Goal: Task Accomplishment & Management: Use online tool/utility

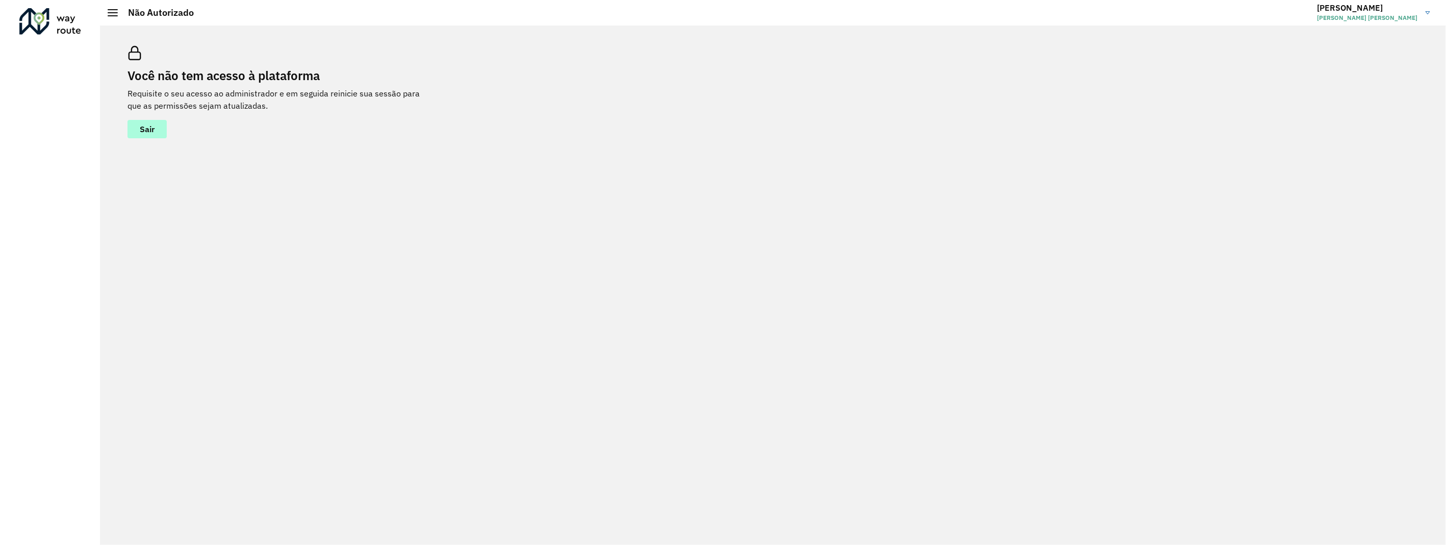
click at [152, 133] on span "Sair" at bounding box center [147, 129] width 15 height 8
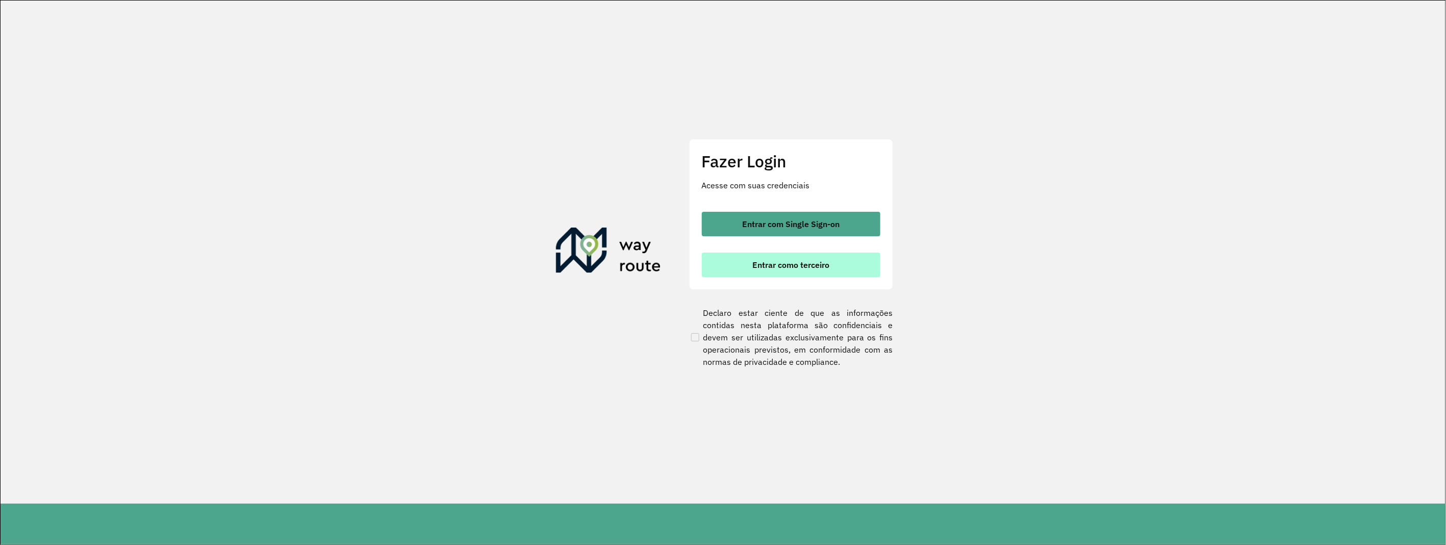
click at [751, 261] on button "Entrar como terceiro" at bounding box center [791, 264] width 178 height 24
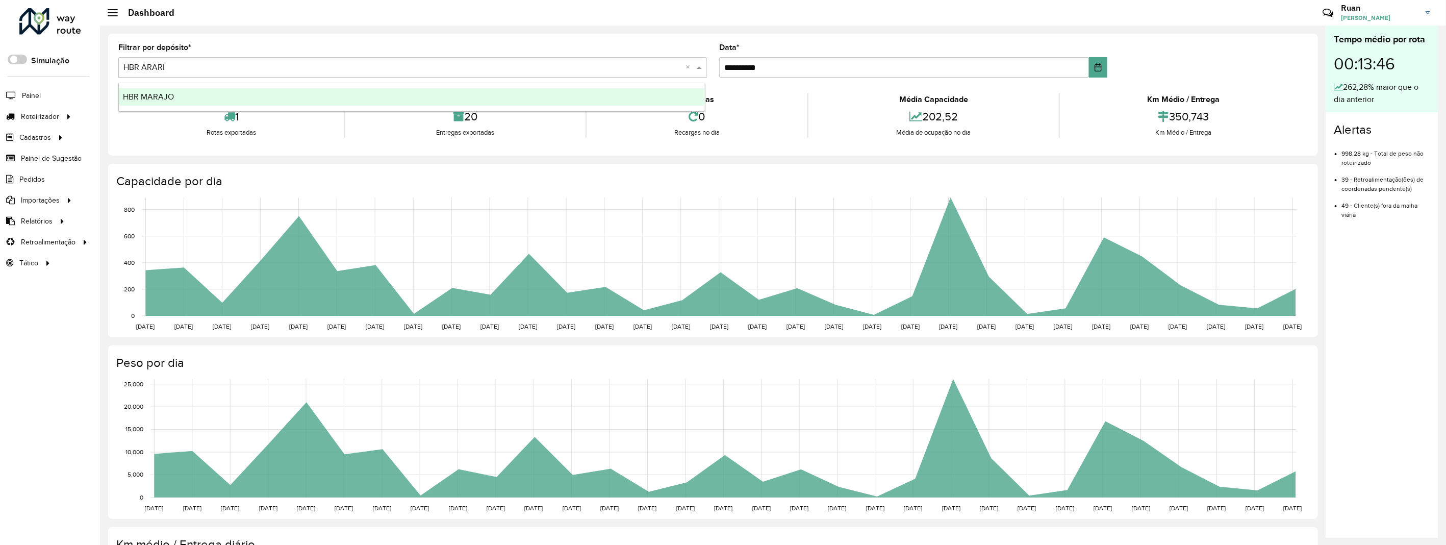
click at [179, 68] on input "text" at bounding box center [402, 68] width 558 height 12
click at [180, 95] on div "HBR MARAJO" at bounding box center [412, 96] width 586 height 17
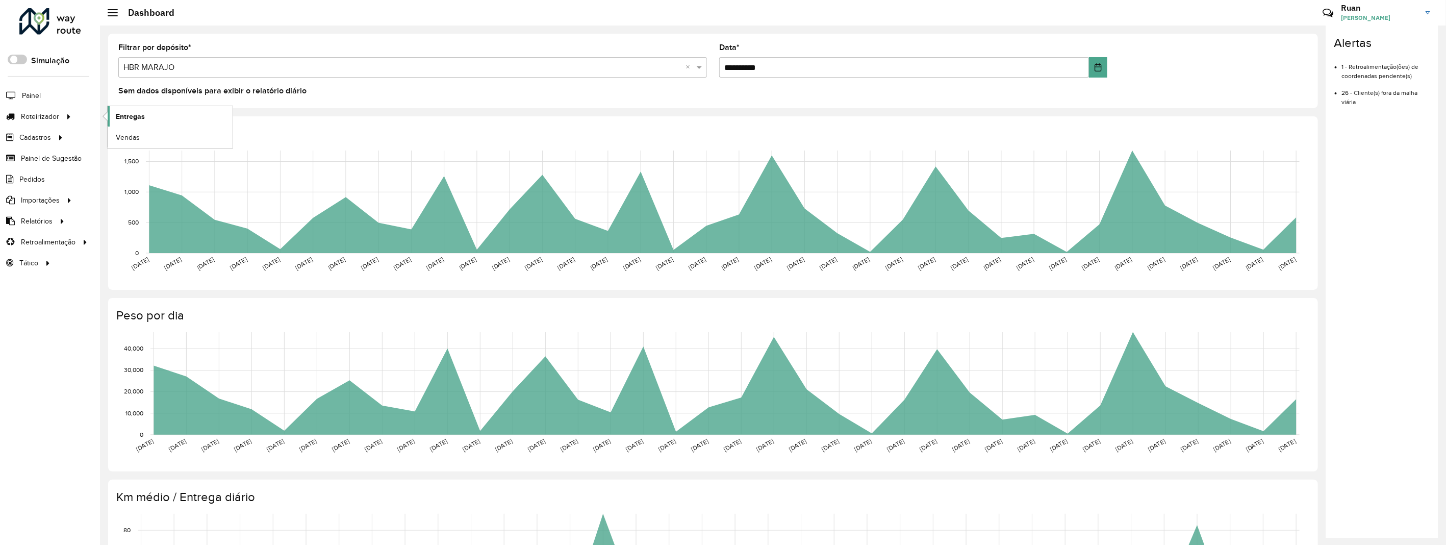
click at [134, 117] on span "Entregas" at bounding box center [130, 116] width 29 height 11
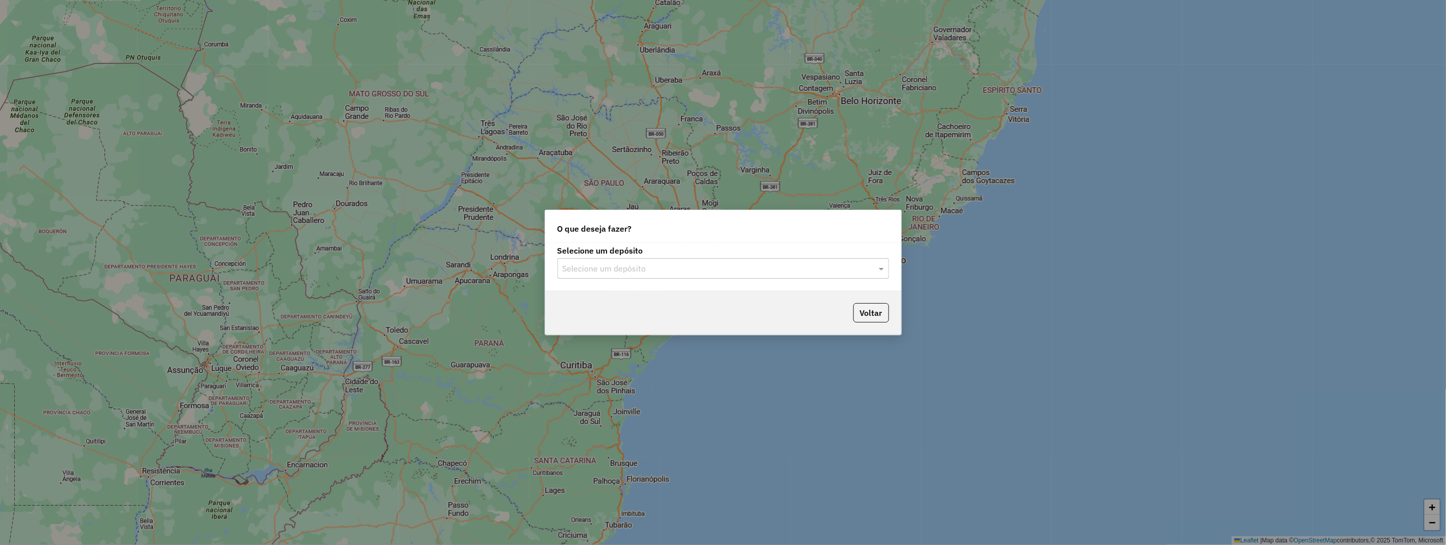
click at [677, 272] on input "text" at bounding box center [712, 269] width 301 height 12
click at [621, 317] on div "HBR MARAJO" at bounding box center [723, 314] width 330 height 17
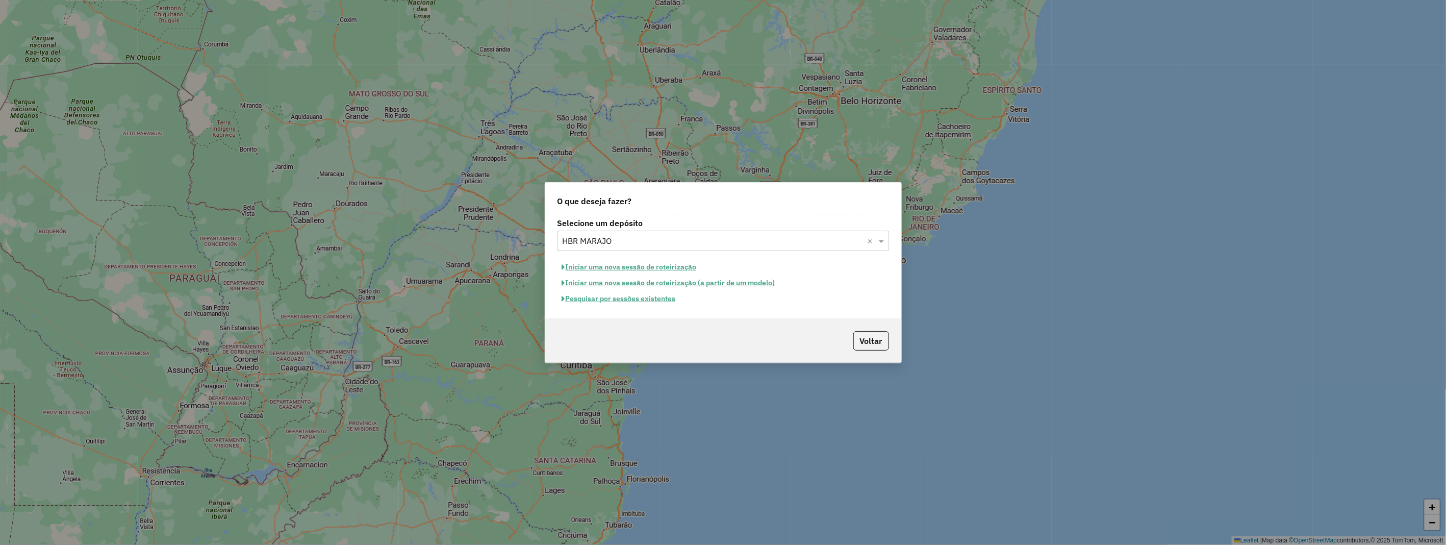
click at [640, 269] on button "Iniciar uma nova sessão de roteirização" at bounding box center [629, 267] width 144 height 16
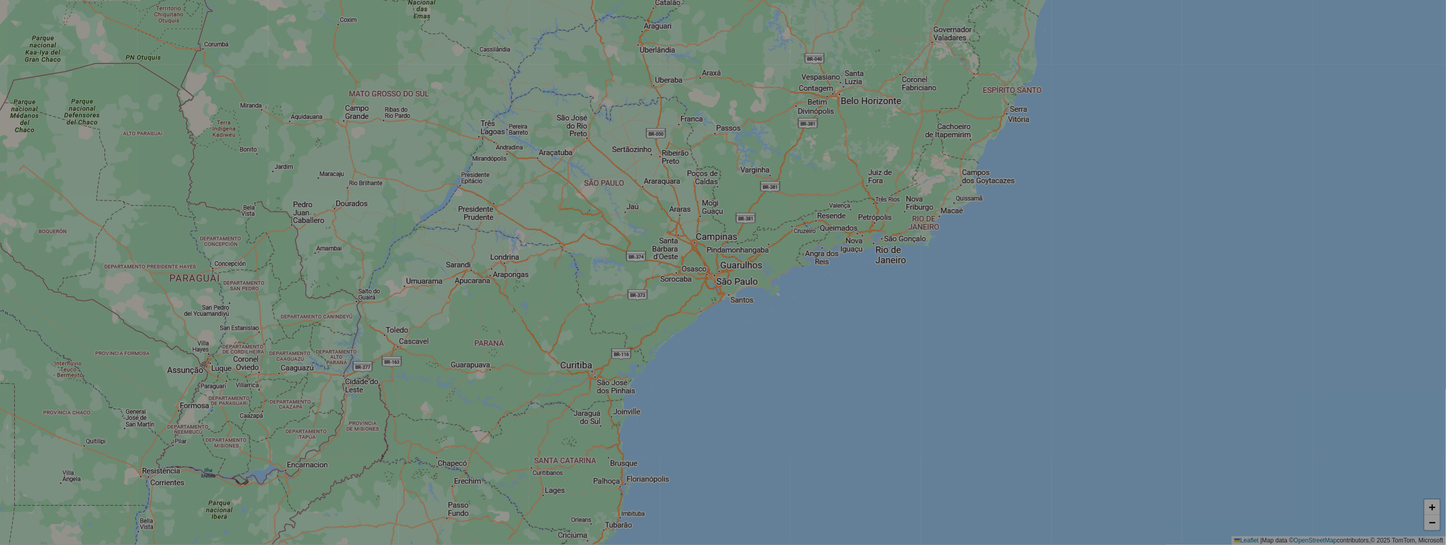
select select "*"
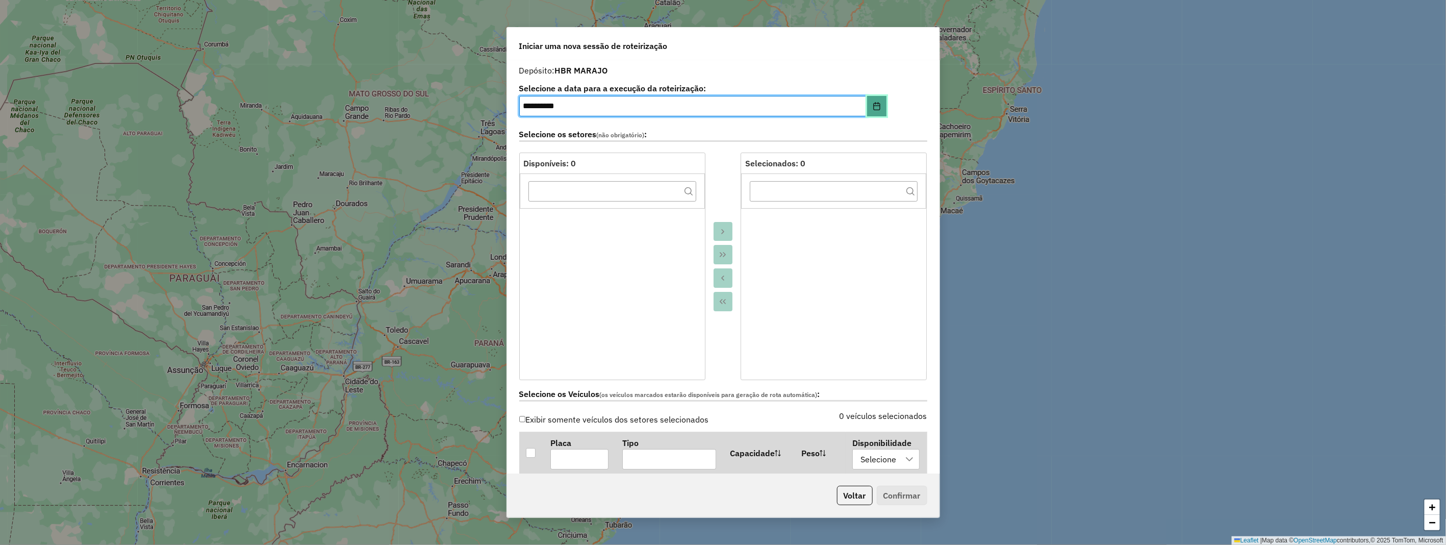
click at [874, 110] on button "Choose Date" at bounding box center [876, 106] width 19 height 20
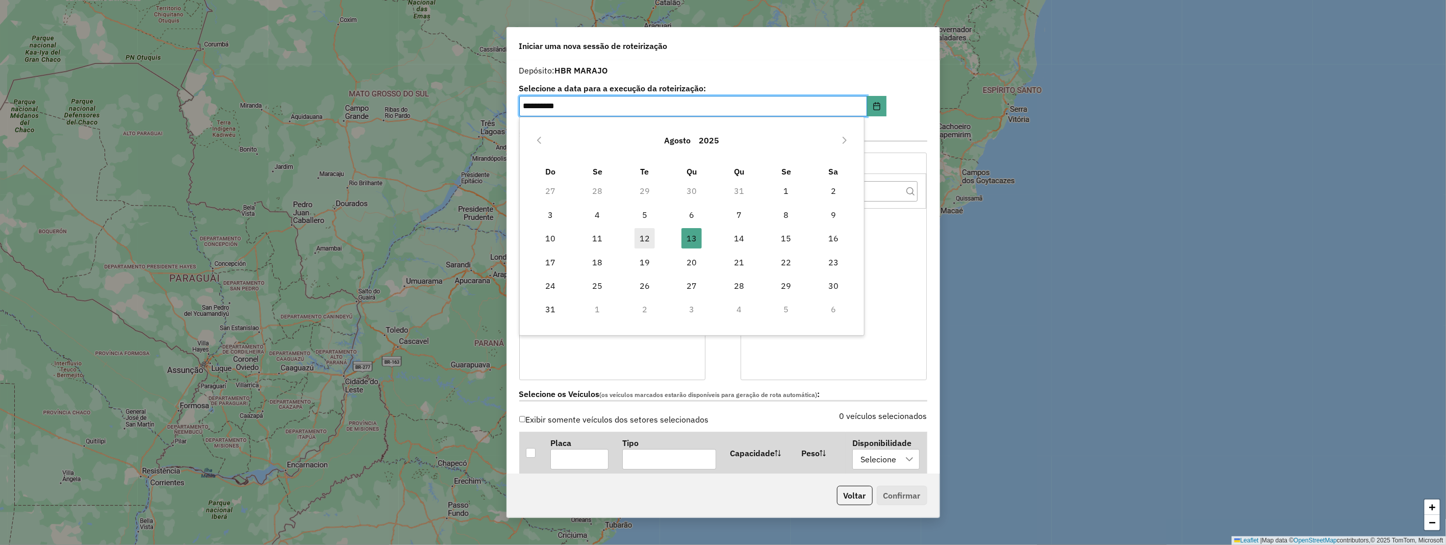
click at [643, 237] on span "12" at bounding box center [644, 238] width 20 height 20
type input "**********"
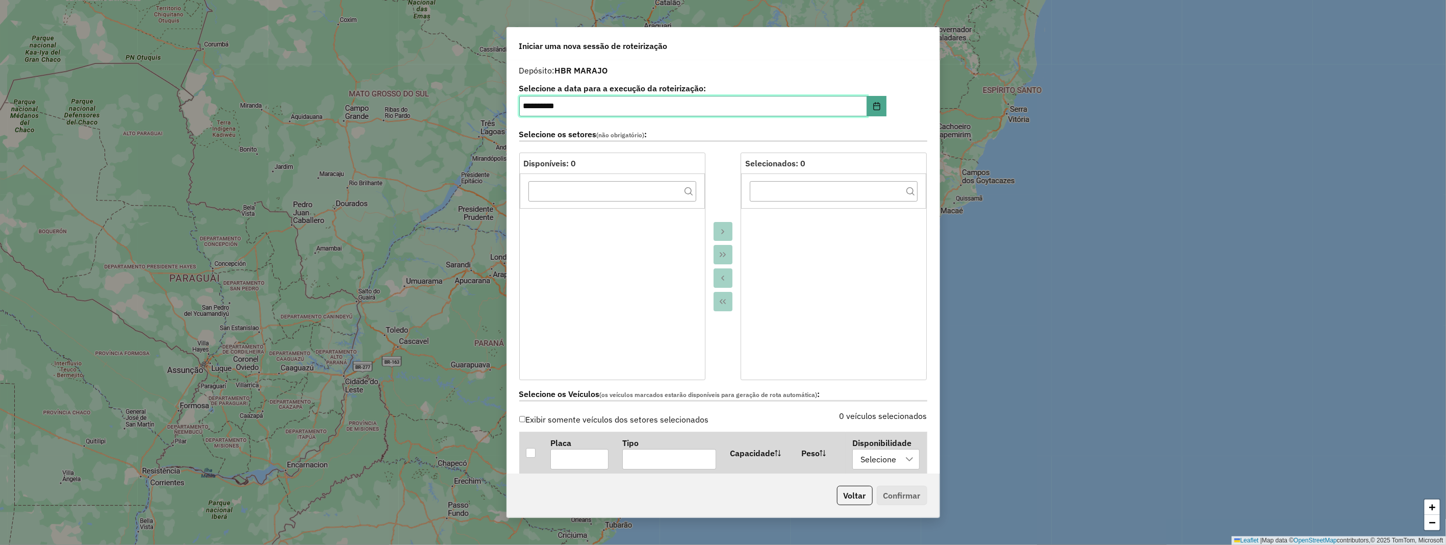
scroll to position [113, 0]
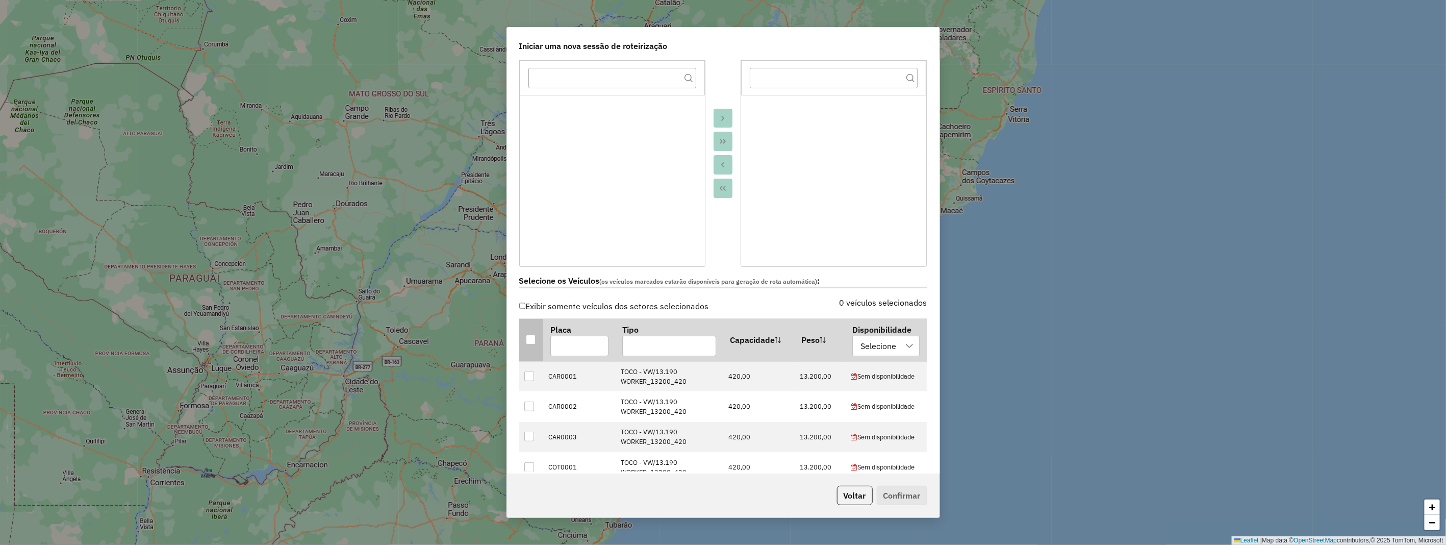
click at [532, 338] on div at bounding box center [531, 339] width 10 height 10
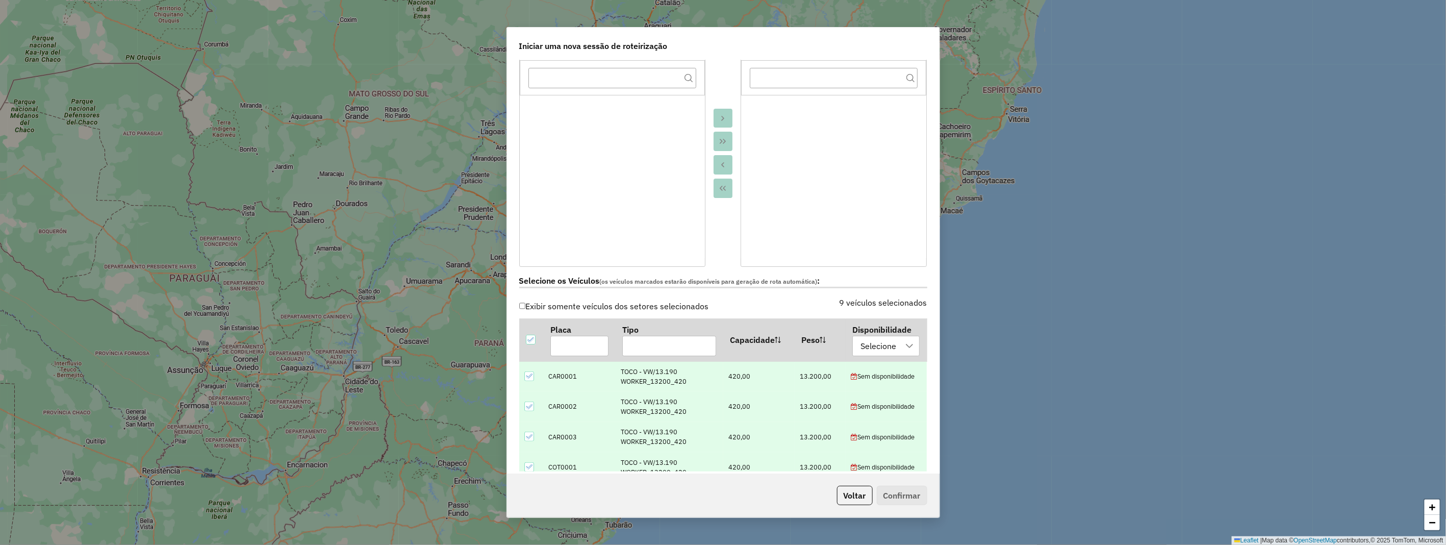
scroll to position [340, 0]
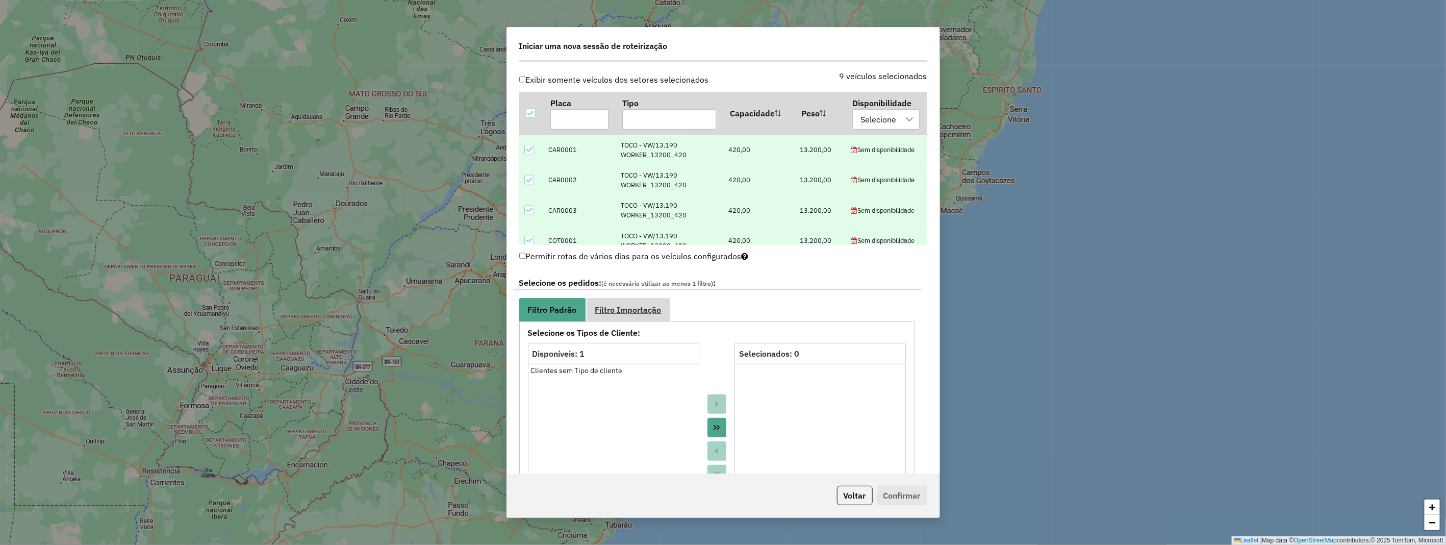
click at [656, 305] on span "Filtro Importação" at bounding box center [628, 309] width 66 height 8
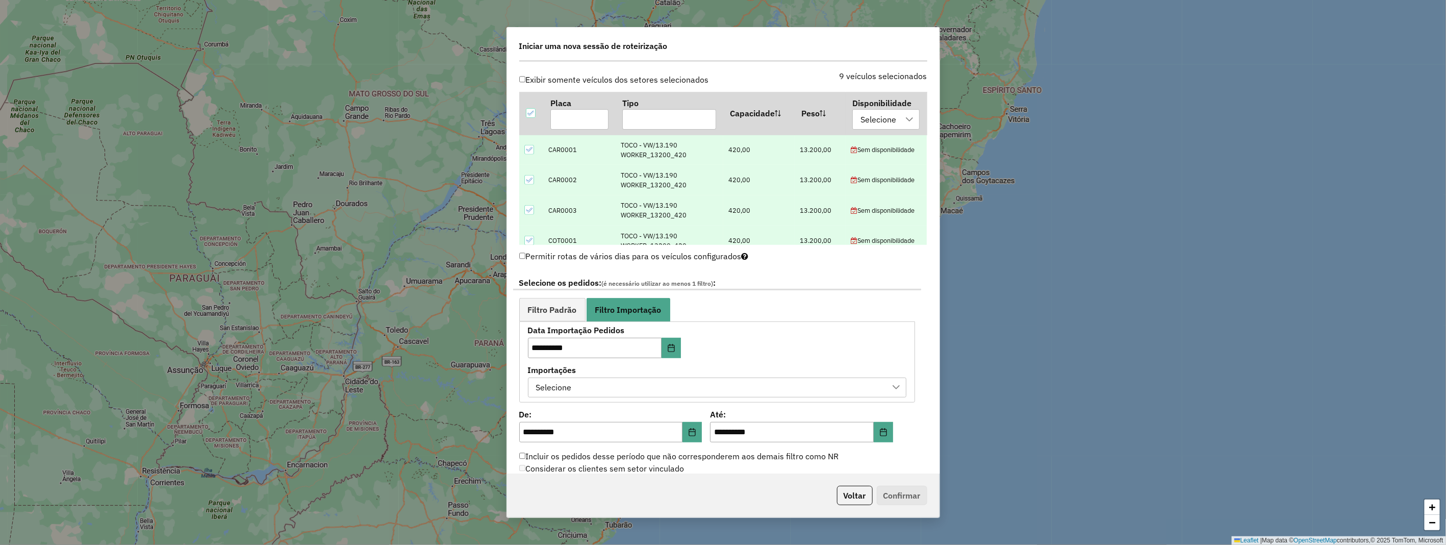
click at [573, 383] on div "Selecione" at bounding box center [553, 387] width 43 height 19
click at [542, 433] on div "Via Integração Automática - 1 / 1 - ERP - Luis - 12/08/2025 17:28" at bounding box center [544, 434] width 10 height 10
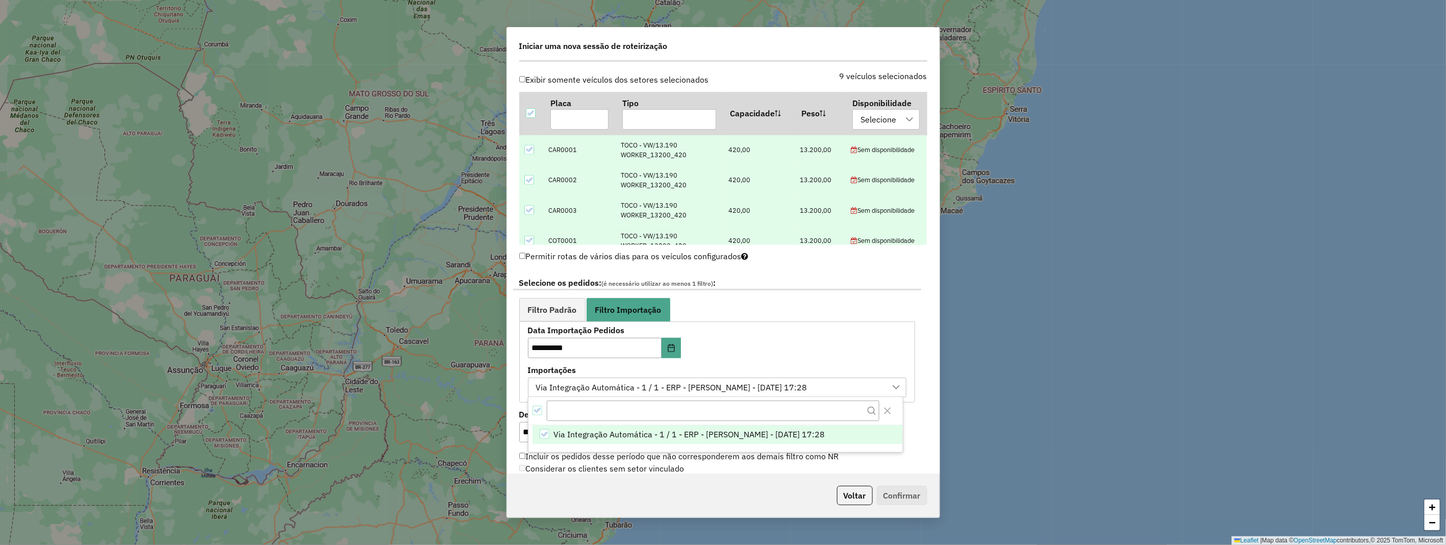
scroll to position [453, 0]
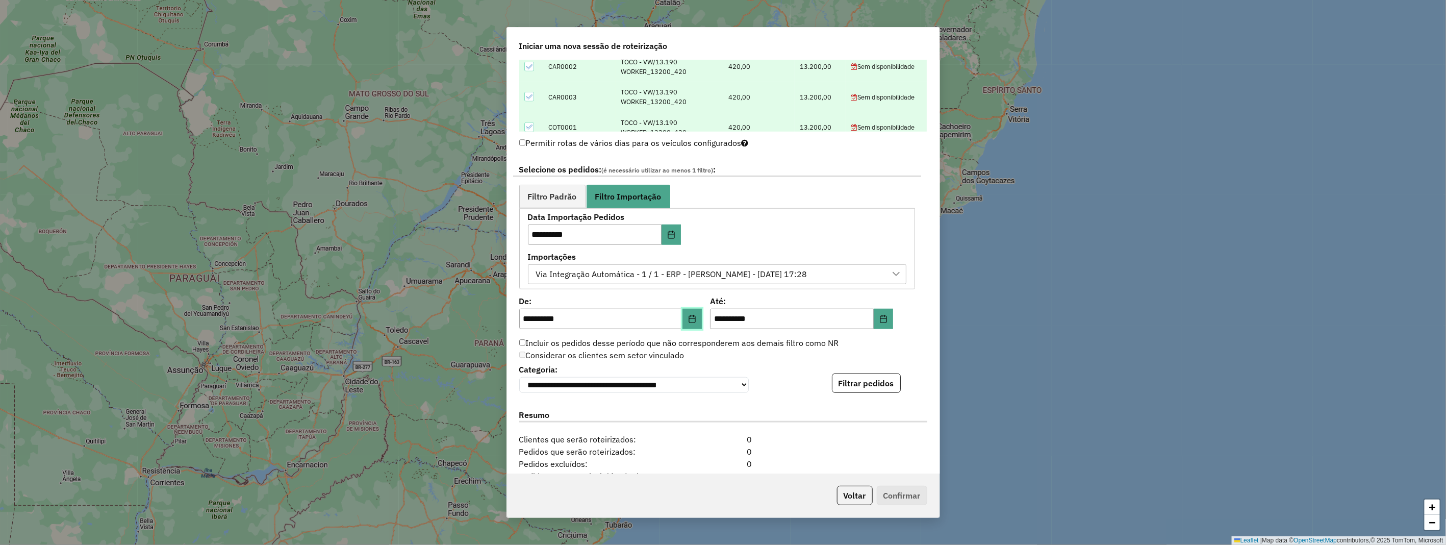
click at [682, 319] on button "Choose Date" at bounding box center [691, 318] width 19 height 20
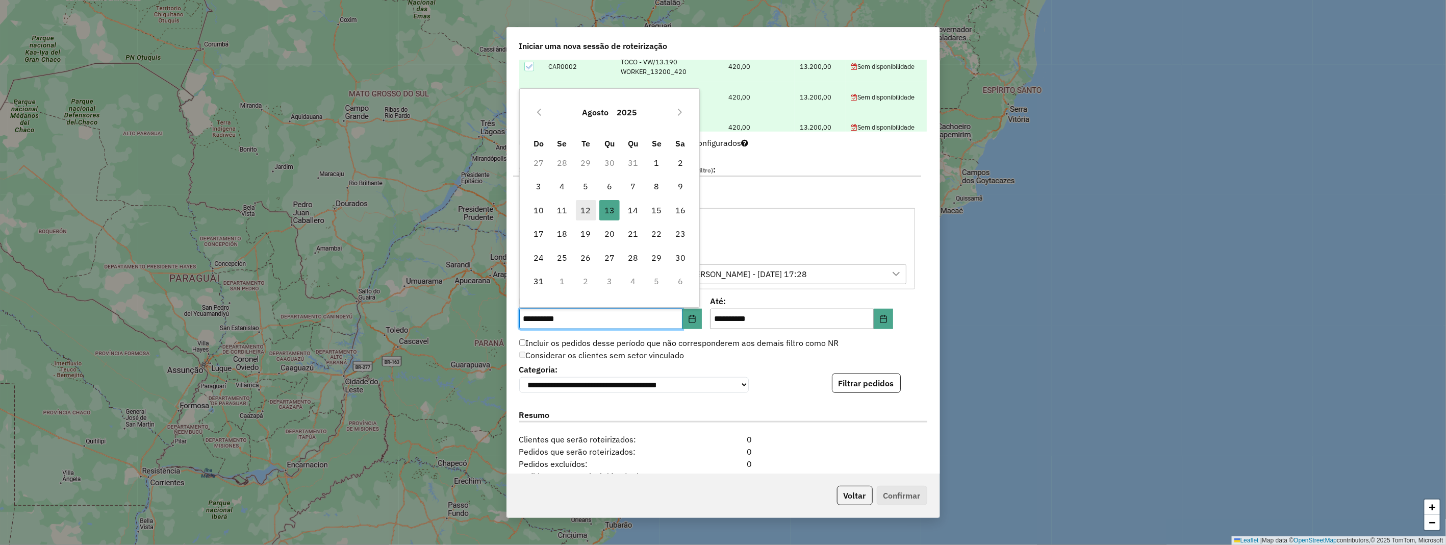
click at [587, 212] on span "12" at bounding box center [586, 210] width 20 height 20
type input "**********"
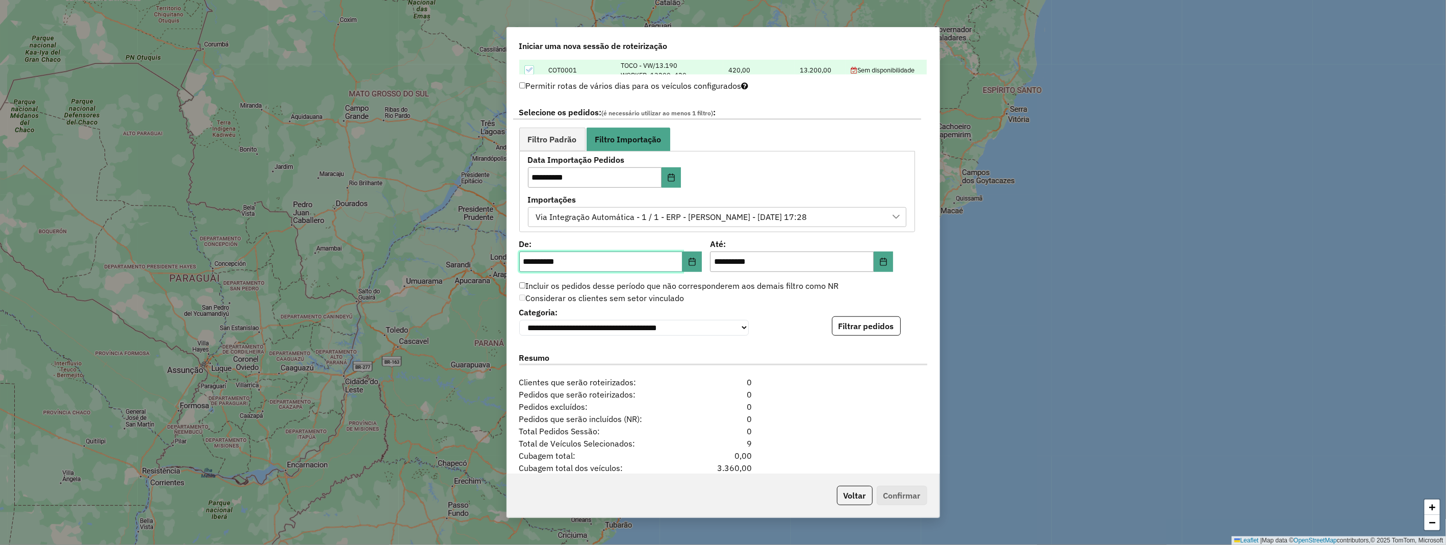
scroll to position [566, 0]
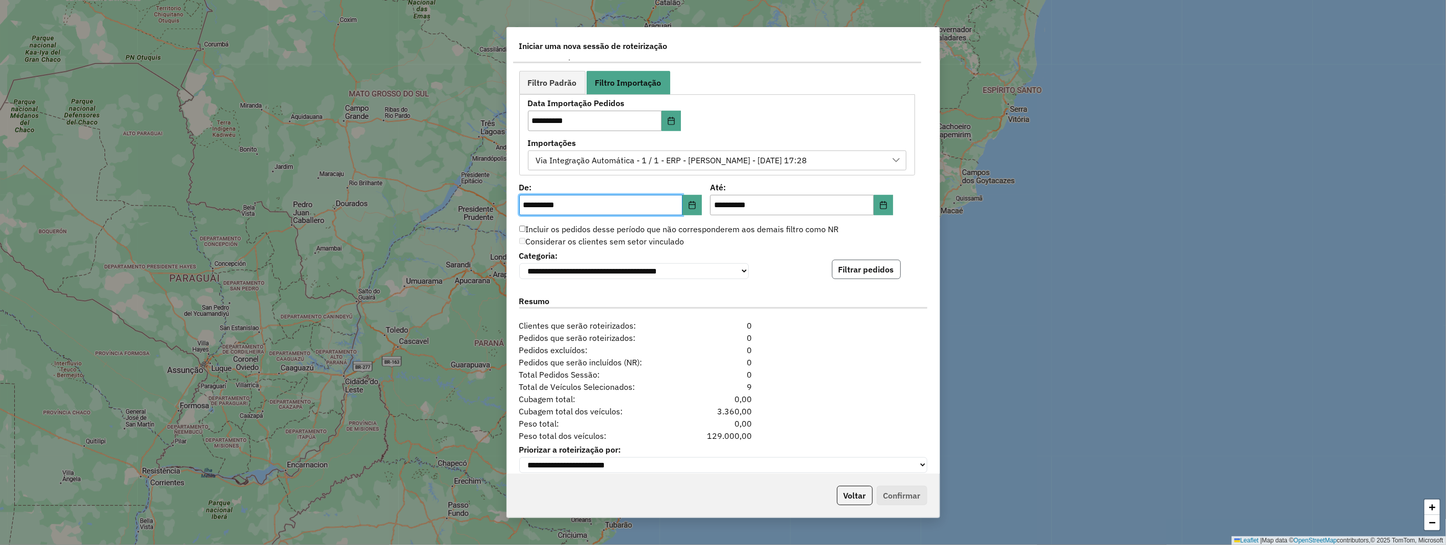
click at [868, 271] on button "Filtrar pedidos" at bounding box center [866, 269] width 69 height 19
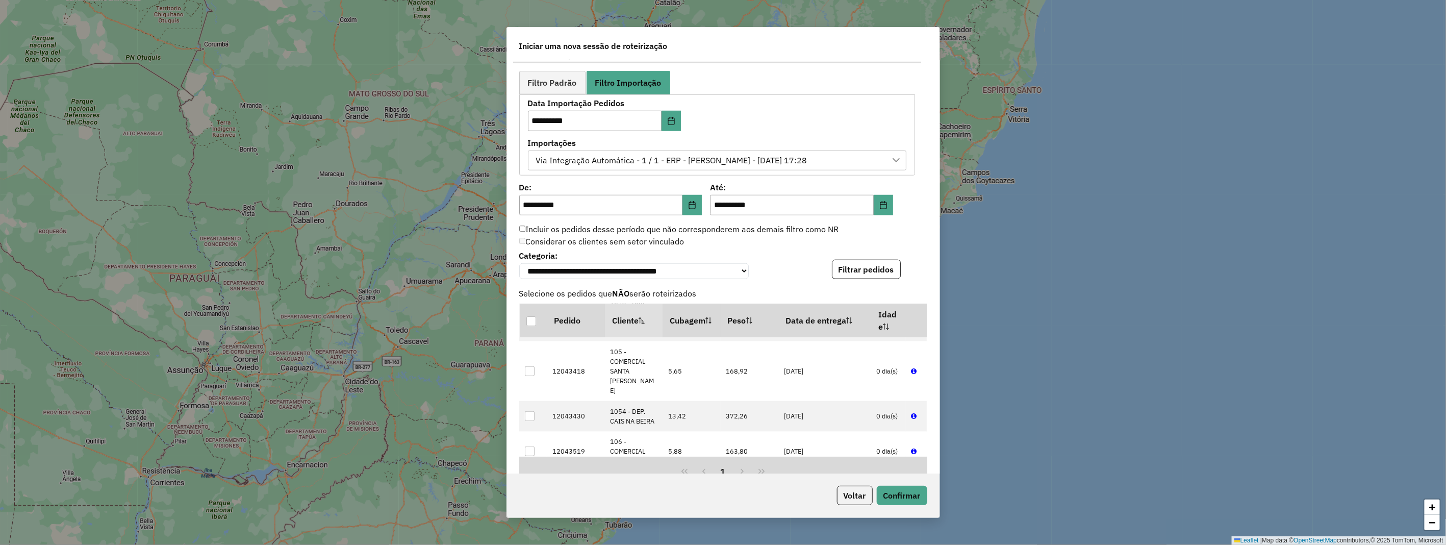
scroll to position [792, 0]
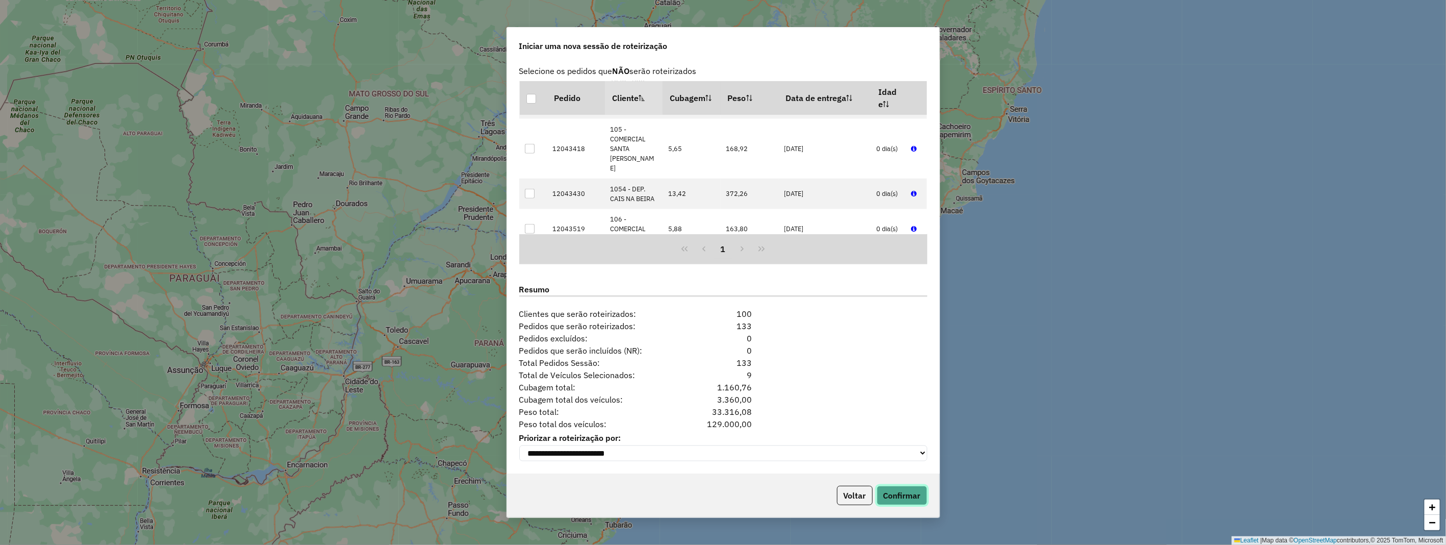
click at [905, 489] on button "Confirmar" at bounding box center [901, 494] width 50 height 19
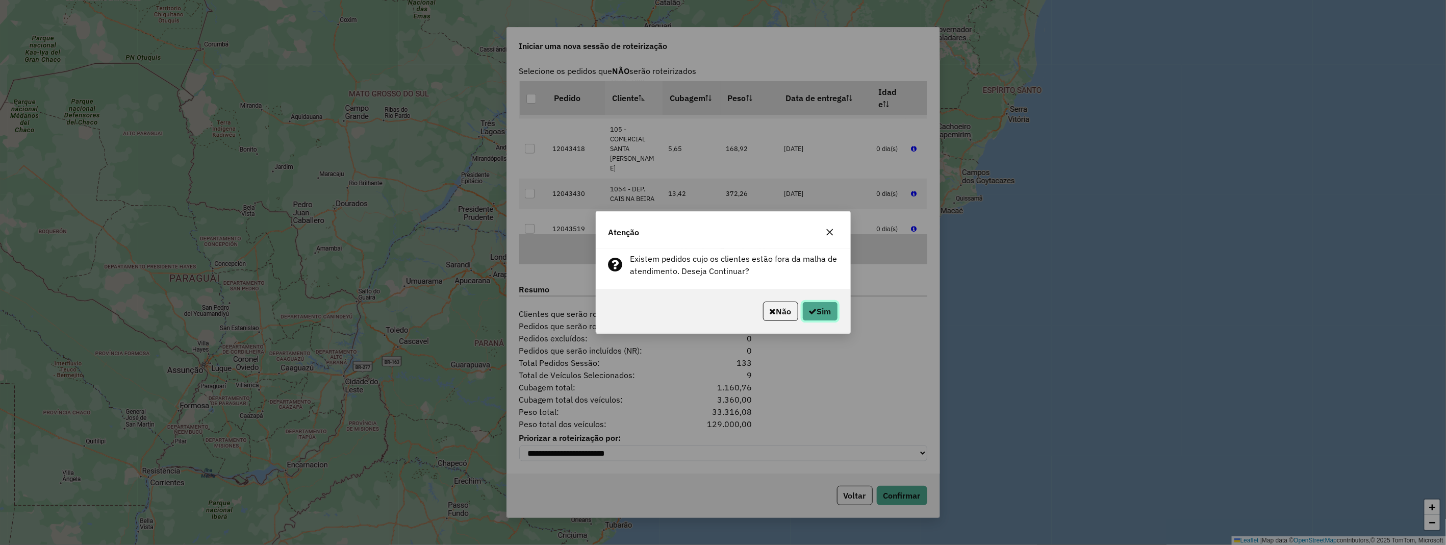
click at [827, 316] on button "Sim" at bounding box center [820, 310] width 36 height 19
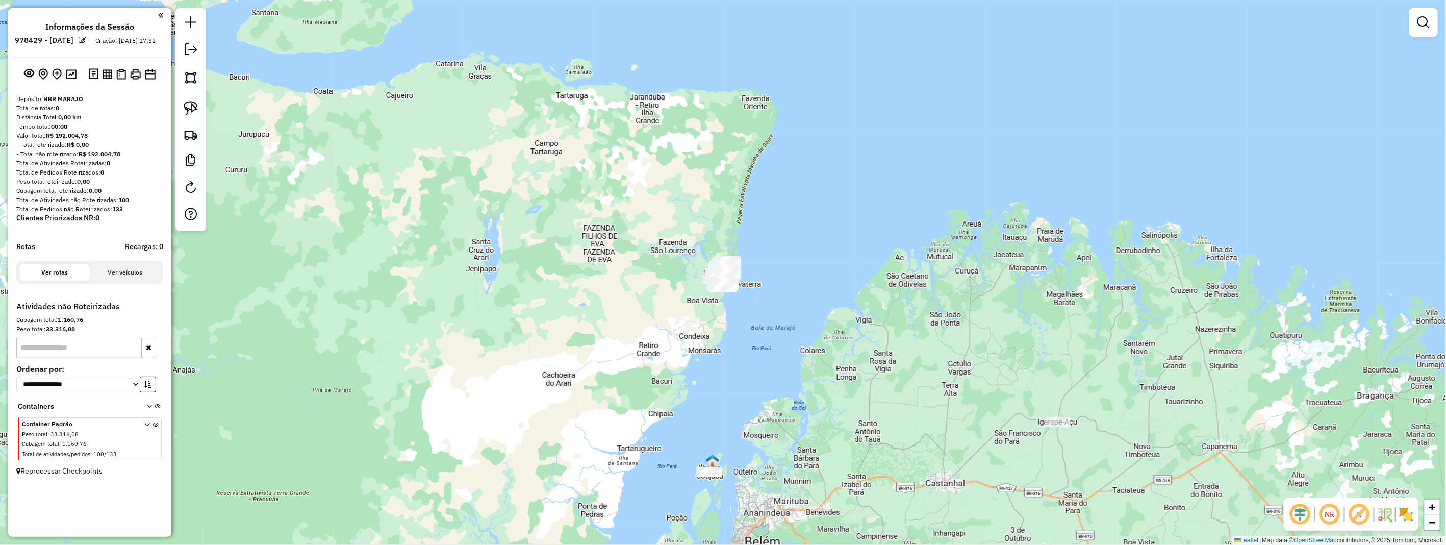
click at [1063, 427] on div at bounding box center [1057, 422] width 25 height 10
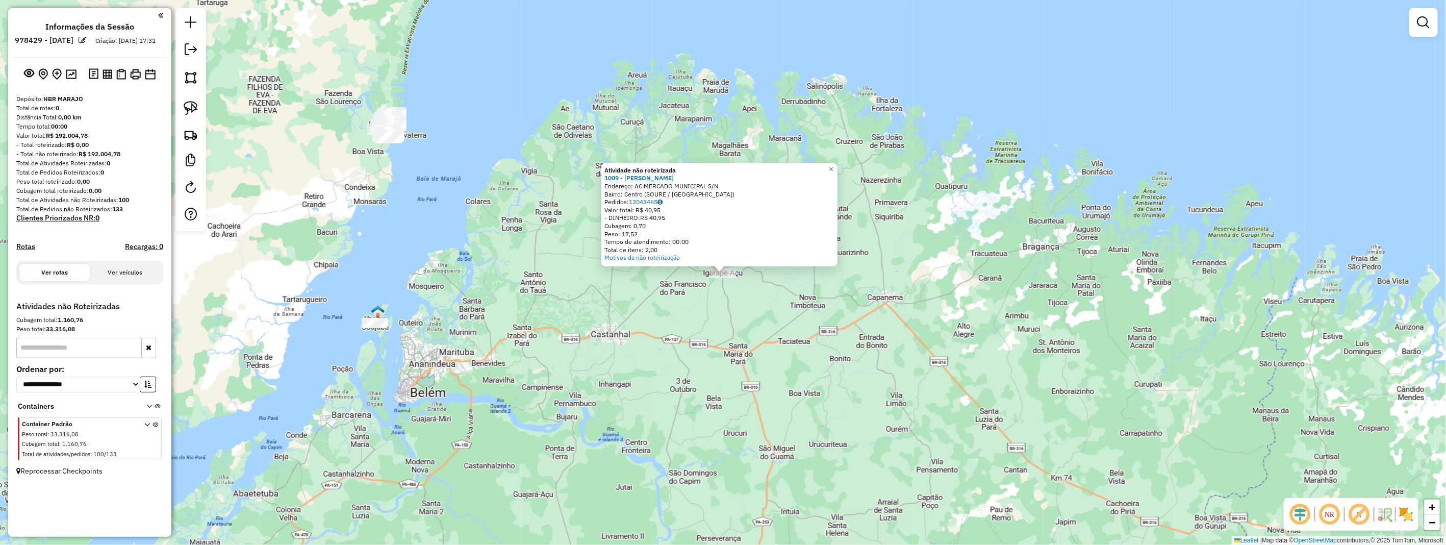
click at [736, 310] on div "Atividade não roteirizada 1009 - SILVIA DO SOCORRO Endereço: AC MERCADO MUNICIP…" at bounding box center [723, 272] width 1446 height 545
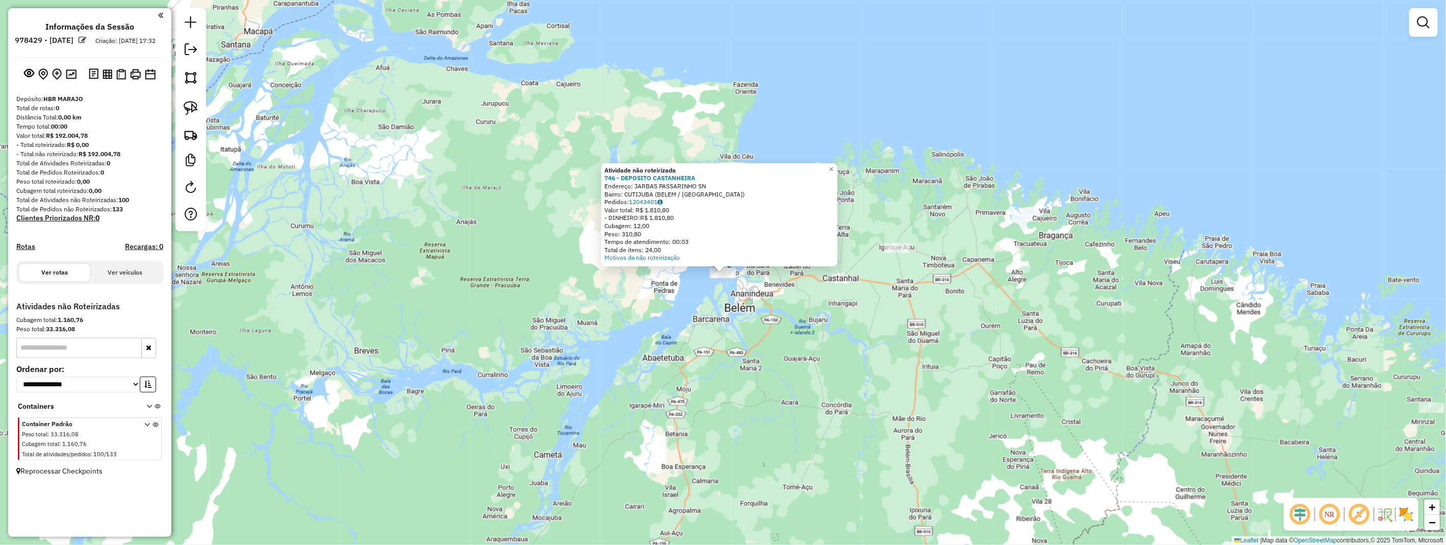
click at [767, 319] on div "Atividade não roteirizada 746 - DEPOSITO CASTANHEIRA Endereço: JARBAS PASSARINH…" at bounding box center [723, 272] width 1446 height 545
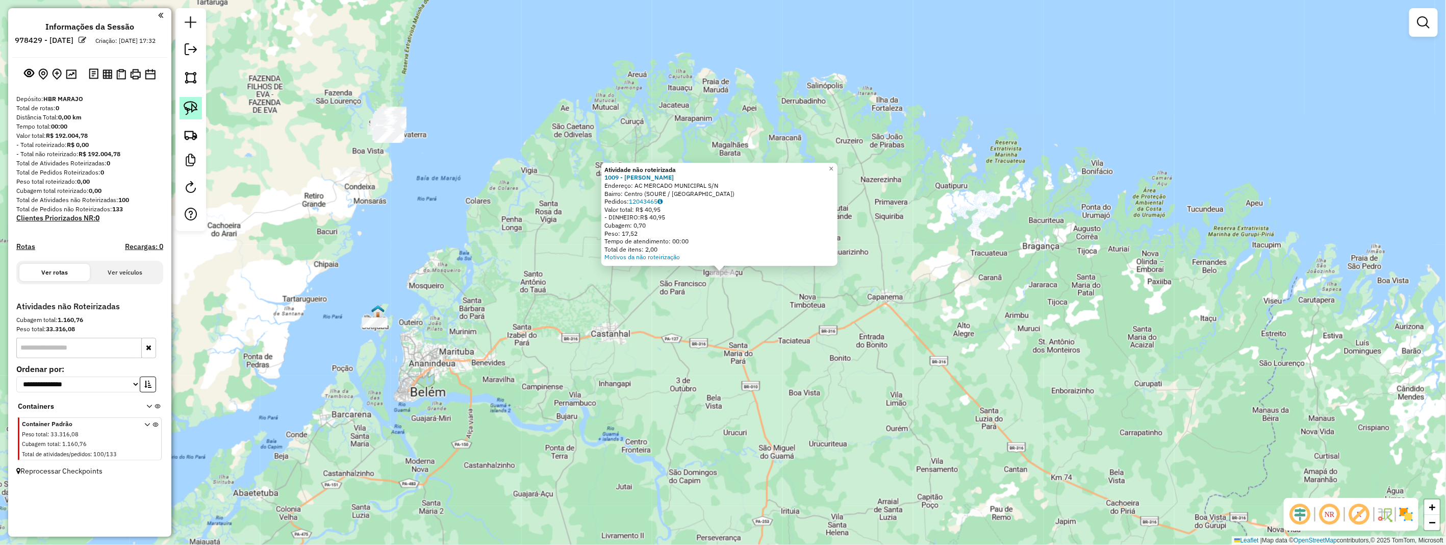
click at [185, 99] on link at bounding box center [190, 108] width 22 height 22
drag, startPoint x: 185, startPoint y: 99, endPoint x: 605, endPoint y: 291, distance: 462.3
click at [186, 102] on link at bounding box center [190, 108] width 22 height 22
drag, startPoint x: 738, startPoint y: 278, endPoint x: 704, endPoint y: 272, distance: 35.3
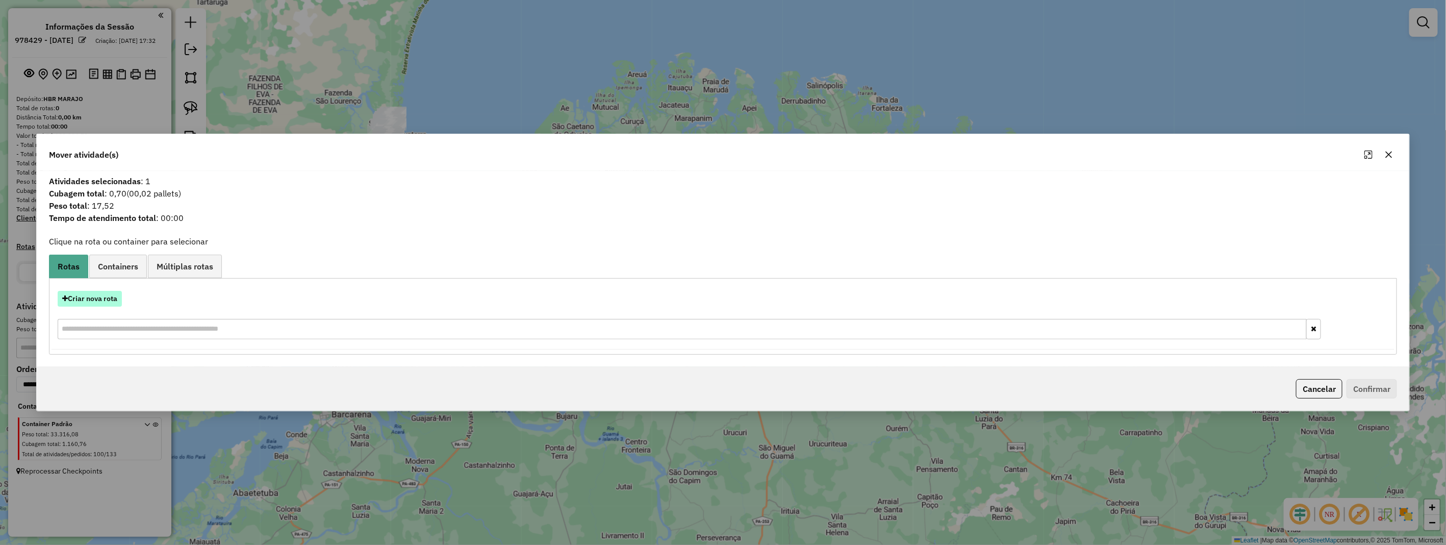
click at [88, 302] on button "Criar nova rota" at bounding box center [90, 299] width 64 height 16
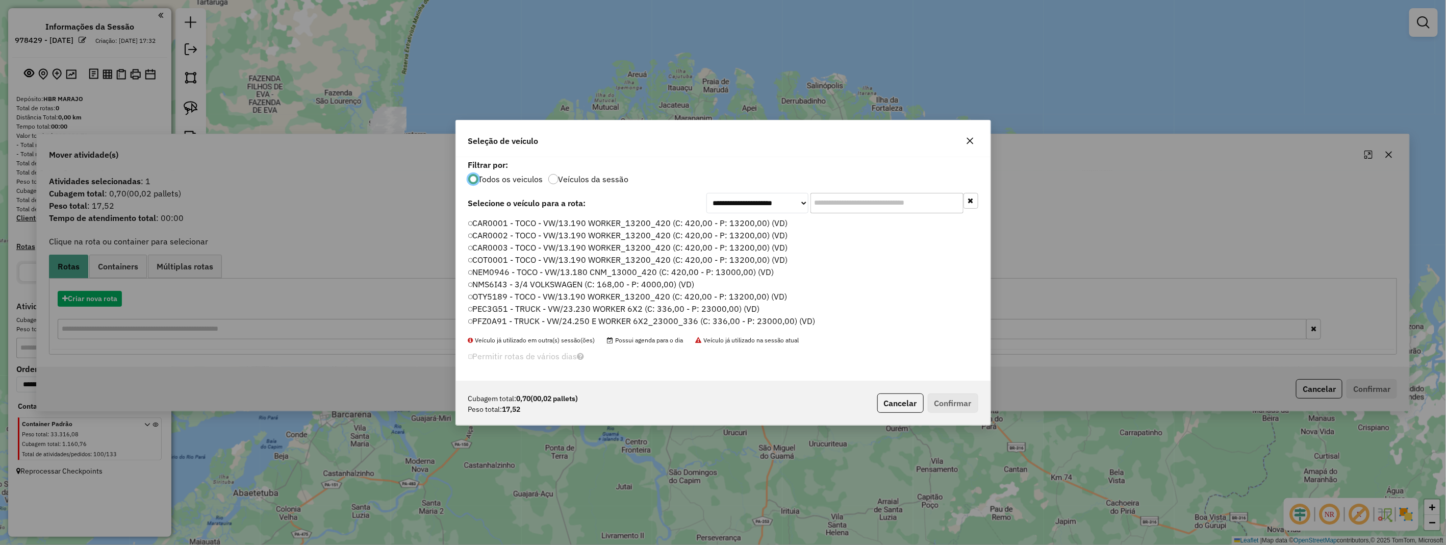
scroll to position [6, 3]
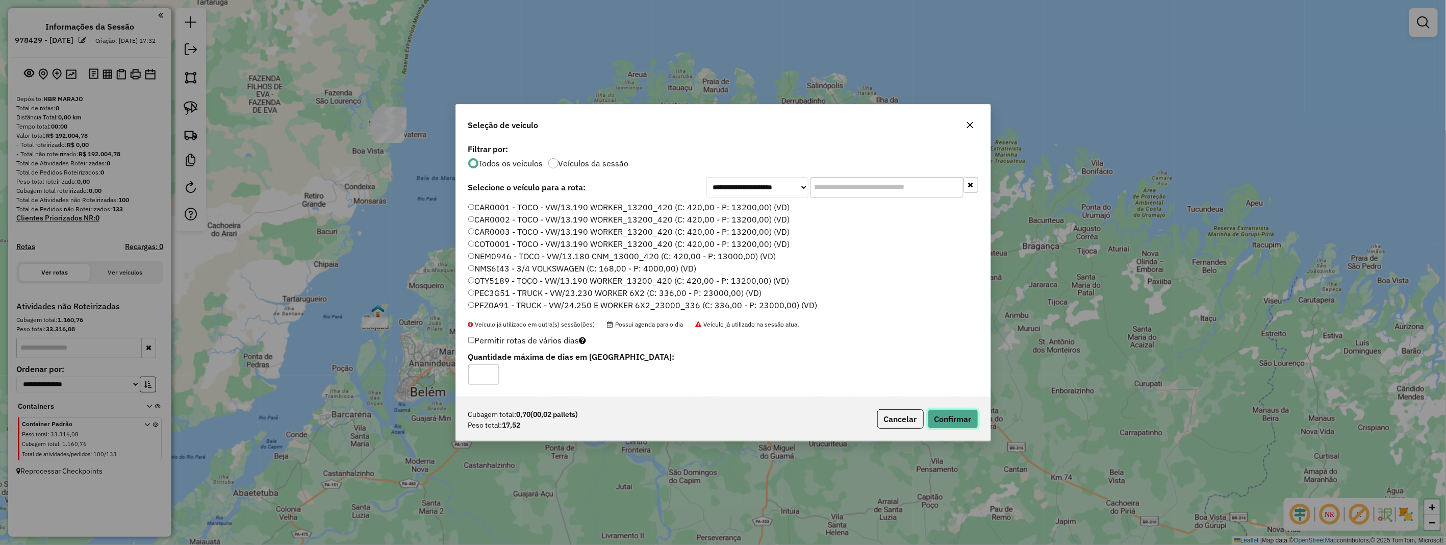
click at [955, 420] on button "Confirmar" at bounding box center [952, 418] width 50 height 19
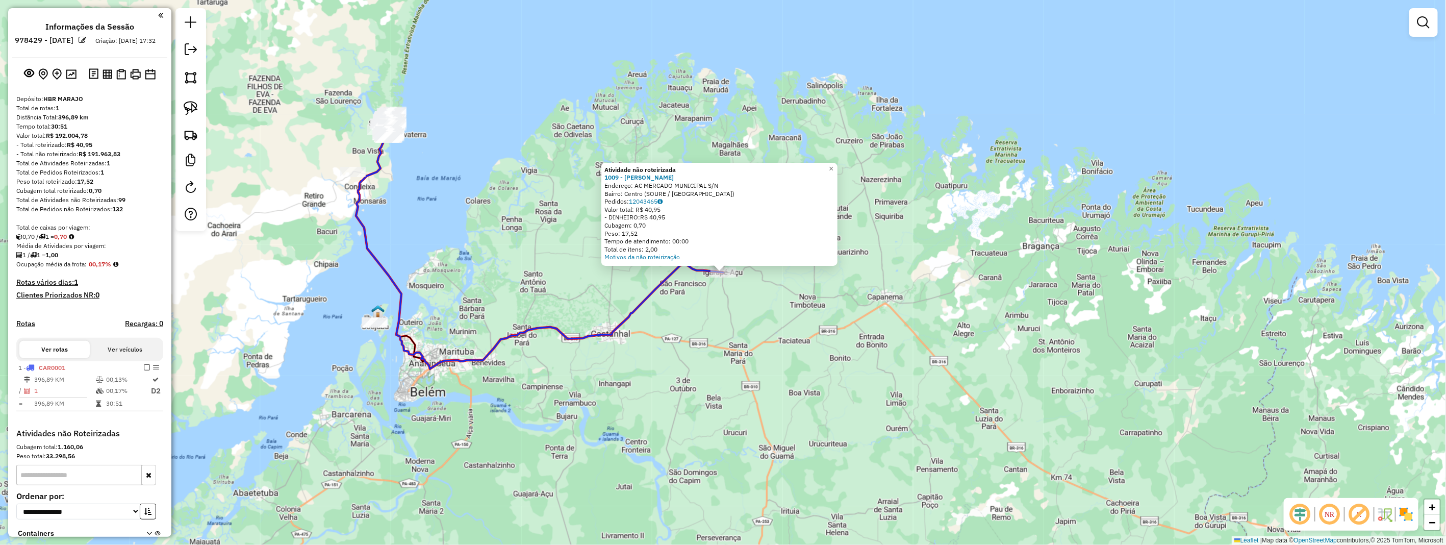
drag, startPoint x: 421, startPoint y: 229, endPoint x: 470, endPoint y: 261, distance: 58.0
click at [470, 264] on div "Atividade não roteirizada 1009 - SILVIA DO SOCORRO Endereço: AC MERCADO MUNICIP…" at bounding box center [723, 272] width 1446 height 545
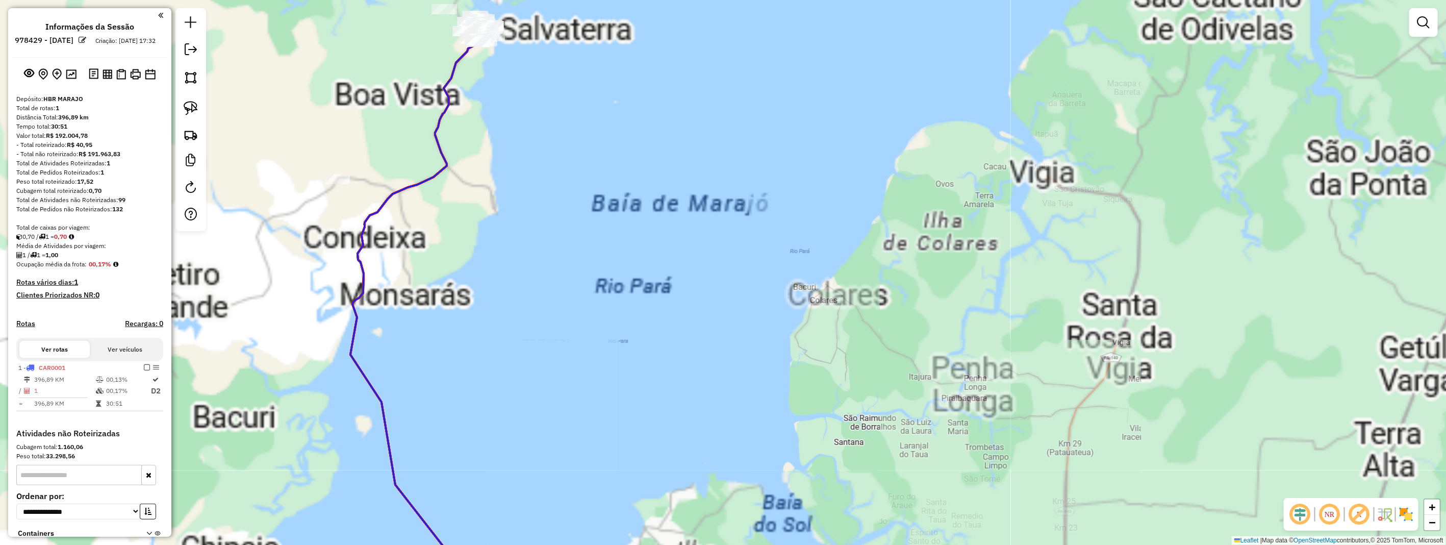
drag, startPoint x: 401, startPoint y: 162, endPoint x: 461, endPoint y: 225, distance: 86.9
click at [538, 264] on div "Atividade não roteirizada 1009 - SILVIA DO SOCORRO Endereço: AC MERCADO MUNICIP…" at bounding box center [723, 272] width 1446 height 545
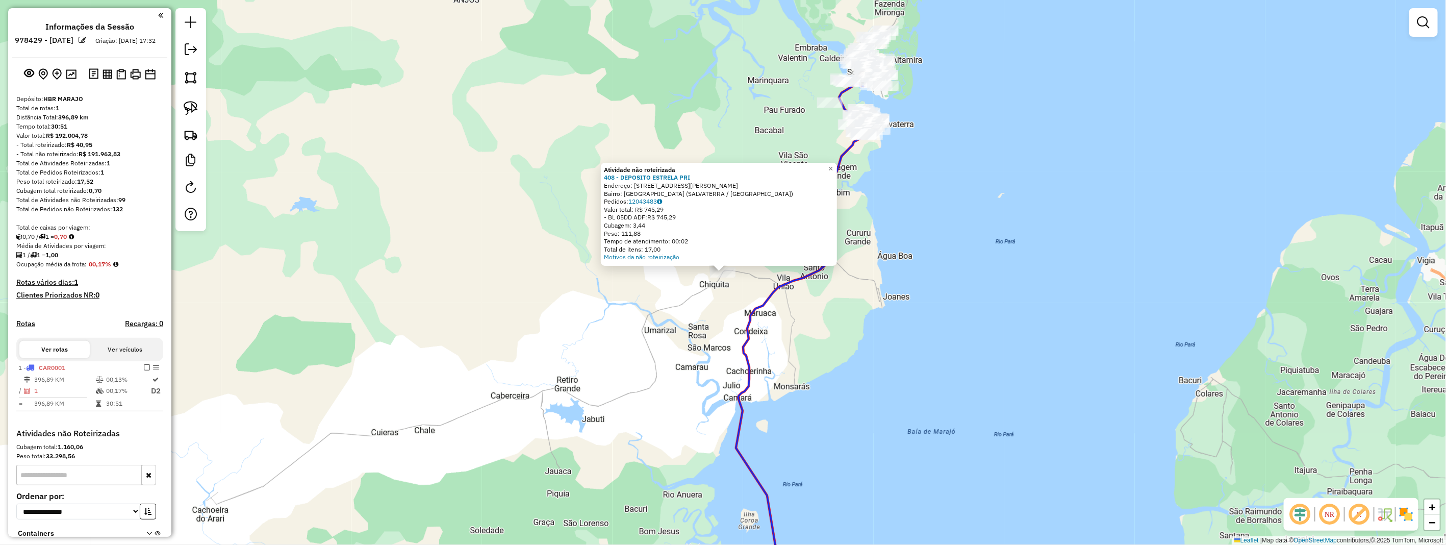
click at [753, 284] on div "Atividade não roteirizada 408 - DEPOSITO ESTRELA PRI Endereço: PA 154 estrada d…" at bounding box center [723, 272] width 1446 height 545
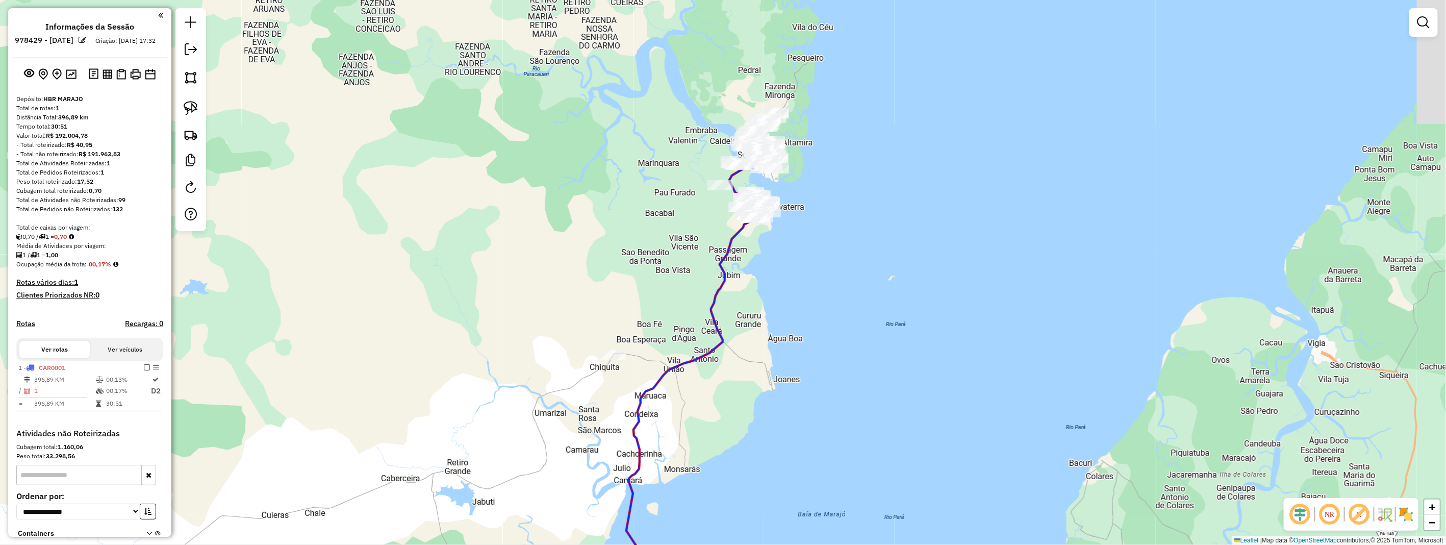
drag, startPoint x: 852, startPoint y: 224, endPoint x: 747, endPoint y: 271, distance: 114.6
click at [732, 297] on div "Janela de atendimento Grade de atendimento Capacidade Transportadoras Veículos …" at bounding box center [723, 272] width 1446 height 545
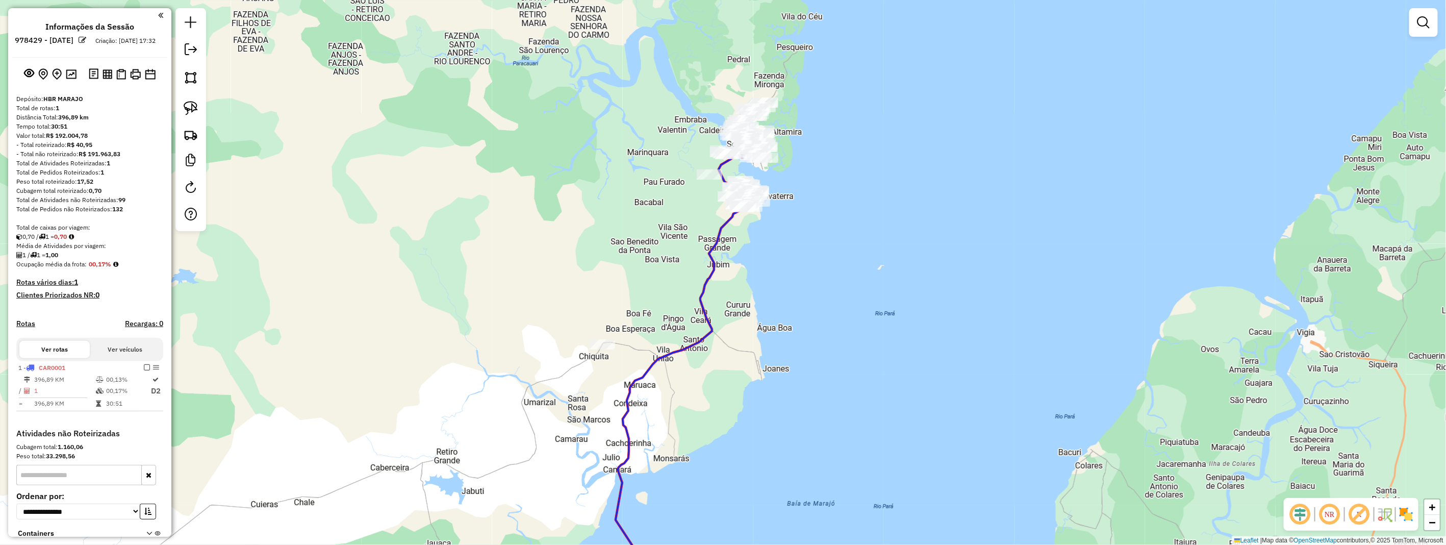
drag, startPoint x: 783, startPoint y: 218, endPoint x: 770, endPoint y: 245, distance: 29.7
click at [770, 245] on div "Janela de atendimento Grade de atendimento Capacidade Transportadoras Veículos …" at bounding box center [723, 272] width 1446 height 545
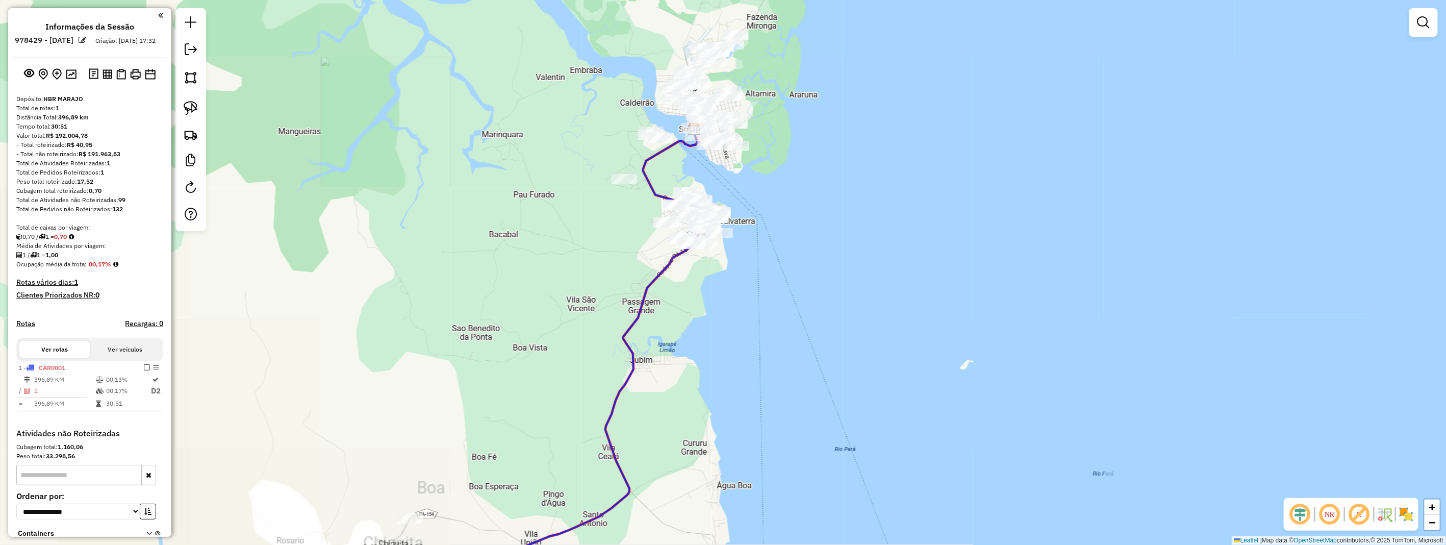
drag, startPoint x: 758, startPoint y: 236, endPoint x: 765, endPoint y: 246, distance: 12.3
click at [765, 248] on div "Janela de atendimento Grade de atendimento Capacidade Transportadoras Veículos …" at bounding box center [723, 272] width 1446 height 545
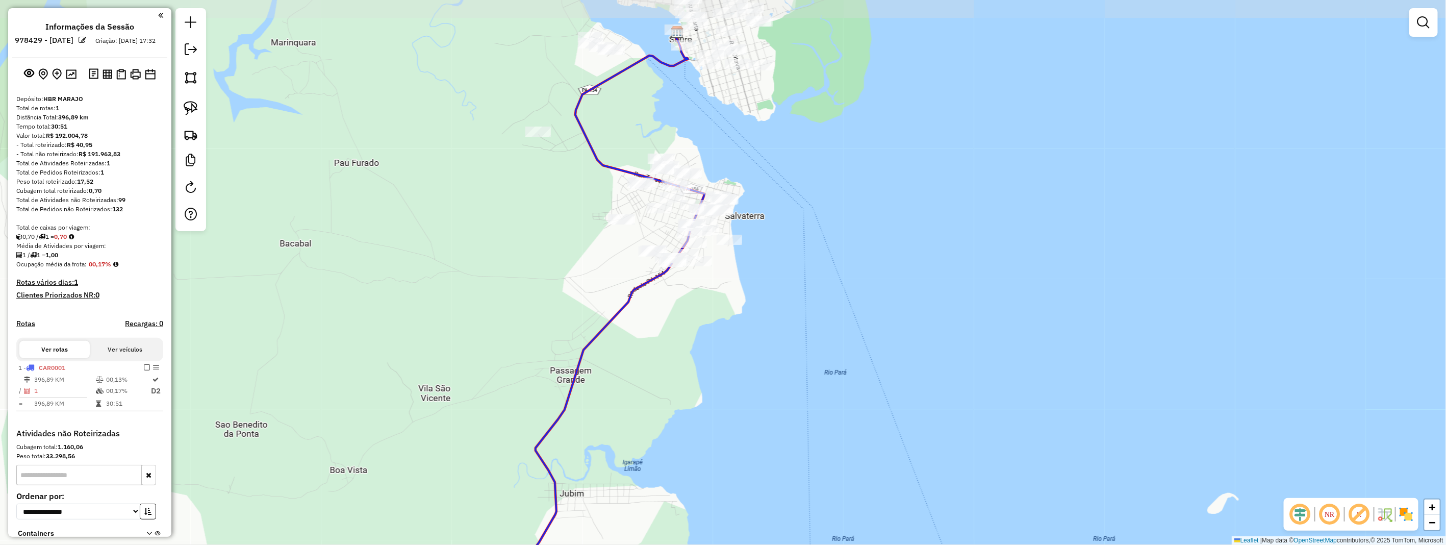
drag, startPoint x: 761, startPoint y: 250, endPoint x: 791, endPoint y: 257, distance: 30.9
click at [791, 257] on div "Janela de atendimento Grade de atendimento Capacidade Transportadoras Veículos …" at bounding box center [723, 272] width 1446 height 545
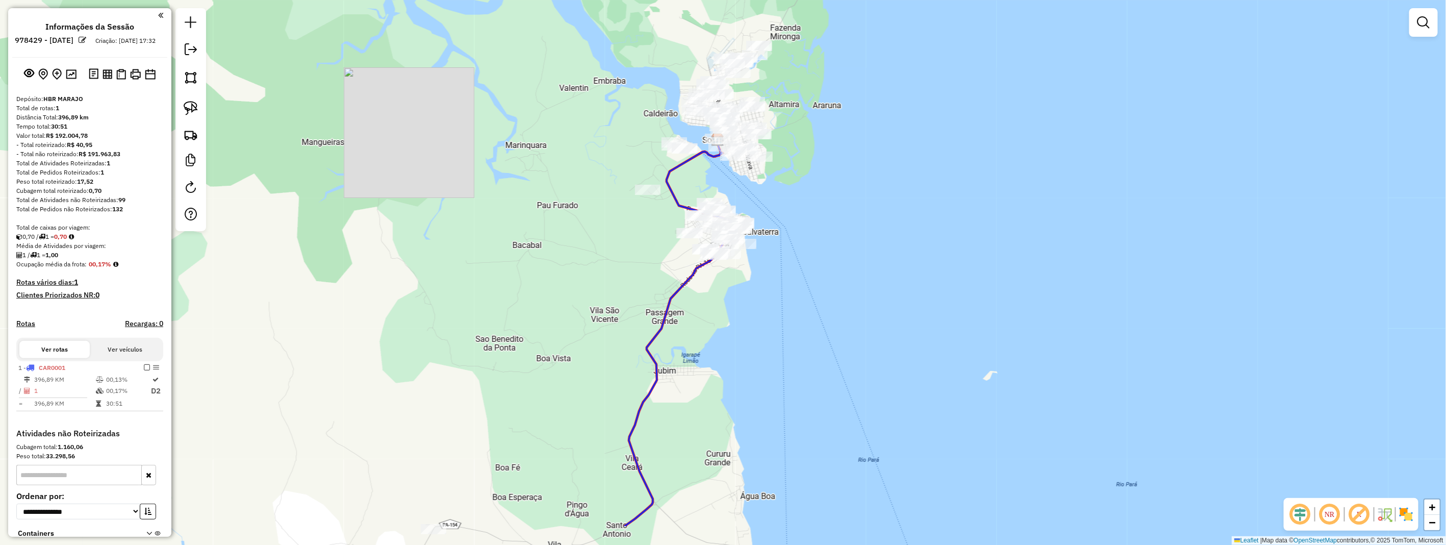
drag, startPoint x: 655, startPoint y: 385, endPoint x: 721, endPoint y: 264, distance: 138.0
click at [721, 266] on div "Janela de atendimento Grade de atendimento Capacidade Transportadoras Veículos …" at bounding box center [723, 272] width 1446 height 545
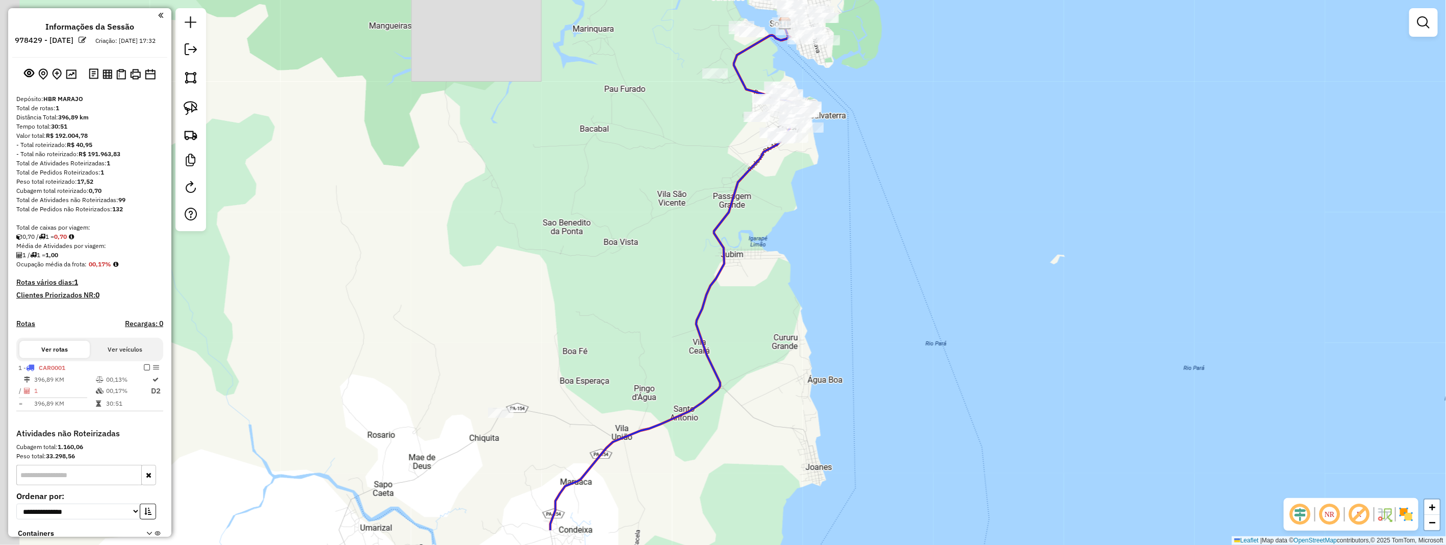
drag, startPoint x: 602, startPoint y: 358, endPoint x: 641, endPoint y: 298, distance: 71.8
click at [641, 298] on div "Janela de atendimento Grade de atendimento Capacidade Transportadoras Veículos …" at bounding box center [723, 272] width 1446 height 545
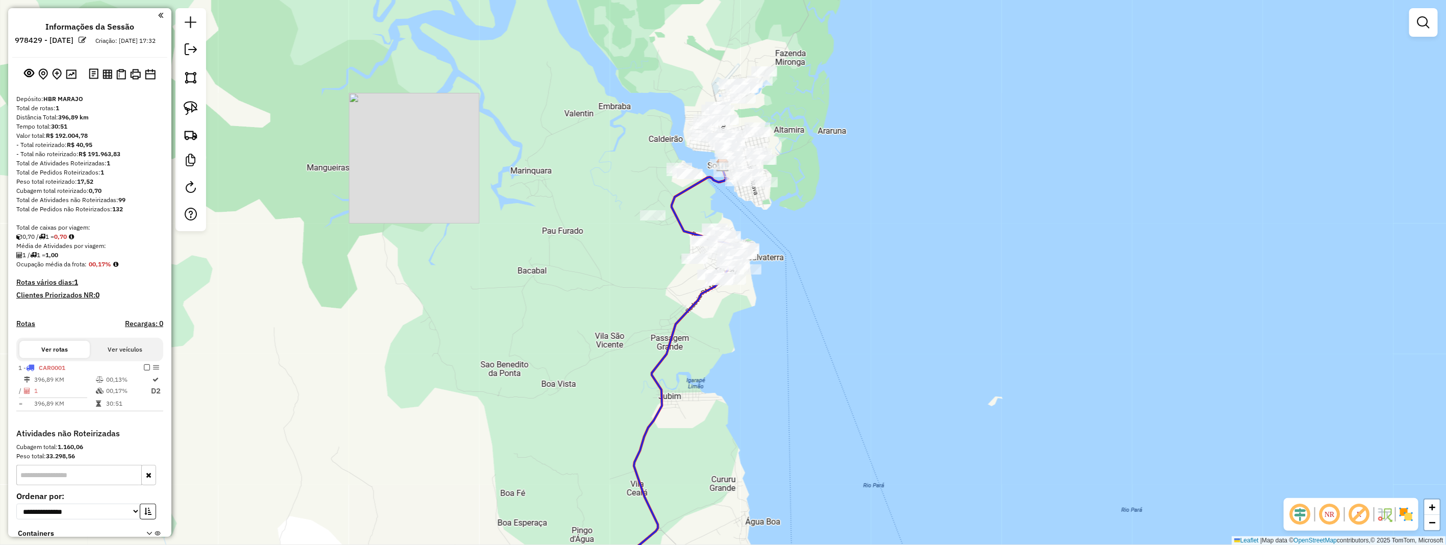
drag, startPoint x: 823, startPoint y: 174, endPoint x: 721, endPoint y: 379, distance: 228.5
click at [721, 379] on div "Janela de atendimento Grade de atendimento Capacidade Transportadoras Veículos …" at bounding box center [723, 272] width 1446 height 545
click at [179, 110] on link at bounding box center [190, 108] width 22 height 22
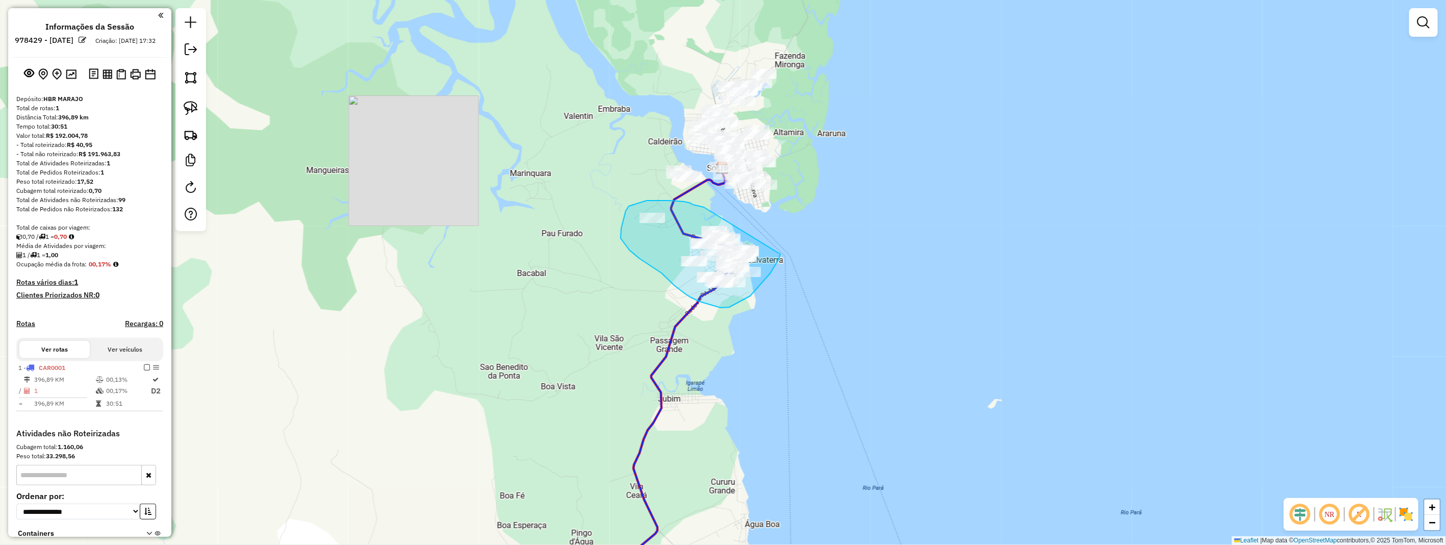
drag, startPoint x: 704, startPoint y: 207, endPoint x: 781, endPoint y: 248, distance: 87.6
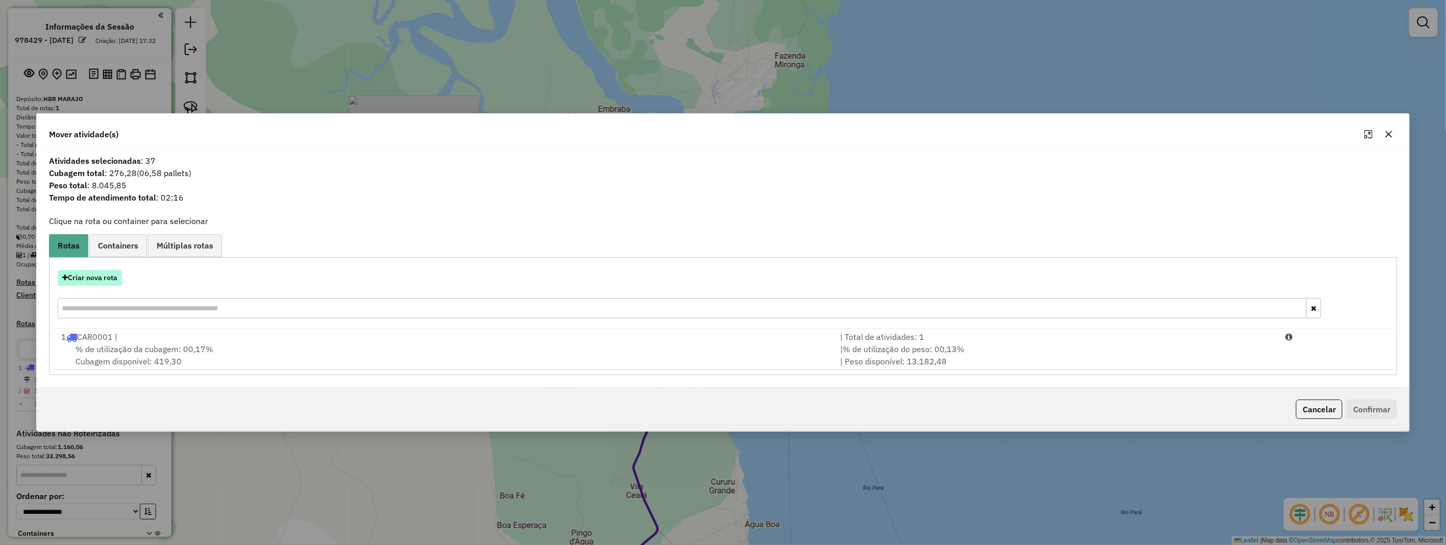
click at [106, 282] on button "Criar nova rota" at bounding box center [90, 278] width 64 height 16
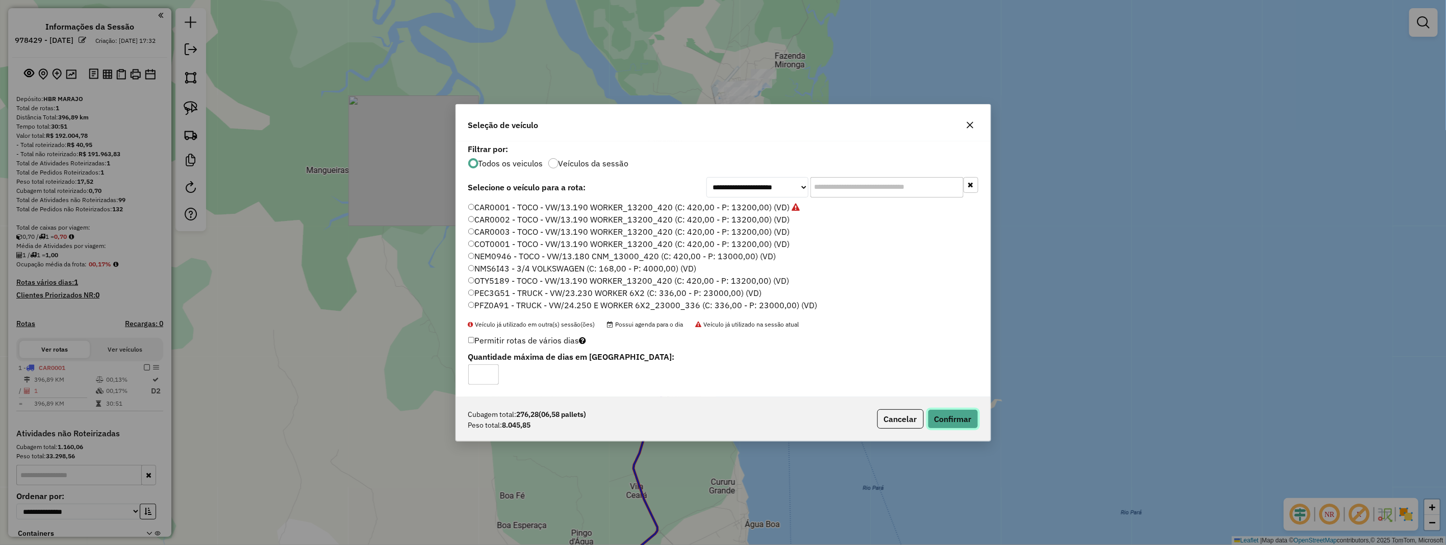
click at [971, 410] on button "Confirmar" at bounding box center [952, 418] width 50 height 19
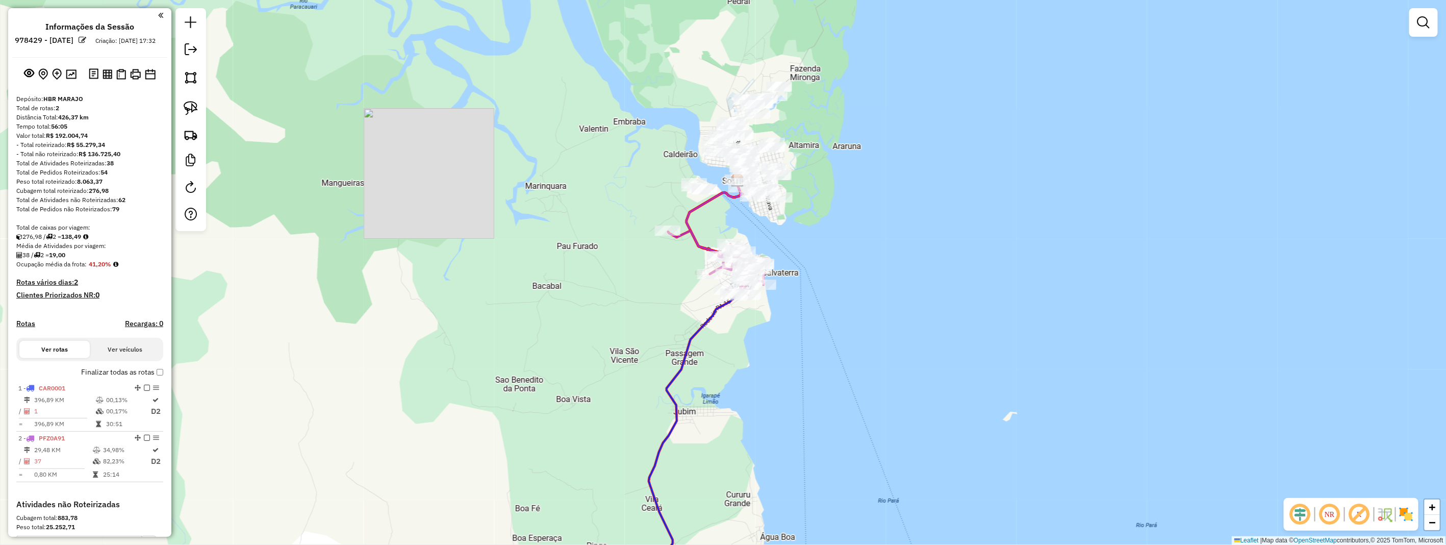
drag, startPoint x: 722, startPoint y: 208, endPoint x: 737, endPoint y: 220, distance: 19.9
click at [737, 220] on div "Janela de atendimento Grade de atendimento Capacidade Transportadoras Veículos …" at bounding box center [723, 272] width 1446 height 545
click at [185, 111] on img at bounding box center [191, 108] width 14 height 14
drag, startPoint x: 714, startPoint y: 179, endPoint x: 713, endPoint y: 204, distance: 25.0
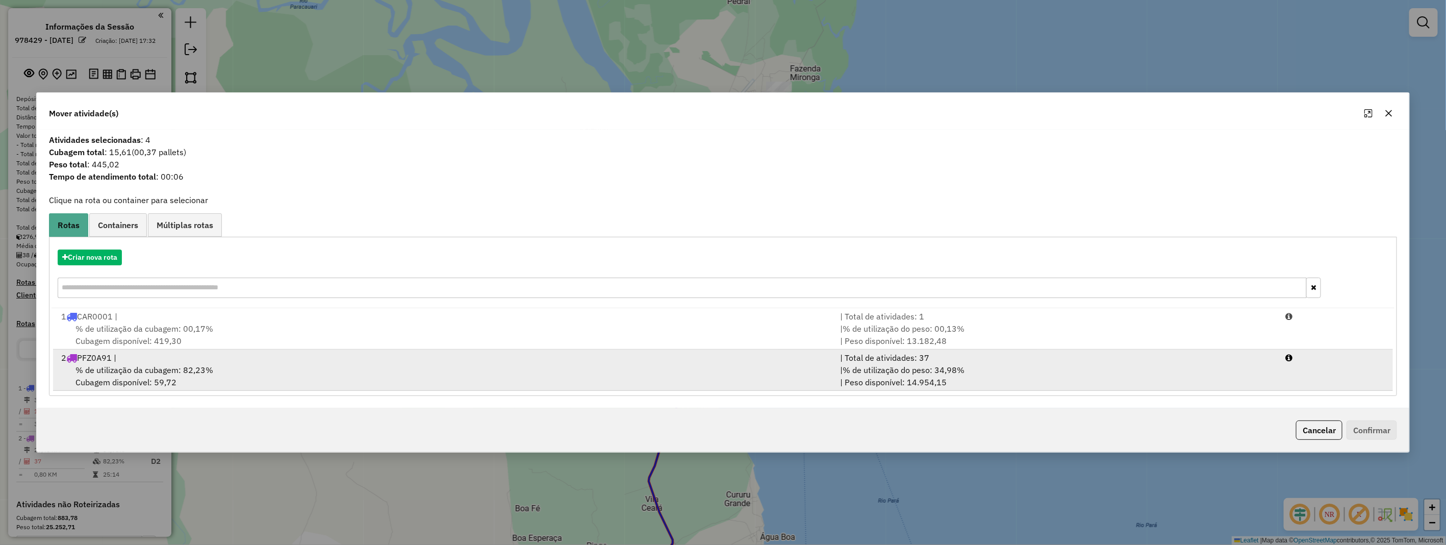
click at [186, 363] on div "2 PFZ0A91 |" at bounding box center [444, 357] width 779 height 12
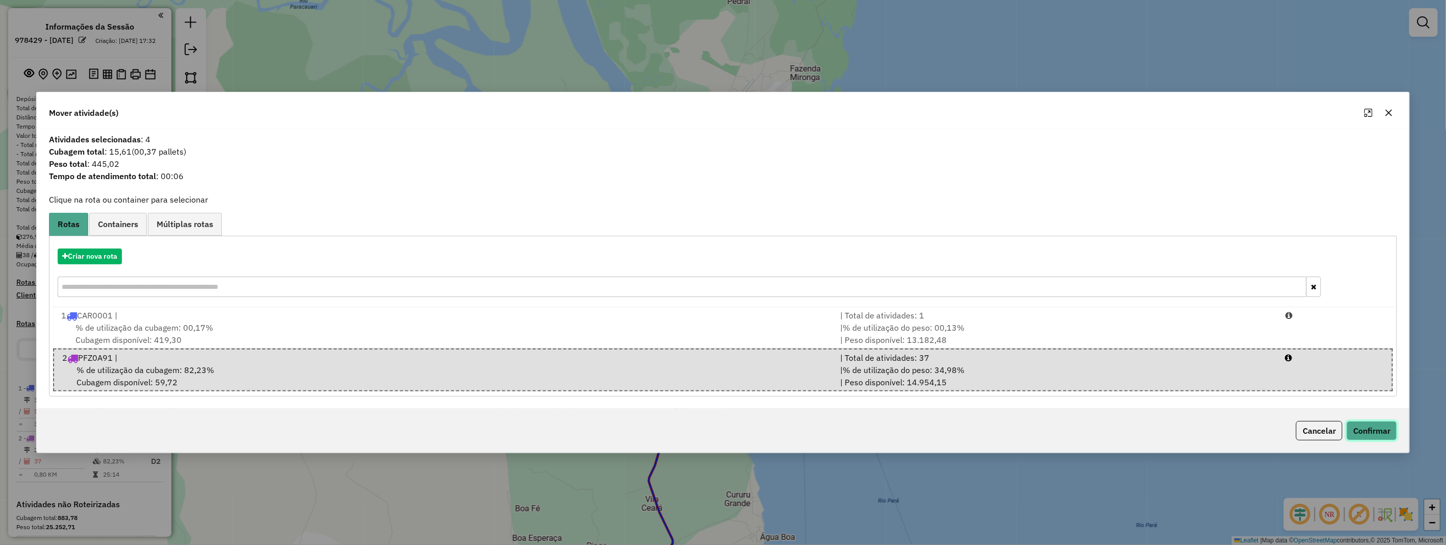
click at [1372, 422] on button "Confirmar" at bounding box center [1371, 430] width 50 height 19
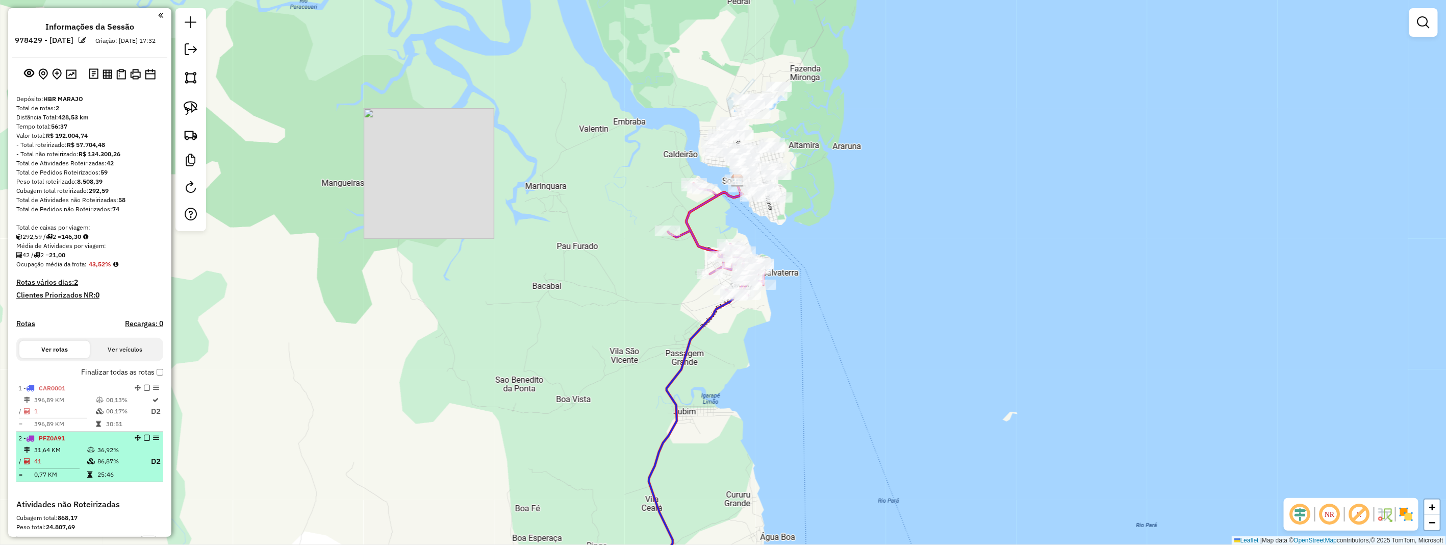
click at [75, 455] on td "31,64 KM" at bounding box center [60, 450] width 53 height 10
select select "**********"
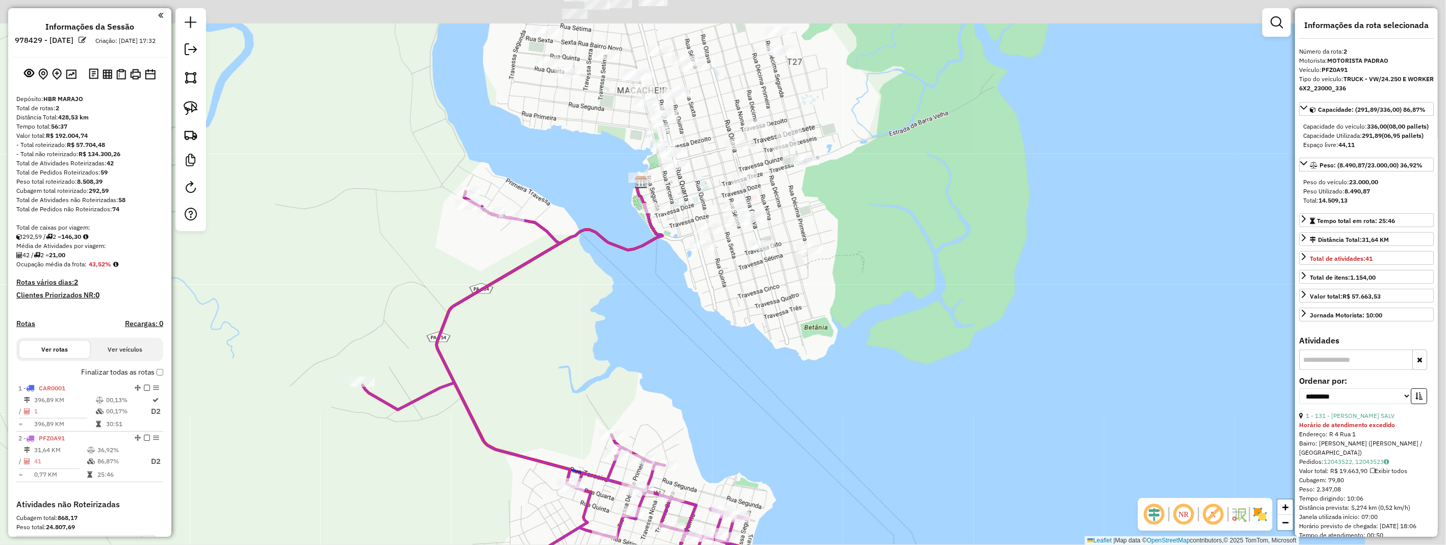
drag, startPoint x: 873, startPoint y: 199, endPoint x: 705, endPoint y: 338, distance: 217.7
click at [705, 338] on div "Janela de atendimento Grade de atendimento Capacidade Transportadoras Veículos …" at bounding box center [723, 272] width 1446 height 545
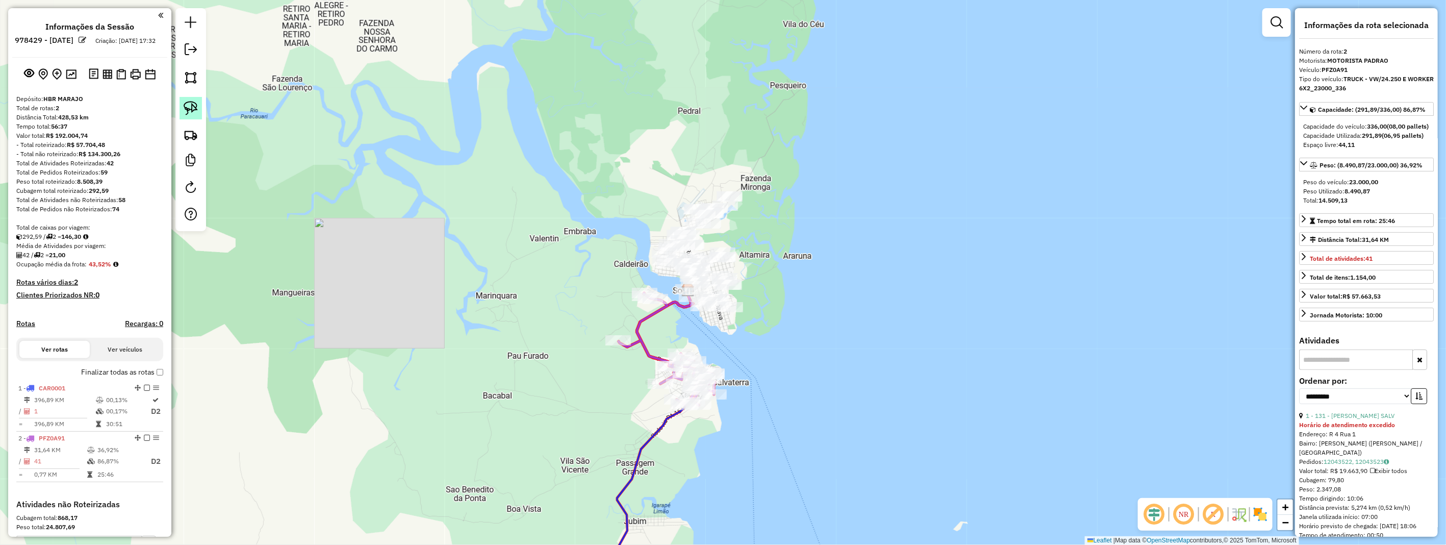
click at [197, 113] on img at bounding box center [191, 108] width 14 height 14
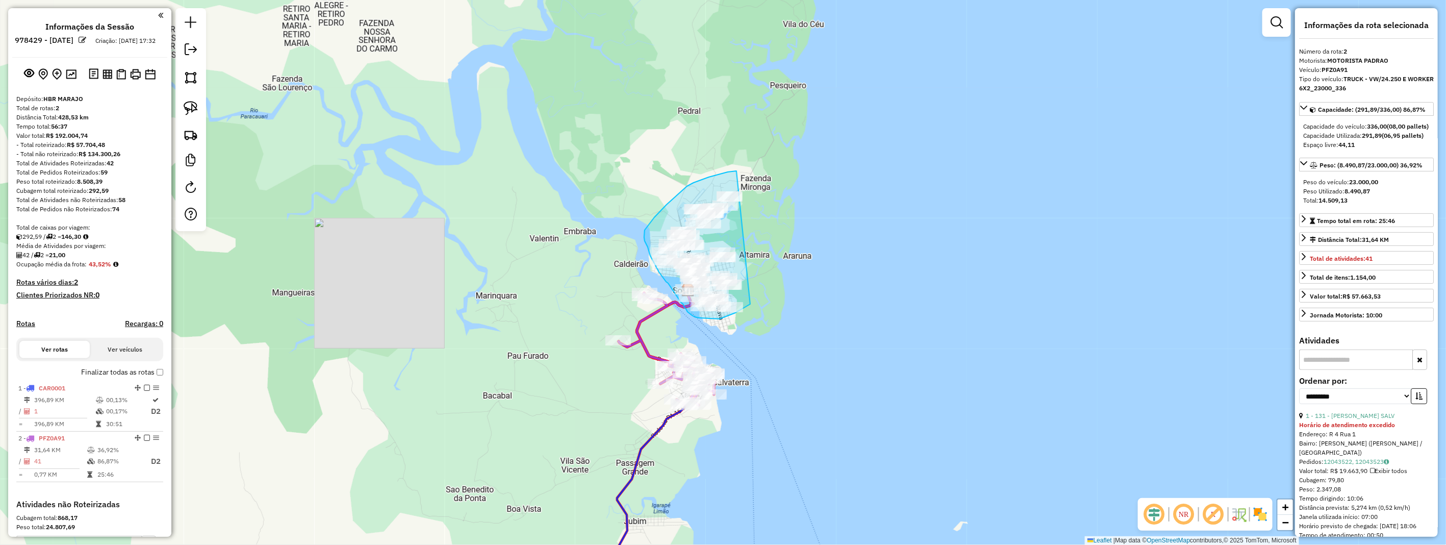
drag, startPoint x: 736, startPoint y: 171, endPoint x: 753, endPoint y: 301, distance: 131.1
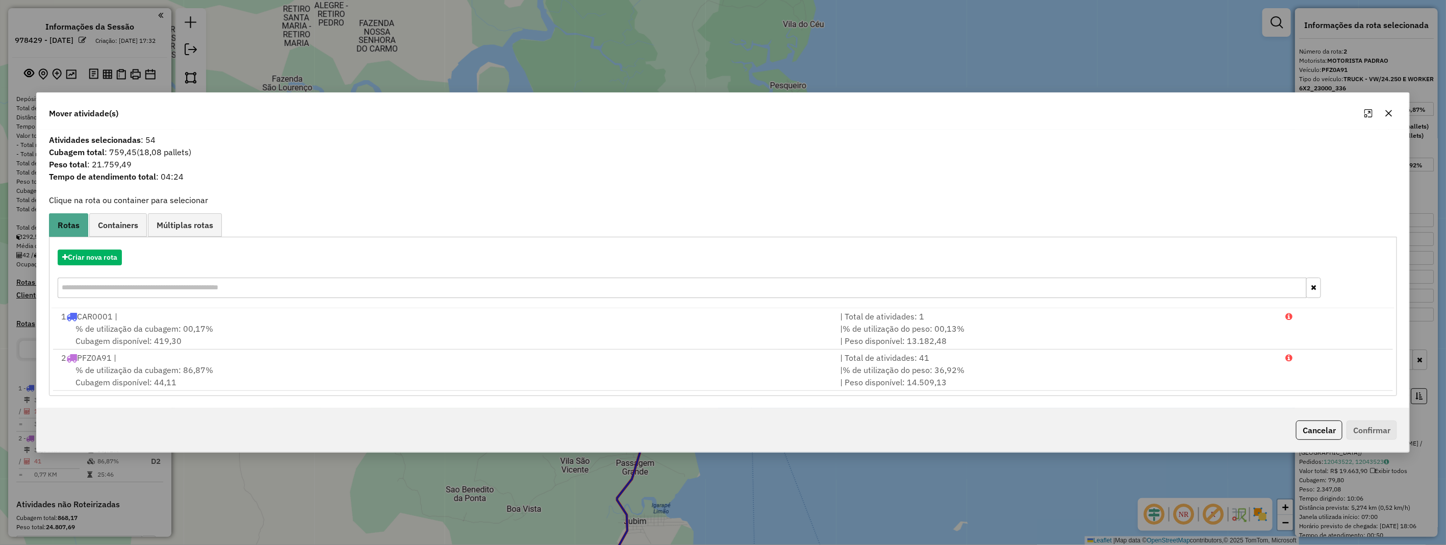
click at [1389, 111] on icon "button" at bounding box center [1388, 113] width 8 height 8
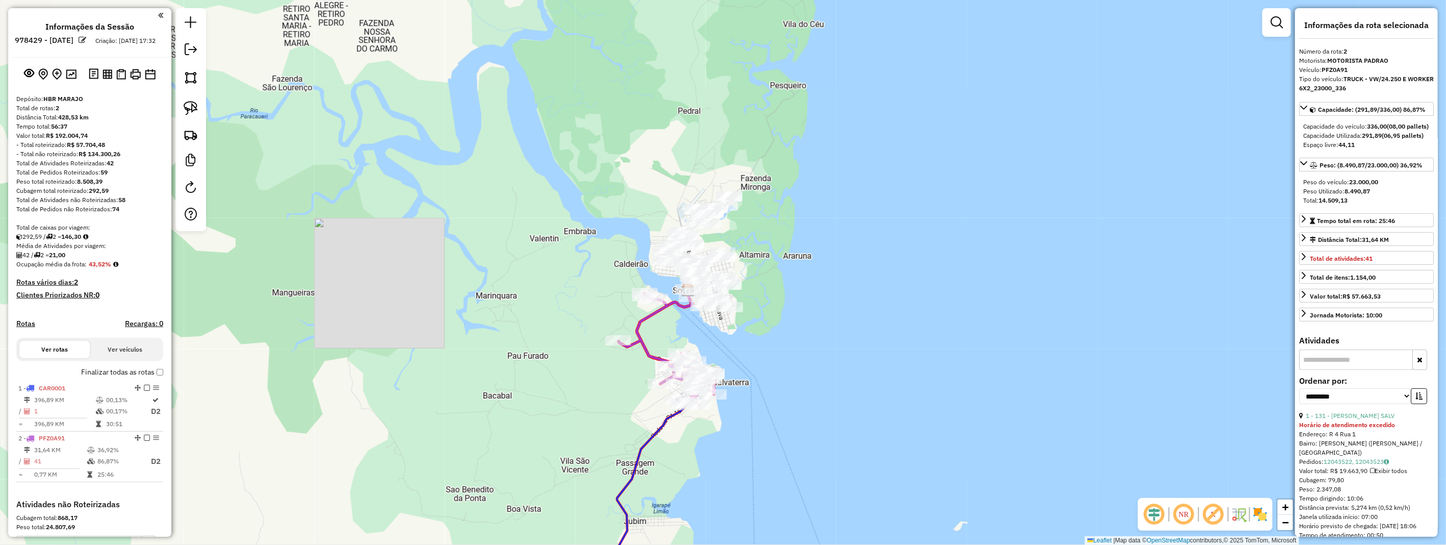
scroll to position [113, 0]
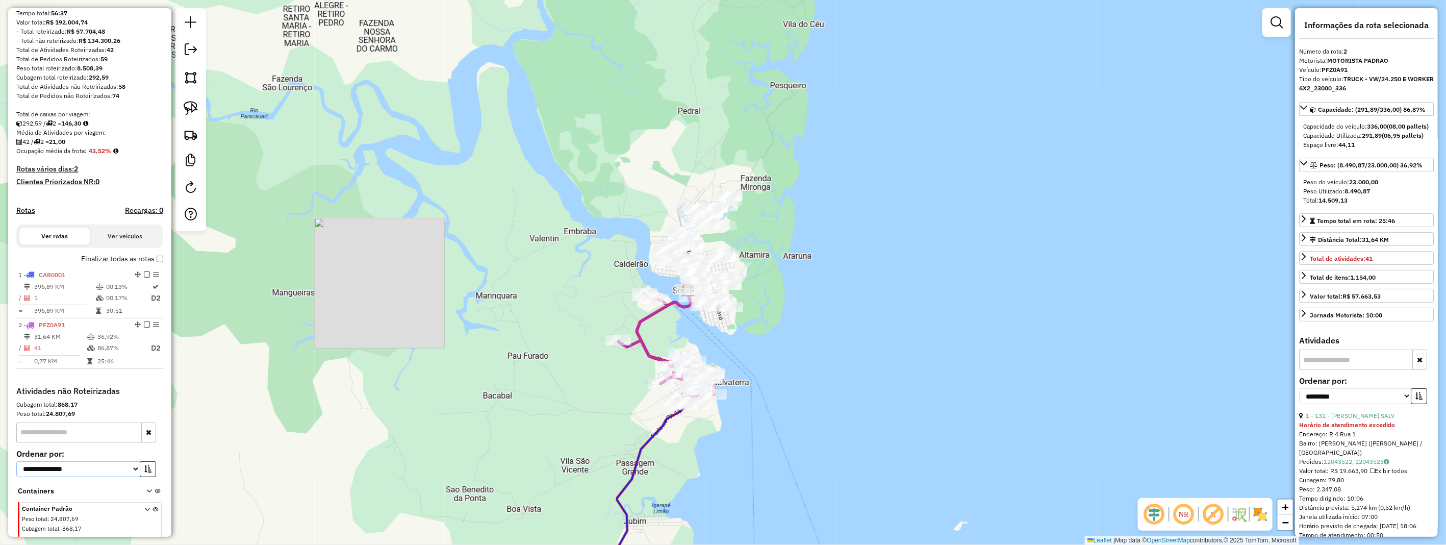
drag, startPoint x: 129, startPoint y: 476, endPoint x: 121, endPoint y: 473, distance: 8.2
click at [129, 476] on select "**********" at bounding box center [78, 469] width 124 height 16
select select "*********"
click at [16, 469] on select "**********" at bounding box center [78, 469] width 124 height 16
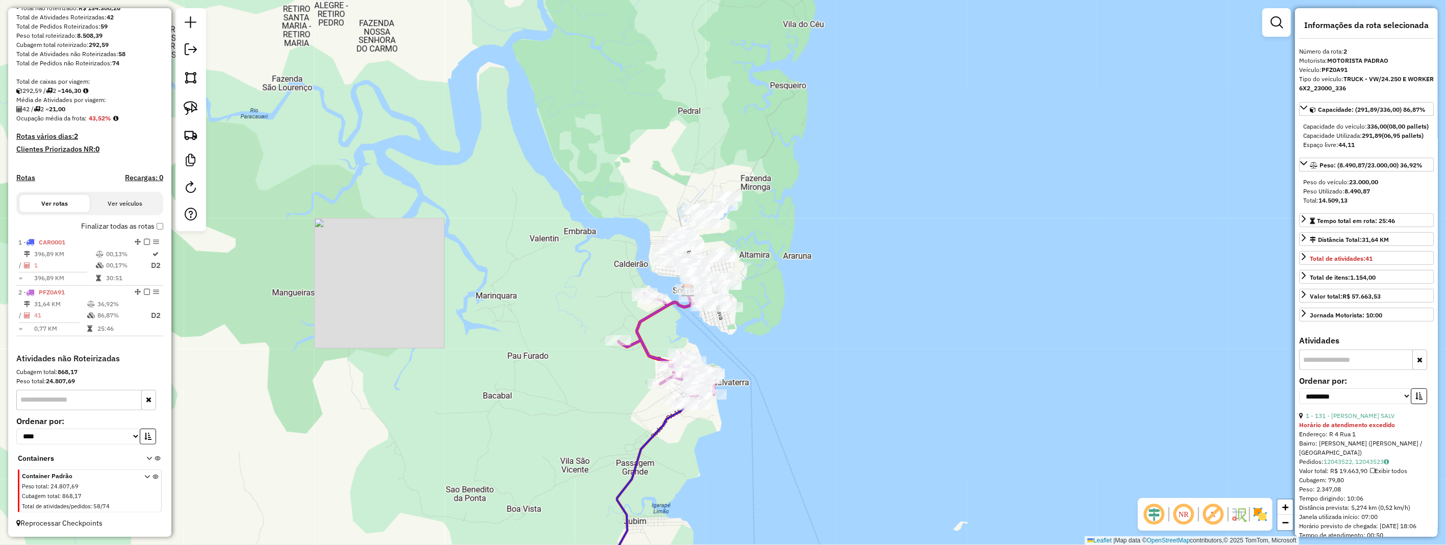
click at [139, 473] on div "Container Padrão Peso total : 24.807,69 Cubagem total : 868,17 Total de ativida…" at bounding box center [91, 491] width 138 height 41
click at [144, 477] on icon at bounding box center [147, 493] width 6 height 38
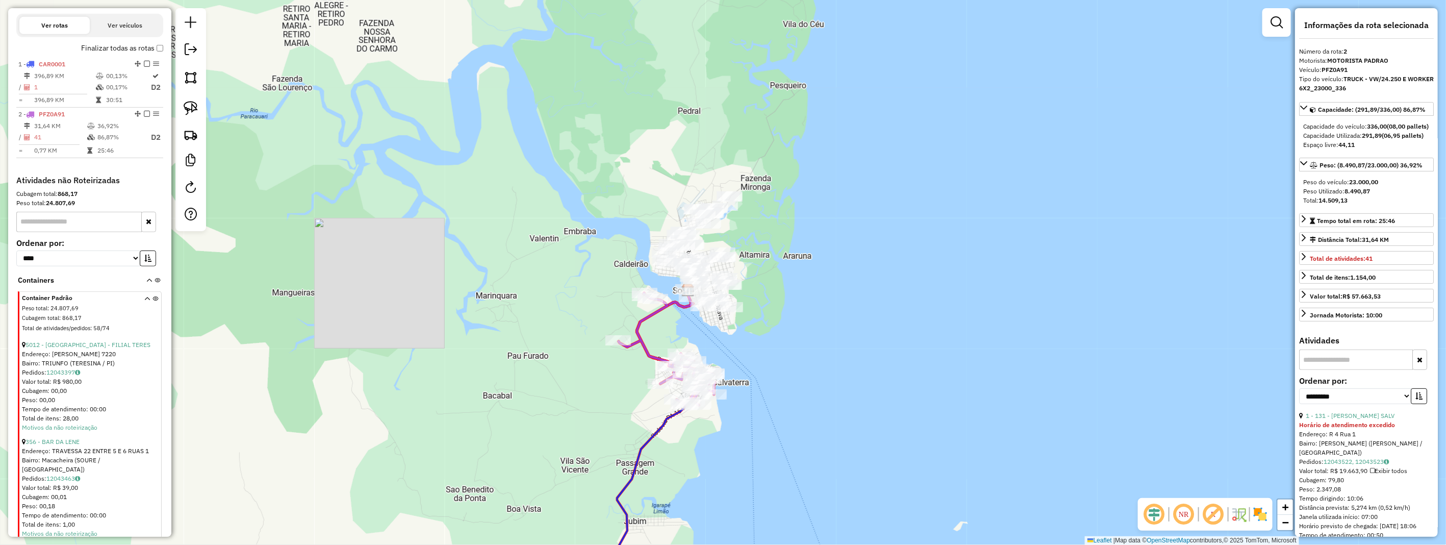
scroll to position [380, 0]
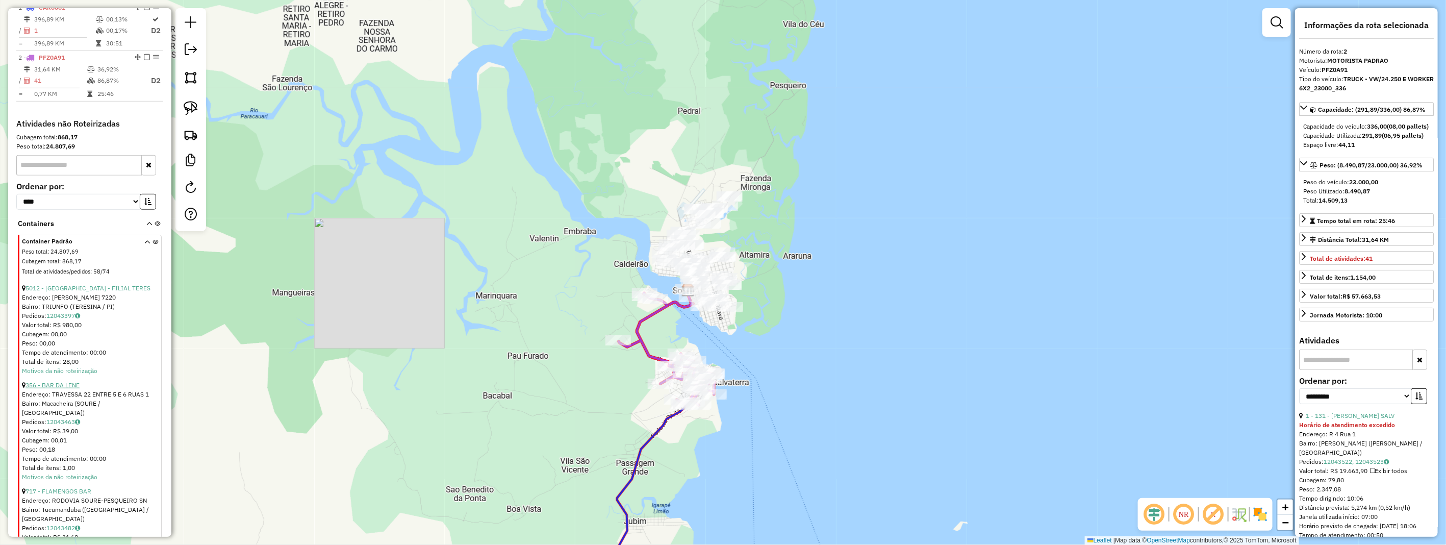
click at [64, 389] on link "356 - BAR DA LENE" at bounding box center [52, 385] width 54 height 8
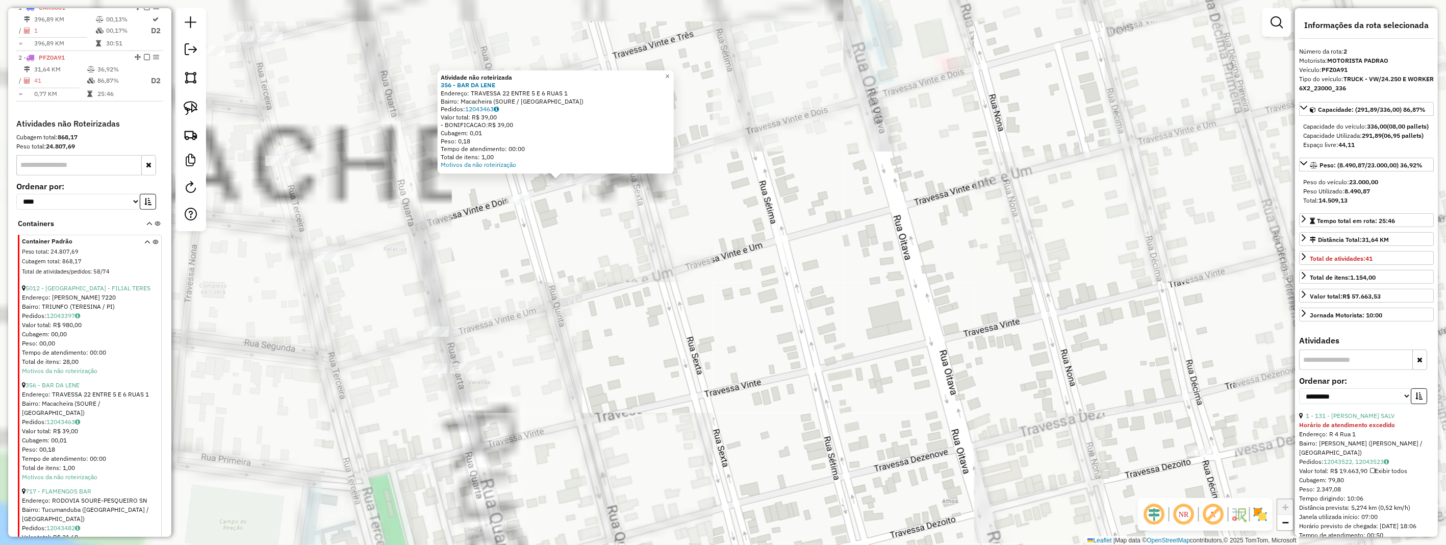
drag, startPoint x: 534, startPoint y: 207, endPoint x: 600, endPoint y: 289, distance: 105.2
click at [600, 294] on div "Atividade não roteirizada 356 - BAR DA LENE Endereço: TRAVESSA 22 ENTRE 5 E 6 R…" at bounding box center [723, 272] width 1446 height 545
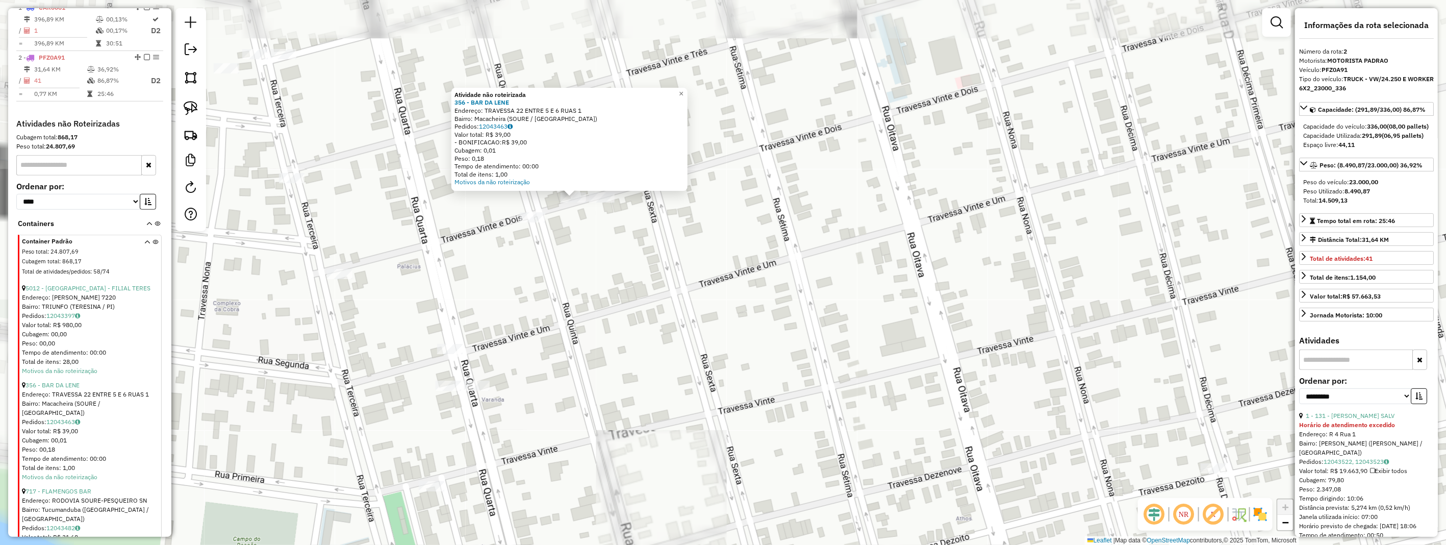
click at [576, 258] on div "Atividade não roteirizada 356 - BAR DA LENE Endereço: TRAVESSA 22 ENTRE 5 E 6 R…" at bounding box center [723, 272] width 1446 height 545
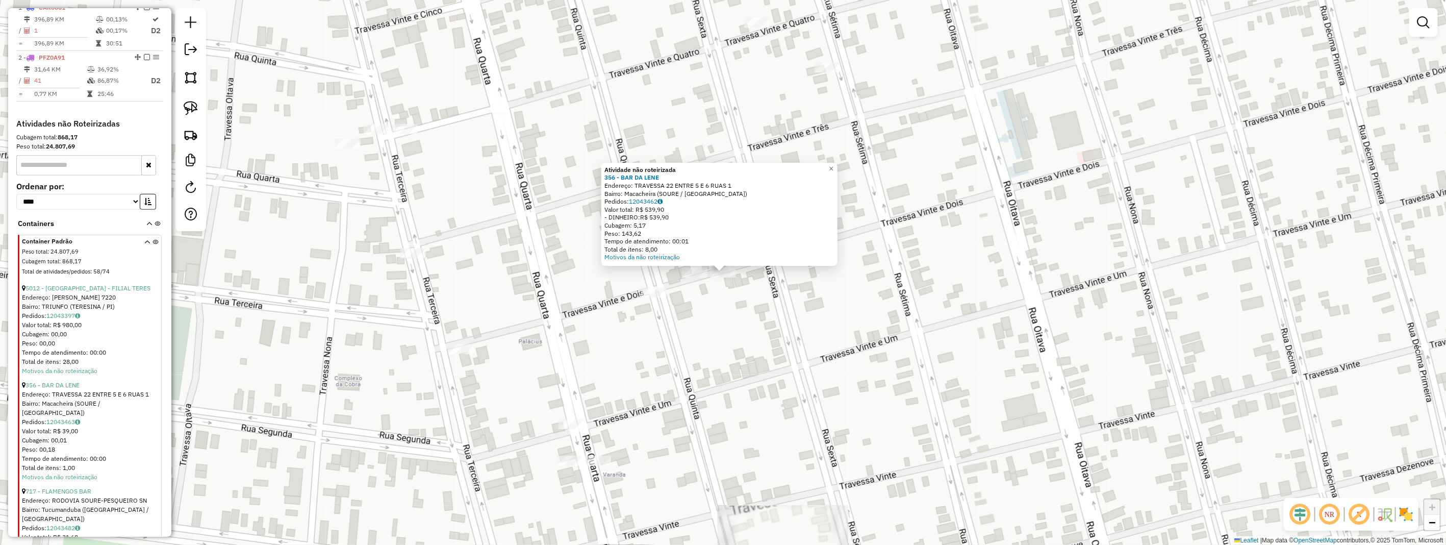
click at [692, 277] on div at bounding box center [694, 272] width 25 height 10
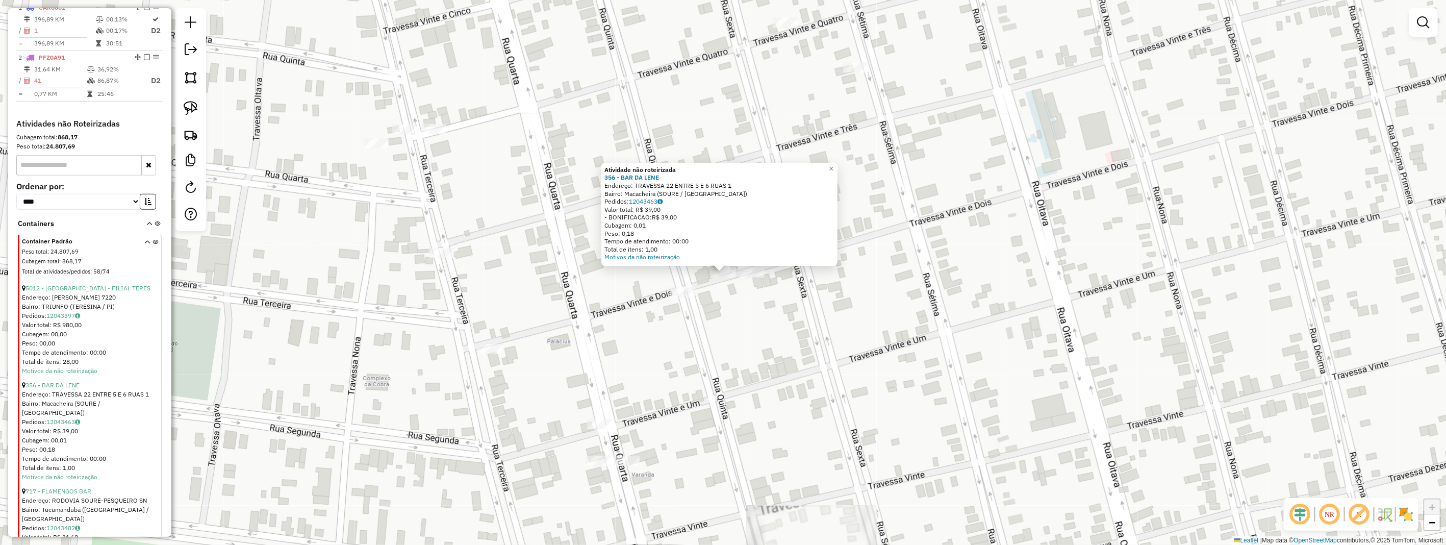
scroll to position [494, 0]
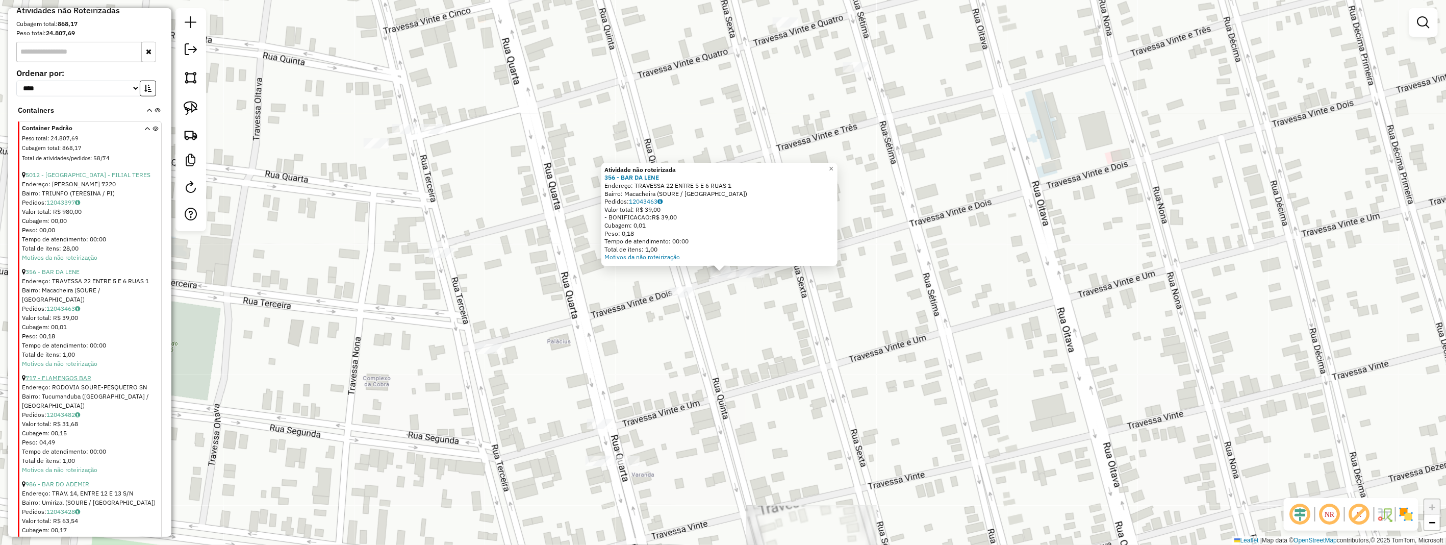
click at [82, 374] on link "717 - FLAMENGOS BAR" at bounding box center [58, 378] width 66 height 8
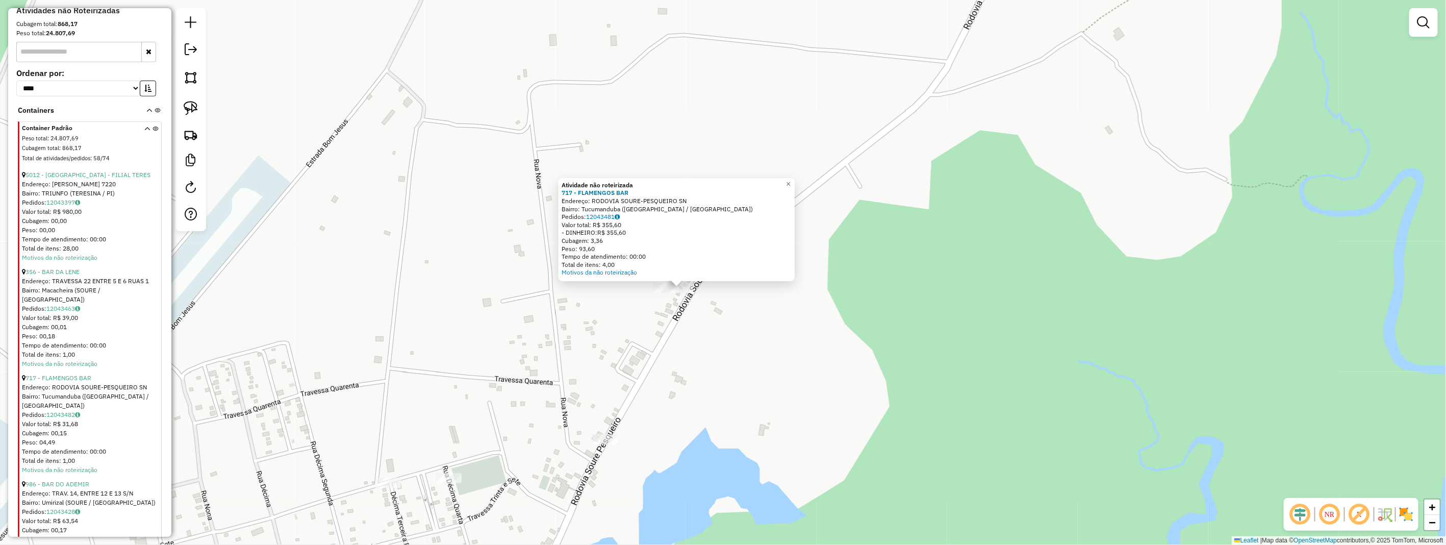
drag, startPoint x: 195, startPoint y: 109, endPoint x: 315, endPoint y: 218, distance: 161.7
click at [195, 109] on img at bounding box center [191, 108] width 14 height 14
drag, startPoint x: 640, startPoint y: 288, endPoint x: 694, endPoint y: 274, distance: 56.3
click at [694, 274] on div "Atividade não roteirizada 717 - FLAMENGOS BAR Endereço: RODOVIA SOURE-PESQUEIRO…" at bounding box center [723, 272] width 1446 height 545
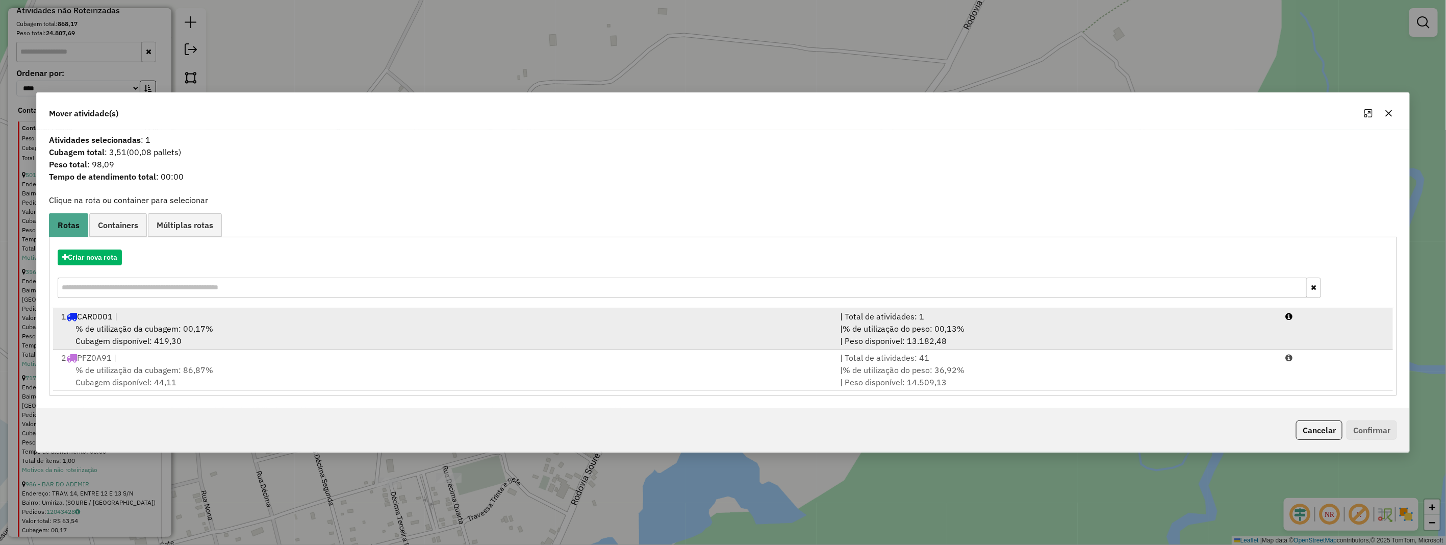
click at [363, 320] on div "1 CAR0001 |" at bounding box center [444, 316] width 779 height 12
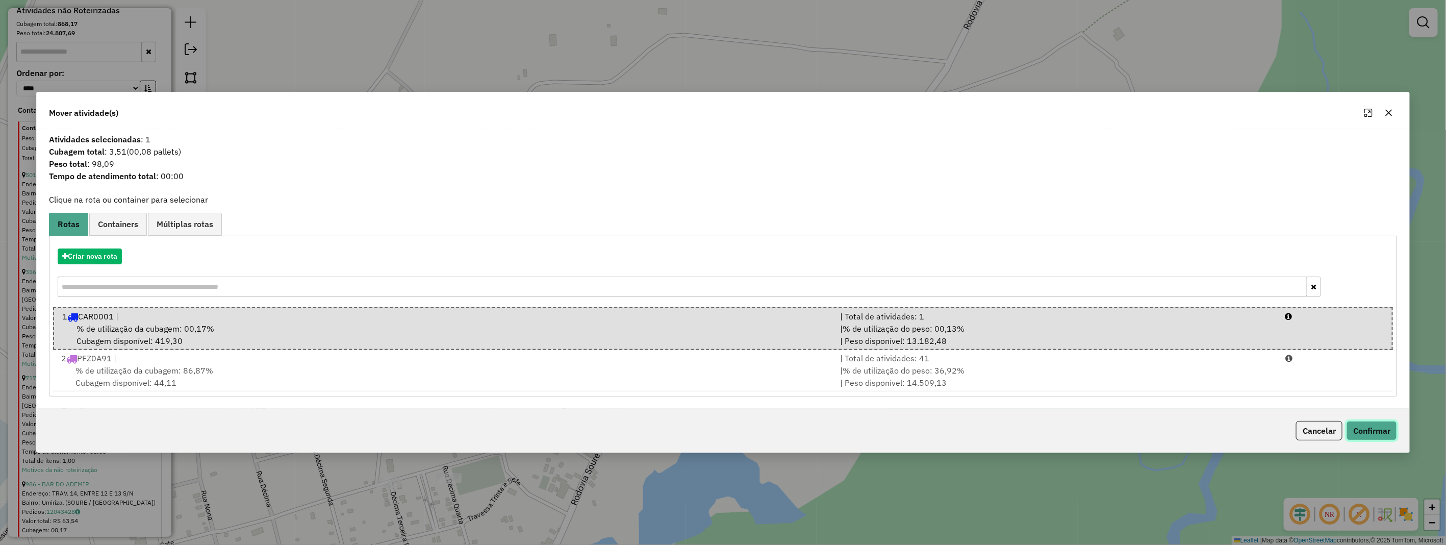
click at [1388, 431] on button "Confirmar" at bounding box center [1371, 430] width 50 height 19
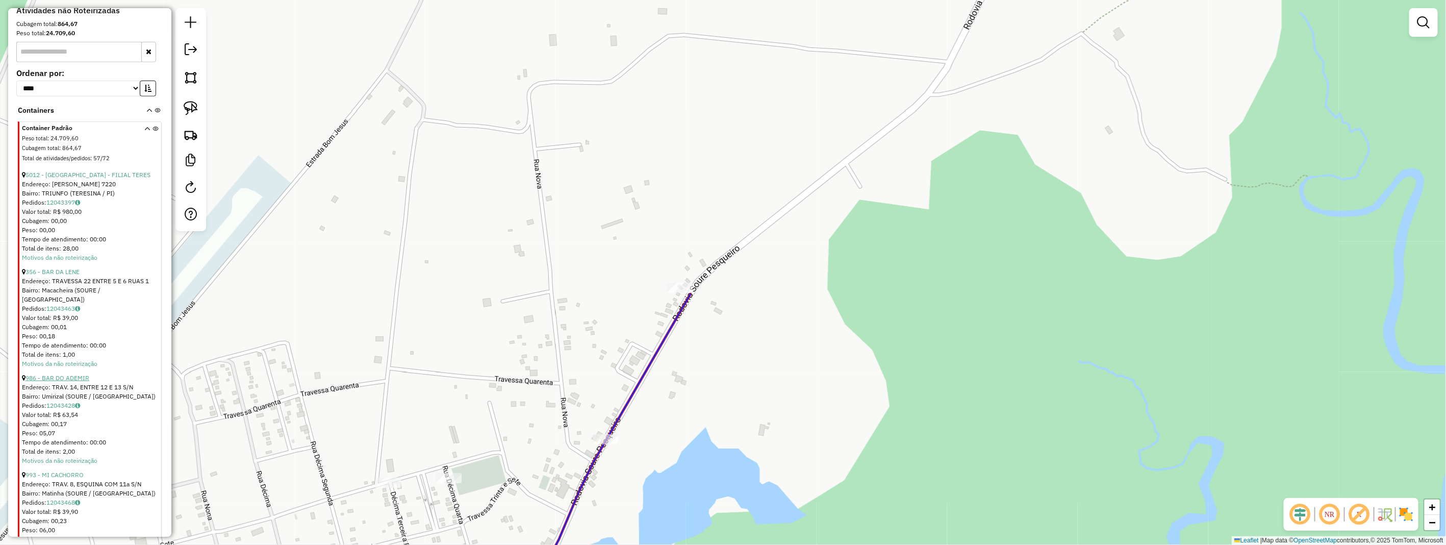
click at [78, 374] on link "986 - BAR DO ADEMIR" at bounding box center [57, 378] width 64 height 8
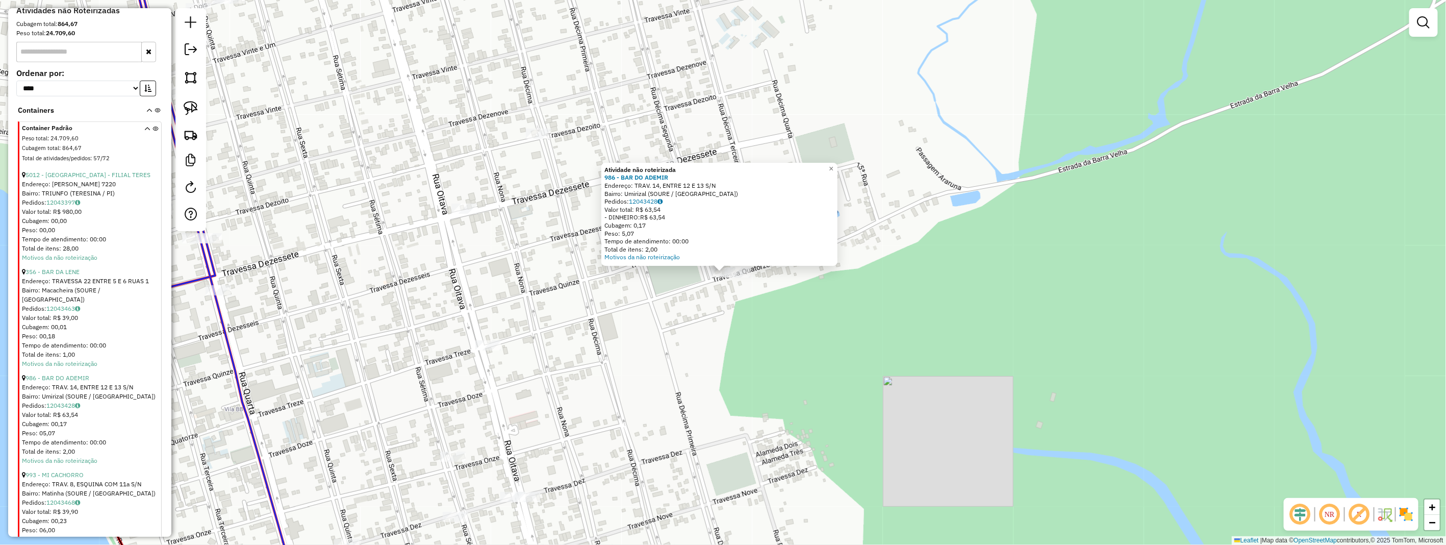
click at [741, 277] on div at bounding box center [737, 272] width 25 height 10
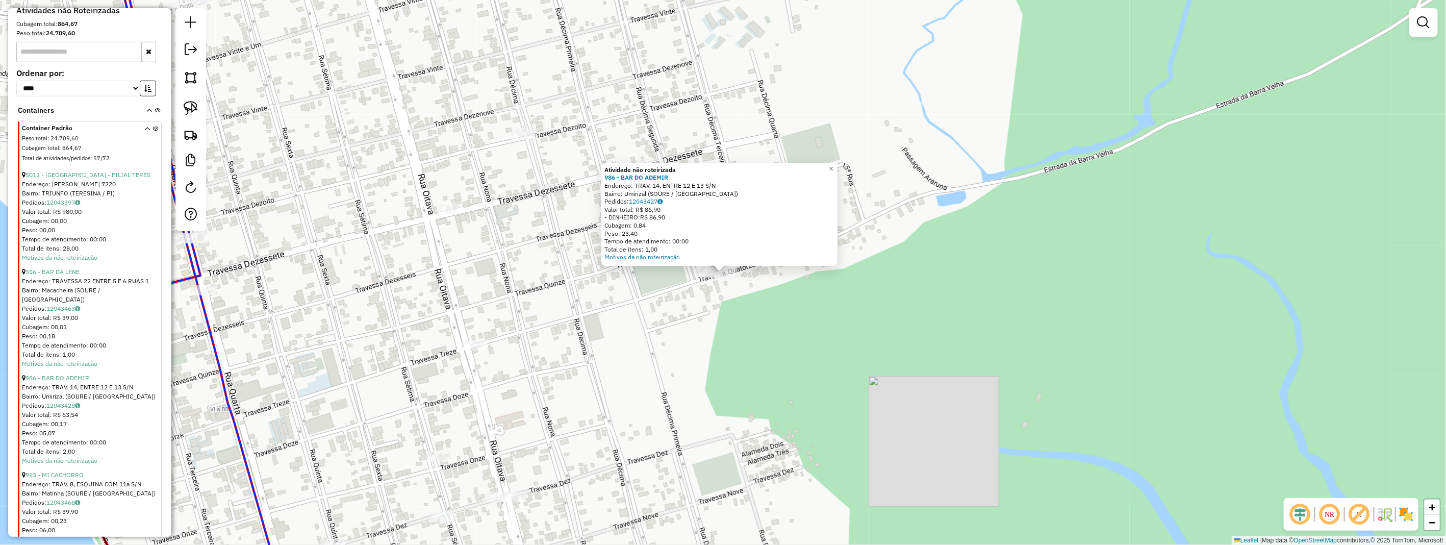
click at [739, 294] on div "Atividade não roteirizada 986 - BAR DO ADEMIR Endereço: TRAV. 14, ENTRE 12 E 13…" at bounding box center [723, 272] width 1446 height 545
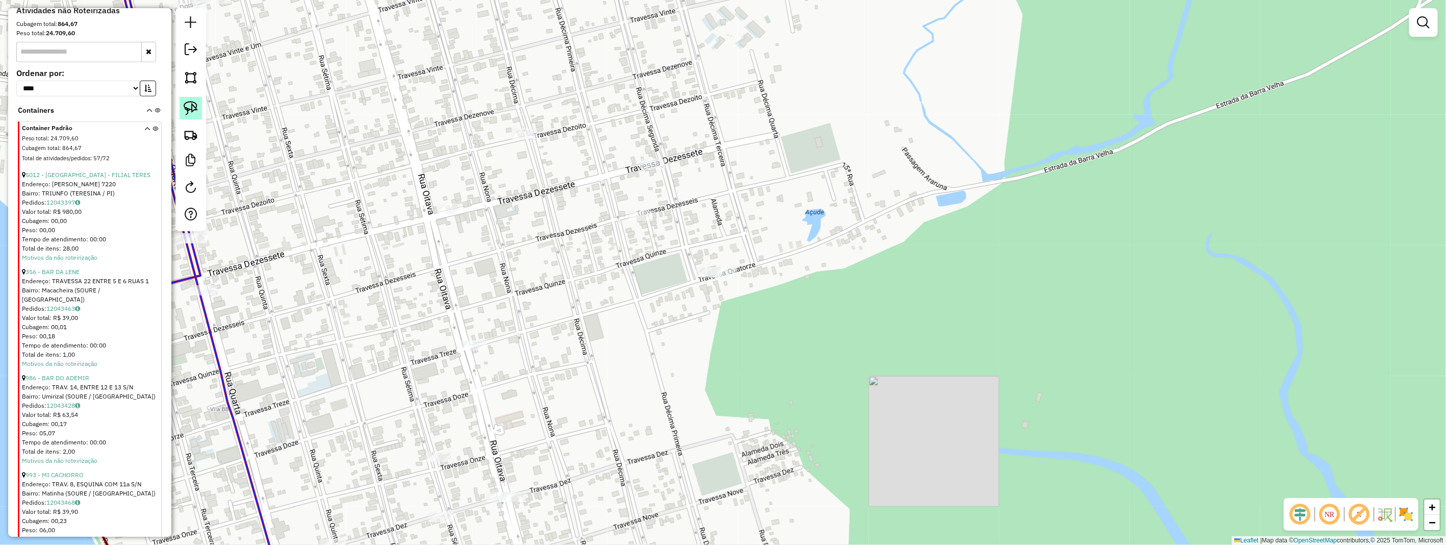
click at [190, 109] on img at bounding box center [191, 108] width 14 height 14
drag, startPoint x: 190, startPoint y: 110, endPoint x: 575, endPoint y: 221, distance: 400.3
click at [200, 123] on div at bounding box center [190, 119] width 31 height 223
drag, startPoint x: 727, startPoint y: 254, endPoint x: 743, endPoint y: 280, distance: 31.1
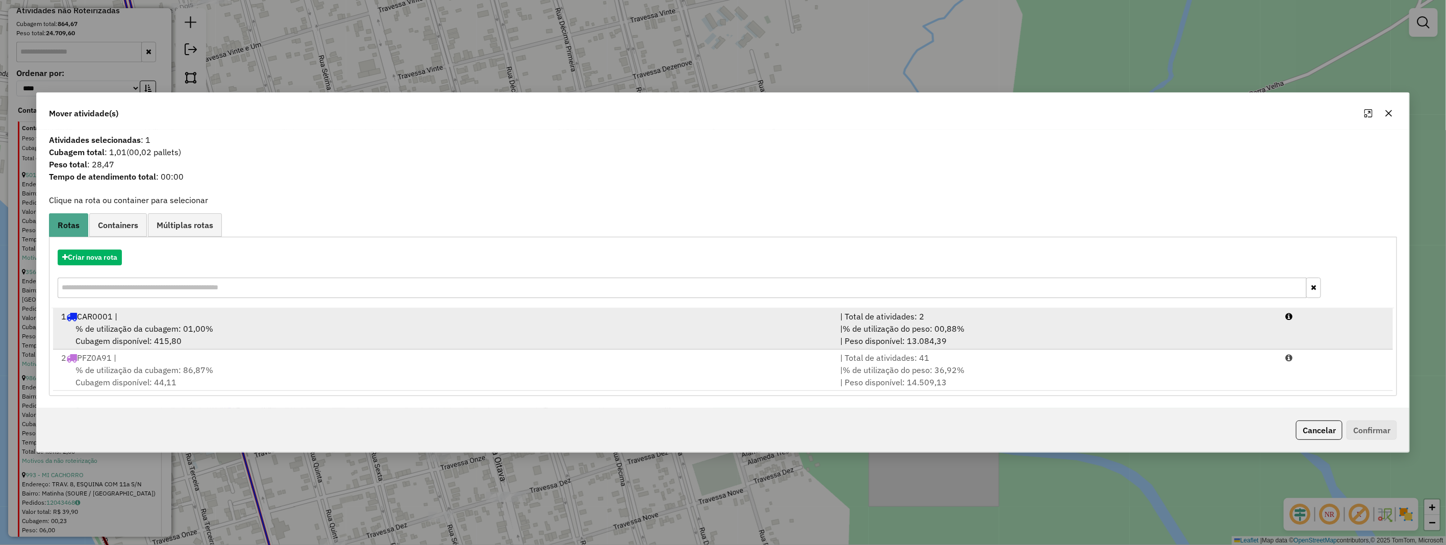
click at [172, 313] on div "1 CAR0001 |" at bounding box center [444, 316] width 779 height 12
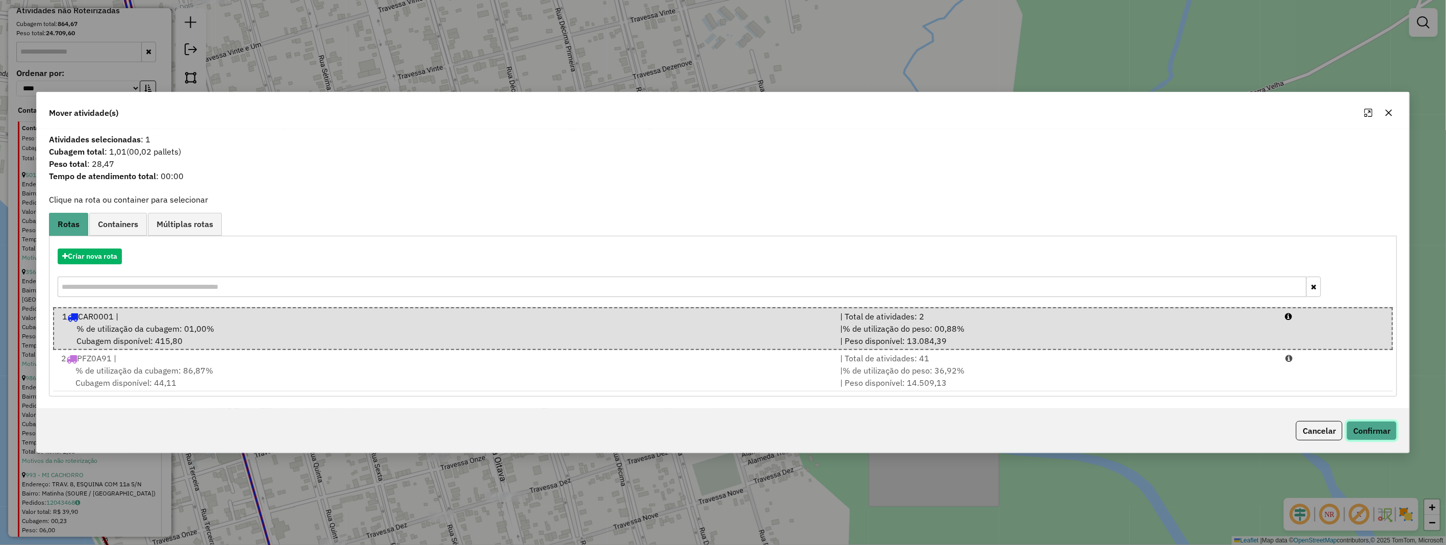
click at [1386, 429] on button "Confirmar" at bounding box center [1371, 430] width 50 height 19
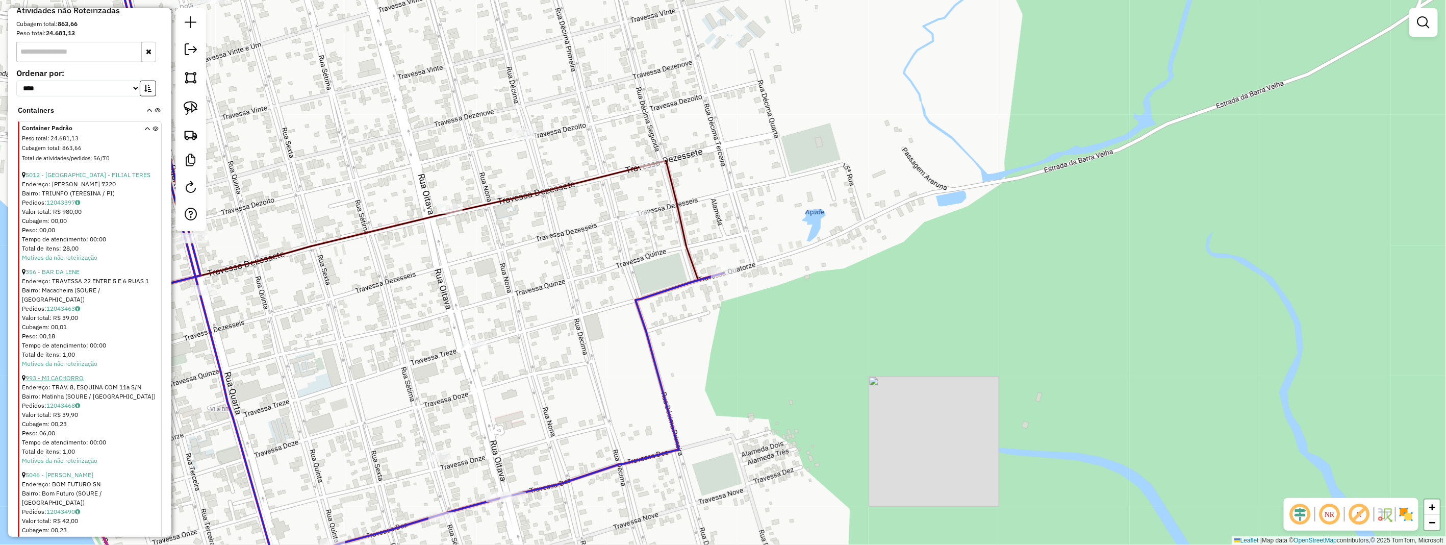
click at [55, 374] on link "993 - MI CACHORRO" at bounding box center [54, 378] width 58 height 8
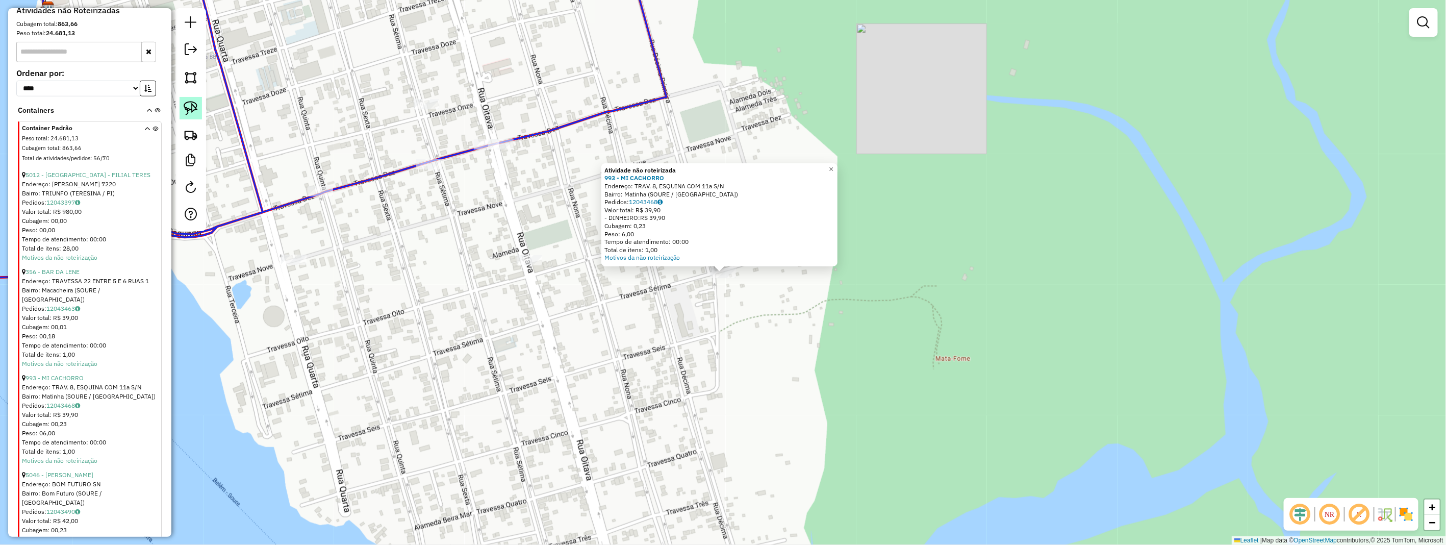
click at [191, 108] on img at bounding box center [191, 108] width 14 height 14
drag, startPoint x: 191, startPoint y: 108, endPoint x: 500, endPoint y: 240, distance: 336.5
click at [192, 111] on img at bounding box center [191, 108] width 14 height 14
drag, startPoint x: 706, startPoint y: 278, endPoint x: 735, endPoint y: 282, distance: 29.3
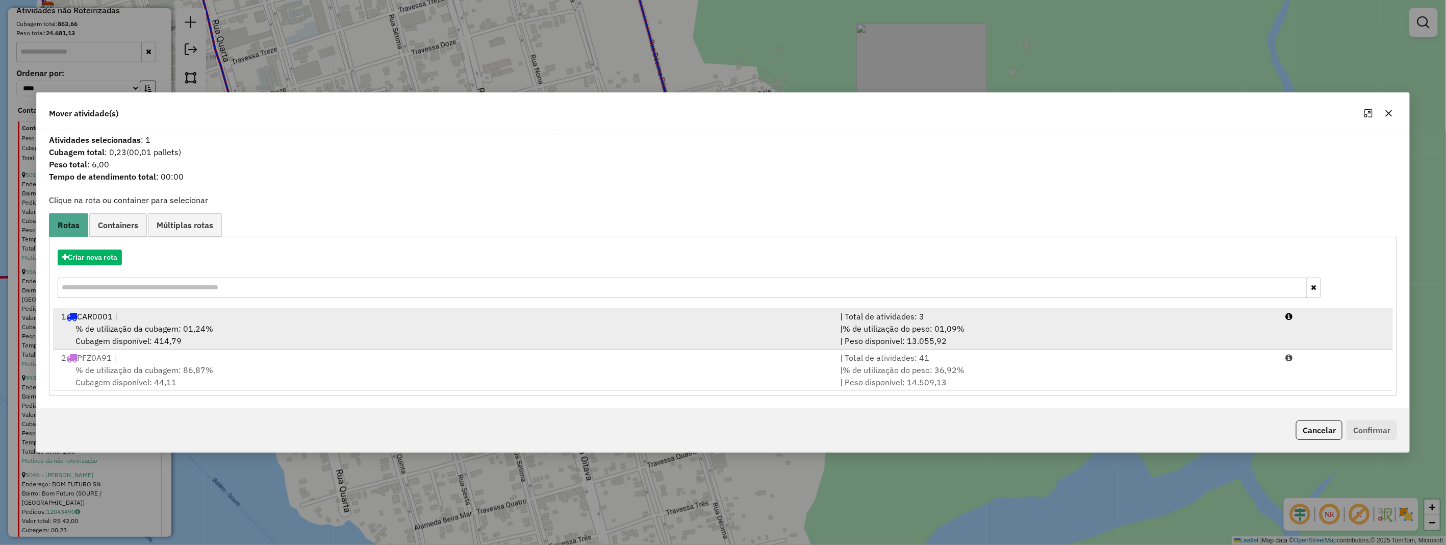
click at [157, 329] on span "% de utilização da cubagem: 01,24%" at bounding box center [144, 328] width 138 height 10
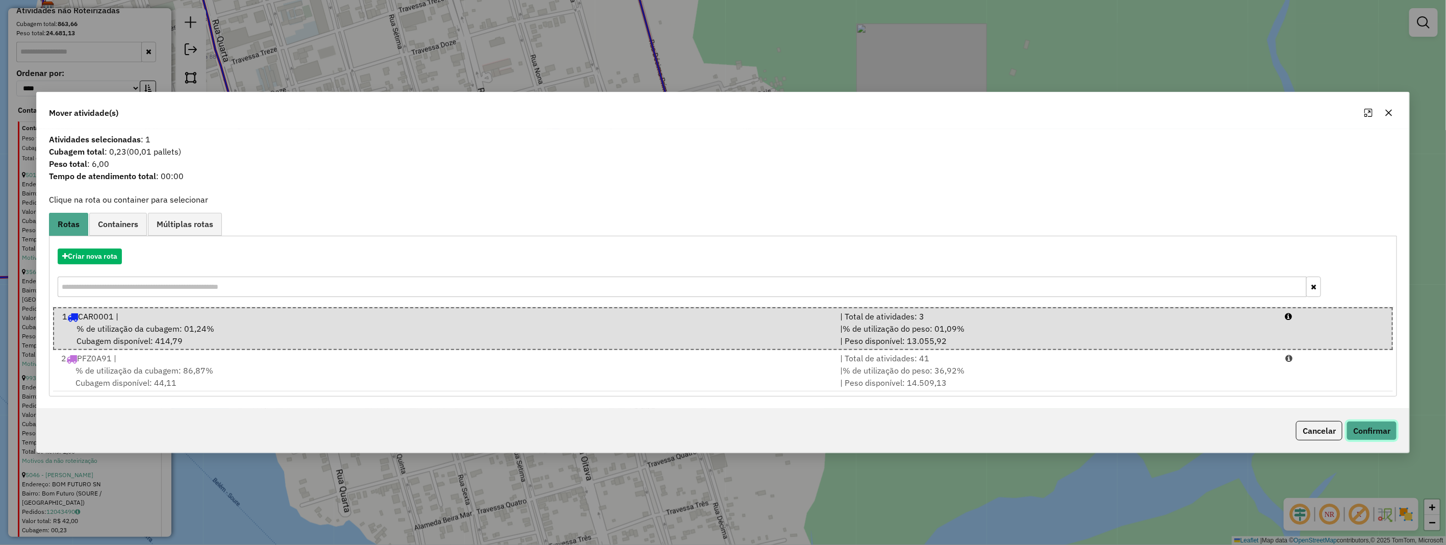
click at [1363, 427] on button "Confirmar" at bounding box center [1371, 430] width 50 height 19
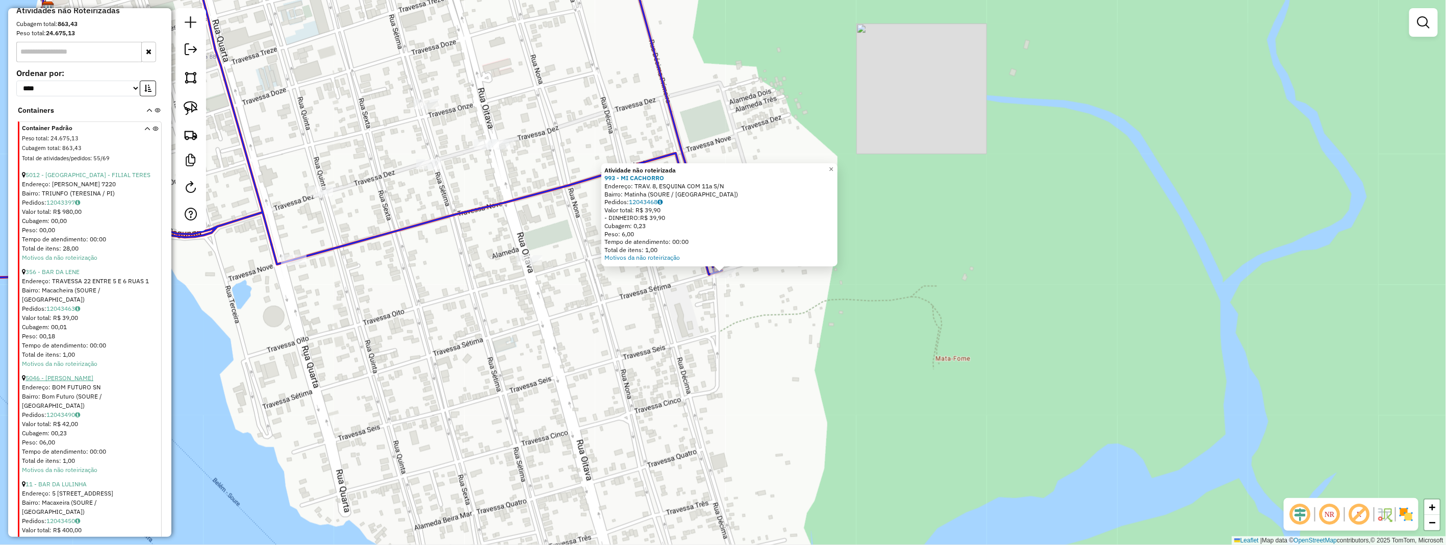
click at [80, 377] on link "5046 - CALEB SARMENTO" at bounding box center [59, 378] width 68 height 8
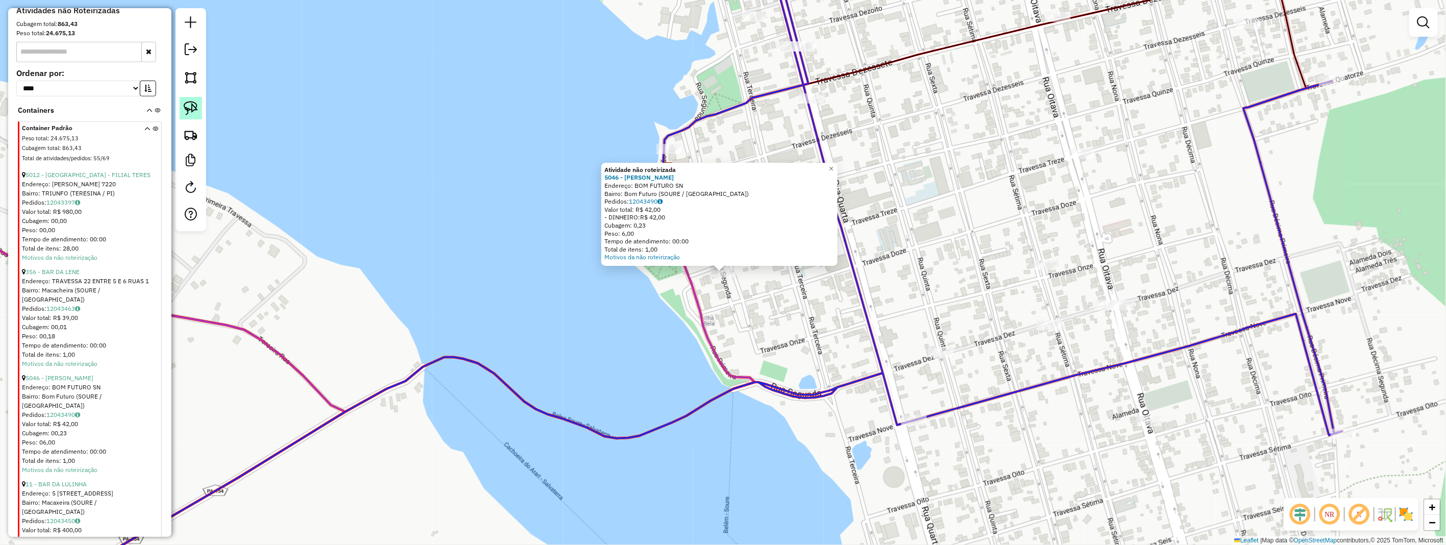
click at [187, 109] on img at bounding box center [191, 108] width 14 height 14
drag, startPoint x: 735, startPoint y: 288, endPoint x: 690, endPoint y: 266, distance: 49.9
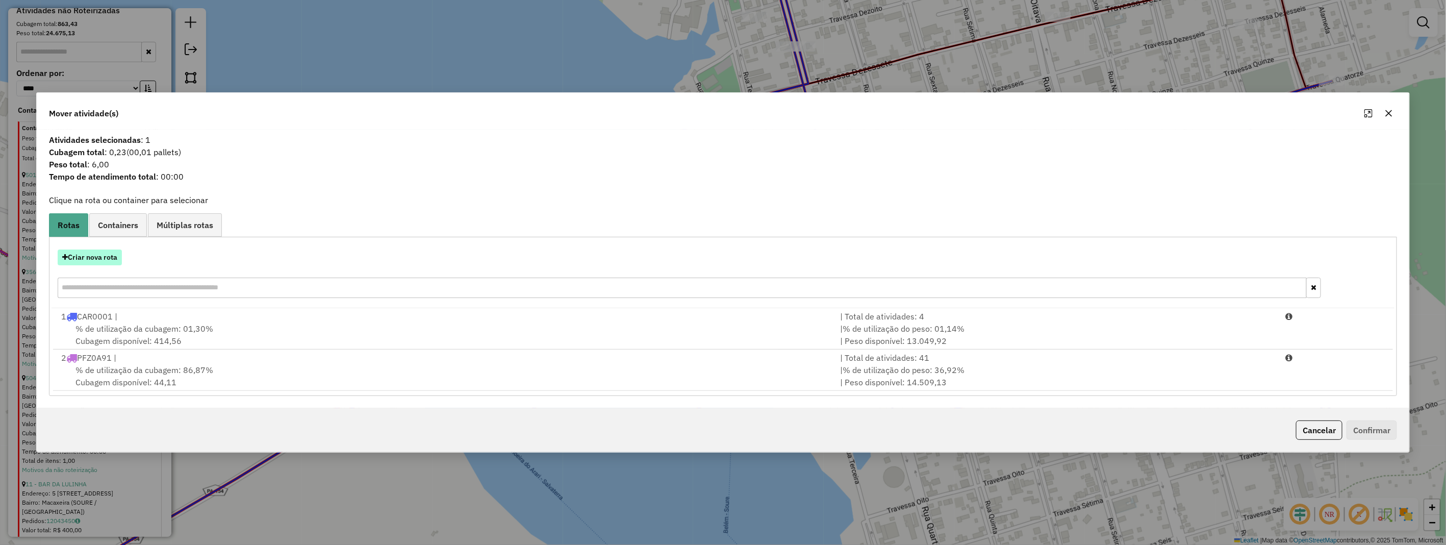
click at [116, 259] on button "Criar nova rota" at bounding box center [90, 257] width 64 height 16
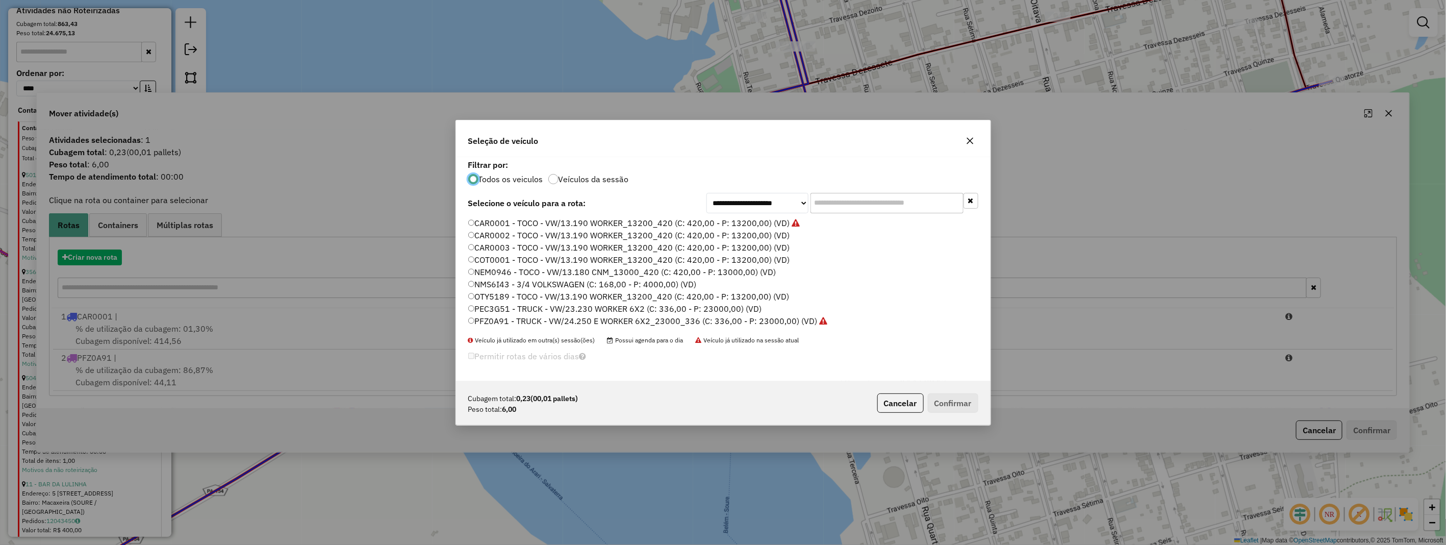
scroll to position [6, 3]
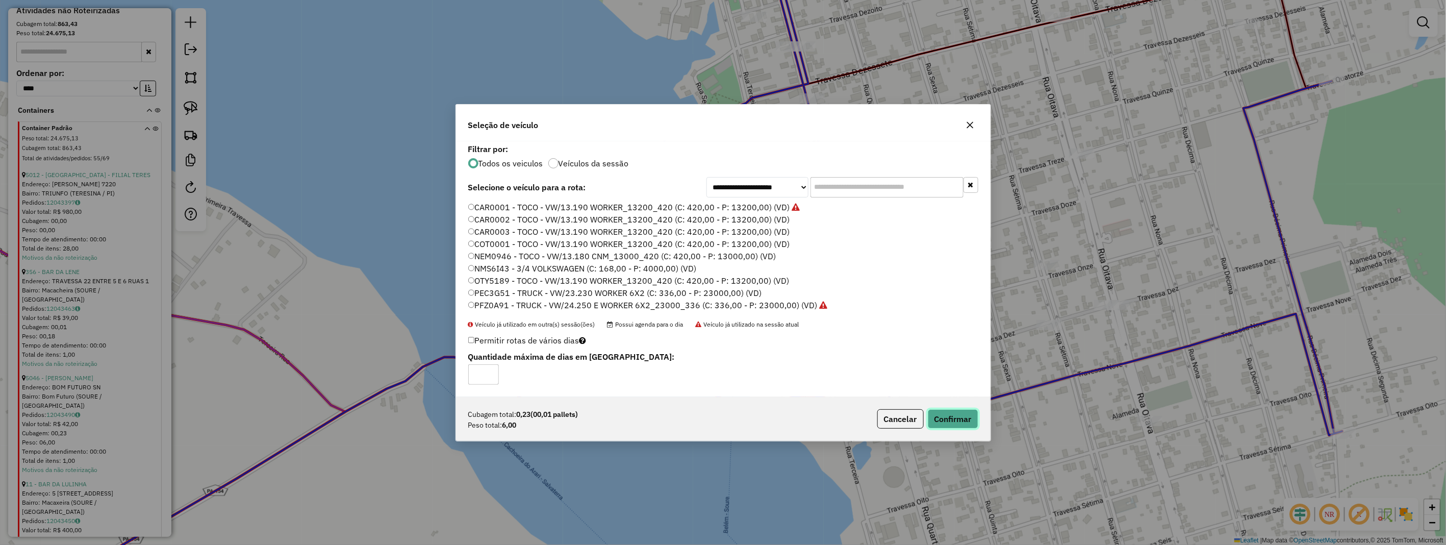
click at [947, 427] on button "Confirmar" at bounding box center [952, 418] width 50 height 19
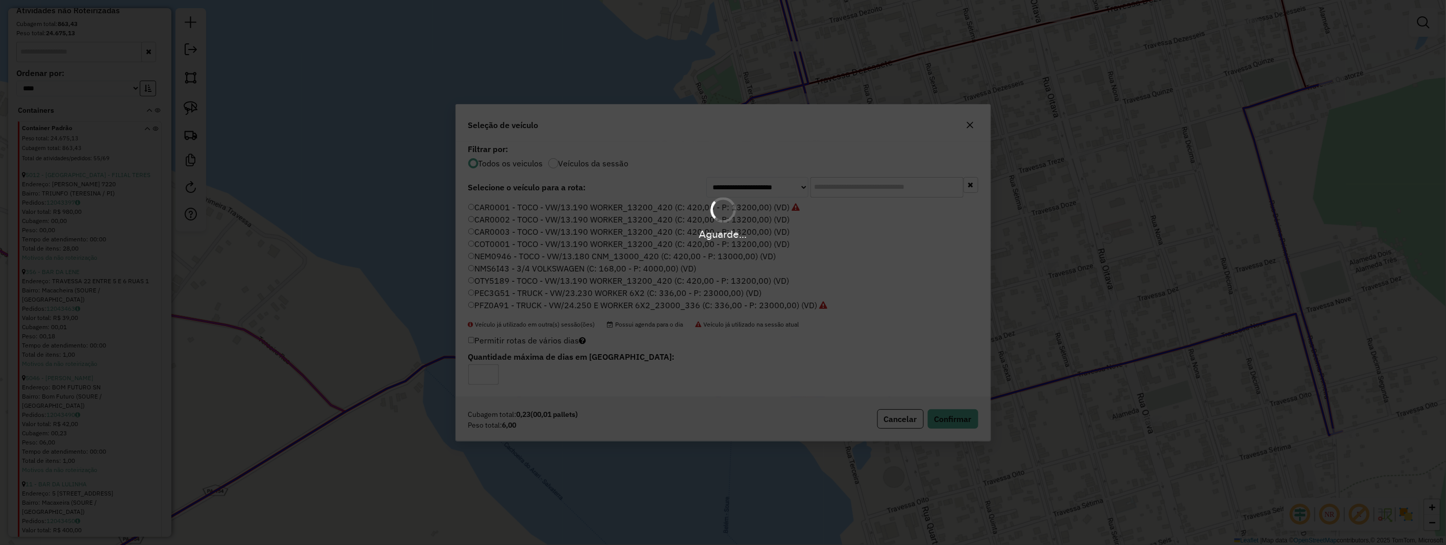
scroll to position [506, 0]
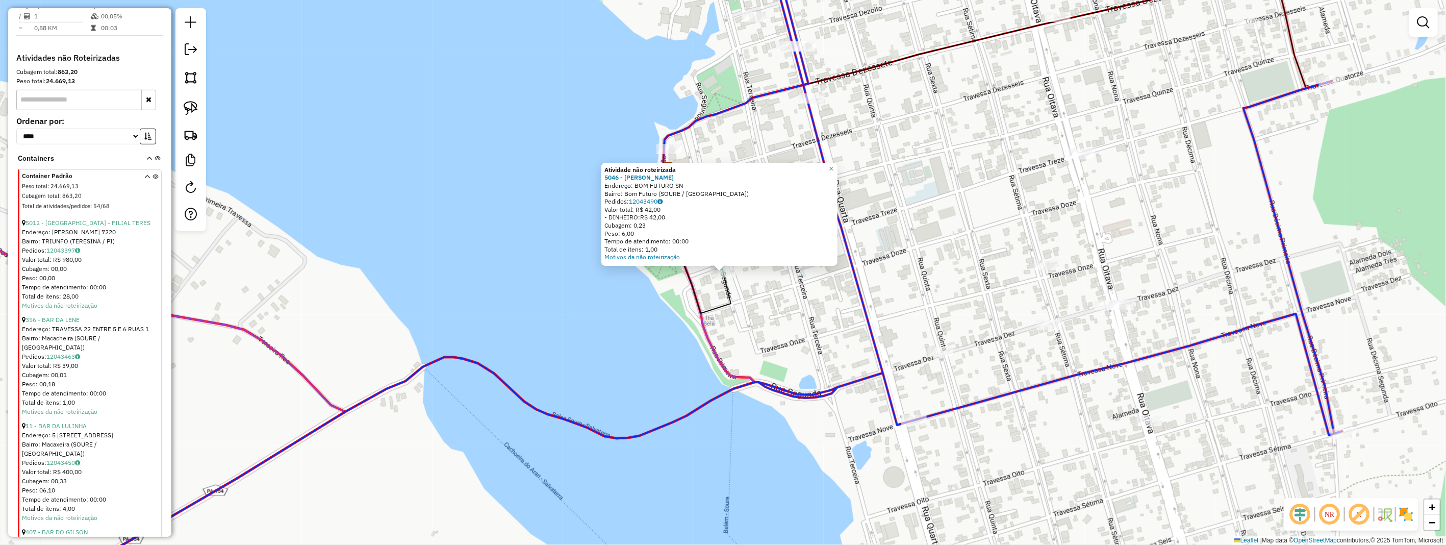
click at [92, 110] on input "text" at bounding box center [78, 100] width 125 height 20
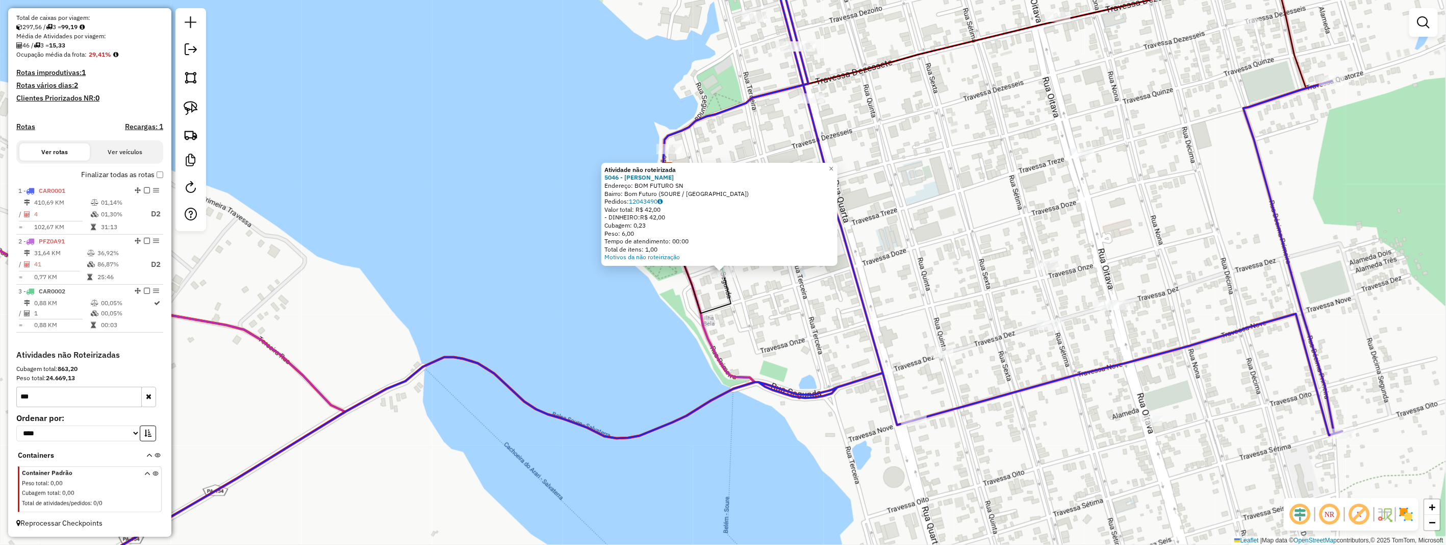
scroll to position [217, 0]
type input "*"
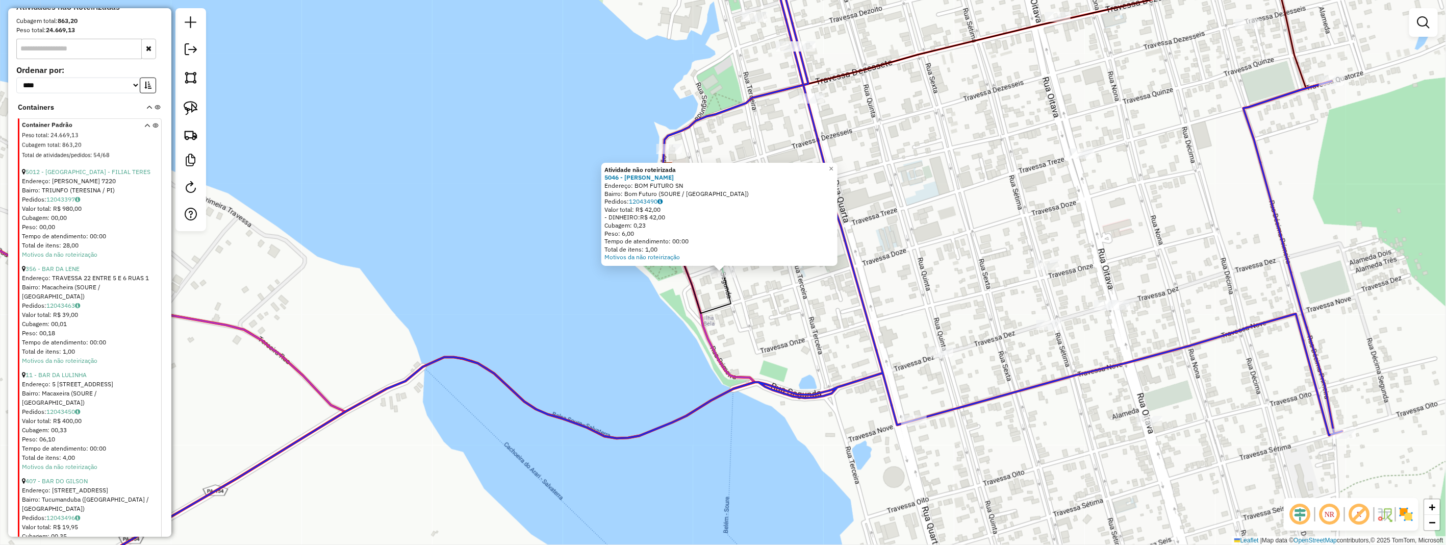
scroll to position [614, 0]
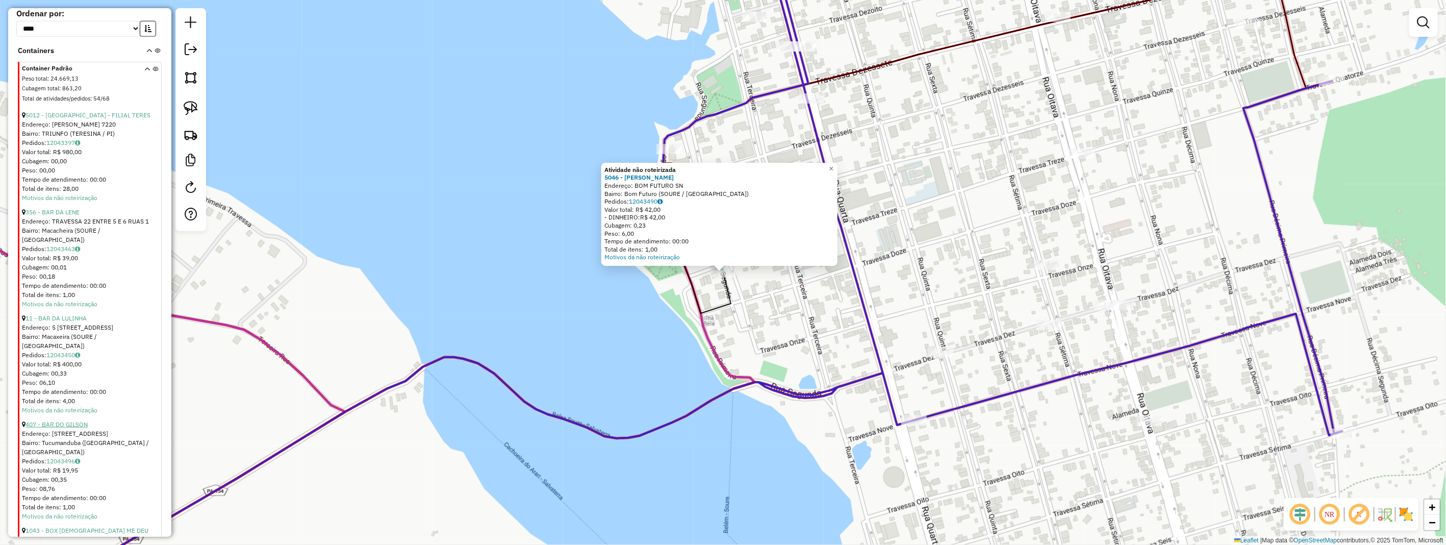
click at [74, 420] on link "407 - BAR DO GILSON" at bounding box center [56, 424] width 62 height 8
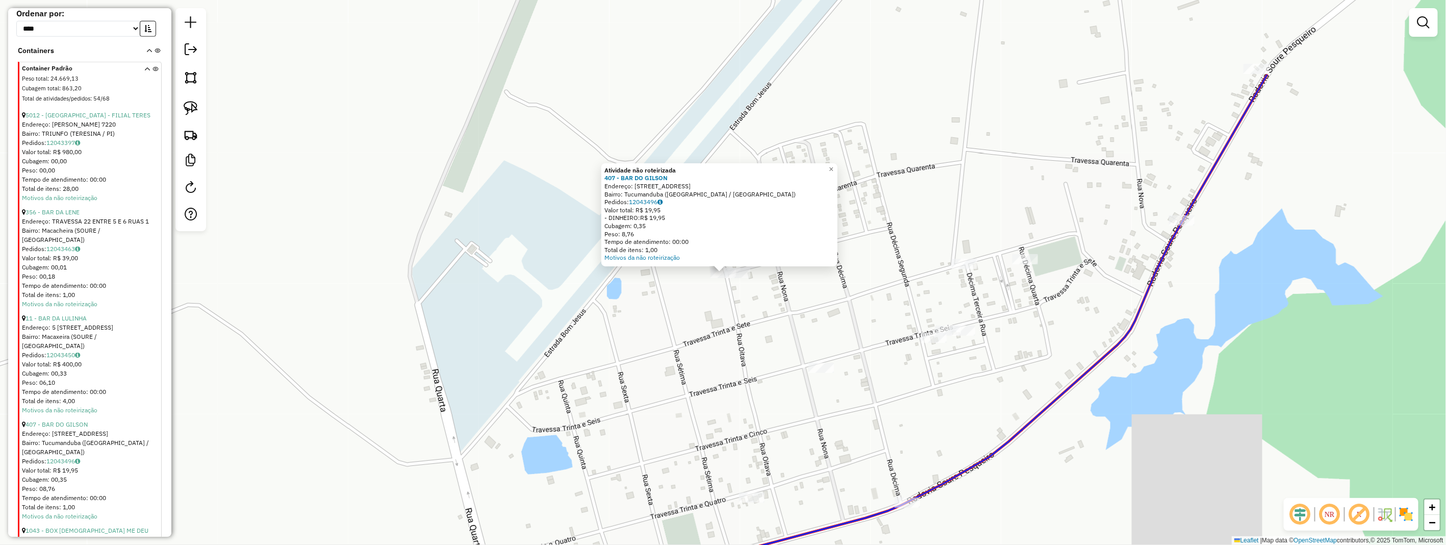
click at [738, 278] on div at bounding box center [737, 273] width 25 height 10
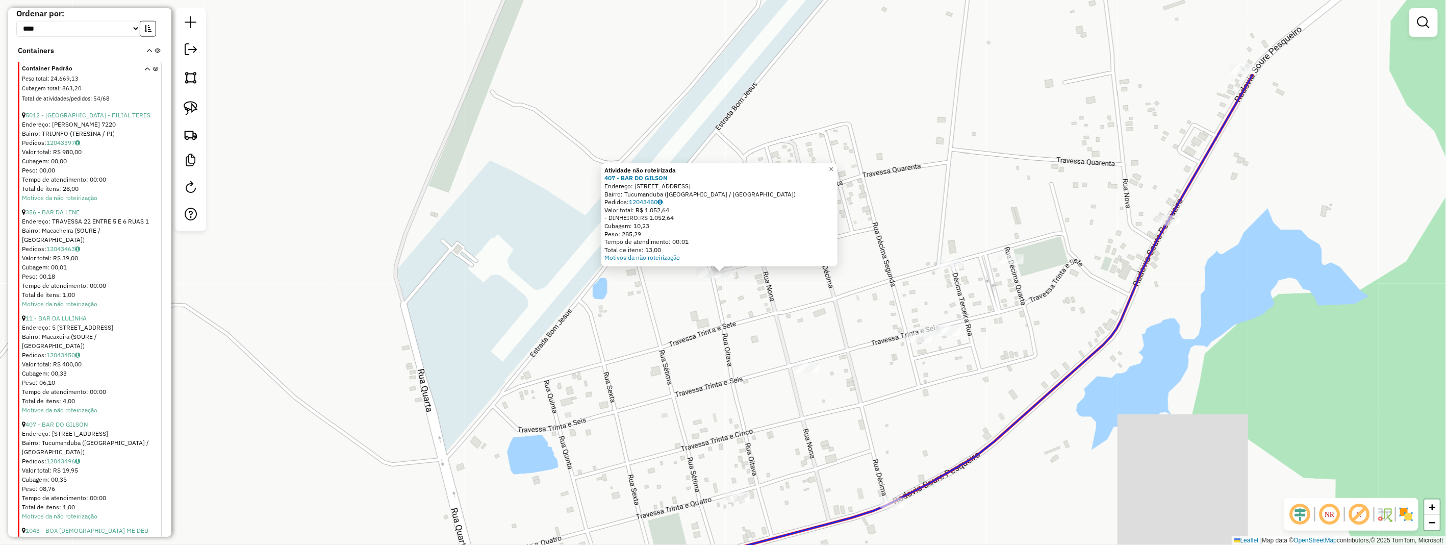
click at [745, 292] on div "Atividade não roteirizada 407 - BAR DO GILSON Endereço: 9A RUA TV 39 (ESQUINA) …" at bounding box center [723, 272] width 1446 height 545
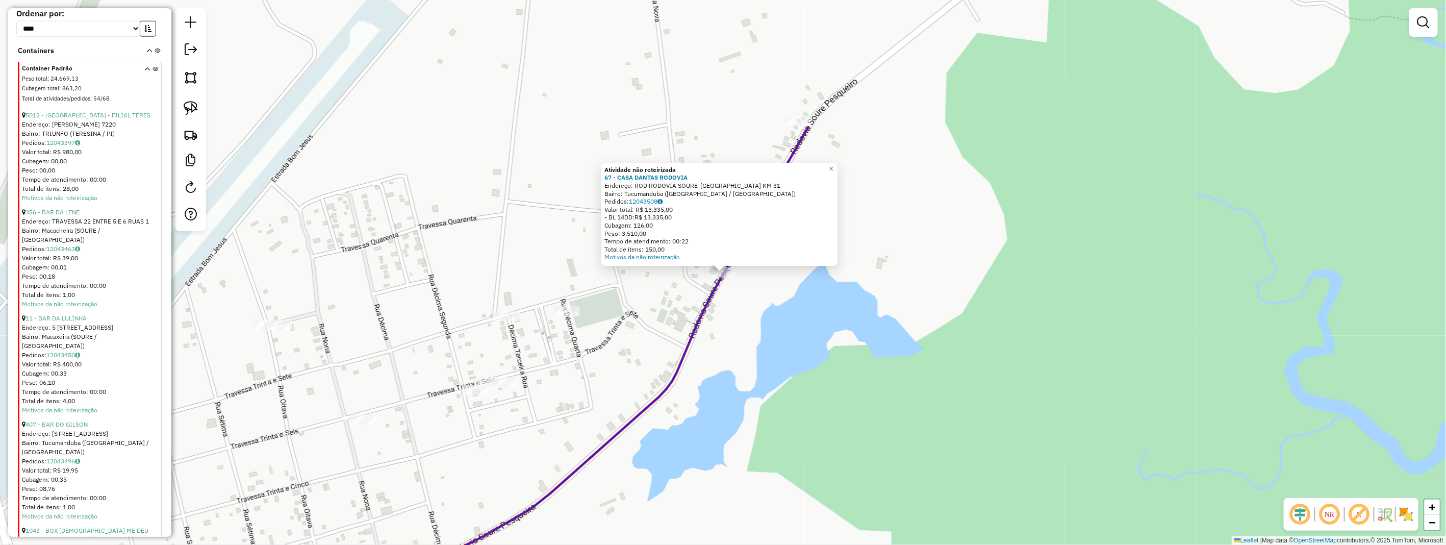
click at [518, 279] on div "Atividade não roteirizada 67 - CASA DANTAS RODOVIA Endereço: ROD RODOVIA SOURE-…" at bounding box center [723, 272] width 1446 height 545
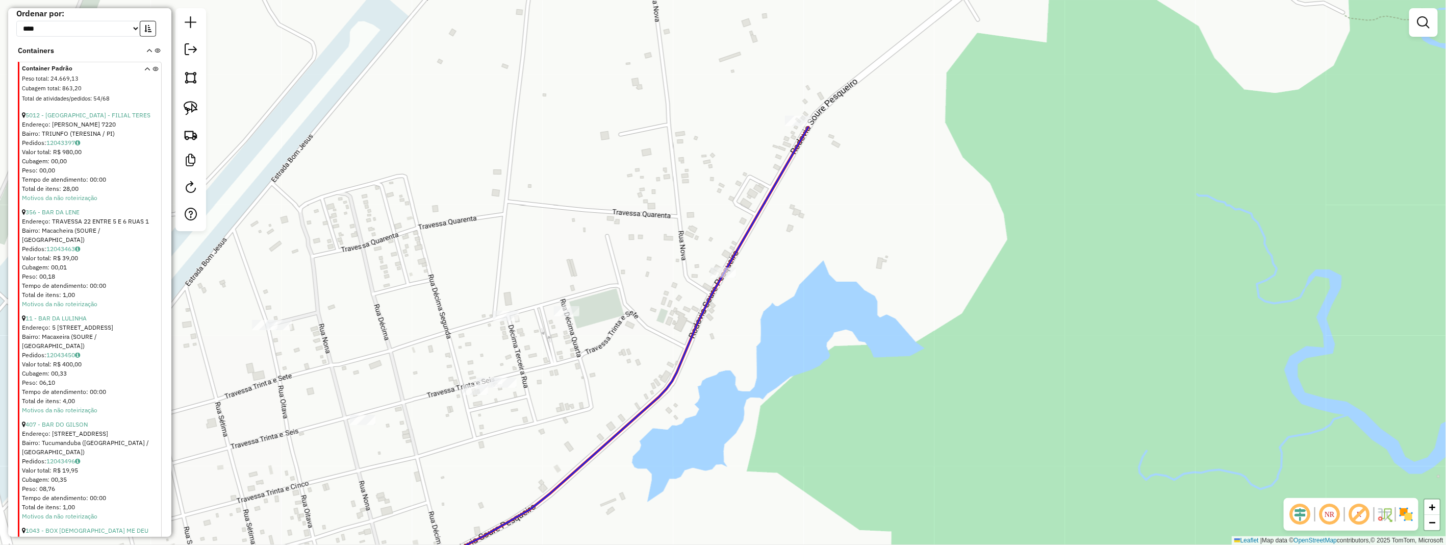
scroll to position [671, 0]
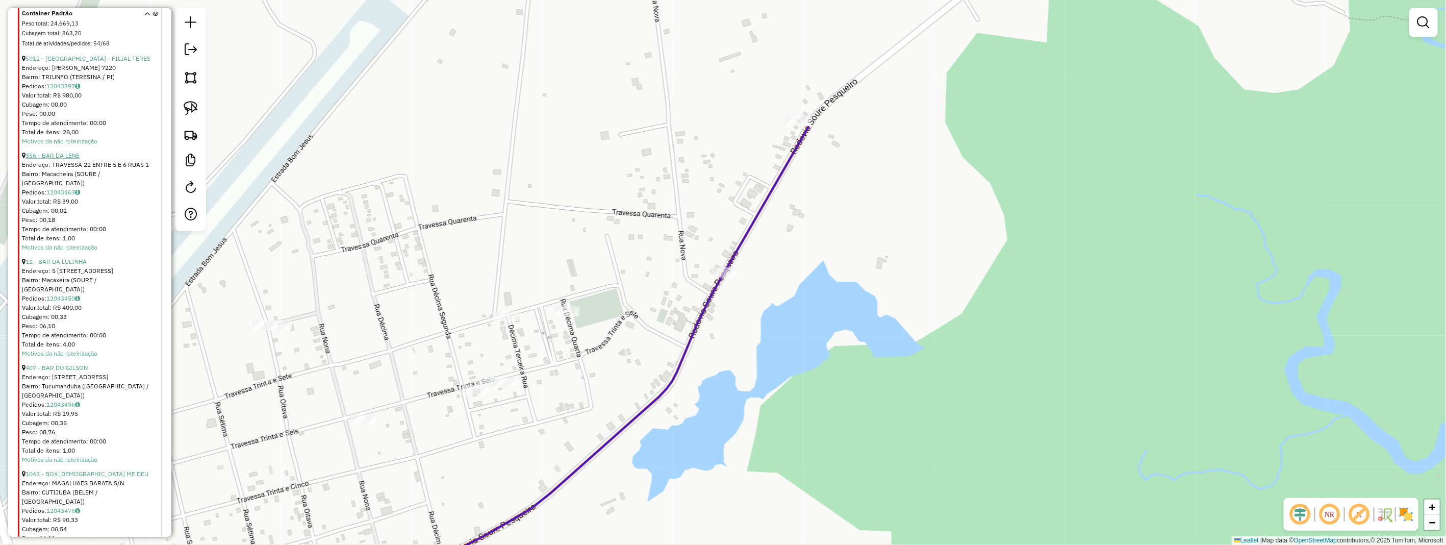
click at [72, 159] on link "356 - BAR DA LENE" at bounding box center [52, 155] width 54 height 8
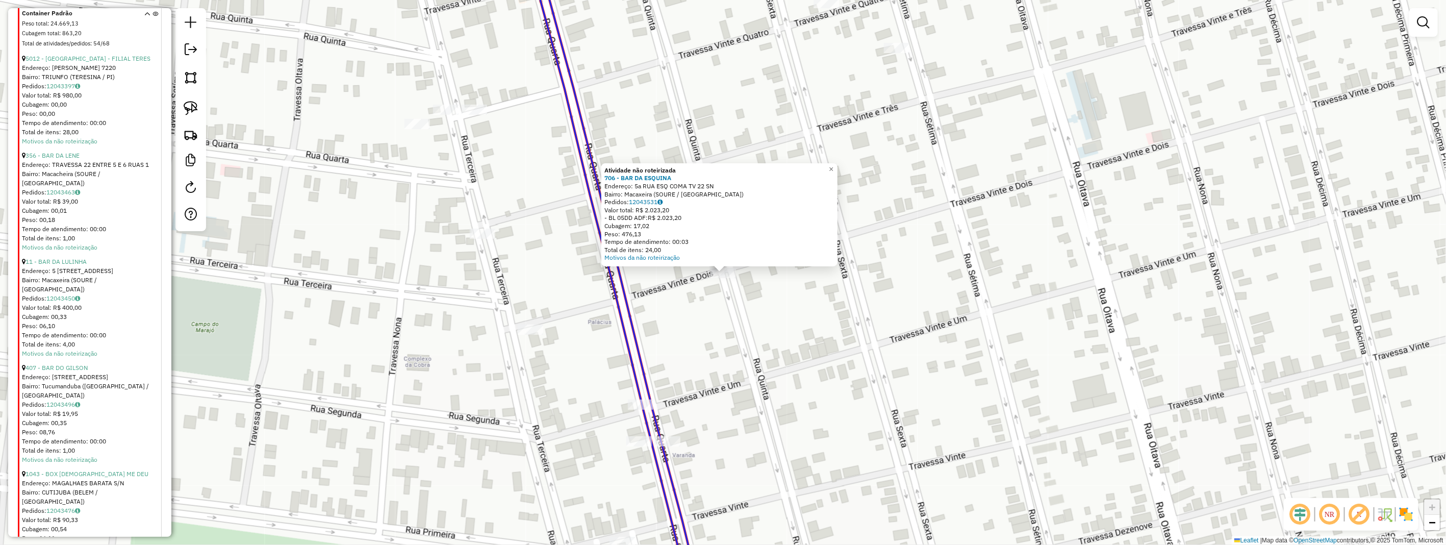
click at [677, 302] on div "Atividade não roteirizada 706 - BAR DA ESQUINA Endereço: 5a RUA ESQ COMA TV 22 …" at bounding box center [723, 272] width 1446 height 545
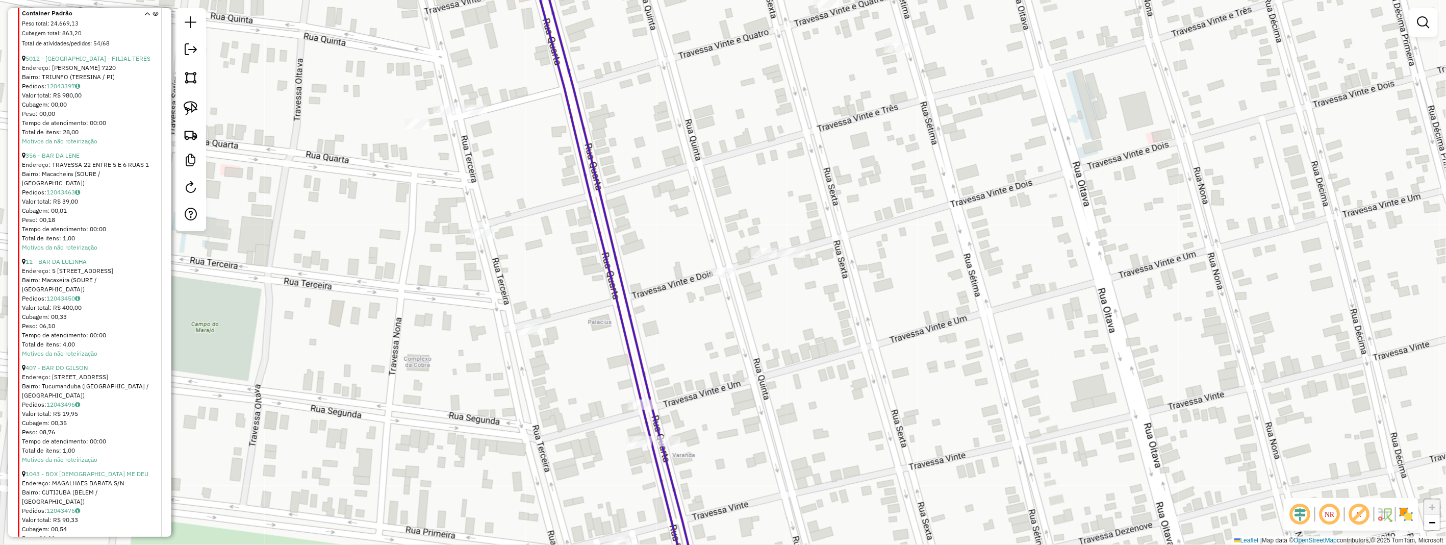
scroll to position [784, 0]
click at [87, 356] on link "1043 - BOX [DEMOGRAPHIC_DATA] ME DEU" at bounding box center [86, 360] width 123 height 8
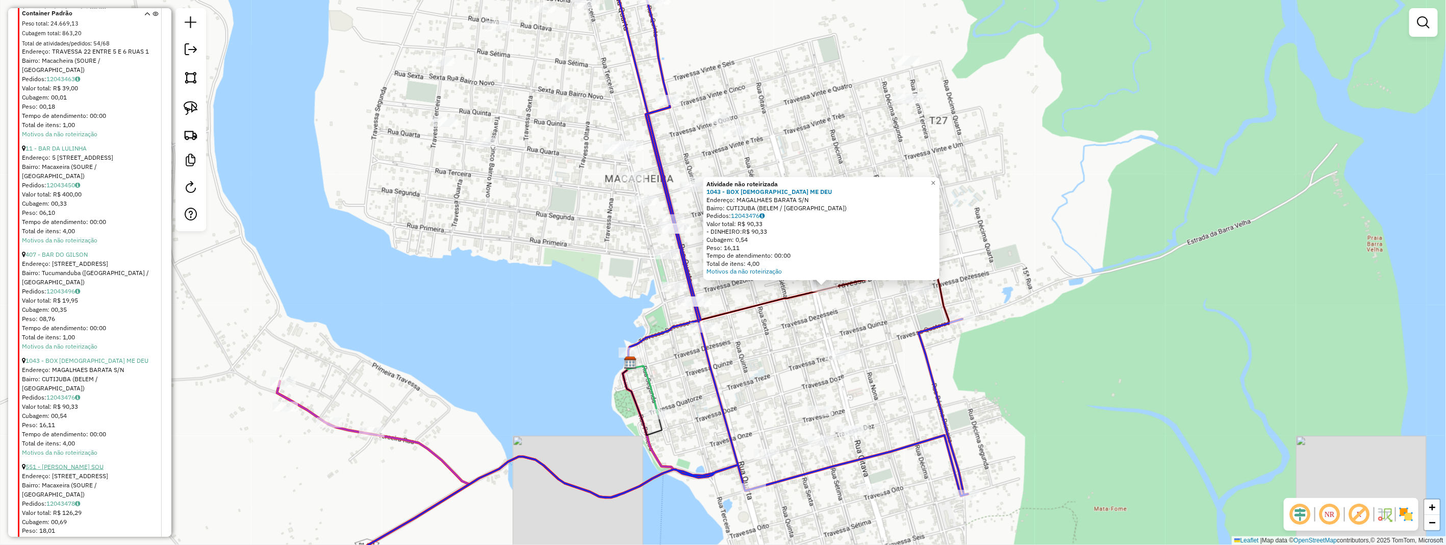
click at [83, 462] on link "551 - [PERSON_NAME] SOU" at bounding box center [64, 466] width 78 height 8
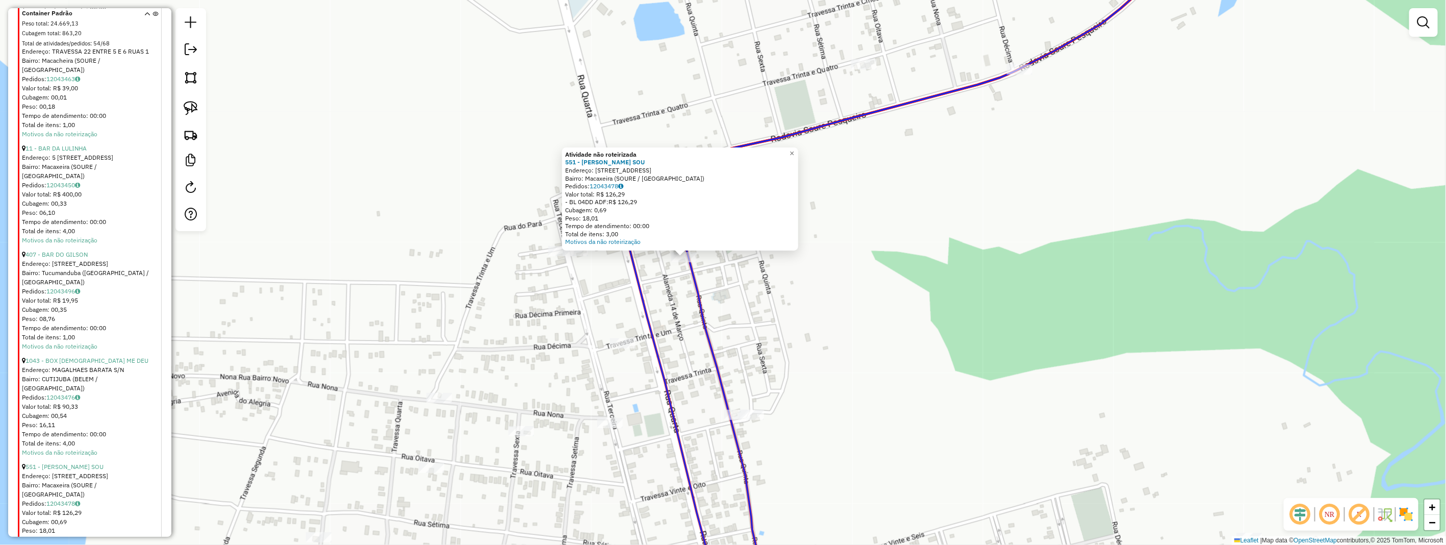
click at [648, 292] on div "Atividade não roteirizada 551 - MERCANTIL SOUSA SOU Endereço: 5 RUA TRAVESSA 32…" at bounding box center [723, 272] width 1446 height 545
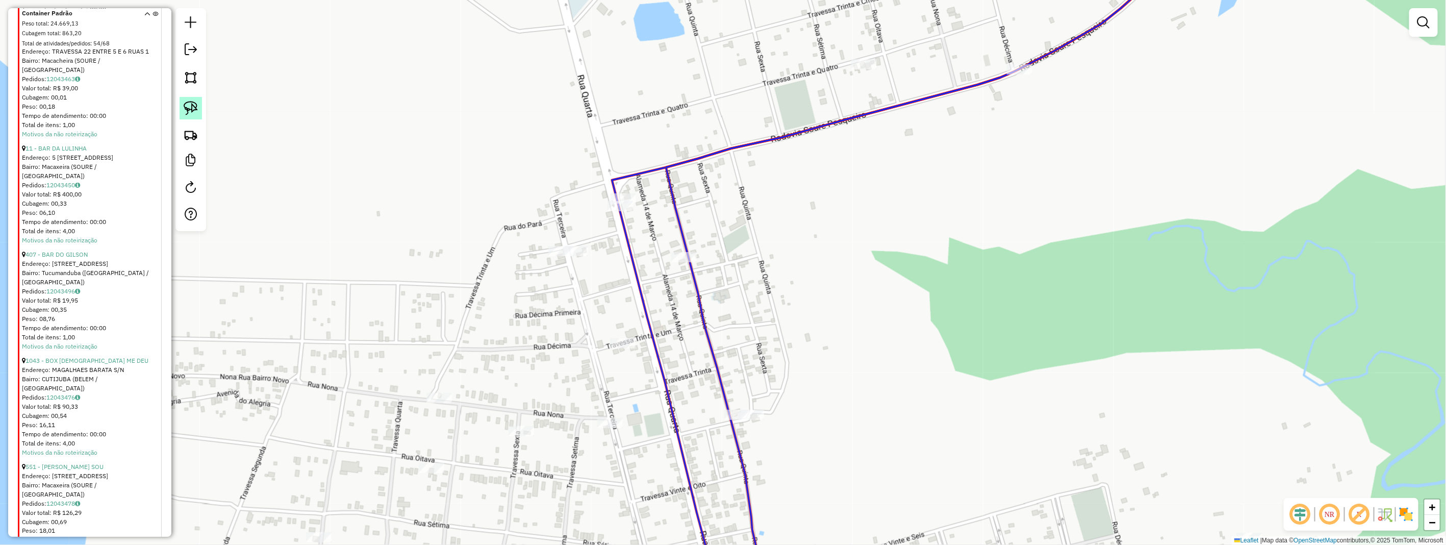
click at [191, 109] on img at bounding box center [191, 108] width 14 height 14
drag, startPoint x: 191, startPoint y: 109, endPoint x: 504, endPoint y: 229, distance: 335.6
click at [206, 123] on hb-router-mapa "Informações da Sessão 978429 - 12/08/2025 Criação: 12/08/2025 17:32 Depósito: H…" at bounding box center [723, 272] width 1446 height 545
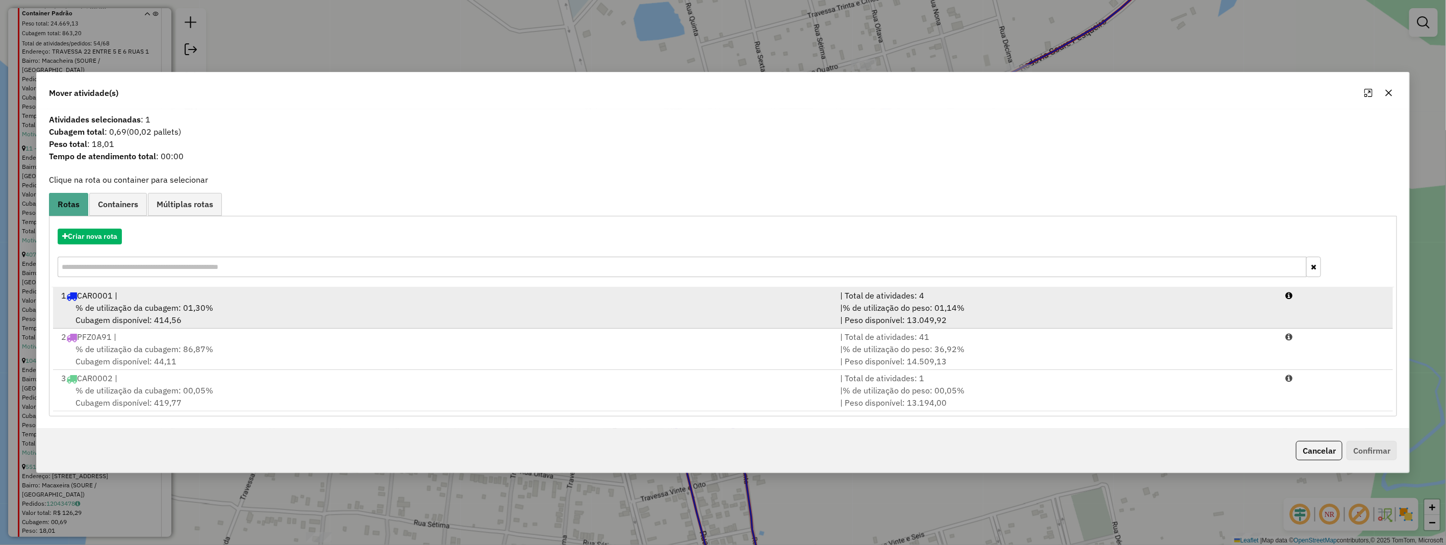
click at [161, 302] on span "% de utilização da cubagem: 01,30%" at bounding box center [144, 307] width 138 height 10
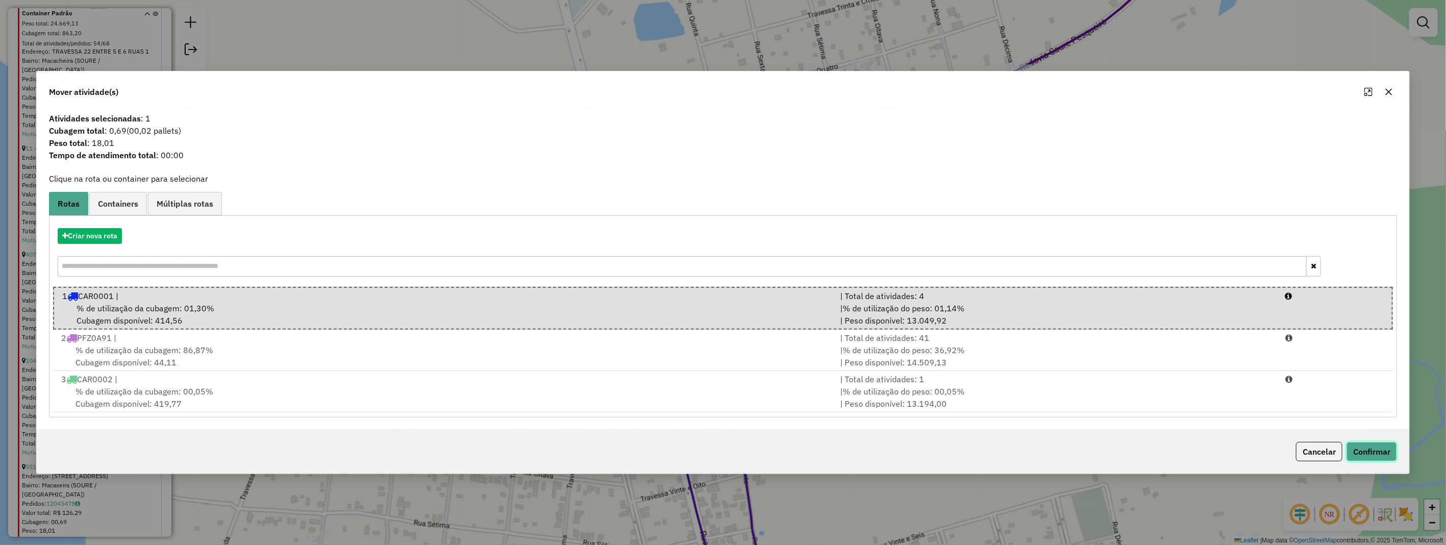
click at [1357, 450] on button "Confirmar" at bounding box center [1371, 451] width 50 height 19
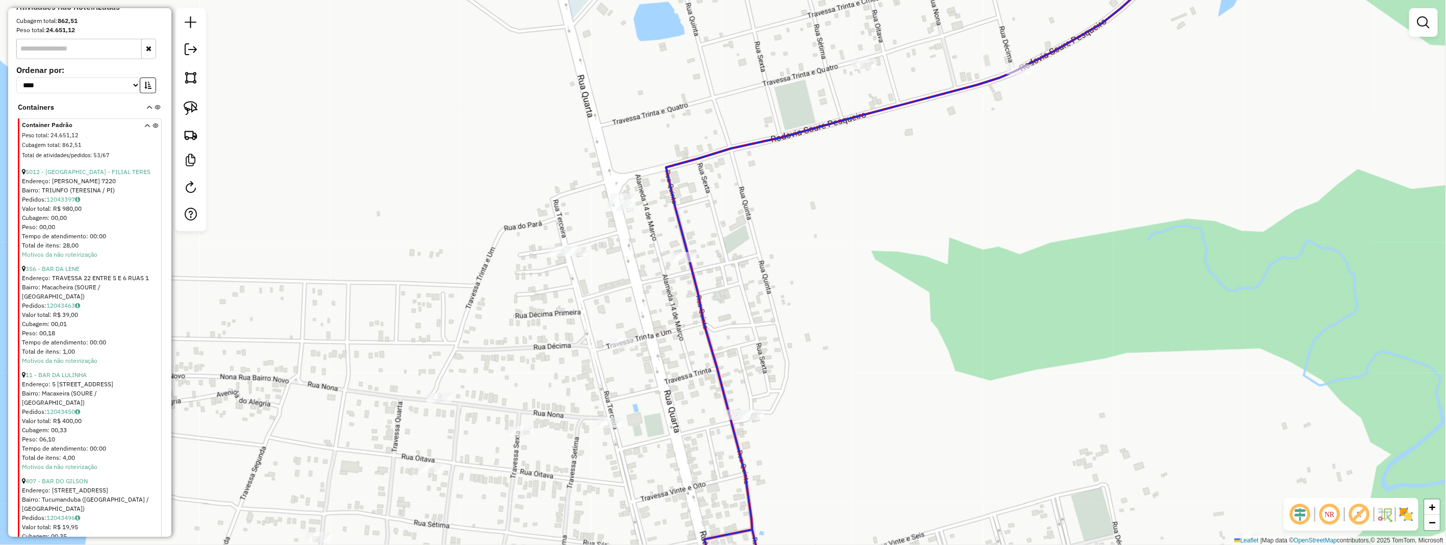
scroll to position [330, 0]
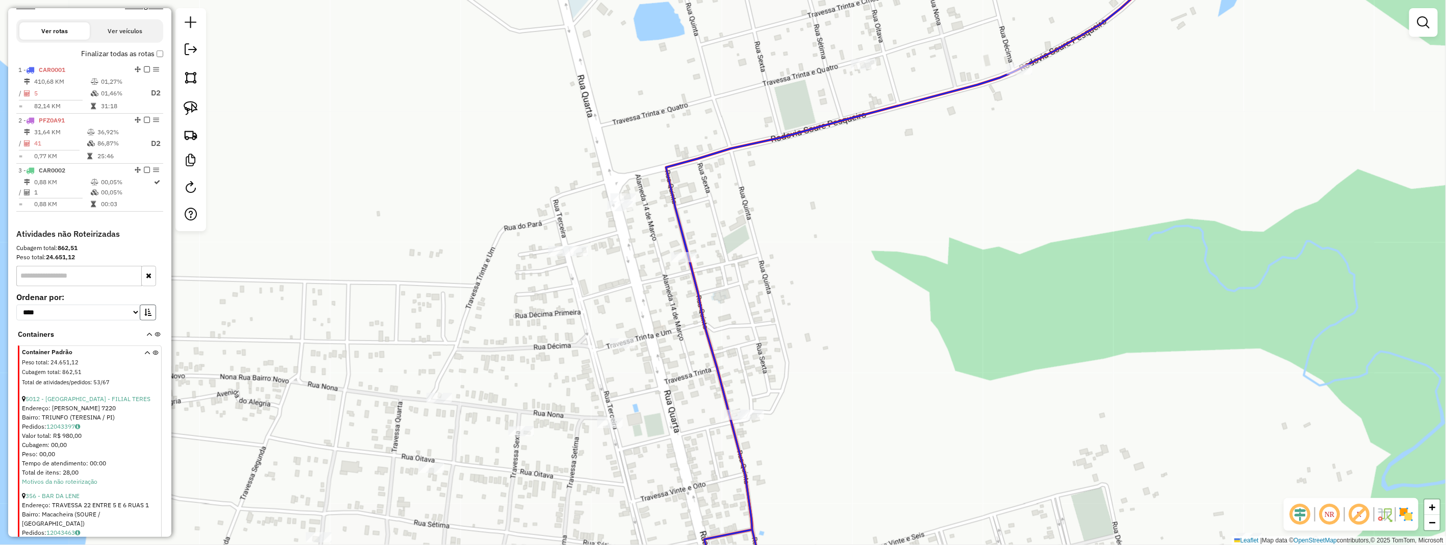
click at [144, 316] on icon "button" at bounding box center [147, 311] width 7 height 7
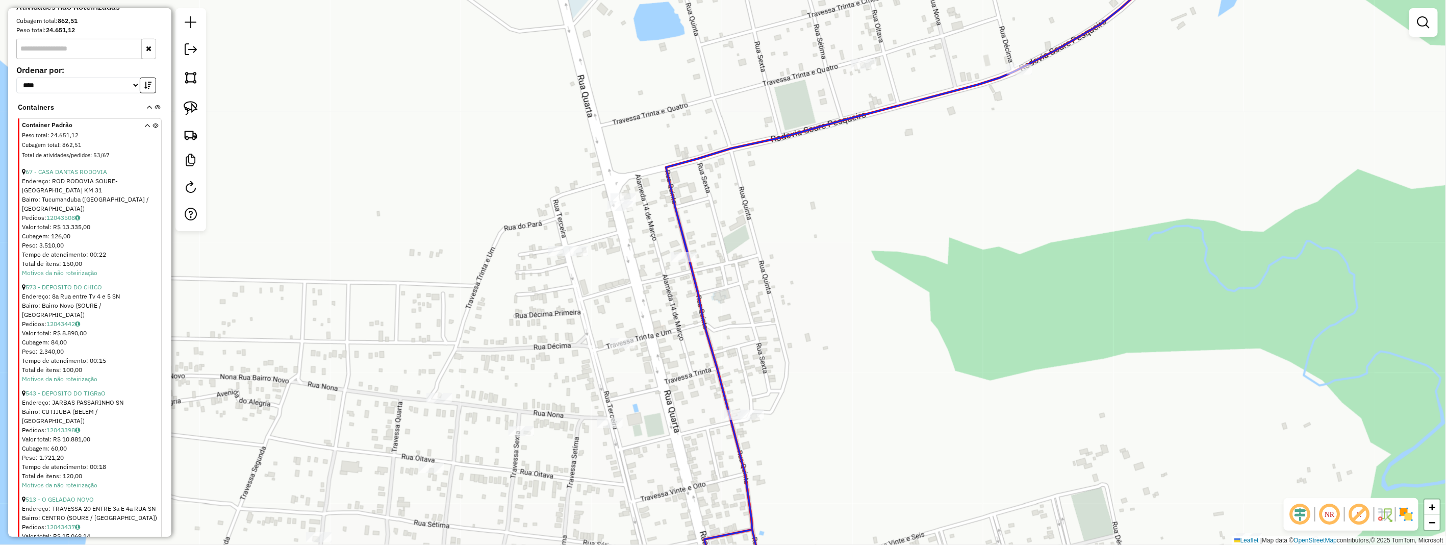
scroll to position [501, 0]
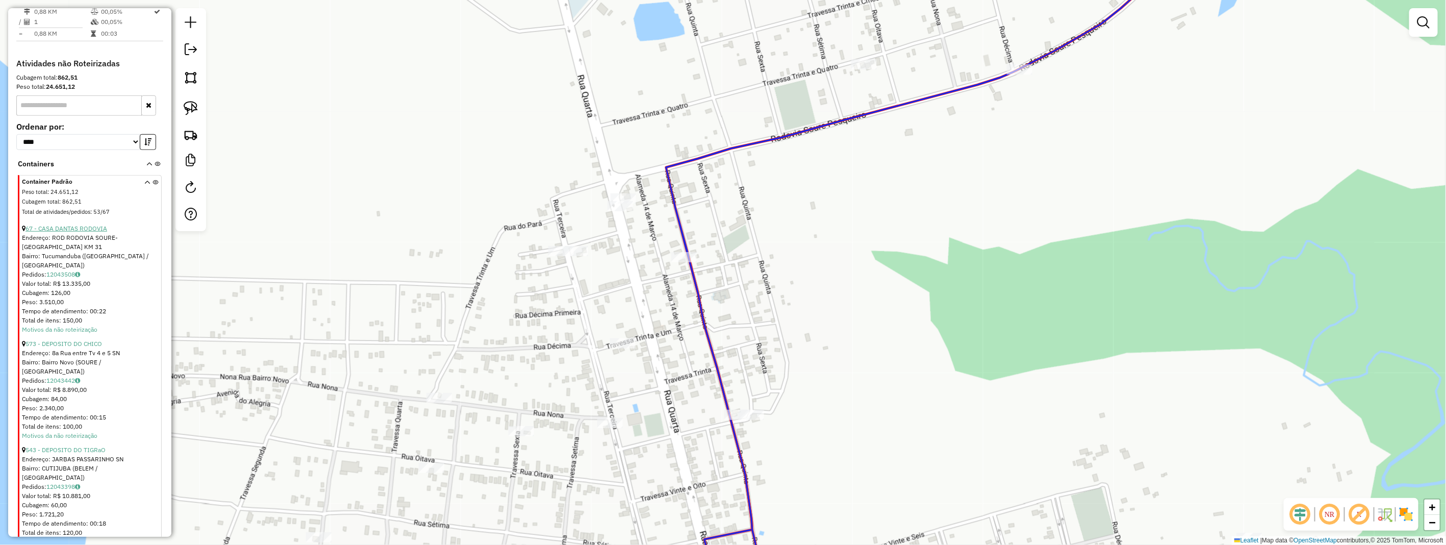
click at [95, 232] on link "67 - CASA DANTAS RODOVIA" at bounding box center [66, 228] width 82 height 8
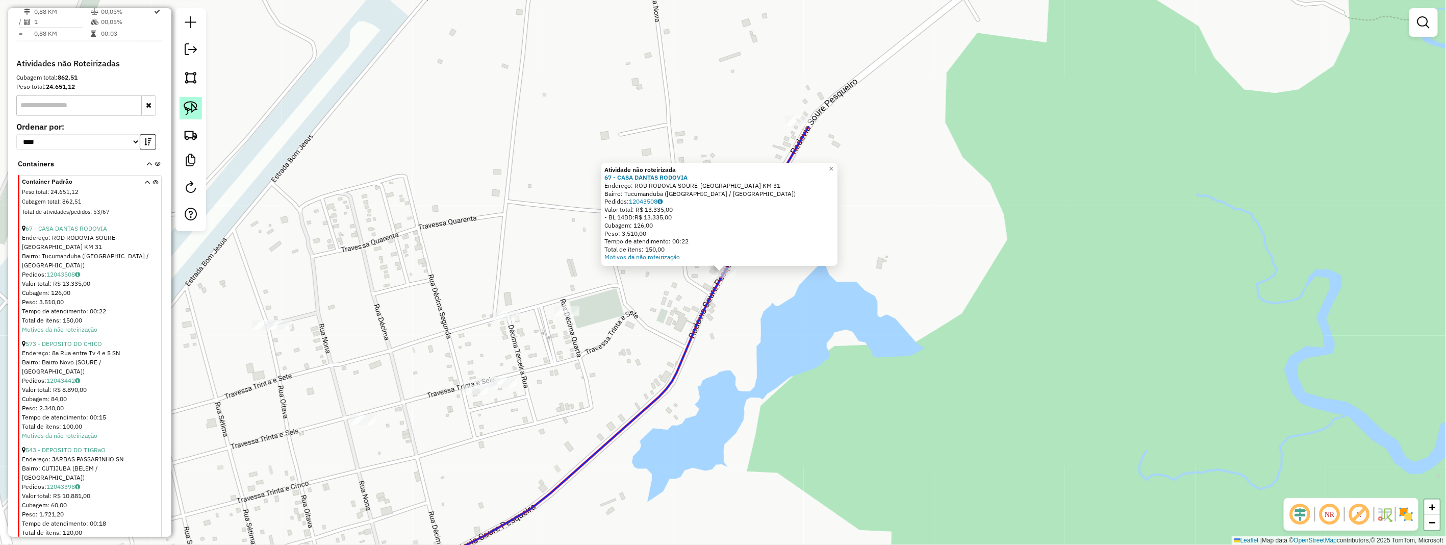
click at [186, 114] on img at bounding box center [191, 108] width 14 height 14
click at [186, 111] on img at bounding box center [191, 108] width 14 height 14
drag, startPoint x: 697, startPoint y: 273, endPoint x: 738, endPoint y: 262, distance: 42.8
click at [738, 262] on div "Atividade não roteirizada 67 - CASA DANTAS RODOVIA Endereço: ROD RODOVIA SOURE-…" at bounding box center [723, 272] width 1446 height 545
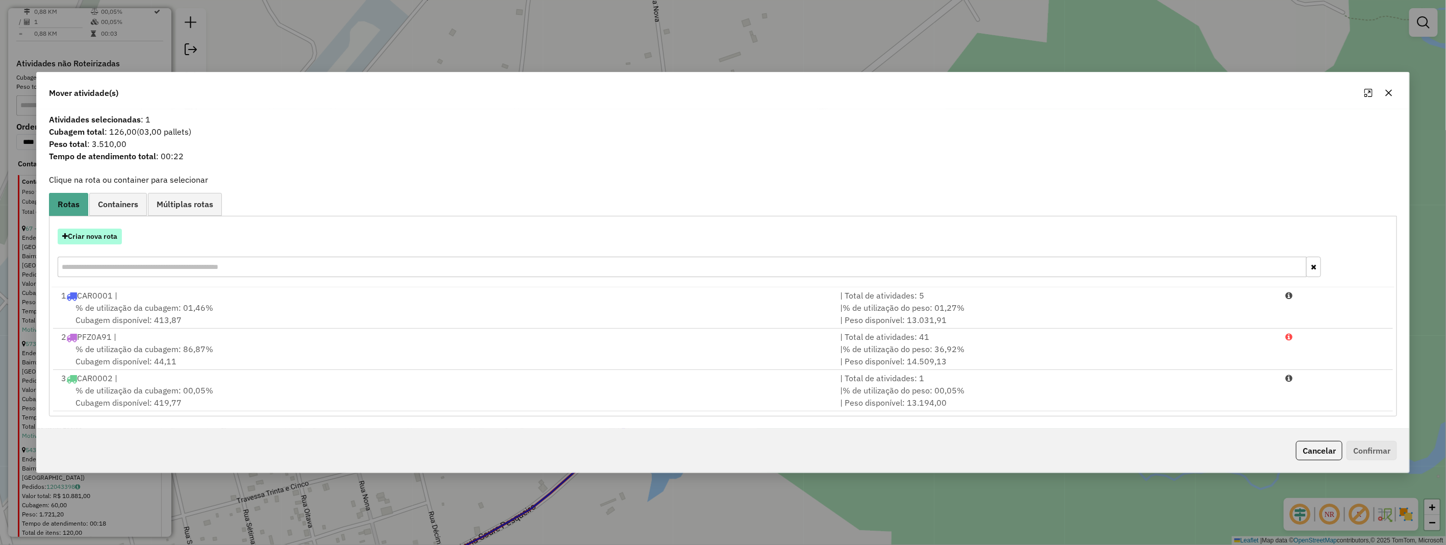
click at [116, 238] on button "Criar nova rota" at bounding box center [90, 236] width 64 height 16
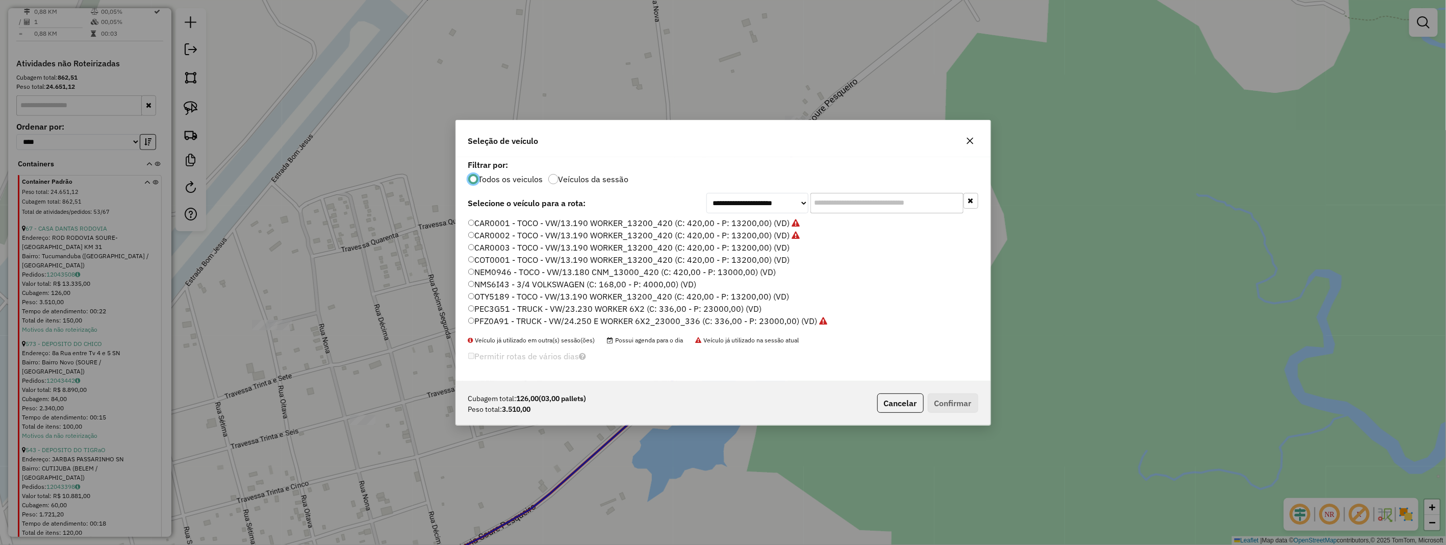
scroll to position [6, 3]
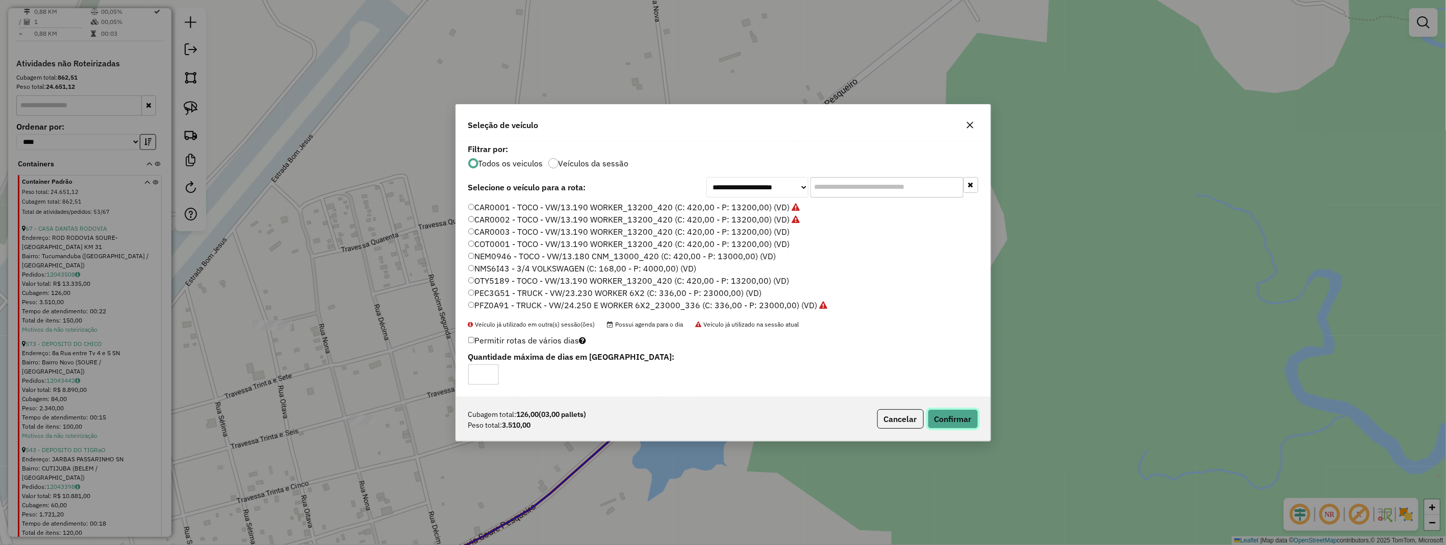
click at [961, 412] on button "Confirmar" at bounding box center [952, 418] width 50 height 19
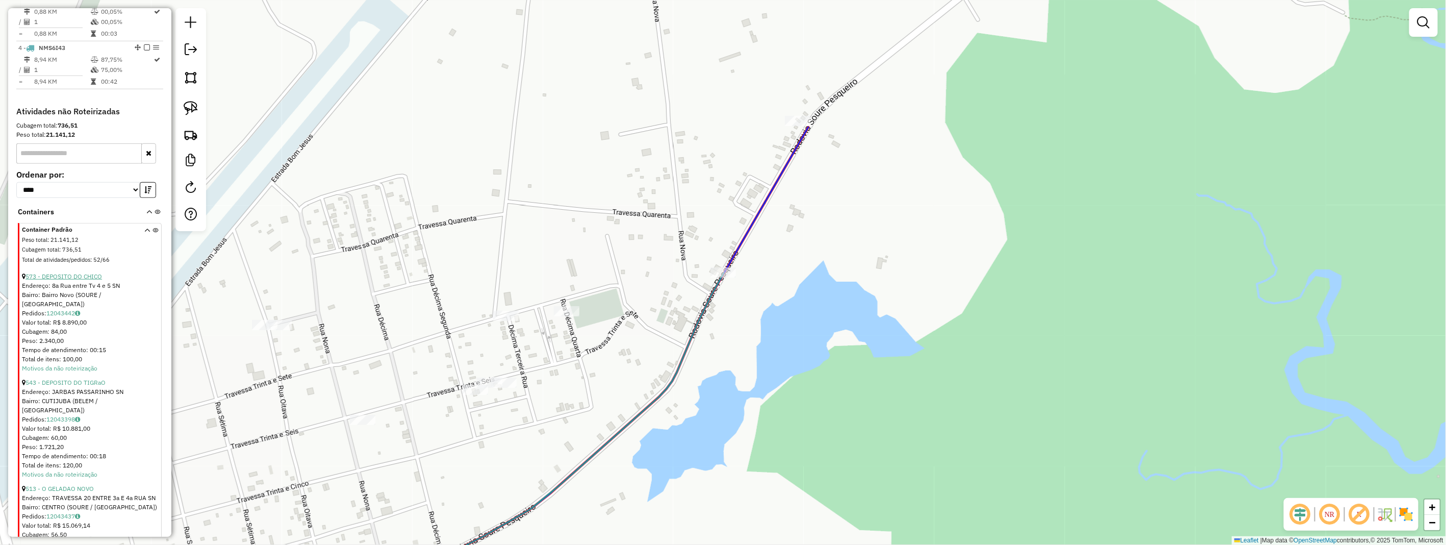
click at [79, 280] on link "573 - DEPOSITO DO CHICO" at bounding box center [63, 276] width 76 height 8
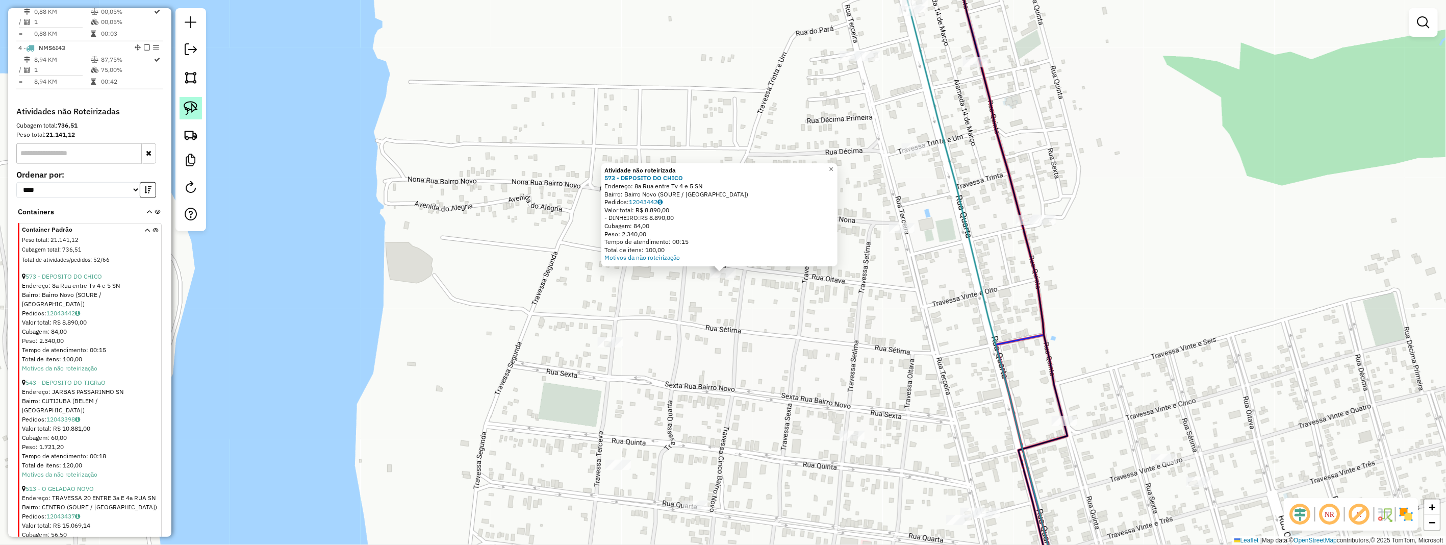
click at [197, 110] on img at bounding box center [191, 108] width 14 height 14
drag, startPoint x: 197, startPoint y: 110, endPoint x: 569, endPoint y: 299, distance: 417.1
click at [206, 135] on hb-router-mapa "Informações da Sessão 978429 - 12/08/2025 Criação: 12/08/2025 17:32 Depósito: H…" at bounding box center [723, 272] width 1446 height 545
drag, startPoint x: 733, startPoint y: 300, endPoint x: 692, endPoint y: 267, distance: 52.2
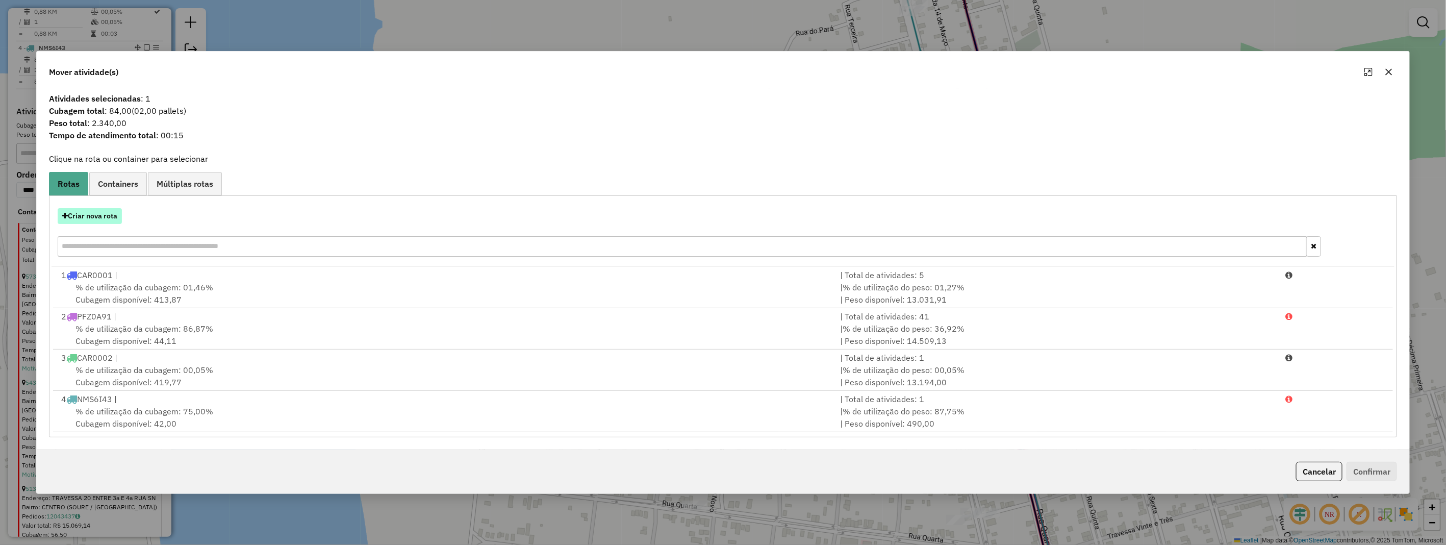
click at [98, 213] on button "Criar nova rota" at bounding box center [90, 216] width 64 height 16
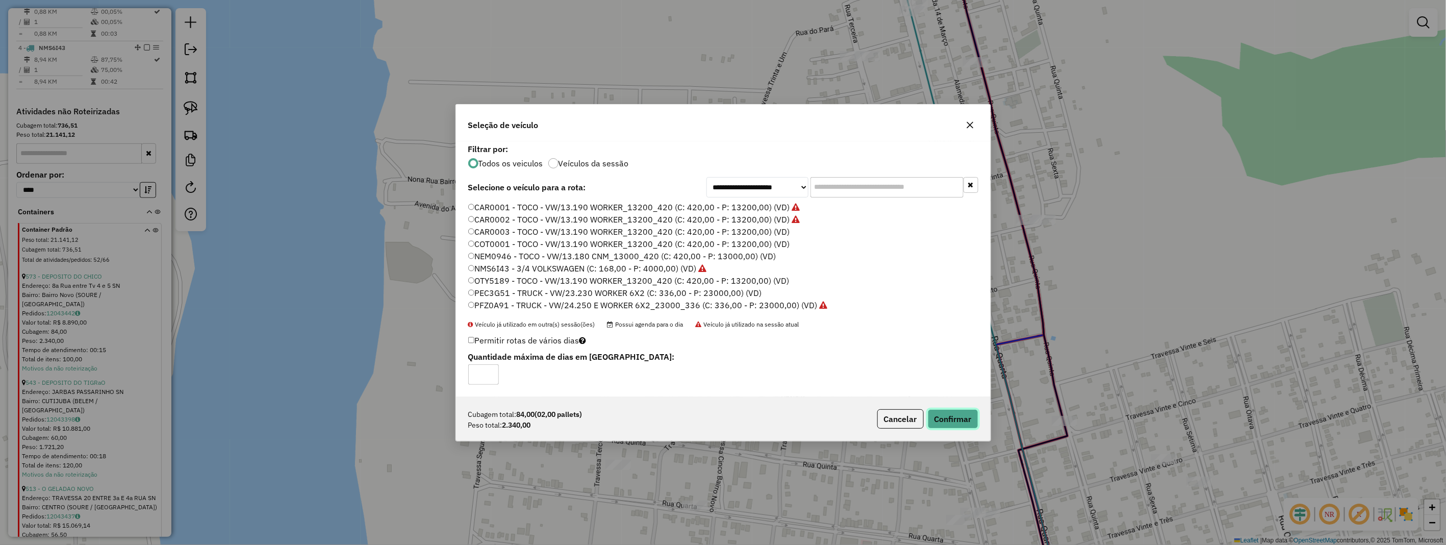
click at [962, 423] on button "Confirmar" at bounding box center [952, 418] width 50 height 19
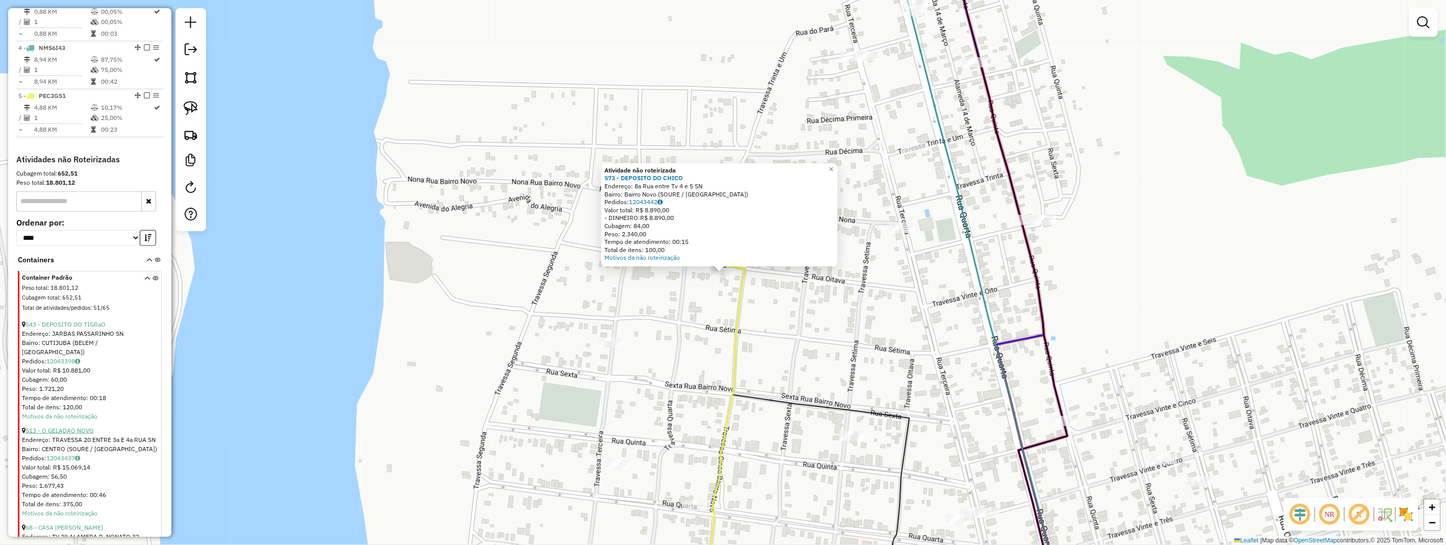
click at [83, 430] on link "513 - O GELADAO NOVO" at bounding box center [59, 430] width 68 height 8
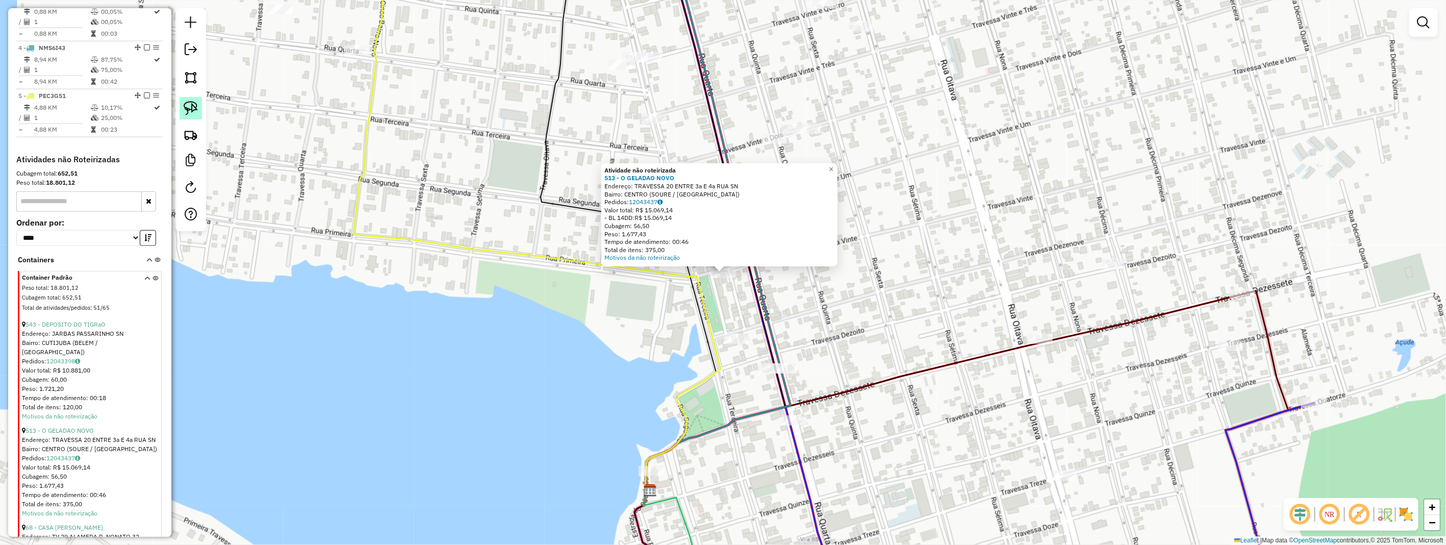
click at [185, 108] on img at bounding box center [191, 108] width 14 height 14
drag, startPoint x: 185, startPoint y: 108, endPoint x: 503, endPoint y: 239, distance: 343.9
click at [217, 139] on hb-router-mapa "Informações da Sessão 978429 - 12/08/2025 Criação: 12/08/2025 17:32 Depósito: H…" at bounding box center [723, 272] width 1446 height 545
drag, startPoint x: 716, startPoint y: 291, endPoint x: 705, endPoint y: 263, distance: 29.5
click at [705, 263] on div "Atividade não roteirizada 513 - O GELADAO NOVO Endereço: TRAVESSA 20 ENTRE 3a E…" at bounding box center [723, 272] width 1446 height 545
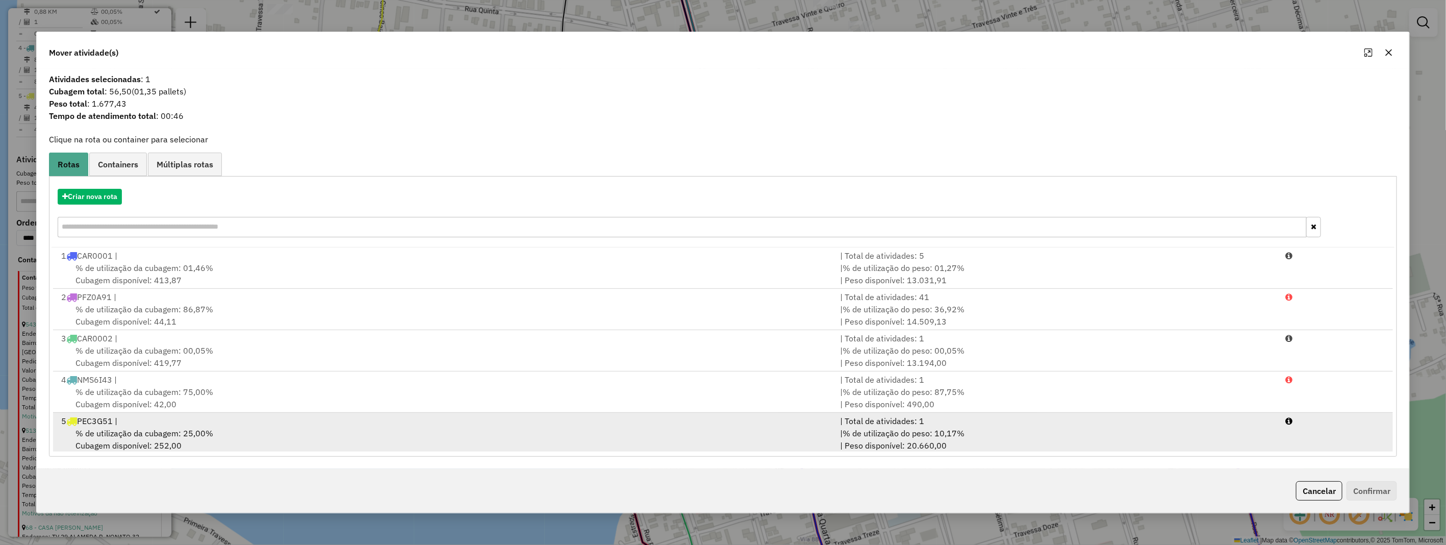
drag, startPoint x: 257, startPoint y: 434, endPoint x: 617, endPoint y: 441, distance: 360.0
click at [259, 437] on div "% de utilização da cubagem: 25,00% Cubagem disponível: 252,00" at bounding box center [444, 439] width 779 height 24
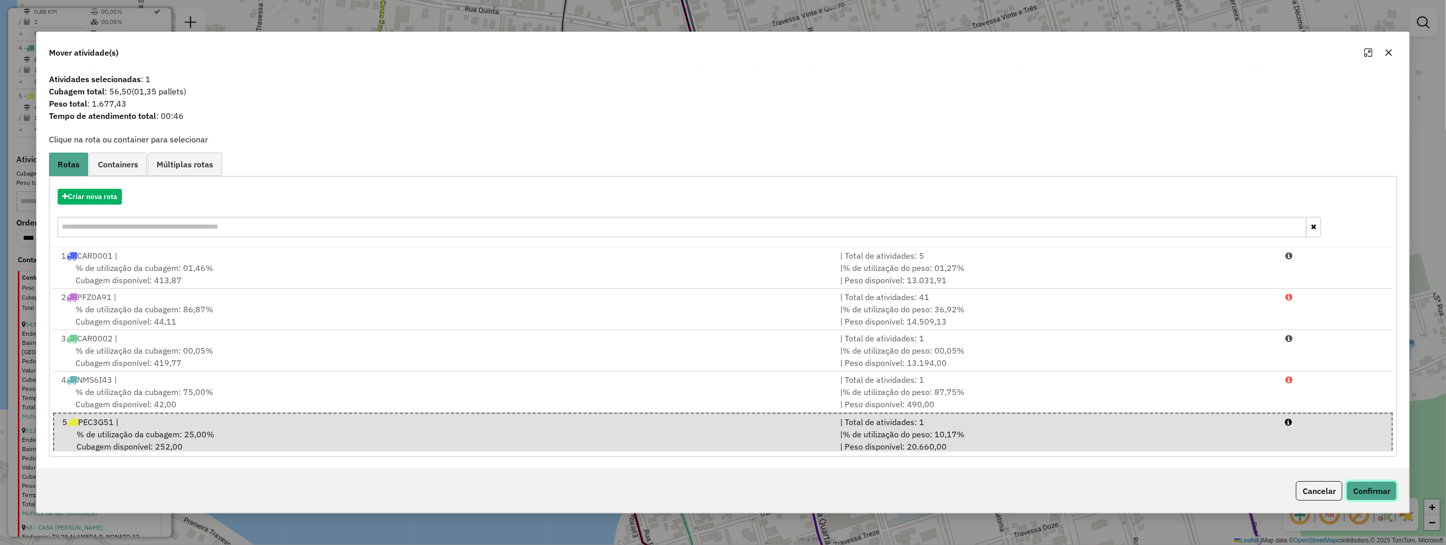
click at [1380, 490] on button "Confirmar" at bounding box center [1371, 490] width 50 height 19
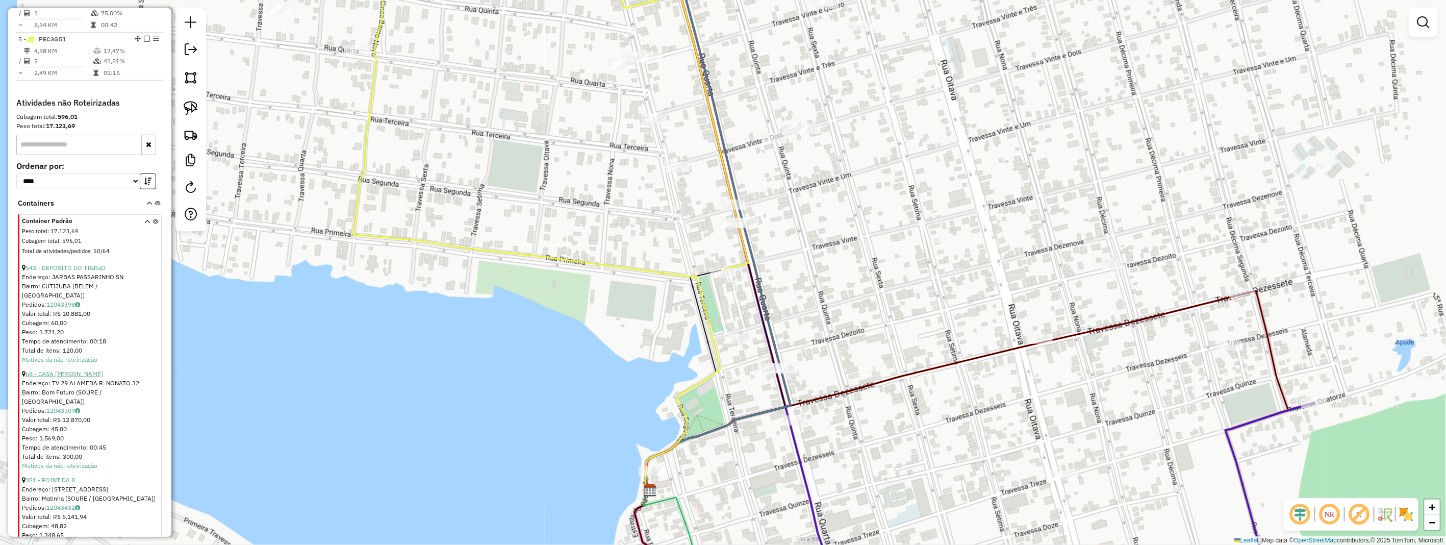
scroll to position [614, 0]
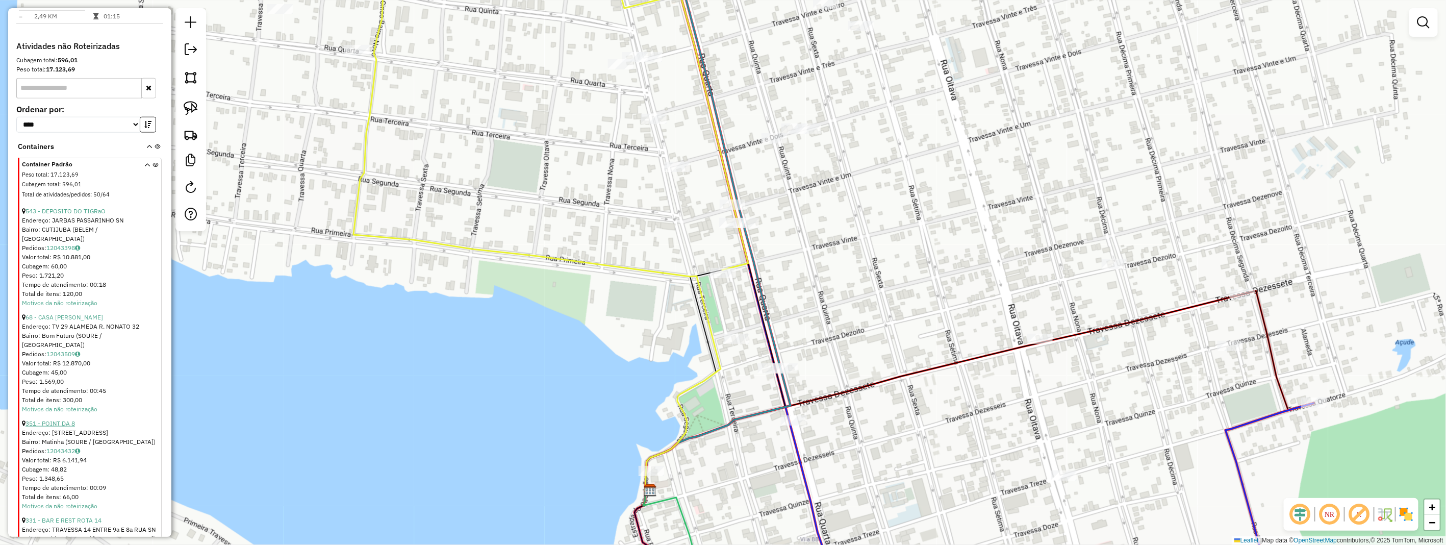
click at [65, 419] on link "351 - POINT DA 8" at bounding box center [49, 423] width 49 height 8
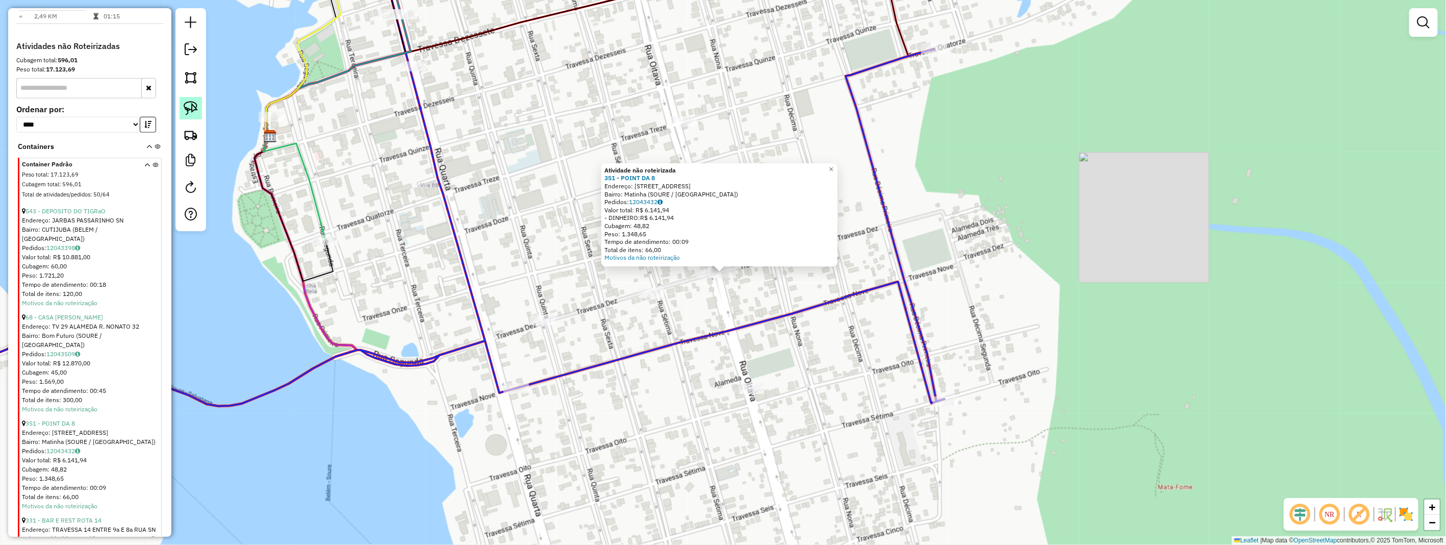
click at [184, 110] on img at bounding box center [191, 108] width 14 height 14
drag, startPoint x: 184, startPoint y: 110, endPoint x: 559, endPoint y: 250, distance: 400.3
click at [194, 124] on div at bounding box center [190, 119] width 31 height 223
drag, startPoint x: 685, startPoint y: 271, endPoint x: 745, endPoint y: 262, distance: 60.8
click at [745, 262] on div "Atividade não roteirizada 351 - POINT DA 8 Endereço: 8 RUA COM A TRAVESSA 11 1 …" at bounding box center [723, 272] width 1446 height 545
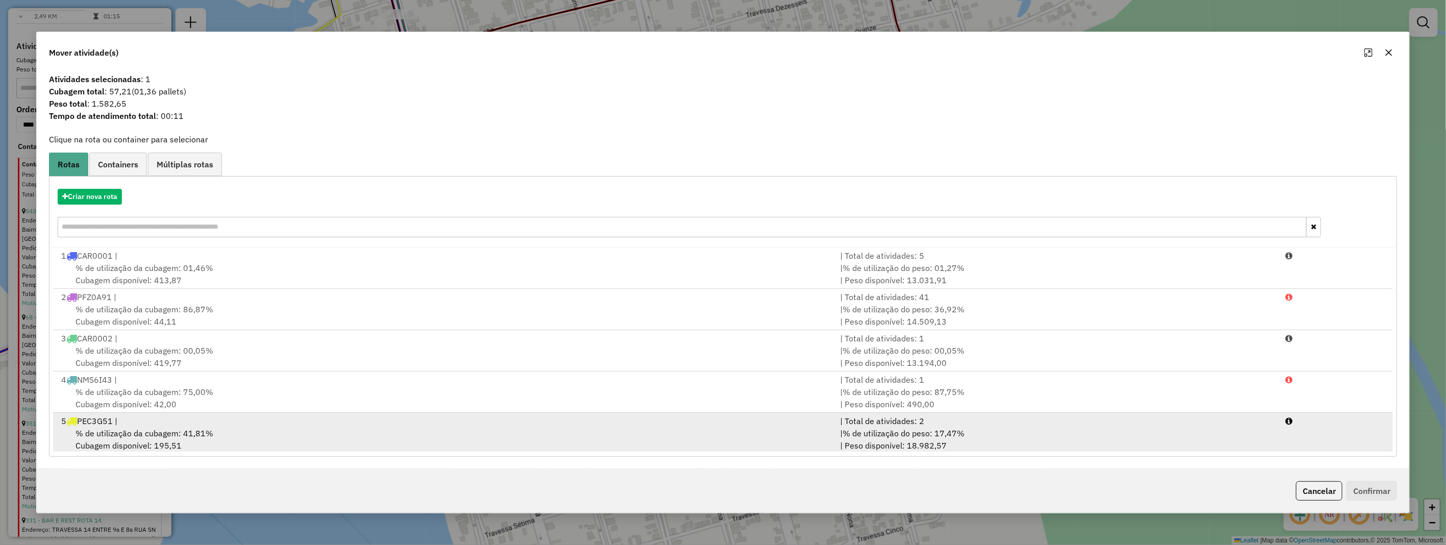
drag, startPoint x: 222, startPoint y: 431, endPoint x: 465, endPoint y: 435, distance: 242.2
click at [227, 432] on div "% de utilização da cubagem: 41,81% Cubagem disponível: 195,51" at bounding box center [444, 439] width 779 height 24
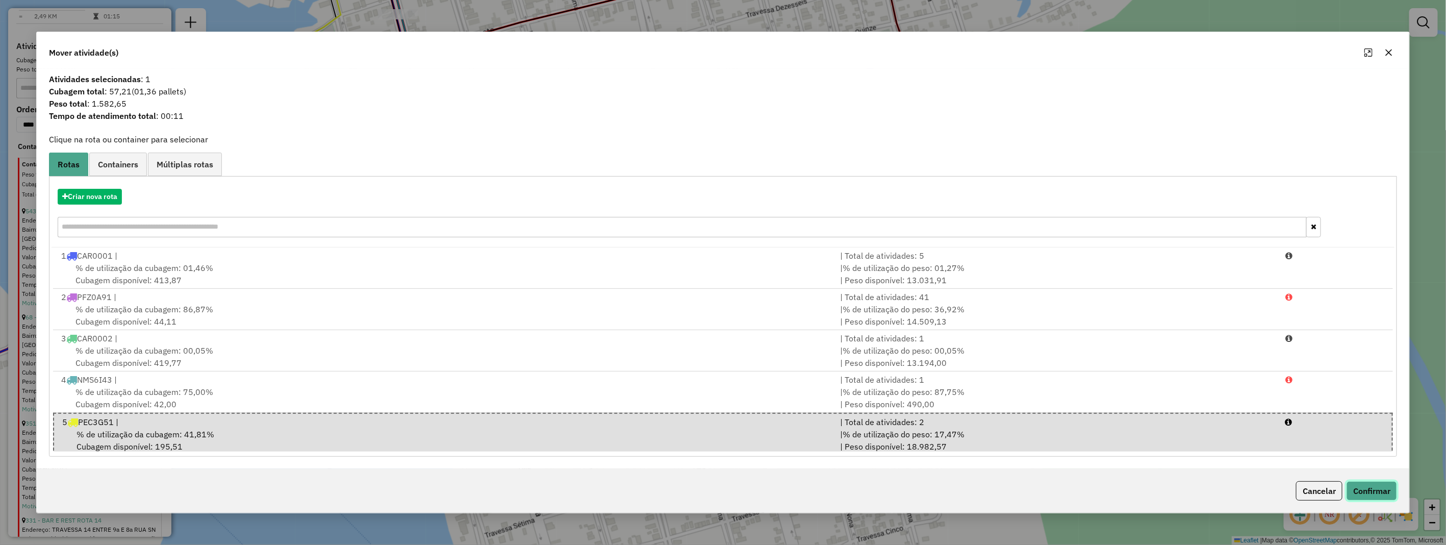
click at [1369, 496] on button "Confirmar" at bounding box center [1371, 490] width 50 height 19
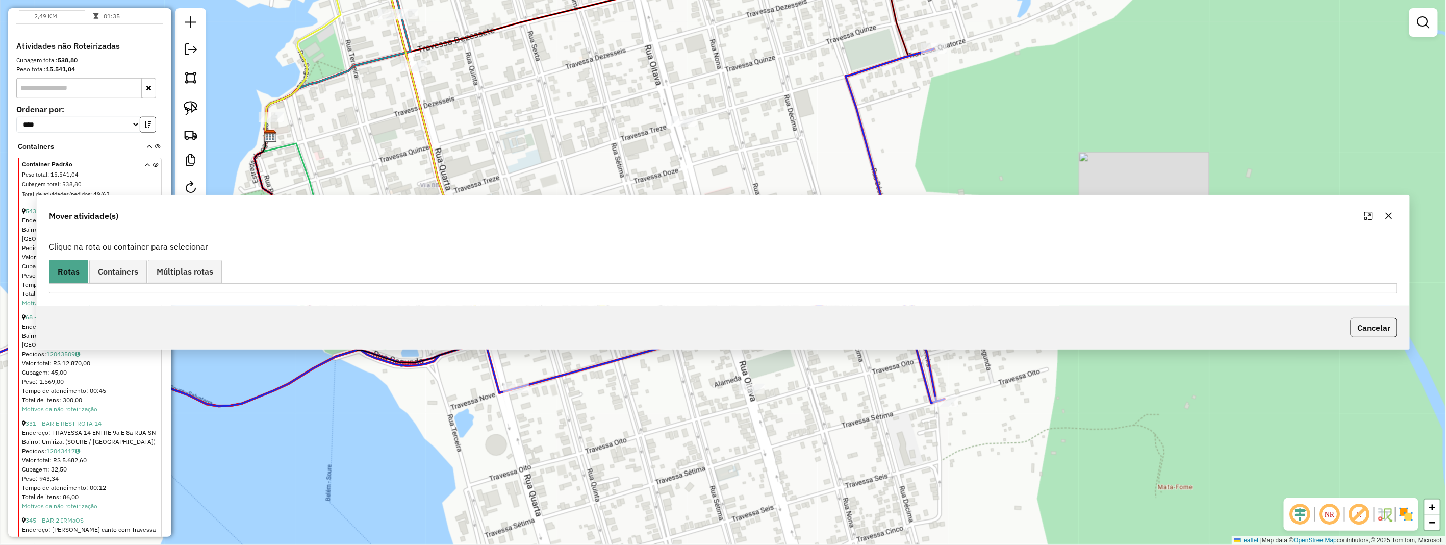
scroll to position [566, 0]
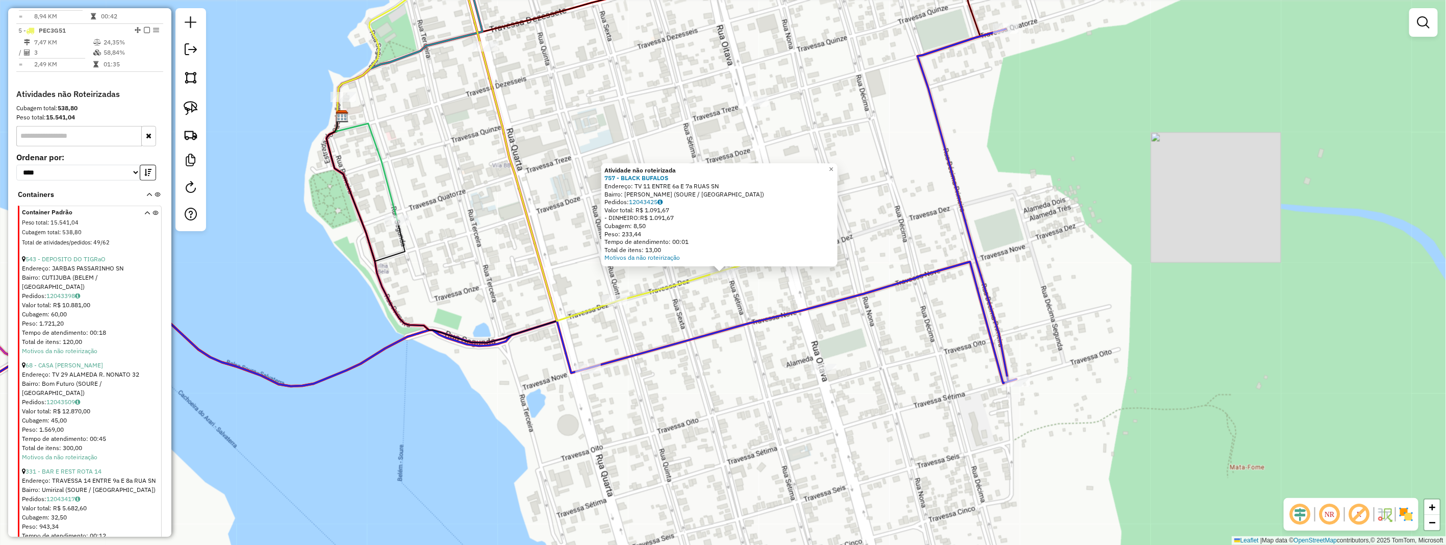
click at [655, 288] on icon at bounding box center [624, 132] width 340 height 375
select select "**********"
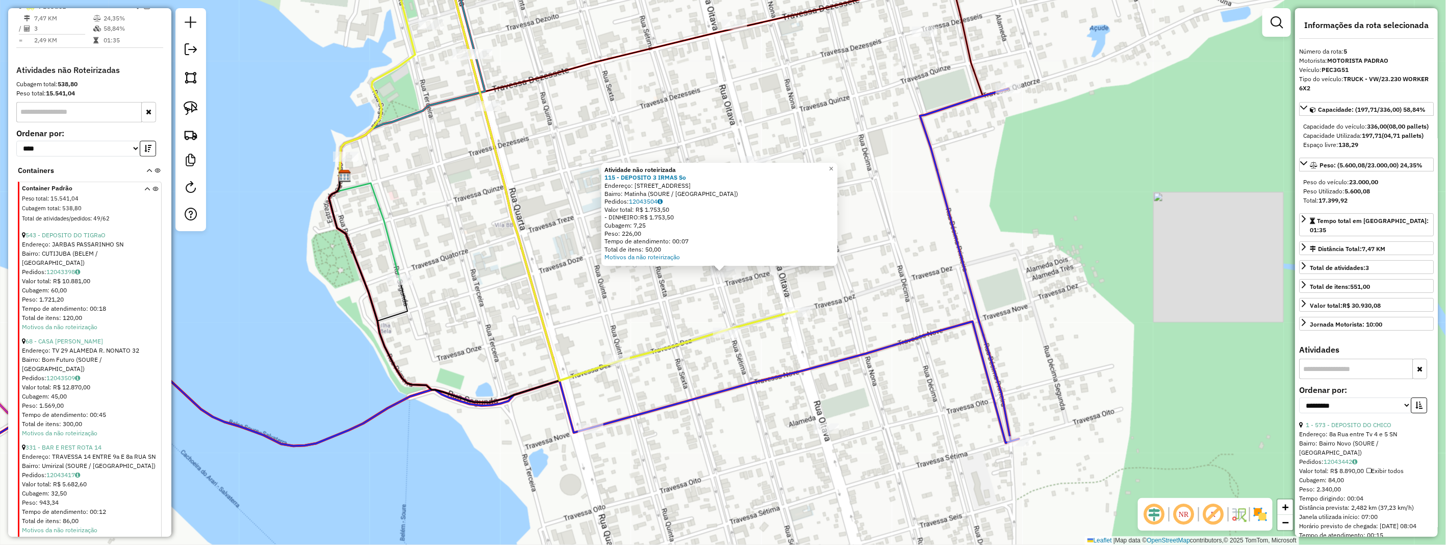
scroll to position [647, 0]
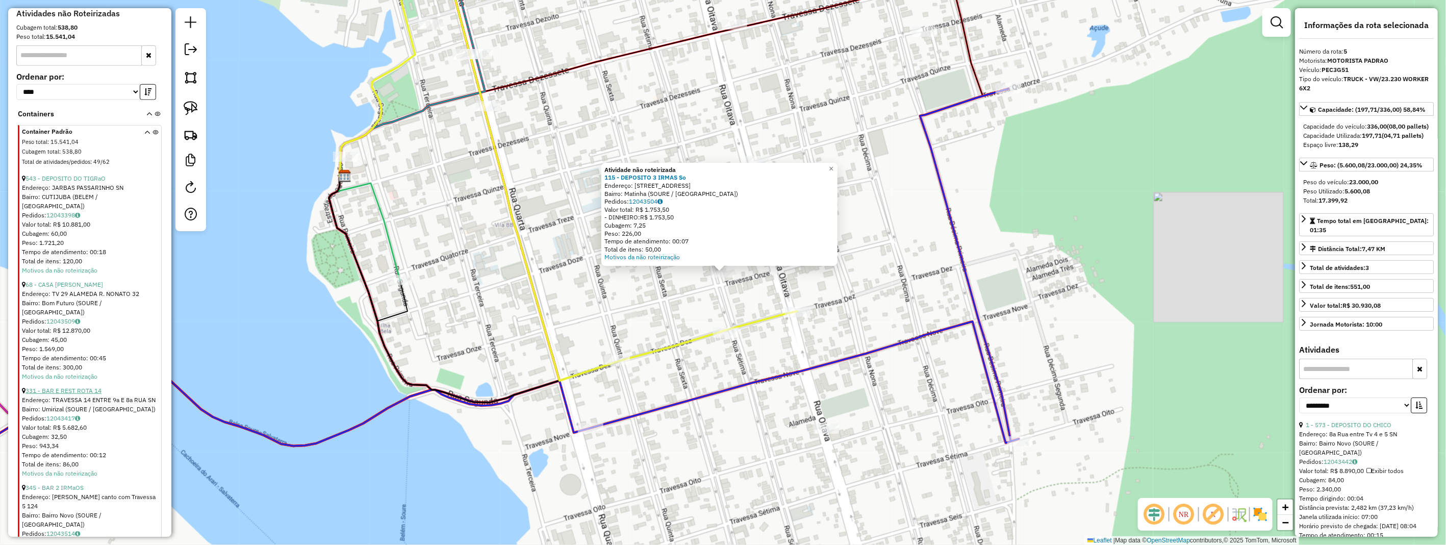
click at [82, 386] on link "331 - BAR E REST ROTA 14" at bounding box center [63, 390] width 76 height 8
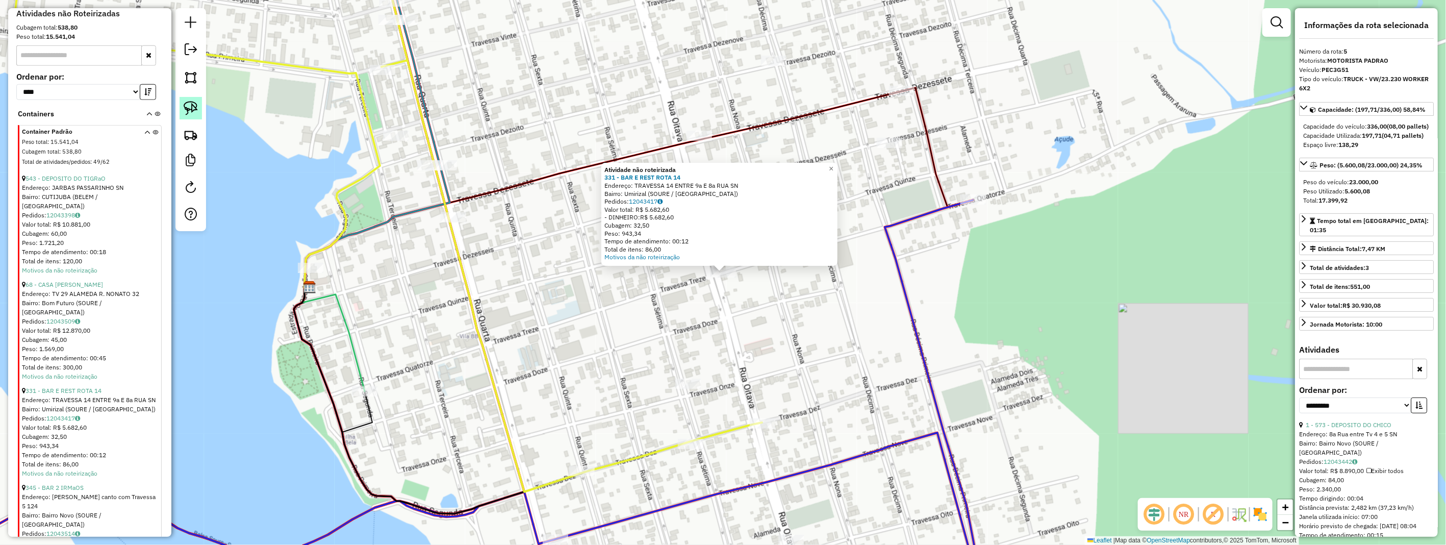
click at [187, 113] on img at bounding box center [191, 108] width 14 height 14
drag, startPoint x: 187, startPoint y: 113, endPoint x: 383, endPoint y: 212, distance: 219.8
click at [191, 119] on link at bounding box center [190, 108] width 22 height 22
drag, startPoint x: 688, startPoint y: 272, endPoint x: 739, endPoint y: 257, distance: 52.9
click at [739, 257] on div "Atividade não roteirizada 331 - BAR E REST ROTA 14 Endereço: TRAVESSA 14 ENTRE …" at bounding box center [723, 272] width 1446 height 545
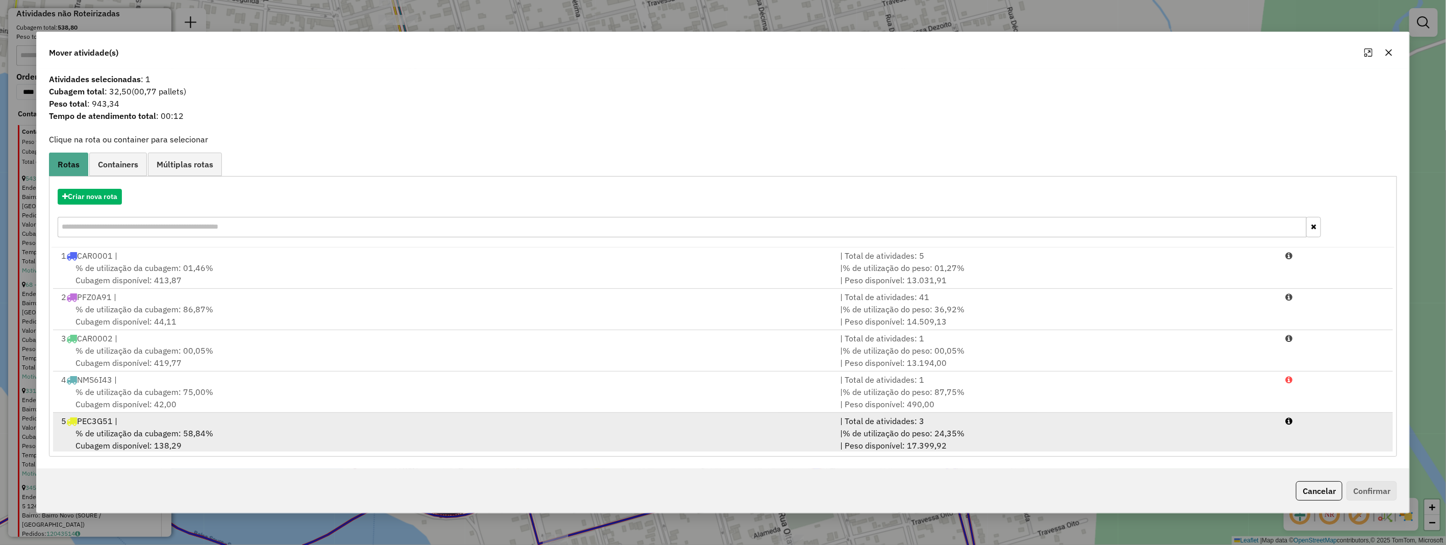
drag, startPoint x: 162, startPoint y: 435, endPoint x: 171, endPoint y: 436, distance: 9.2
click at [165, 435] on span "% de utilização da cubagem: 58,84%" at bounding box center [144, 433] width 138 height 10
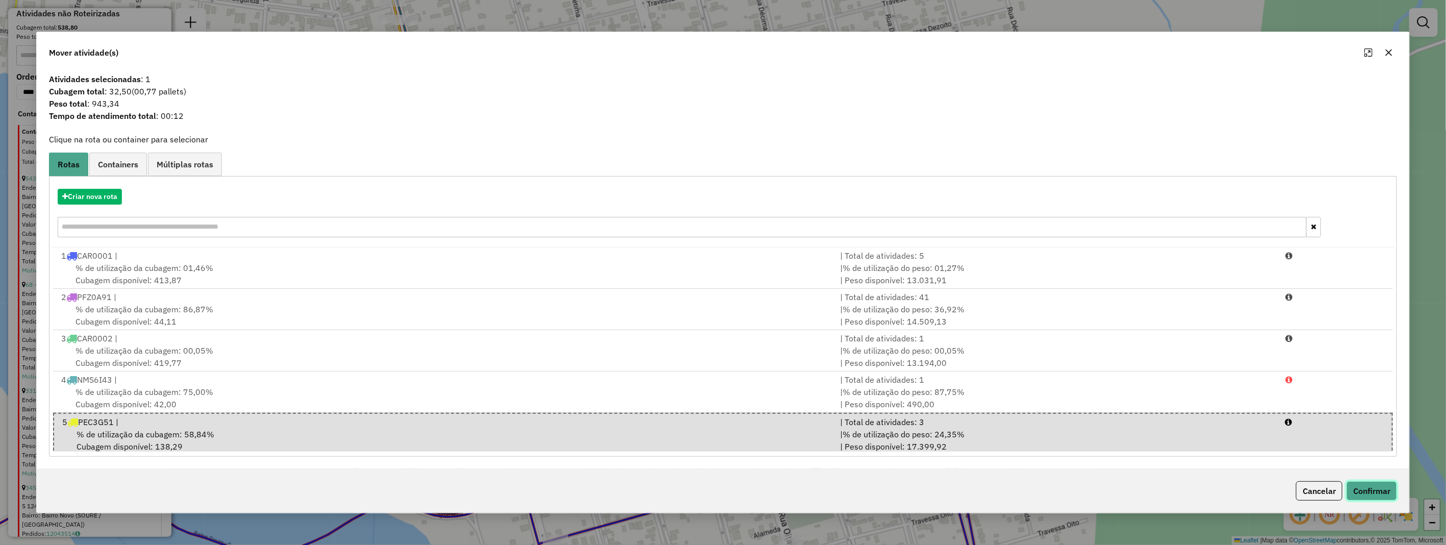
click at [1384, 487] on button "Confirmar" at bounding box center [1371, 490] width 50 height 19
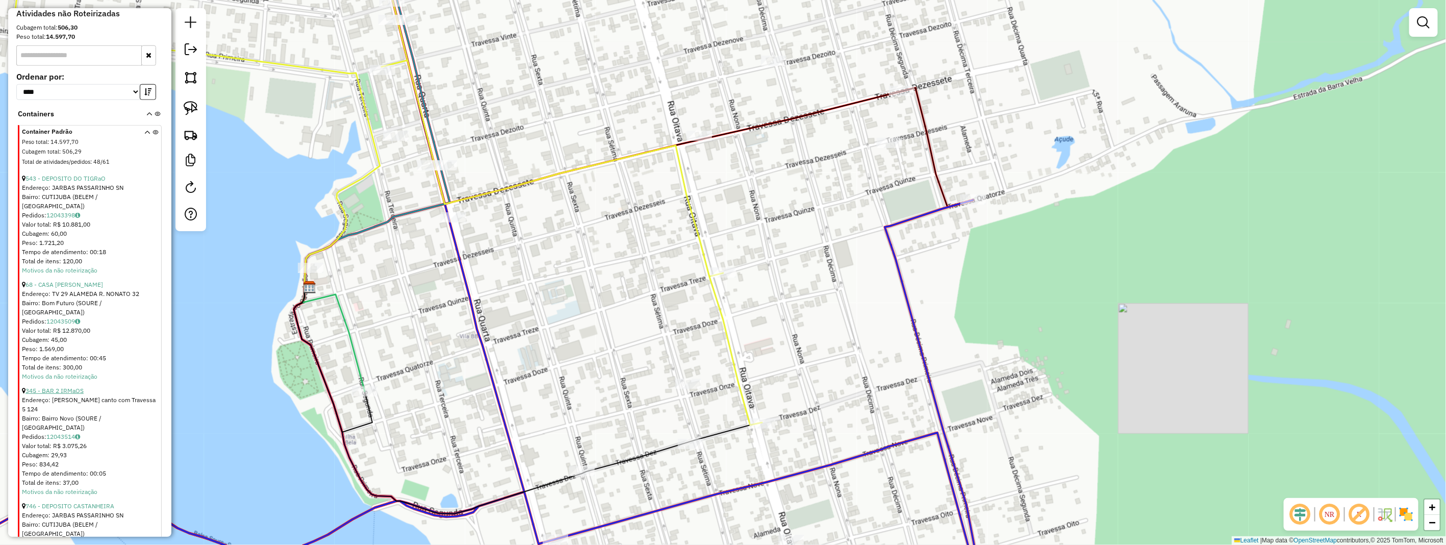
click at [66, 386] on link "345 - BAR 2 IRMaOS" at bounding box center [54, 390] width 58 height 8
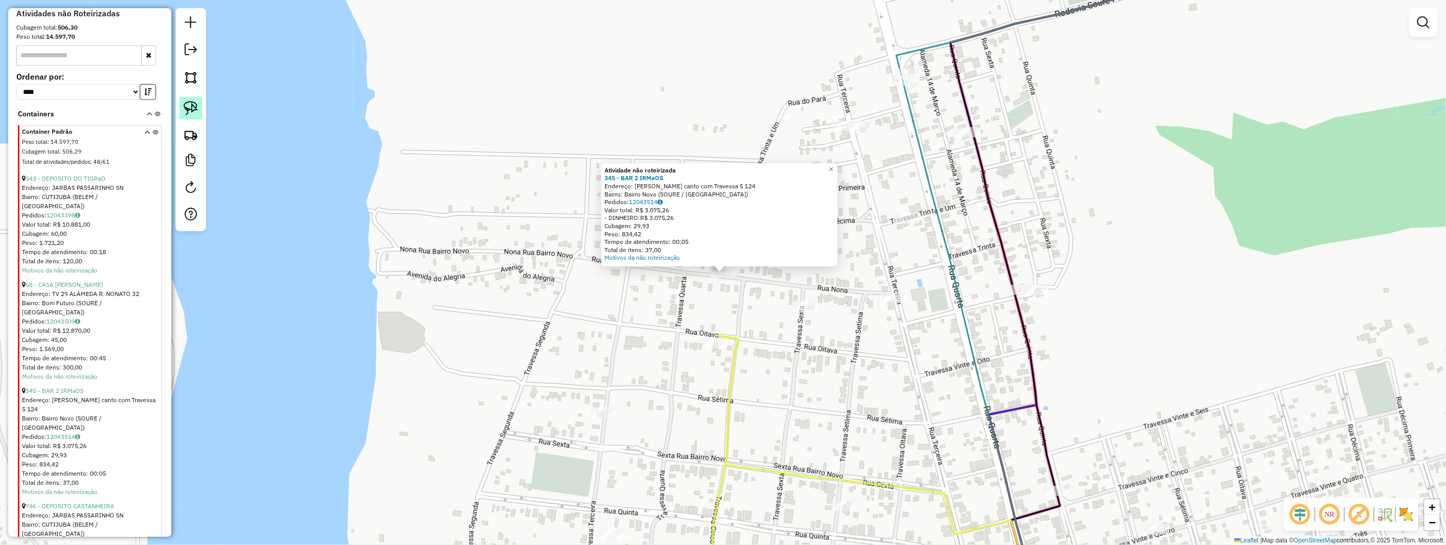
click at [184, 108] on img at bounding box center [191, 108] width 14 height 14
drag, startPoint x: 184, startPoint y: 108, endPoint x: 269, endPoint y: 174, distance: 108.2
click at [203, 130] on div at bounding box center [190, 119] width 31 height 223
drag, startPoint x: 697, startPoint y: 276, endPoint x: 741, endPoint y: 250, distance: 51.4
click at [741, 250] on div "Atividade não roteirizada 345 - BAR 2 IRMaOS Endereço: Nona rua canto com Trave…" at bounding box center [723, 272] width 1446 height 545
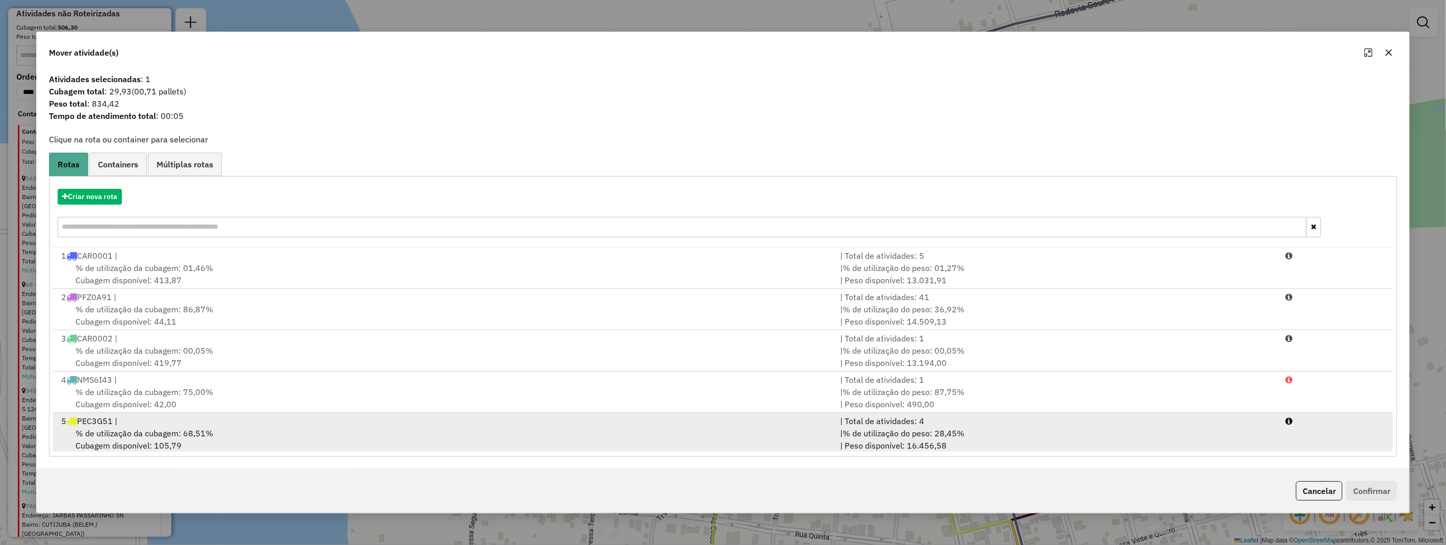
drag, startPoint x: 211, startPoint y: 444, endPoint x: 597, endPoint y: 420, distance: 386.7
click at [212, 444] on div "% de utilização da cubagem: 68,51% Cubagem disponível: 105,79" at bounding box center [444, 439] width 779 height 24
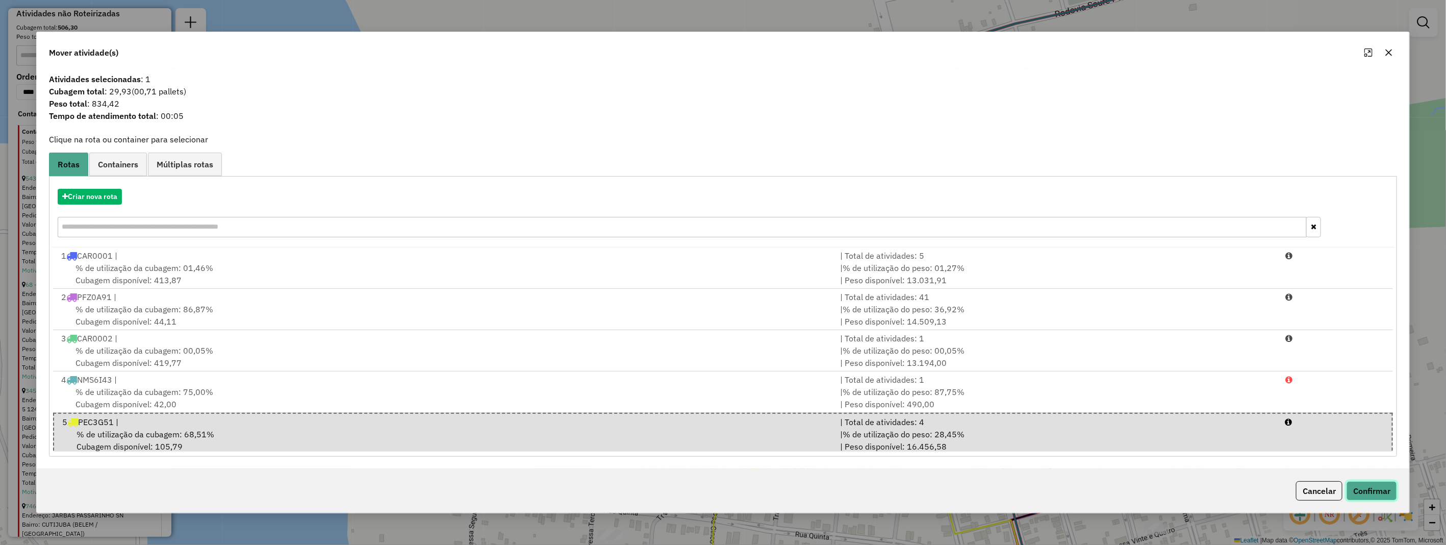
click at [1376, 491] on button "Confirmar" at bounding box center [1371, 490] width 50 height 19
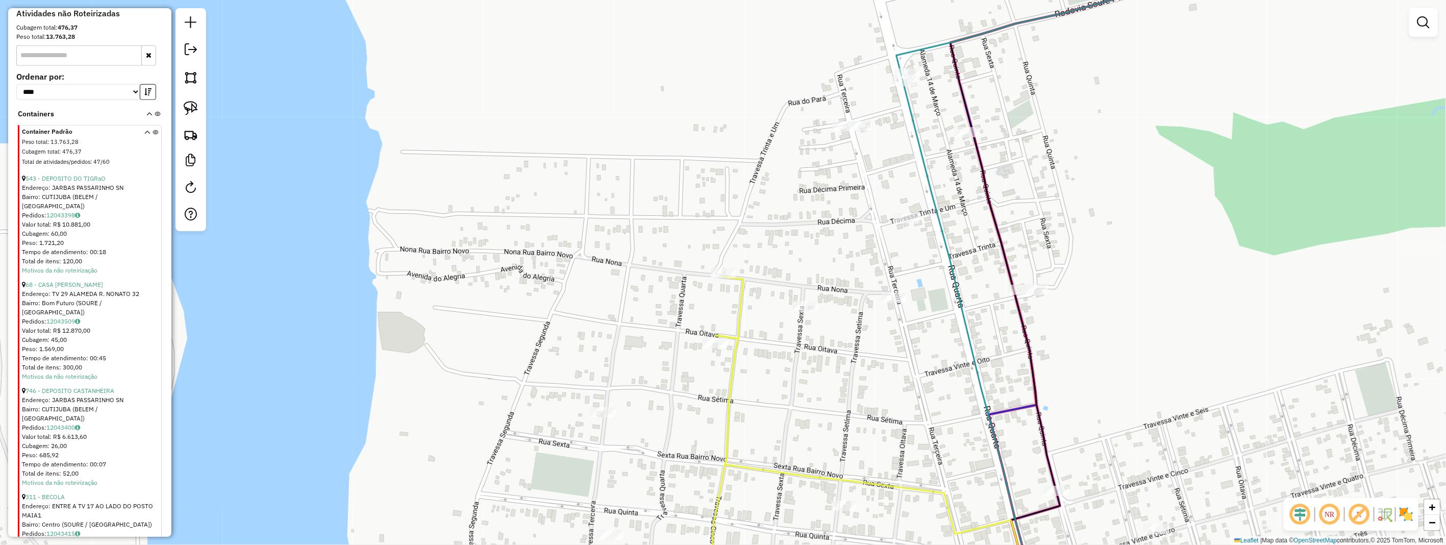
scroll to position [477, 0]
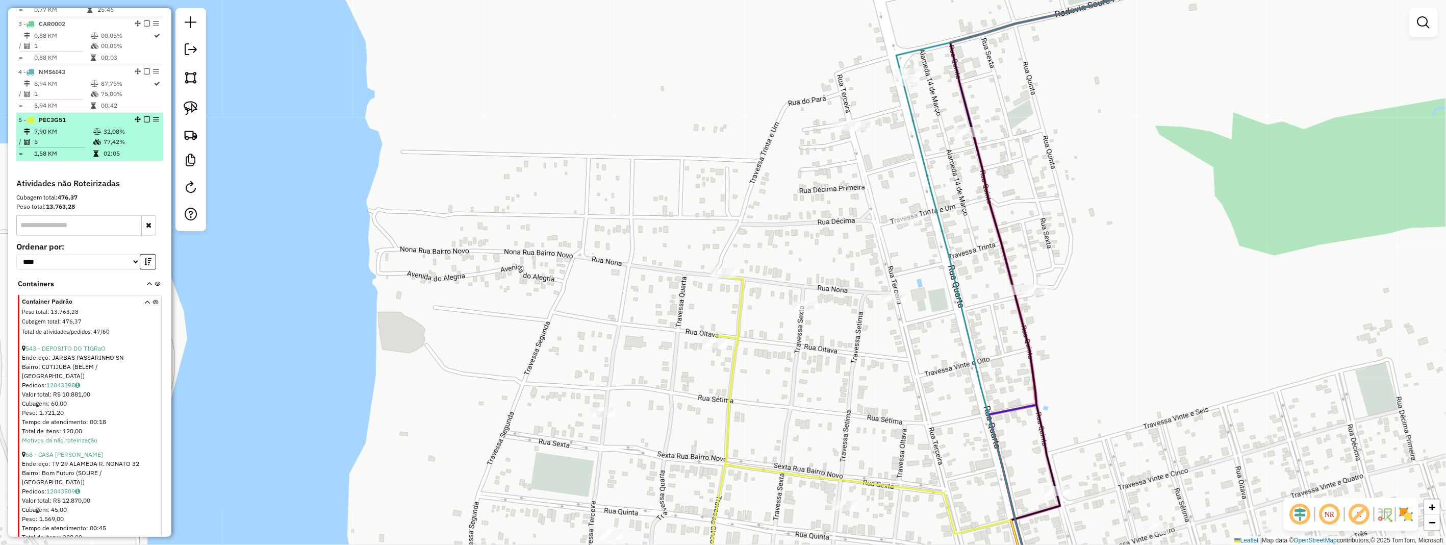
click at [67, 137] on td "7,90 KM" at bounding box center [63, 131] width 59 height 10
select select "**********"
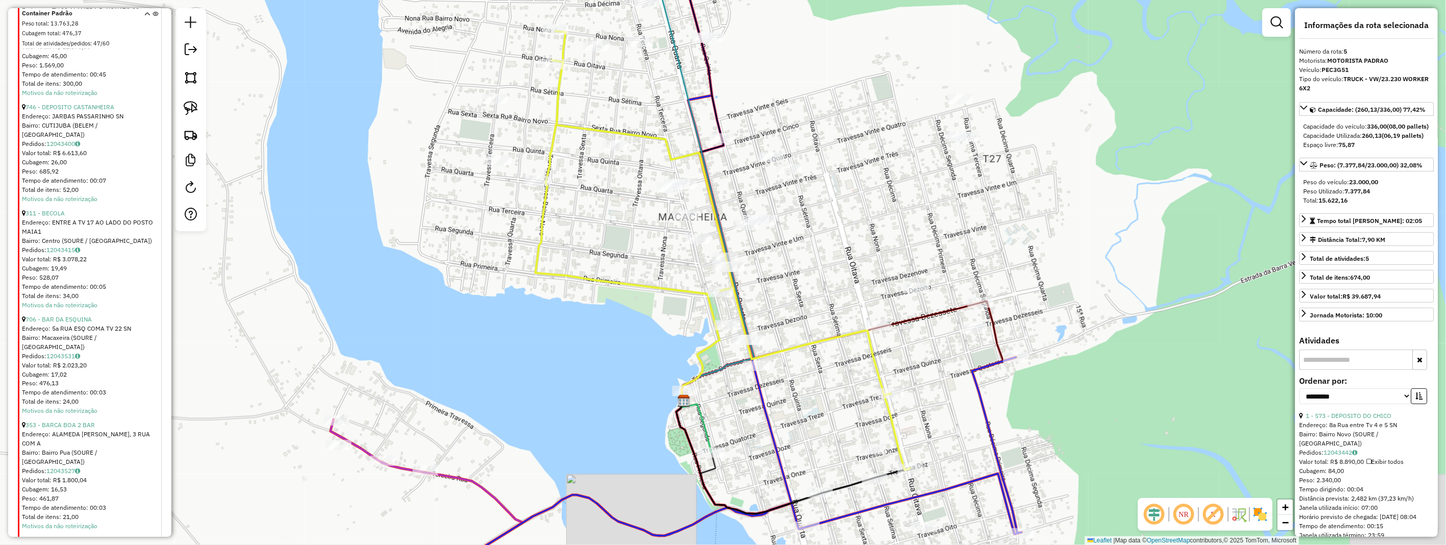
scroll to position [704, 0]
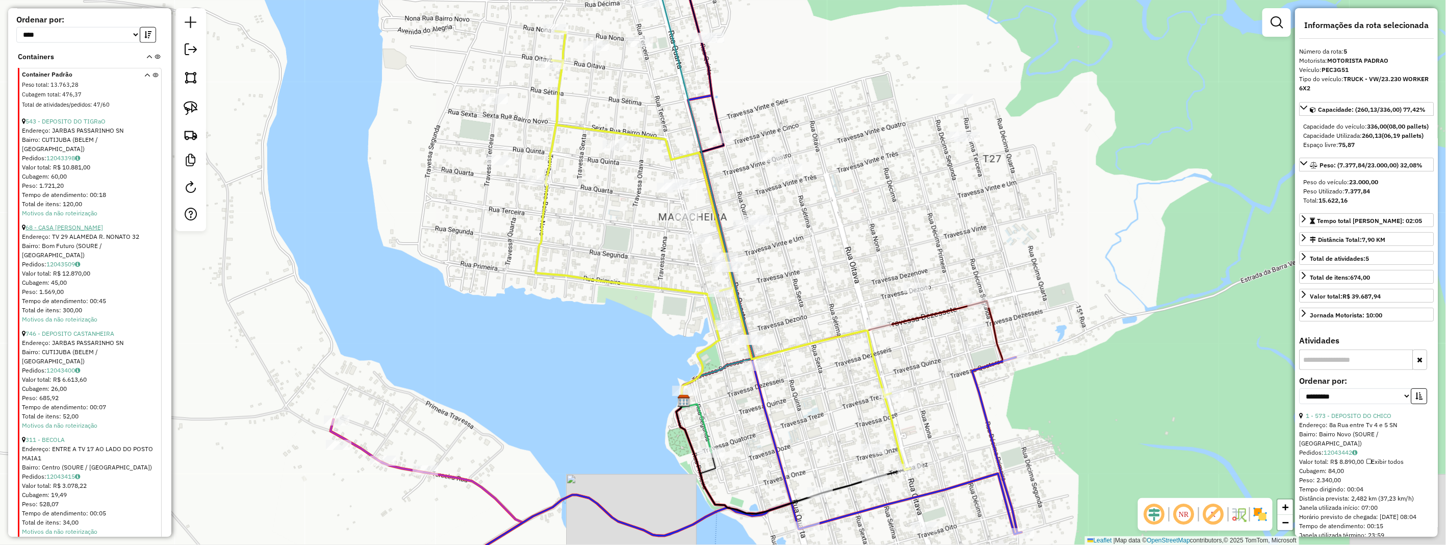
click at [74, 223] on link "68 - CASA [PERSON_NAME]" at bounding box center [64, 227] width 78 height 8
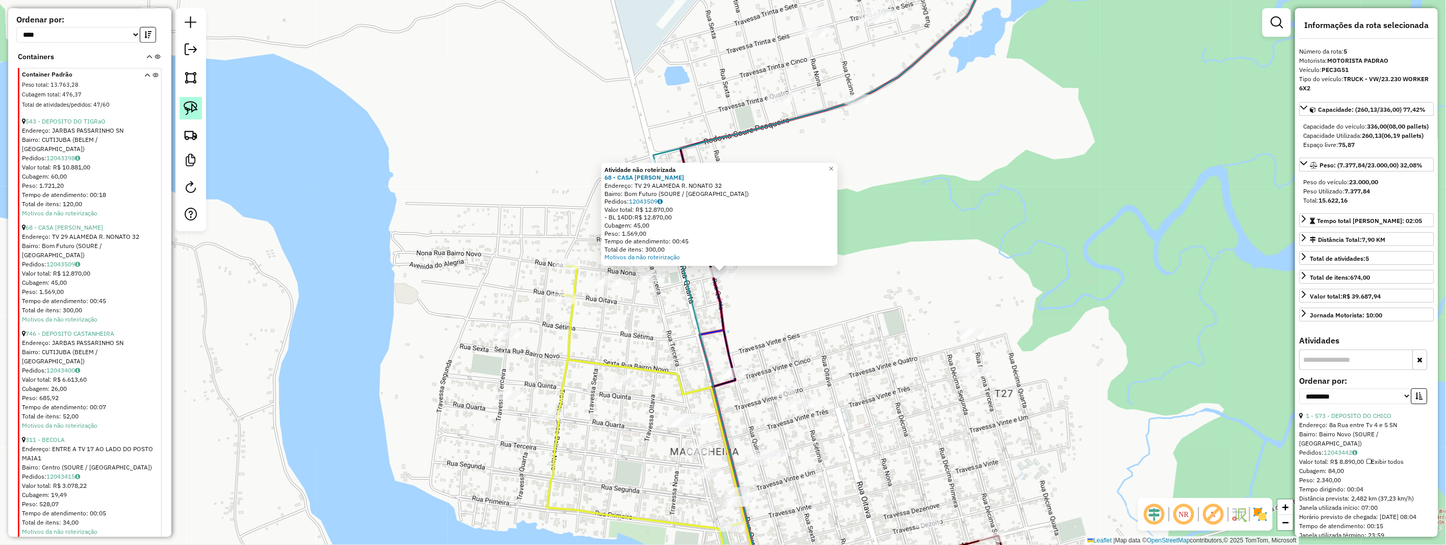
click at [188, 103] on img at bounding box center [191, 108] width 14 height 14
drag, startPoint x: 186, startPoint y: 102, endPoint x: 234, endPoint y: 147, distance: 65.3
click at [217, 136] on hb-router-mapa "Informações da Sessão 978429 - 12/08/2025 Criação: 12/08/2025 17:32 Depósito: H…" at bounding box center [723, 272] width 1446 height 545
drag, startPoint x: 737, startPoint y: 287, endPoint x: 697, endPoint y: 273, distance: 42.7
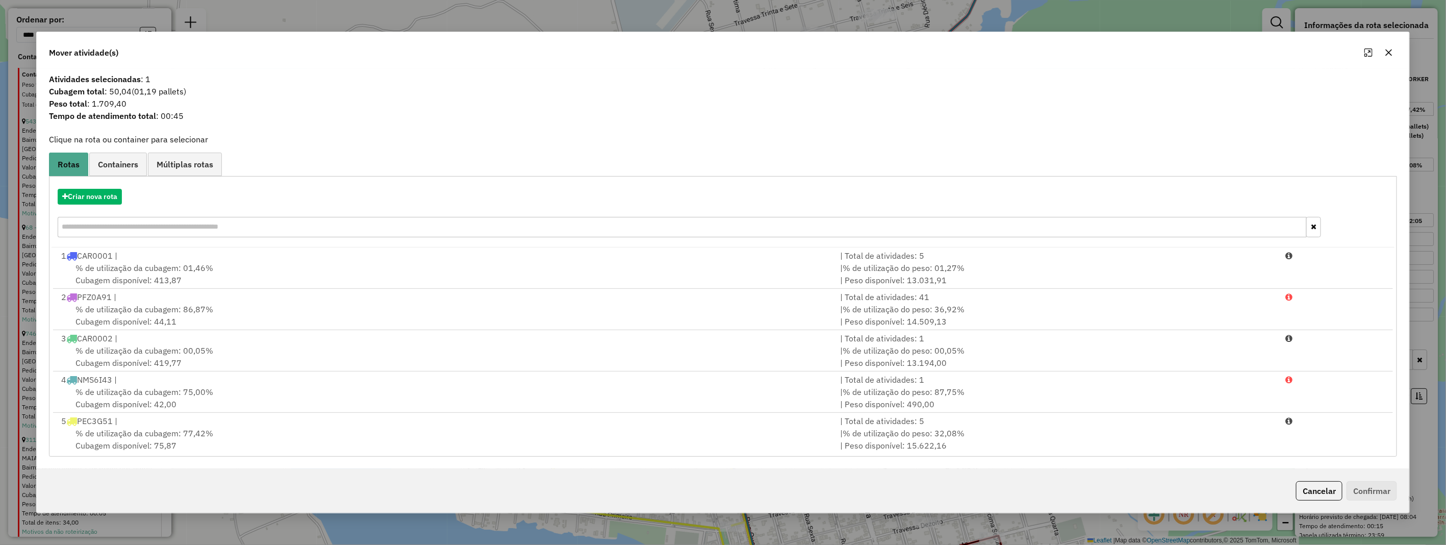
drag, startPoint x: 305, startPoint y: 441, endPoint x: 558, endPoint y: 451, distance: 253.1
click at [307, 441] on div "% de utilização da cubagem: 77,42% Cubagem disponível: 75,87" at bounding box center [444, 439] width 779 height 24
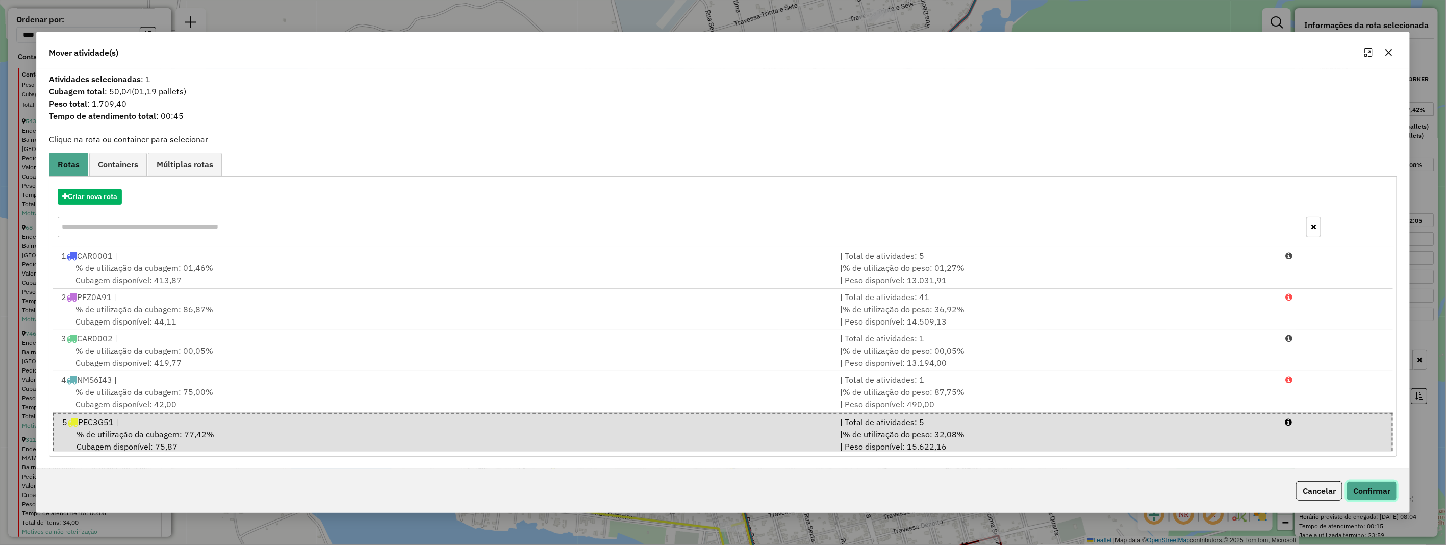
click at [1382, 490] on button "Confirmar" at bounding box center [1371, 490] width 50 height 19
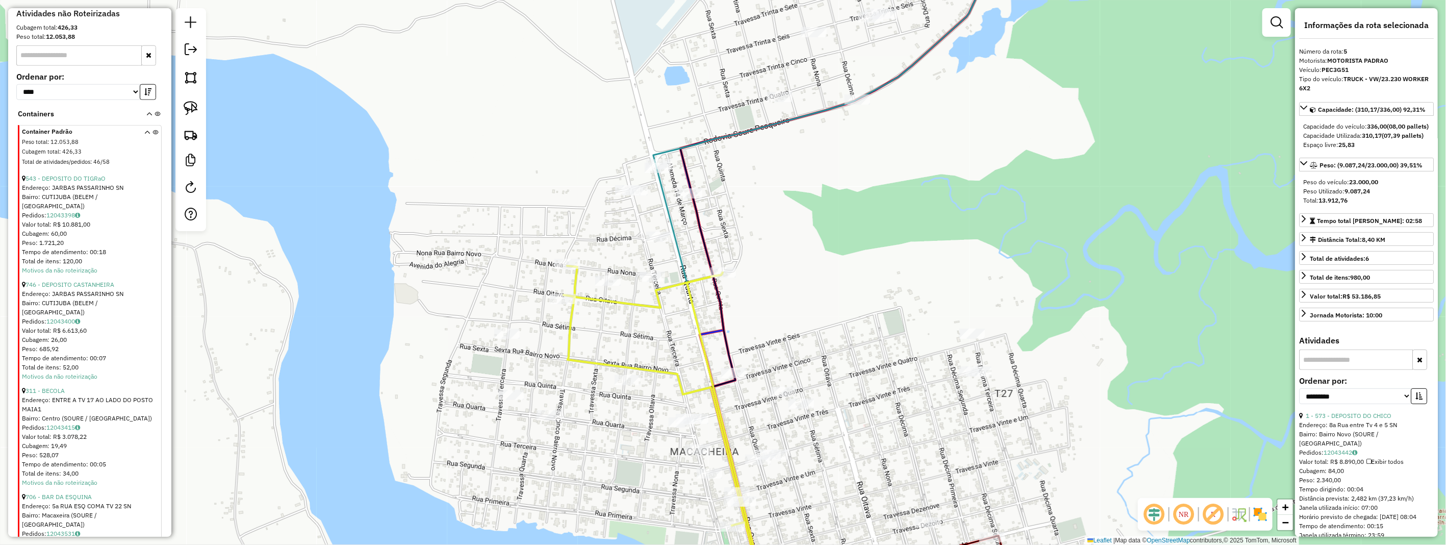
scroll to position [590, 0]
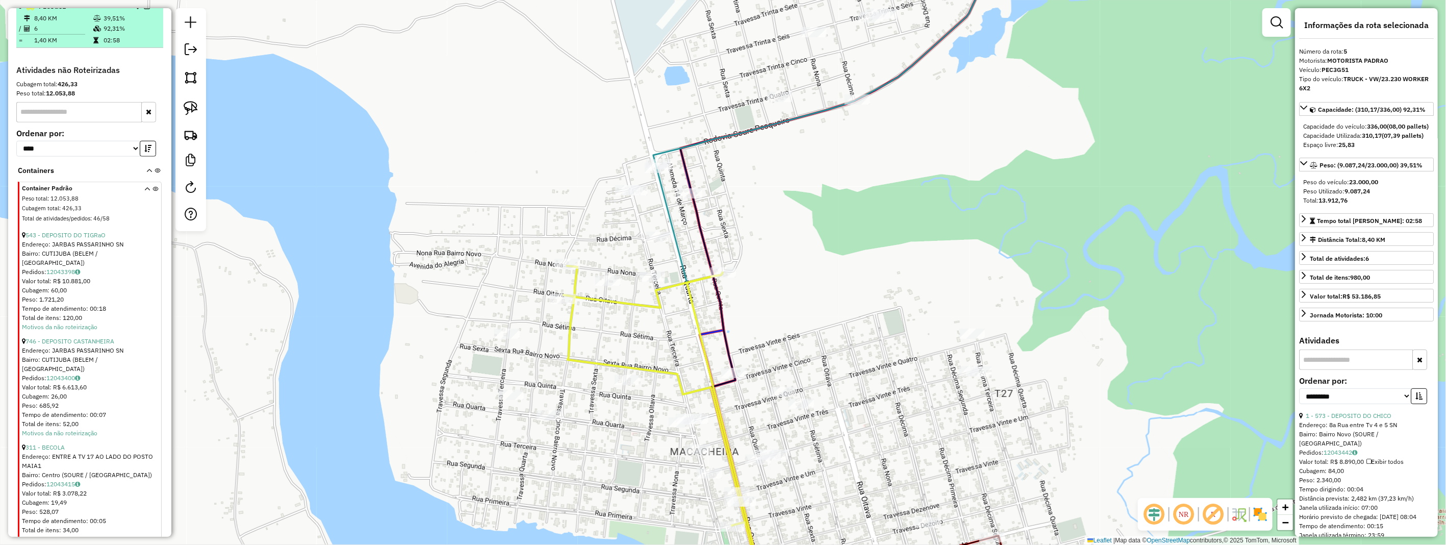
click at [93, 43] on icon at bounding box center [95, 40] width 5 height 6
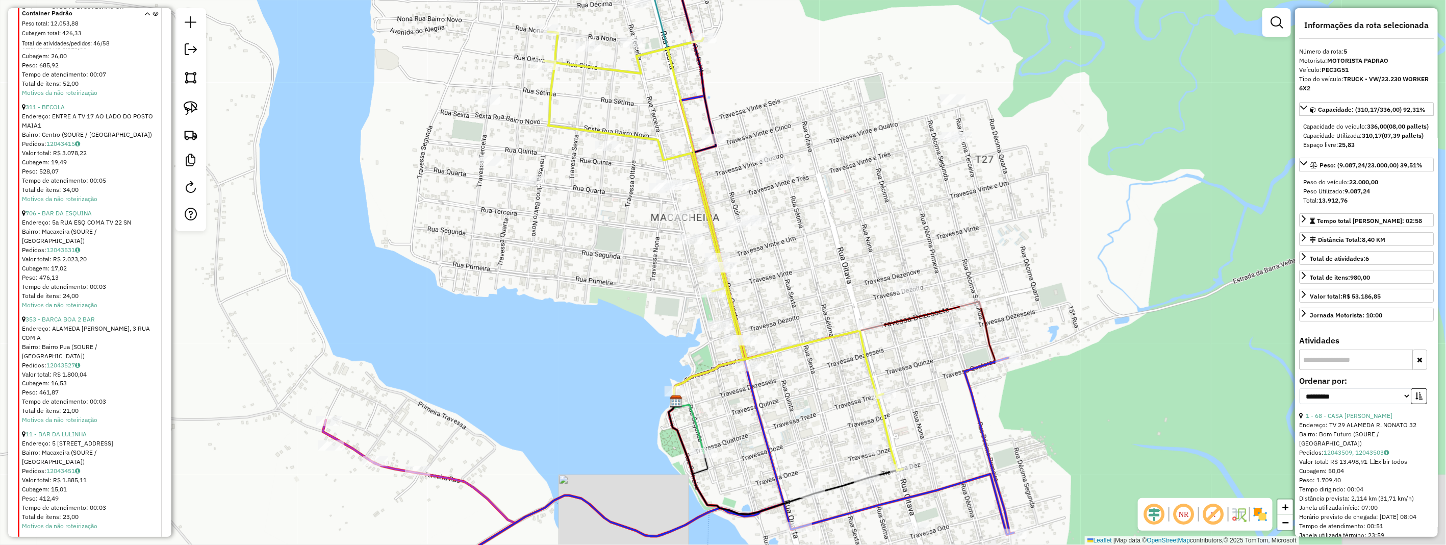
scroll to position [1043, 0]
click at [75, 317] on link "11 - BAR DA LULINHA" at bounding box center [55, 321] width 61 height 8
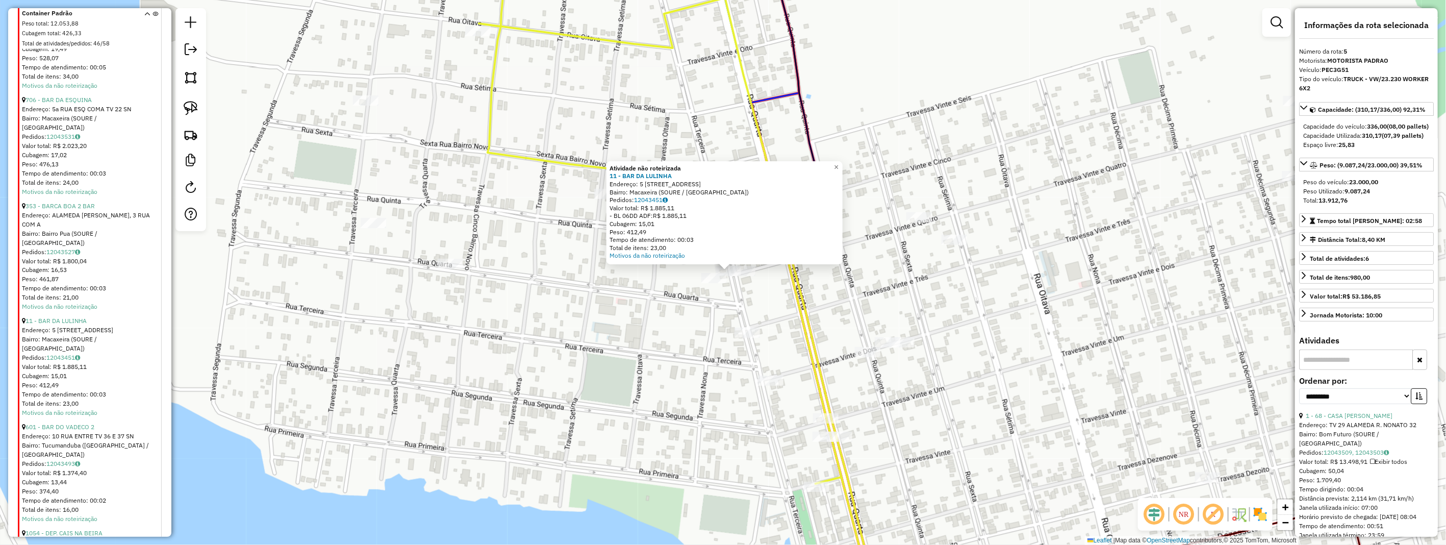
click at [745, 281] on div "Atividade não roteirizada 11 - BAR DA LULINHA Endereço: 5 Rua TV 22 BEM DE CANT…" at bounding box center [723, 272] width 1446 height 545
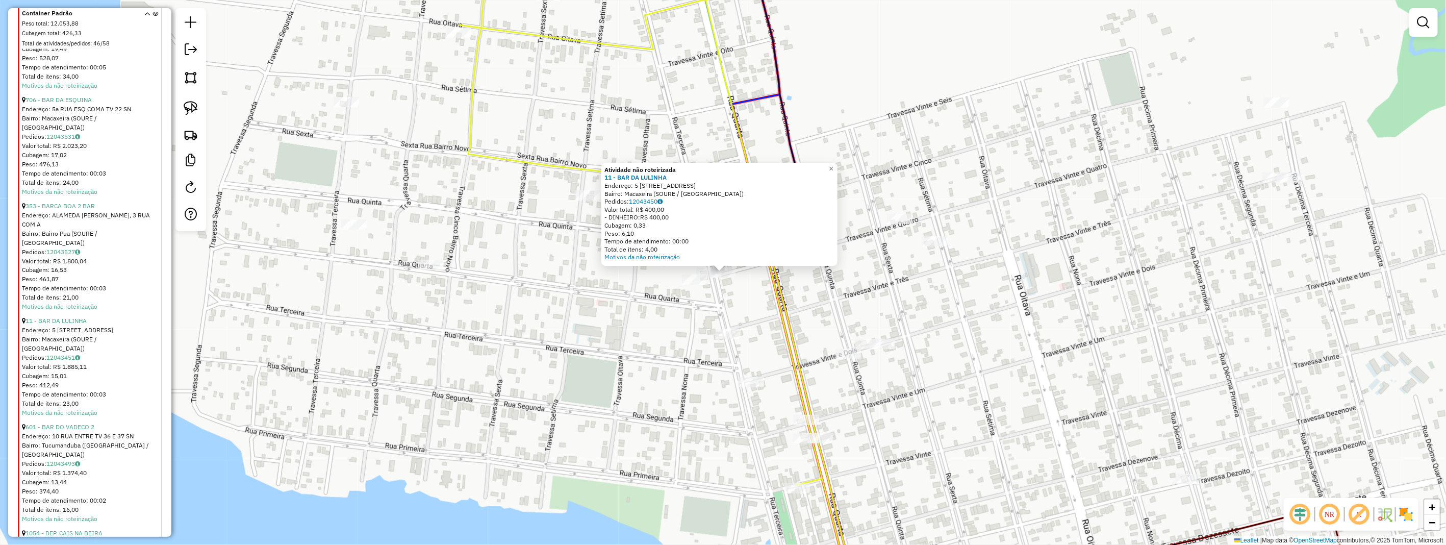
click at [714, 286] on div "Atividade não roteirizada 11 - BAR DA LULINHA Endereço: 5 Rua TV 22 BEM DE CANT…" at bounding box center [723, 272] width 1446 height 545
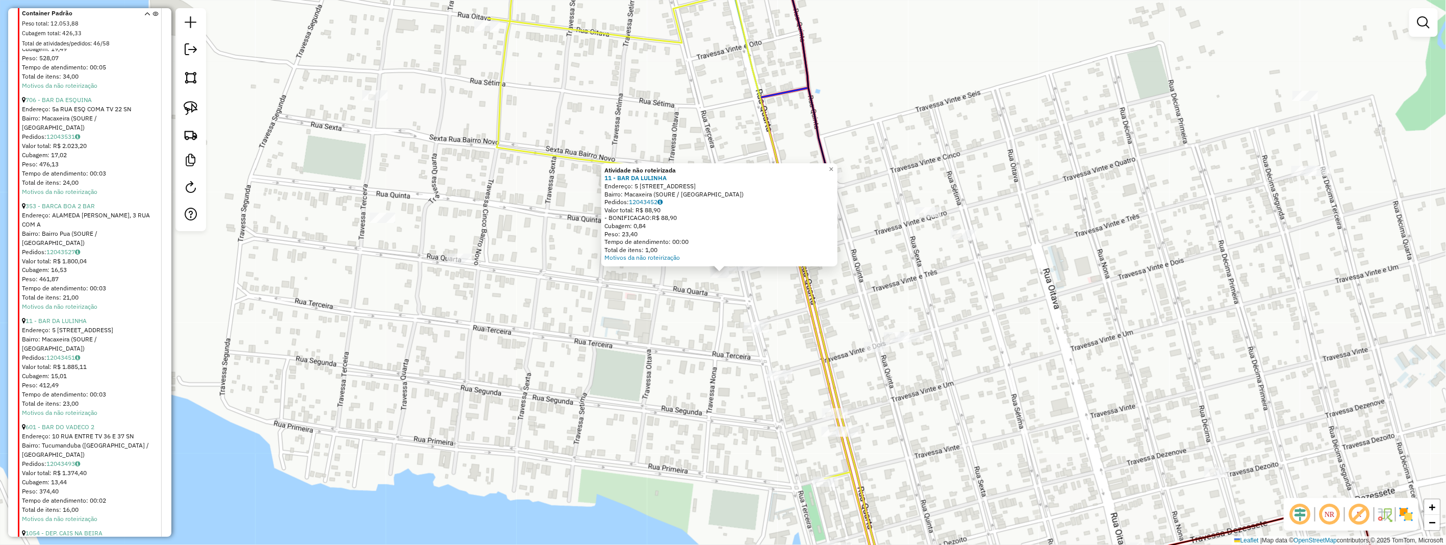
click at [715, 298] on div "Atividade não roteirizada 11 - BAR DA LULINHA Endereço: 5 Rua TV 22 BEM DE CANT…" at bounding box center [723, 272] width 1446 height 545
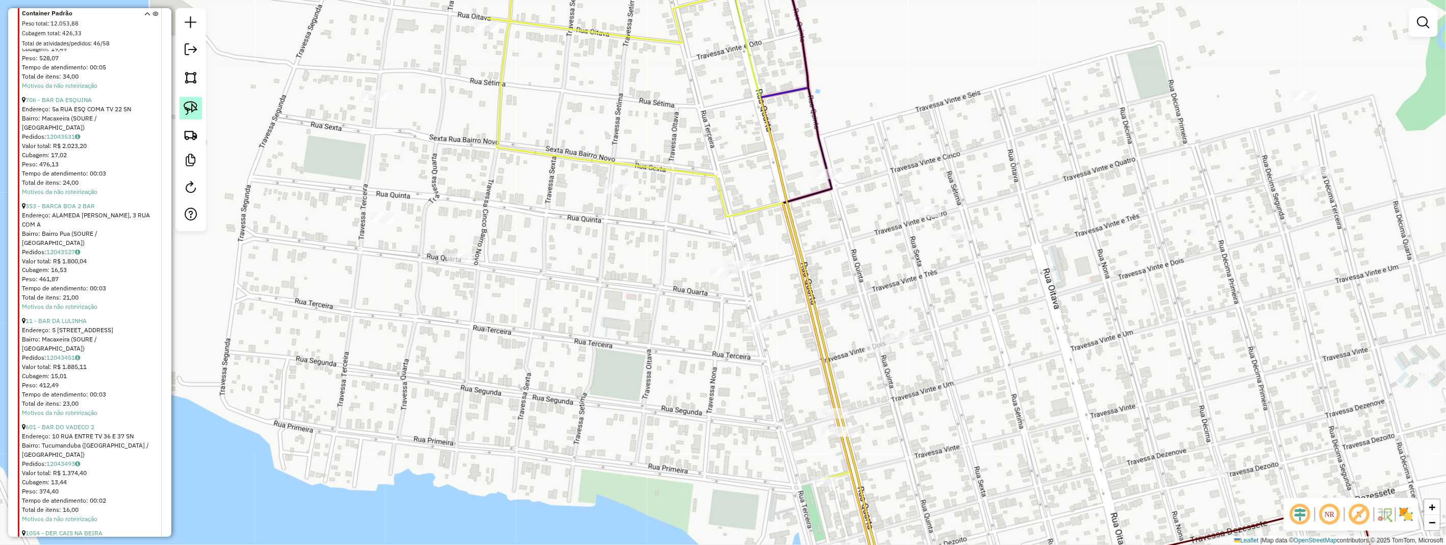
click at [191, 104] on img at bounding box center [191, 108] width 14 height 14
drag, startPoint x: 192, startPoint y: 110, endPoint x: 610, endPoint y: 236, distance: 436.2
click at [195, 115] on img at bounding box center [191, 108] width 14 height 14
drag, startPoint x: 754, startPoint y: 245, endPoint x: 764, endPoint y: 269, distance: 26.5
click at [764, 271] on div "Janela de atendimento Grade de atendimento Capacidade Transportadoras Veículos …" at bounding box center [723, 272] width 1446 height 545
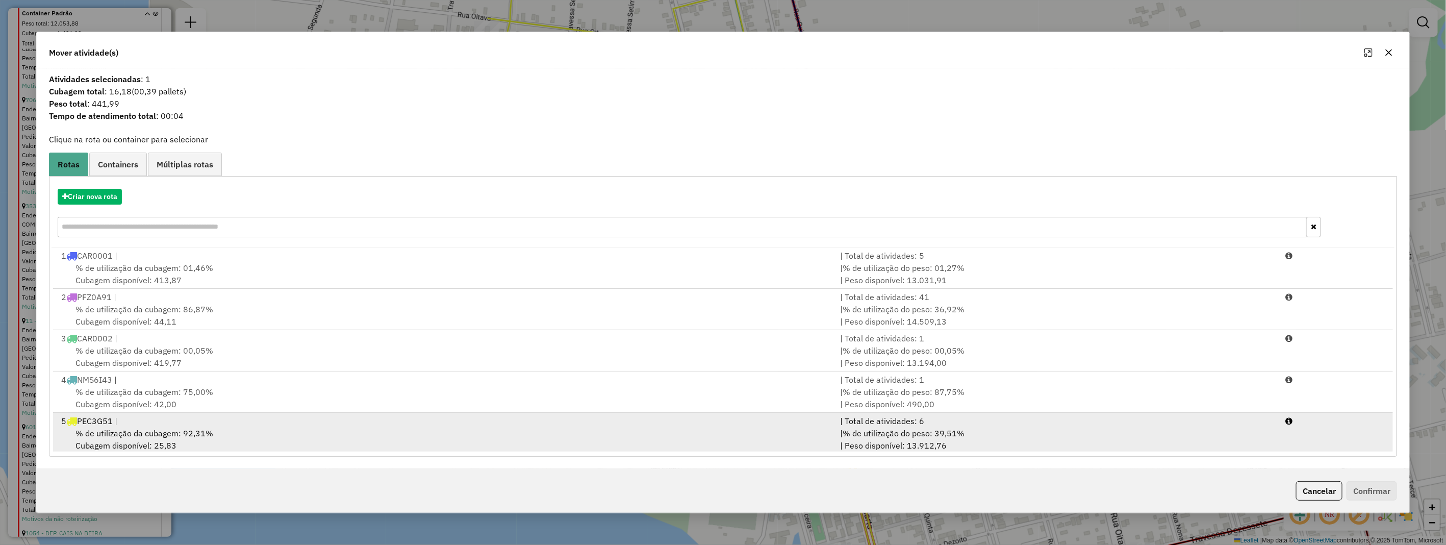
drag, startPoint x: 202, startPoint y: 437, endPoint x: 225, endPoint y: 441, distance: 23.7
click at [216, 440] on div "% de utilização da cubagem: 92,31% Cubagem disponível: 25,83" at bounding box center [444, 439] width 779 height 24
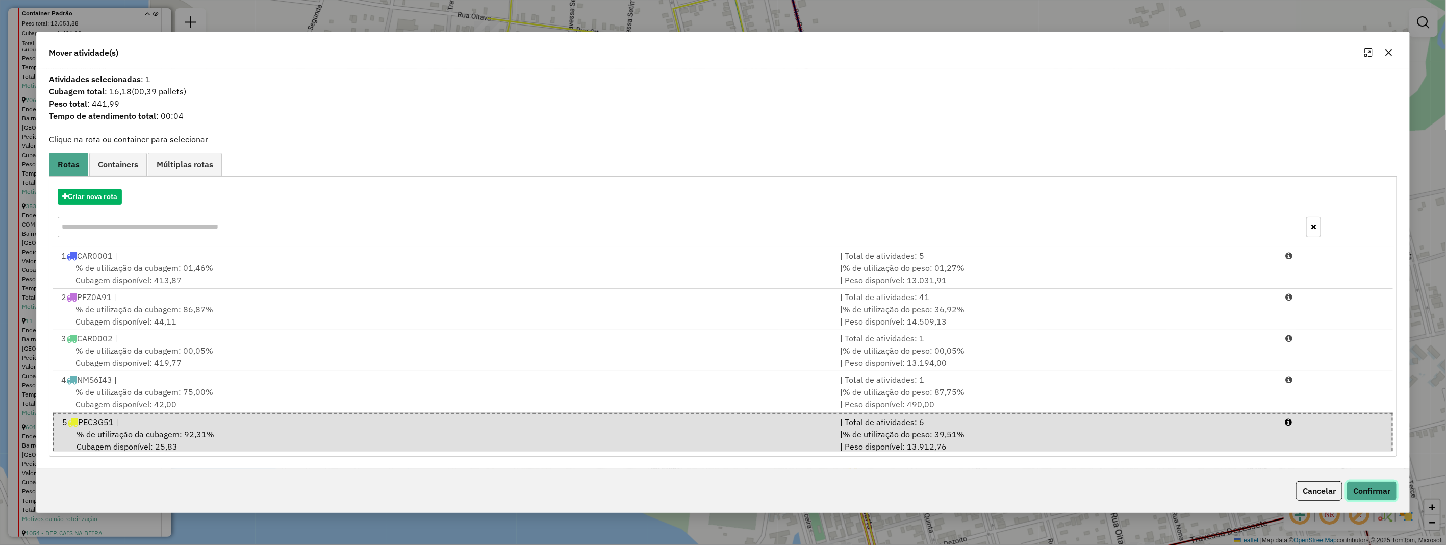
click at [1352, 488] on button "Confirmar" at bounding box center [1371, 490] width 50 height 19
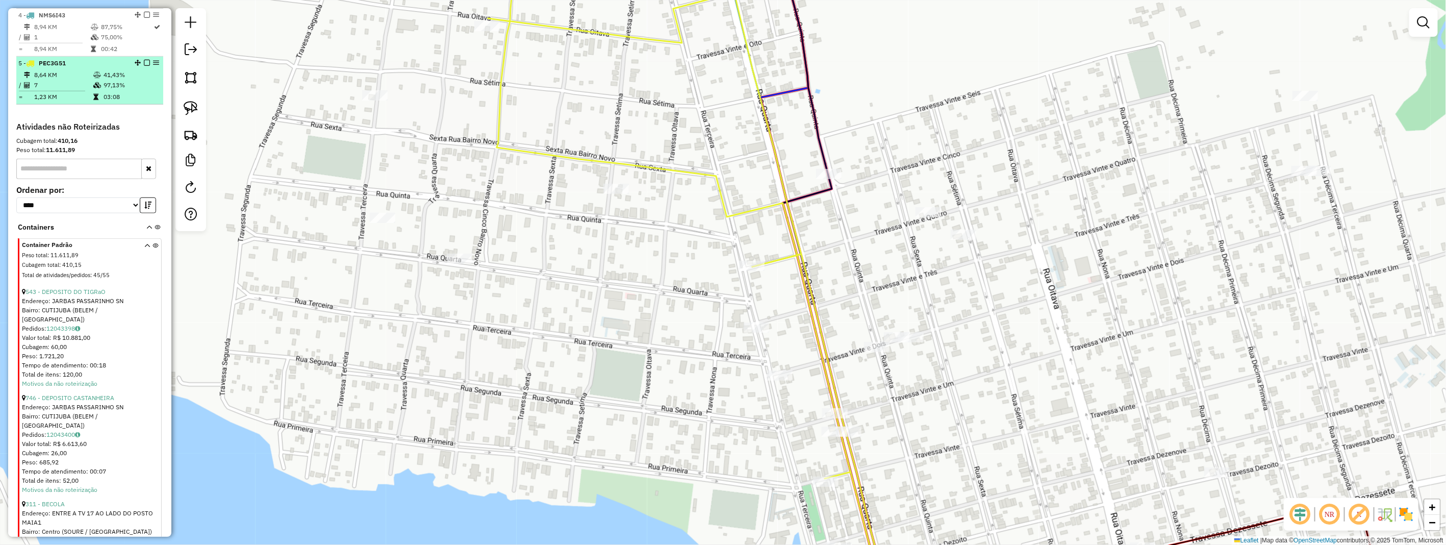
scroll to position [477, 0]
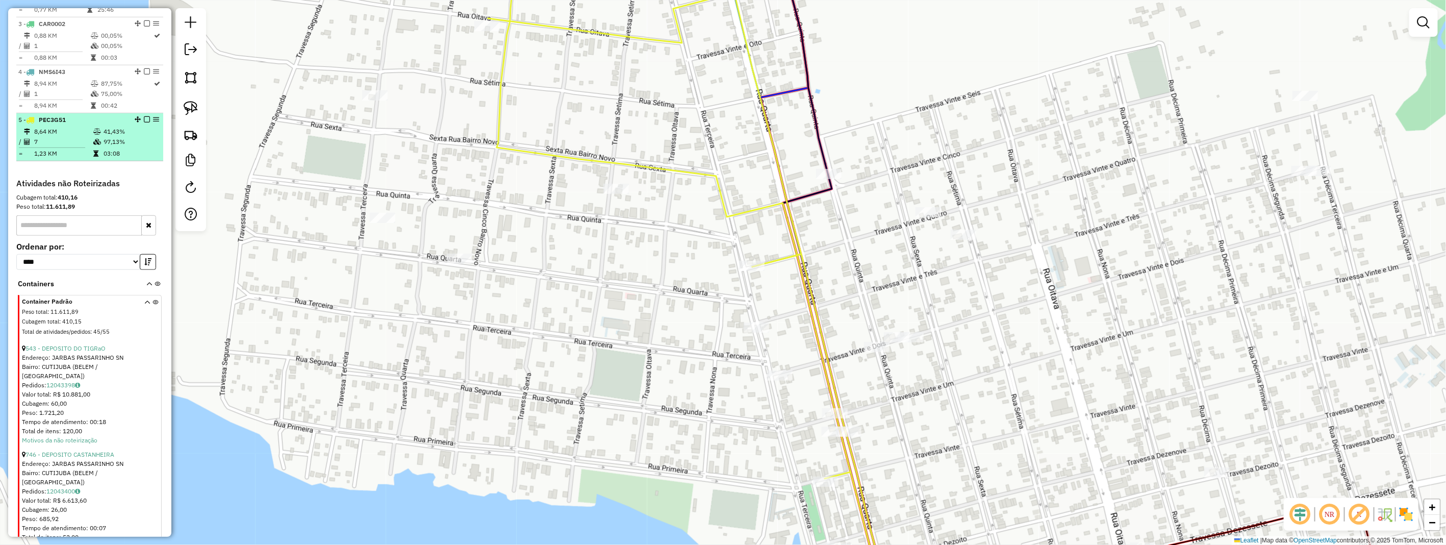
click at [109, 137] on td "41,43%" at bounding box center [131, 131] width 56 height 10
select select "**********"
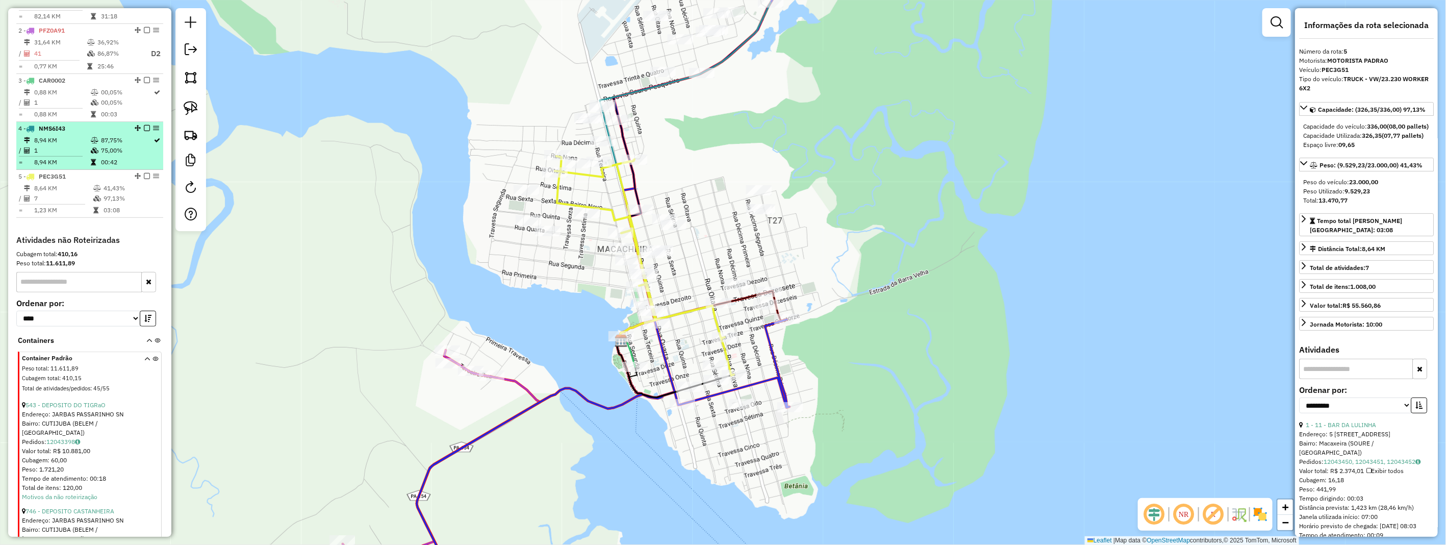
scroll to position [307, 0]
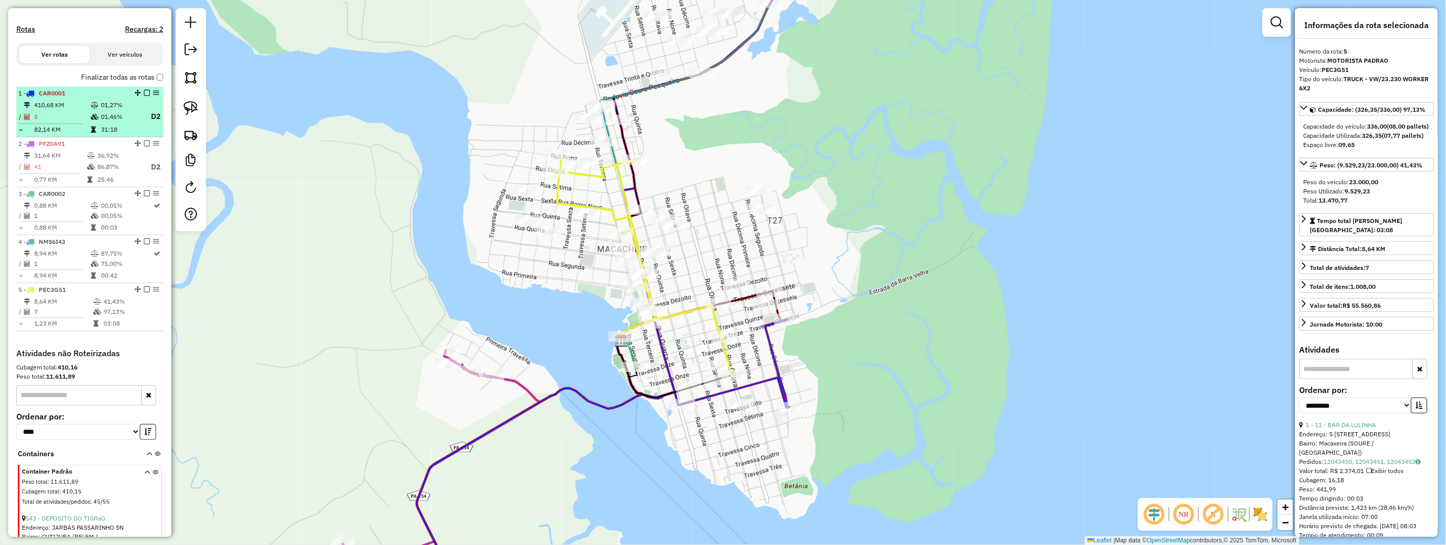
click at [144, 96] on em at bounding box center [147, 93] width 6 height 6
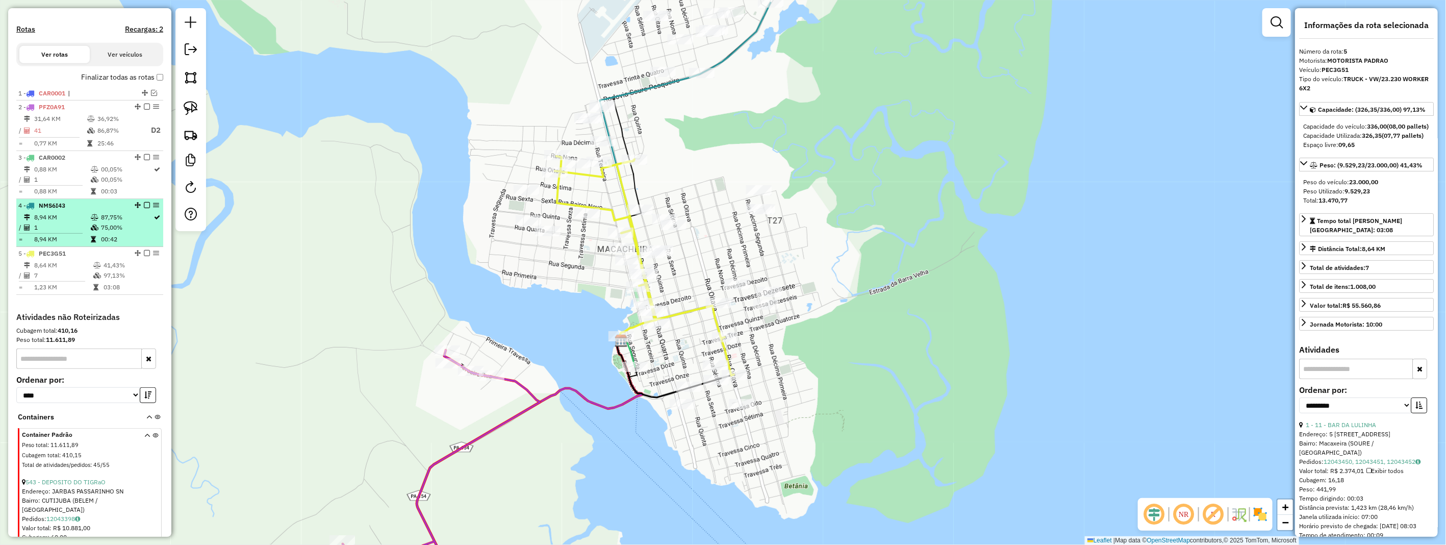
click at [144, 208] on em at bounding box center [147, 205] width 6 height 6
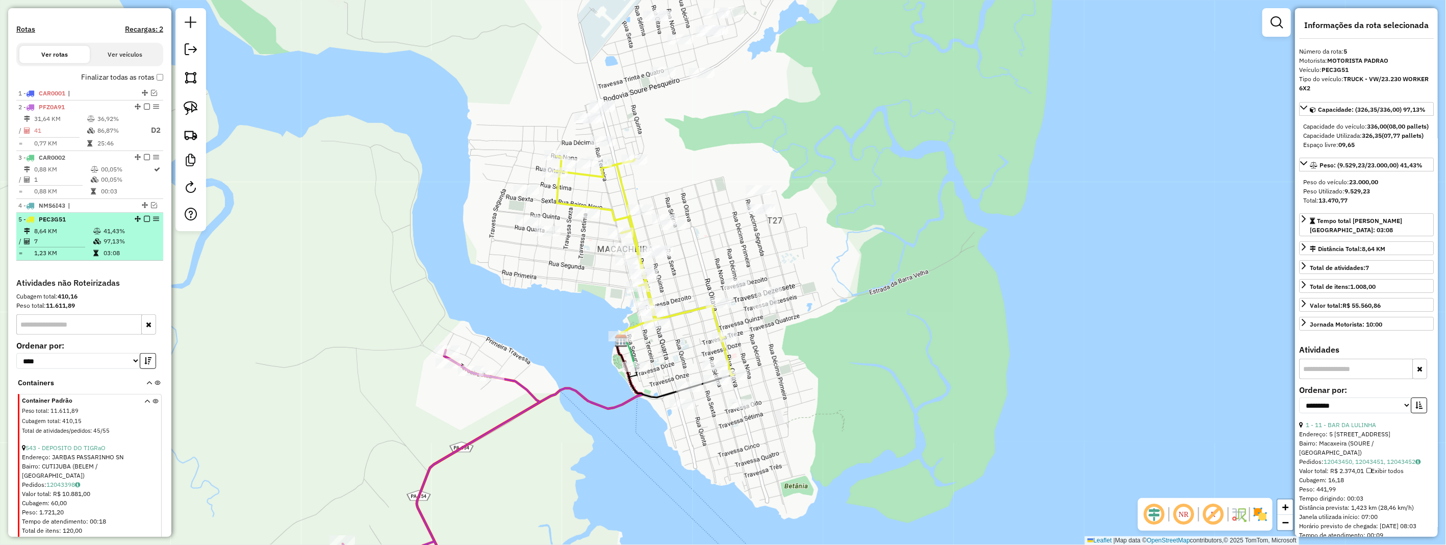
click at [144, 222] on em at bounding box center [147, 219] width 6 height 6
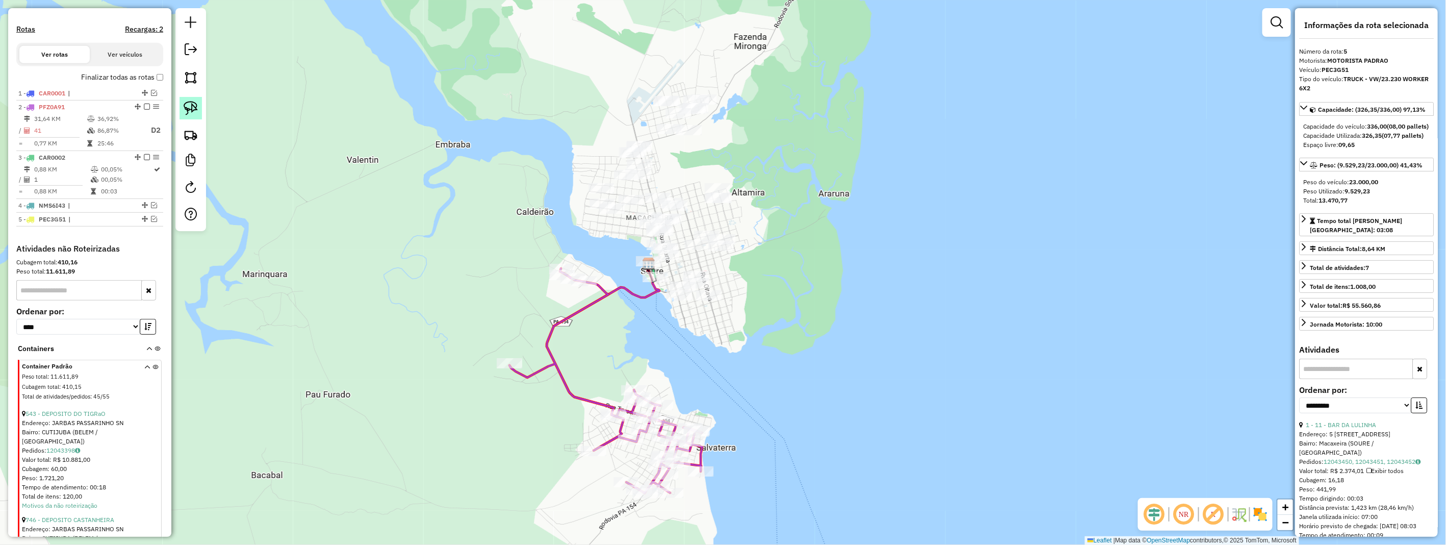
click at [190, 114] on img at bounding box center [191, 108] width 14 height 14
drag, startPoint x: 190, startPoint y: 114, endPoint x: 405, endPoint y: 164, distance: 220.5
click at [191, 117] on link at bounding box center [190, 108] width 22 height 22
drag, startPoint x: 677, startPoint y: 80, endPoint x: 562, endPoint y: 110, distance: 118.0
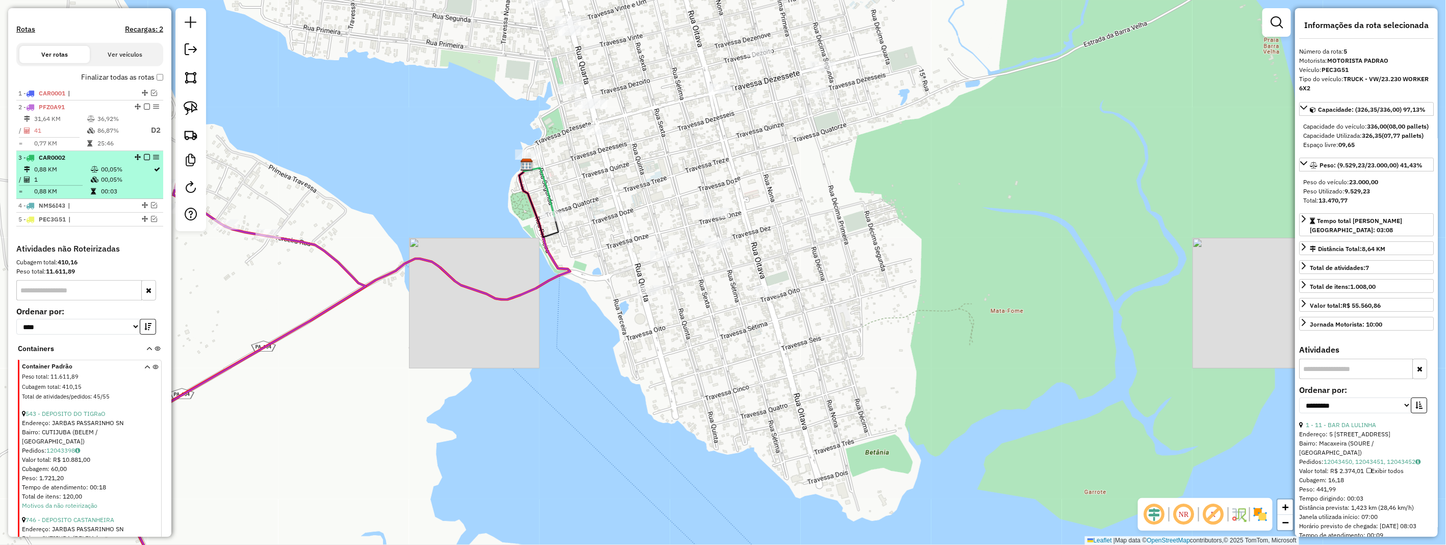
click at [144, 160] on em at bounding box center [147, 157] width 6 height 6
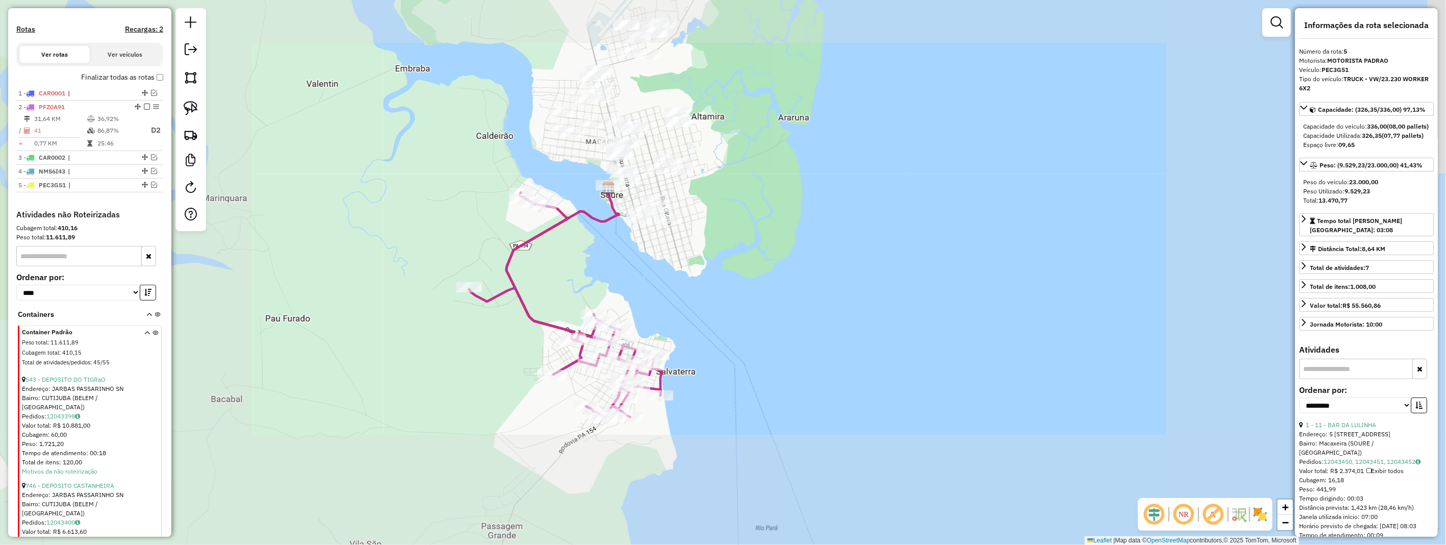
drag, startPoint x: 734, startPoint y: 196, endPoint x: 724, endPoint y: 259, distance: 63.0
click at [724, 259] on div "Janela de atendimento Grade de atendimento Capacidade Transportadoras Veículos …" at bounding box center [723, 272] width 1446 height 545
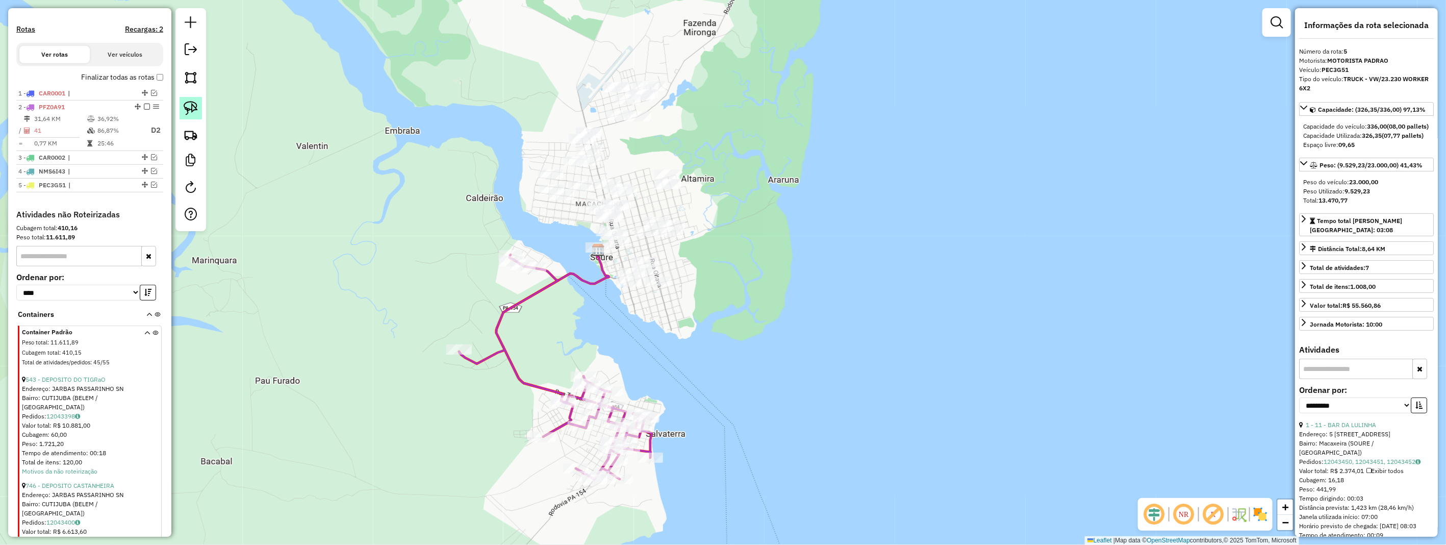
click at [189, 111] on img at bounding box center [191, 108] width 14 height 14
drag, startPoint x: 189, startPoint y: 111, endPoint x: 226, endPoint y: 132, distance: 42.4
click at [212, 130] on hb-router-mapa "Informações da Sessão 978429 - 12/08/2025 Criação: 12/08/2025 17:32 Depósito: H…" at bounding box center [723, 272] width 1446 height 545
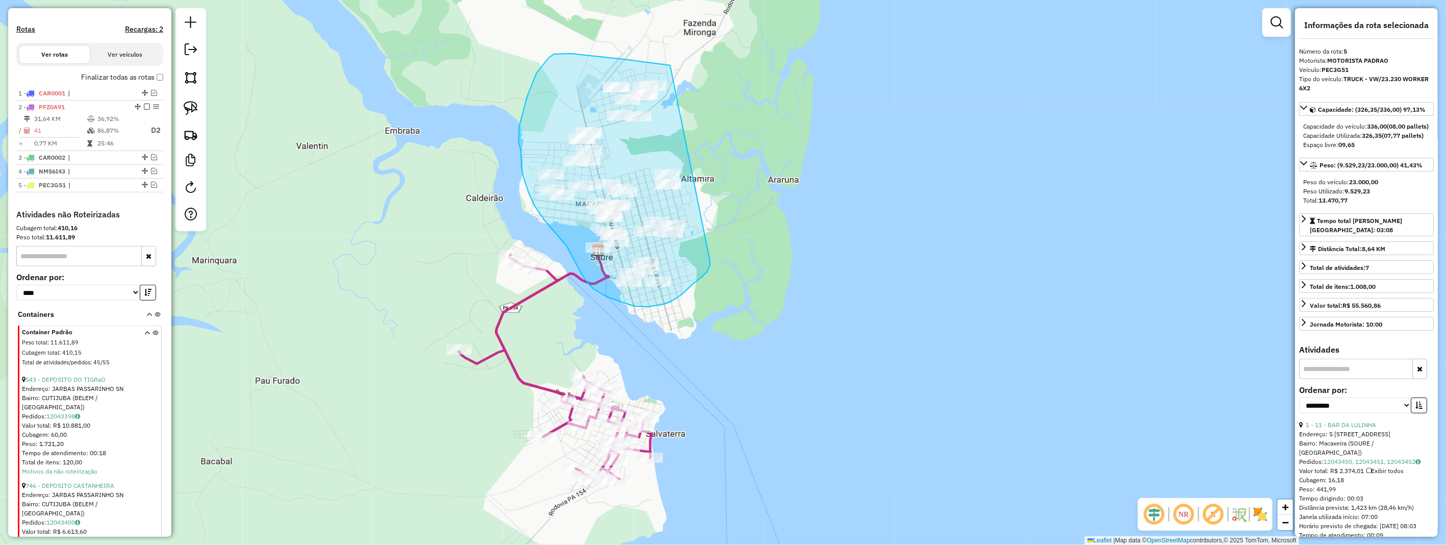
drag, startPoint x: 554, startPoint y: 54, endPoint x: 704, endPoint y: 247, distance: 244.5
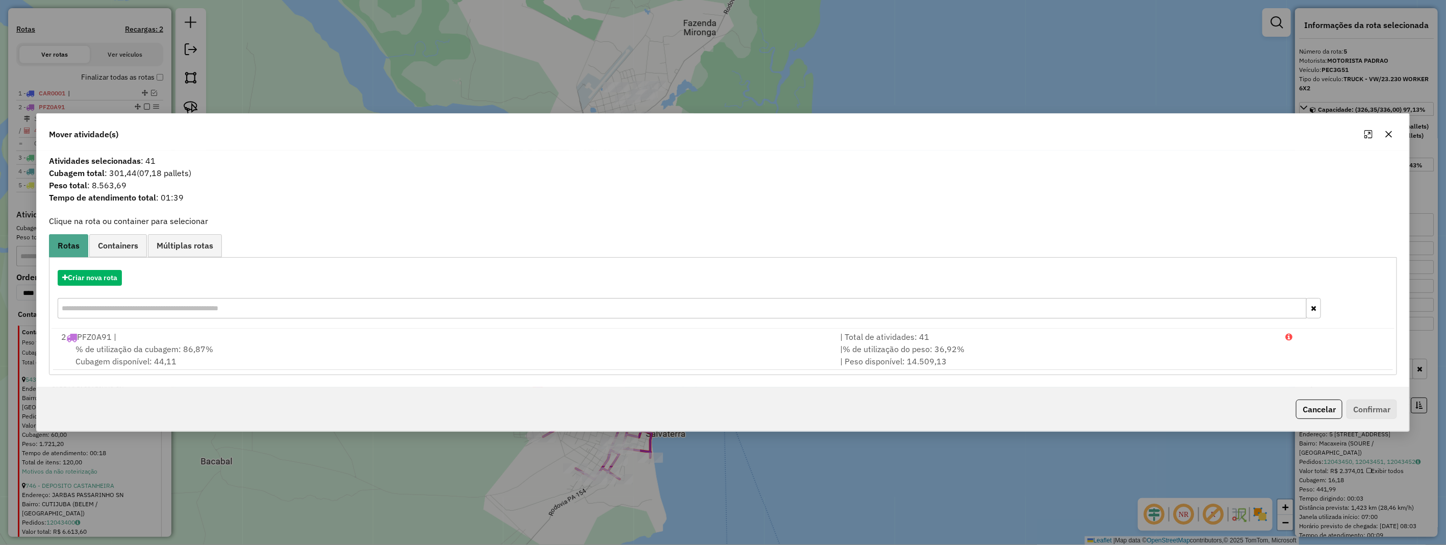
click at [1388, 135] on icon "button" at bounding box center [1388, 134] width 8 height 8
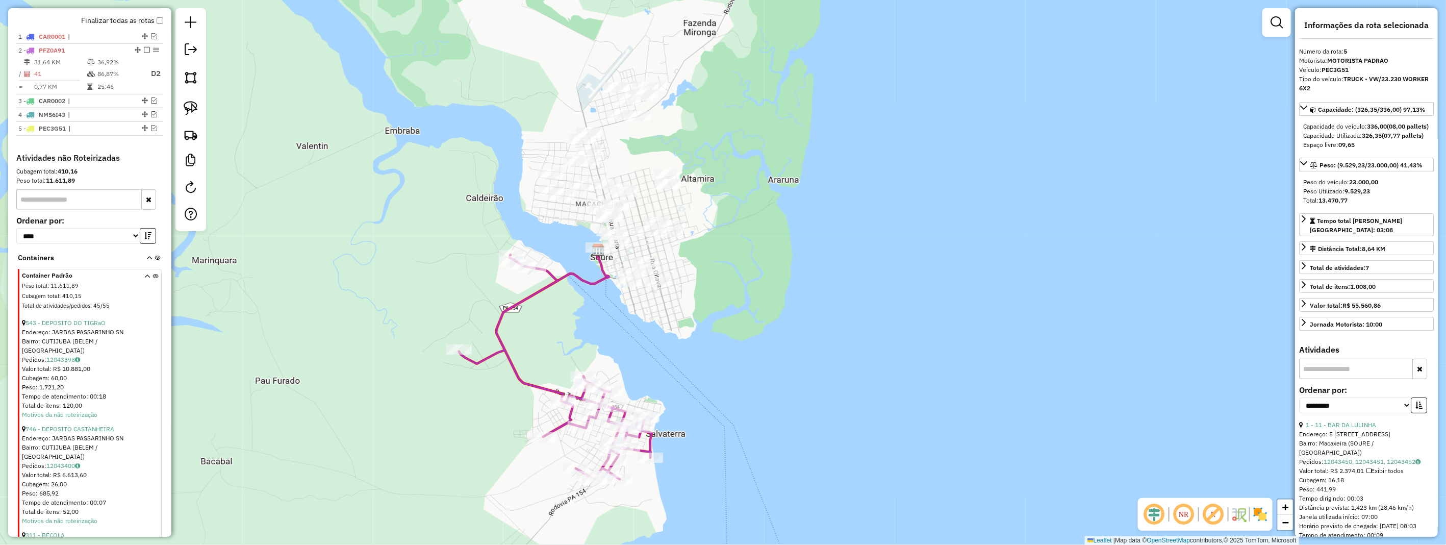
scroll to position [477, 0]
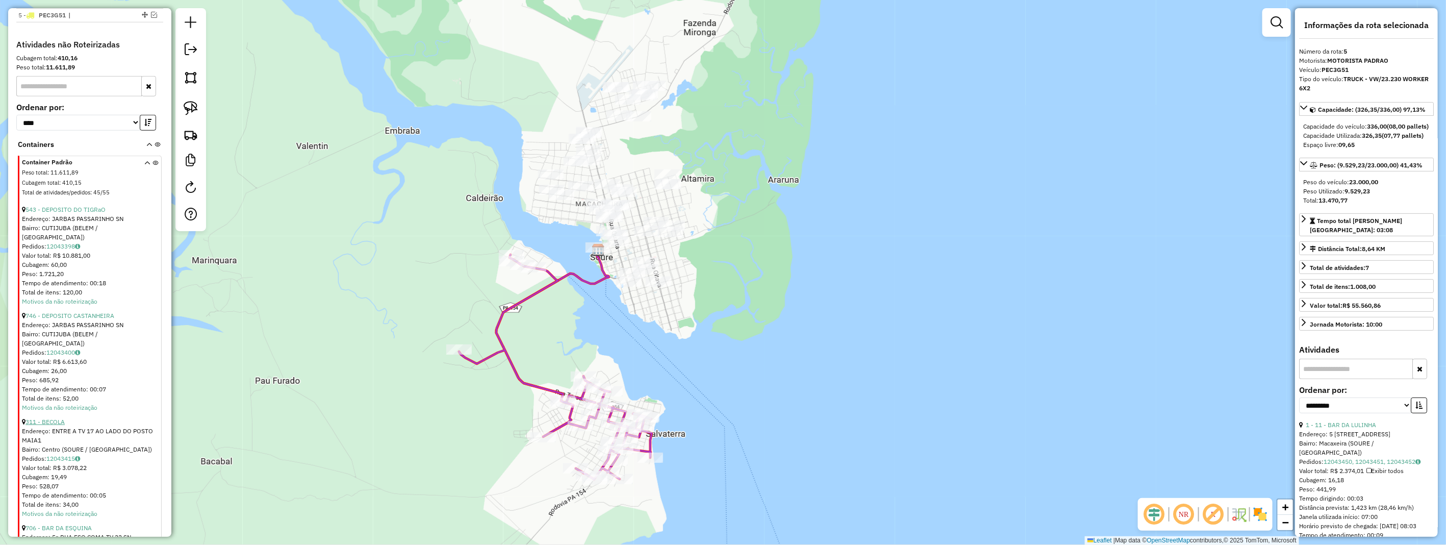
click at [63, 418] on link "311 - BECOLA" at bounding box center [44, 422] width 39 height 8
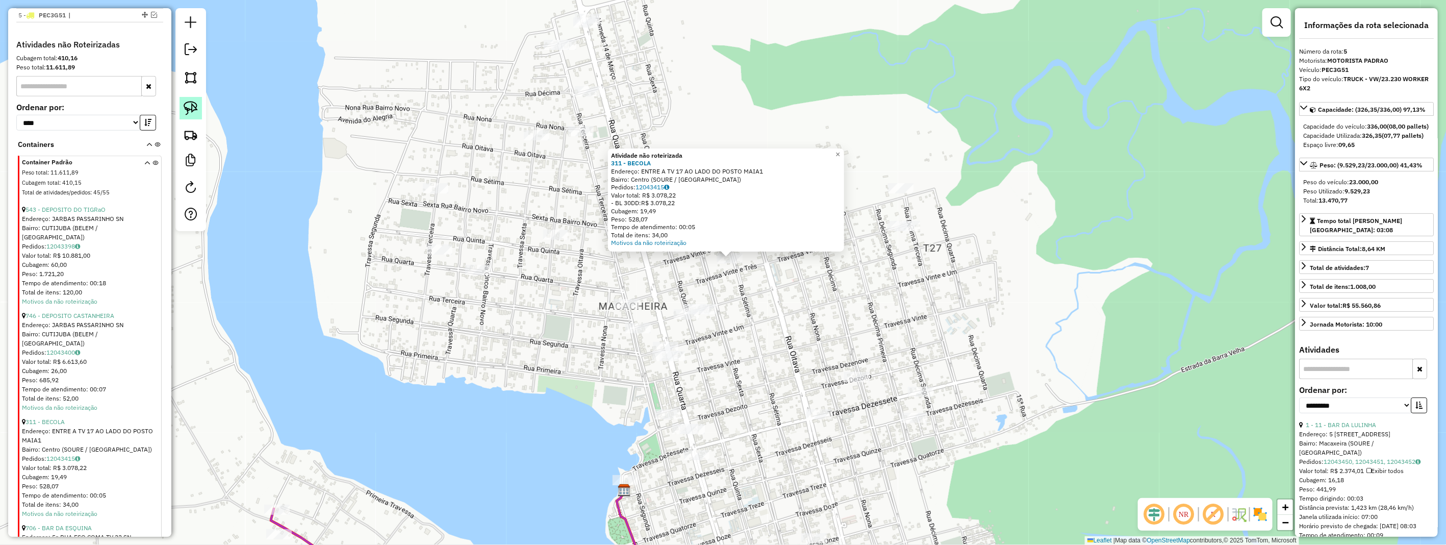
click at [189, 110] on img at bounding box center [191, 108] width 14 height 14
drag, startPoint x: 716, startPoint y: 268, endPoint x: 714, endPoint y: 250, distance: 17.5
click at [714, 250] on div "Atividade não roteirizada 311 - BECOLA Endereço: ENTRE A TV 17 AO LADO DO POSTO…" at bounding box center [723, 272] width 1446 height 545
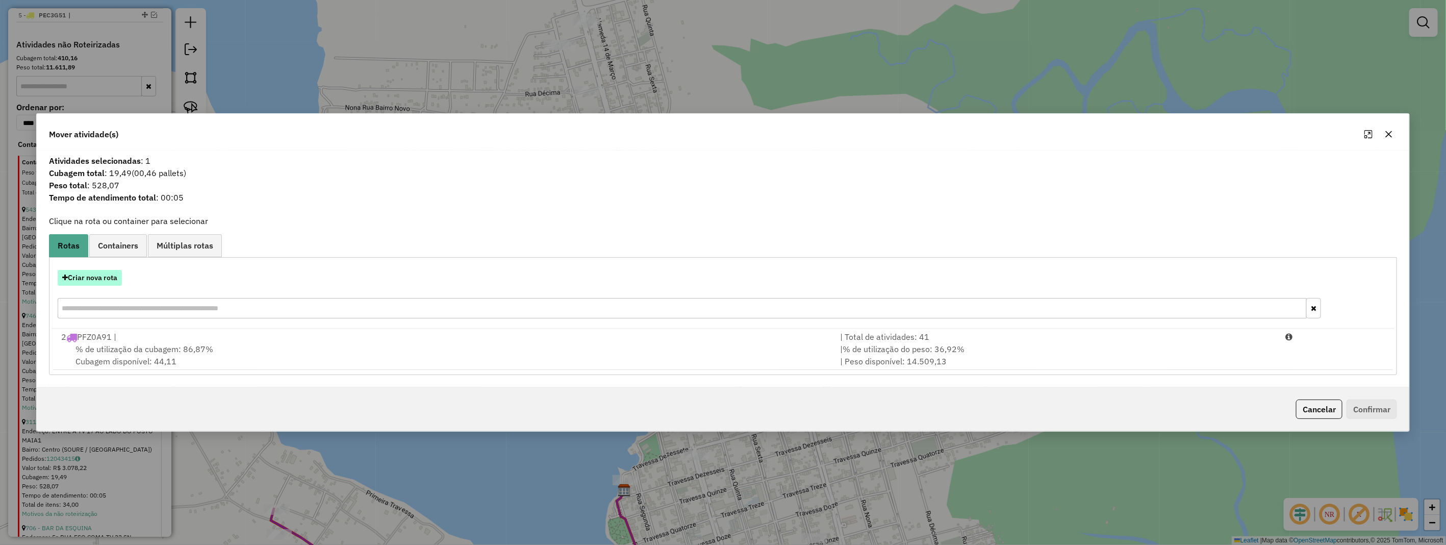
click at [109, 279] on button "Criar nova rota" at bounding box center [90, 278] width 64 height 16
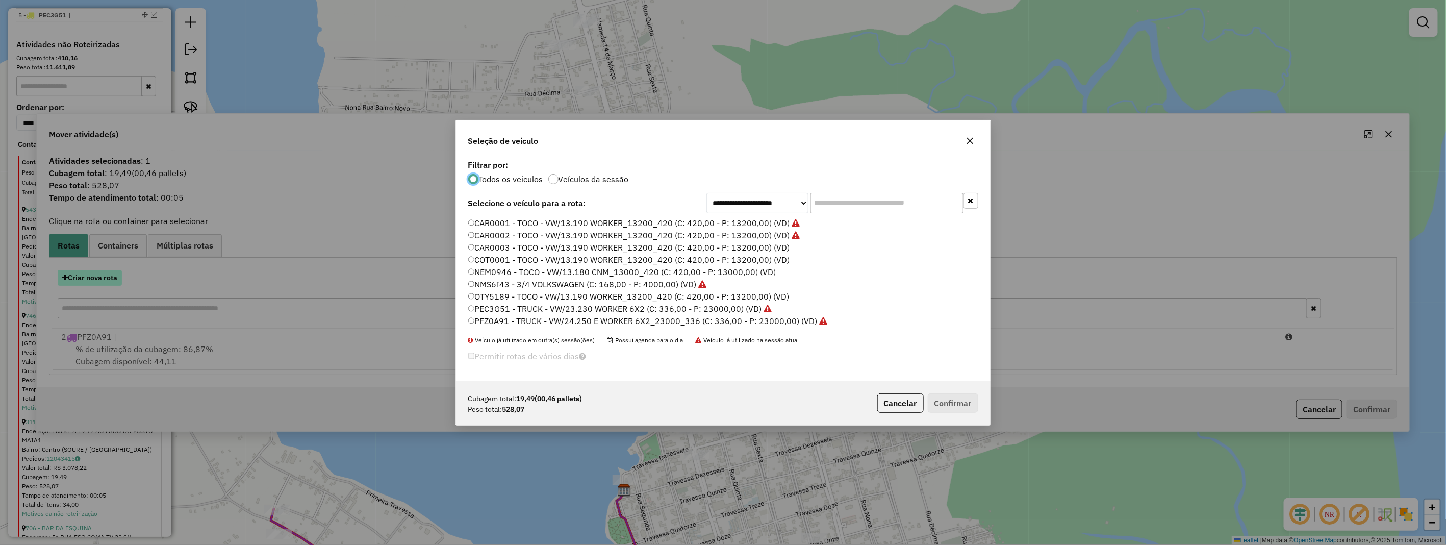
scroll to position [6, 3]
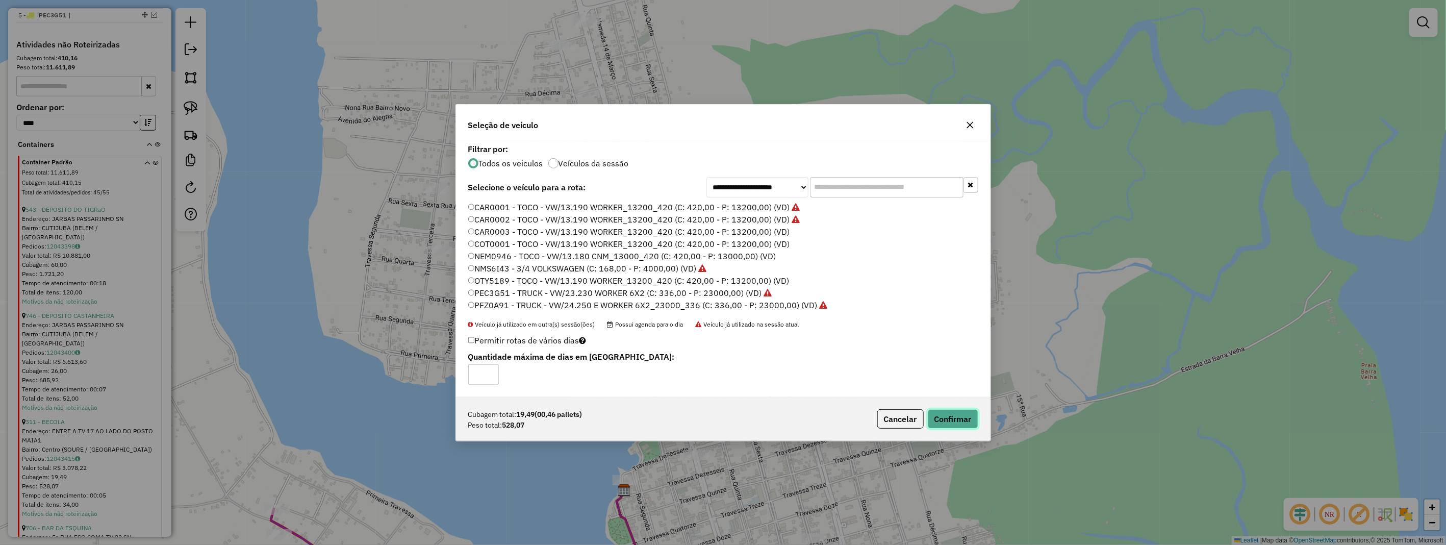
click at [964, 415] on button "Confirmar" at bounding box center [952, 418] width 50 height 19
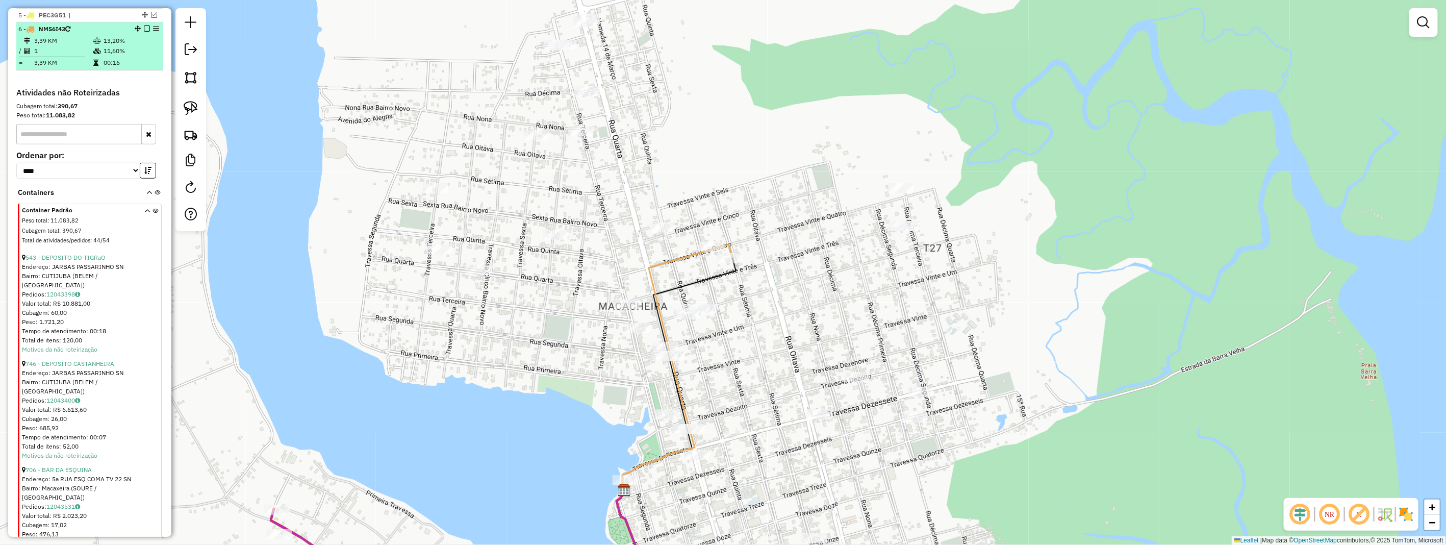
click at [93, 54] on icon at bounding box center [97, 51] width 8 height 6
select select "**********"
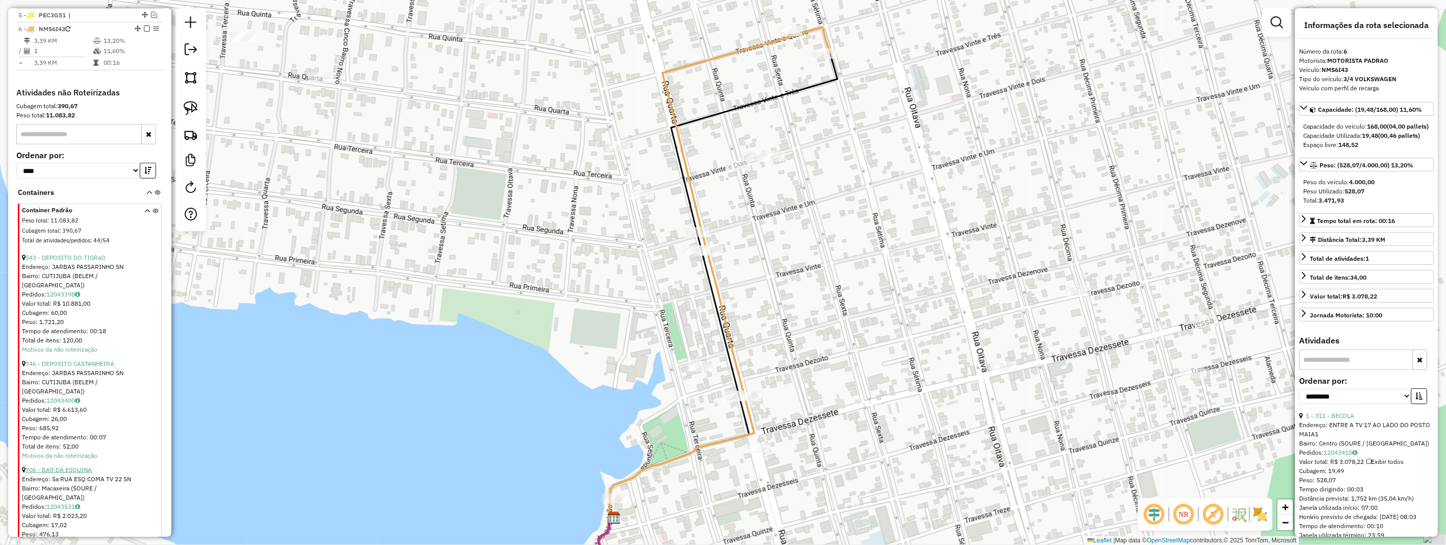
click at [83, 466] on link "706 - BAR DA ESQUINA" at bounding box center [58, 470] width 66 height 8
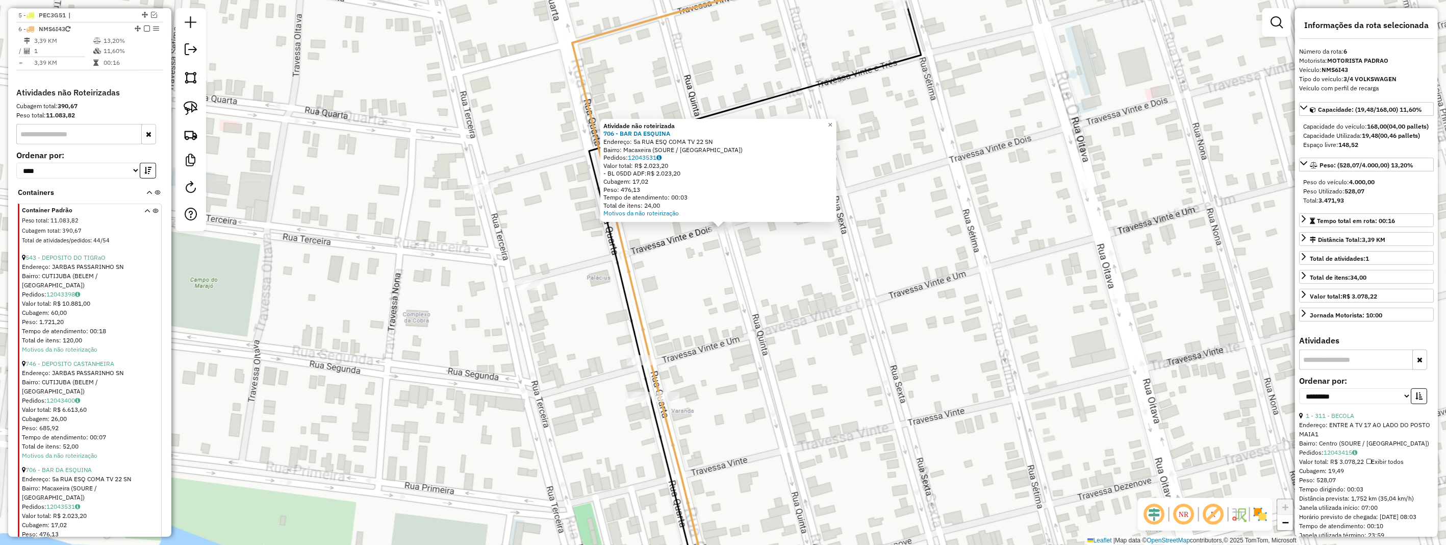
click at [725, 316] on div "Atividade não roteirizada 706 - BAR DA ESQUINA Endereço: 5a RUA ESQ COMA TV 22 …" at bounding box center [723, 272] width 1446 height 545
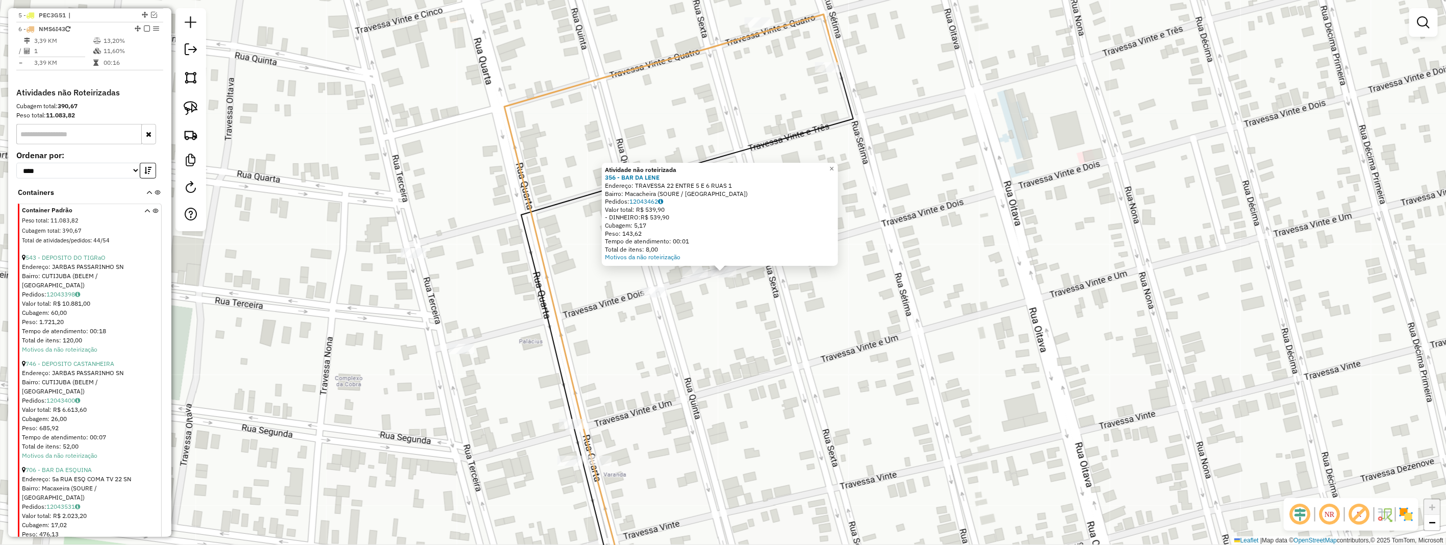
click at [758, 341] on div "Atividade não roteirizada 356 - BAR DA LENE Endereço: TRAVESSA 22 ENTRE 5 E 6 R…" at bounding box center [723, 272] width 1446 height 545
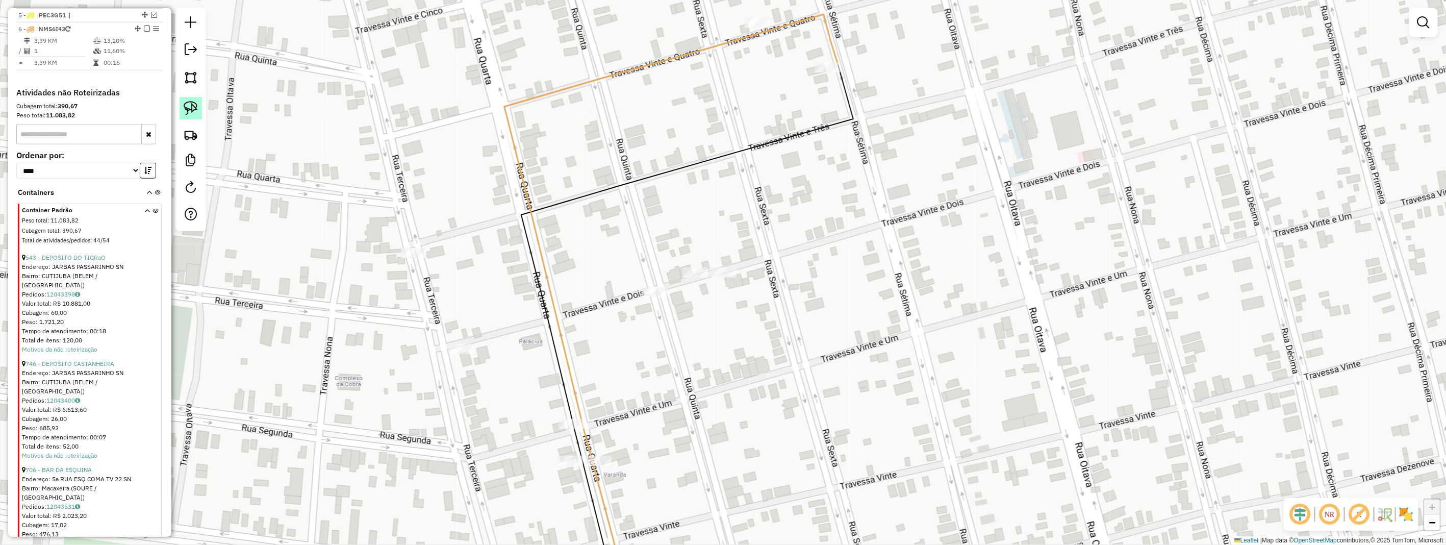
click at [198, 118] on link at bounding box center [190, 108] width 22 height 22
drag, startPoint x: 196, startPoint y: 116, endPoint x: 230, endPoint y: 161, distance: 55.7
click at [205, 133] on div at bounding box center [190, 119] width 31 height 223
drag, startPoint x: 673, startPoint y: 257, endPoint x: 748, endPoint y: 268, distance: 75.8
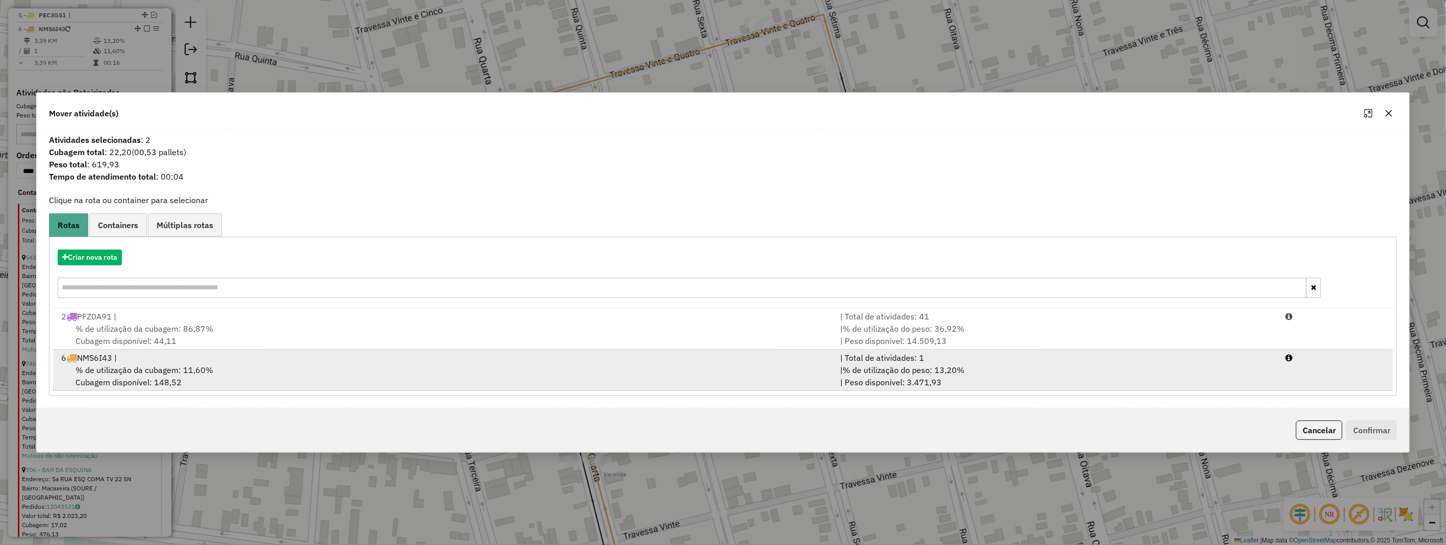
drag, startPoint x: 166, startPoint y: 366, endPoint x: 176, endPoint y: 370, distance: 11.6
click at [174, 370] on span "% de utilização da cubagem: 11,60%" at bounding box center [144, 370] width 138 height 10
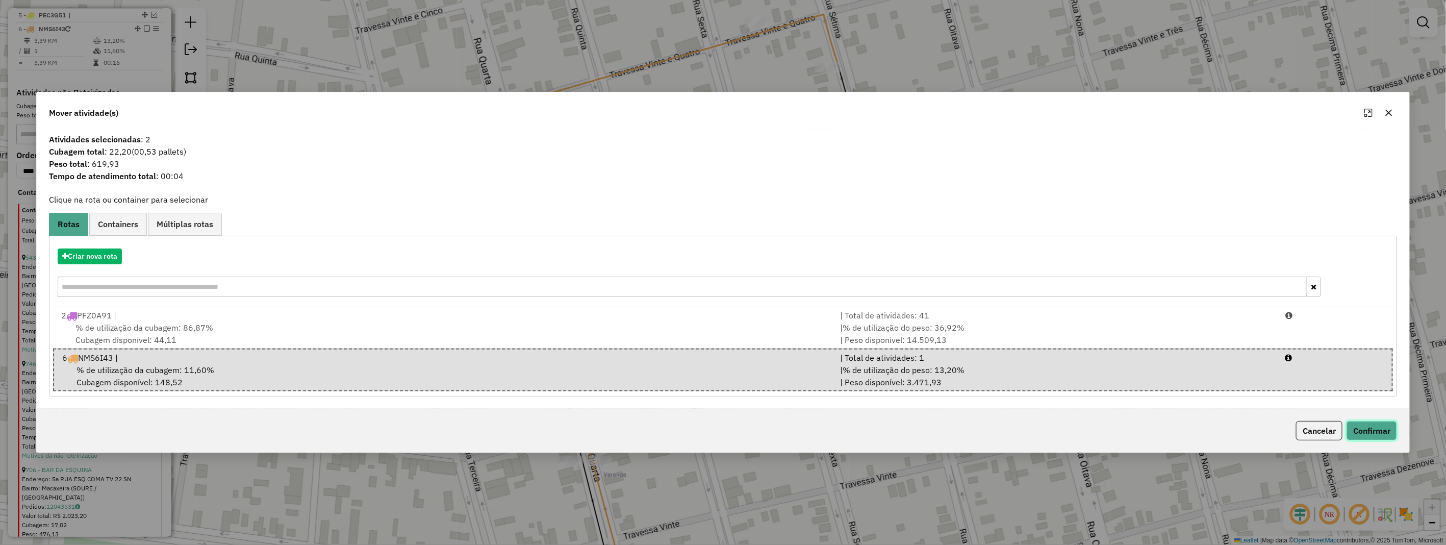
click at [1358, 427] on button "Confirmar" at bounding box center [1371, 430] width 50 height 19
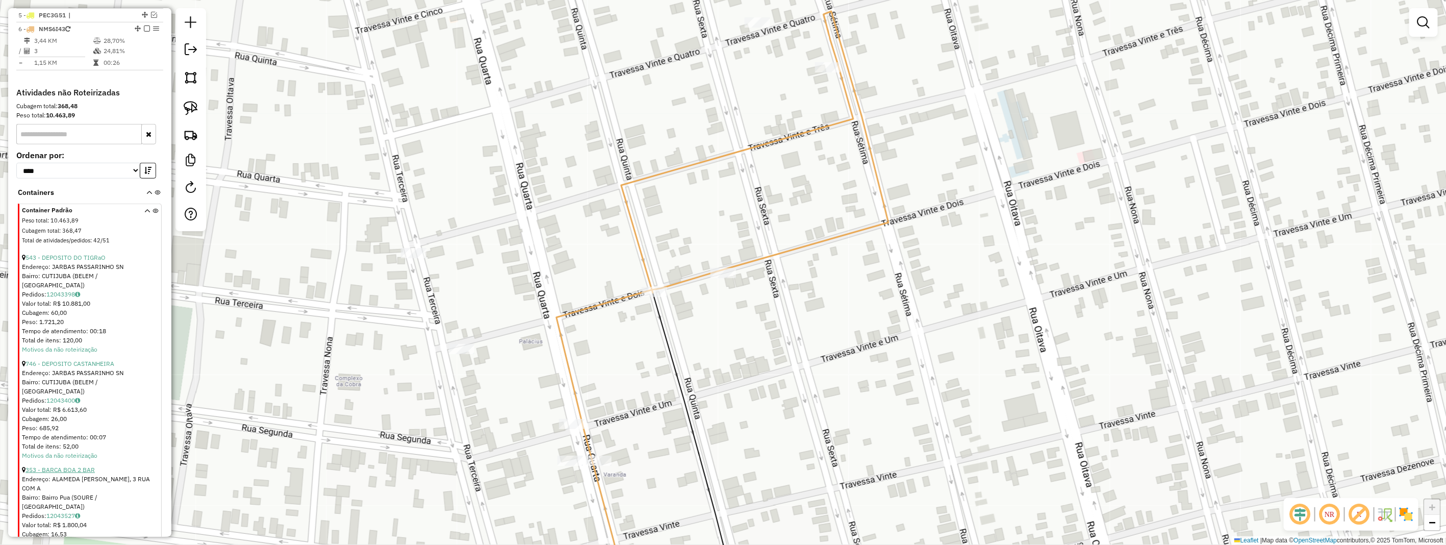
click at [68, 466] on link "353 - BARCA BOA 2 BAR" at bounding box center [59, 470] width 69 height 8
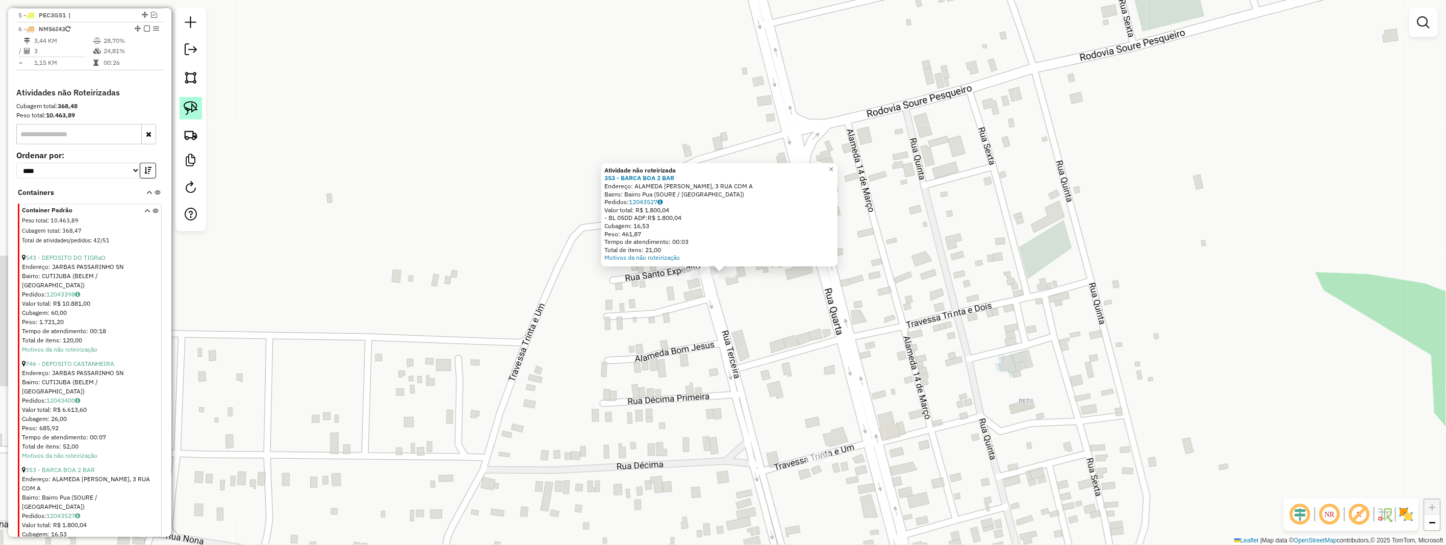
click at [200, 101] on link at bounding box center [190, 108] width 22 height 22
click at [199, 104] on link at bounding box center [190, 108] width 22 height 22
drag, startPoint x: 667, startPoint y: 276, endPoint x: 680, endPoint y: 252, distance: 27.4
click at [680, 252] on div "Atividade não roteirizada 353 - BARCA BOA 2 BAR Endereço: ALAMEDA SANTO EXPEDIT…" at bounding box center [723, 272] width 1446 height 545
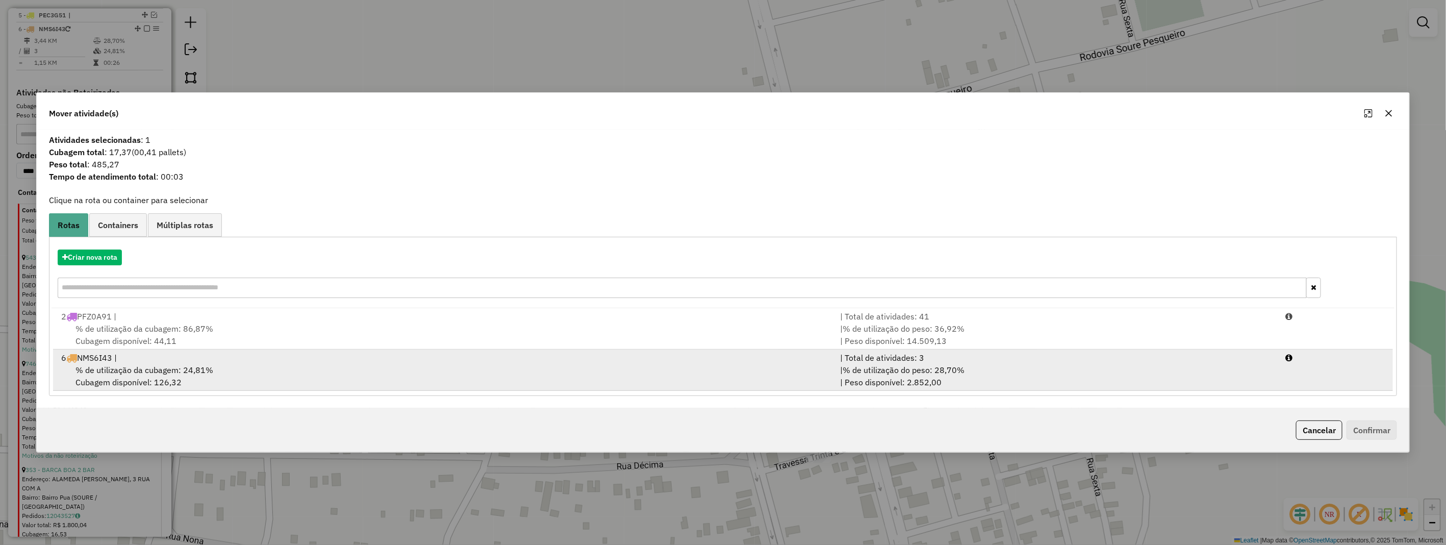
drag, startPoint x: 161, startPoint y: 359, endPoint x: 395, endPoint y: 390, distance: 235.6
click at [162, 359] on div "6 NMS6I43 |" at bounding box center [444, 357] width 779 height 12
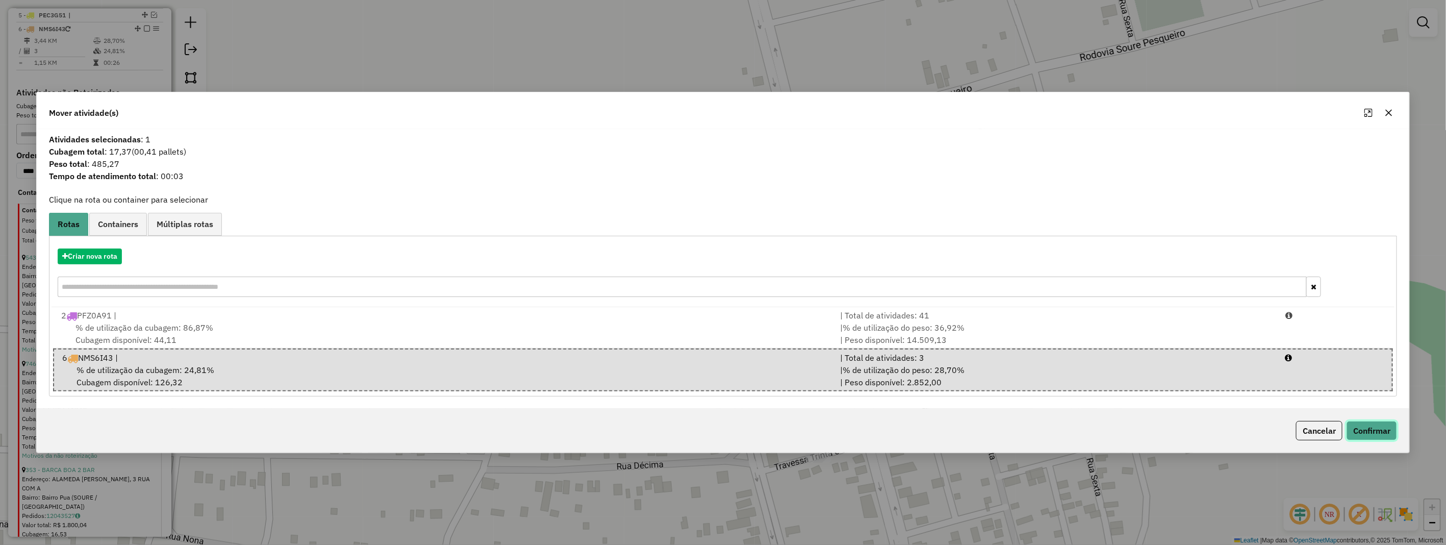
click at [1380, 432] on button "Confirmar" at bounding box center [1371, 430] width 50 height 19
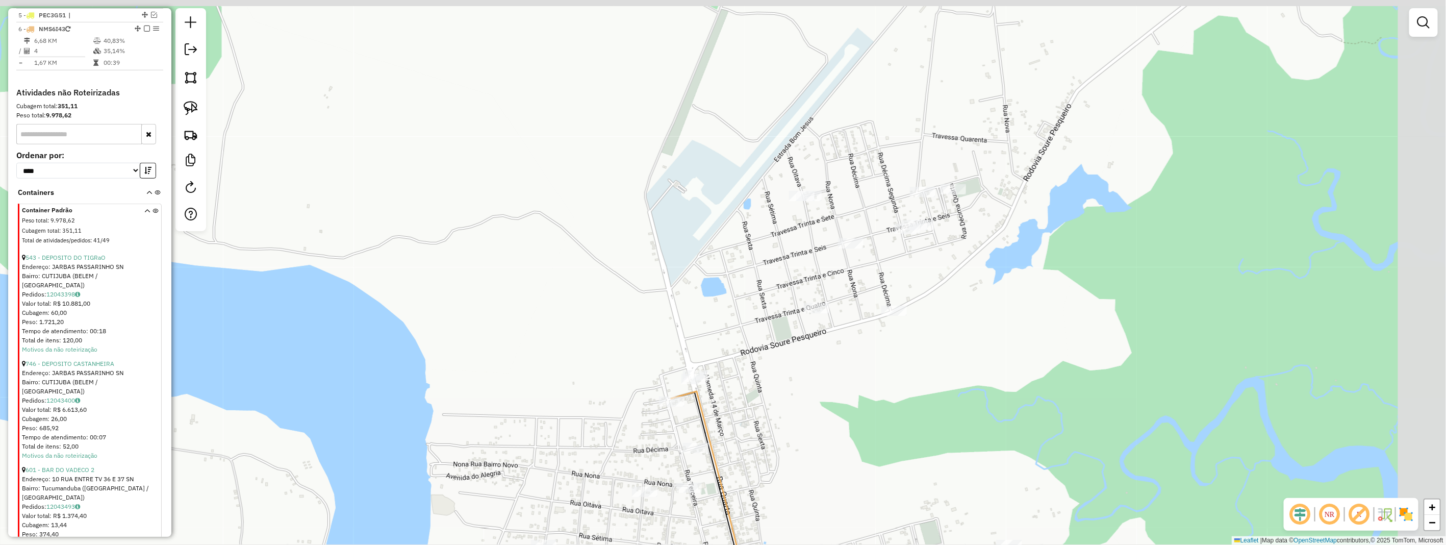
drag, startPoint x: 997, startPoint y: 288, endPoint x: 883, endPoint y: 400, distance: 160.1
click at [883, 401] on div "Janela de atendimento Grade de atendimento Capacidade Transportadoras Veículos …" at bounding box center [723, 272] width 1446 height 545
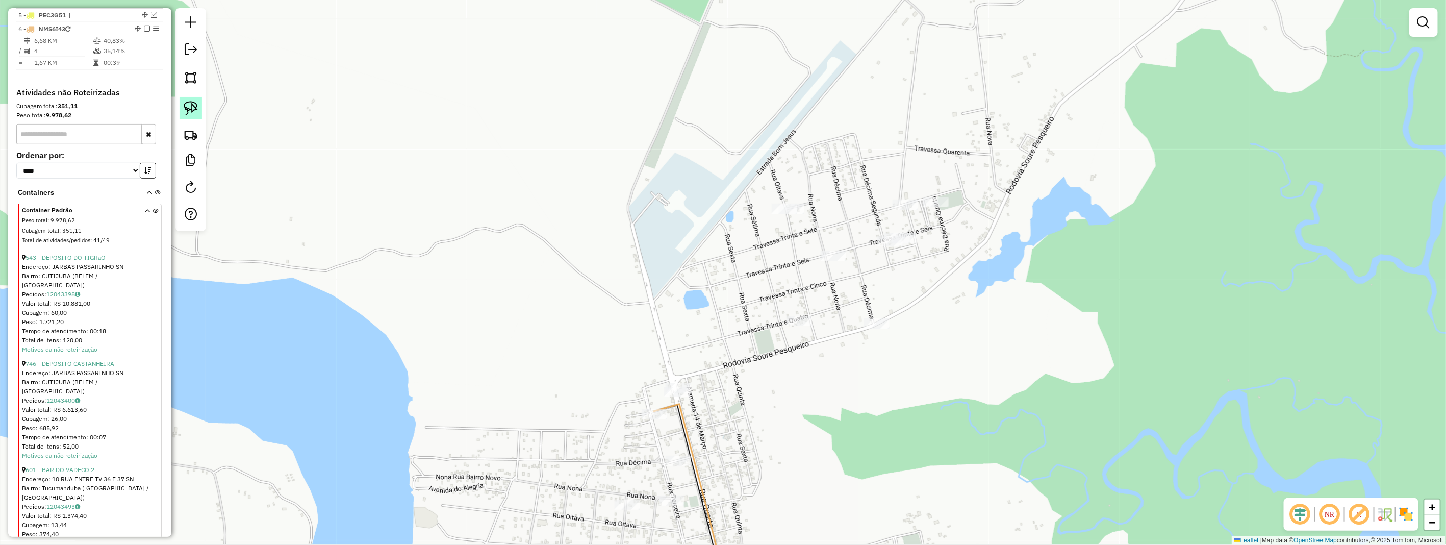
click at [197, 112] on img at bounding box center [191, 108] width 14 height 14
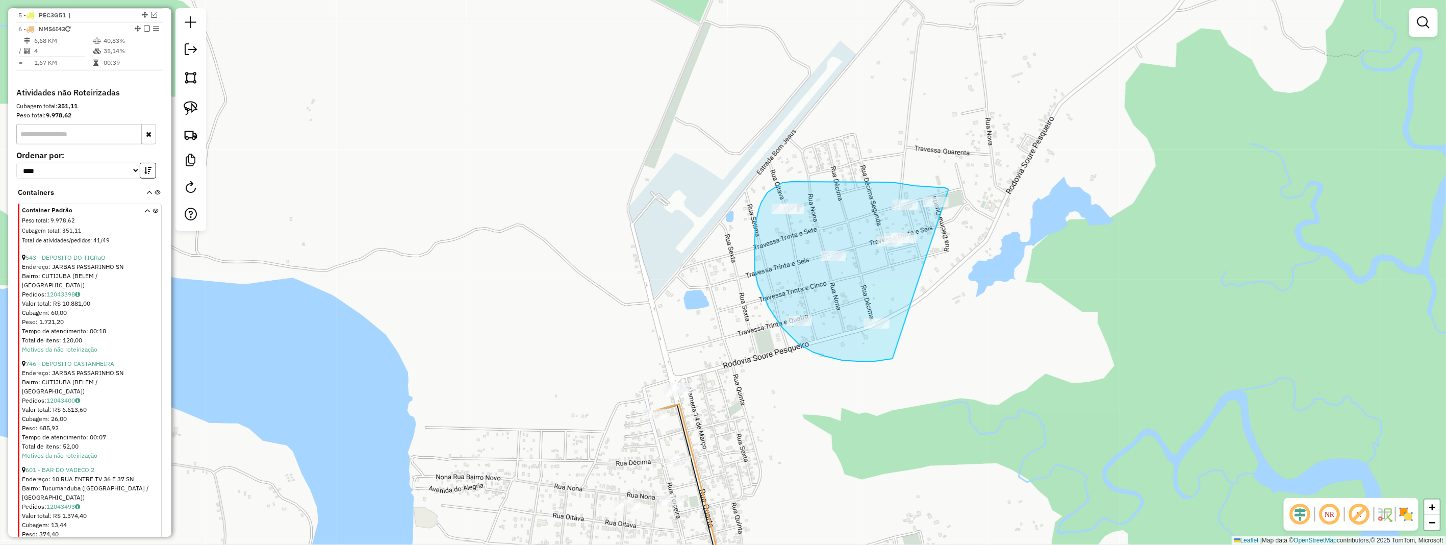
drag, startPoint x: 930, startPoint y: 187, endPoint x: 906, endPoint y: 350, distance: 164.8
click at [906, 350] on div "Janela de atendimento Grade de atendimento Capacidade Transportadoras Veículos …" at bounding box center [723, 272] width 1446 height 545
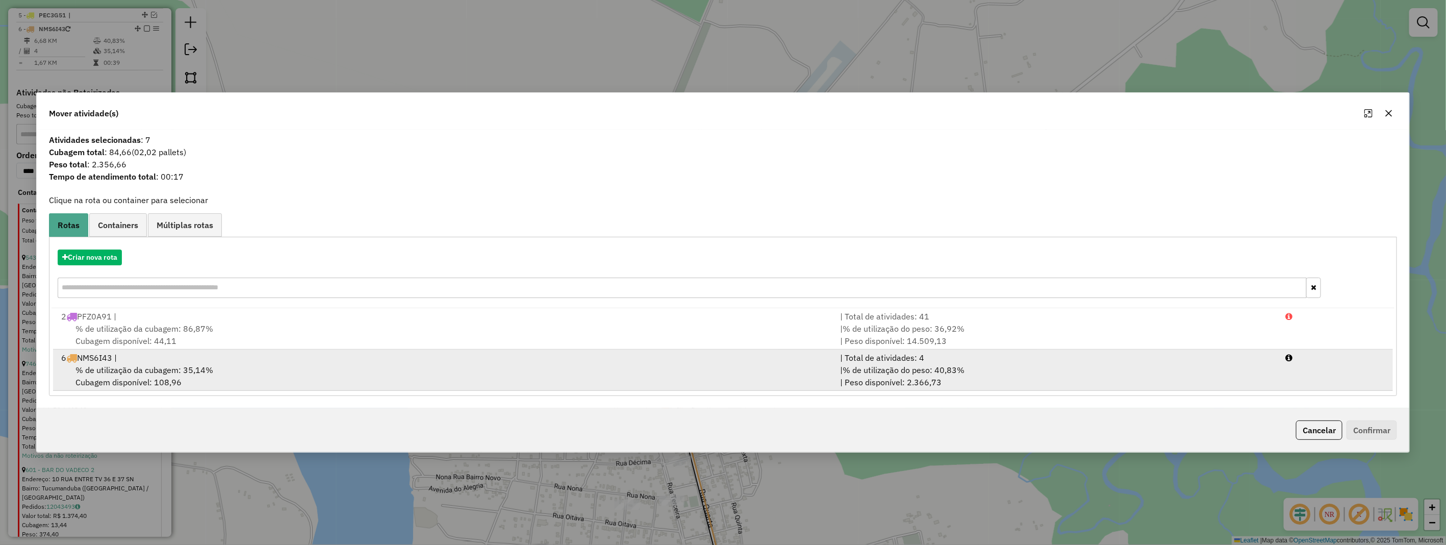
click at [483, 366] on div "% de utilização da cubagem: 35,14% Cubagem disponível: 108,96" at bounding box center [444, 376] width 779 height 24
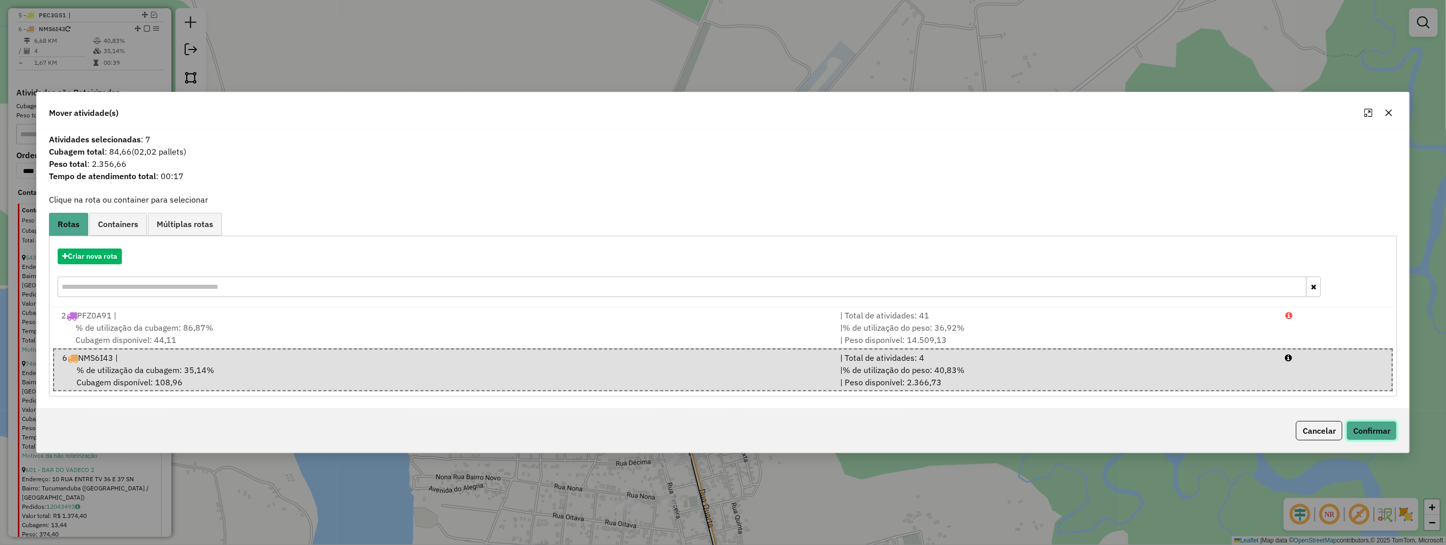
click at [1389, 428] on button "Confirmar" at bounding box center [1371, 430] width 50 height 19
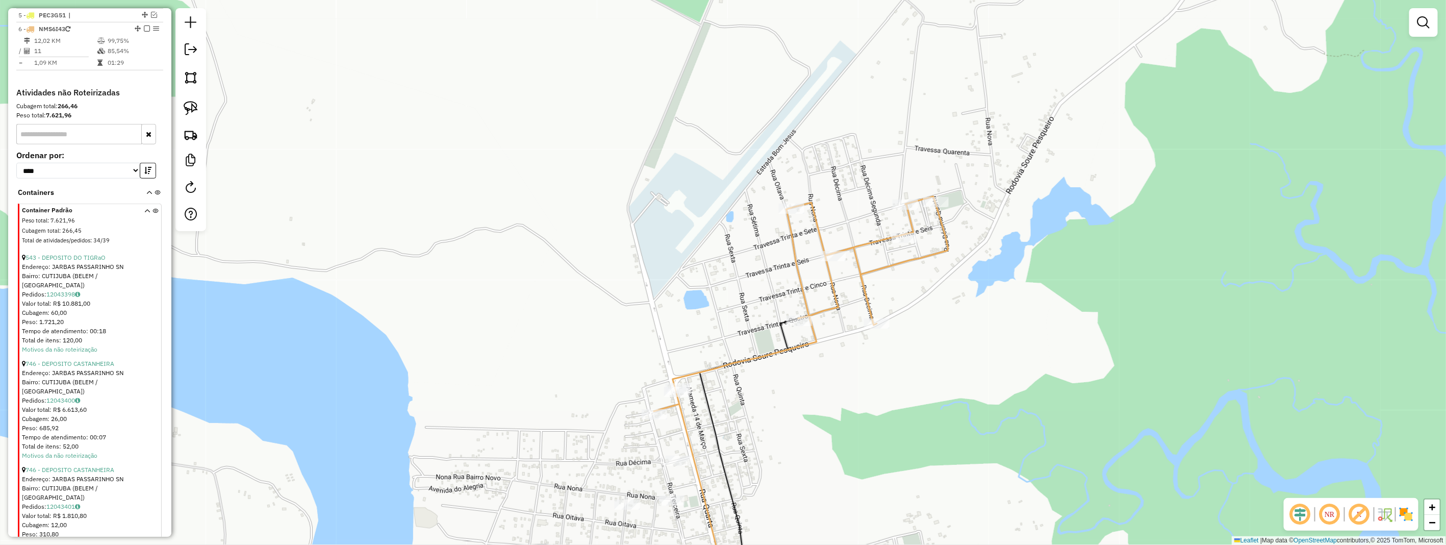
scroll to position [364, 0]
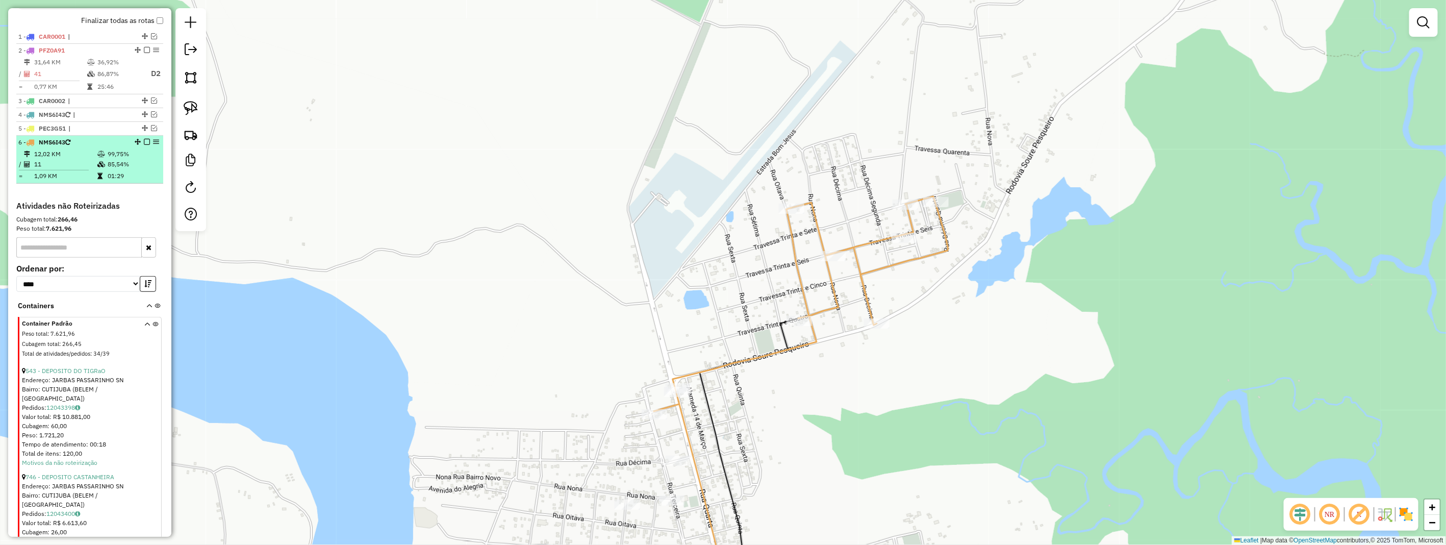
click at [102, 167] on icon at bounding box center [101, 164] width 8 height 6
select select "**********"
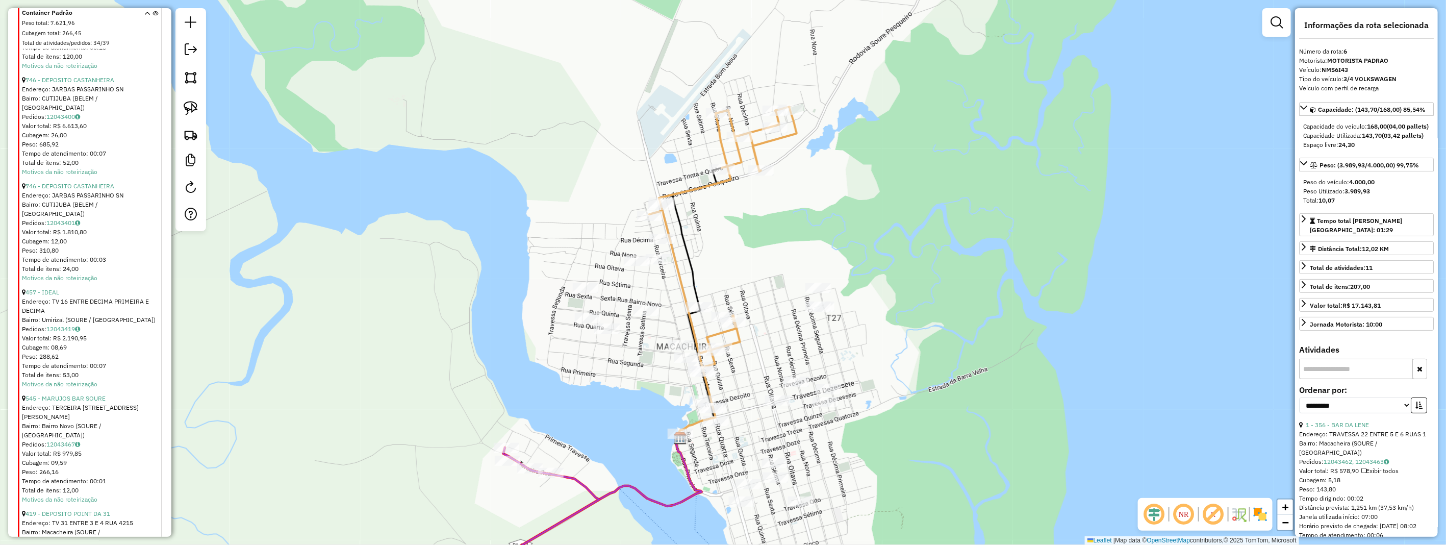
scroll to position [817, 0]
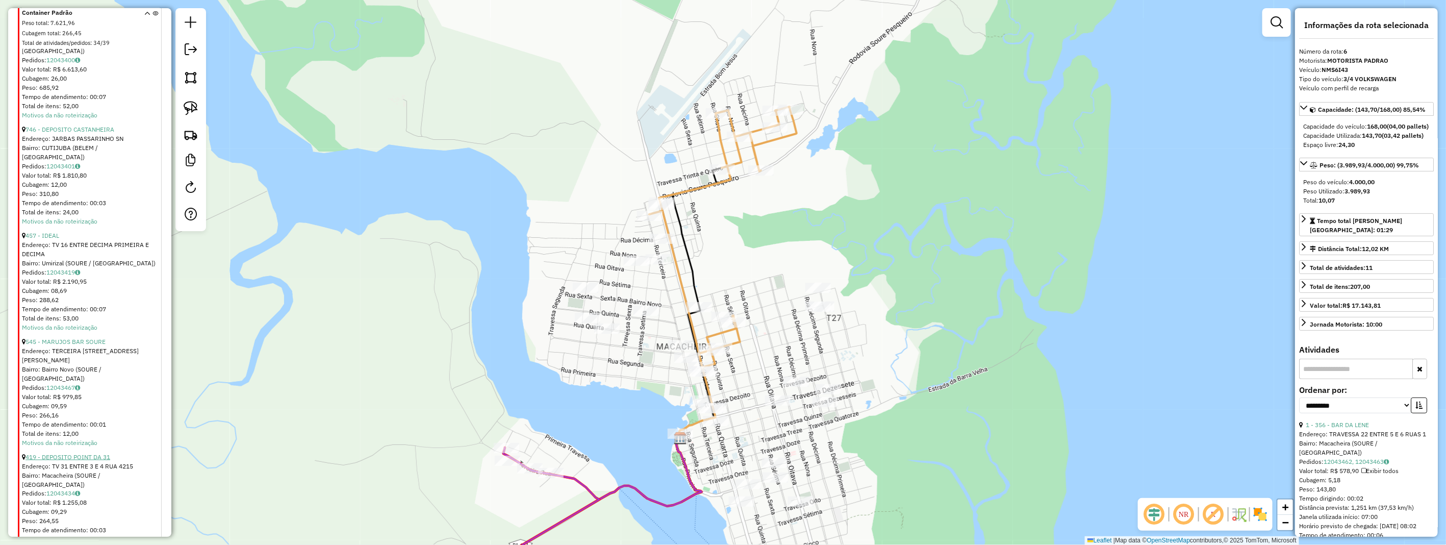
click at [84, 453] on link "419 - DEPOSITO POINT DA 31" at bounding box center [67, 457] width 85 height 8
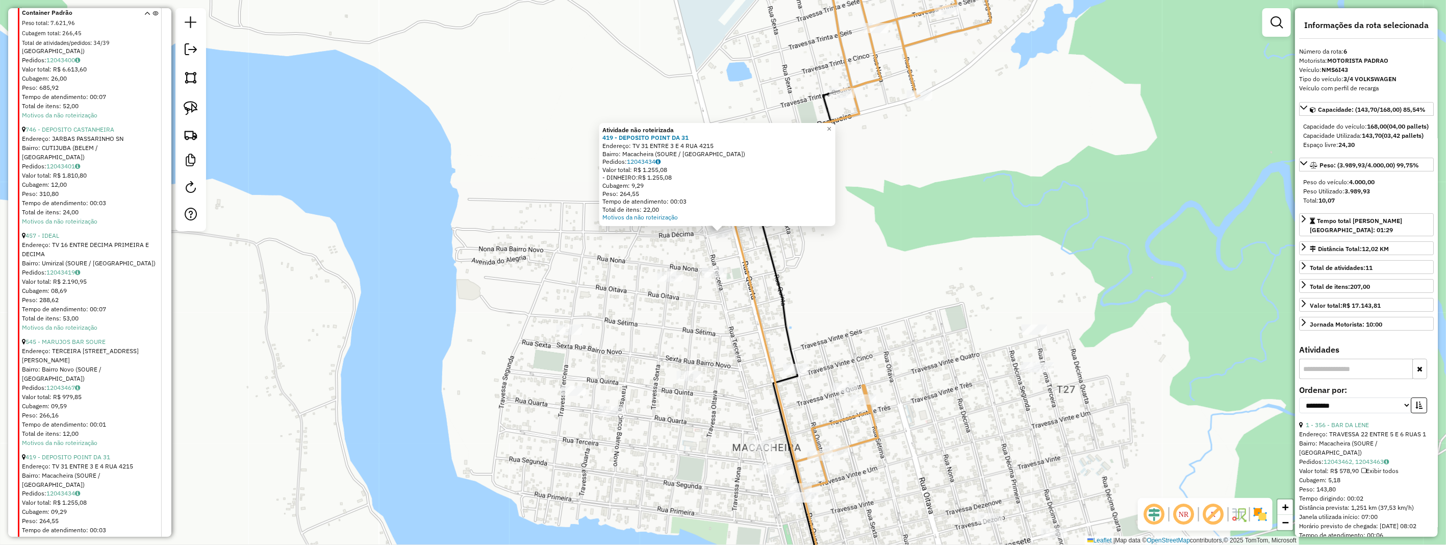
click at [835, 274] on div "Atividade não roteirizada 419 - DEPOSITO POINT DA 31 Endereço: TV 31 ENTRE 3 E …" at bounding box center [723, 272] width 1446 height 545
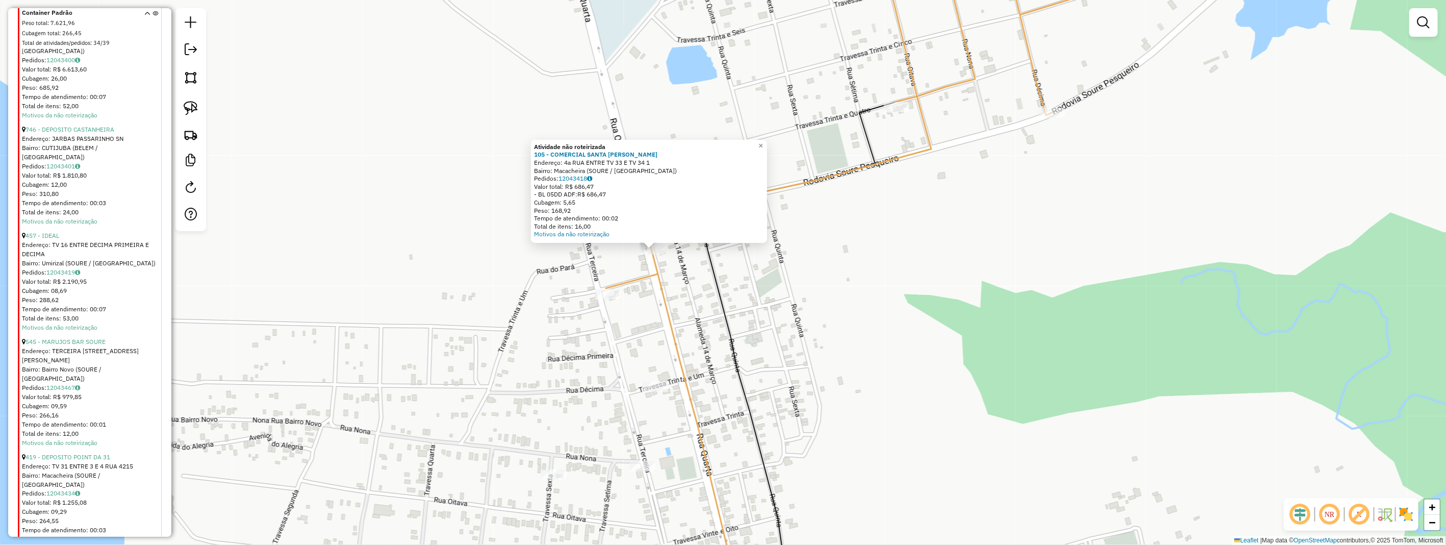
click at [752, 288] on div "Atividade não roteirizada 105 - COMERCIAL SANTA RITA Endereço: 4a RUA ENTRE TV …" at bounding box center [723, 272] width 1446 height 545
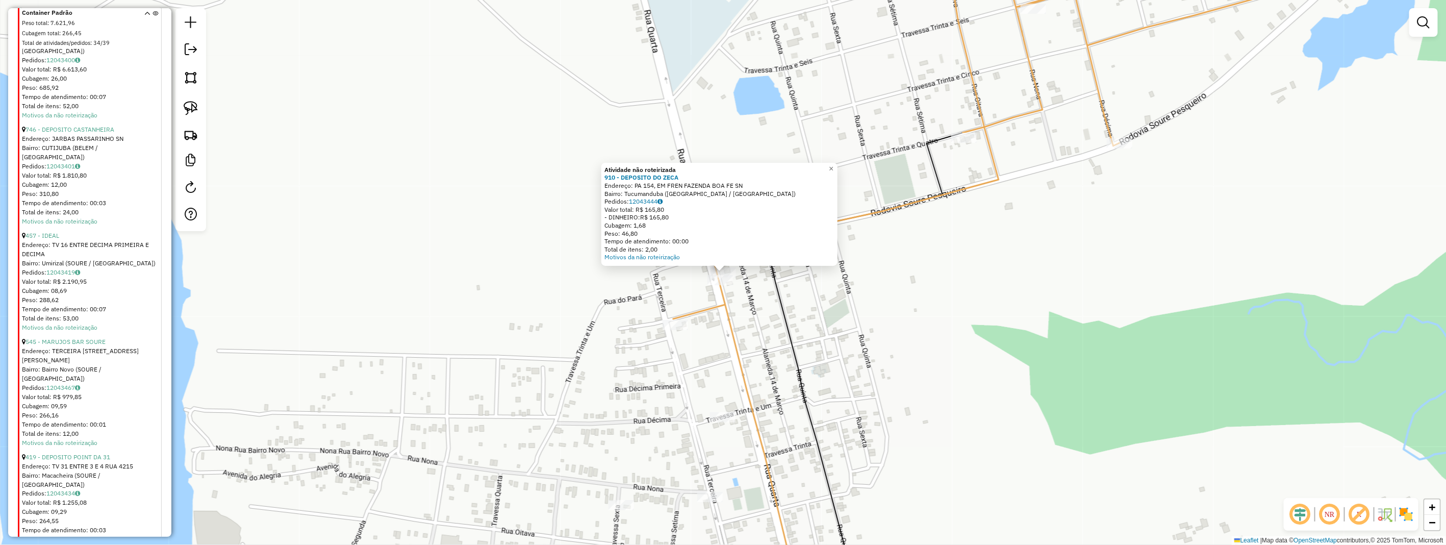
click at [713, 313] on icon at bounding box center [967, 272] width 589 height 654
select select "**********"
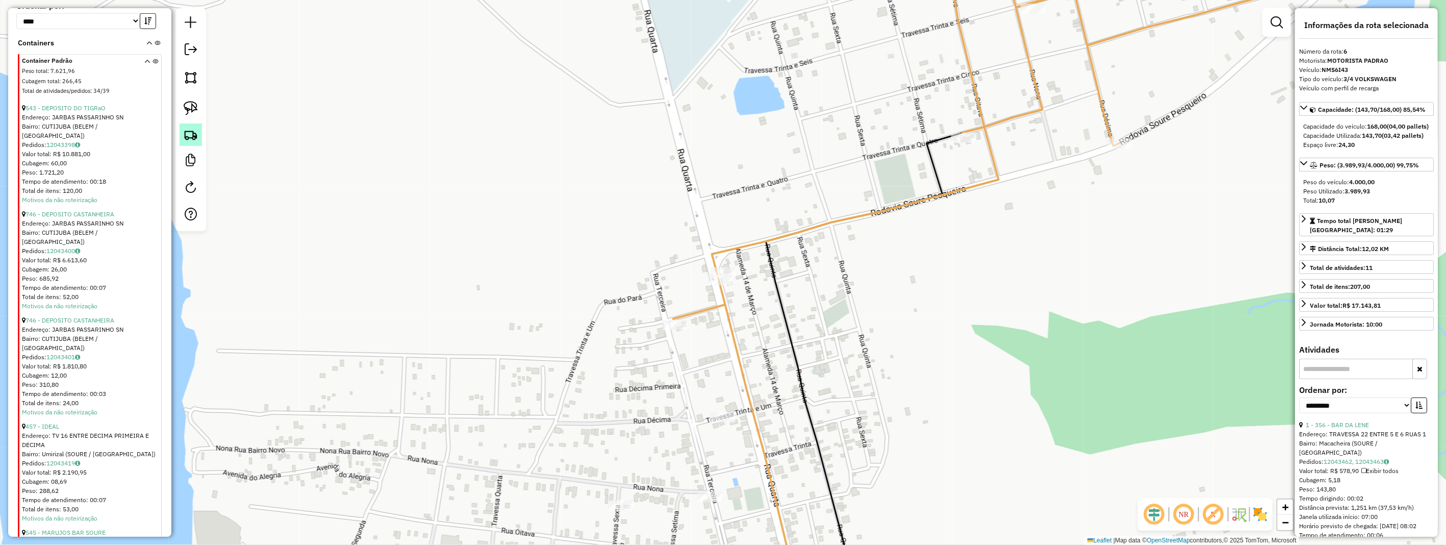
scroll to position [500, 0]
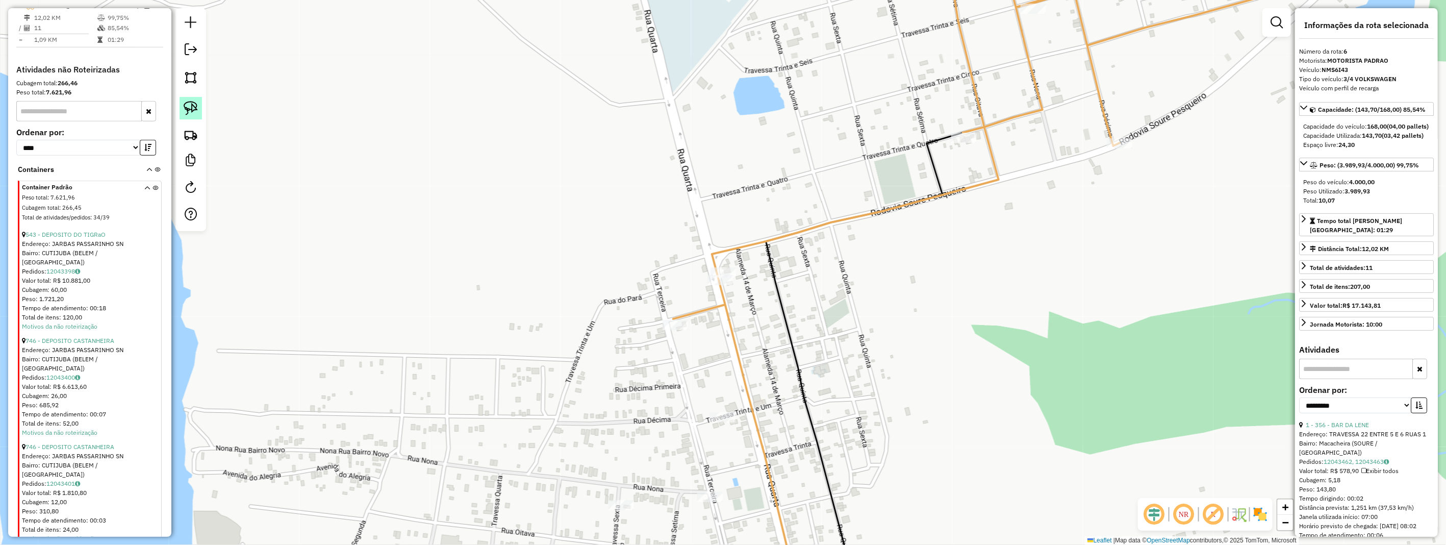
click at [188, 111] on img at bounding box center [191, 108] width 14 height 14
drag, startPoint x: 188, startPoint y: 111, endPoint x: 574, endPoint y: 207, distance: 398.3
click at [195, 121] on div at bounding box center [190, 119] width 31 height 223
drag, startPoint x: 737, startPoint y: 258, endPoint x: 742, endPoint y: 293, distance: 35.5
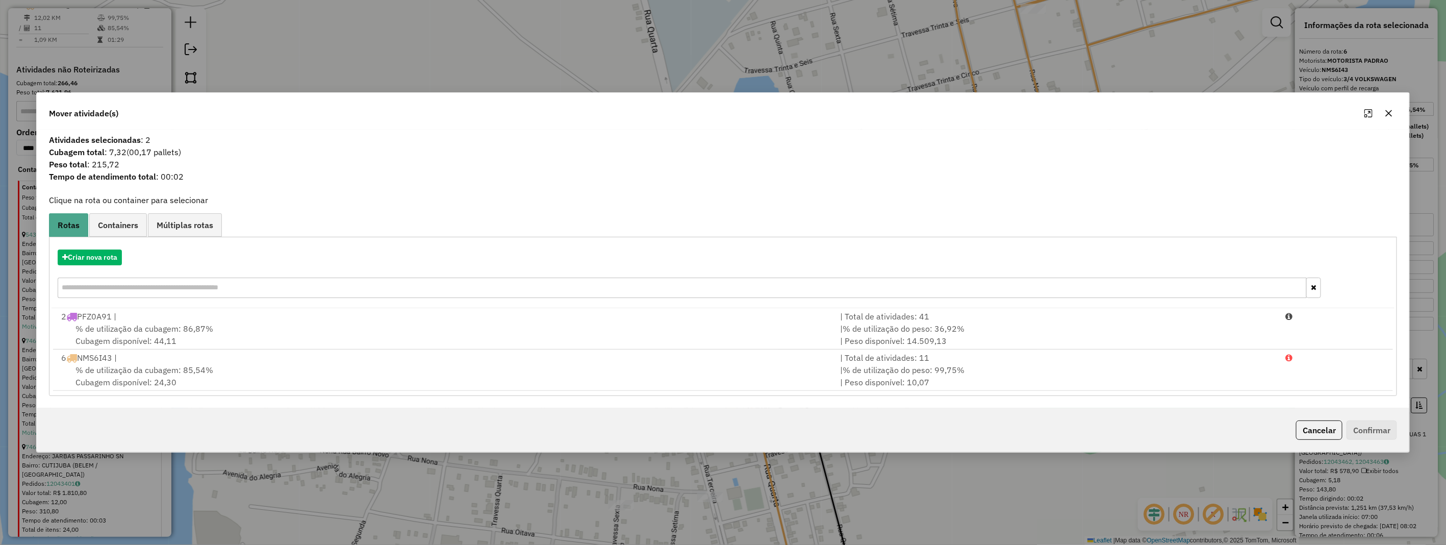
drag, startPoint x: 125, startPoint y: 357, endPoint x: 298, endPoint y: 394, distance: 176.7
click at [130, 362] on div "6 NMS6I43 |" at bounding box center [444, 357] width 779 height 12
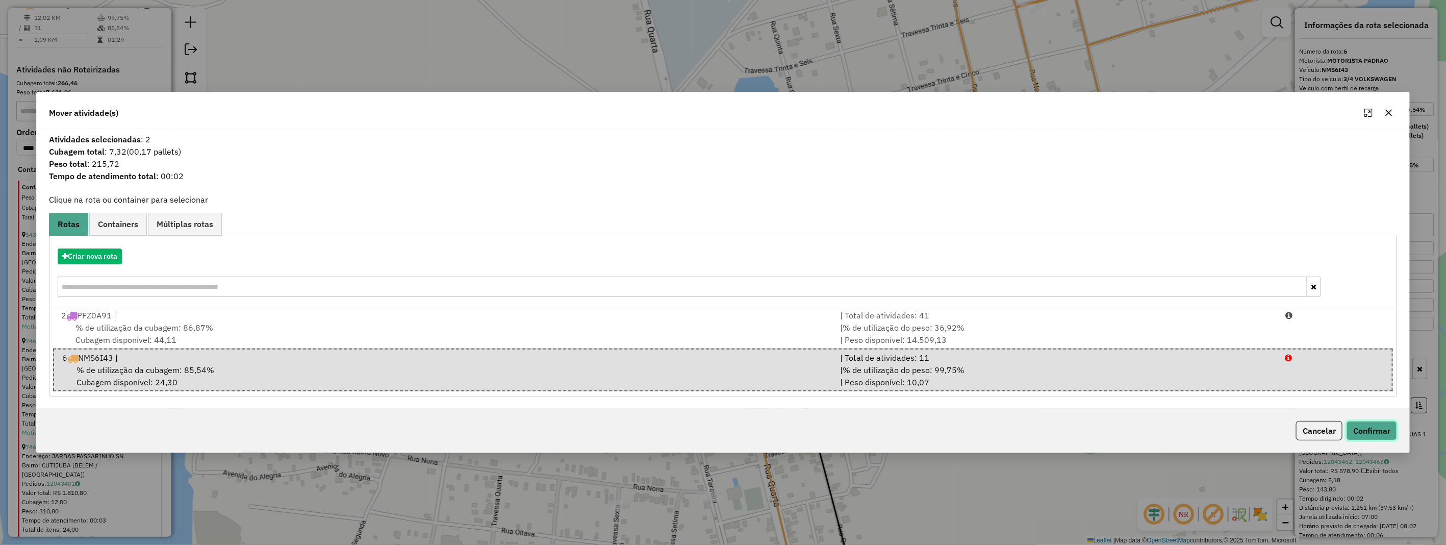
click at [1375, 430] on button "Confirmar" at bounding box center [1371, 430] width 50 height 19
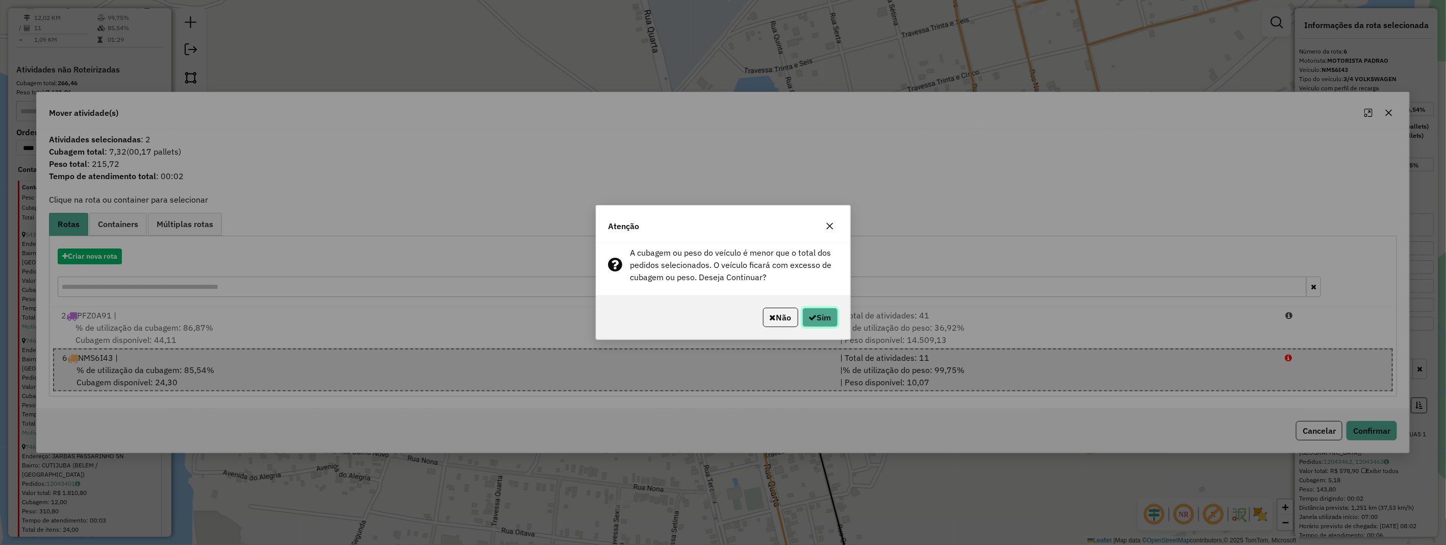
click at [830, 322] on button "Sim" at bounding box center [820, 316] width 36 height 19
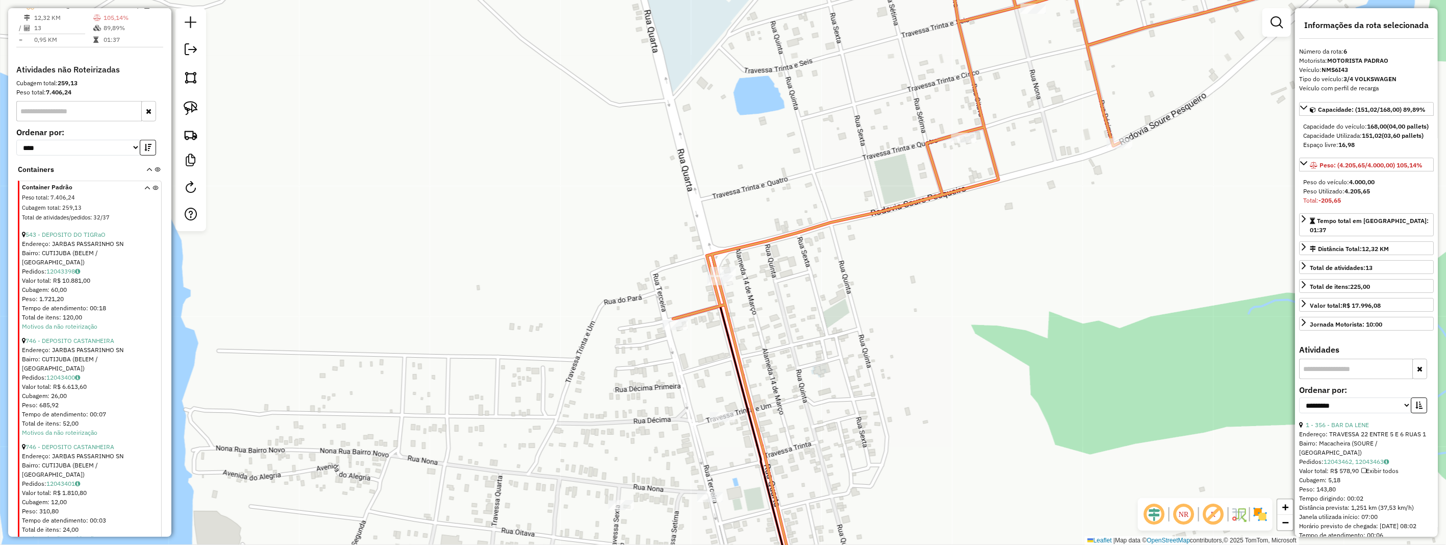
scroll to position [329, 0]
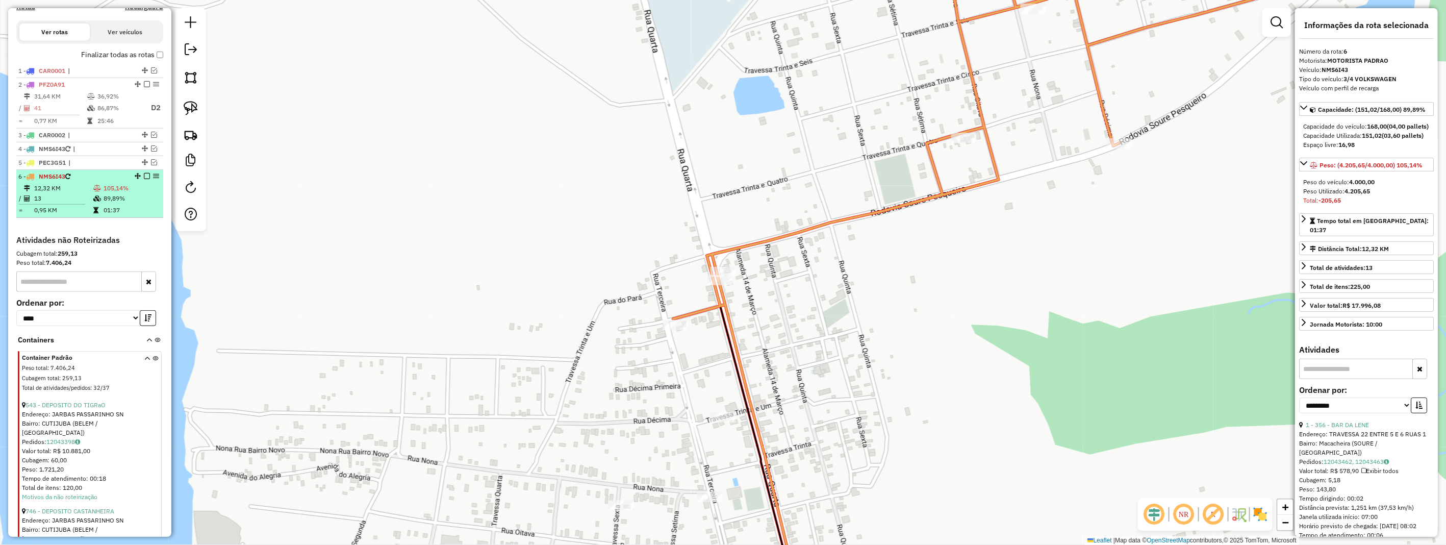
click at [103, 201] on td "89,89%" at bounding box center [131, 198] width 56 height 10
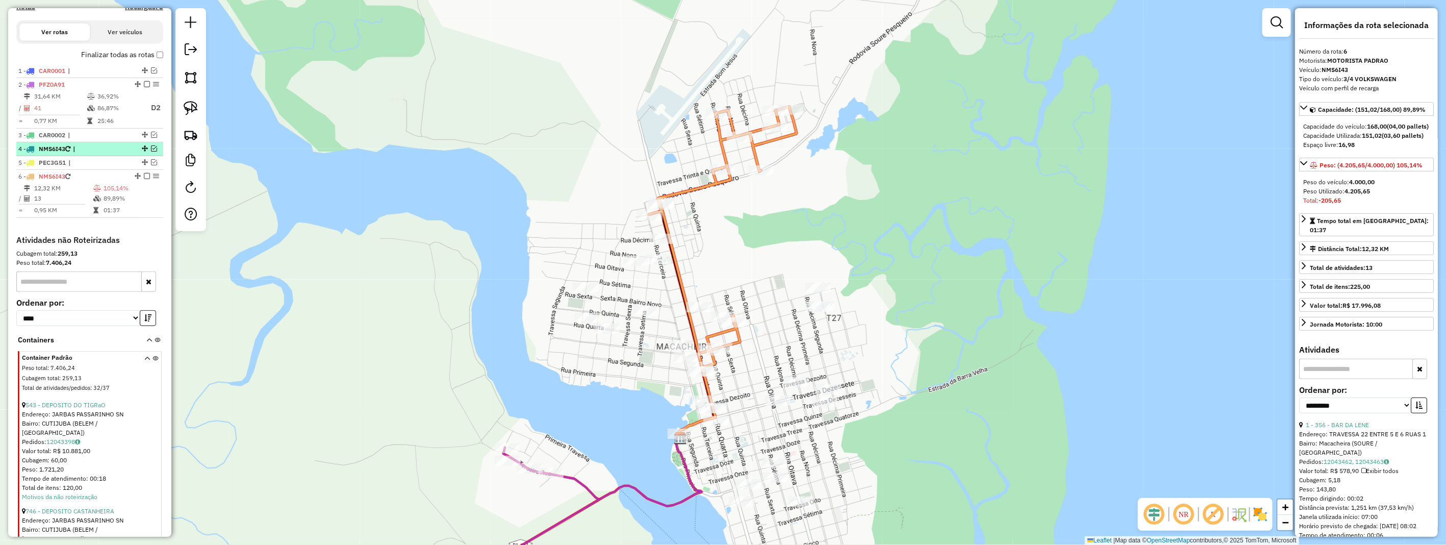
click at [151, 151] on em at bounding box center [154, 148] width 6 height 6
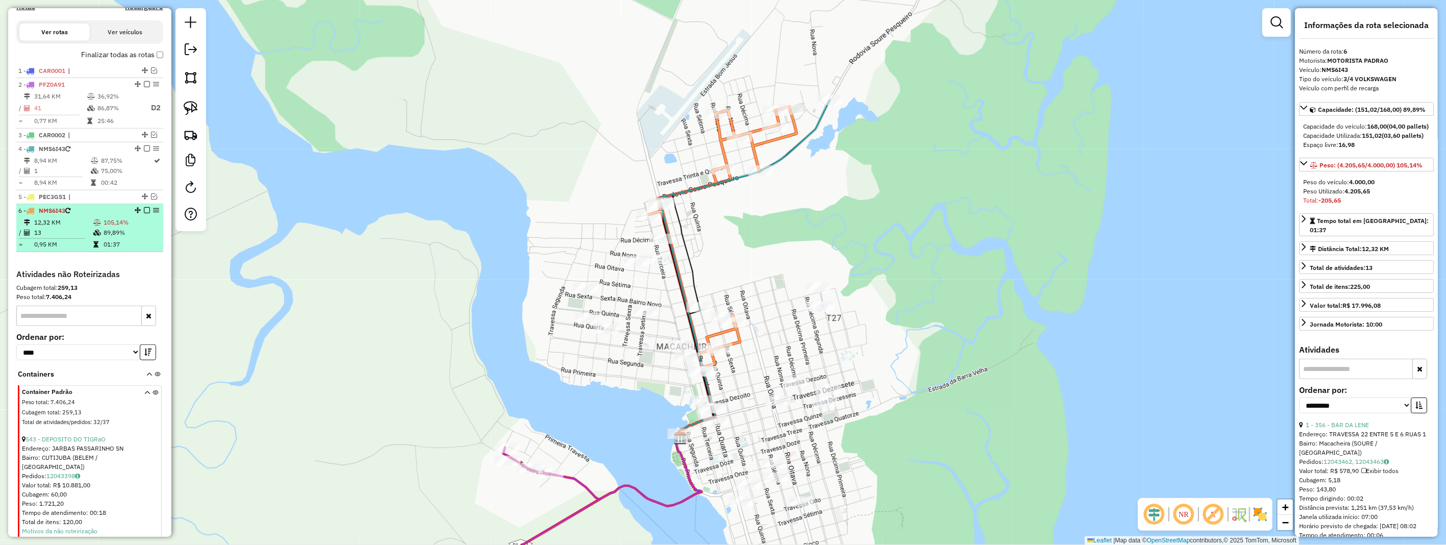
click at [146, 213] on em at bounding box center [147, 210] width 6 height 6
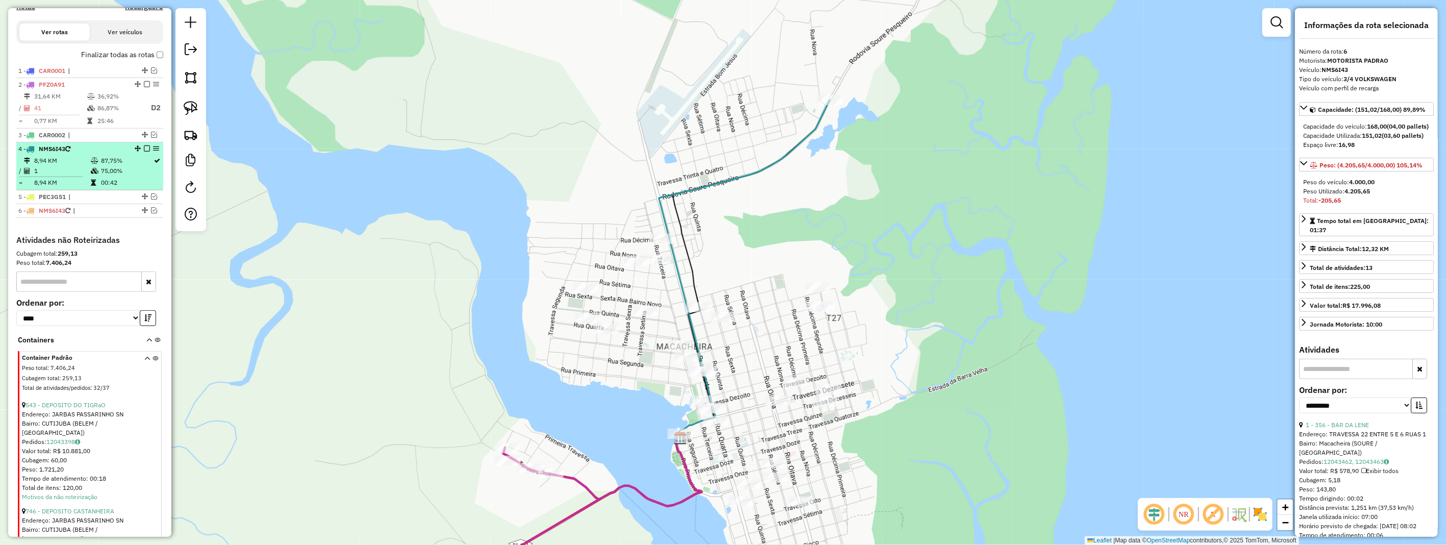
click at [111, 176] on td "75,00%" at bounding box center [126, 171] width 53 height 10
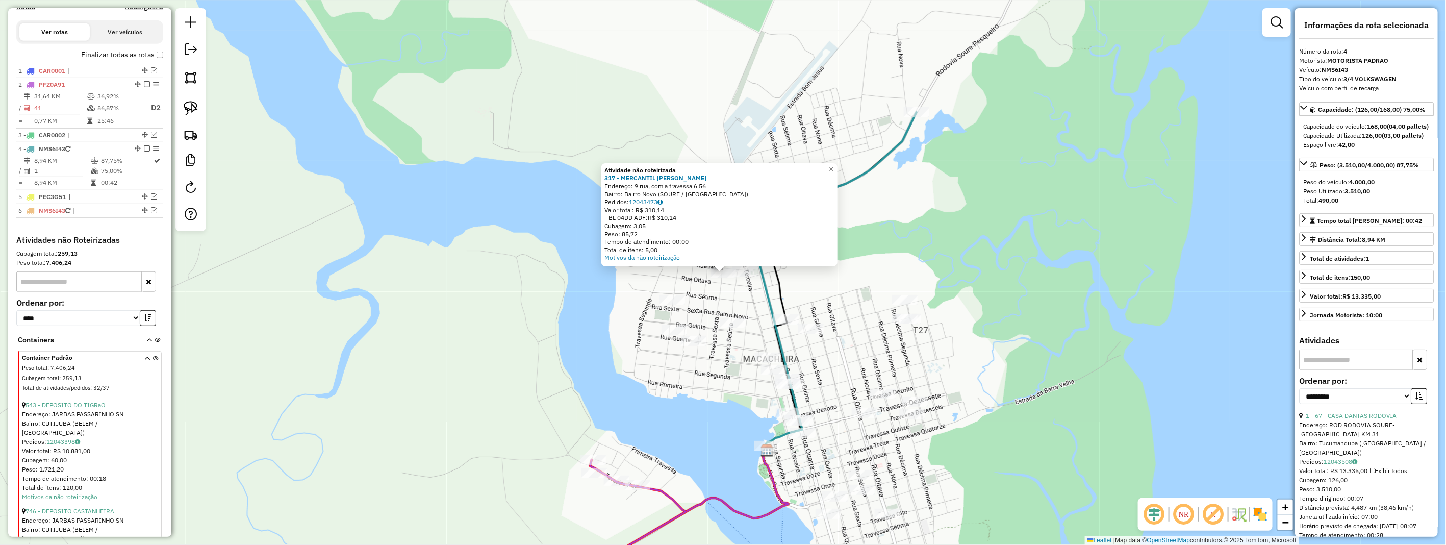
click at [718, 293] on div "Atividade não roteirizada 317 - MERCANTIL MAURICIO Endereço: 9 rua, com a trave…" at bounding box center [723, 272] width 1446 height 545
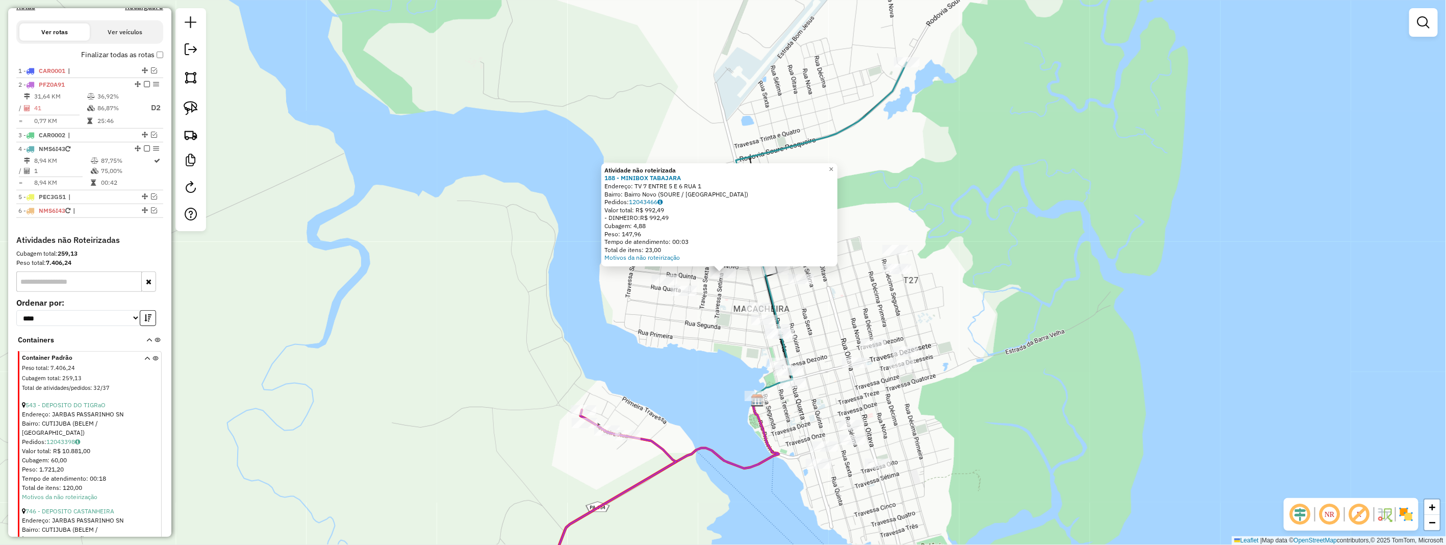
click at [686, 304] on div "Atividade não roteirizada 188 - MINIBOX TABAJARA Endereço: TV 7 ENTRE 5 E 6 RUA…" at bounding box center [723, 272] width 1446 height 545
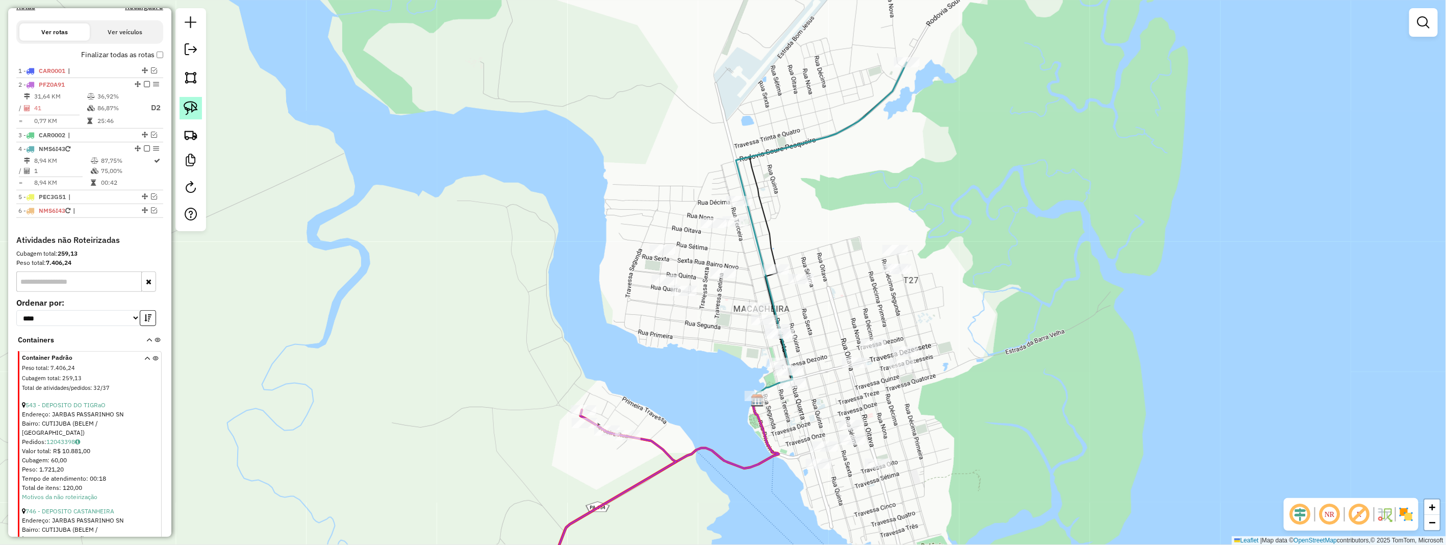
click at [195, 112] on img at bounding box center [191, 108] width 14 height 14
drag, startPoint x: 195, startPoint y: 112, endPoint x: 348, endPoint y: 183, distance: 168.4
click at [197, 115] on img at bounding box center [191, 108] width 14 height 14
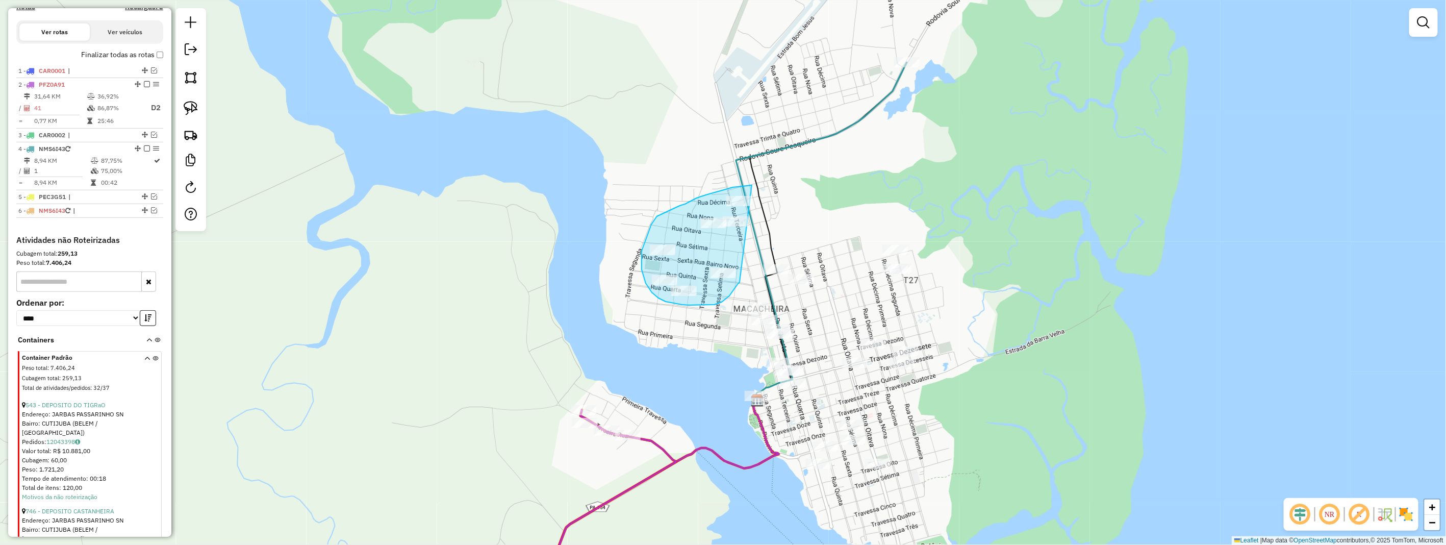
drag, startPoint x: 752, startPoint y: 185, endPoint x: 745, endPoint y: 272, distance: 86.9
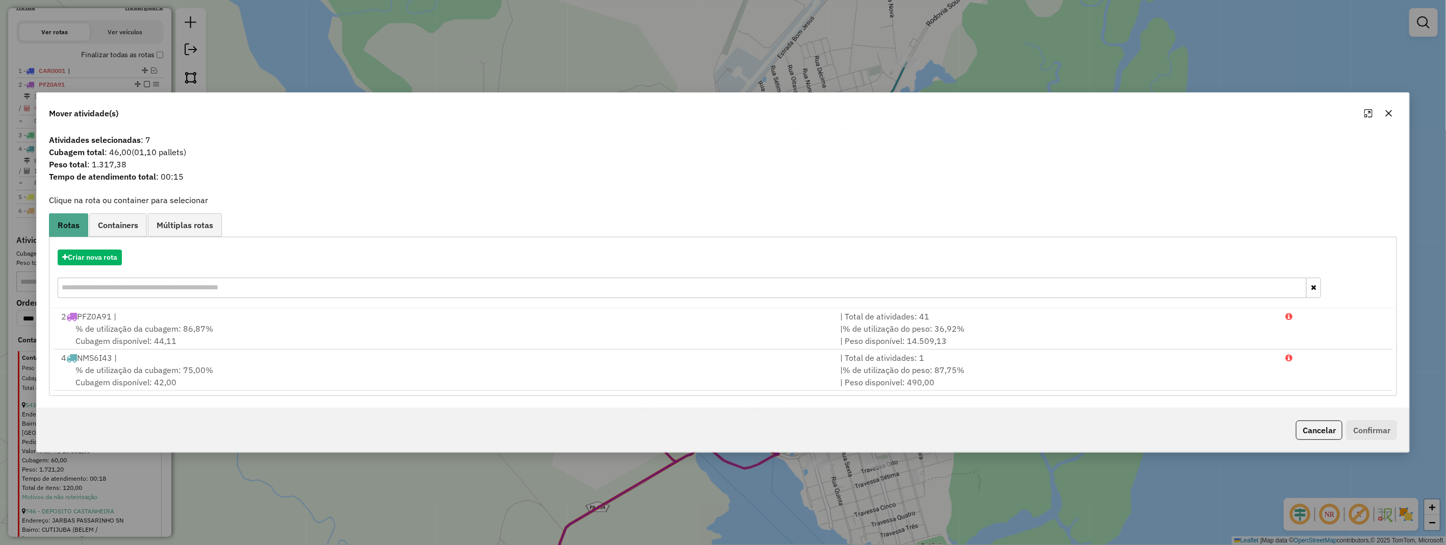
click at [1388, 109] on icon "button" at bounding box center [1388, 113] width 8 height 8
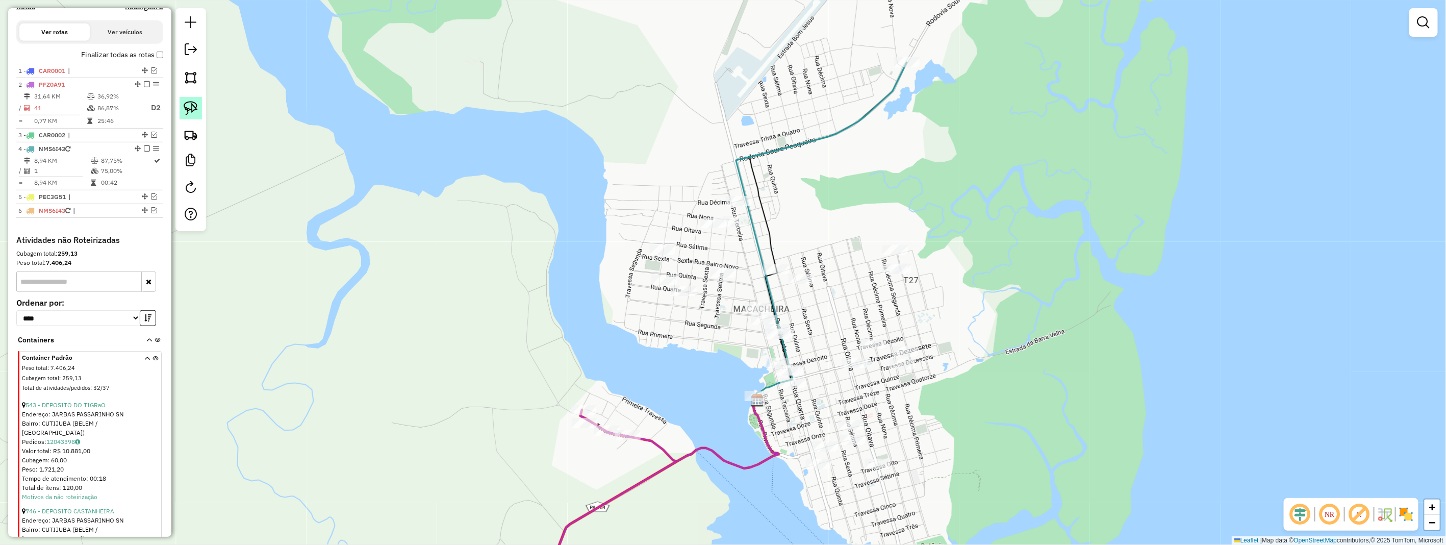
click at [189, 107] on img at bounding box center [191, 108] width 14 height 14
drag, startPoint x: 734, startPoint y: 190, endPoint x: 756, endPoint y: 204, distance: 25.7
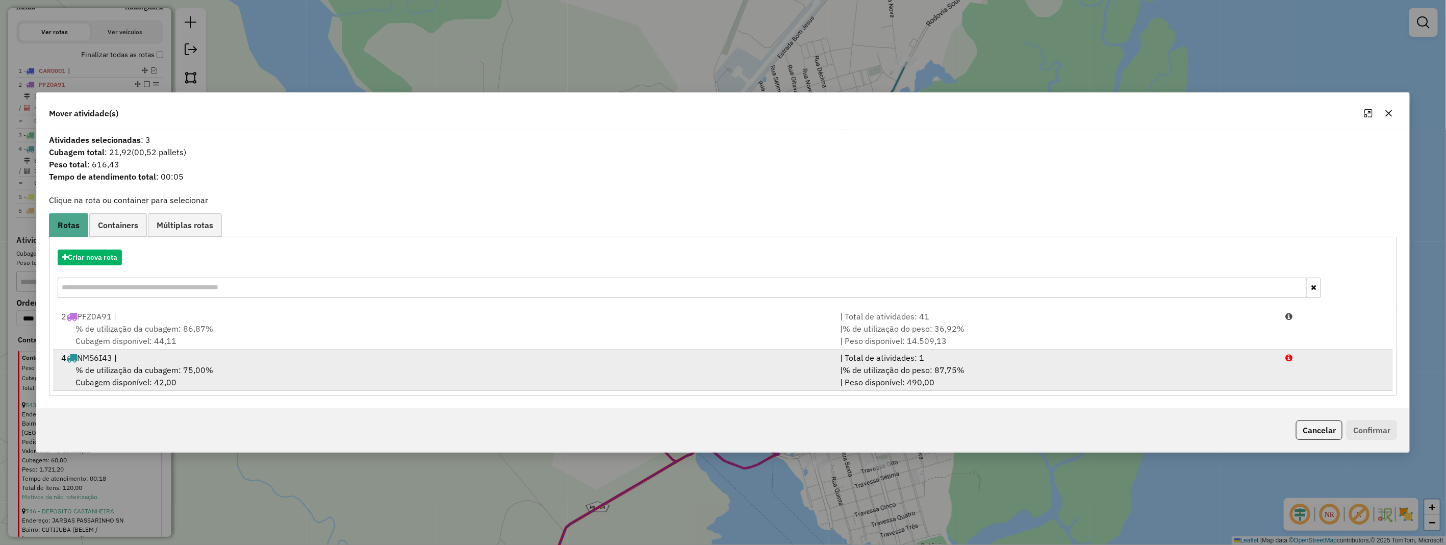
drag, startPoint x: 136, startPoint y: 356, endPoint x: 332, endPoint y: 362, distance: 196.9
click at [136, 357] on div "4 NMS6I43 |" at bounding box center [444, 357] width 779 height 12
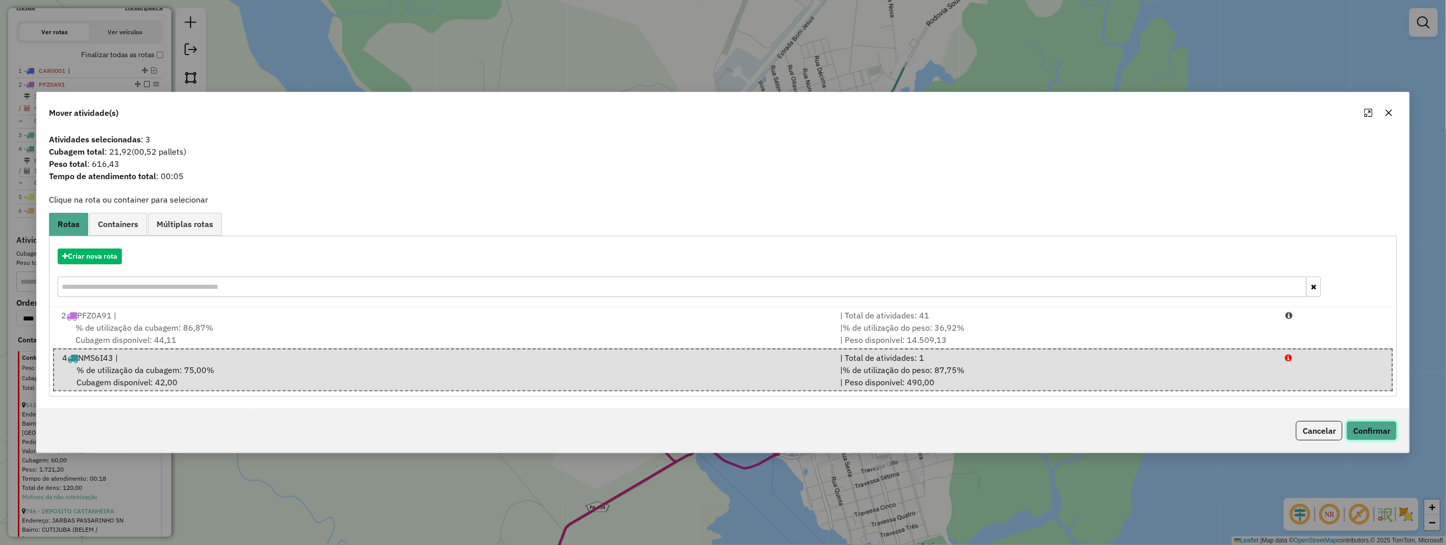
click at [1366, 426] on button "Confirmar" at bounding box center [1371, 430] width 50 height 19
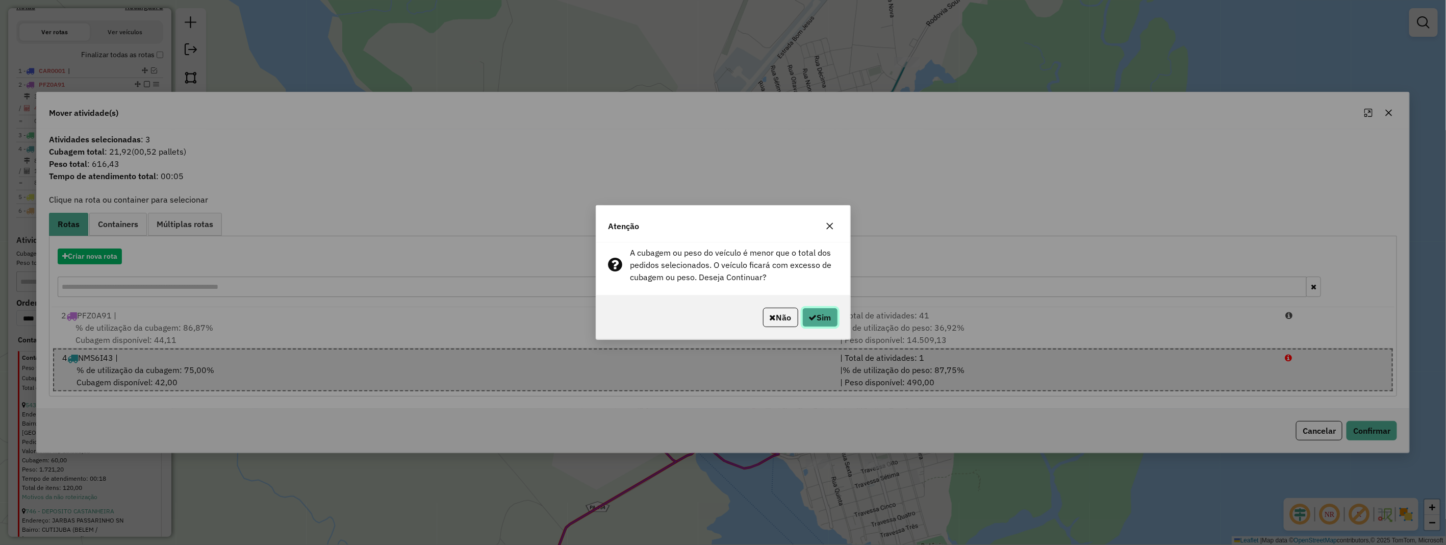
click at [827, 317] on button "Sim" at bounding box center [820, 316] width 36 height 19
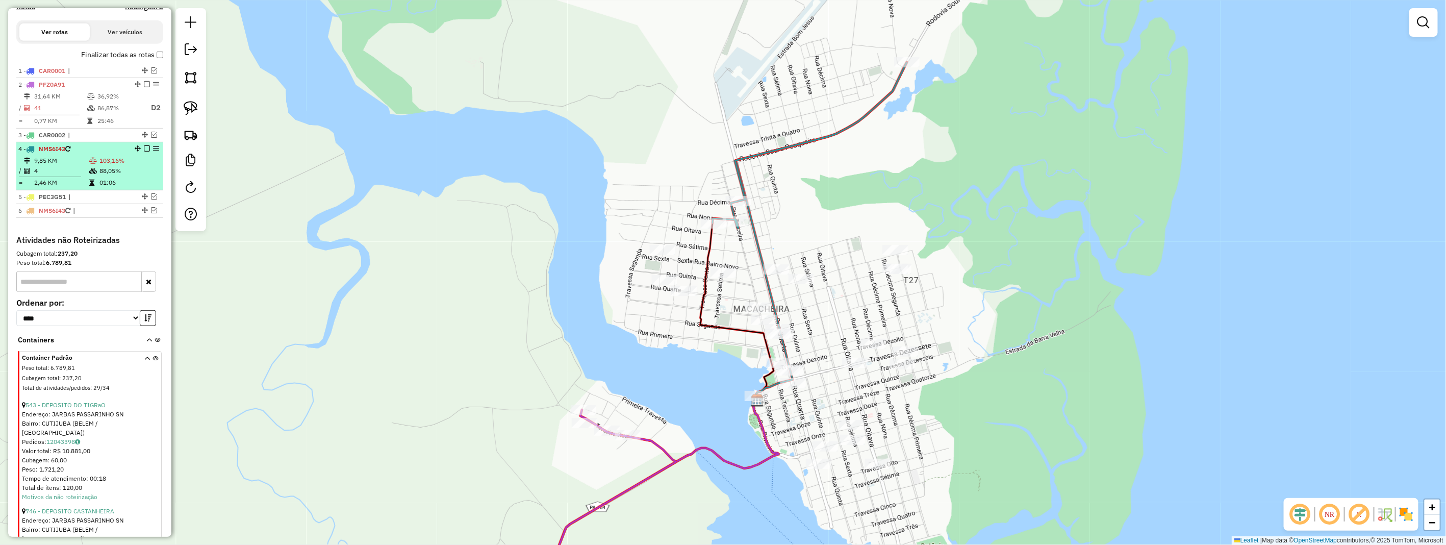
click at [99, 166] on td "103,16%" at bounding box center [129, 161] width 60 height 10
select select "**********"
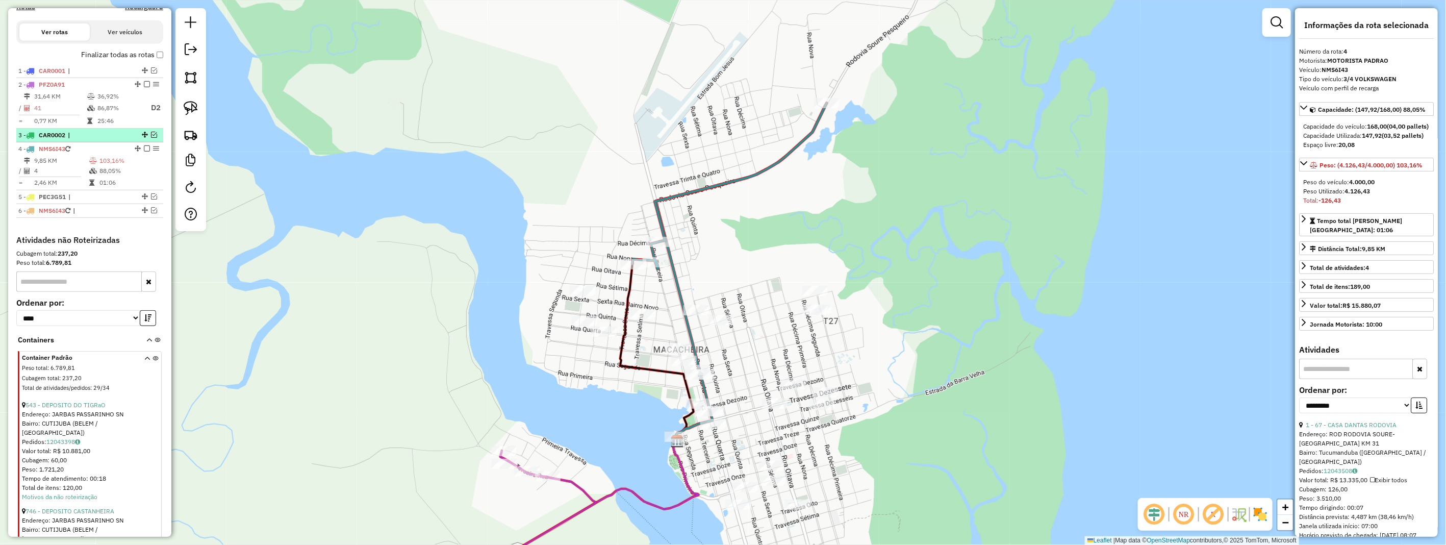
click at [151, 138] on em at bounding box center [154, 135] width 6 height 6
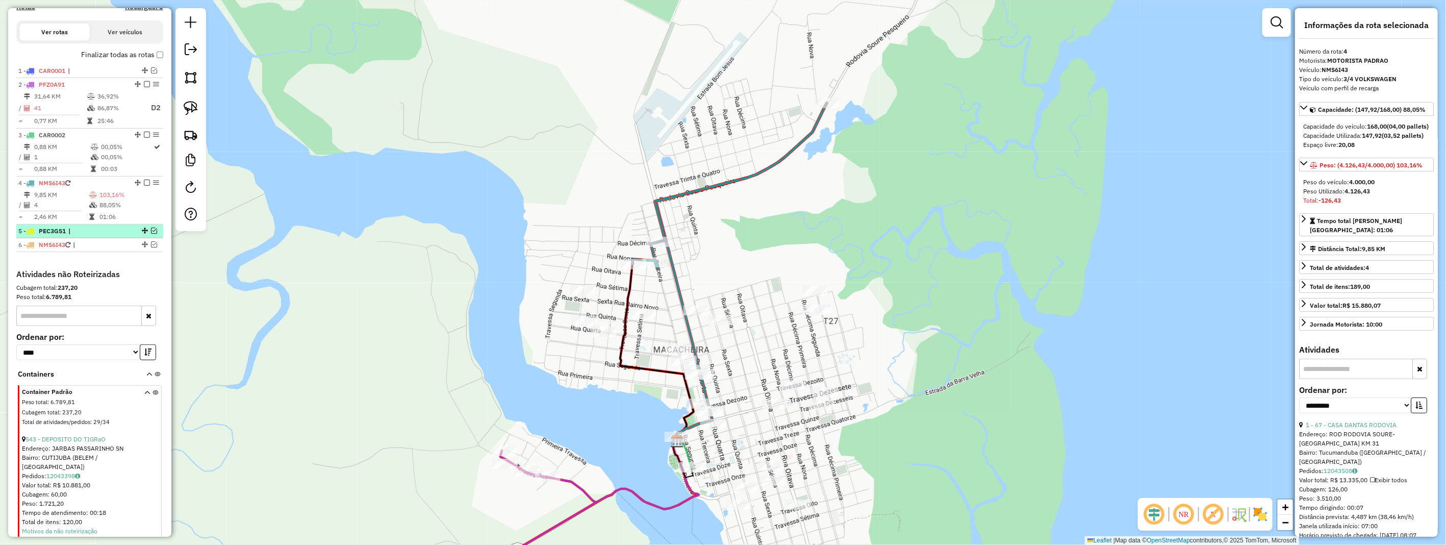
click at [151, 234] on em at bounding box center [154, 230] width 6 height 6
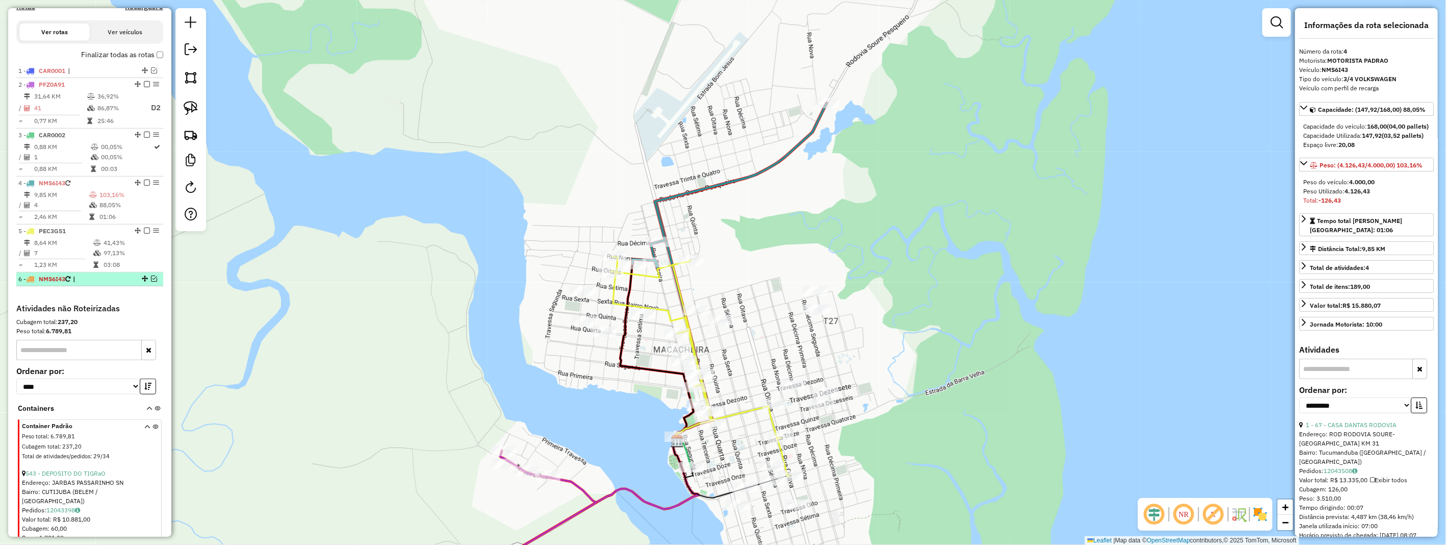
click at [152, 281] on em at bounding box center [154, 278] width 6 height 6
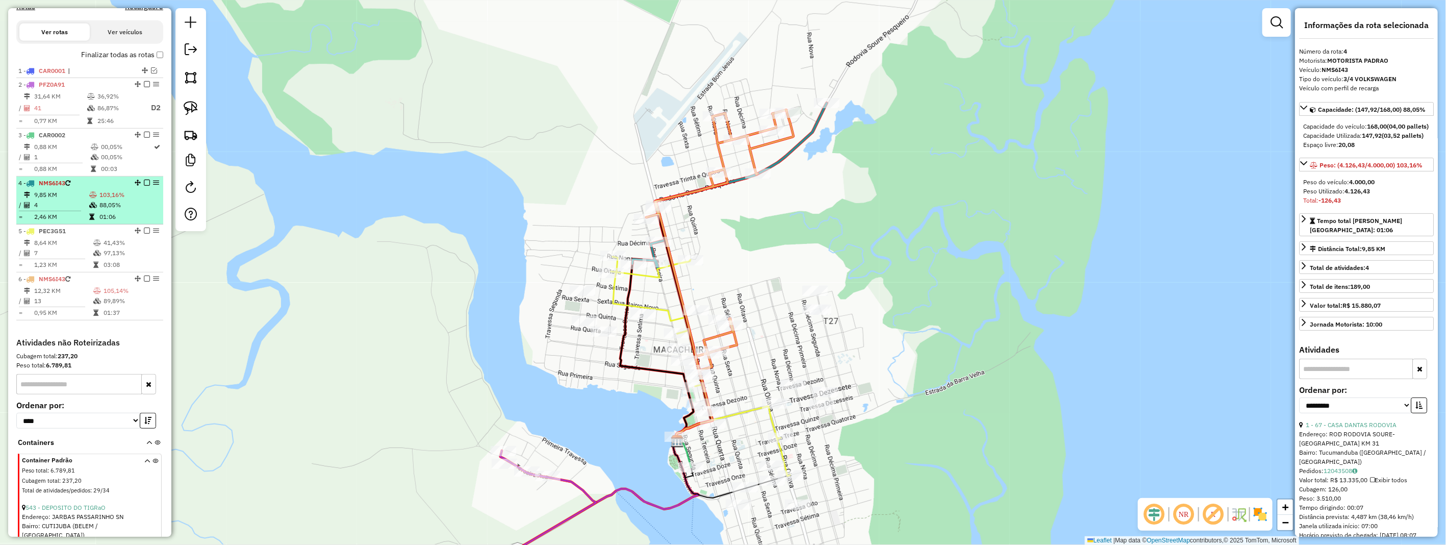
click at [71, 220] on td "2,46 KM" at bounding box center [61, 217] width 55 height 10
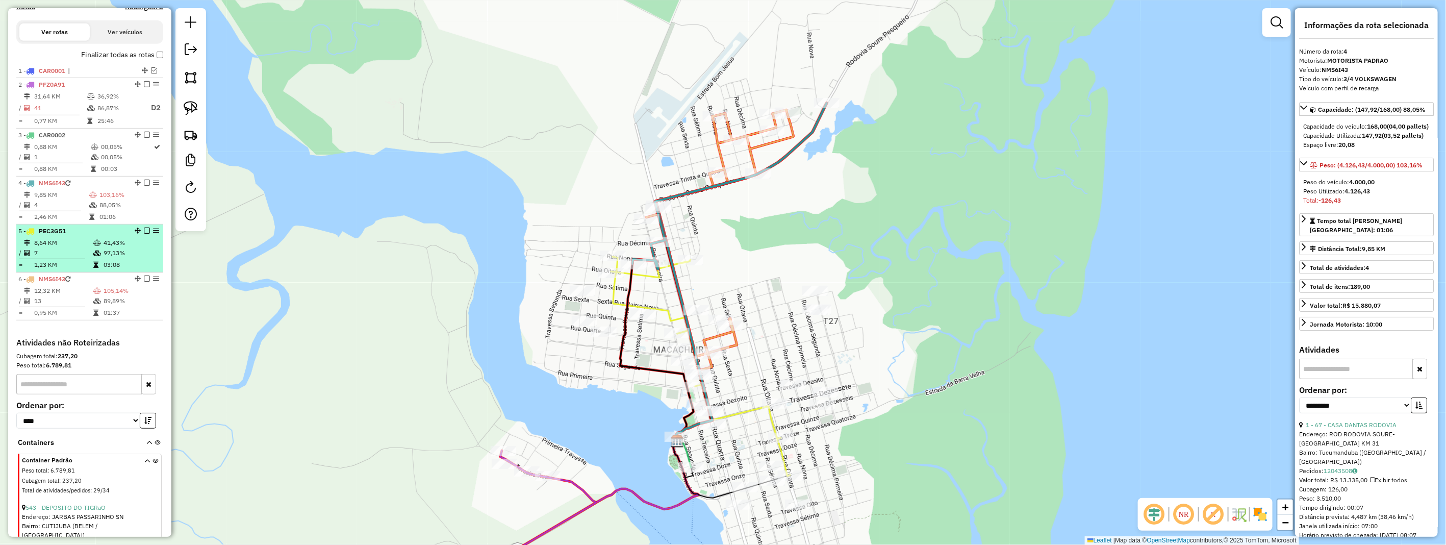
click at [95, 266] on table "8,64 KM 41,43% / 7 97,13% = 1,23 KM 03:08" at bounding box center [89, 254] width 143 height 32
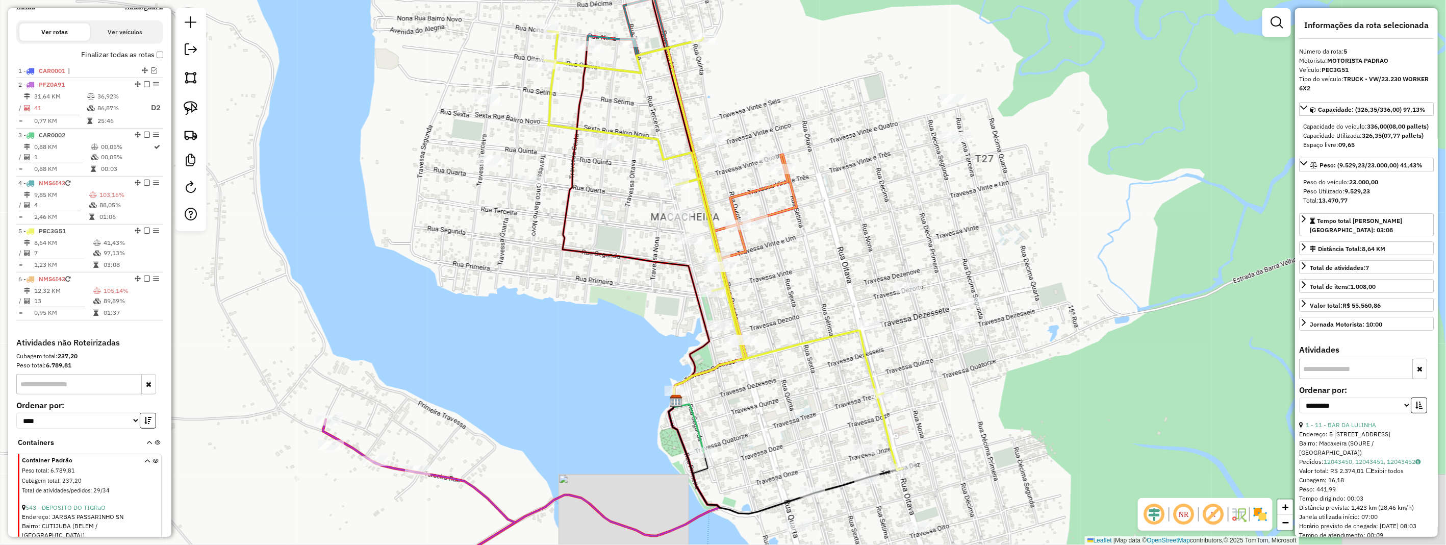
scroll to position [386, 0]
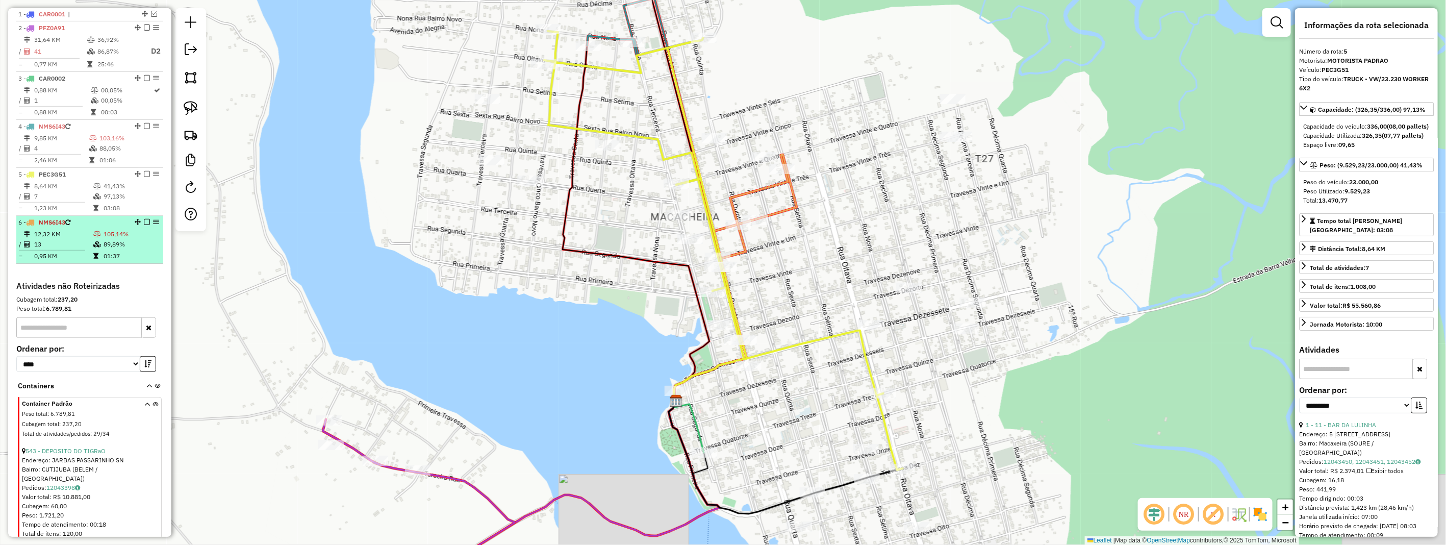
click at [144, 225] on em at bounding box center [147, 222] width 6 height 6
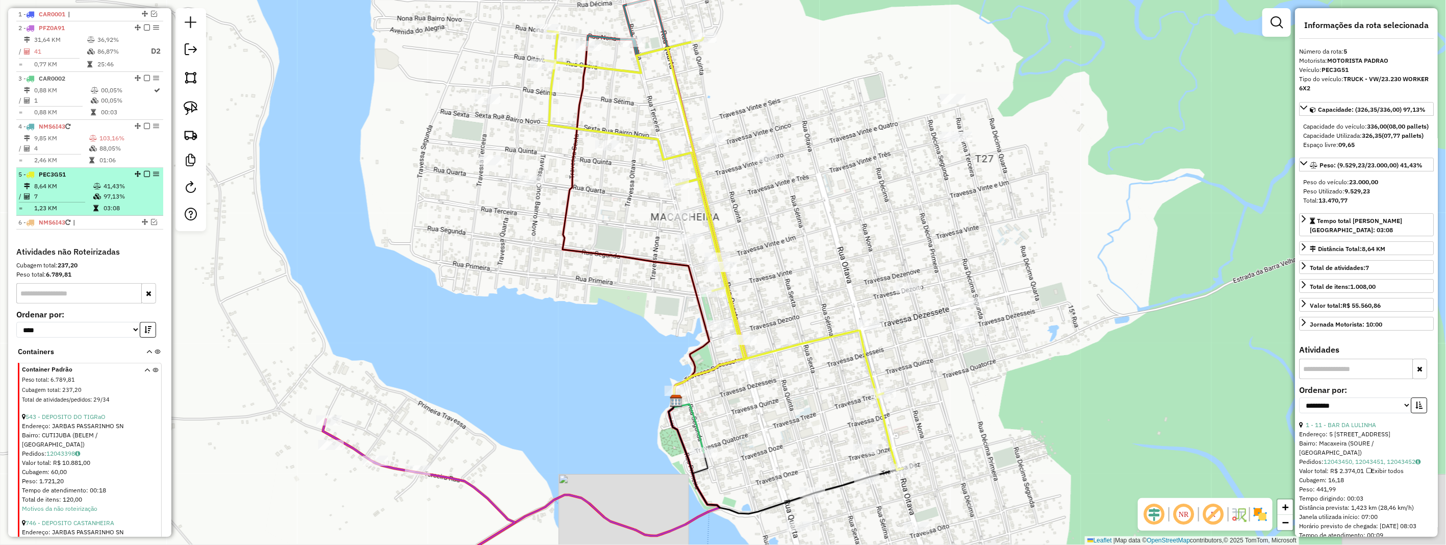
click at [145, 177] on em at bounding box center [147, 174] width 6 height 6
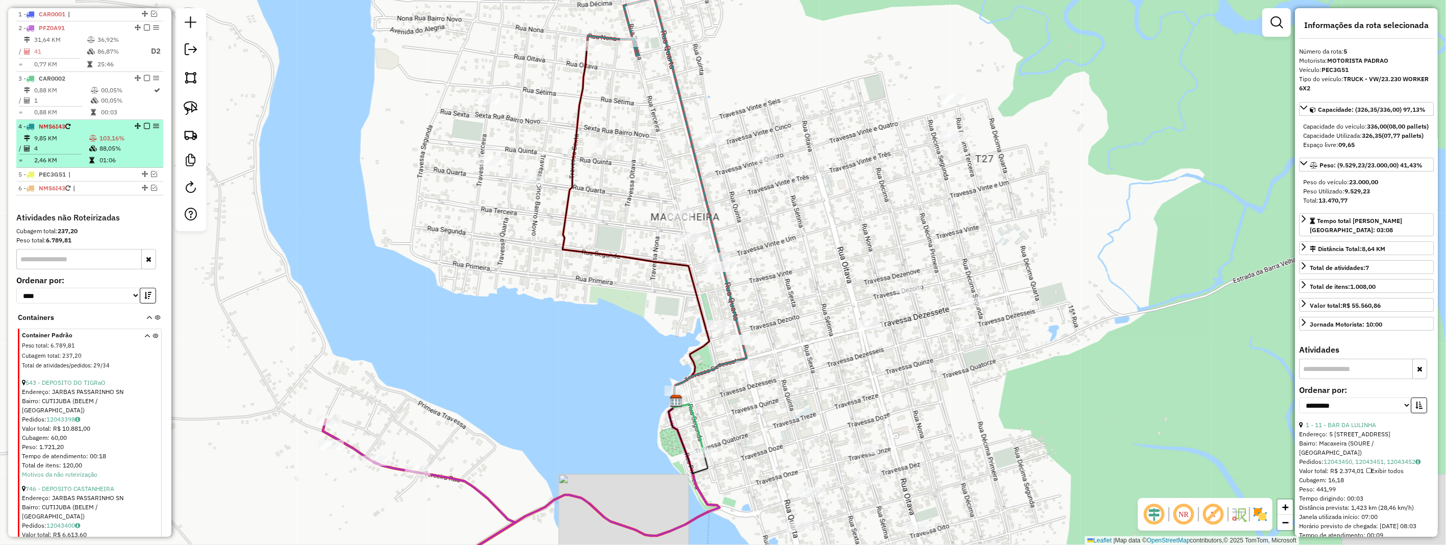
click at [145, 129] on em at bounding box center [147, 126] width 6 height 6
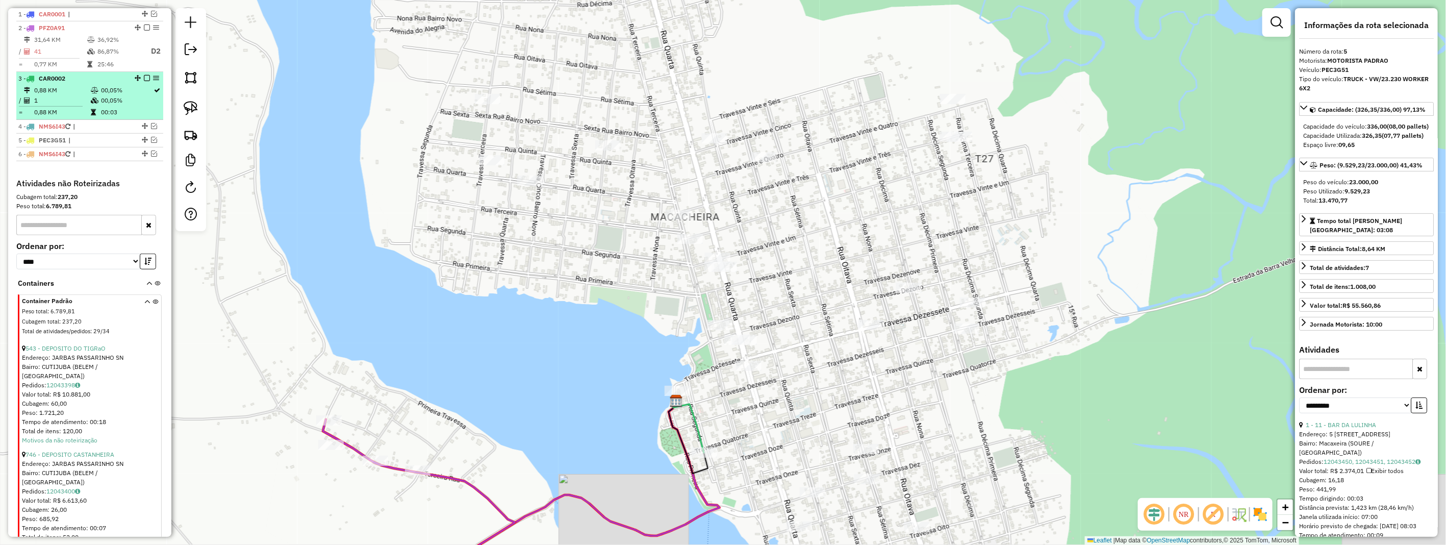
click at [144, 81] on em at bounding box center [147, 78] width 6 height 6
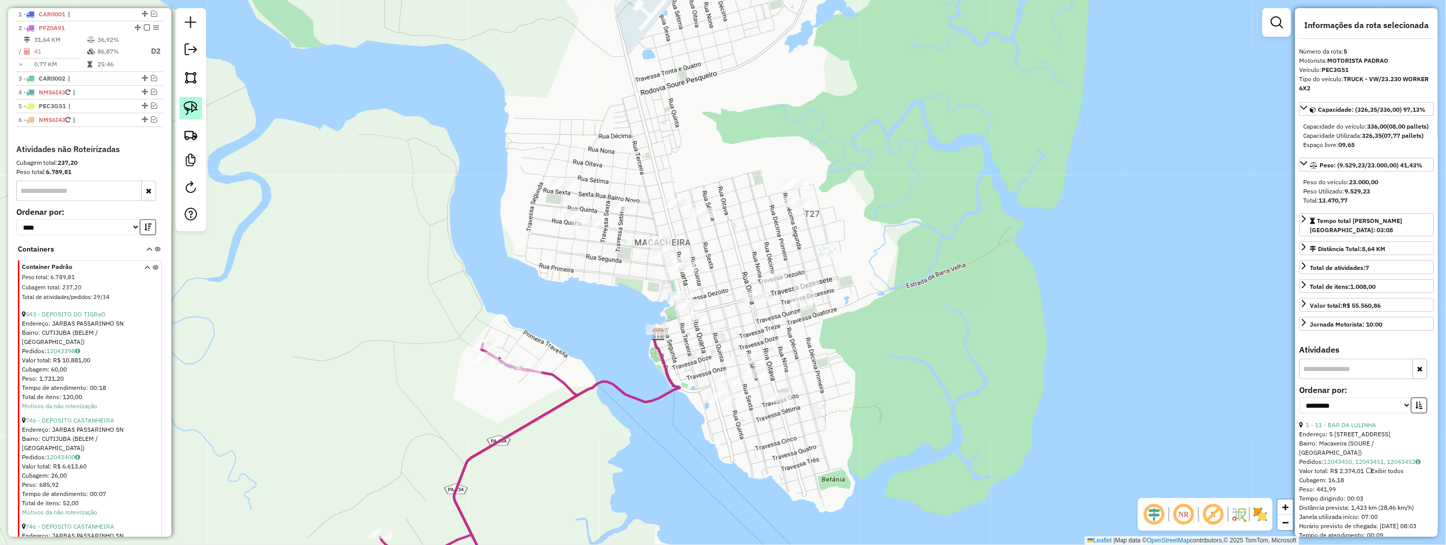
click at [179, 110] on link at bounding box center [190, 108] width 22 height 22
drag, startPoint x: 179, startPoint y: 110, endPoint x: 252, endPoint y: 151, distance: 84.1
click at [190, 121] on div at bounding box center [190, 119] width 31 height 223
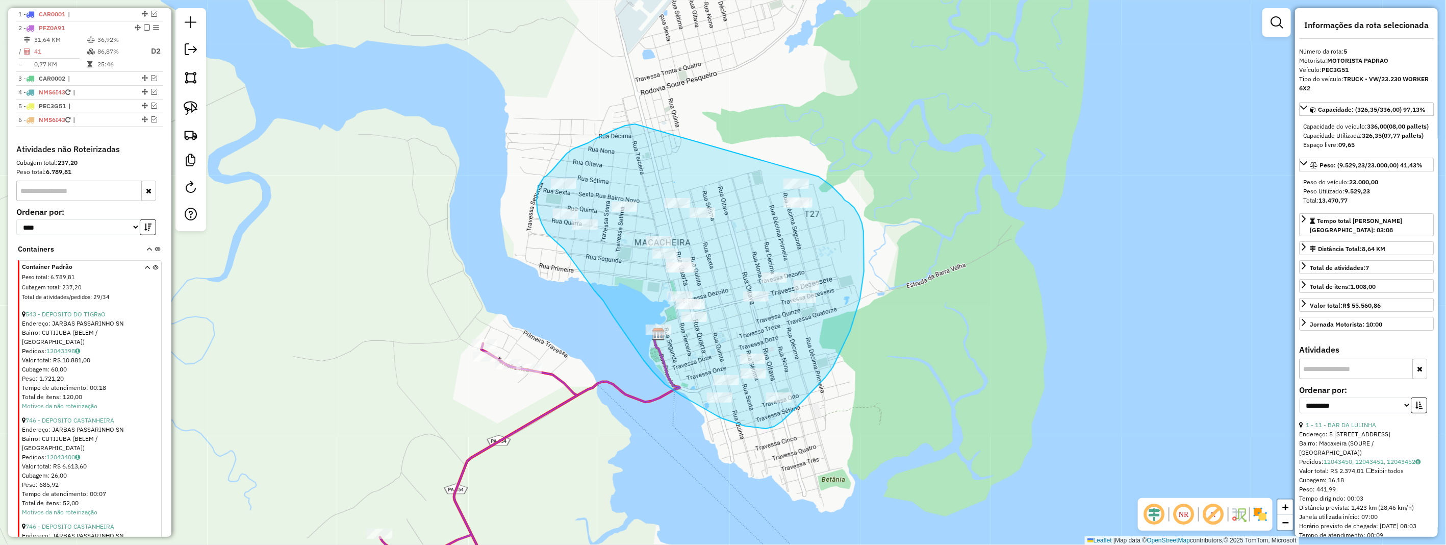
drag, startPoint x: 635, startPoint y: 124, endPoint x: 818, endPoint y: 176, distance: 190.4
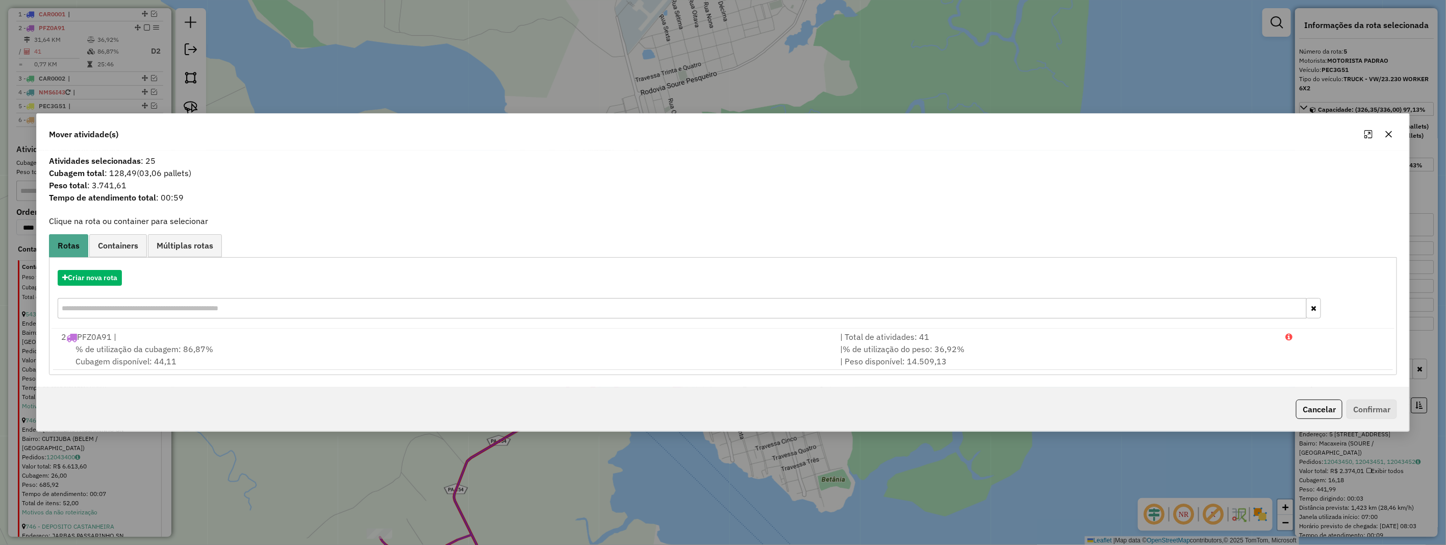
click at [1390, 130] on icon "button" at bounding box center [1388, 134] width 8 height 8
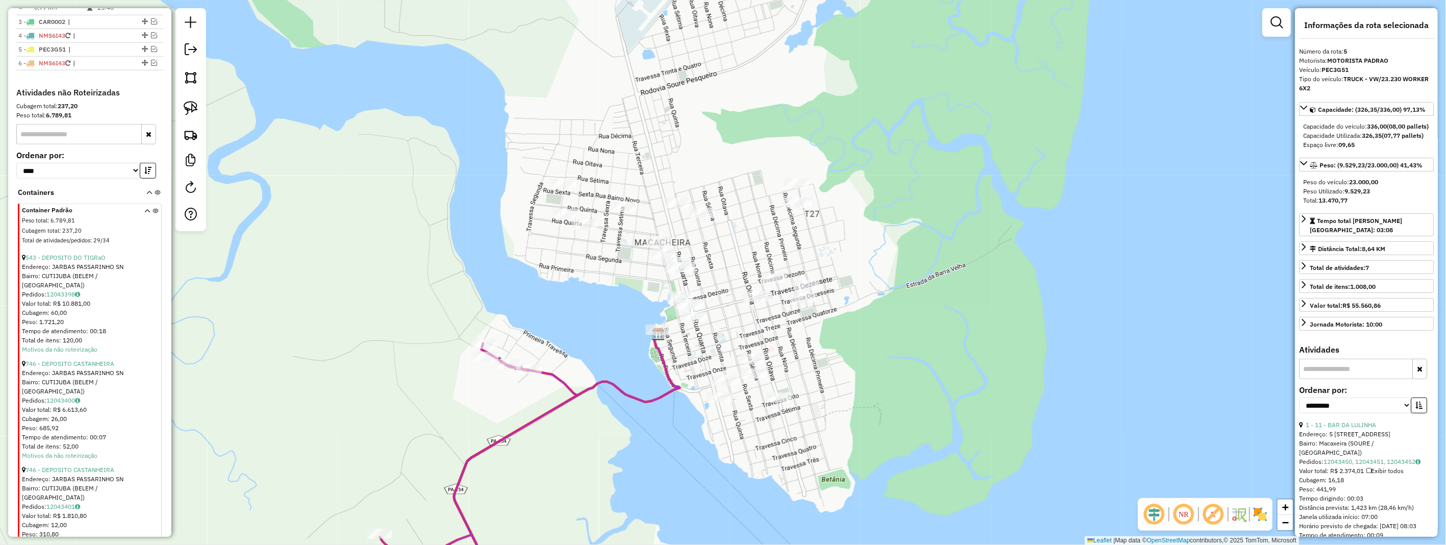
scroll to position [216, 0]
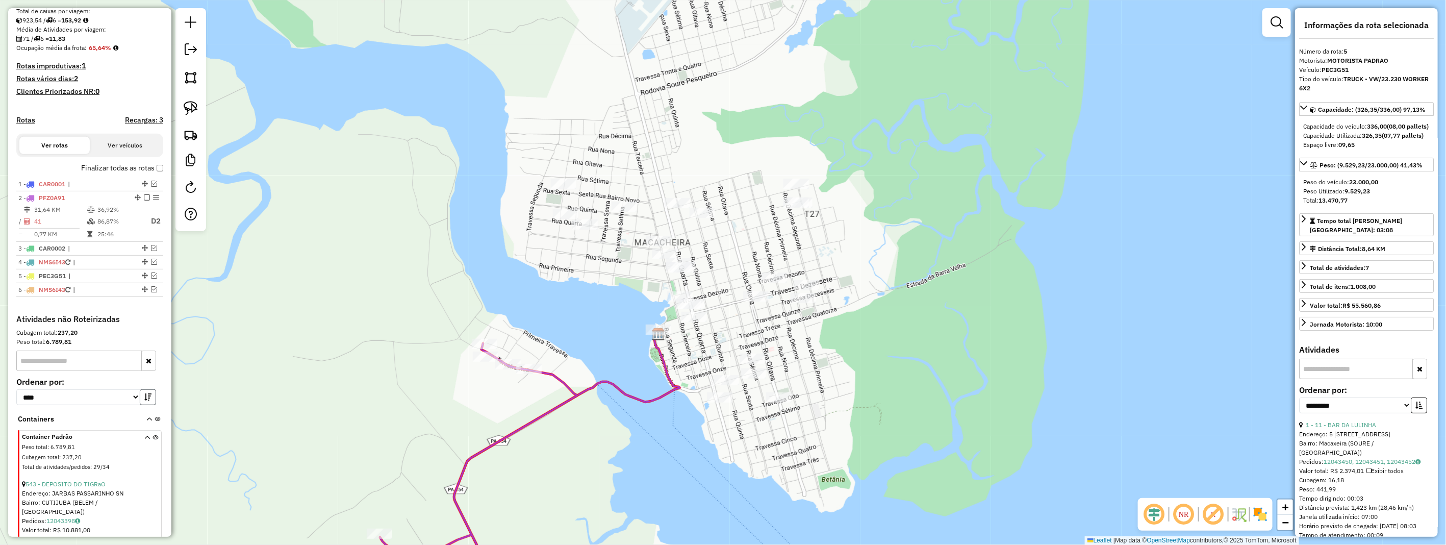
click at [145, 400] on icon "button" at bounding box center [147, 396] width 7 height 7
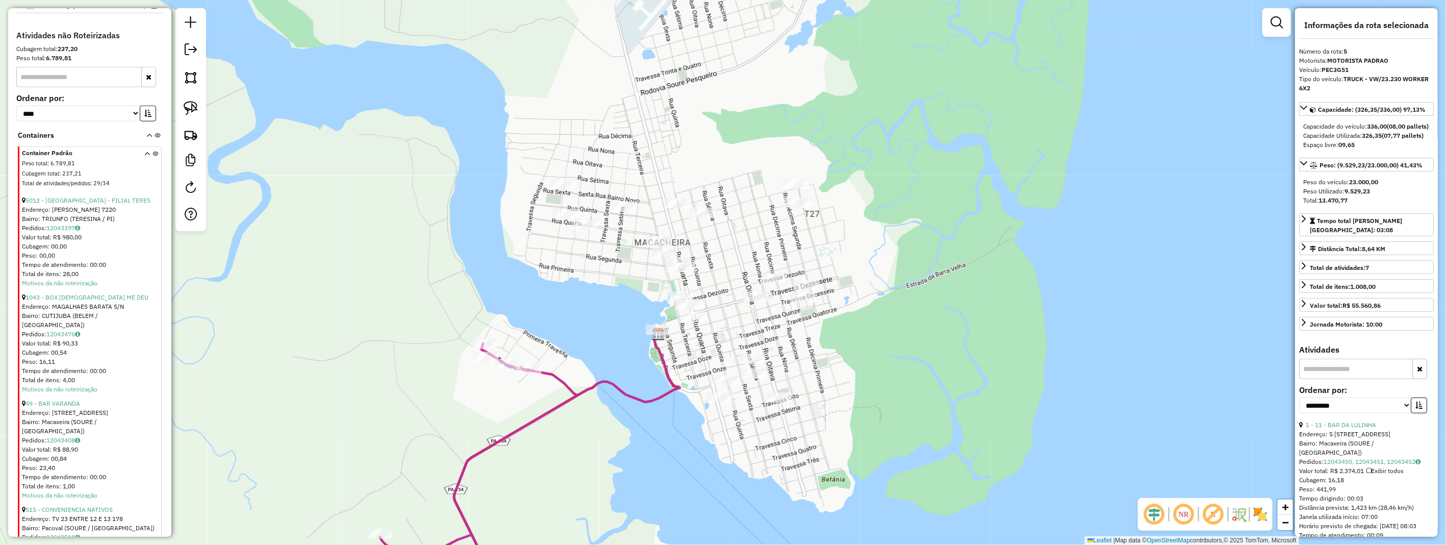
scroll to position [556, 0]
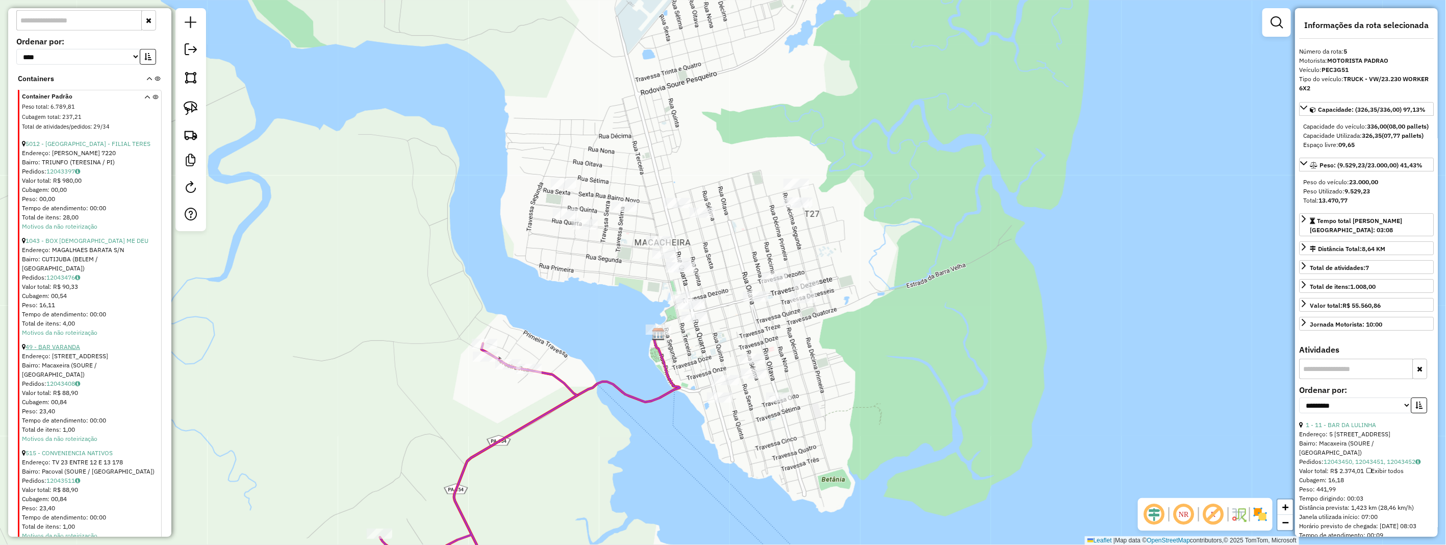
click at [59, 349] on link "49 - BAR VARANDA" at bounding box center [52, 347] width 55 height 8
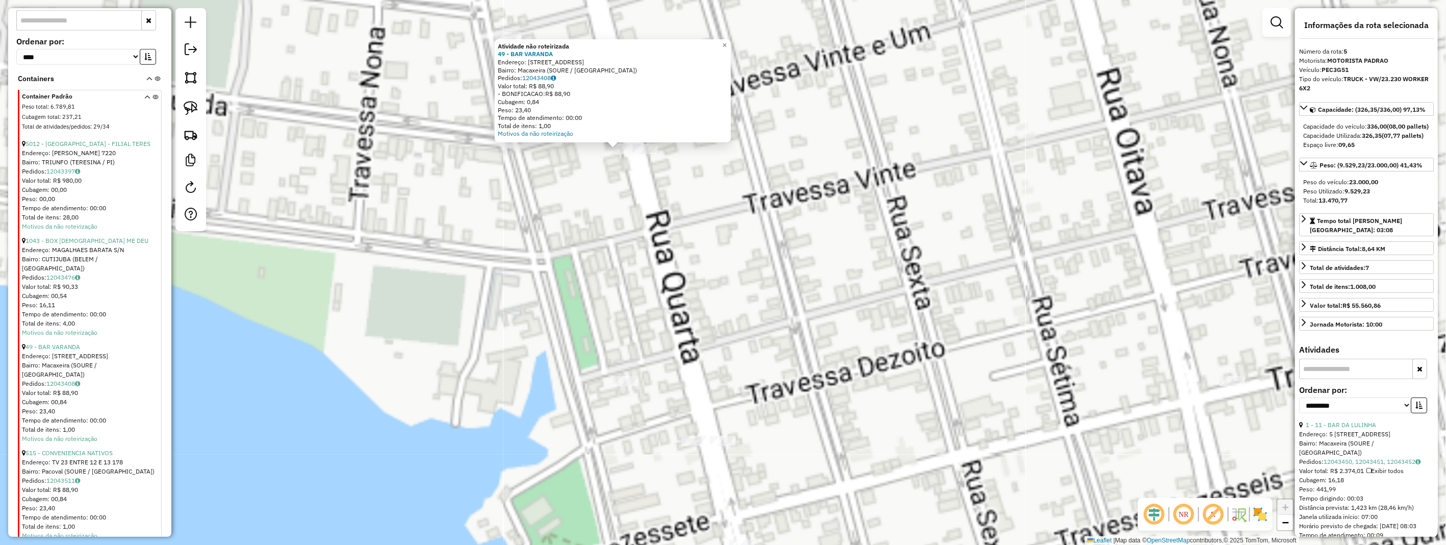
click at [727, 261] on div "Atividade não roteirizada 49 - BAR VARANDA Endereço: 4 RUA PX AO BAR DO CONCA 1…" at bounding box center [723, 272] width 1446 height 545
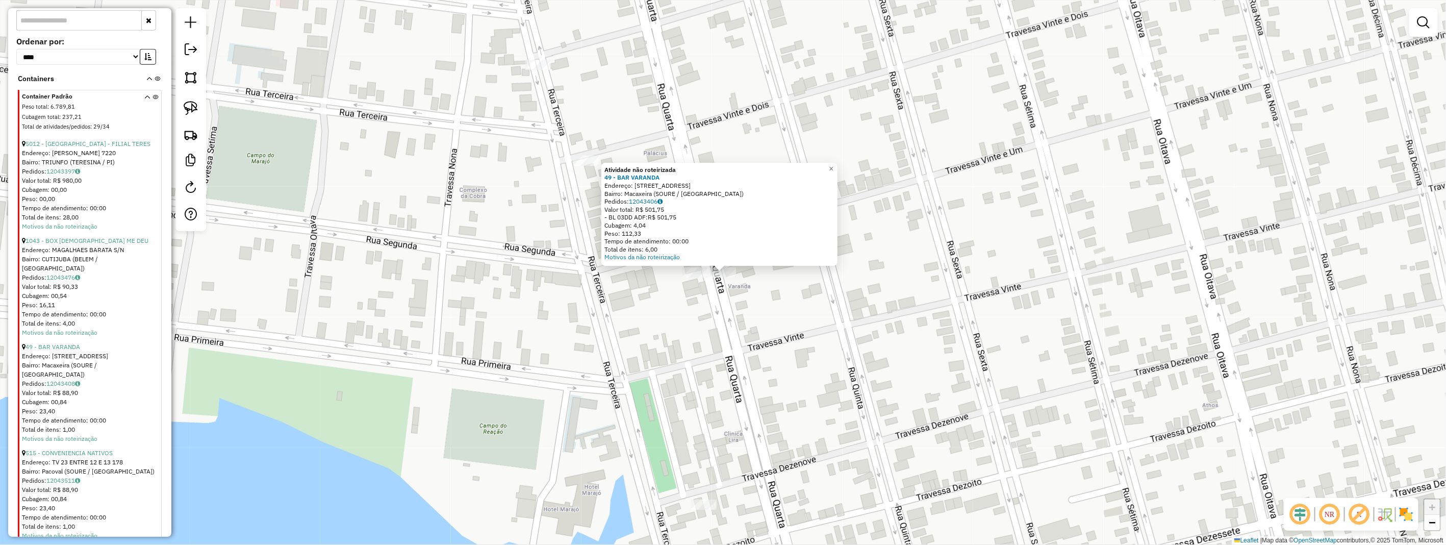
click at [710, 322] on div "Atividade não roteirizada 49 - BAR VARANDA Endereço: 4 RUA PX AO BAR DO CONCA 1…" at bounding box center [723, 272] width 1446 height 545
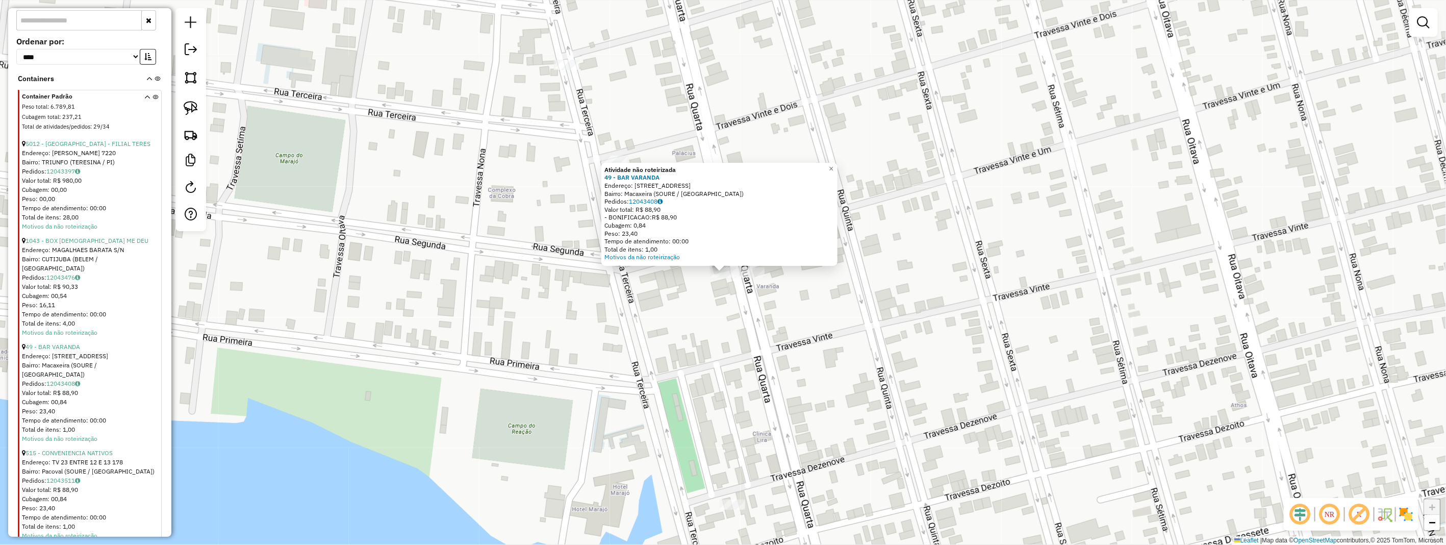
click at [739, 309] on div "Atividade não roteirizada 49 - BAR VARANDA Endereço: 4 RUA PX AO BAR DO CONCA 1…" at bounding box center [723, 272] width 1446 height 545
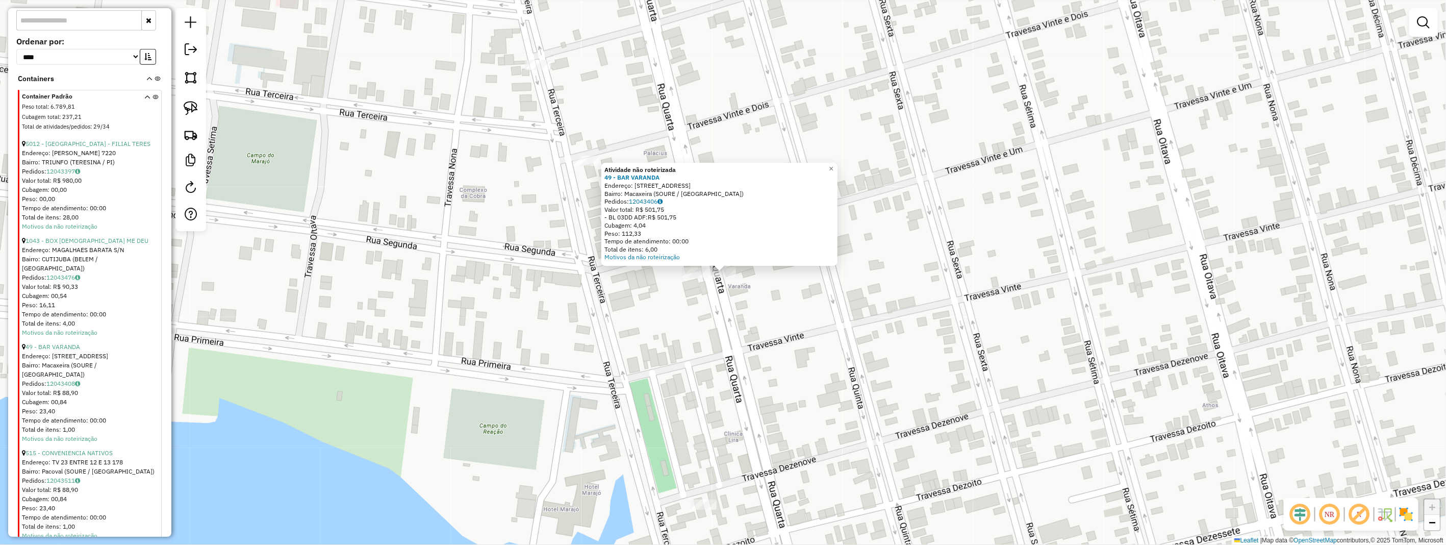
click at [752, 315] on div "Atividade não roteirizada 49 - BAR VARANDA Endereço: 4 RUA PX AO BAR DO CONCA 1…" at bounding box center [723, 272] width 1446 height 545
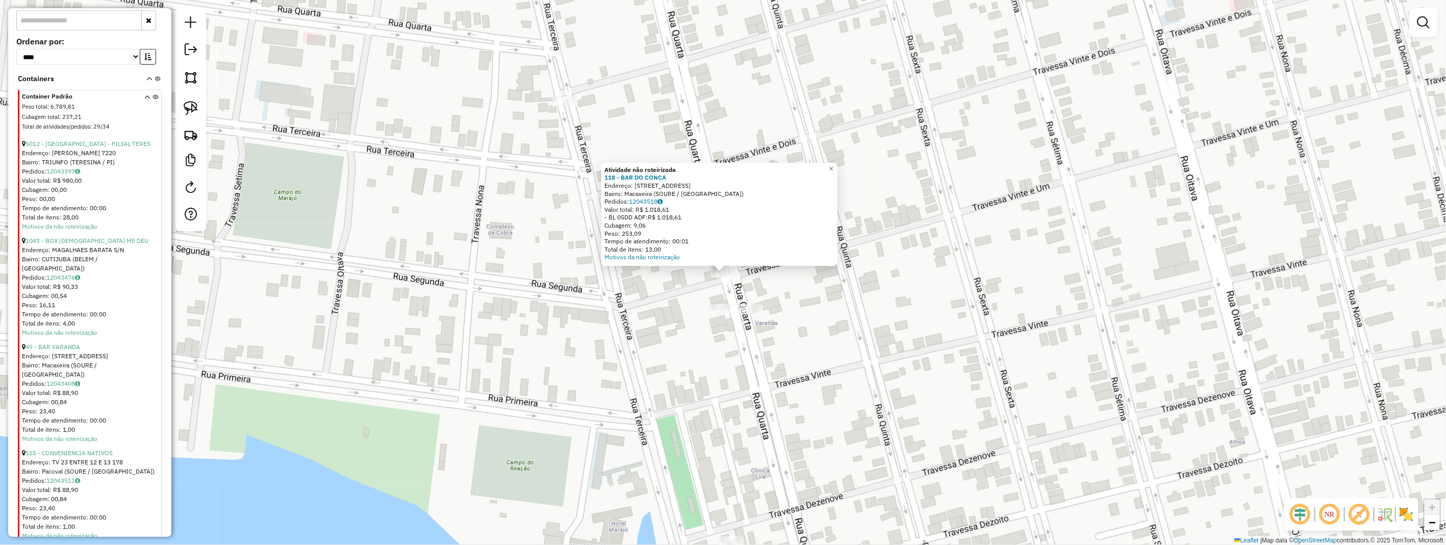
click at [677, 286] on div "Atividade não roteirizada 118 - BAR DO CONCA Endereço: 4 RUA TV 21 3 Bairro: Ma…" at bounding box center [723, 272] width 1446 height 545
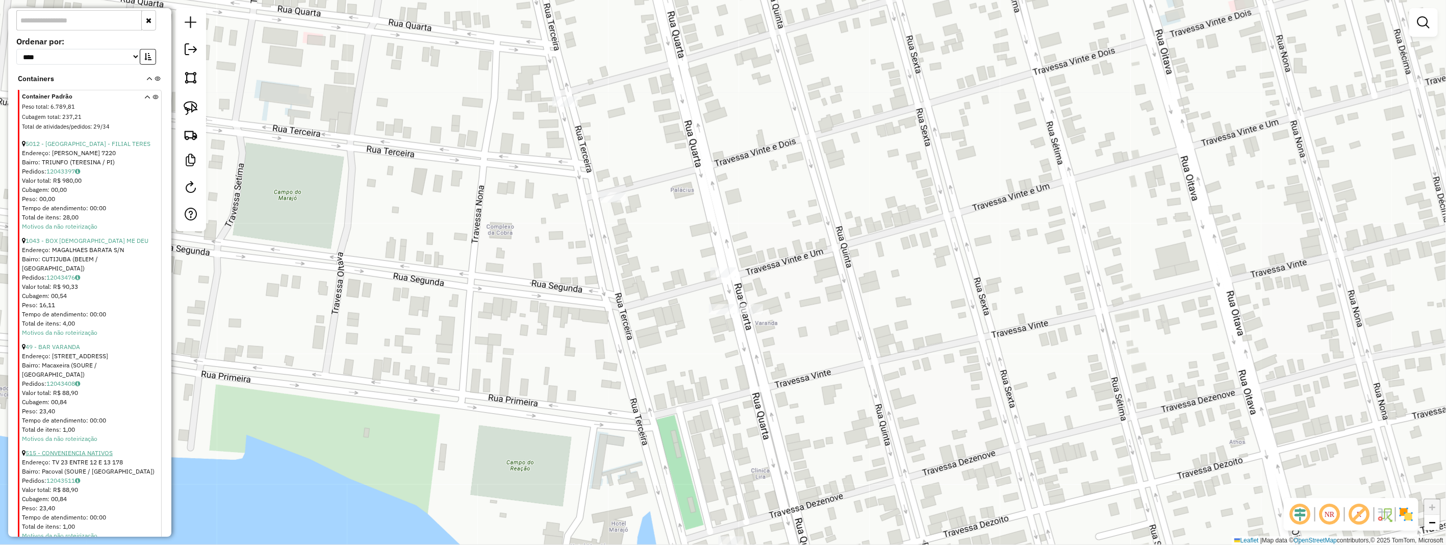
click at [73, 449] on link "515 - CONVENIENCIA NATIVOS" at bounding box center [68, 453] width 87 height 8
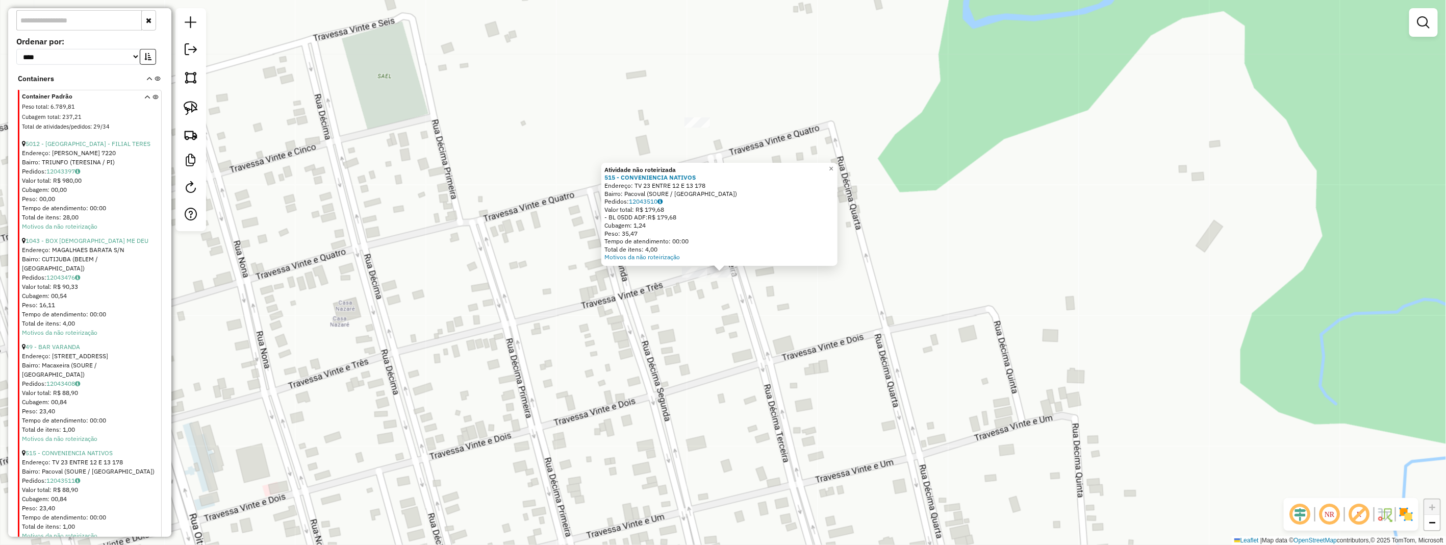
click at [741, 311] on div "Atividade não roteirizada 515 - CONVENIENCIA NATIVOS Endereço: TV 23 ENTRE 12 E…" at bounding box center [723, 272] width 1446 height 545
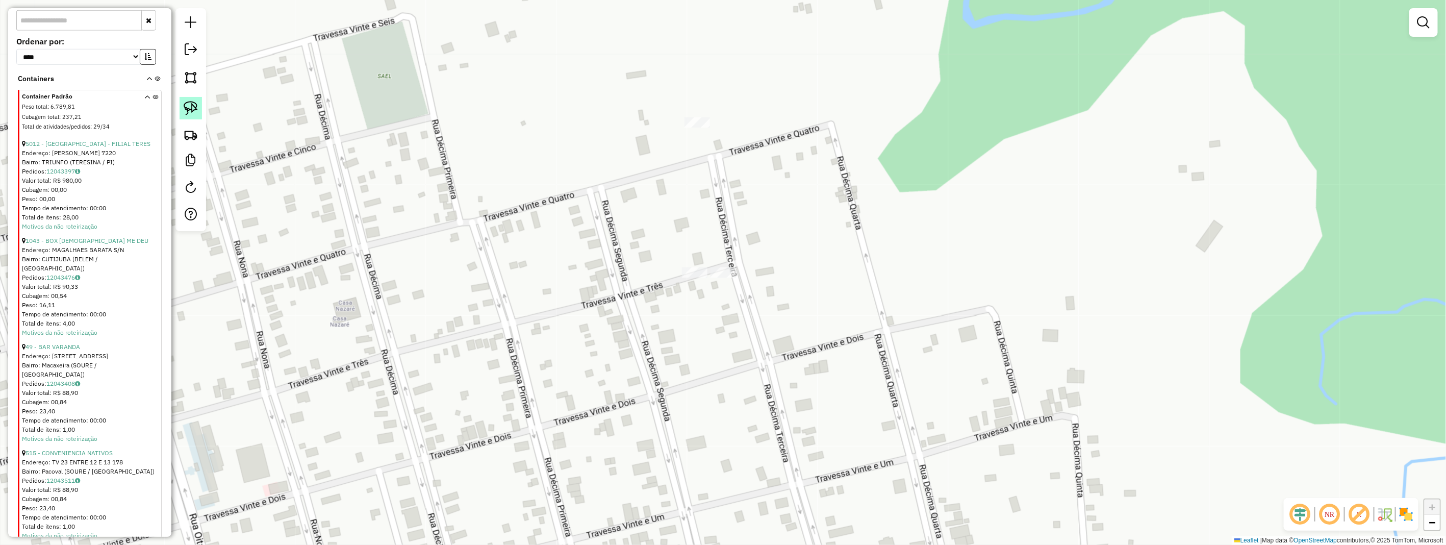
click at [194, 110] on img at bounding box center [191, 108] width 14 height 14
drag, startPoint x: 194, startPoint y: 110, endPoint x: 453, endPoint y: 210, distance: 277.2
click at [205, 131] on div at bounding box center [190, 119] width 31 height 223
drag, startPoint x: 742, startPoint y: 257, endPoint x: 736, endPoint y: 285, distance: 28.3
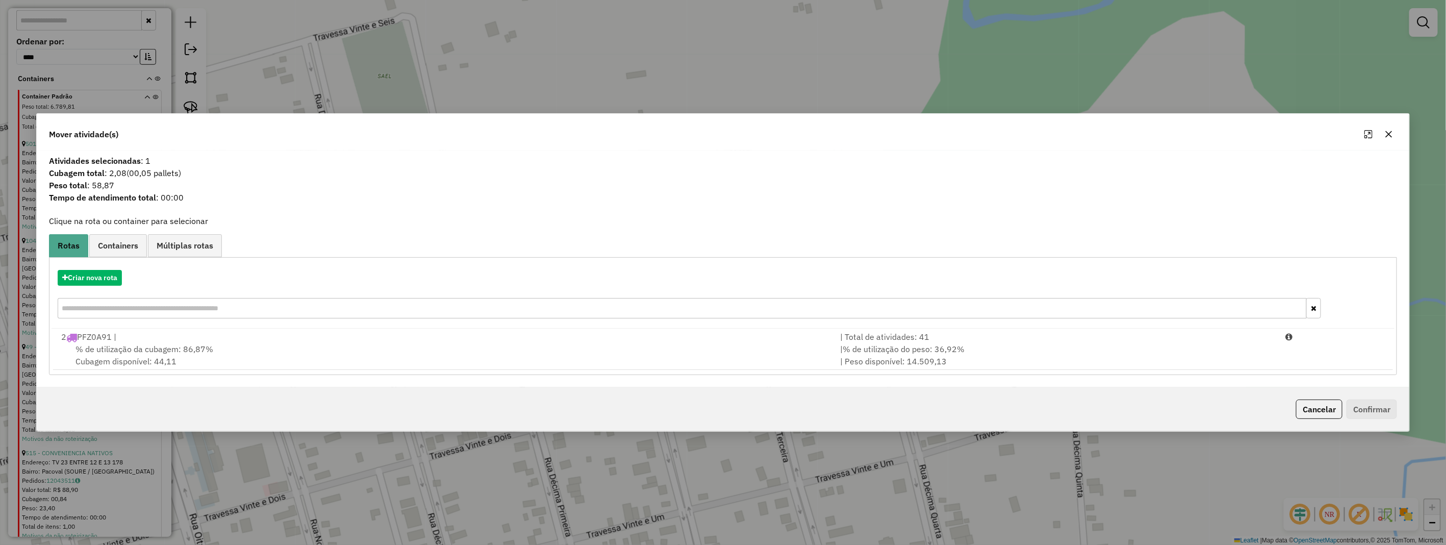
click at [1392, 133] on icon "button" at bounding box center [1388, 134] width 8 height 8
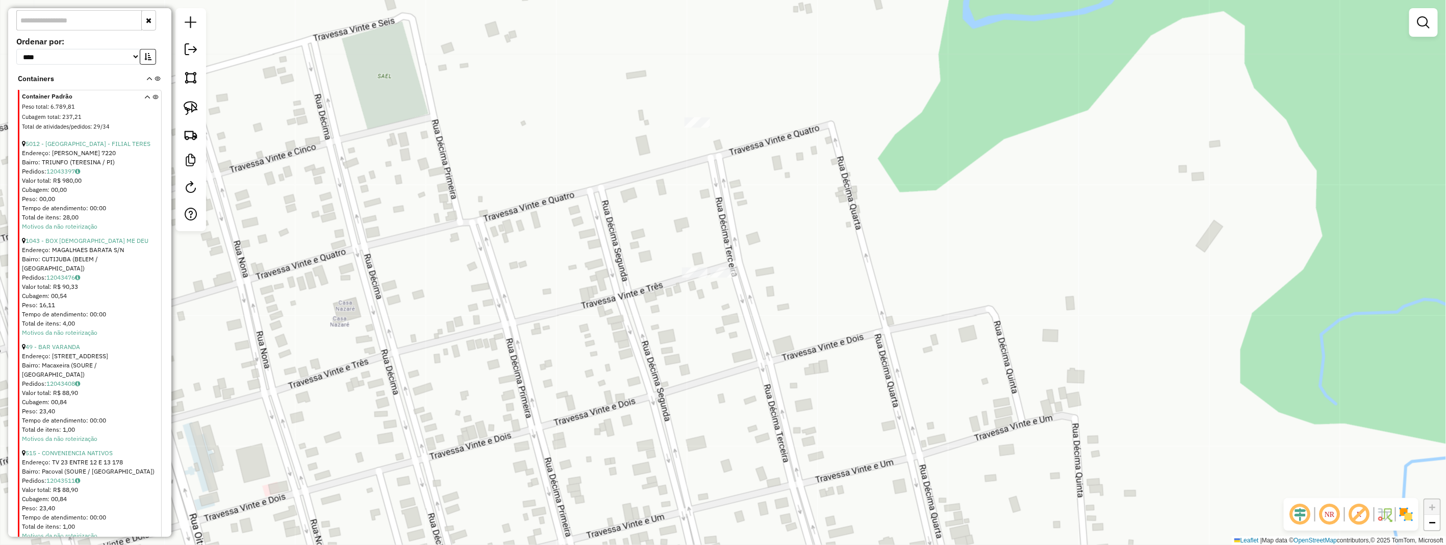
scroll to position [386, 0]
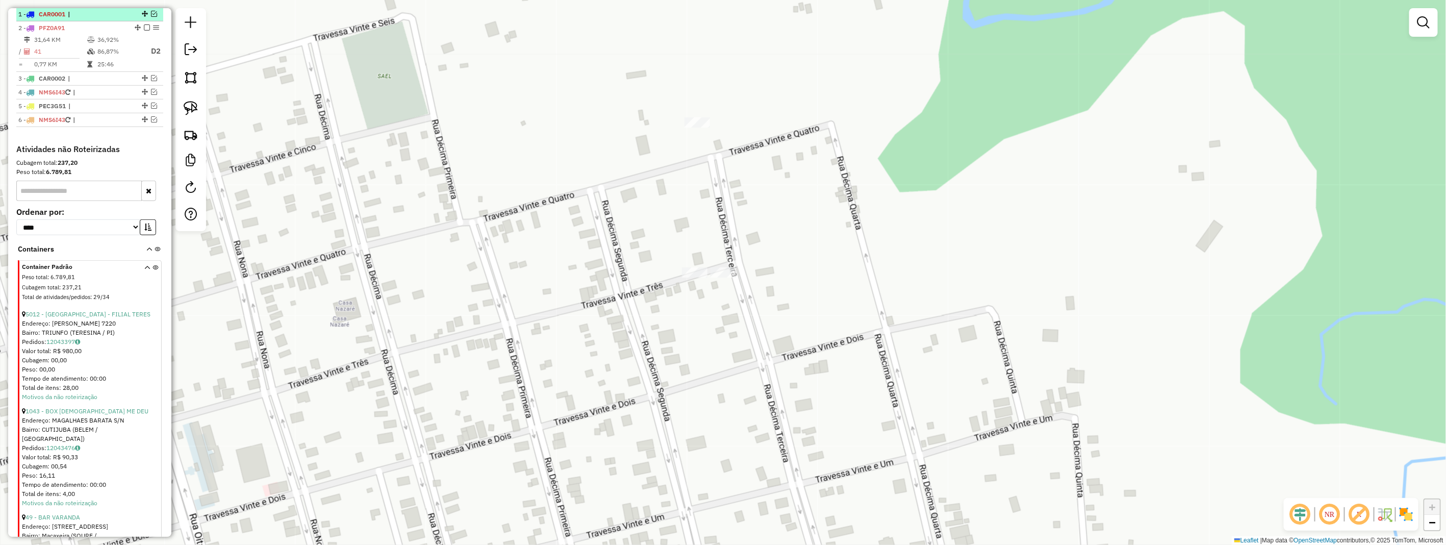
click at [151, 17] on em at bounding box center [154, 14] width 6 height 6
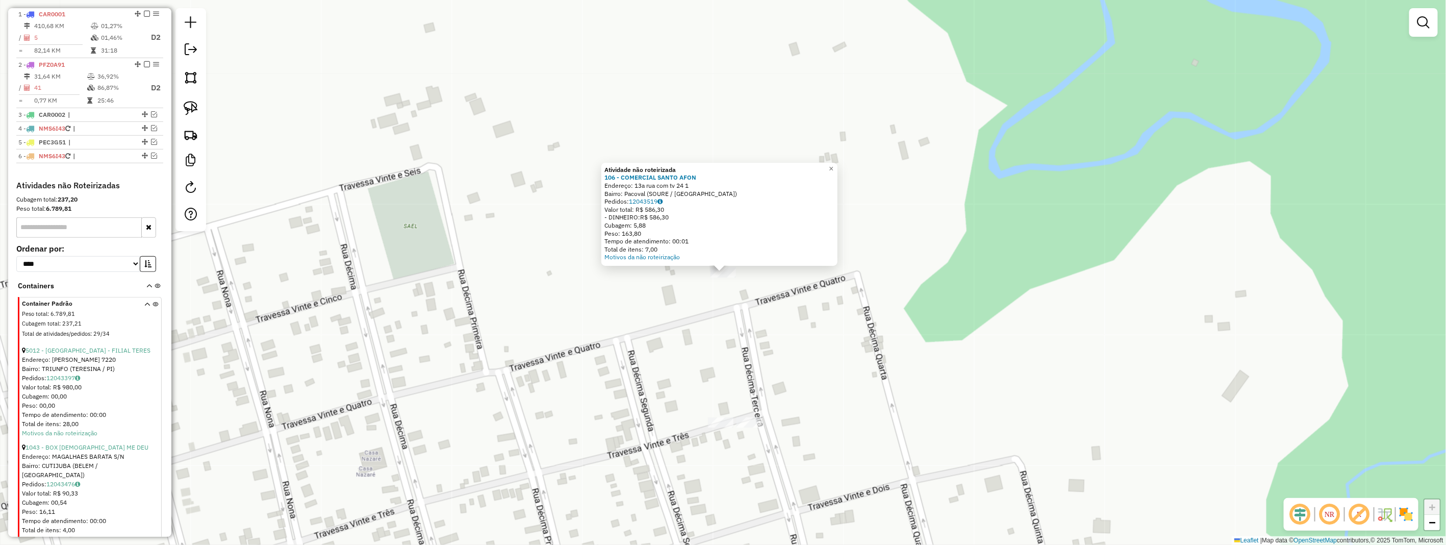
click at [730, 317] on div "Atividade não roteirizada 106 - COMERCIAL SANTO AFON Endereço: 13a rua com tv 2…" at bounding box center [723, 272] width 1446 height 545
click at [197, 106] on img at bounding box center [191, 108] width 14 height 14
drag, startPoint x: 756, startPoint y: 406, endPoint x: 765, endPoint y: 431, distance: 26.9
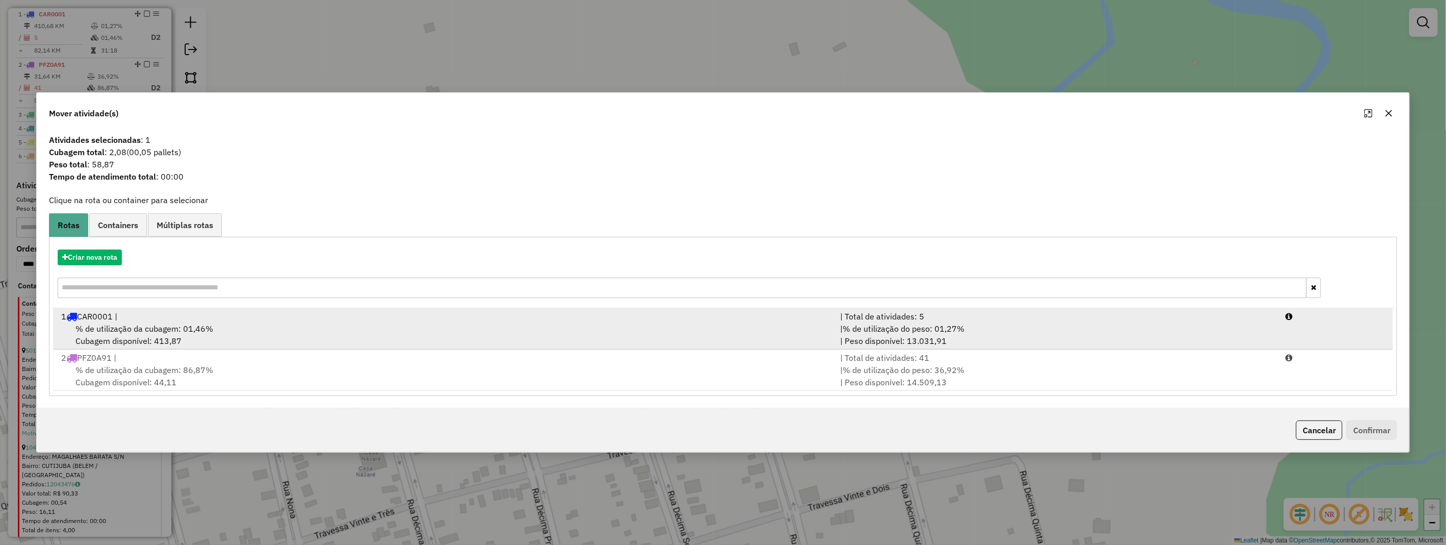
click at [251, 338] on div "% de utilização da cubagem: 01,46% Cubagem disponível: 413,87" at bounding box center [444, 334] width 779 height 24
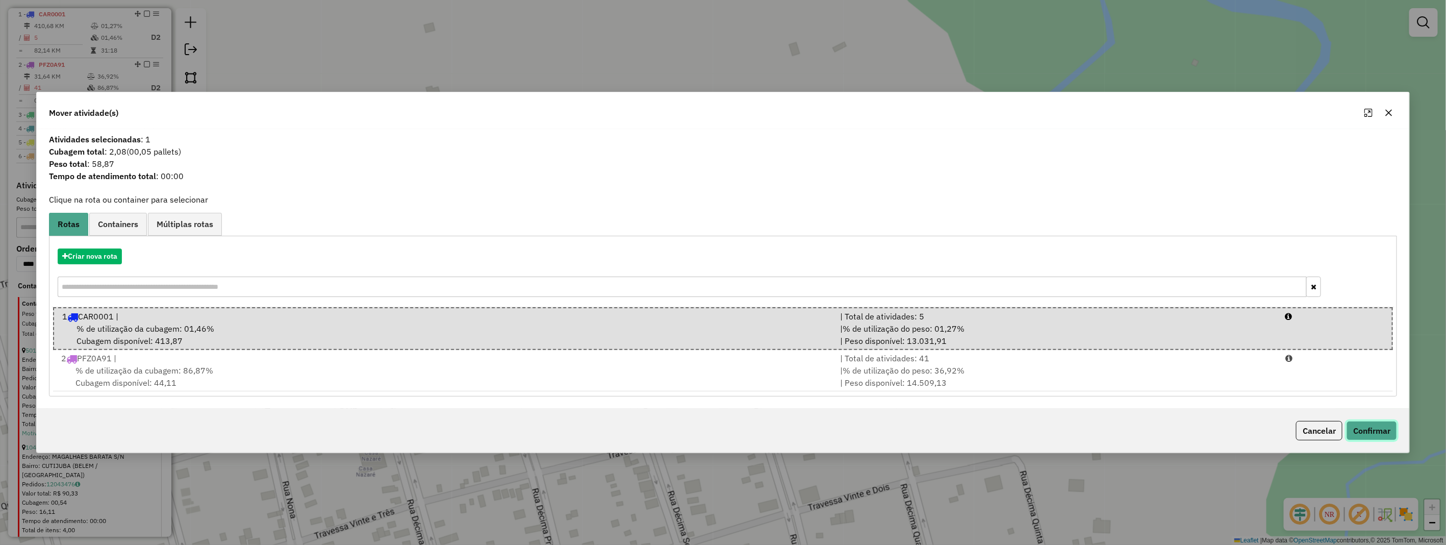
drag, startPoint x: 1385, startPoint y: 430, endPoint x: 1385, endPoint y: 422, distance: 7.7
click at [1385, 429] on button "Confirmar" at bounding box center [1371, 430] width 50 height 19
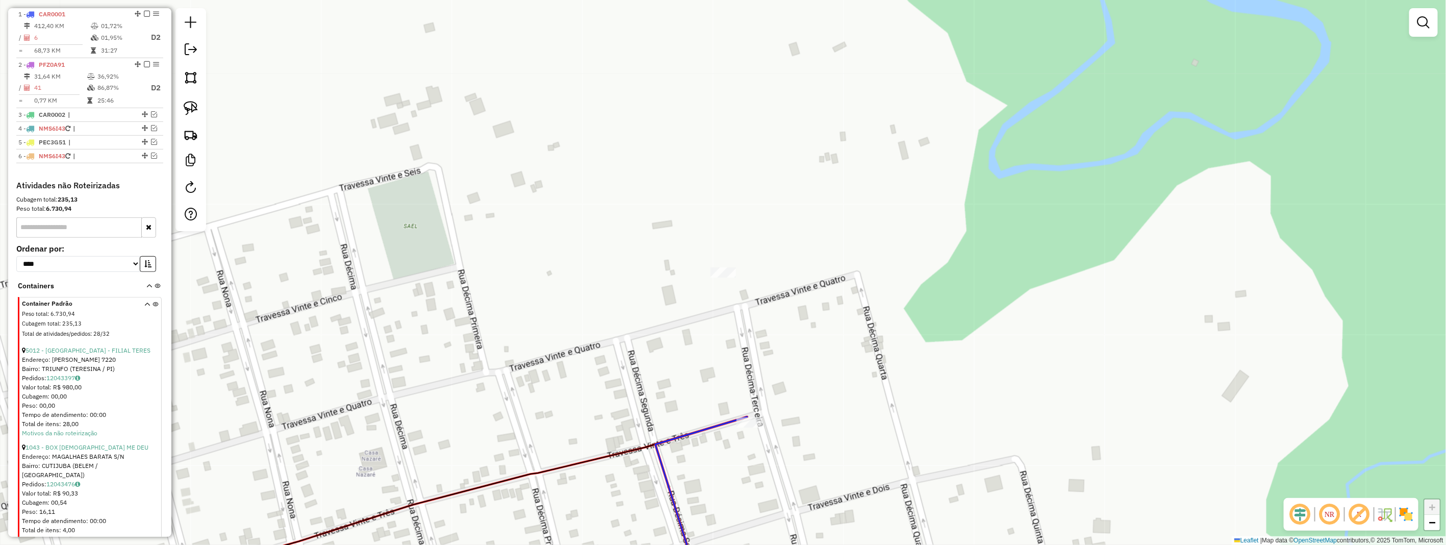
scroll to position [443, 0]
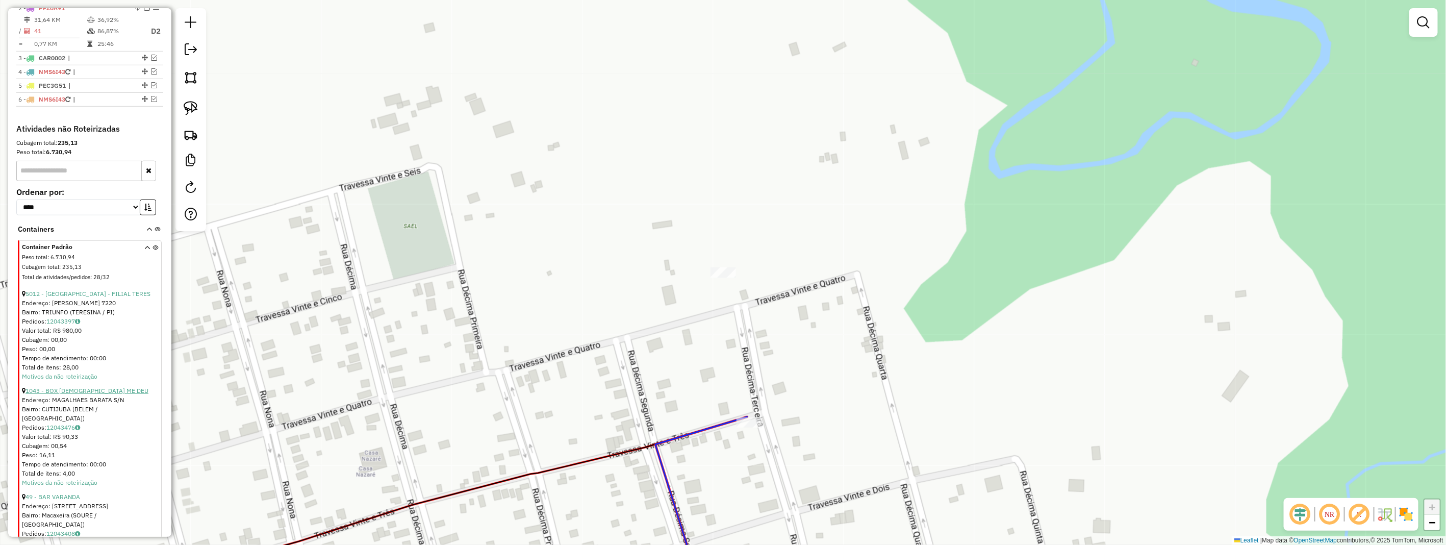
click at [82, 394] on link "1043 - BOX [DEMOGRAPHIC_DATA] ME DEU" at bounding box center [86, 390] width 123 height 8
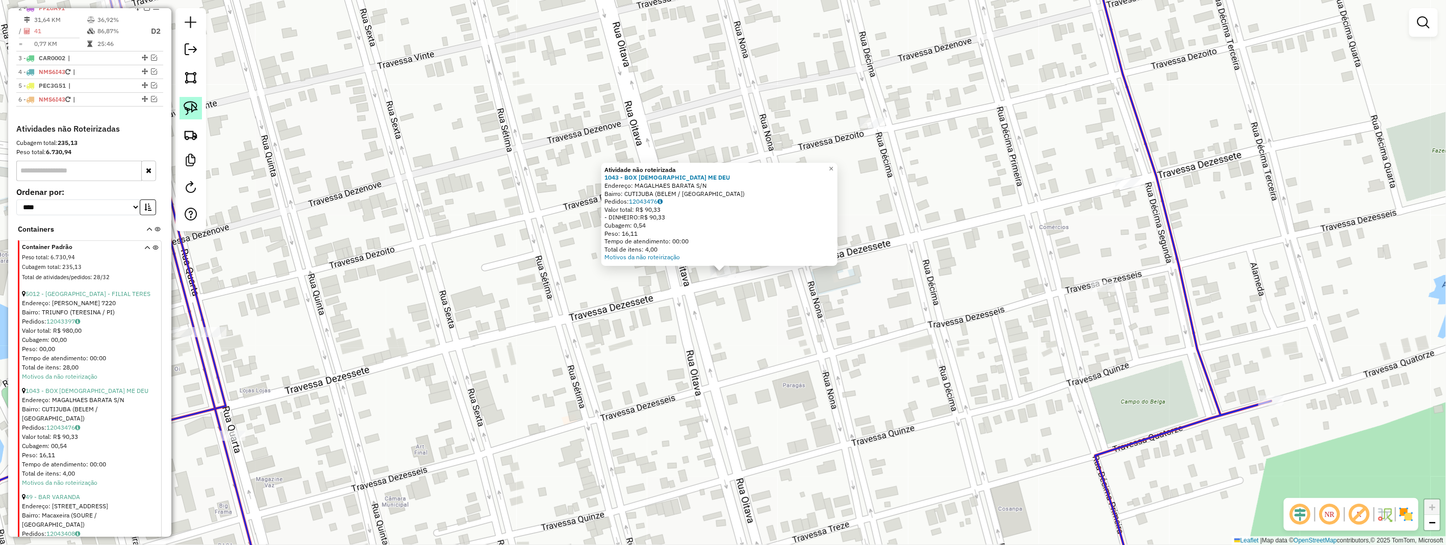
click at [194, 106] on img at bounding box center [191, 108] width 14 height 14
drag, startPoint x: 194, startPoint y: 106, endPoint x: 468, endPoint y: 196, distance: 288.3
click at [200, 118] on link at bounding box center [190, 108] width 22 height 22
drag, startPoint x: 709, startPoint y: 291, endPoint x: 709, endPoint y: 257, distance: 33.7
click at [709, 257] on div "Atividade não roteirizada 1043 - BOX DEUS ME DEU Endereço: MAGALHAES BARATA S/N…" at bounding box center [723, 272] width 1446 height 545
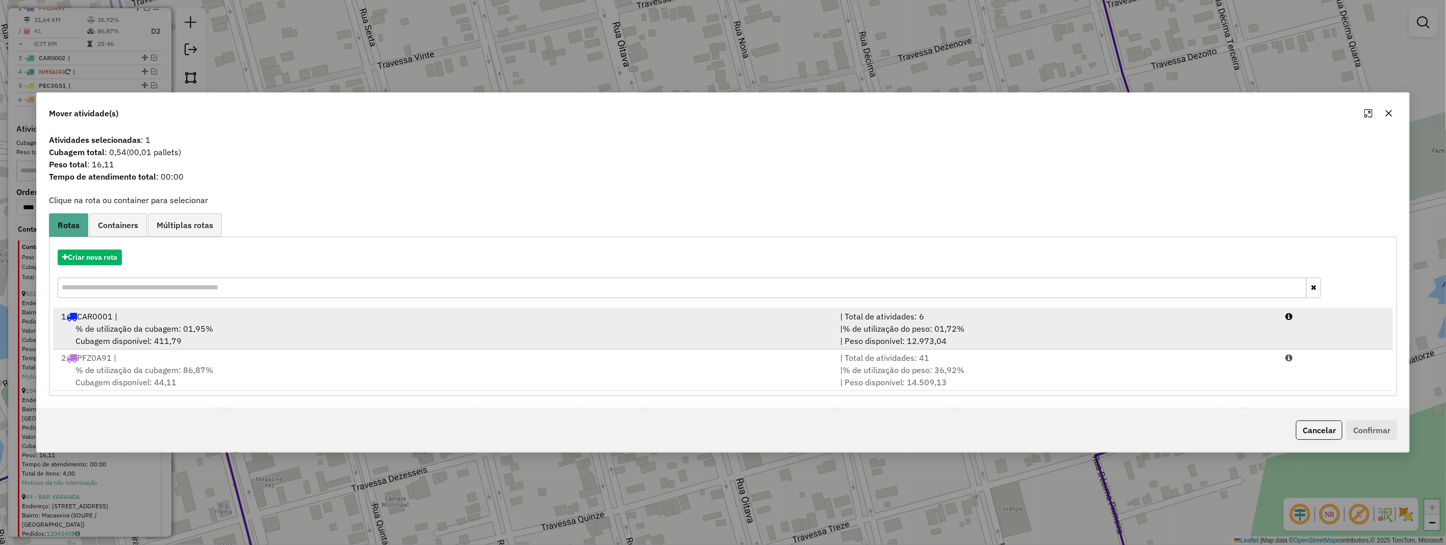
click at [263, 344] on div "% de utilização da cubagem: 01,95% Cubagem disponível: 411,79" at bounding box center [444, 334] width 779 height 24
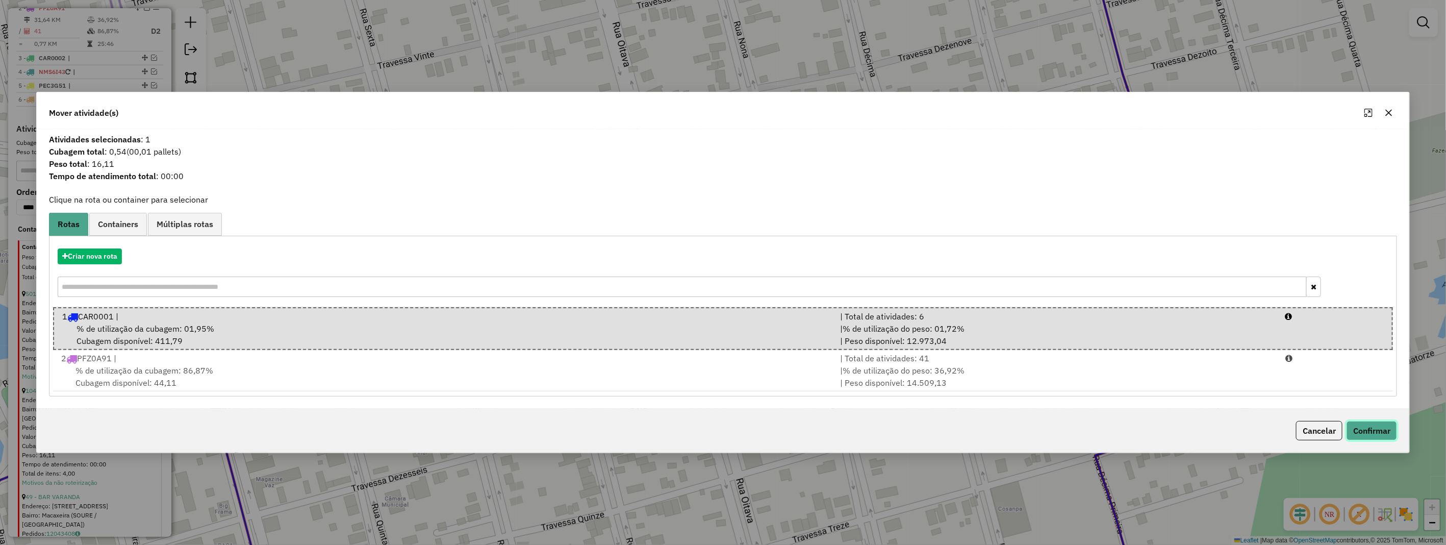
click at [1377, 431] on button "Confirmar" at bounding box center [1371, 430] width 50 height 19
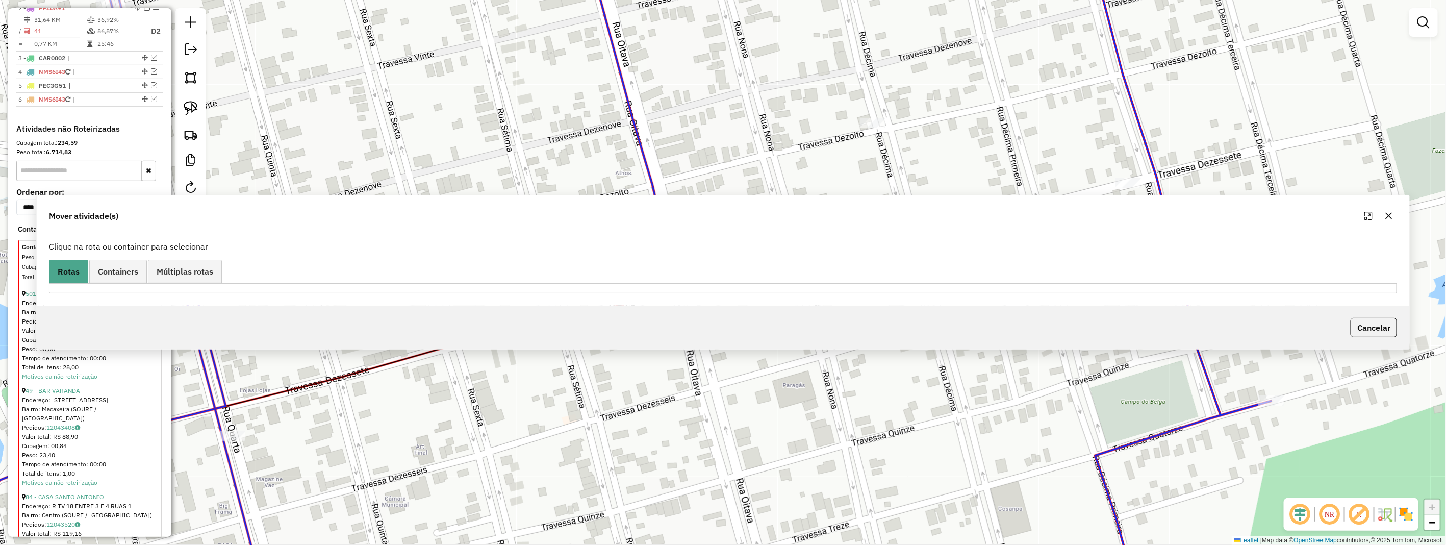
scroll to position [393, 0]
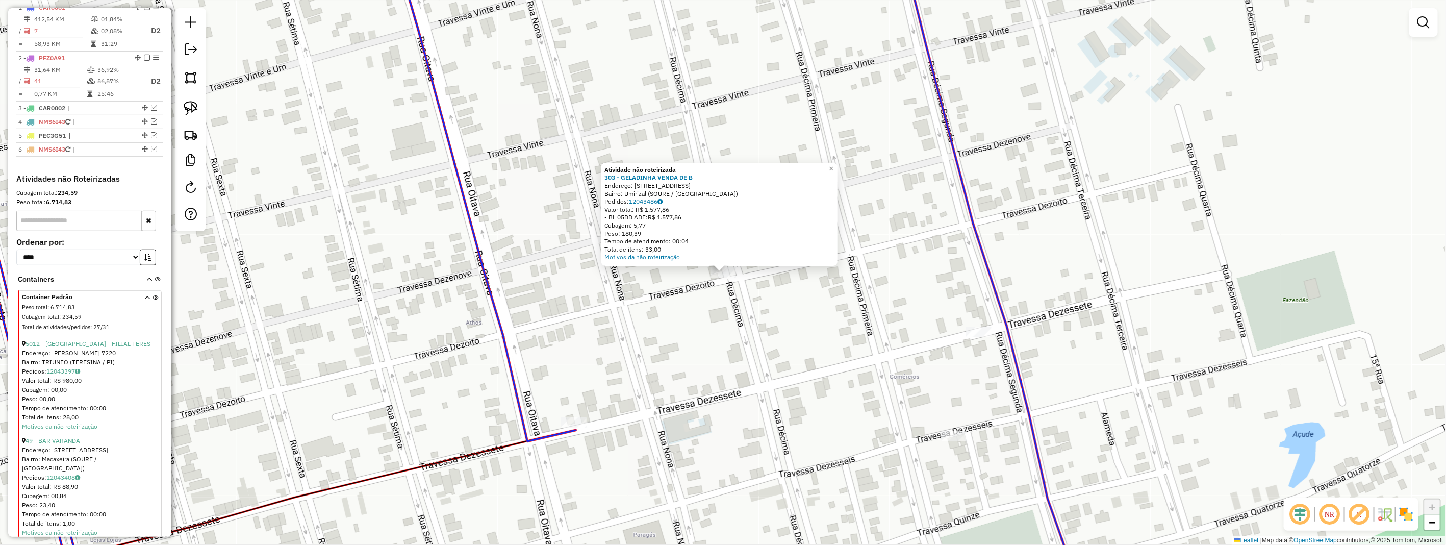
click at [802, 320] on div "Atividade não roteirizada 303 - GELADINHA VENDA DE B Endereço: 10 RUA ENTRE TV …" at bounding box center [723, 272] width 1446 height 545
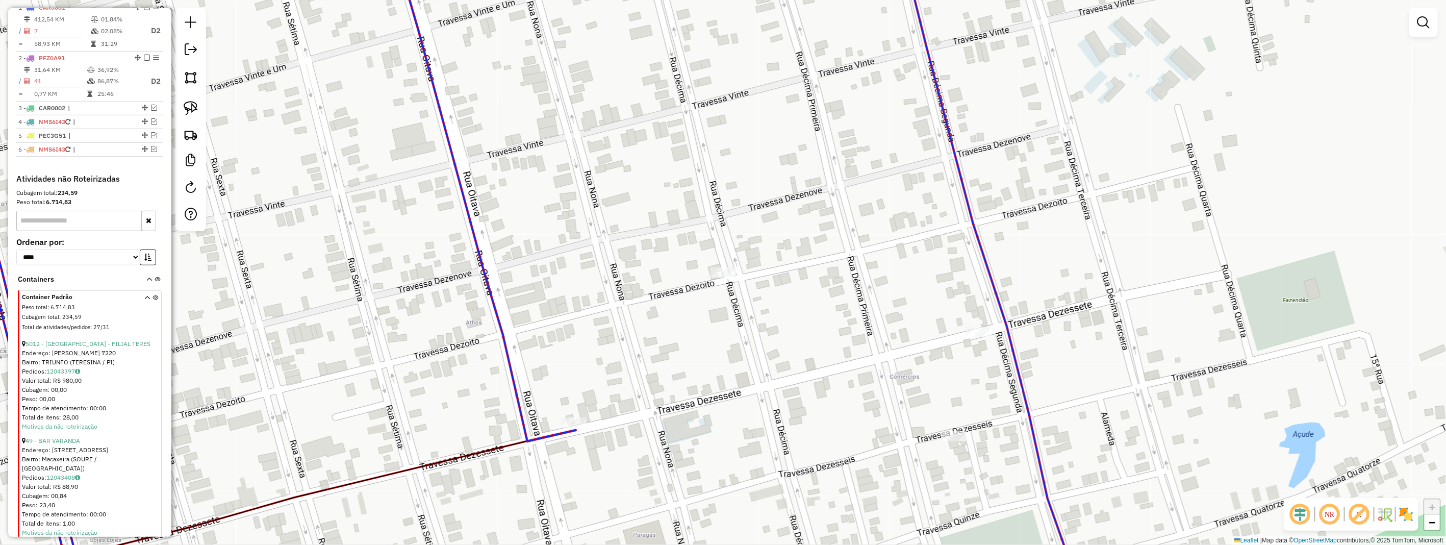
scroll to position [449, 0]
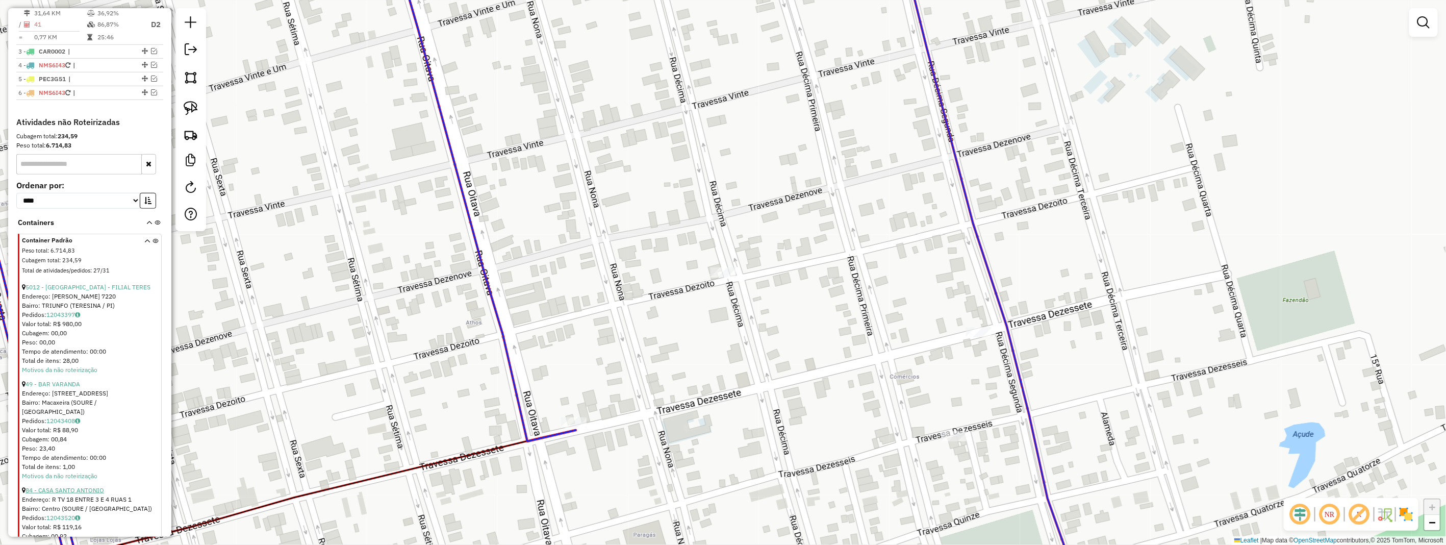
click at [75, 488] on link "84 - CASA SANTO ANTONIO" at bounding box center [64, 490] width 79 height 8
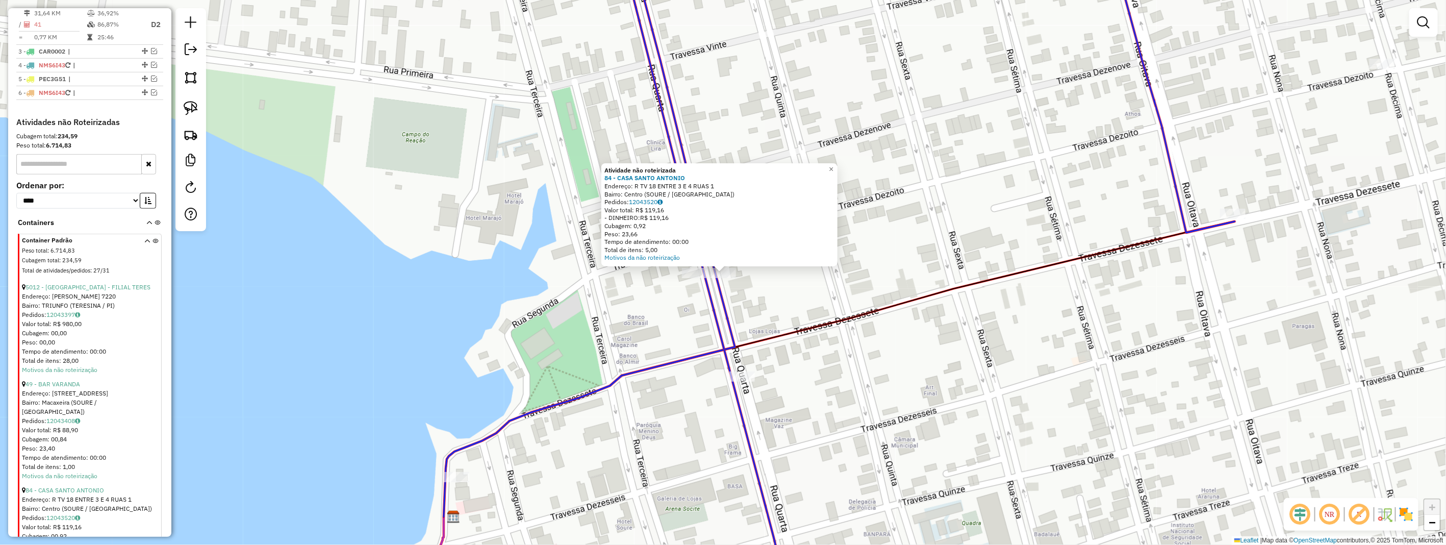
click at [709, 301] on icon at bounding box center [927, 272] width 614 height 654
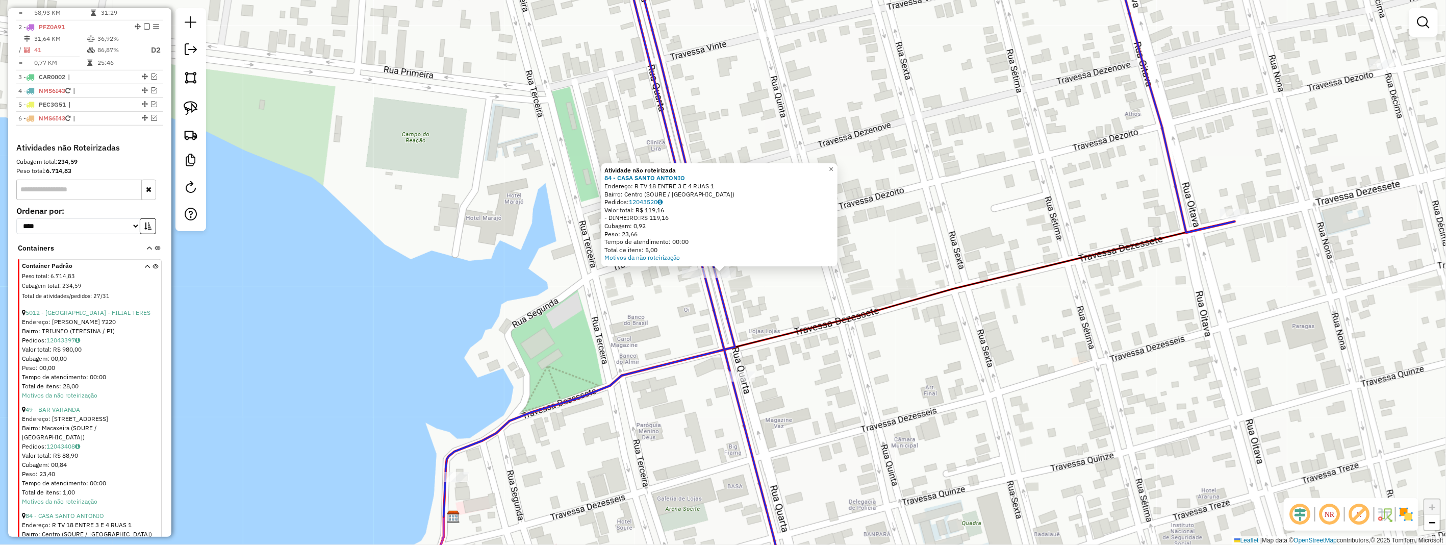
select select "**********"
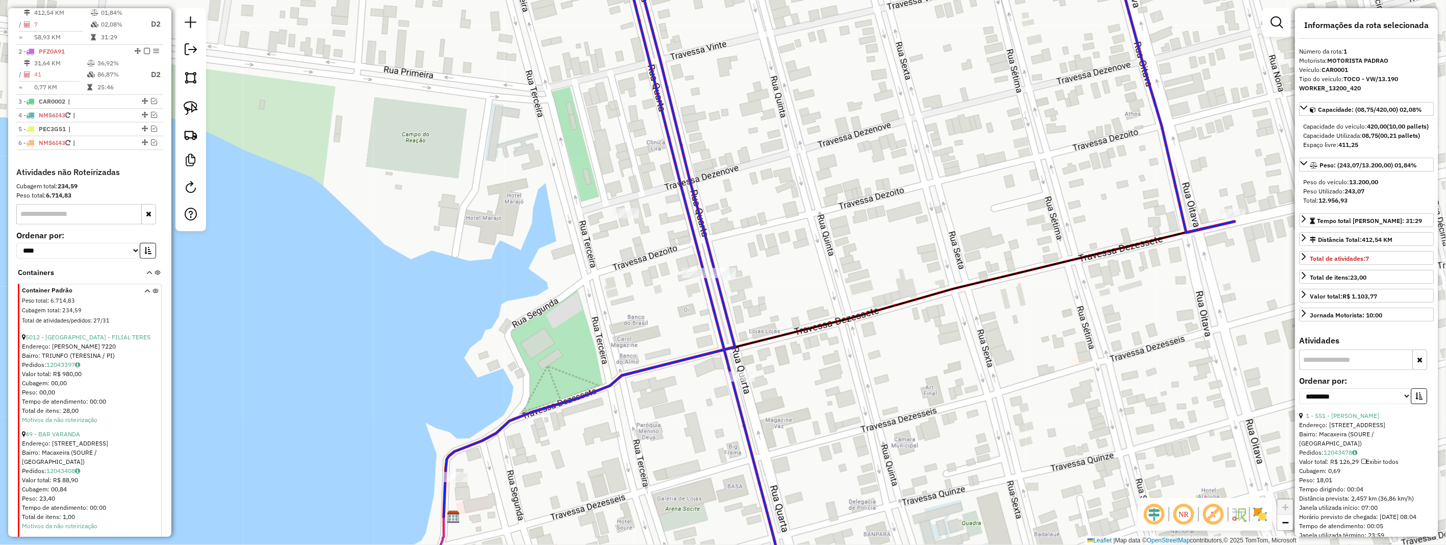
scroll to position [394, 0]
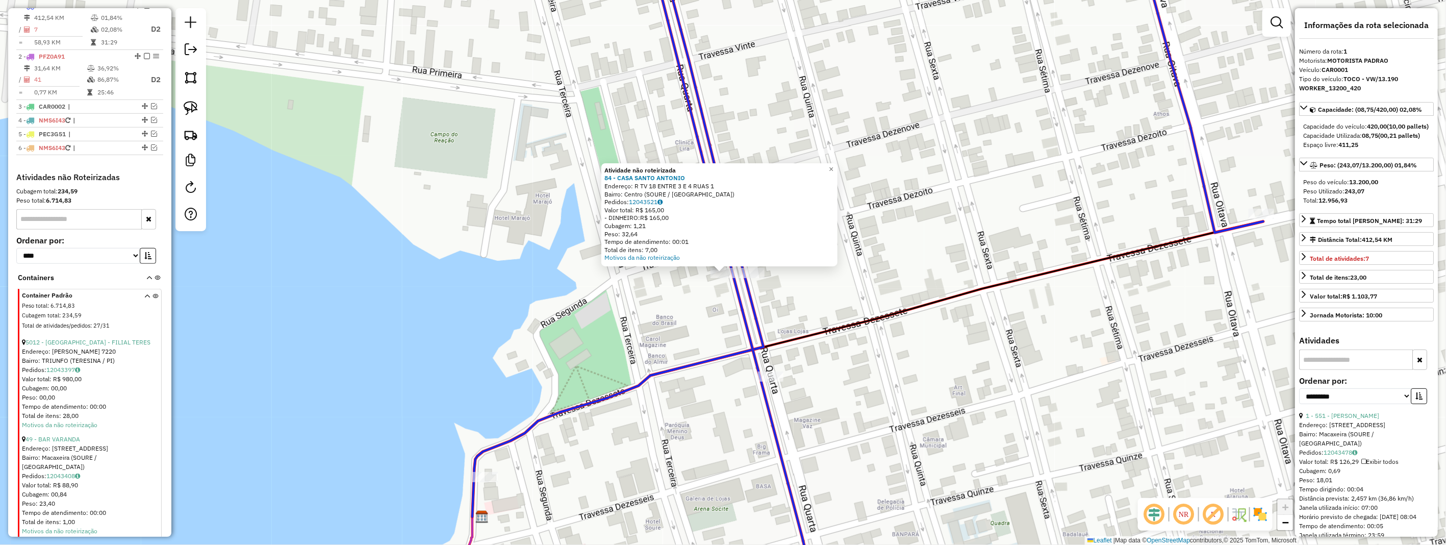
click at [770, 288] on div "Atividade não roteirizada 84 - CASA SANTO ANTONIO Endereço: R TV 18 ENTRE 3 E 4…" at bounding box center [723, 272] width 1446 height 545
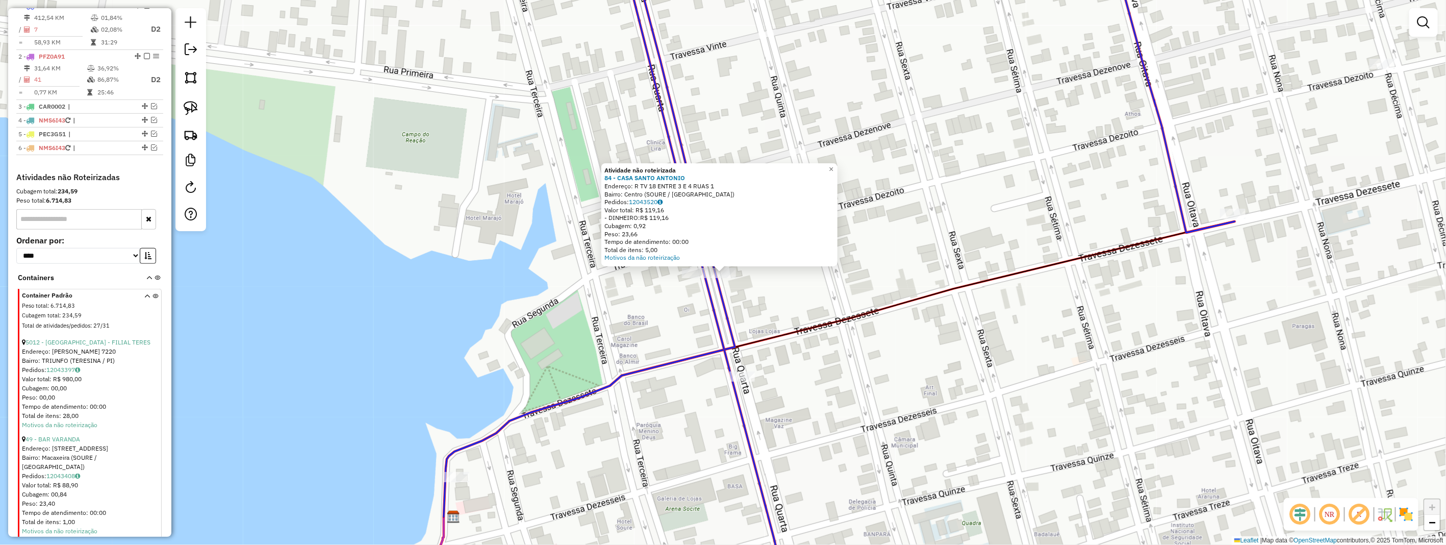
click at [698, 317] on div "Atividade não roteirizada 84 - CASA SANTO ANTONIO Endereço: R TV 18 ENTRE 3 E 4…" at bounding box center [723, 272] width 1446 height 545
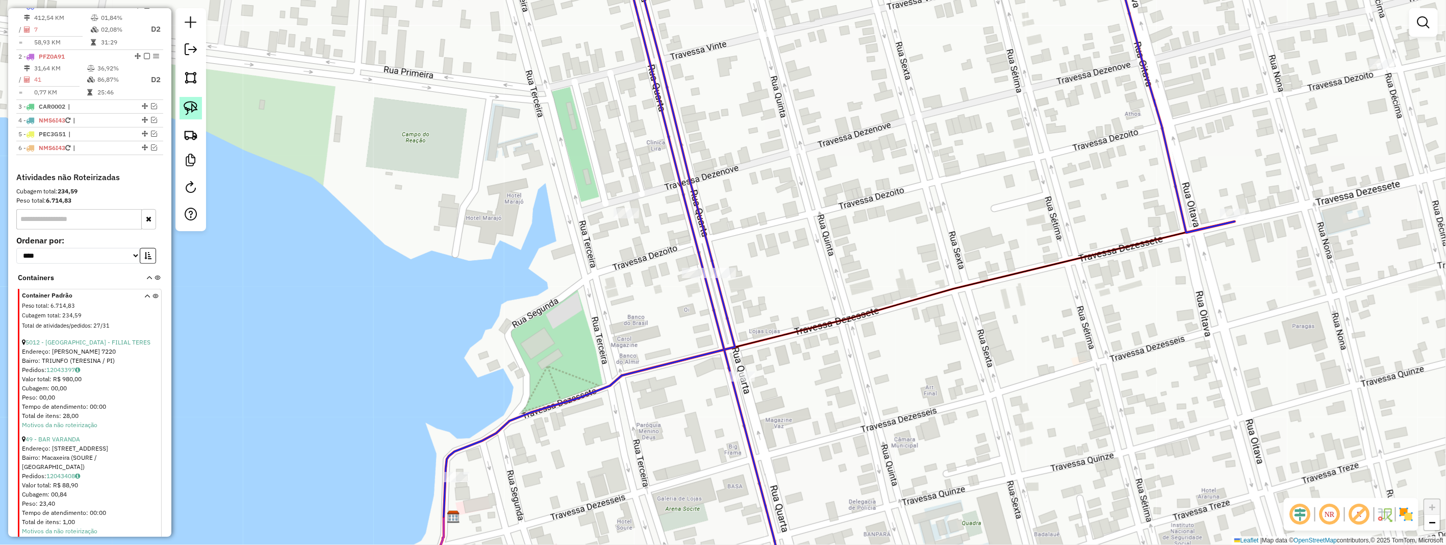
click at [187, 107] on img at bounding box center [191, 108] width 14 height 14
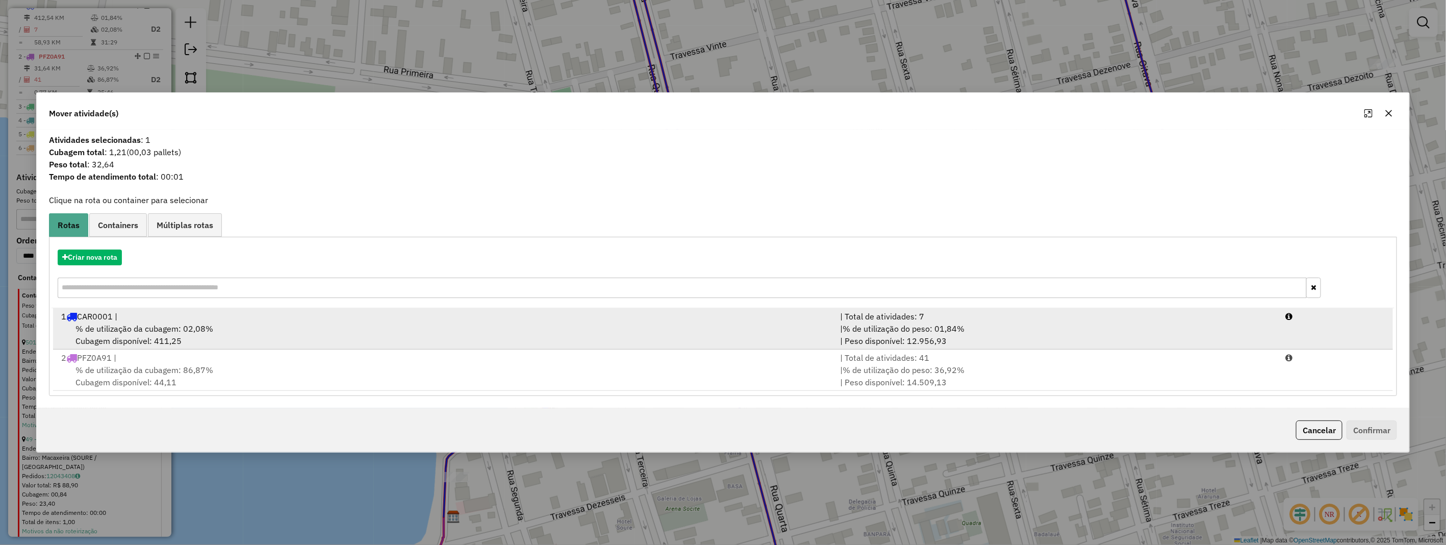
click at [250, 341] on div "% de utilização da cubagem: 02,08% Cubagem disponível: 411,25" at bounding box center [444, 334] width 779 height 24
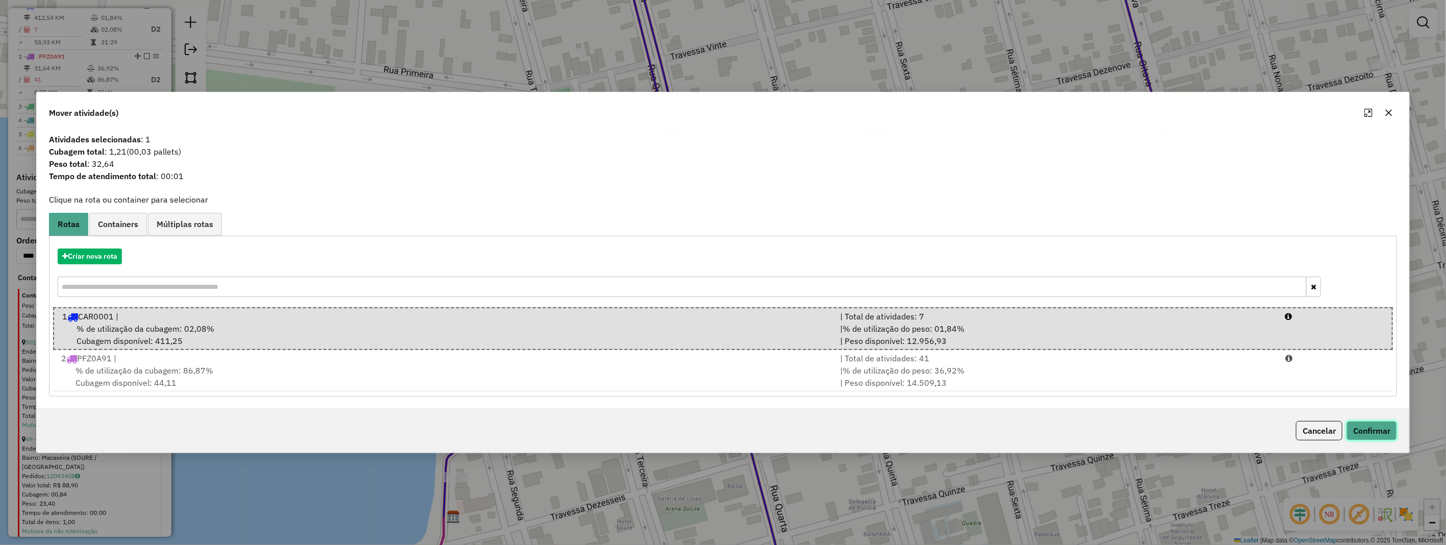
click at [1379, 421] on button "Confirmar" at bounding box center [1371, 430] width 50 height 19
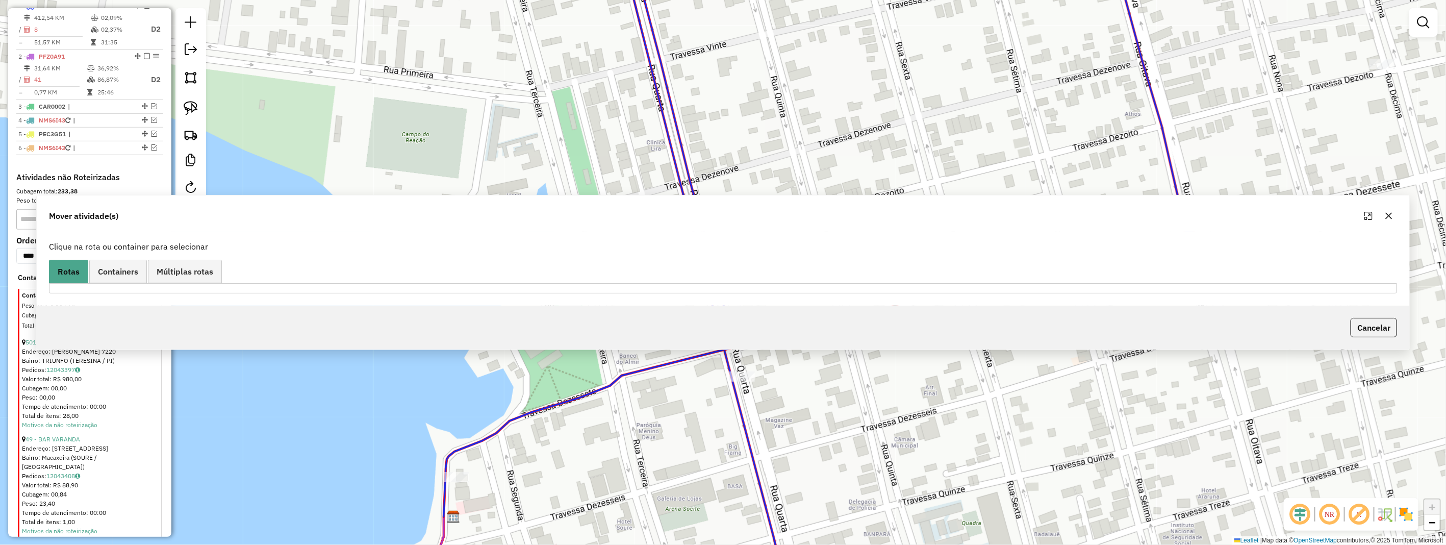
scroll to position [344, 0]
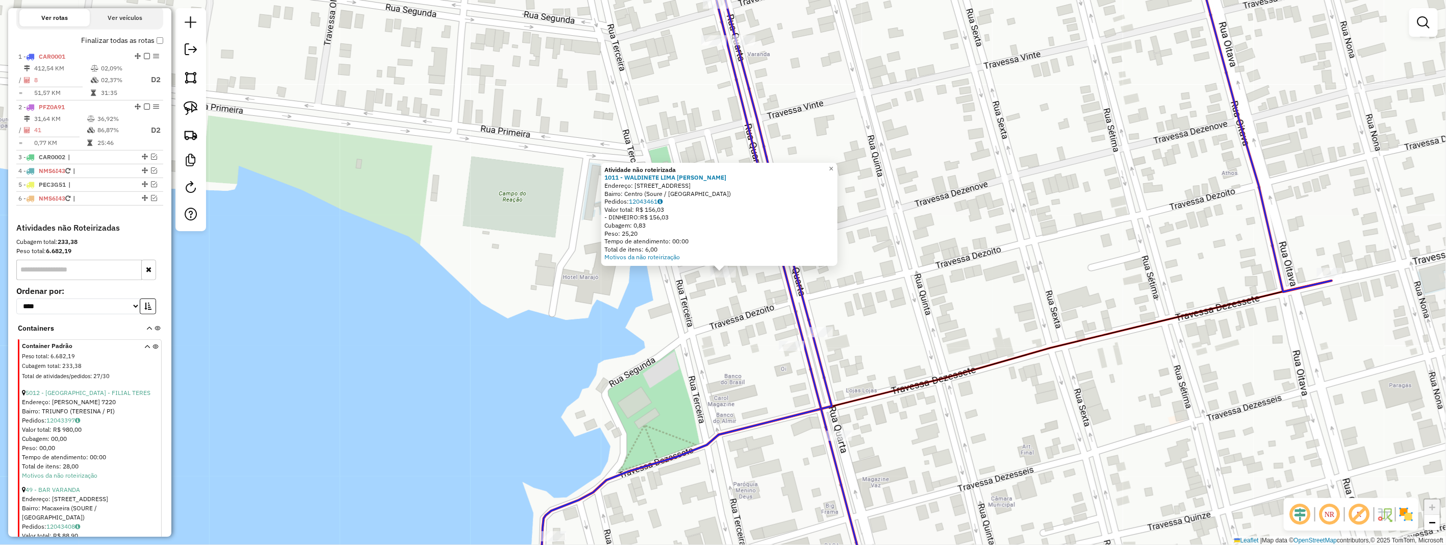
click at [696, 319] on div "Atividade não roteirizada 1011 - WALDINETE LIMA BARBO Endereço: Travessa Dezeno…" at bounding box center [723, 272] width 1446 height 545
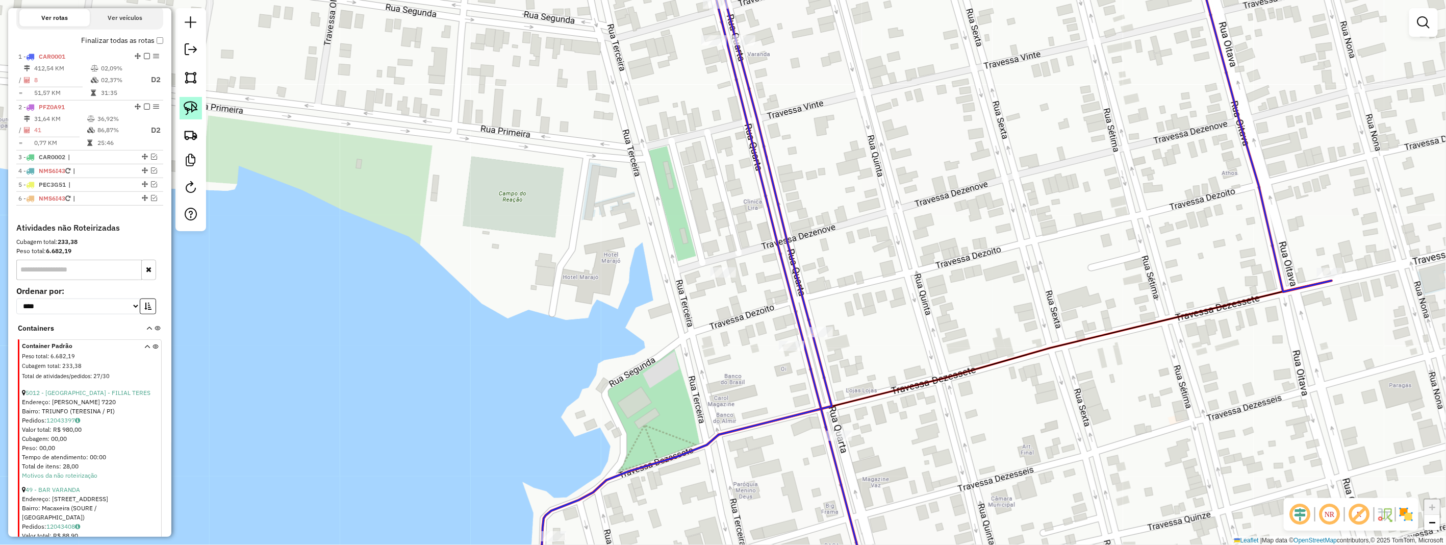
click at [199, 116] on link at bounding box center [190, 108] width 22 height 22
drag, startPoint x: 199, startPoint y: 116, endPoint x: 330, endPoint y: 174, distance: 144.0
click at [204, 120] on div at bounding box center [190, 119] width 31 height 223
drag, startPoint x: 751, startPoint y: 262, endPoint x: 743, endPoint y: 286, distance: 25.2
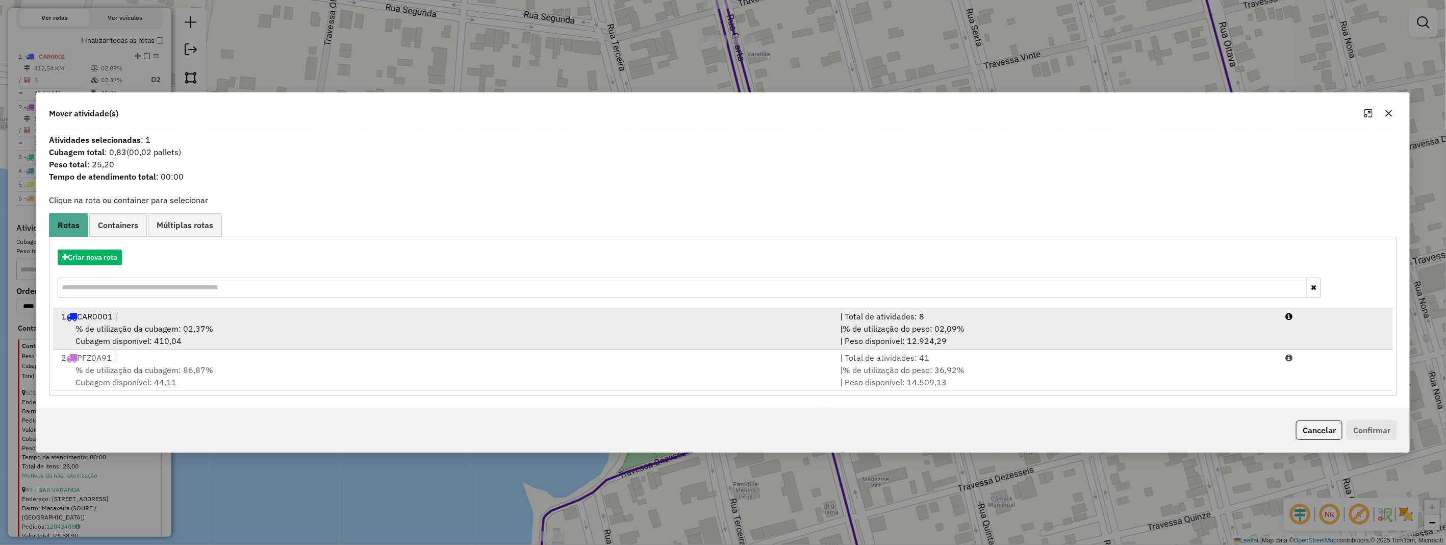
click at [352, 345] on div "% de utilização da cubagem: 02,37% Cubagem disponível: 410,04" at bounding box center [444, 334] width 779 height 24
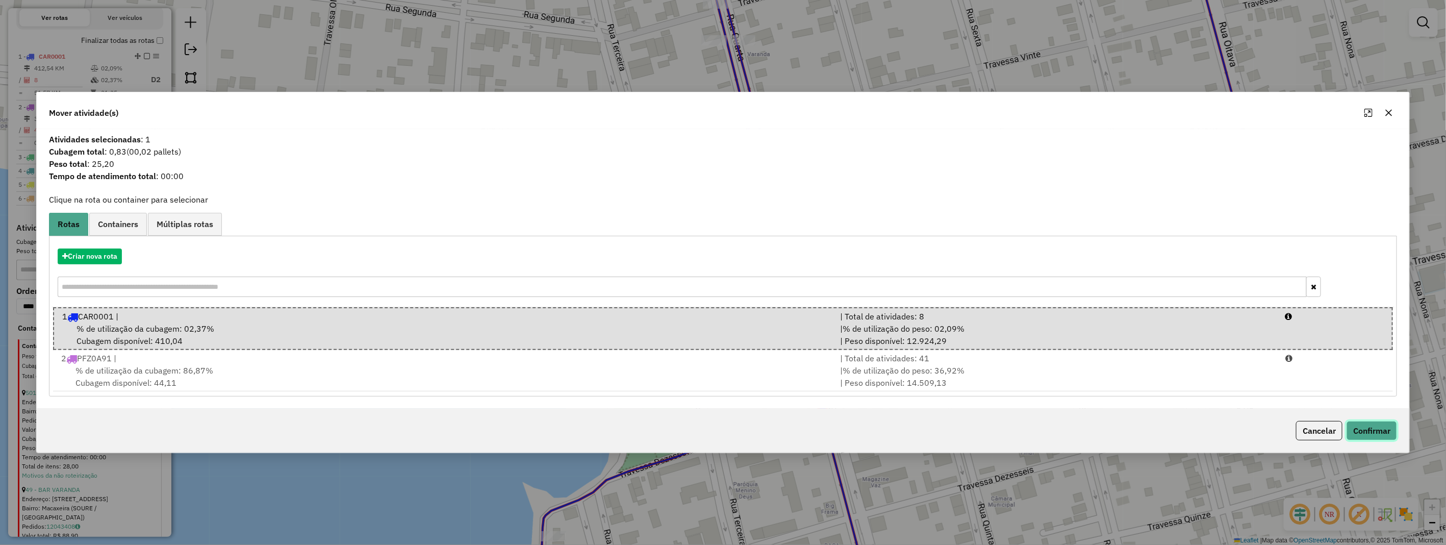
click at [1368, 424] on button "Confirmar" at bounding box center [1371, 430] width 50 height 19
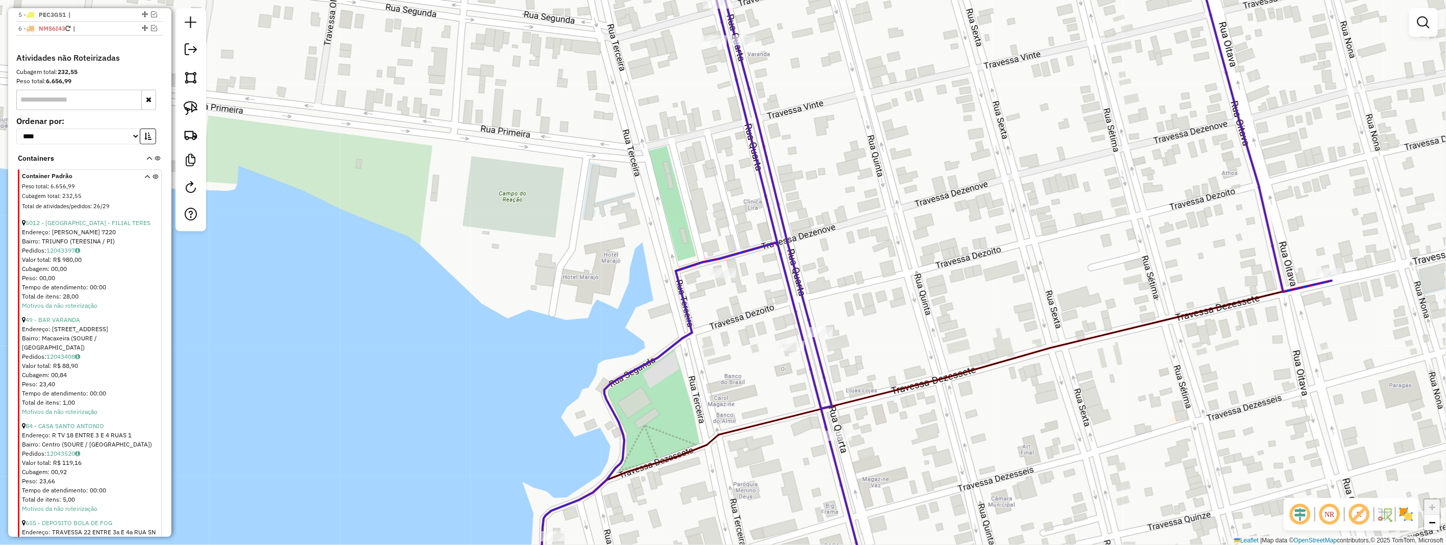
scroll to position [627, 0]
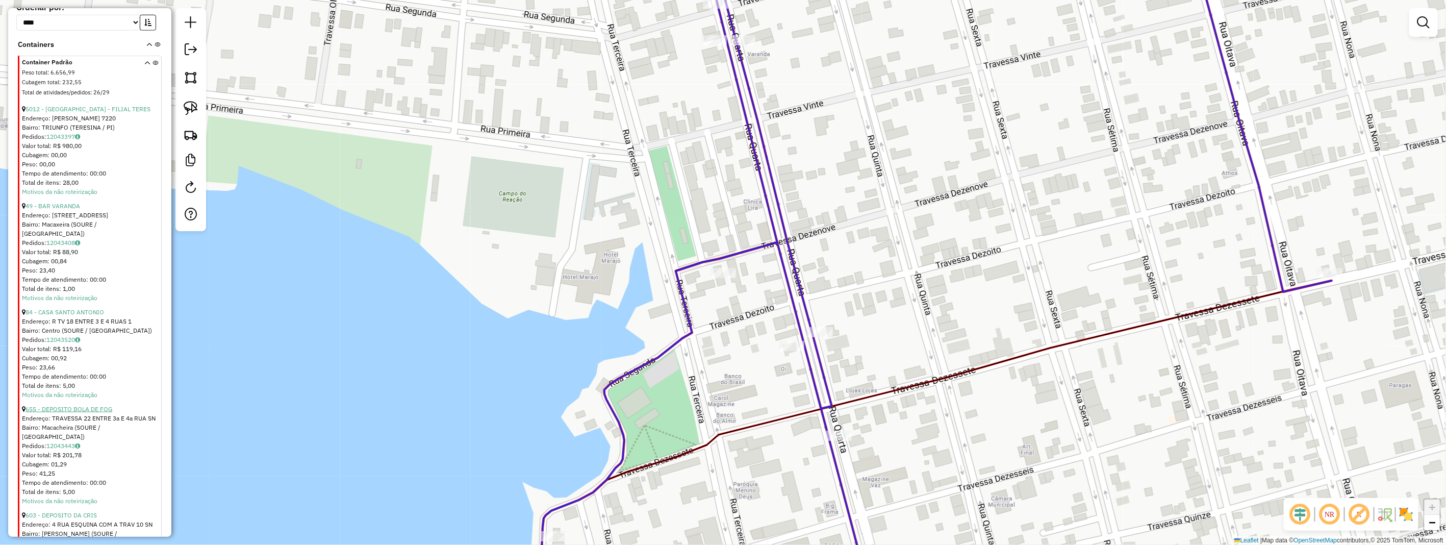
click at [88, 408] on link "655 - DEPOSITO BOLA DE FOG" at bounding box center [68, 409] width 87 height 8
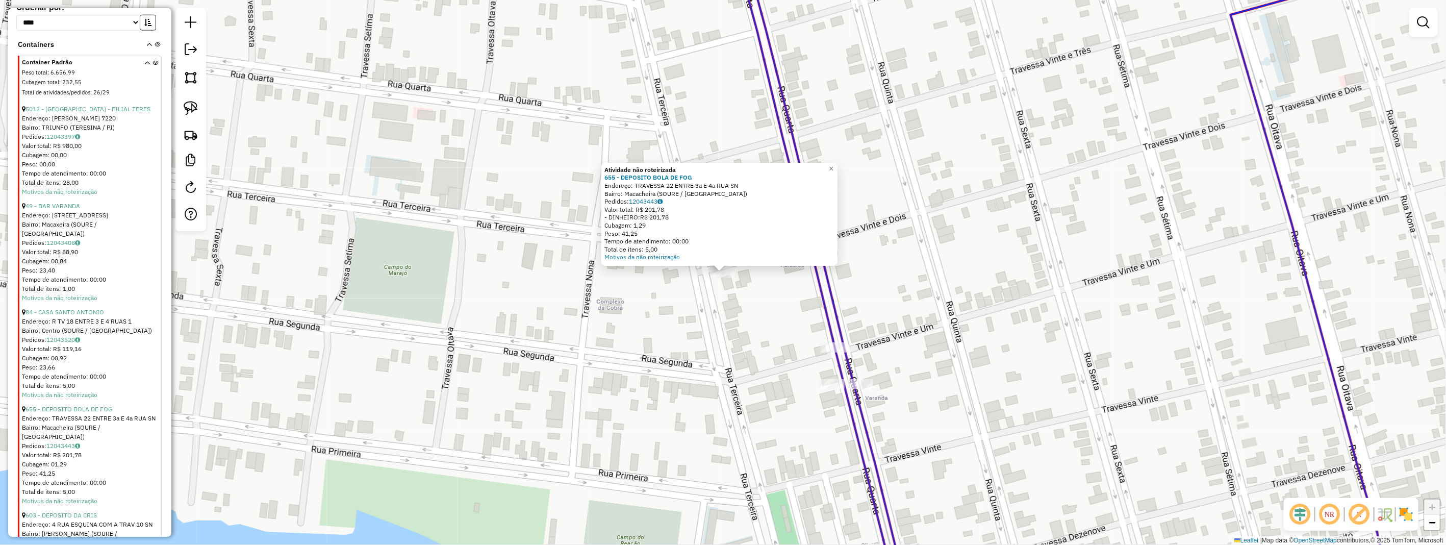
click at [671, 319] on div "Atividade não roteirizada 655 - DEPOSITO BOLA DE FOG Endereço: TRAVESSA 22 ENTR…" at bounding box center [723, 272] width 1446 height 545
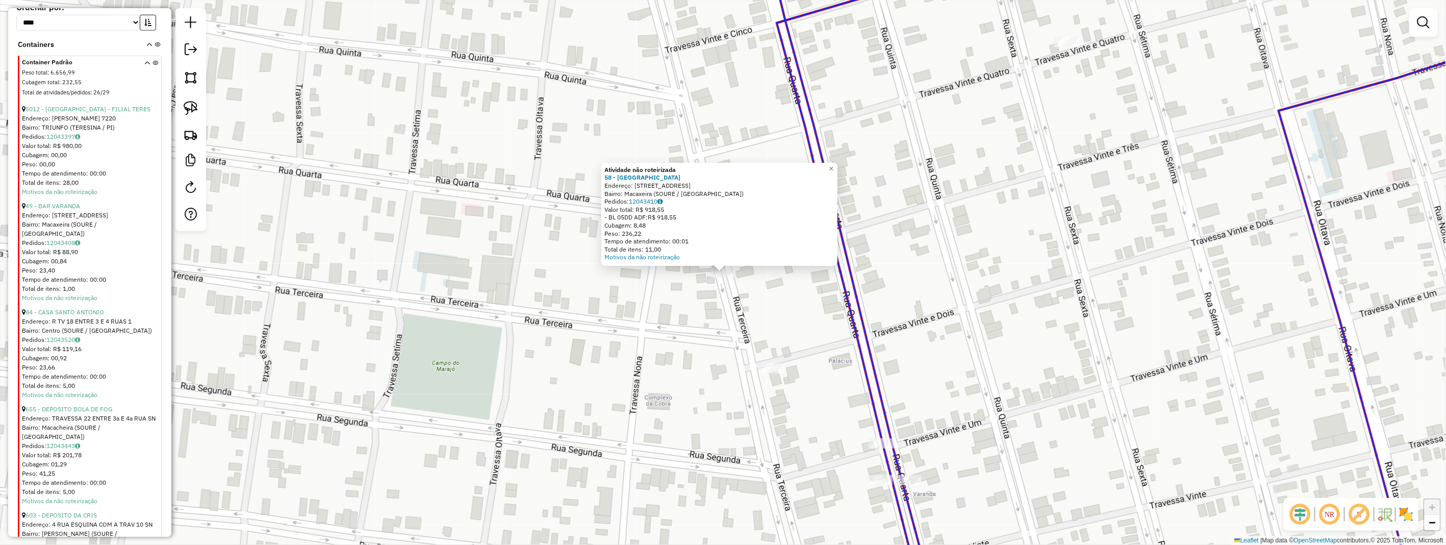
click at [681, 302] on div "Atividade não roteirizada 58 - BOCA DO ACRE Endereço: 3 RUA TV23 3 Bairro: Maca…" at bounding box center [723, 272] width 1446 height 545
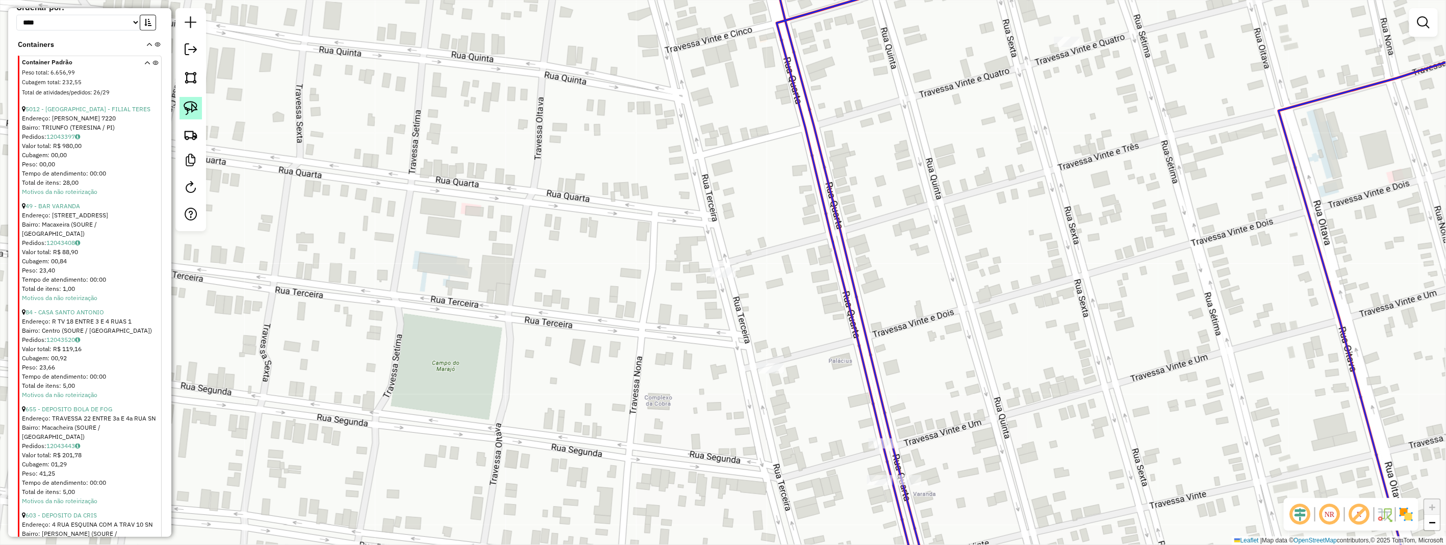
click at [199, 109] on link at bounding box center [190, 108] width 22 height 22
drag, startPoint x: 198, startPoint y: 109, endPoint x: 624, endPoint y: 381, distance: 505.8
click at [241, 191] on hb-router-mapa "Informações da Sessão 978429 - 12/08/2025 Criação: 12/08/2025 17:32 Depósito: H…" at bounding box center [723, 272] width 1446 height 545
drag, startPoint x: 789, startPoint y: 361, endPoint x: 780, endPoint y: 382, distance: 23.3
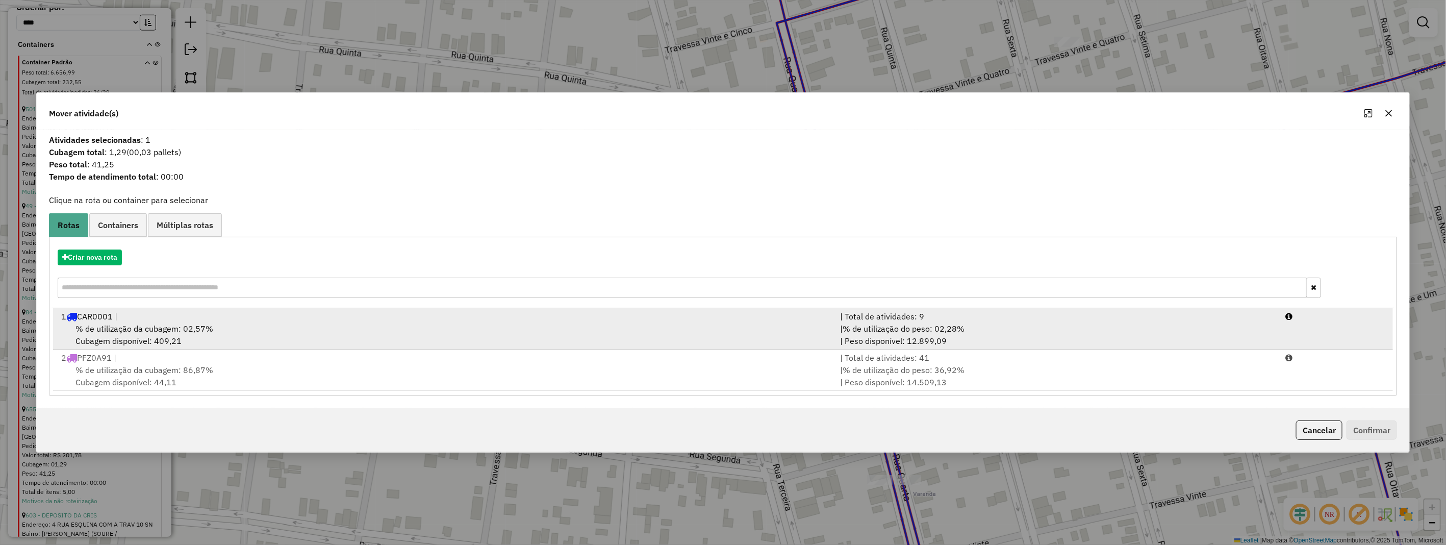
click at [182, 335] on div "% de utilização da cubagem: 02,57% Cubagem disponível: 409,21" at bounding box center [444, 334] width 779 height 24
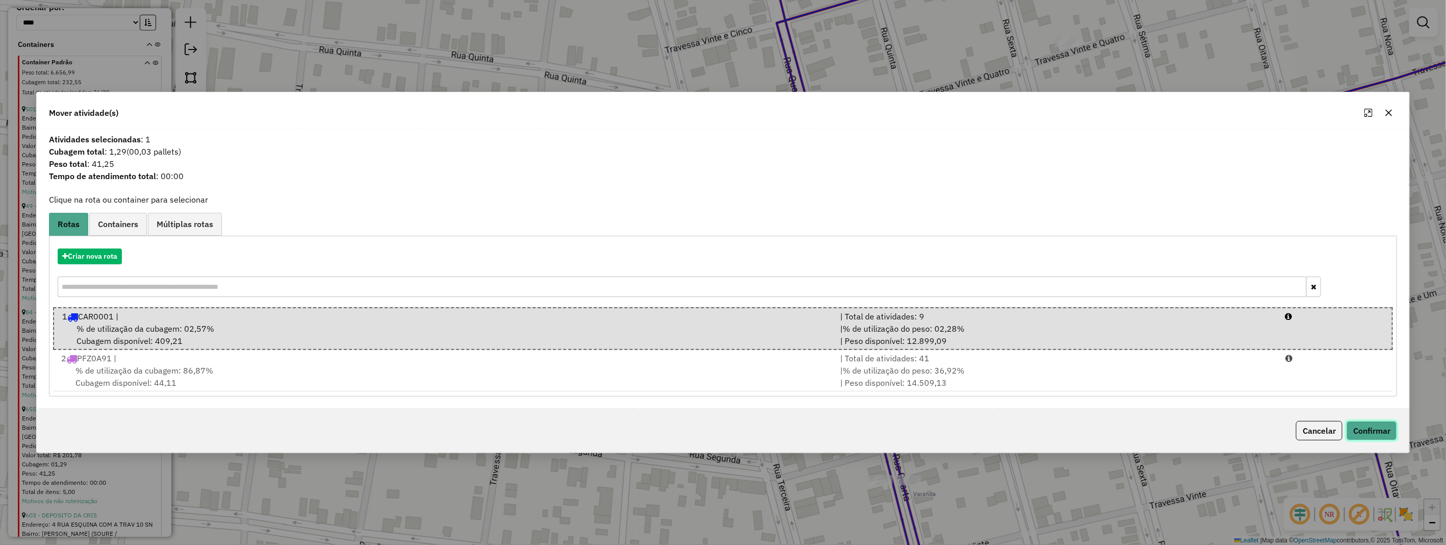
click at [1380, 431] on button "Confirmar" at bounding box center [1371, 430] width 50 height 19
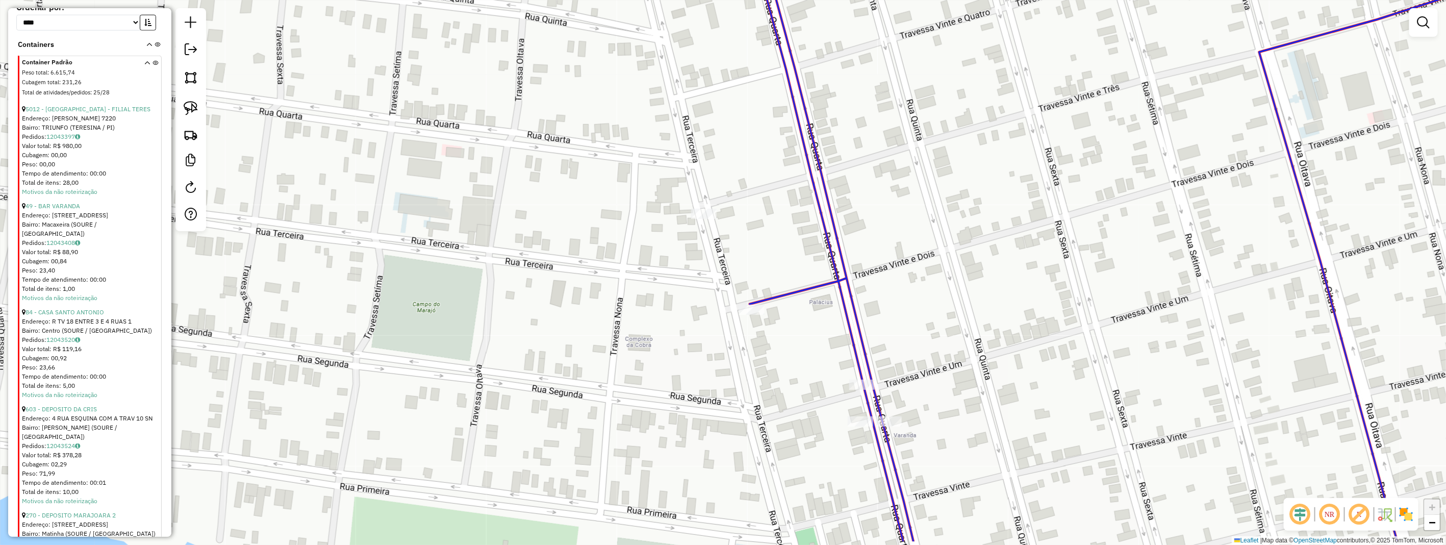
drag, startPoint x: 951, startPoint y: 399, endPoint x: 934, endPoint y: 342, distance: 59.3
click at [934, 343] on div "Janela de atendimento Grade de atendimento Capacidade Transportadoras Veículos …" at bounding box center [723, 272] width 1446 height 545
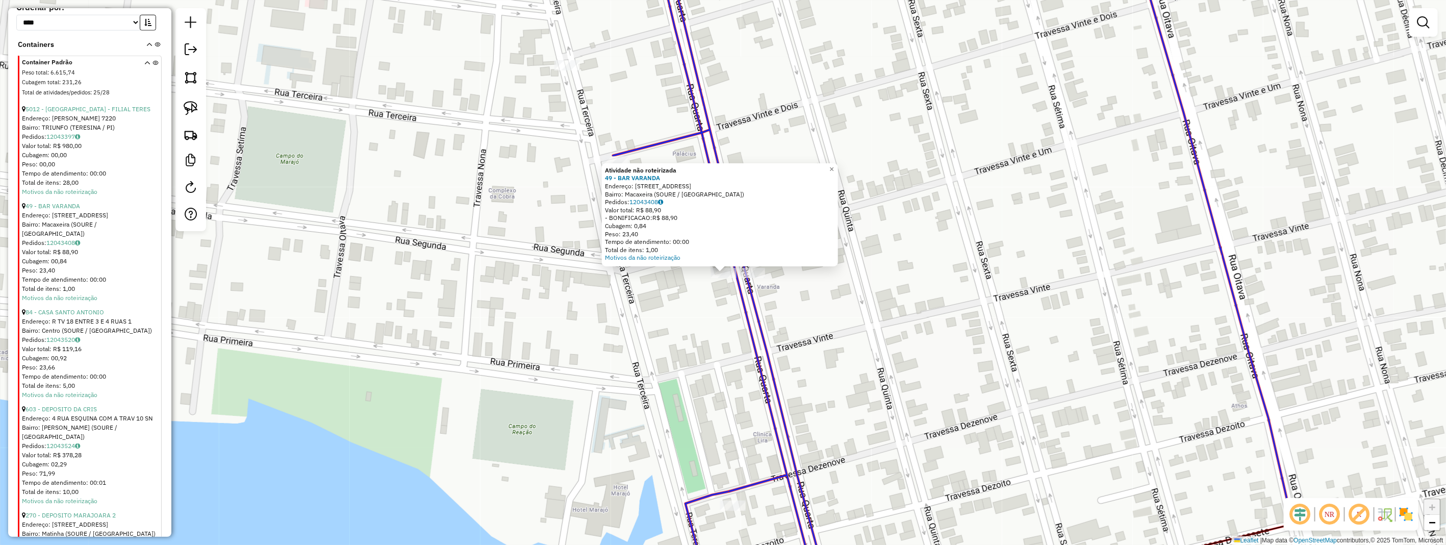
drag, startPoint x: 849, startPoint y: 345, endPoint x: 821, endPoint y: 325, distance: 35.1
click at [849, 345] on div "Atividade não roteirizada 49 - BAR VARANDA Endereço: 4 RUA PX AO BAR DO CONCA 1…" at bounding box center [723, 272] width 1446 height 545
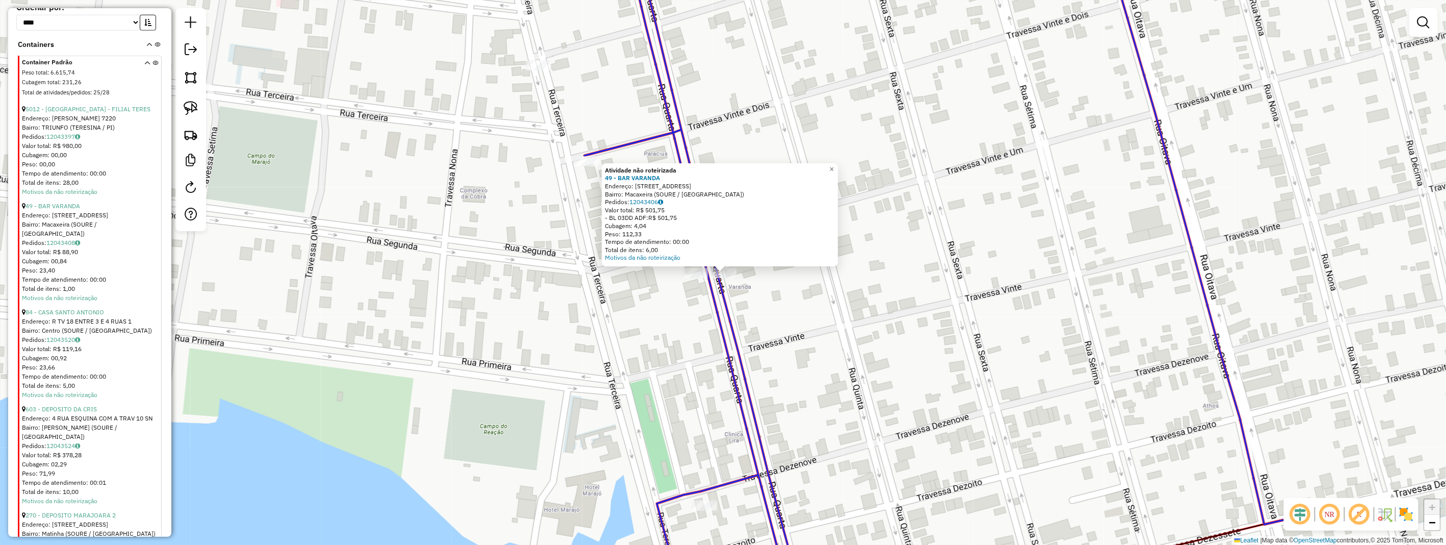
click at [779, 294] on div "Atividade não roteirizada 49 - BAR VARANDA Endereço: 4 RUA PX AO BAR DO CONCA 1…" at bounding box center [723, 272] width 1446 height 545
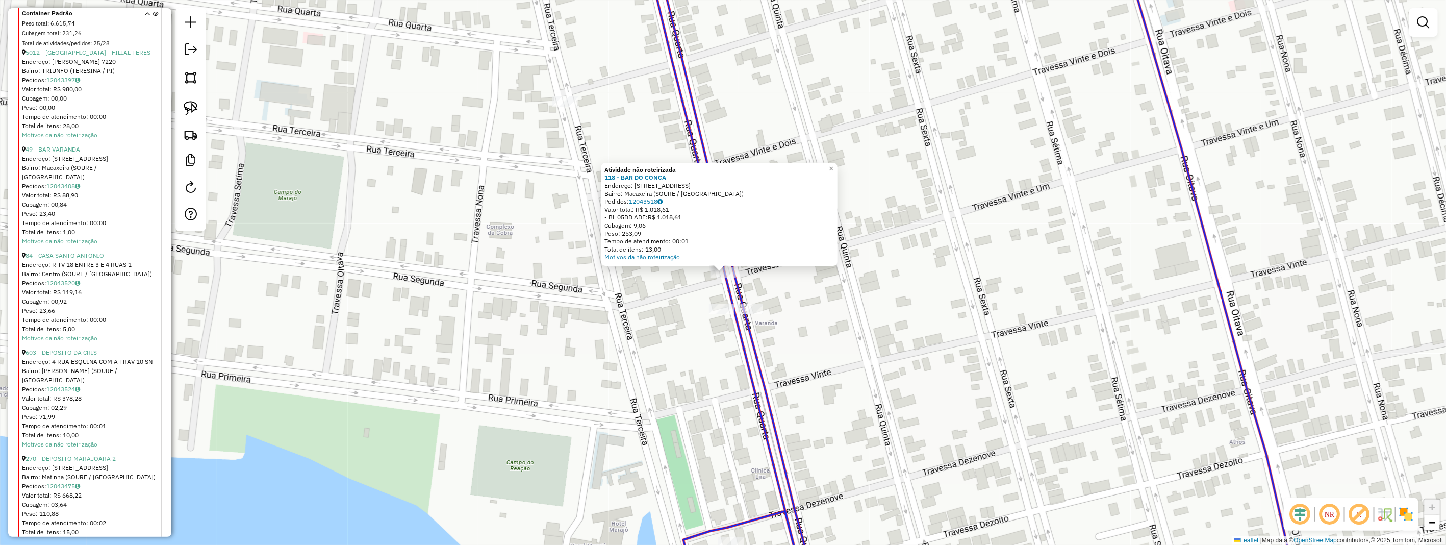
scroll to position [740, 0]
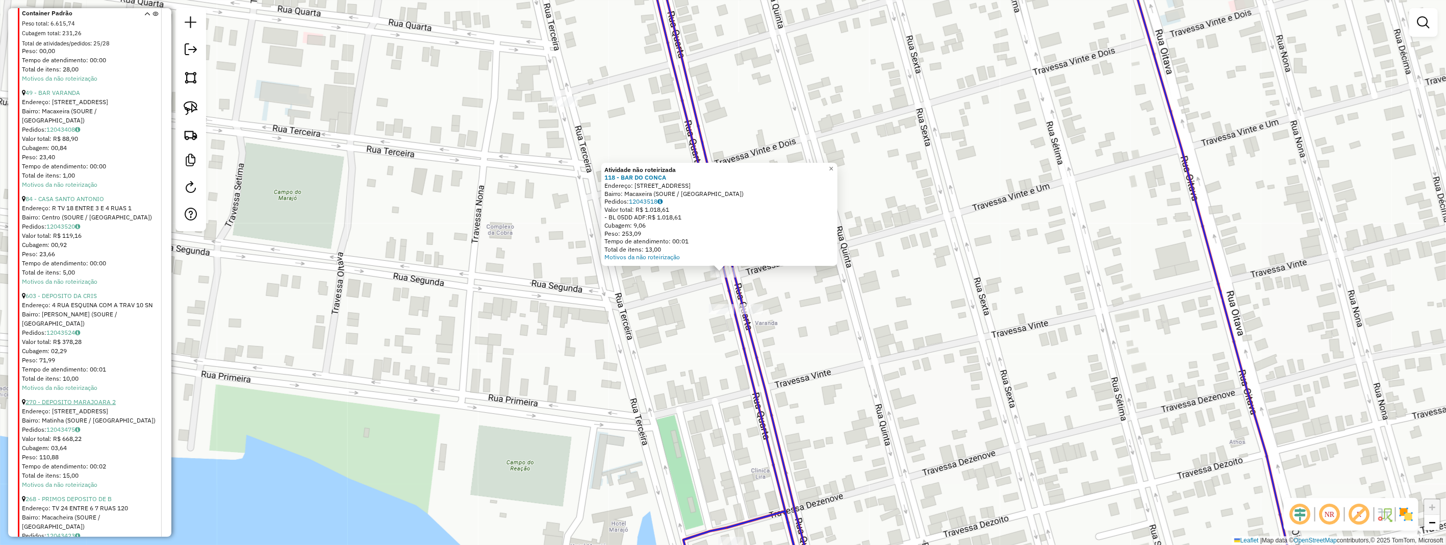
click at [74, 398] on link "270 - DEPOSITO MARAJOARA 2" at bounding box center [70, 402] width 90 height 8
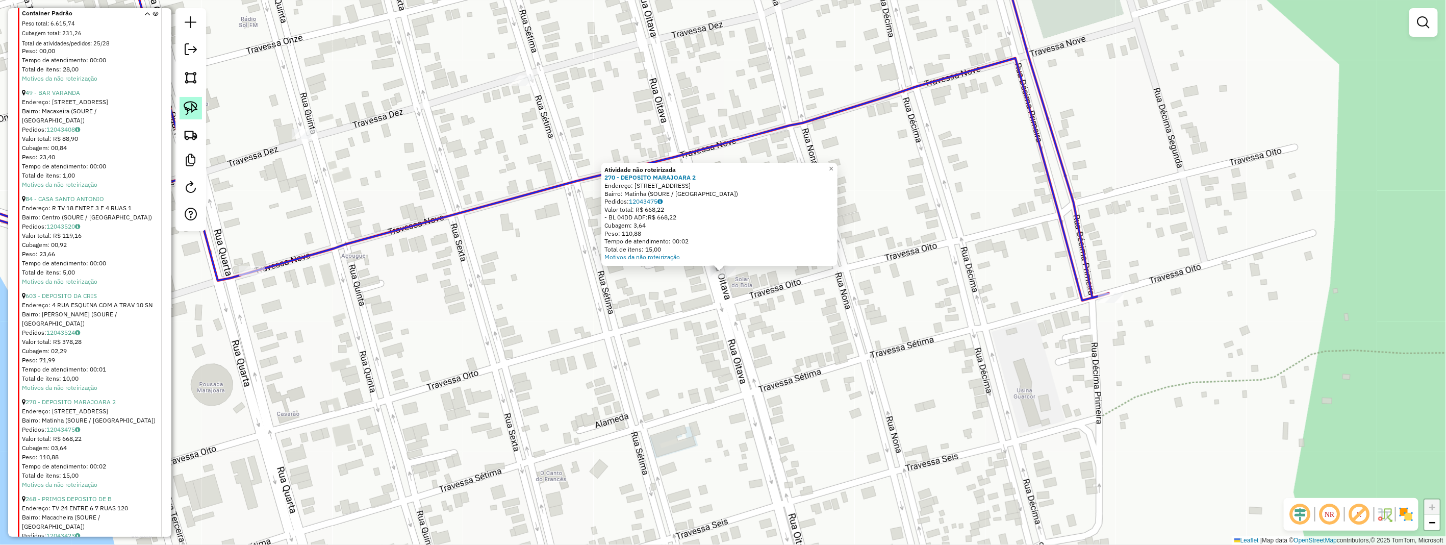
click at [195, 107] on img at bounding box center [191, 108] width 14 height 14
drag, startPoint x: 702, startPoint y: 280, endPoint x: 723, endPoint y: 260, distance: 29.6
click at [723, 260] on div "Atividade não roteirizada 270 - DEPOSITO MARAJOARA 2 Endereço: 8 Rua entre Tv 9…" at bounding box center [723, 272] width 1446 height 545
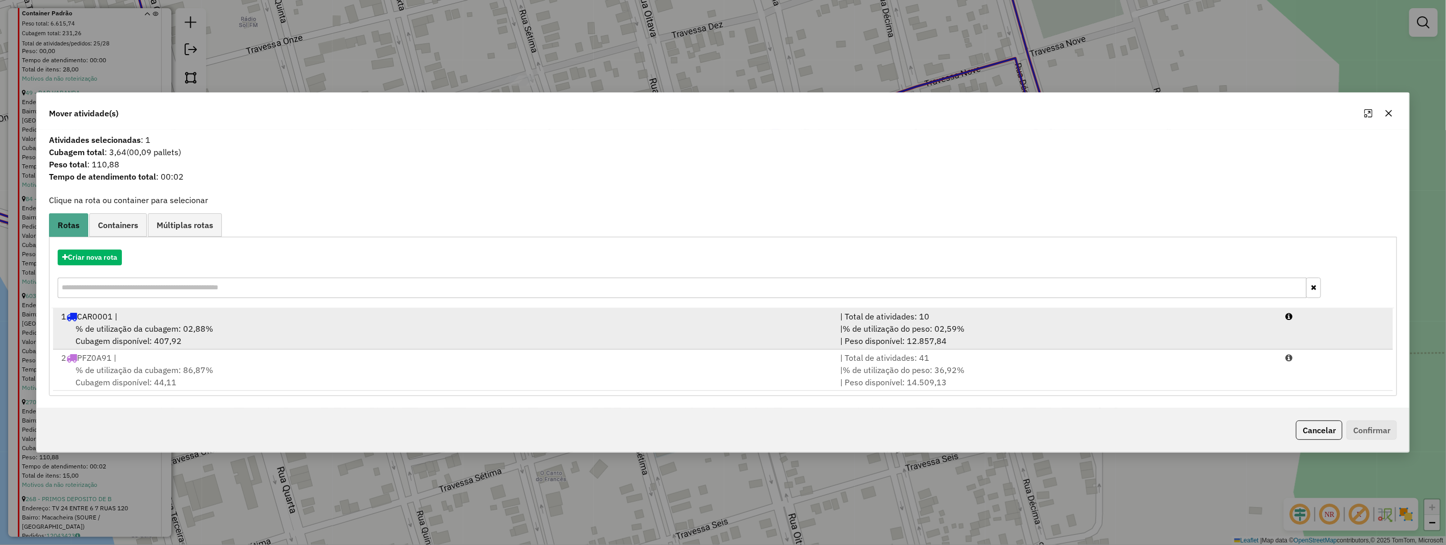
click at [196, 342] on div "% de utilização da cubagem: 02,88% Cubagem disponível: 407,92" at bounding box center [444, 334] width 779 height 24
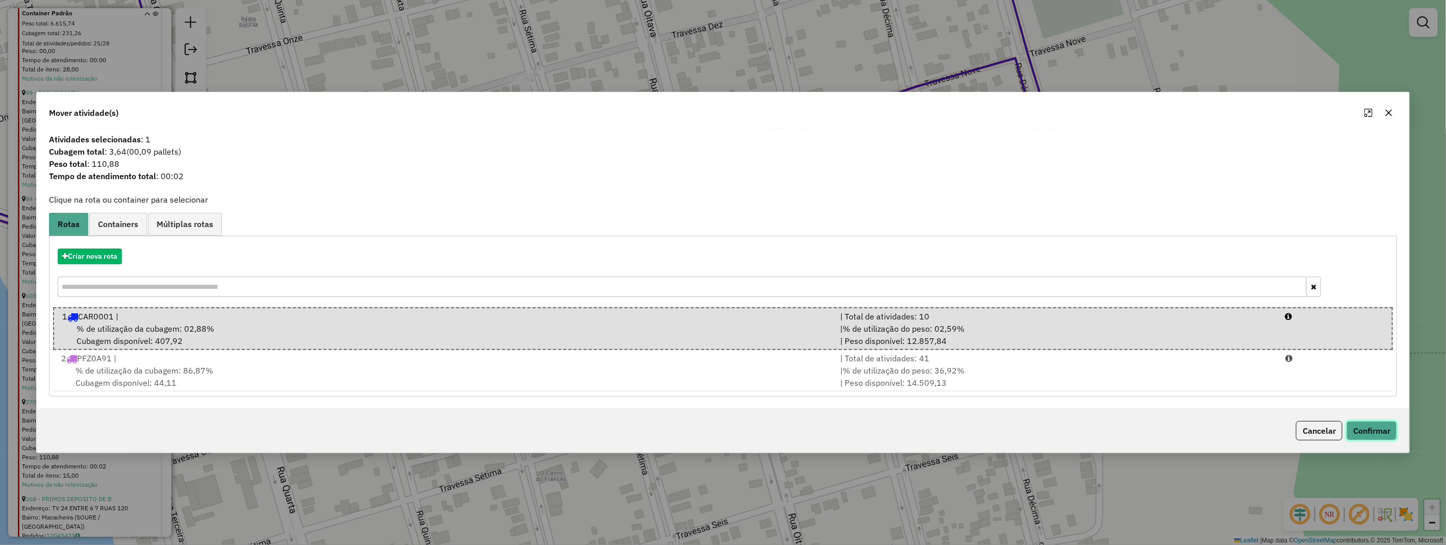
click at [1386, 434] on button "Confirmar" at bounding box center [1371, 430] width 50 height 19
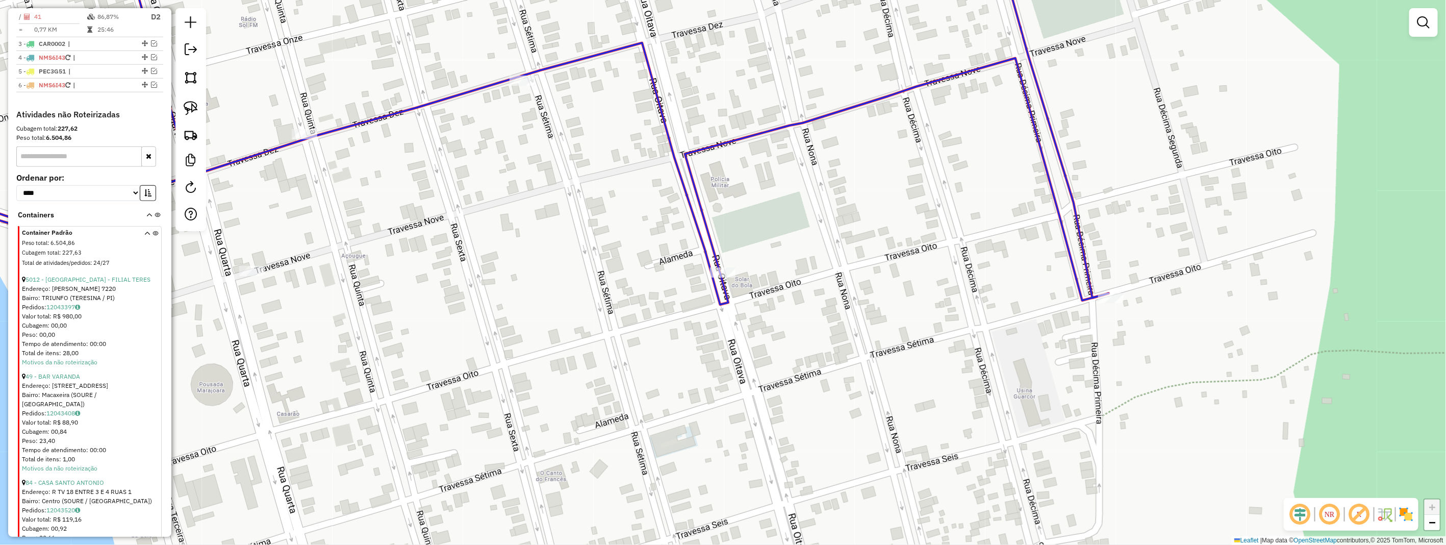
scroll to position [287, 0]
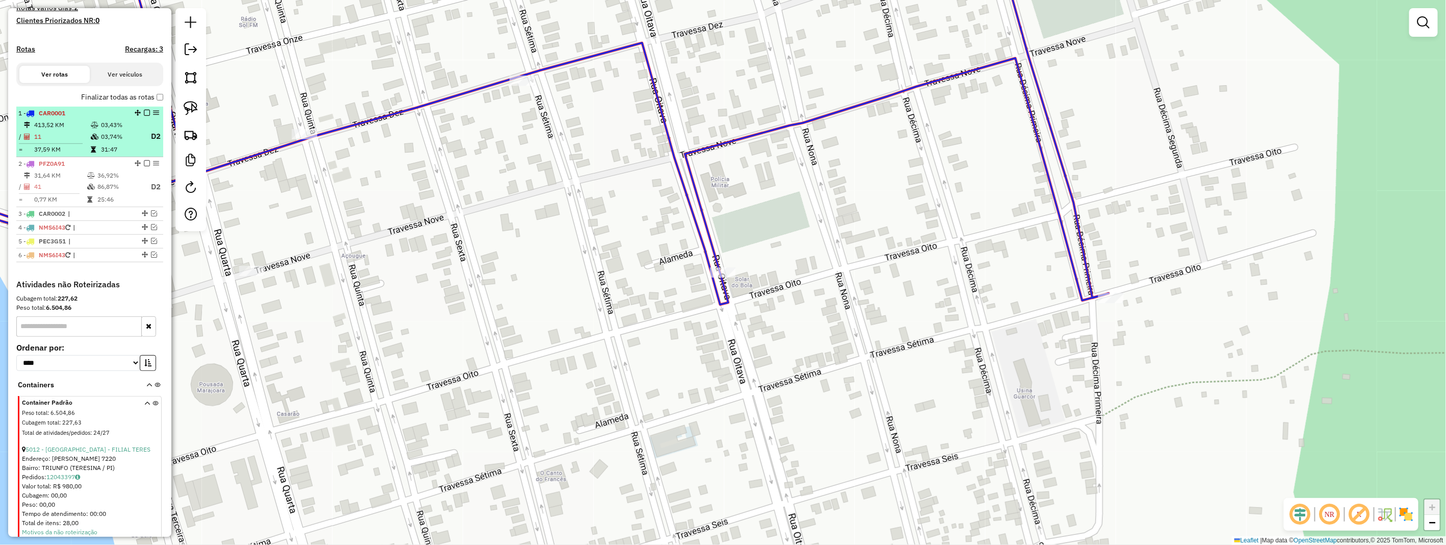
click at [109, 143] on td "03,74%" at bounding box center [120, 136] width 41 height 13
select select "**********"
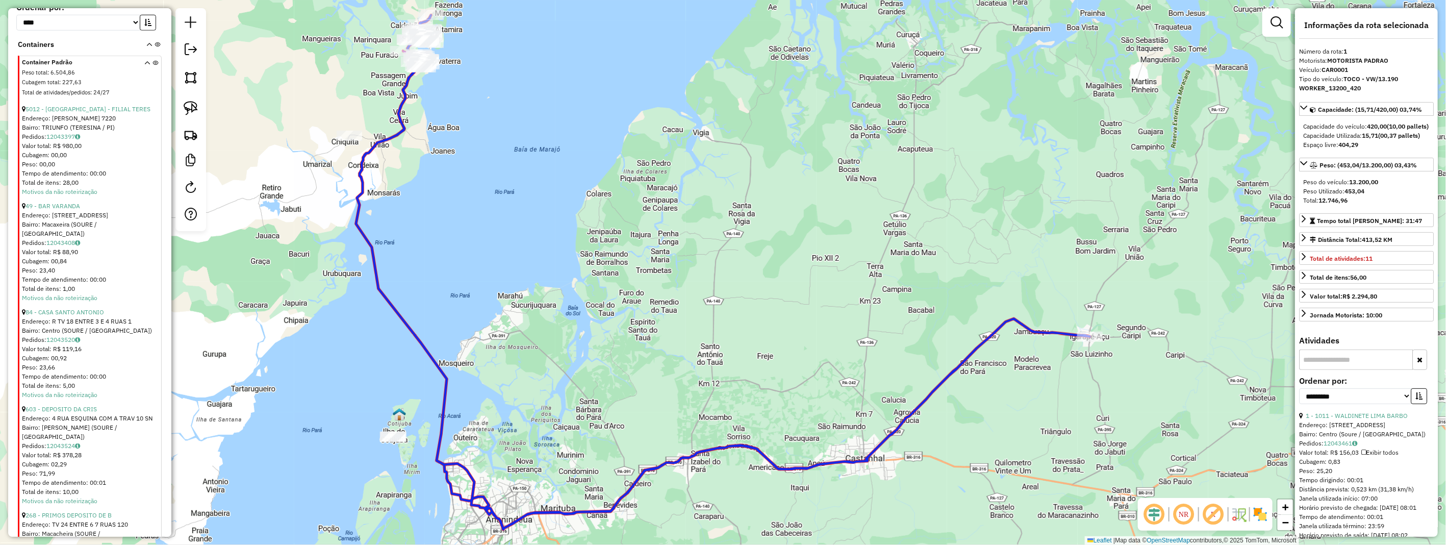
scroll to position [797, 0]
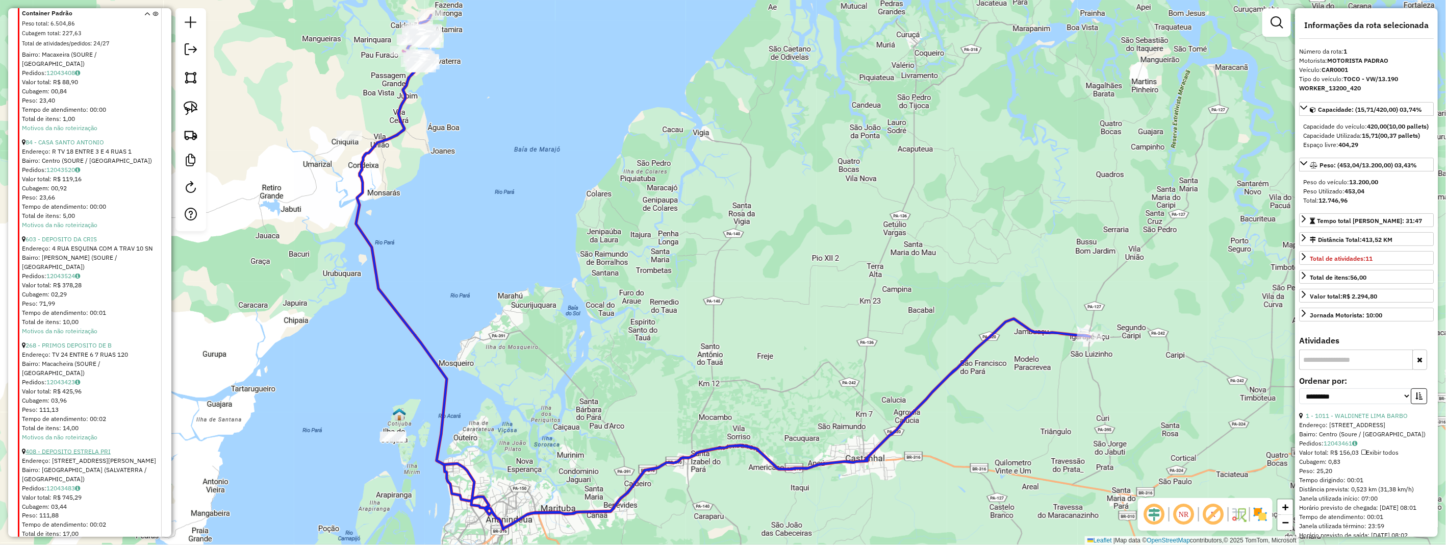
click at [83, 447] on link "408 - DEPOSITO ESTRELA PRI" at bounding box center [67, 451] width 85 height 8
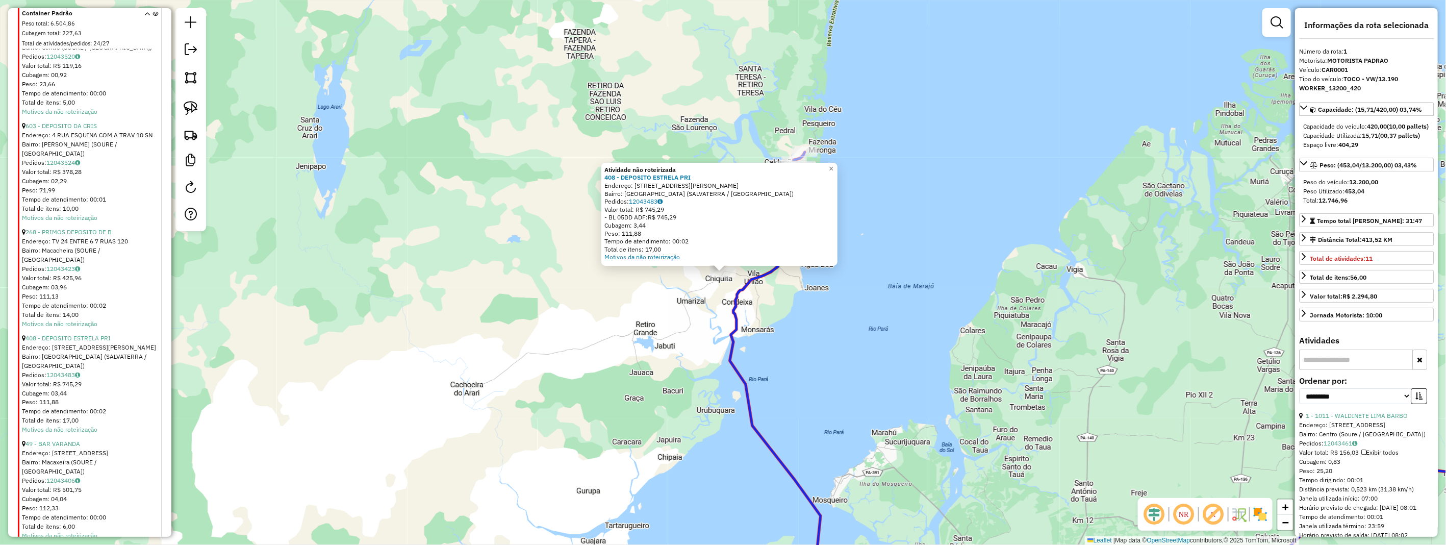
scroll to position [967, 0]
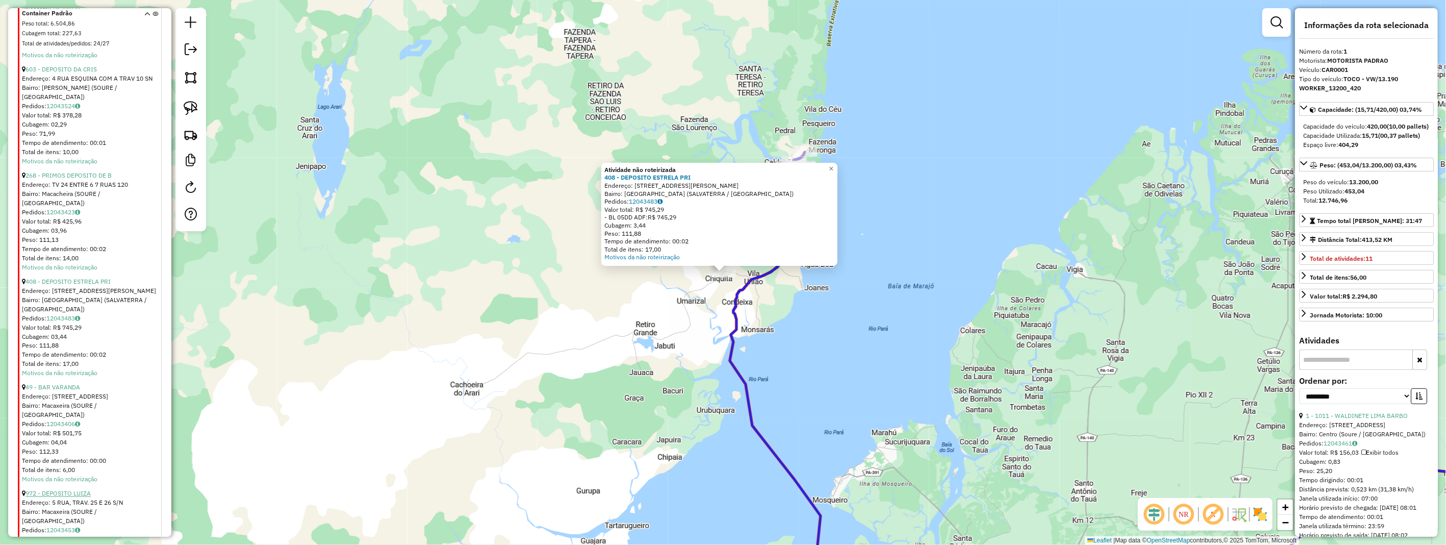
click at [72, 489] on link "972 - DEPOSITO LUIZA" at bounding box center [57, 493] width 65 height 8
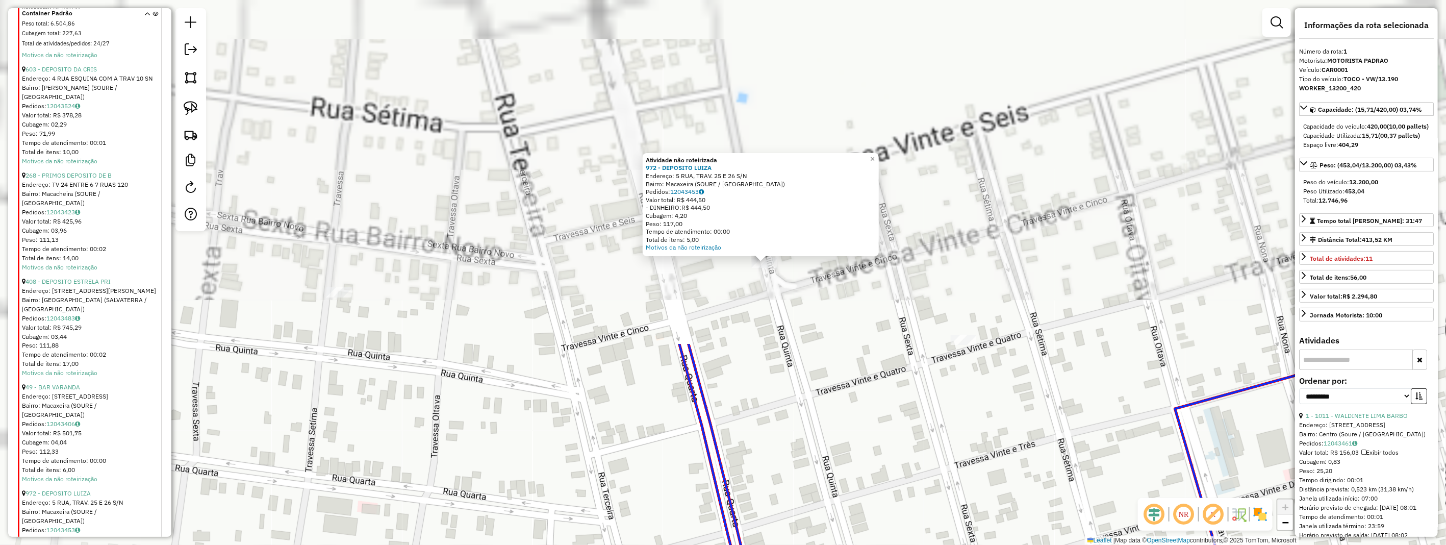
drag, startPoint x: 747, startPoint y: 171, endPoint x: 935, endPoint y: 569, distance: 440.2
click at [935, 544] on html "Aguarde... Pop-up bloqueado! Seu navegador bloqueou automáticamente a abertura …" at bounding box center [723, 272] width 1446 height 545
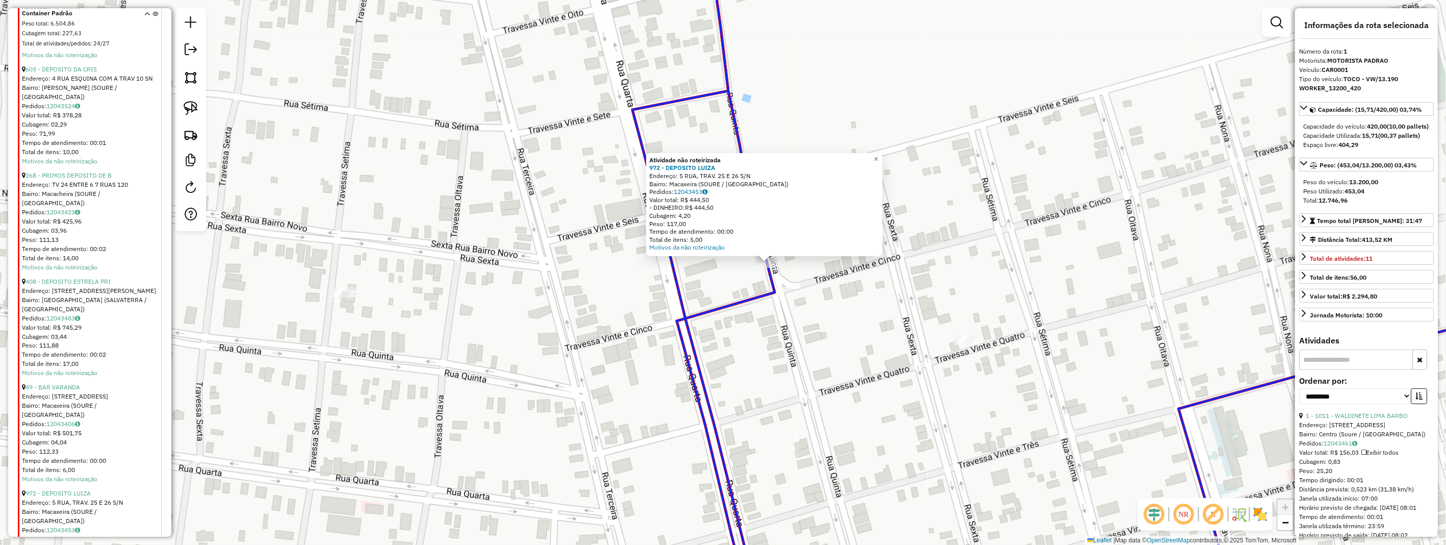
click at [834, 357] on div "Atividade não roteirizada 972 - DEPOSITO LUIZA Endereço: 5 RUA, TRAV. 25 E 26 S…" at bounding box center [723, 272] width 1446 height 545
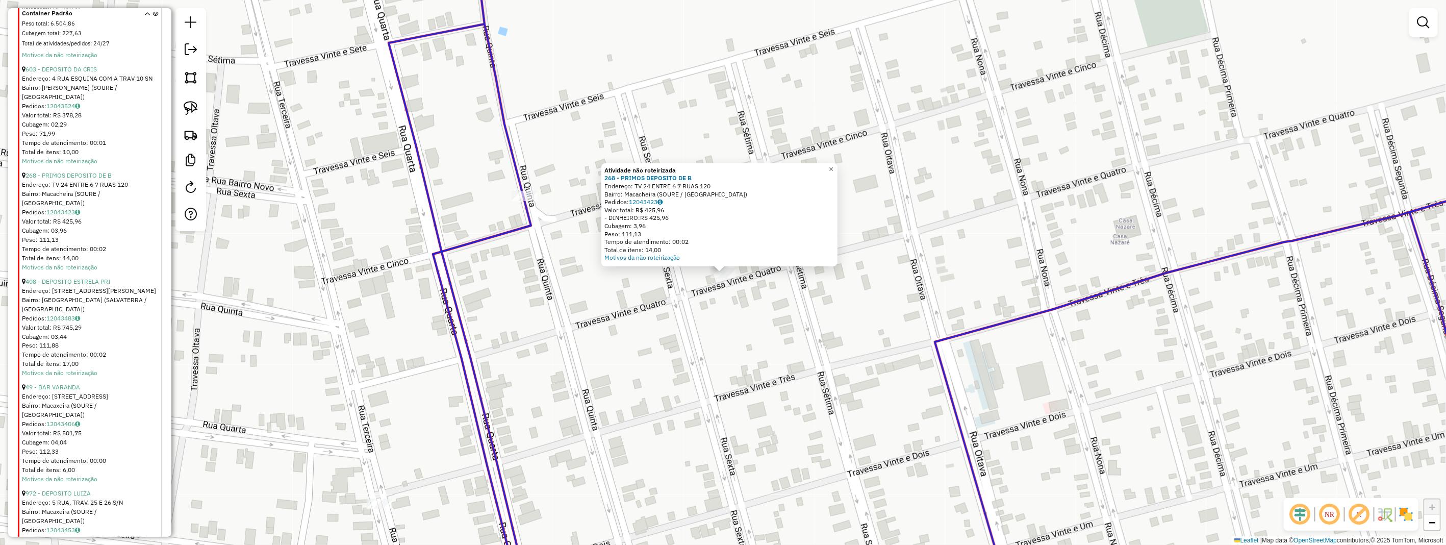
click at [765, 360] on div "Atividade não roteirizada 268 - PRIMOS DEPOSITO DE B Endereço: TV 24 ENTRE 6 7 …" at bounding box center [723, 272] width 1446 height 545
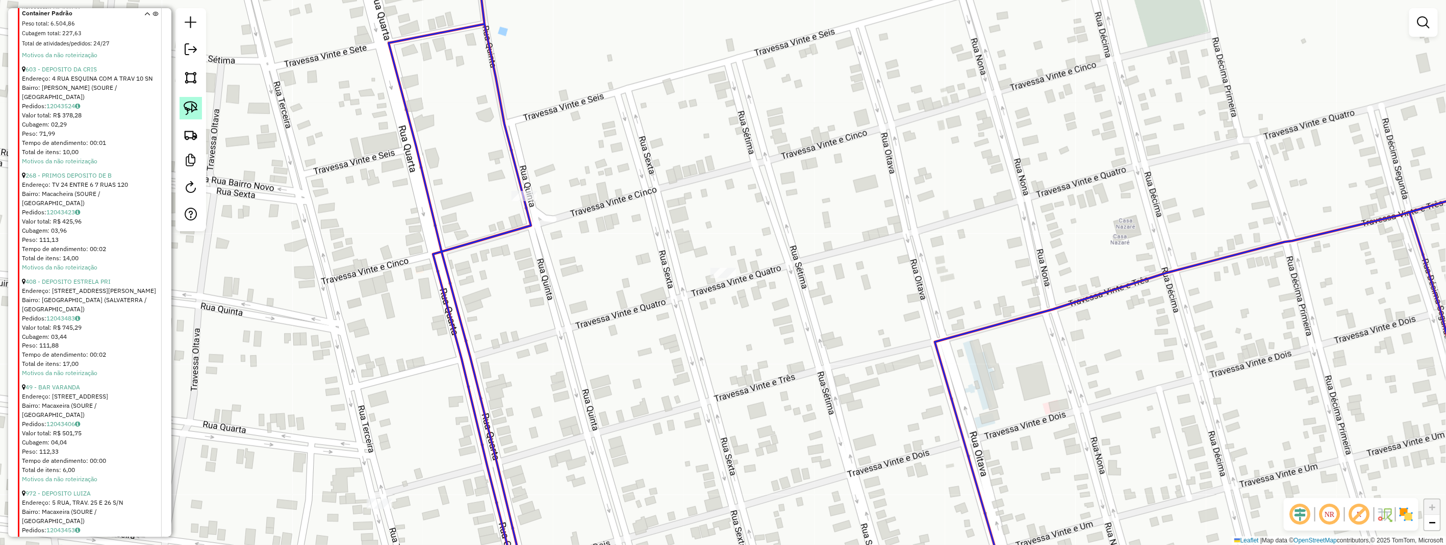
click at [198, 109] on link at bounding box center [190, 108] width 22 height 22
drag, startPoint x: 198, startPoint y: 109, endPoint x: 367, endPoint y: 180, distance: 183.5
click at [207, 116] on hb-router-mapa "Informações da Sessão 978429 - 12/08/2025 Criação: 12/08/2025 17:32 Depósito: H…" at bounding box center [723, 272] width 1446 height 545
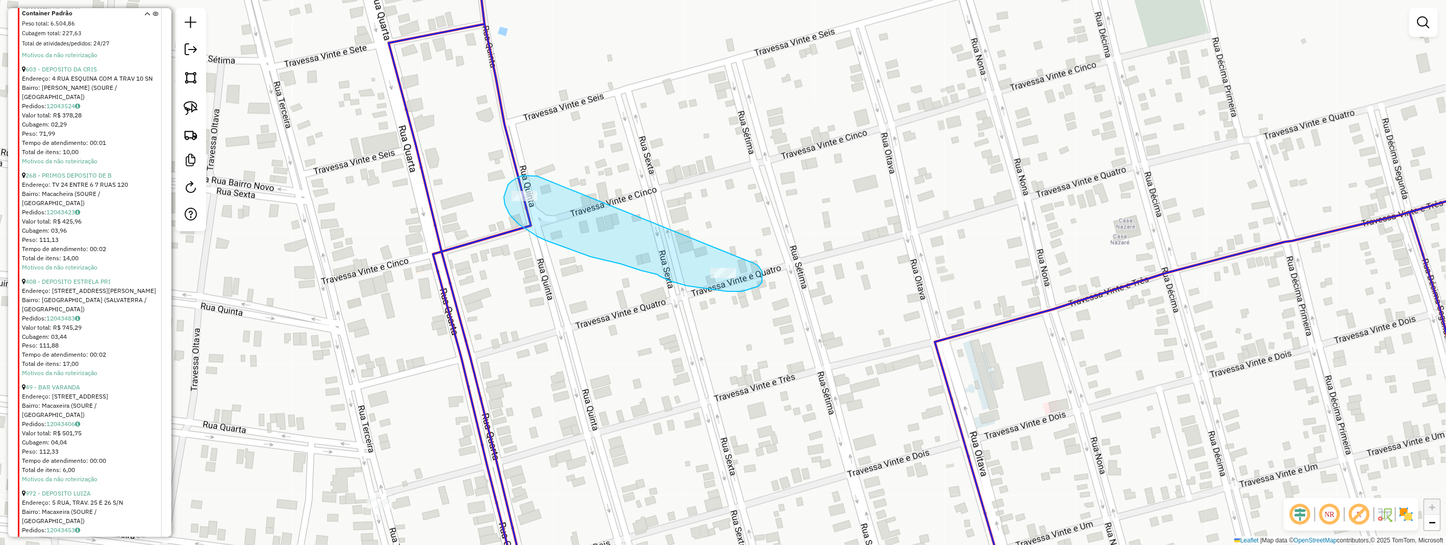
drag, startPoint x: 537, startPoint y: 176, endPoint x: 747, endPoint y: 261, distance: 227.0
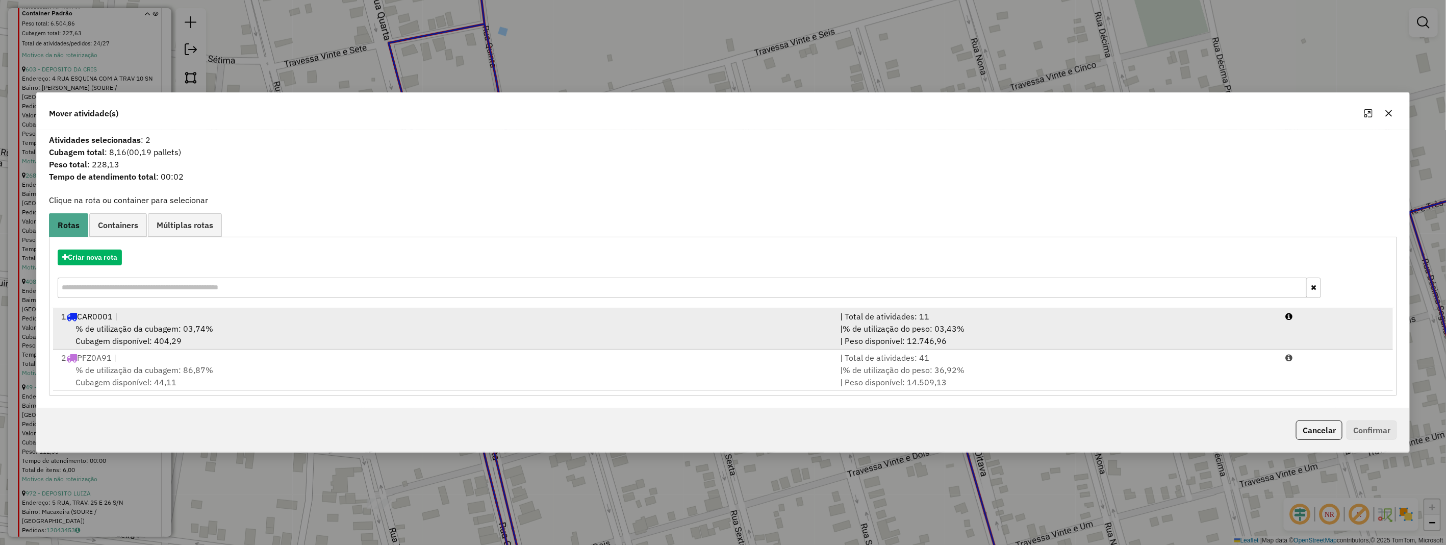
click at [144, 332] on span "% de utilização da cubagem: 03,74%" at bounding box center [144, 328] width 138 height 10
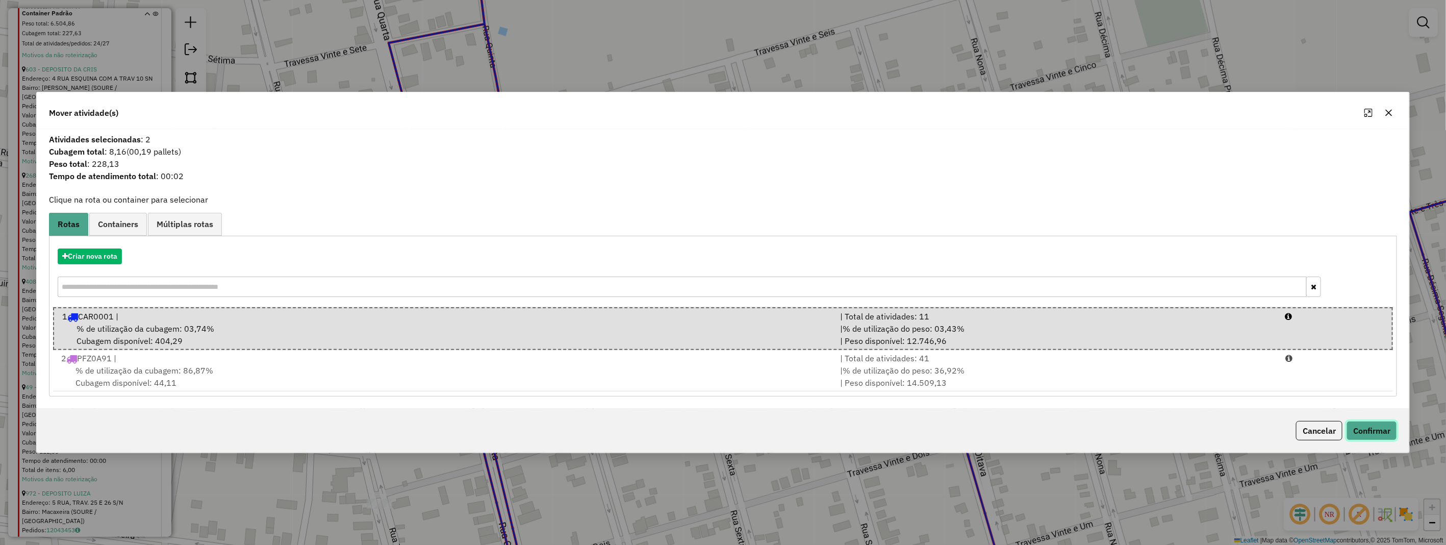
click at [1387, 426] on button "Confirmar" at bounding box center [1371, 430] width 50 height 19
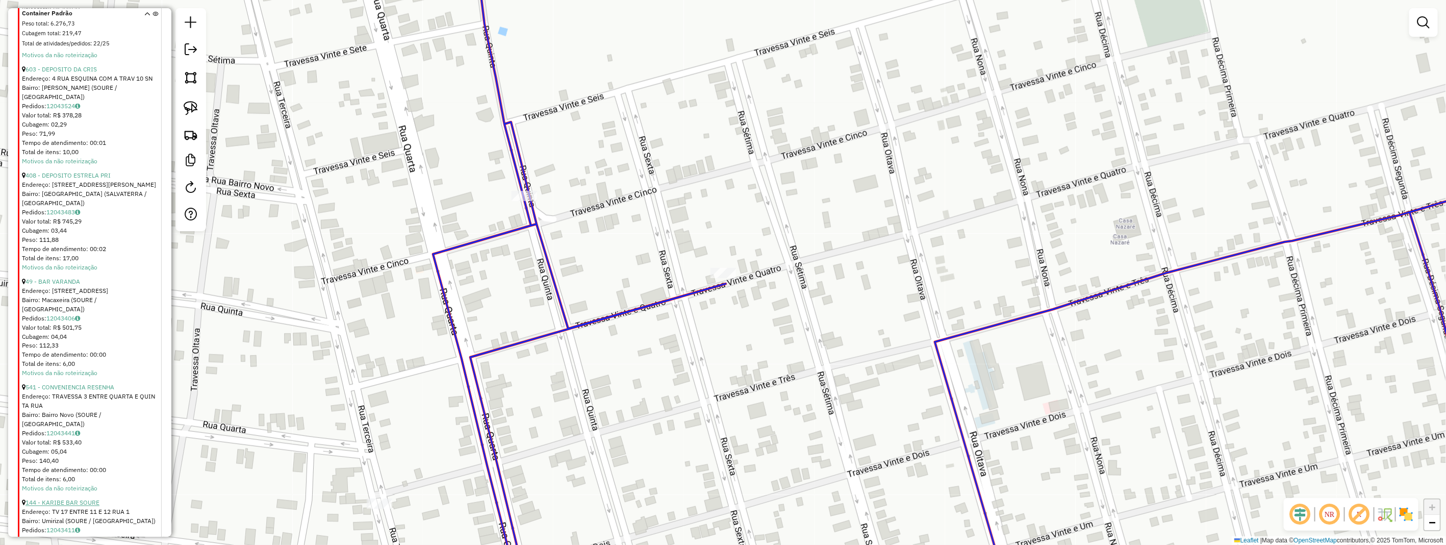
scroll to position [1080, 0]
click at [71, 482] on link "188 - MINIBOX TABAJARA" at bounding box center [62, 486] width 75 height 8
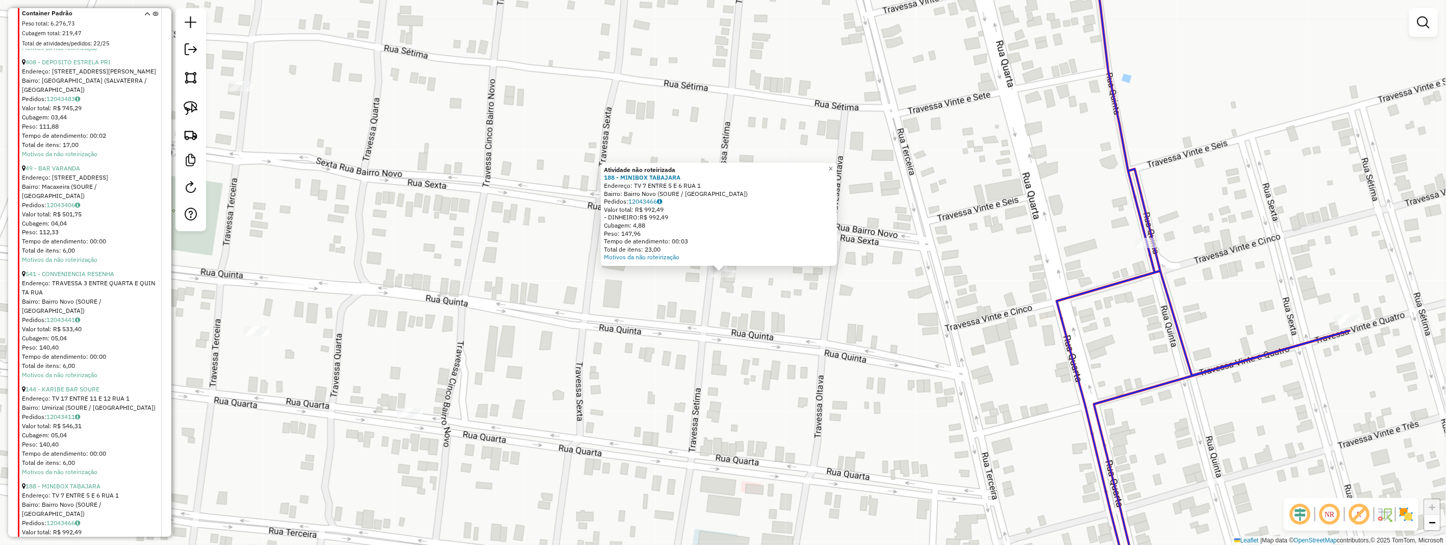
click at [695, 296] on div "Atividade não roteirizada 188 - MINIBOX TABAJARA Endereço: TV 7 ENTRE 5 E 6 RUA…" at bounding box center [723, 272] width 1446 height 545
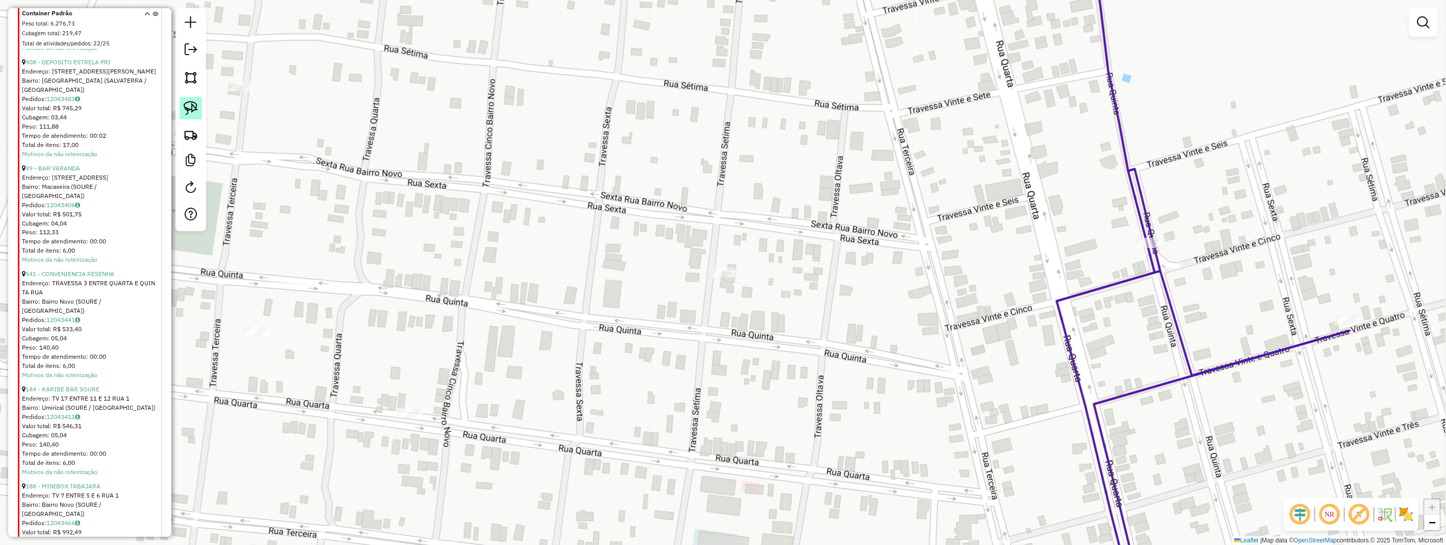
click at [180, 111] on link at bounding box center [190, 108] width 22 height 22
drag, startPoint x: 180, startPoint y: 111, endPoint x: 242, endPoint y: 171, distance: 86.9
click at [196, 135] on div at bounding box center [190, 119] width 31 height 223
drag, startPoint x: 705, startPoint y: 258, endPoint x: 645, endPoint y: 233, distance: 64.9
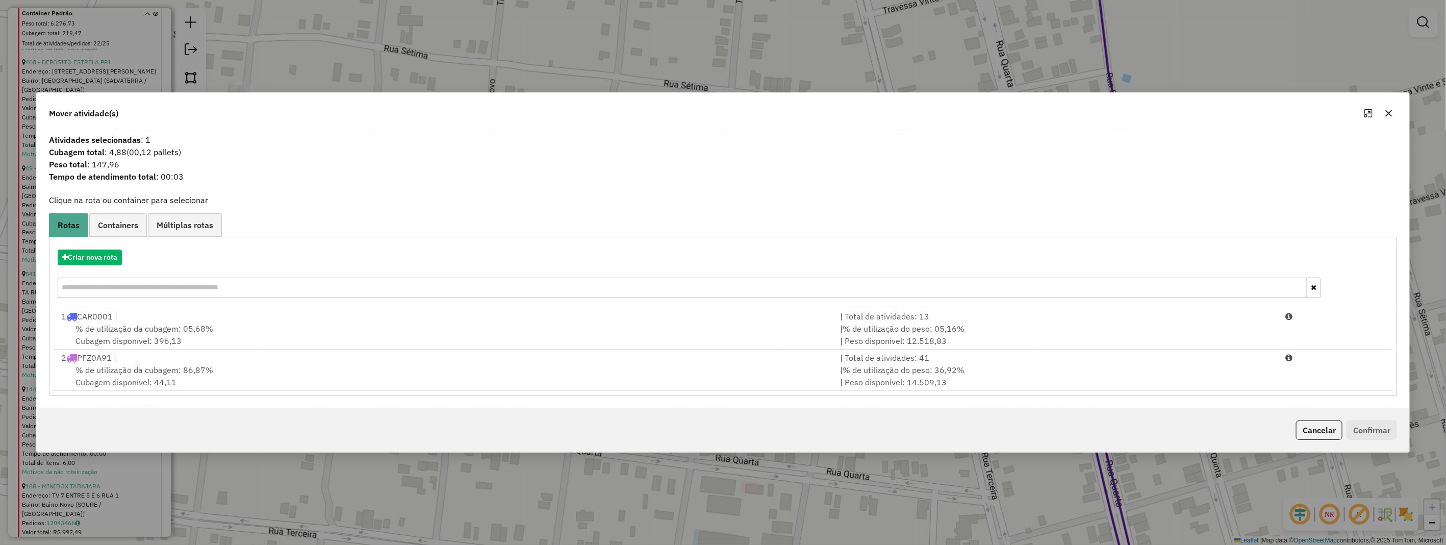
click at [114, 321] on div "1 CAR0001 |" at bounding box center [444, 316] width 779 height 12
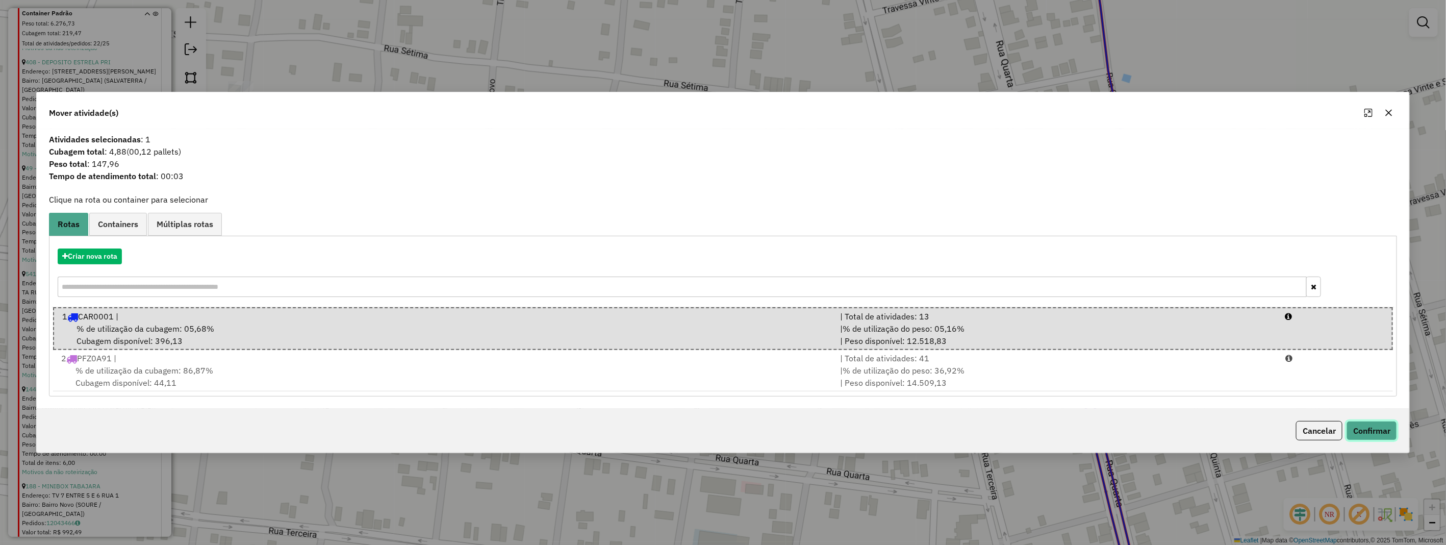
click at [1392, 428] on button "Confirmar" at bounding box center [1371, 430] width 50 height 19
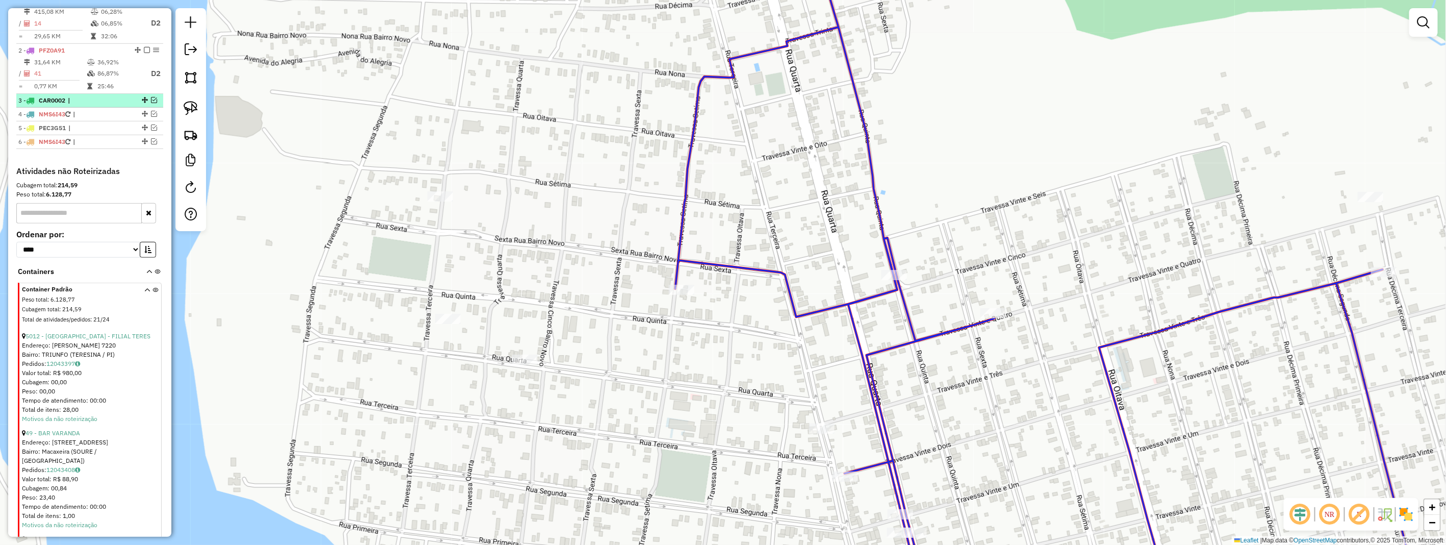
scroll to position [344, 0]
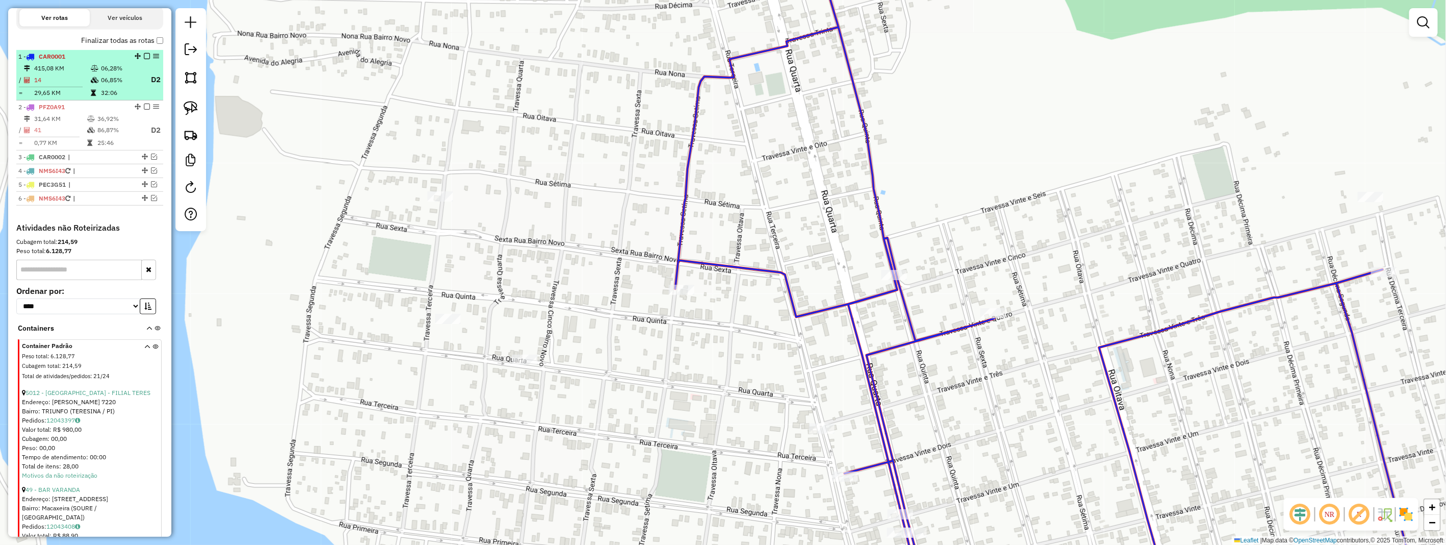
click at [78, 72] on td "415,08 KM" at bounding box center [62, 68] width 57 height 10
select select "**********"
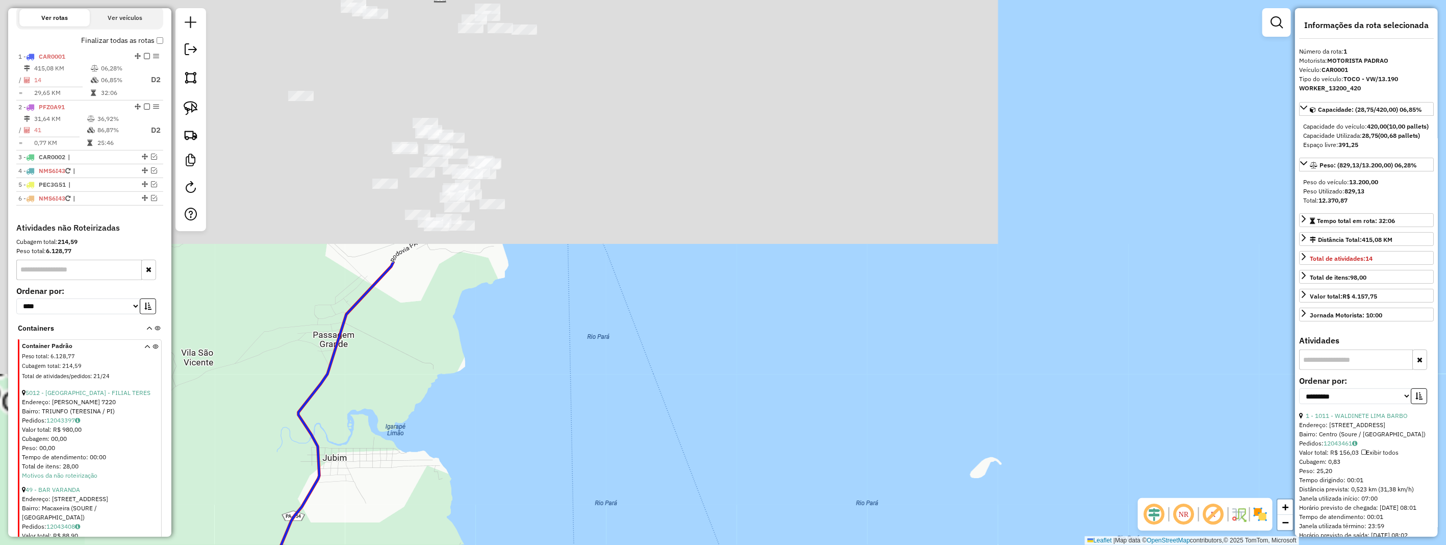
drag, startPoint x: 527, startPoint y: 312, endPoint x: 542, endPoint y: 301, distance: 18.4
click at [553, 389] on div "Janela de atendimento Grade de atendimento Capacidade Transportadoras Veículos …" at bounding box center [723, 272] width 1446 height 545
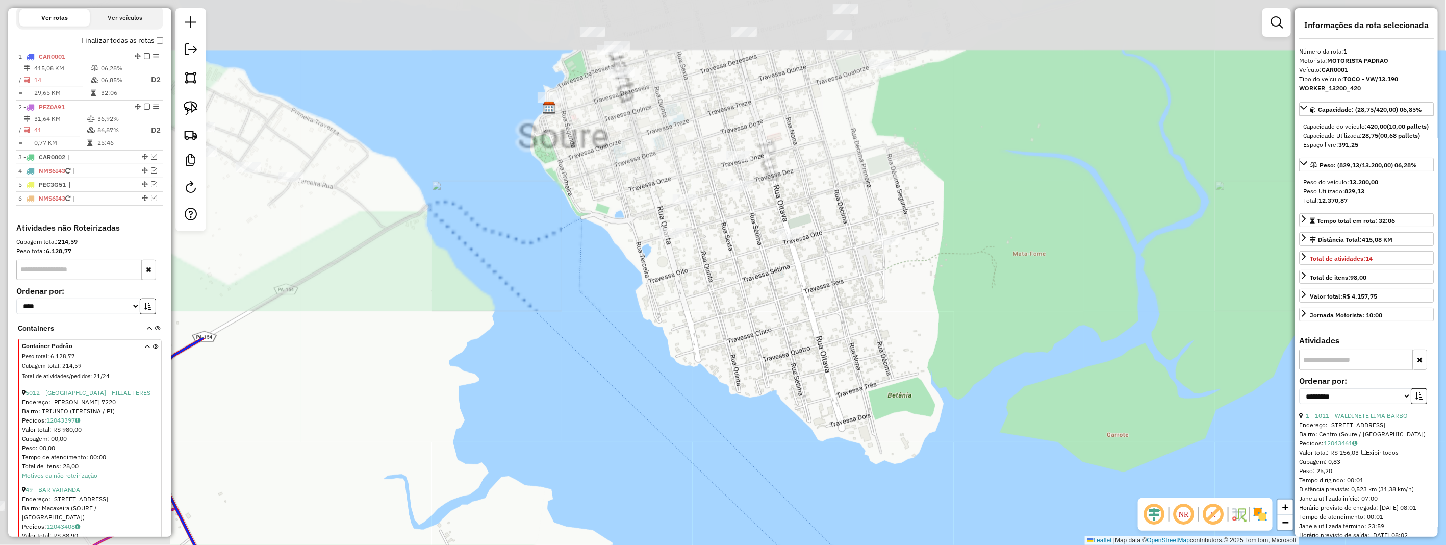
drag, startPoint x: 519, startPoint y: 133, endPoint x: 714, endPoint y: 480, distance: 398.4
click at [714, 480] on div "Janela de atendimento Grade de atendimento Capacidade Transportadoras Veículos …" at bounding box center [723, 272] width 1446 height 545
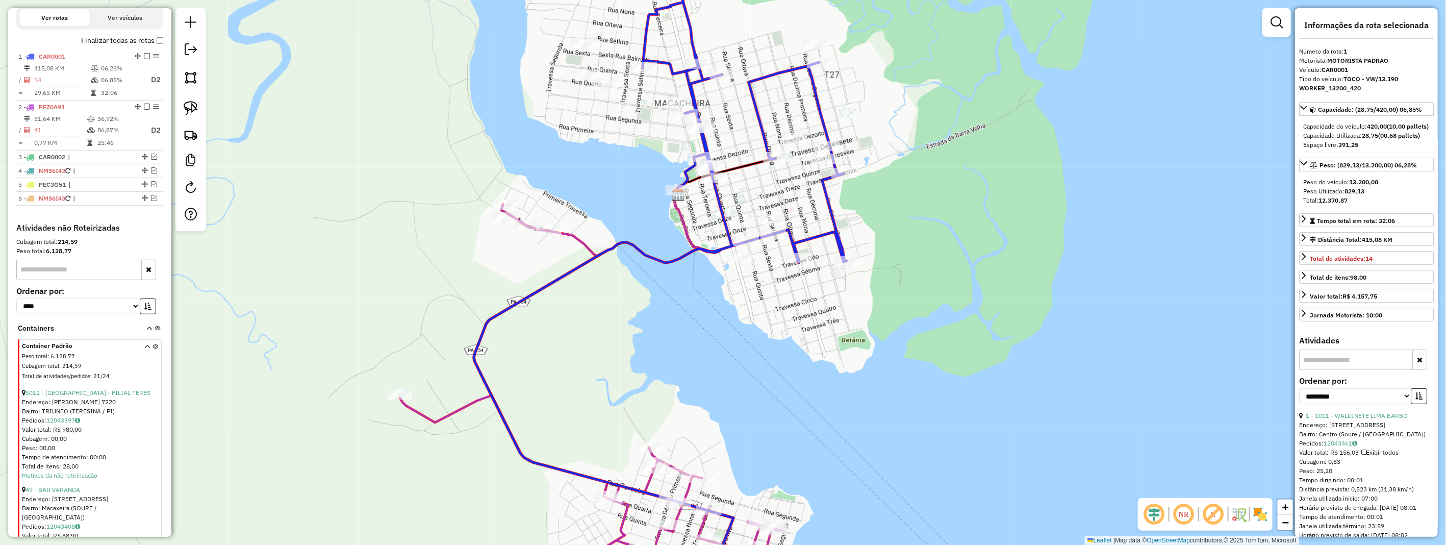
drag, startPoint x: 887, startPoint y: 366, endPoint x: 870, endPoint y: 397, distance: 35.2
click at [880, 403] on div "Janela de atendimento Grade de atendimento Capacidade Transportadoras Veículos …" at bounding box center [723, 272] width 1446 height 545
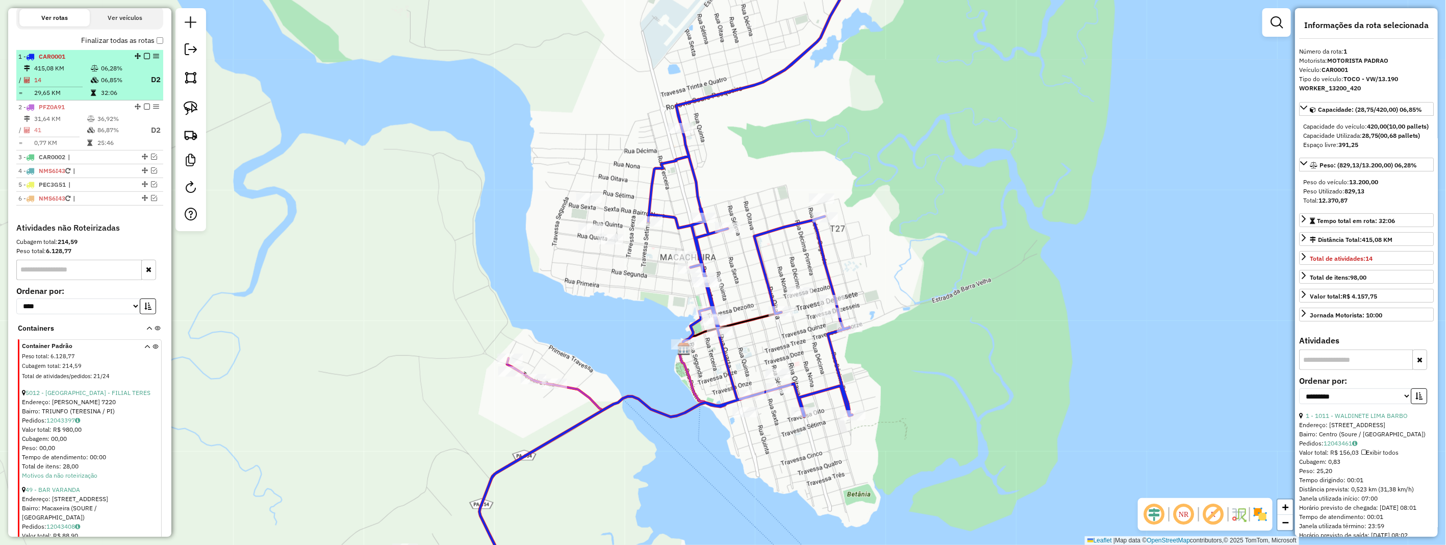
click at [145, 59] on em at bounding box center [147, 56] width 6 height 6
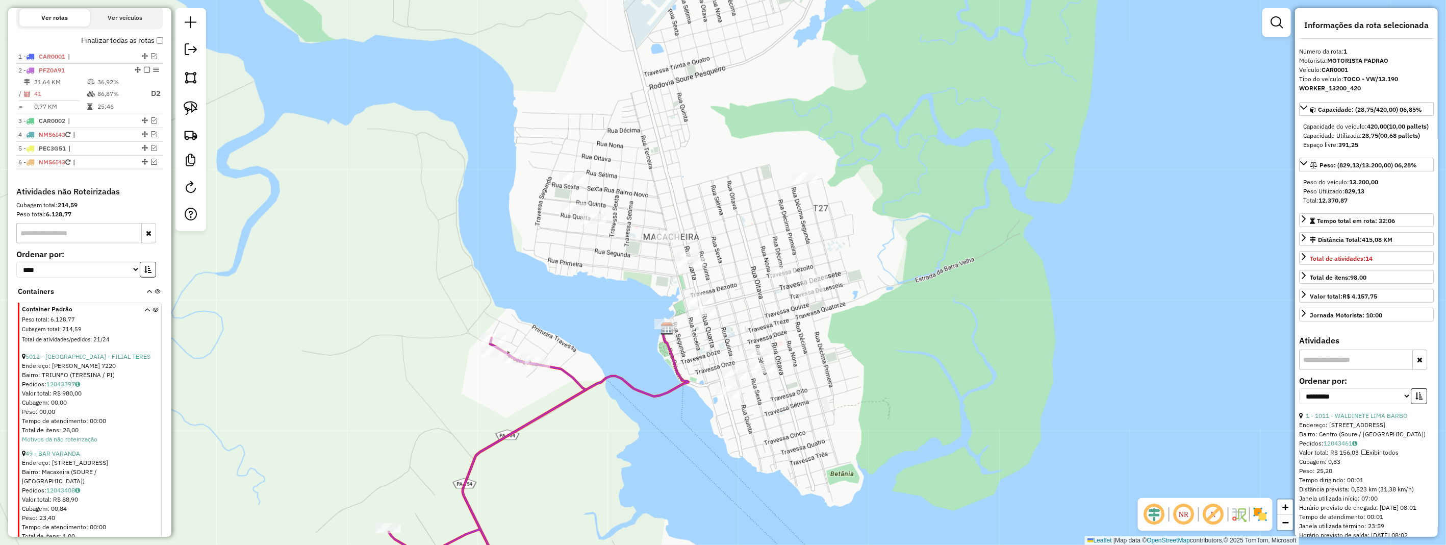
drag, startPoint x: 715, startPoint y: 190, endPoint x: 697, endPoint y: 167, distance: 29.8
click at [697, 167] on div "Janela de atendimento Grade de atendimento Capacidade Transportadoras Veículos …" at bounding box center [723, 272] width 1446 height 545
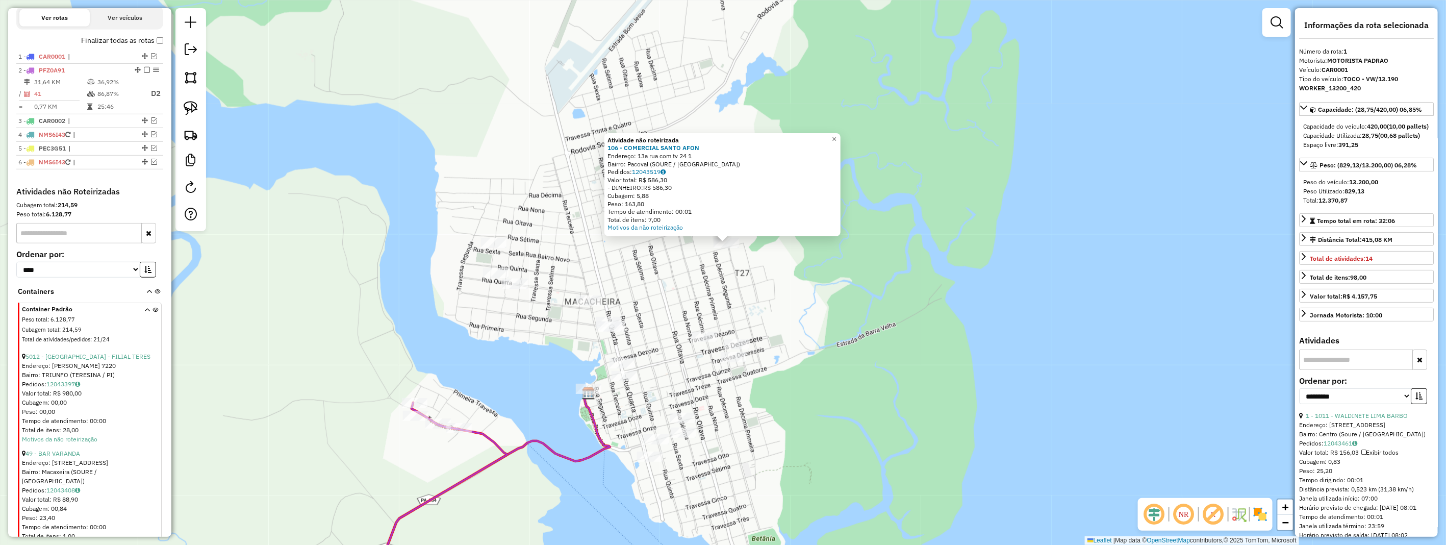
drag, startPoint x: 728, startPoint y: 319, endPoint x: 727, endPoint y: 287, distance: 32.1
click at [730, 289] on div "Atividade não roteirizada 106 - COMERCIAL SANTO AFON Endereço: 13a rua com tv 2…" at bounding box center [723, 272] width 1446 height 545
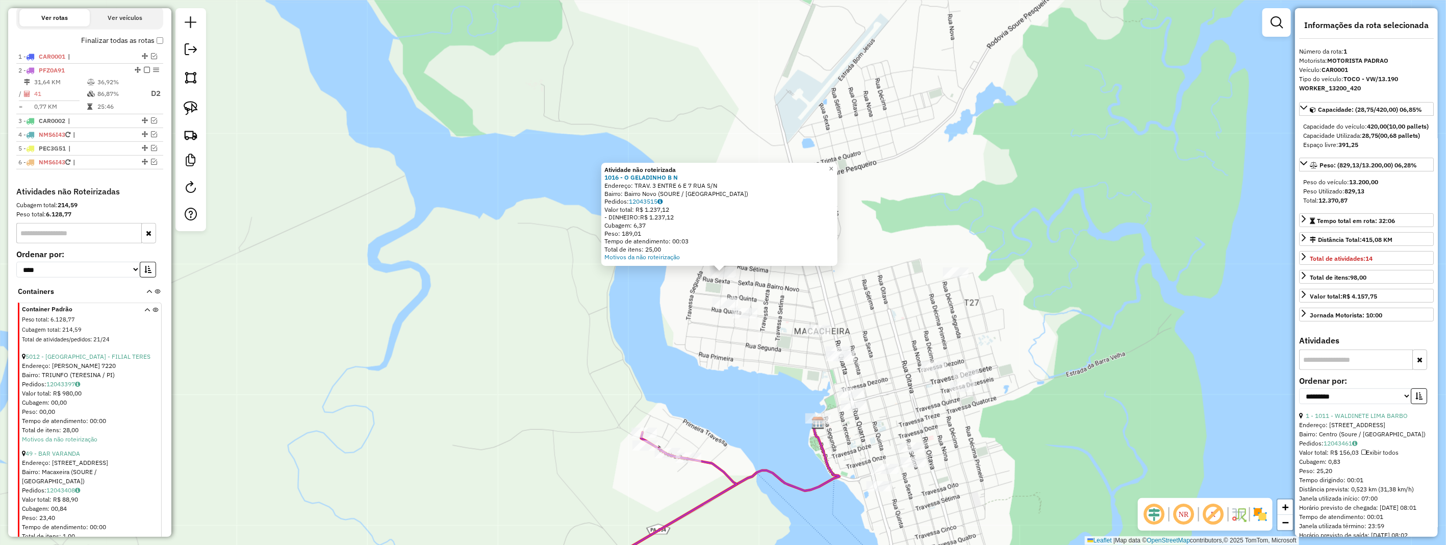
click at [903, 303] on div "Atividade não roteirizada 1016 - O GELADINHO B N Endereço: TRAV. 3 ENTRE 6 E 7 …" at bounding box center [723, 272] width 1446 height 545
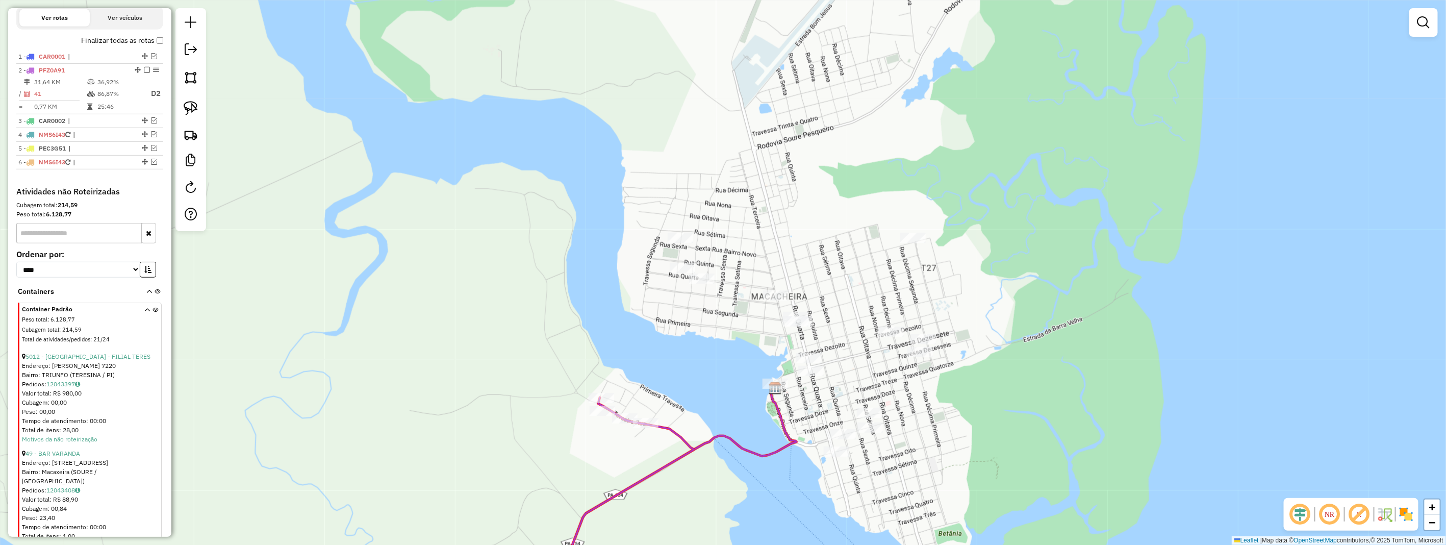
drag, startPoint x: 903, startPoint y: 303, endPoint x: 745, endPoint y: 238, distance: 171.0
click at [850, 258] on div "Janela de atendimento Grade de atendimento Capacidade Transportadoras Veículos …" at bounding box center [723, 272] width 1446 height 545
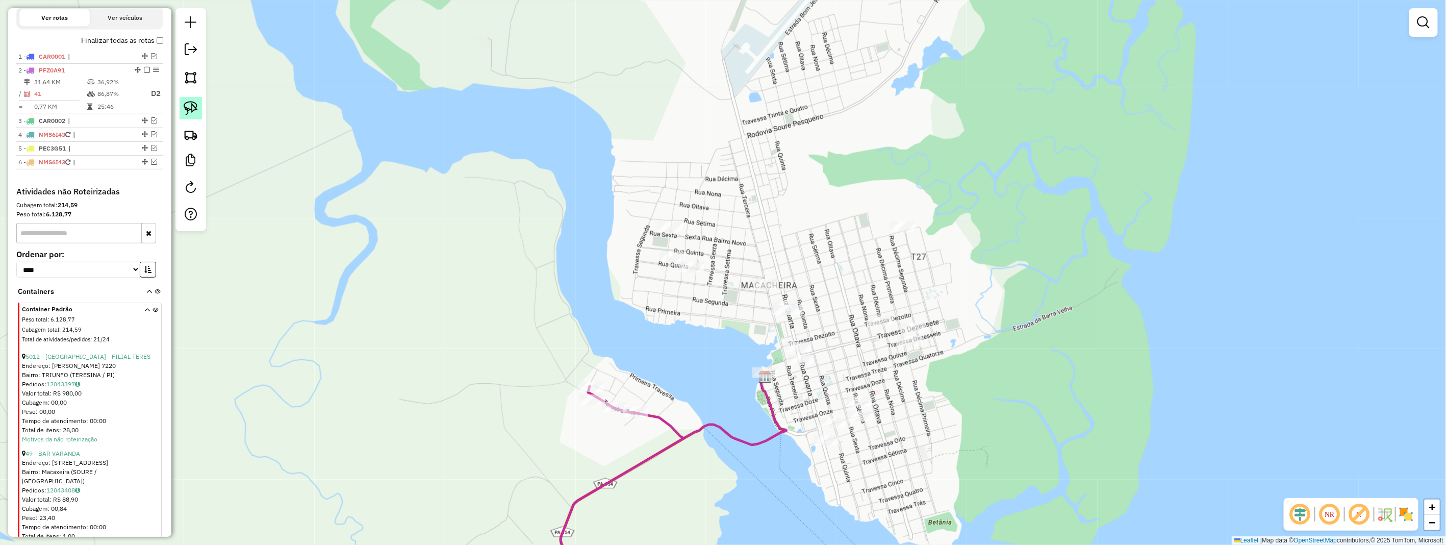
click at [197, 106] on img at bounding box center [191, 108] width 14 height 14
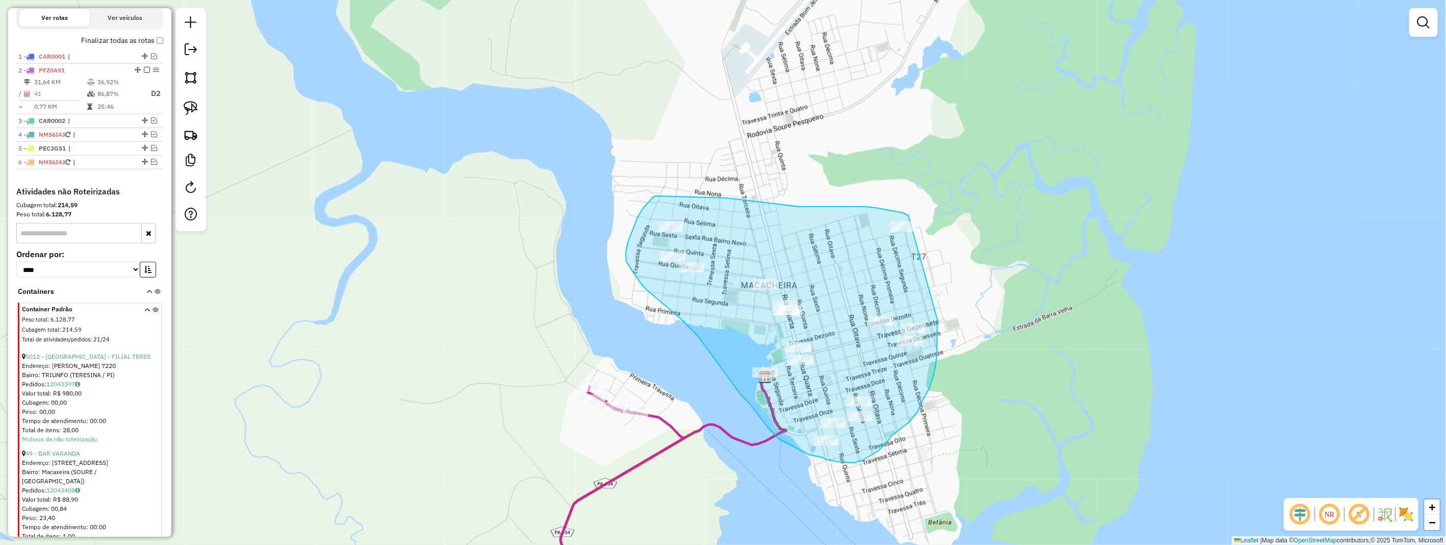
drag, startPoint x: 908, startPoint y: 215, endPoint x: 931, endPoint y: 283, distance: 71.6
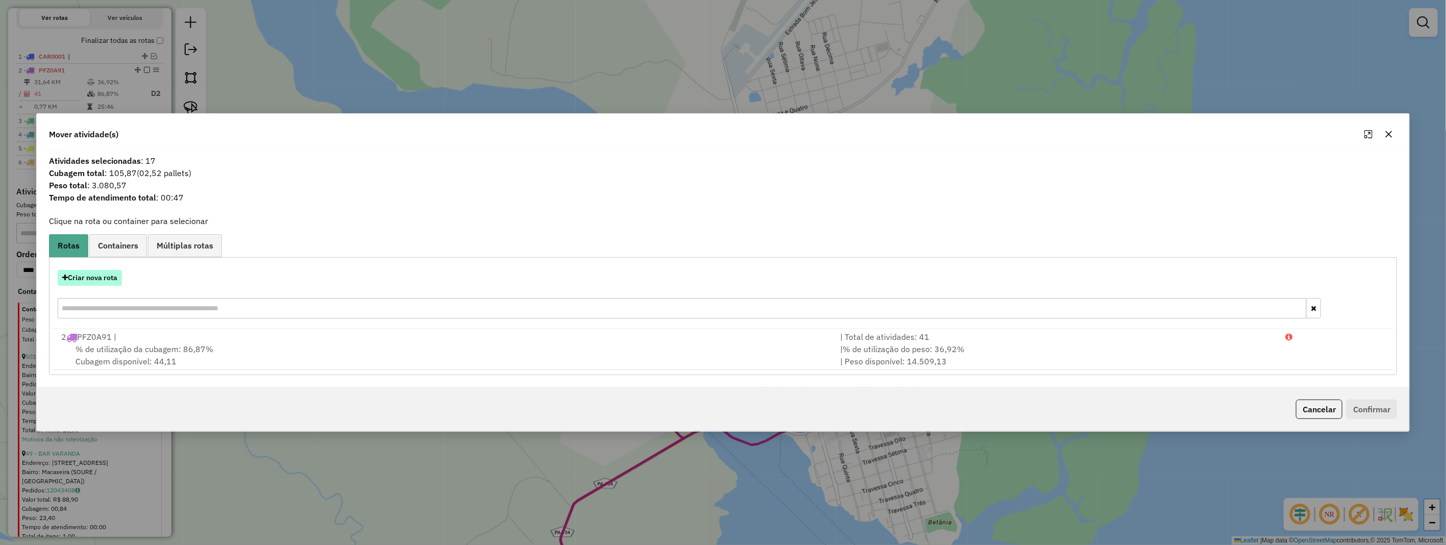
click at [115, 276] on button "Criar nova rota" at bounding box center [90, 278] width 64 height 16
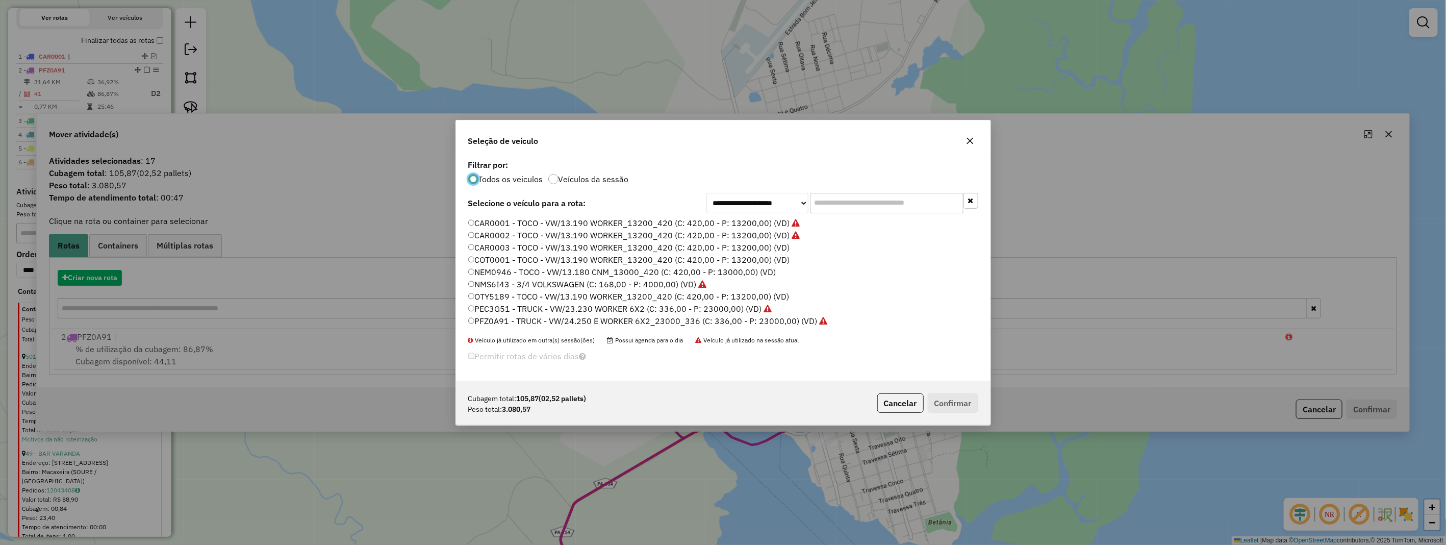
scroll to position [6, 3]
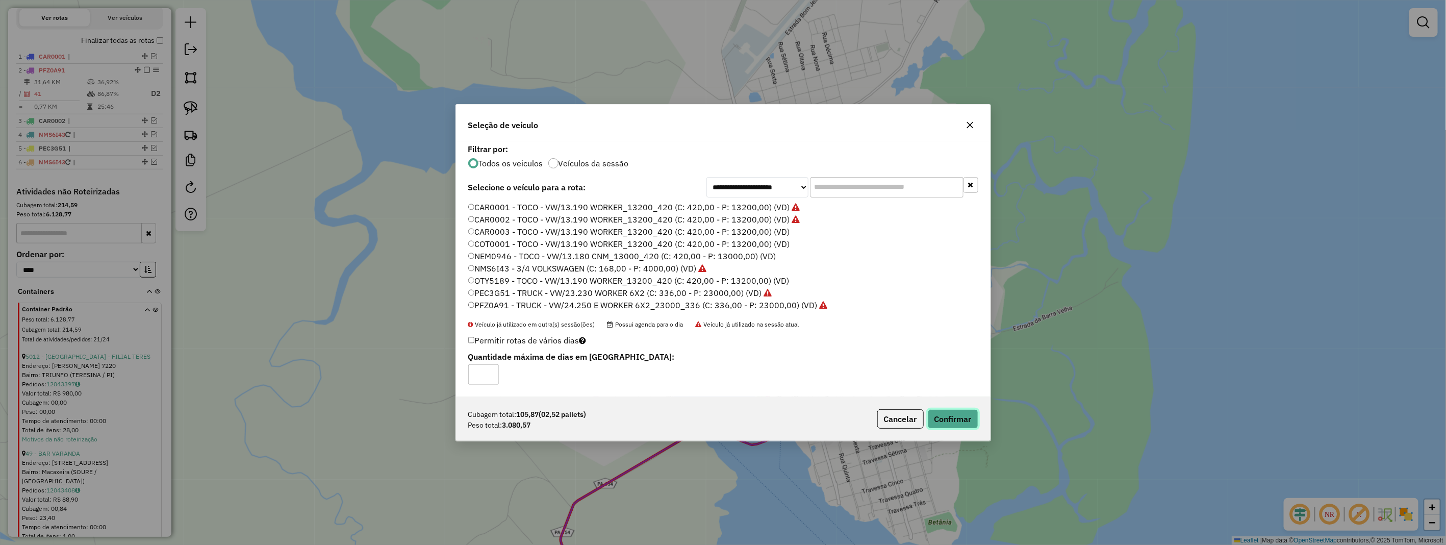
click at [957, 412] on button "Confirmar" at bounding box center [952, 418] width 50 height 19
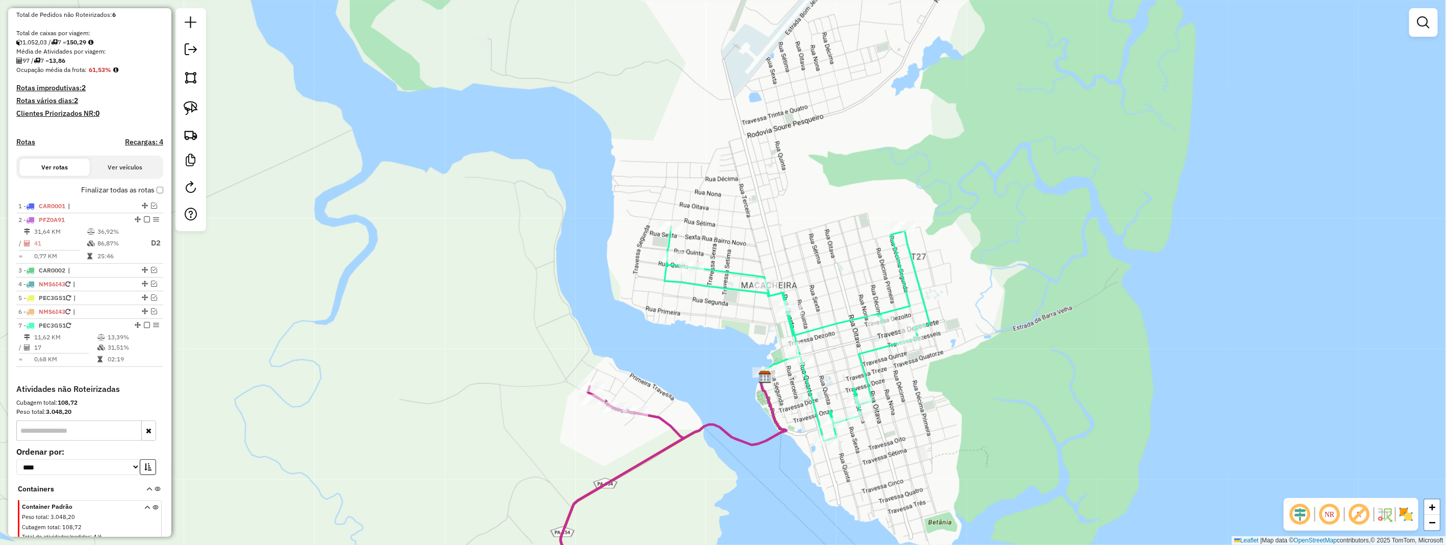
scroll to position [138, 0]
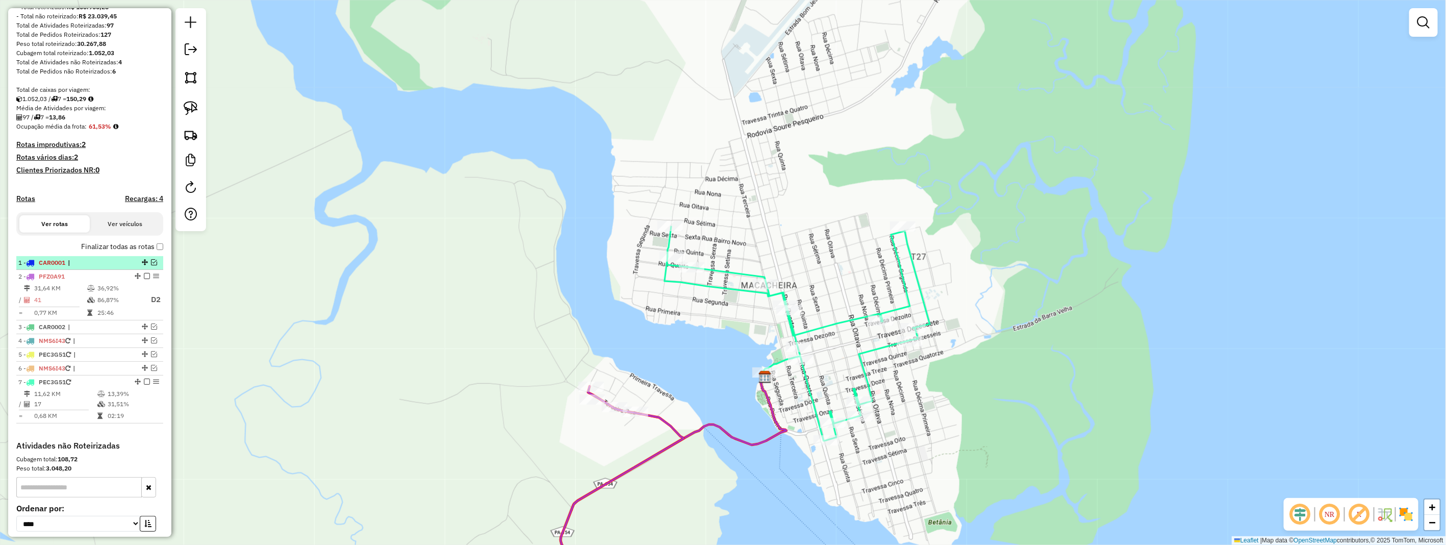
click at [151, 265] on em at bounding box center [154, 262] width 6 height 6
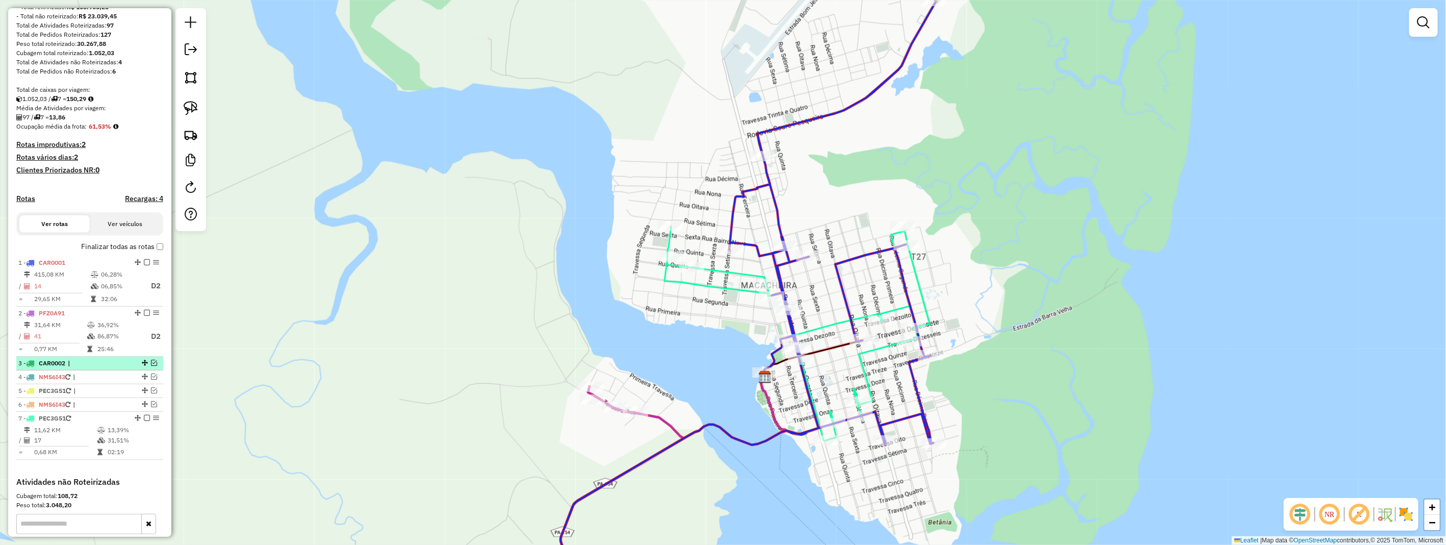
click at [151, 366] on em at bounding box center [154, 362] width 6 height 6
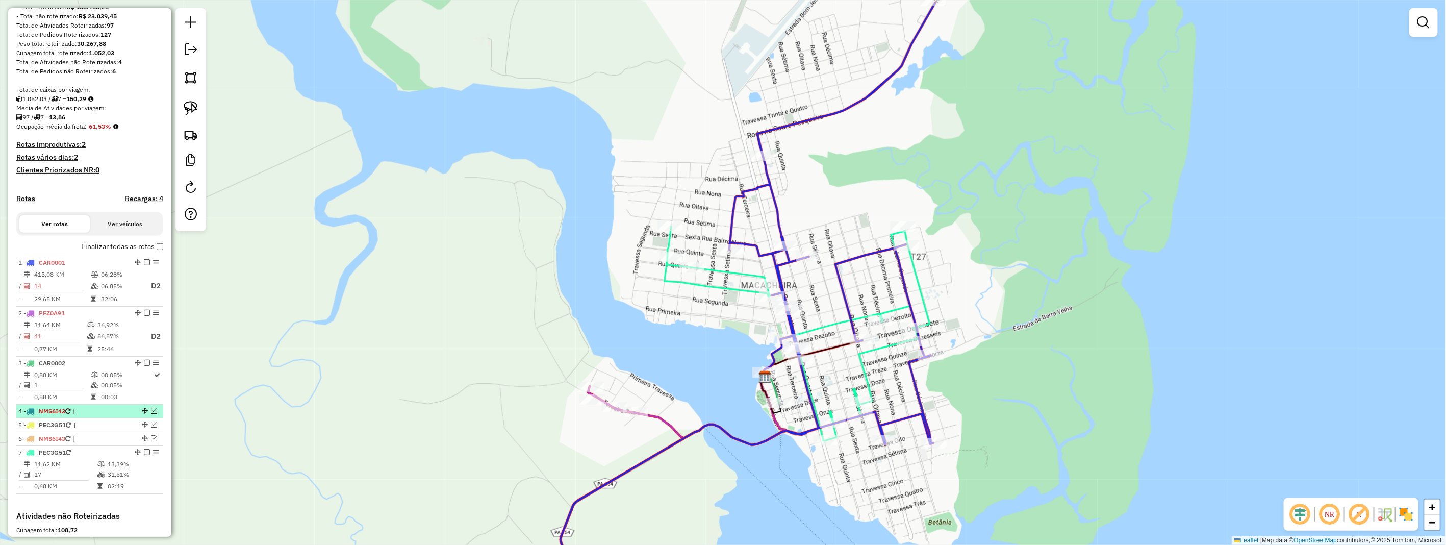
click at [151, 414] on em at bounding box center [154, 410] width 6 height 6
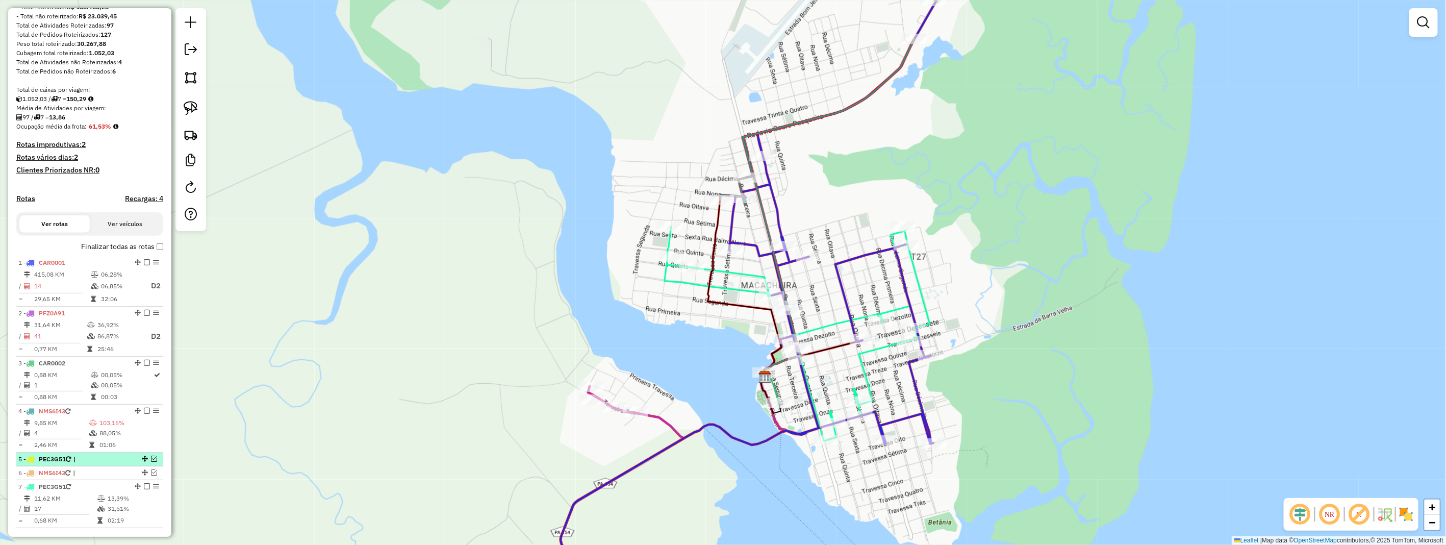
click at [151, 461] on em at bounding box center [154, 458] width 6 height 6
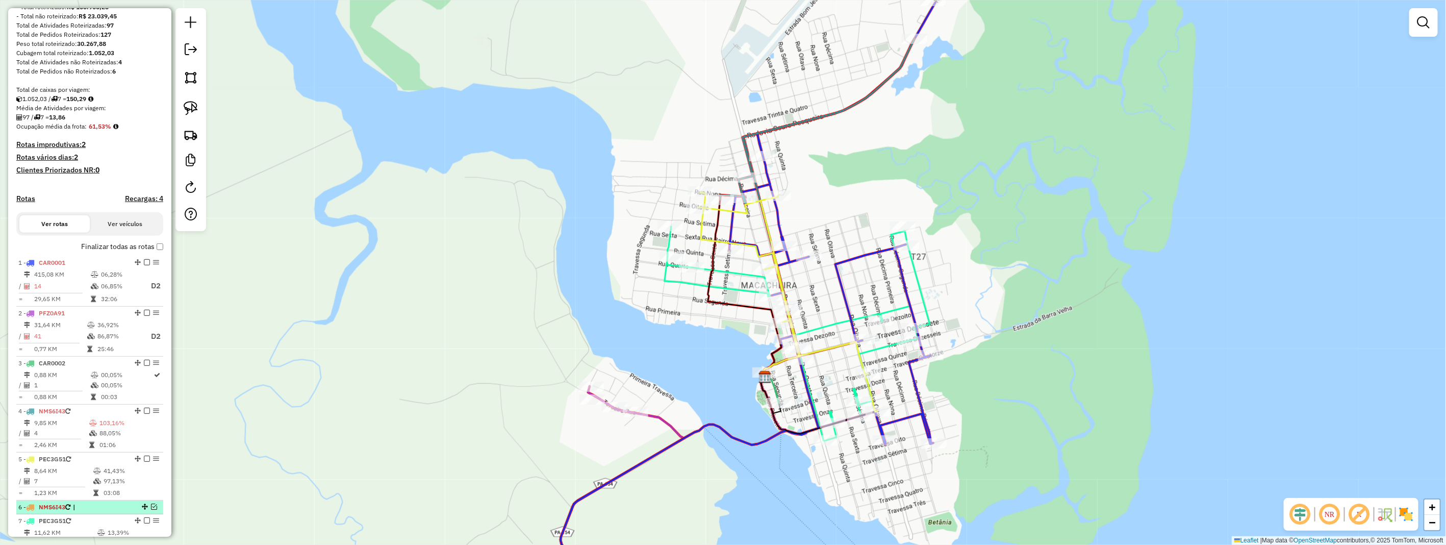
click at [151, 509] on em at bounding box center [154, 506] width 6 height 6
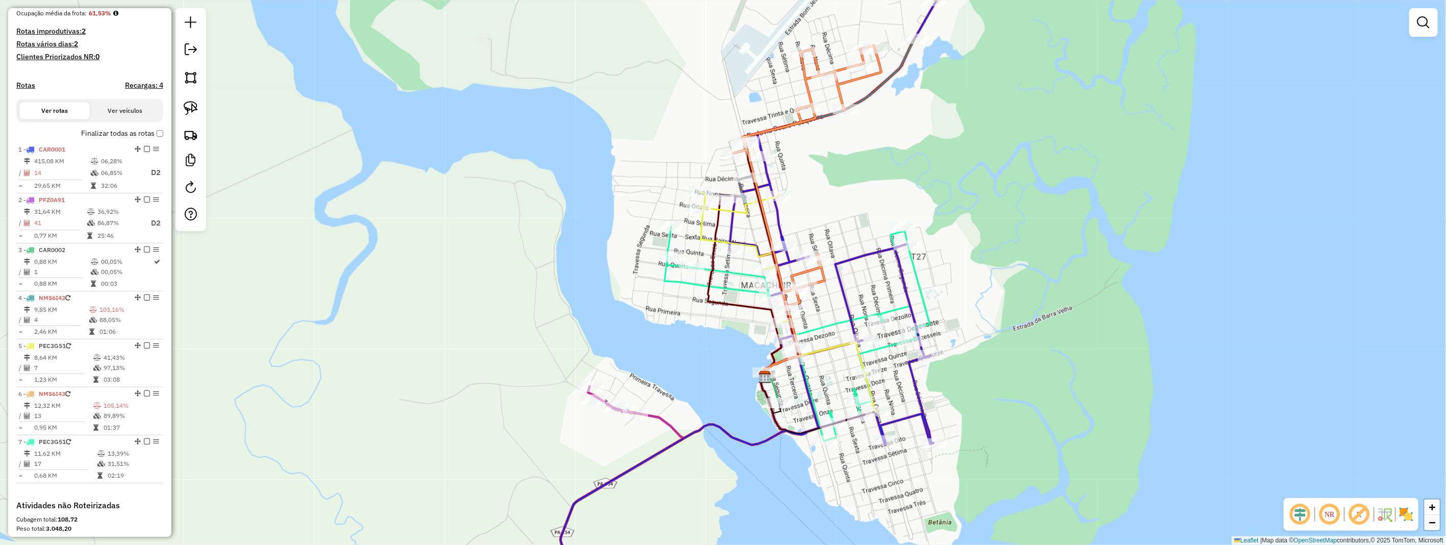
scroll to position [24, 0]
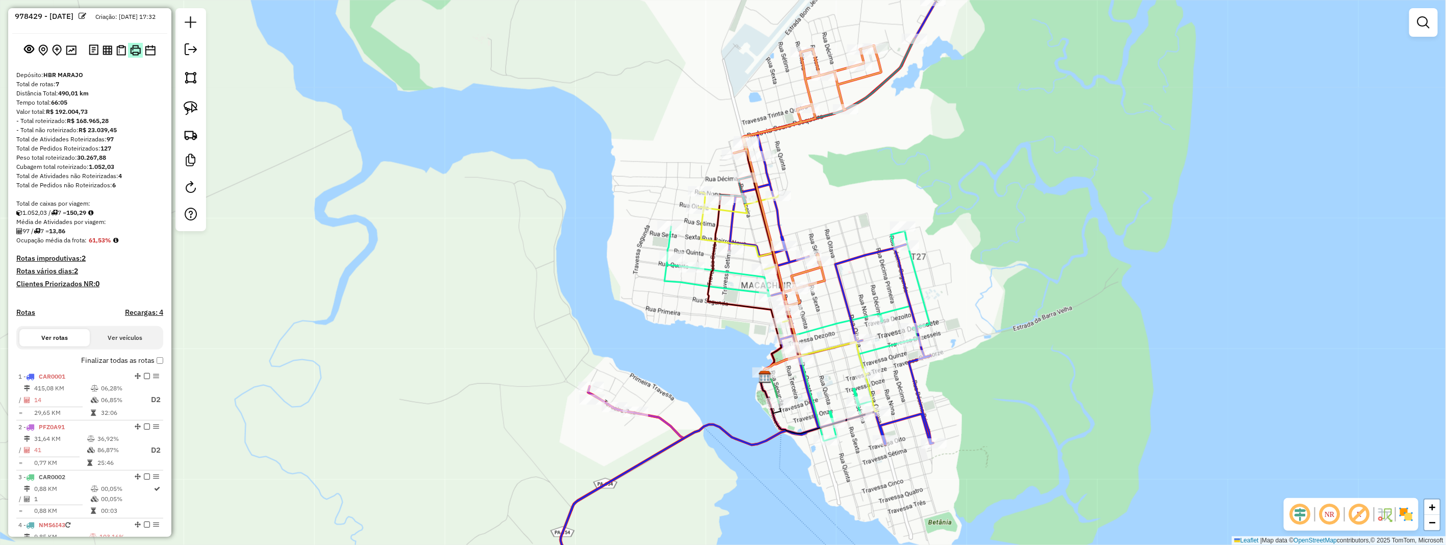
click at [136, 58] on button at bounding box center [135, 50] width 15 height 15
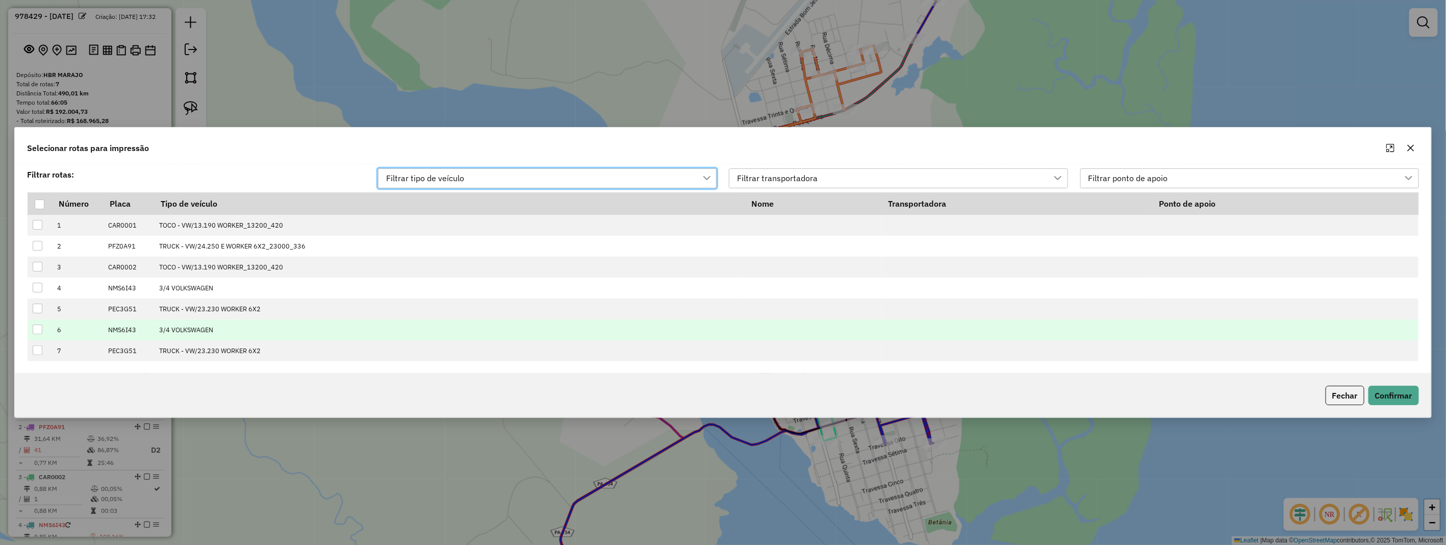
scroll to position [7, 45]
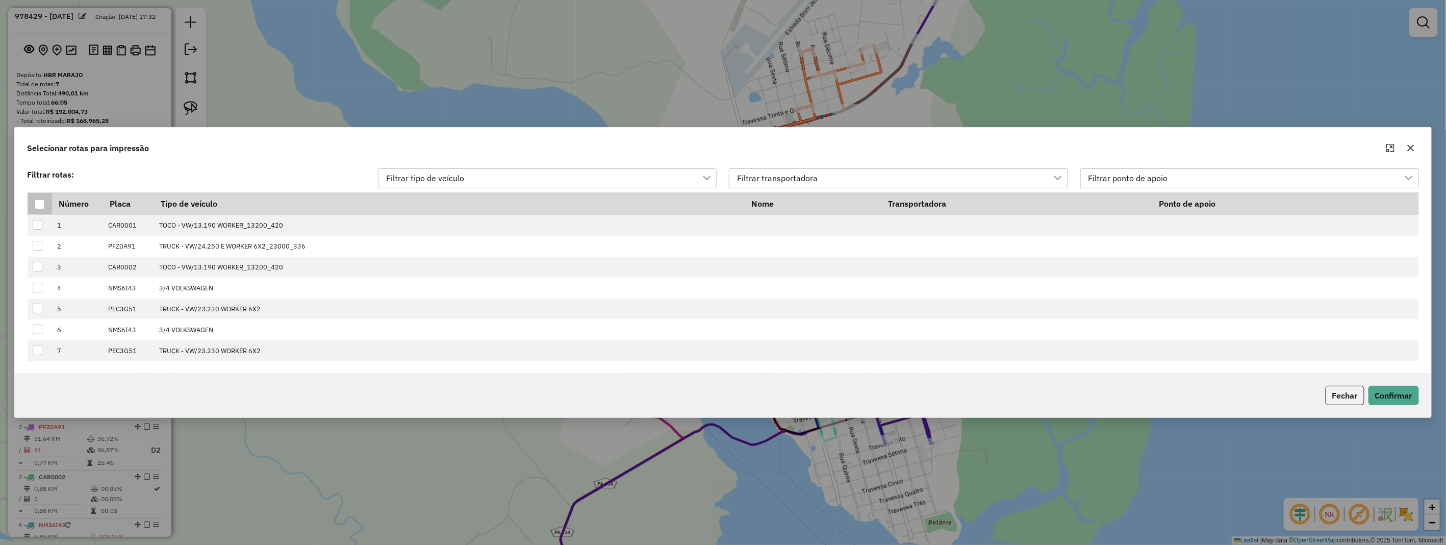
click at [42, 205] on div at bounding box center [40, 204] width 10 height 10
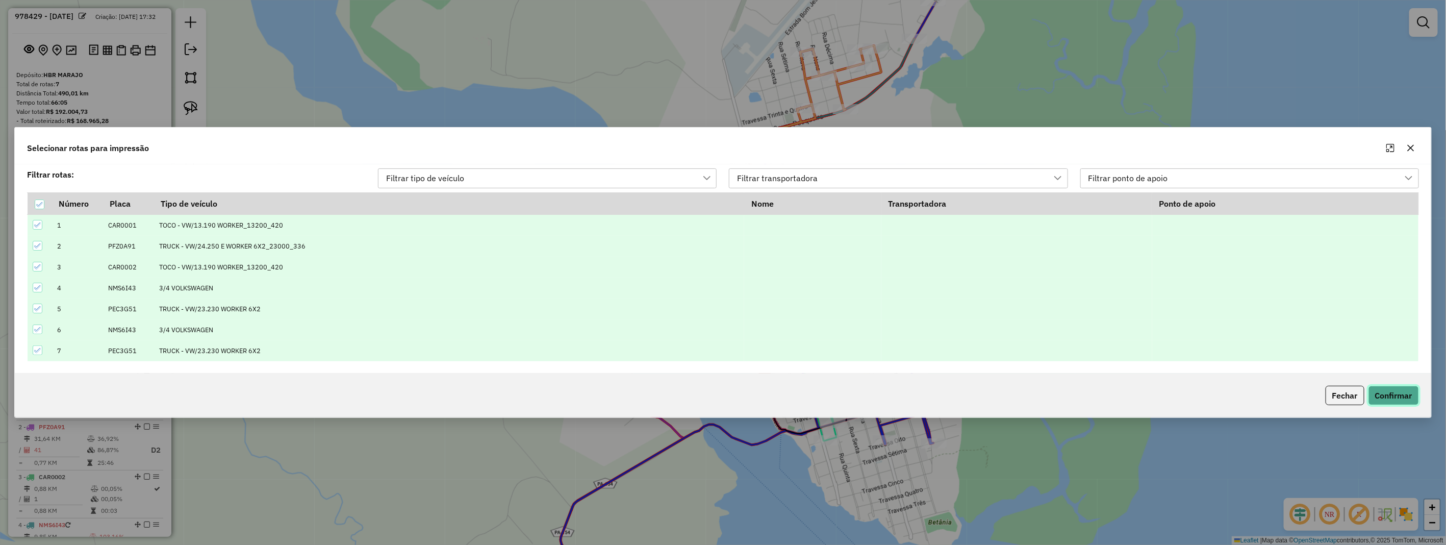
click at [1406, 394] on button "Confirmar" at bounding box center [1393, 394] width 50 height 19
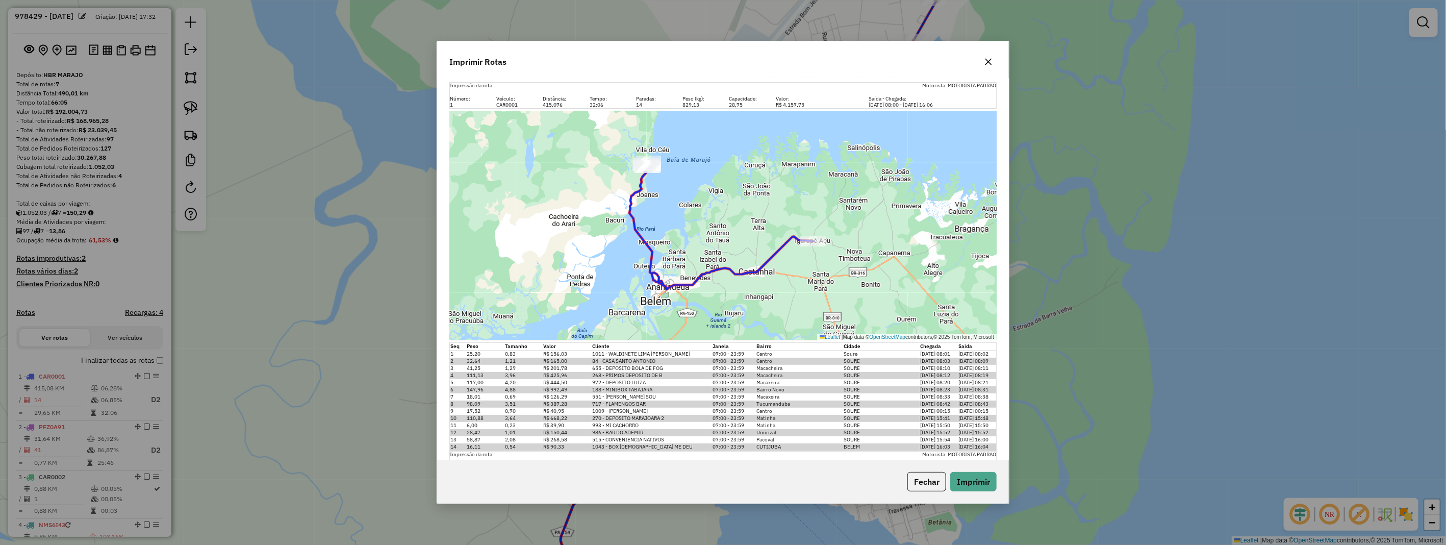
scroll to position [57, 0]
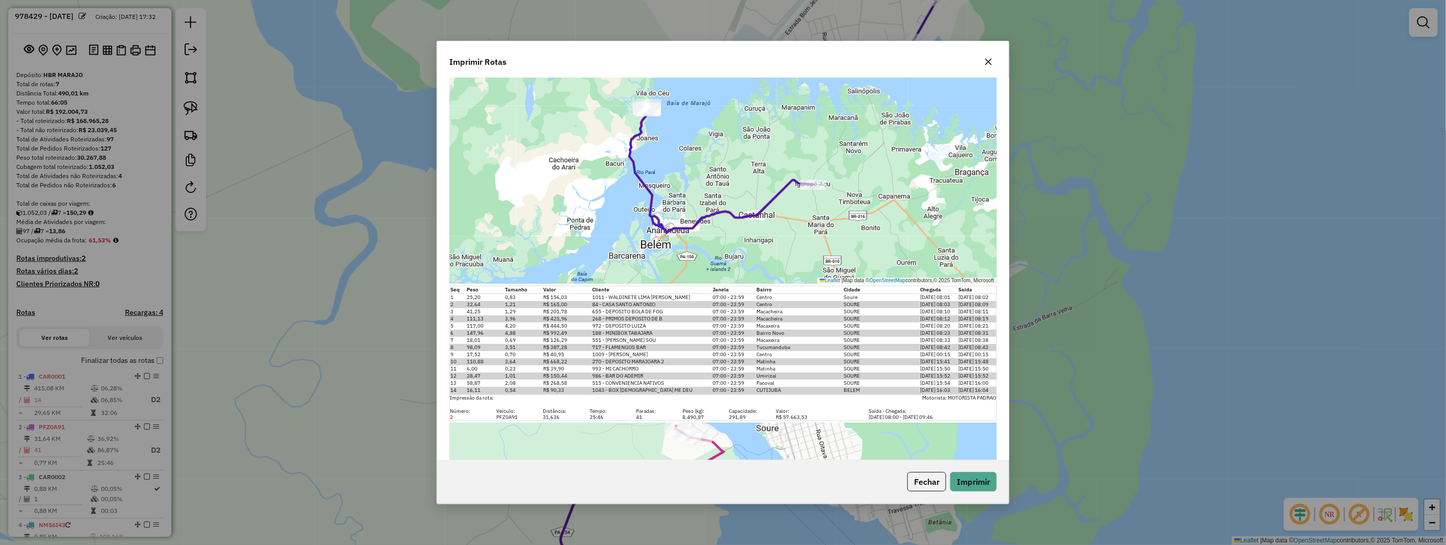
click at [989, 60] on icon "button" at bounding box center [988, 62] width 7 height 7
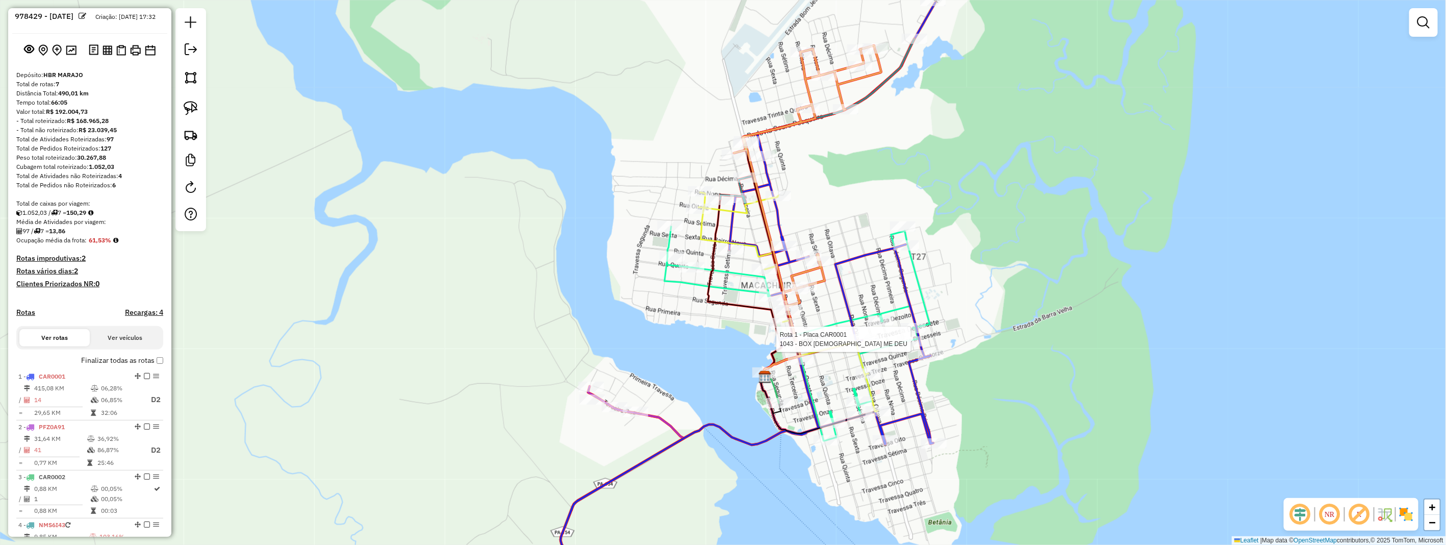
select select "**********"
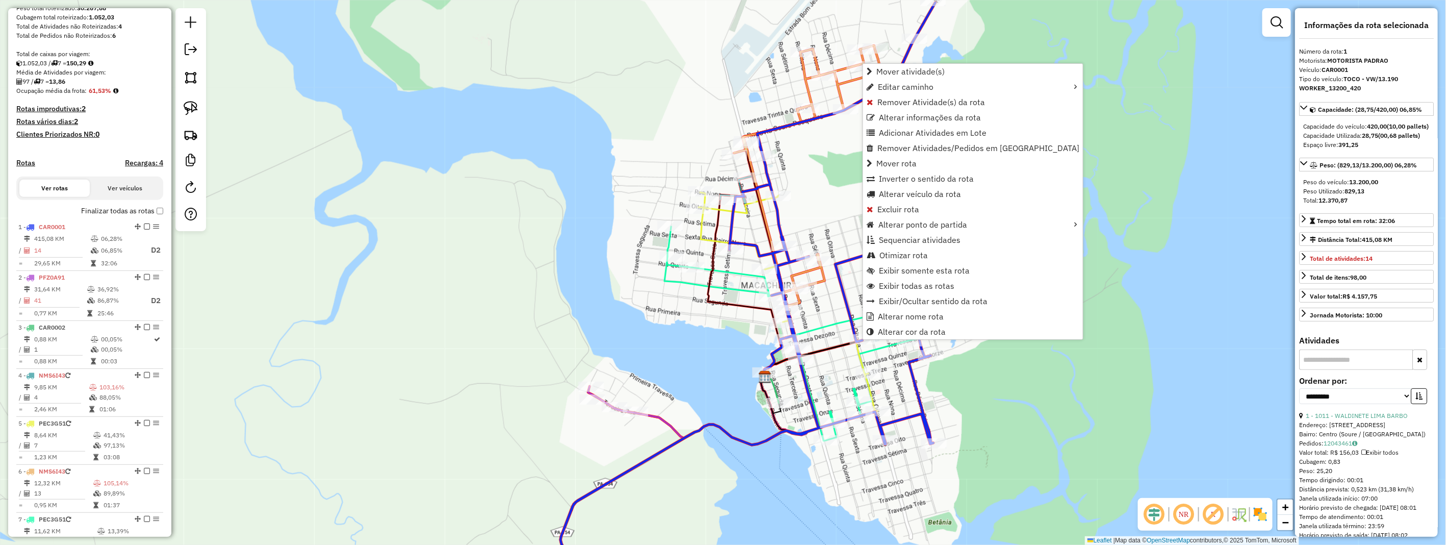
scroll to position [394, 0]
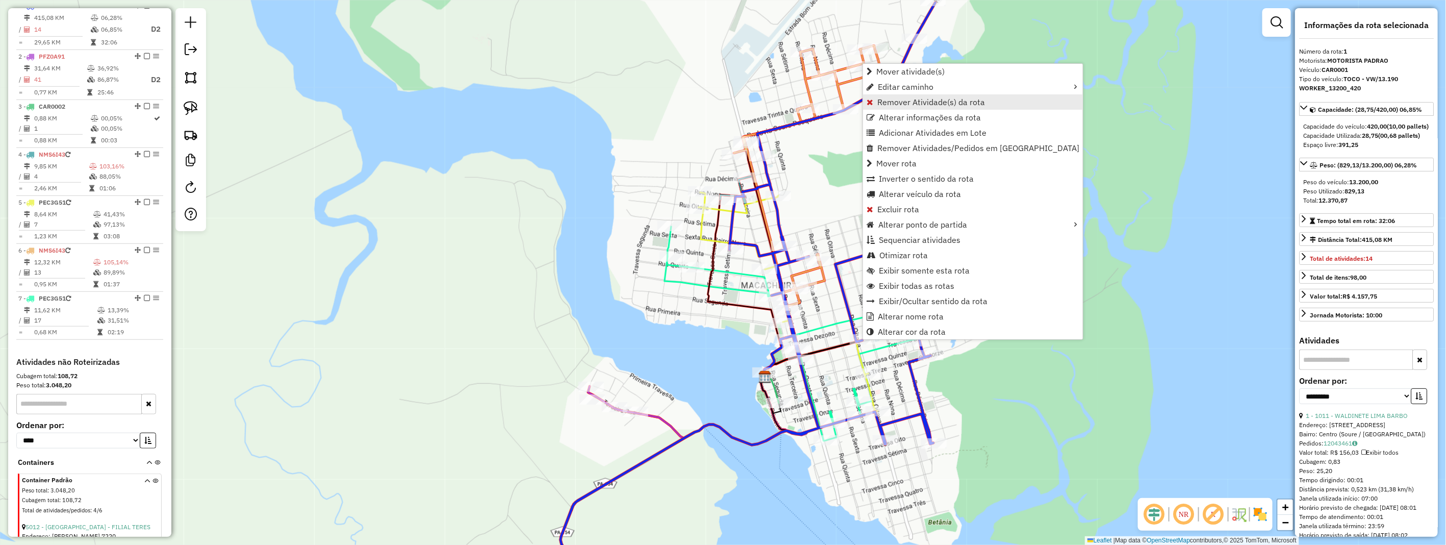
click at [932, 94] on link "Remover Atividade(s) da rota" at bounding box center [973, 101] width 220 height 15
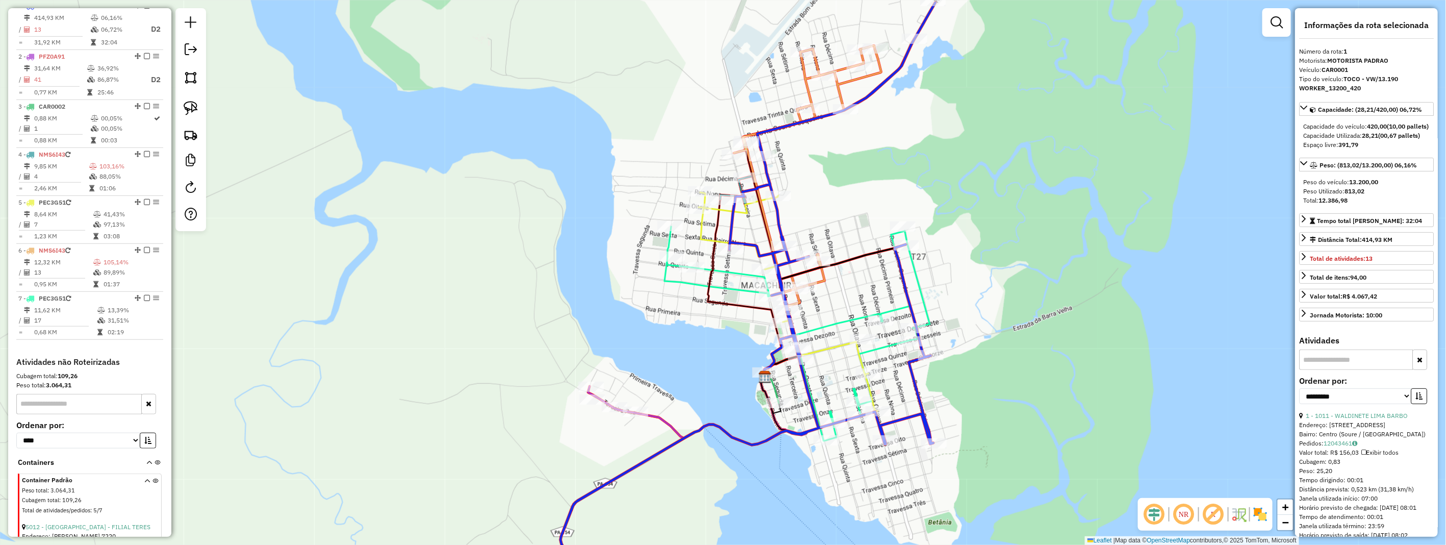
scroll to position [111, 0]
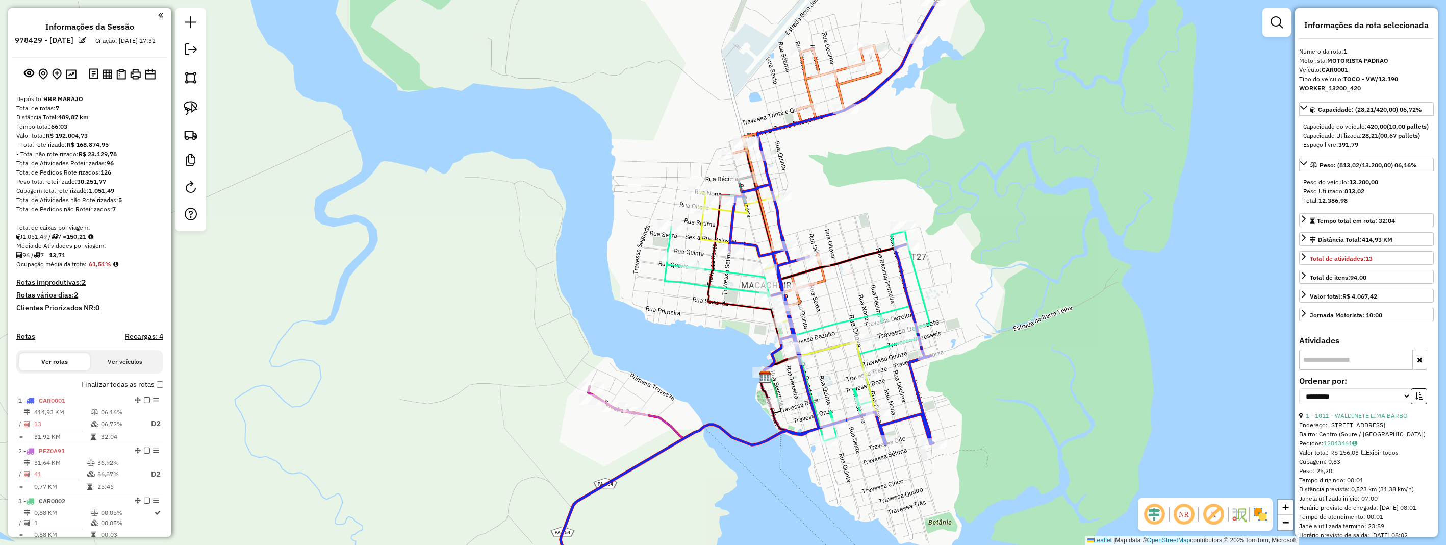
select select "*********"
select select "**********"
click at [130, 79] on img at bounding box center [135, 74] width 11 height 11
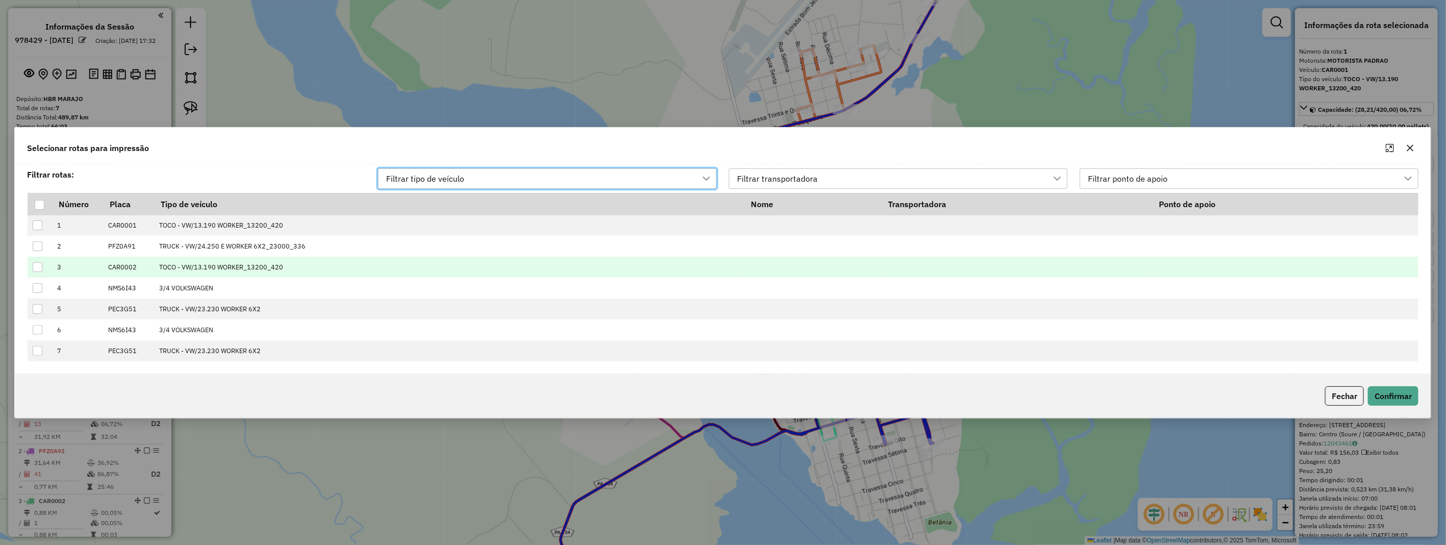
scroll to position [7, 45]
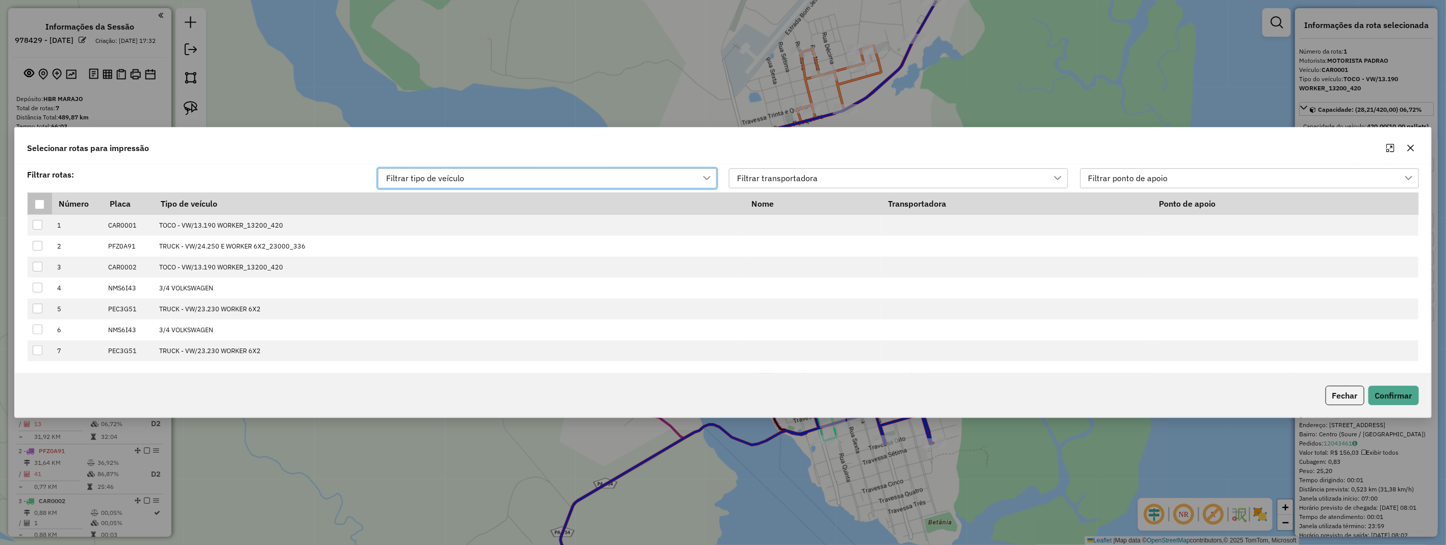
click at [37, 203] on div at bounding box center [40, 204] width 10 height 10
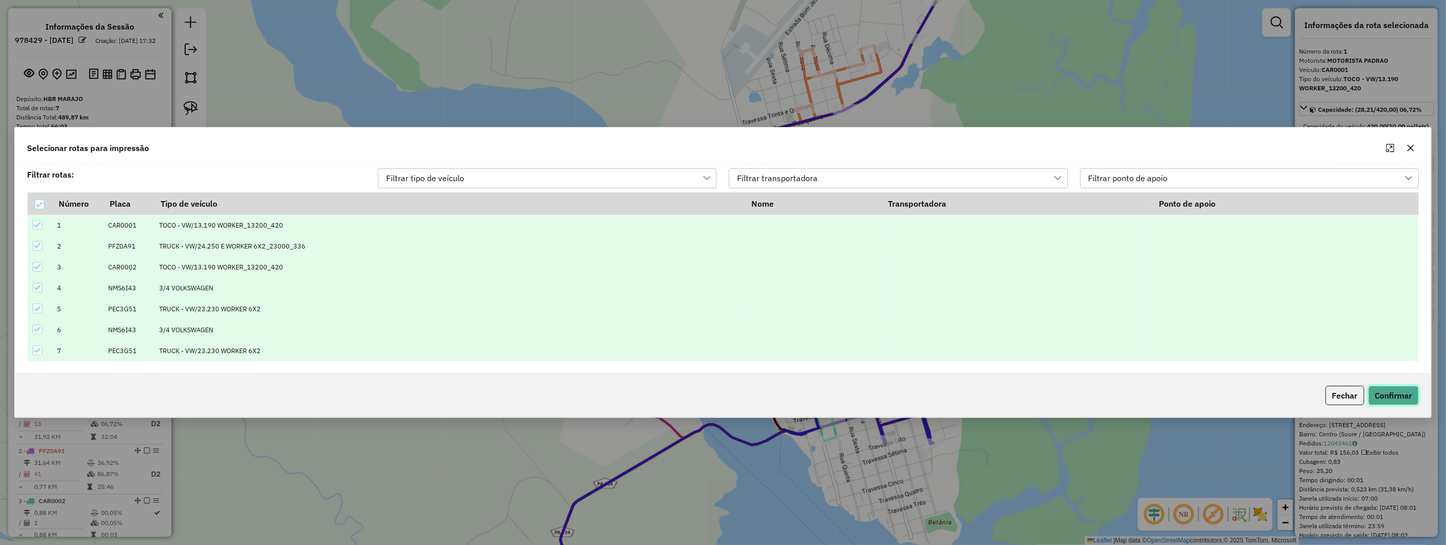
click at [1384, 396] on button "Confirmar" at bounding box center [1393, 394] width 50 height 19
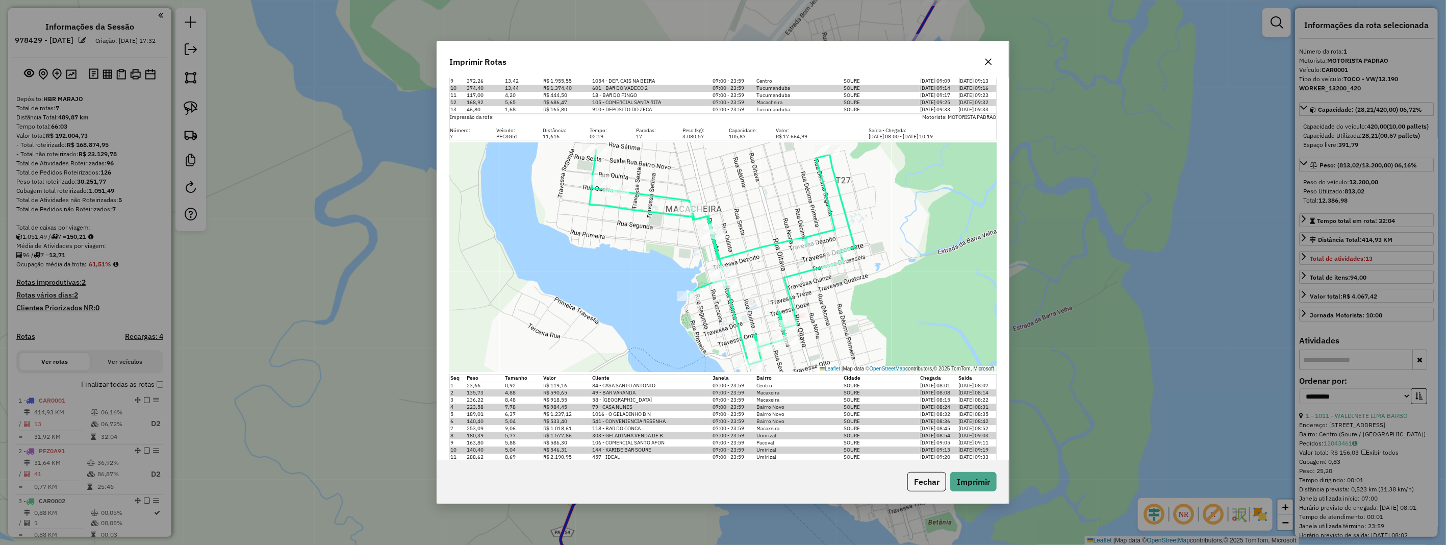
scroll to position [2201, 0]
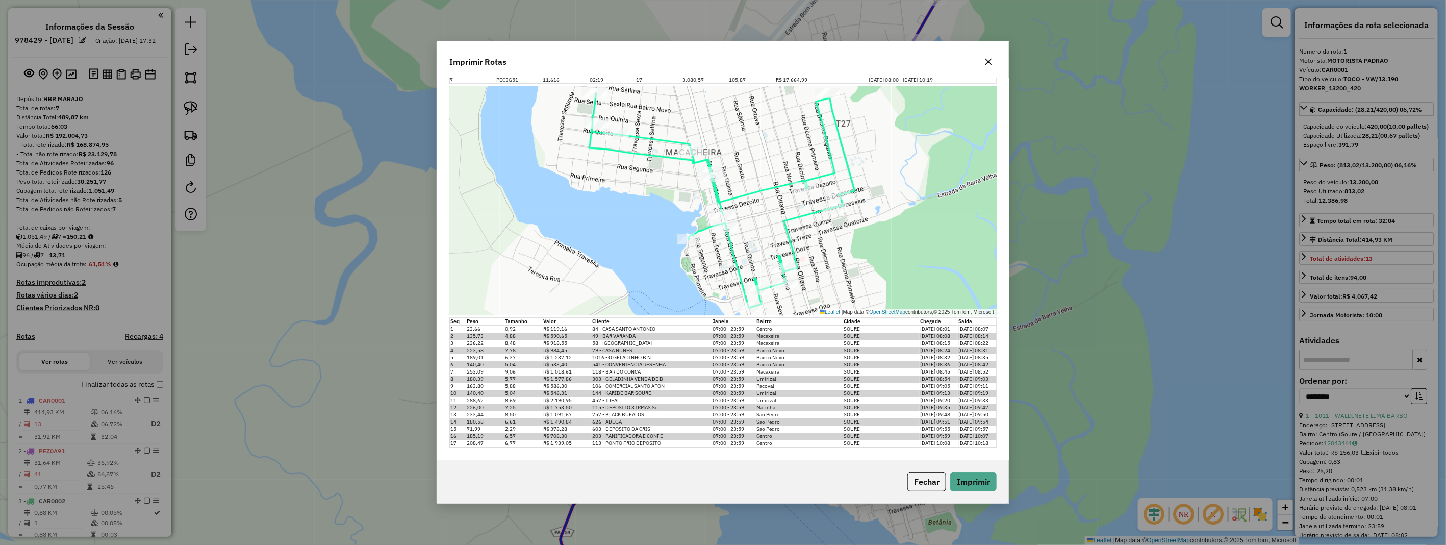
click at [988, 62] on icon "button" at bounding box center [988, 62] width 7 height 7
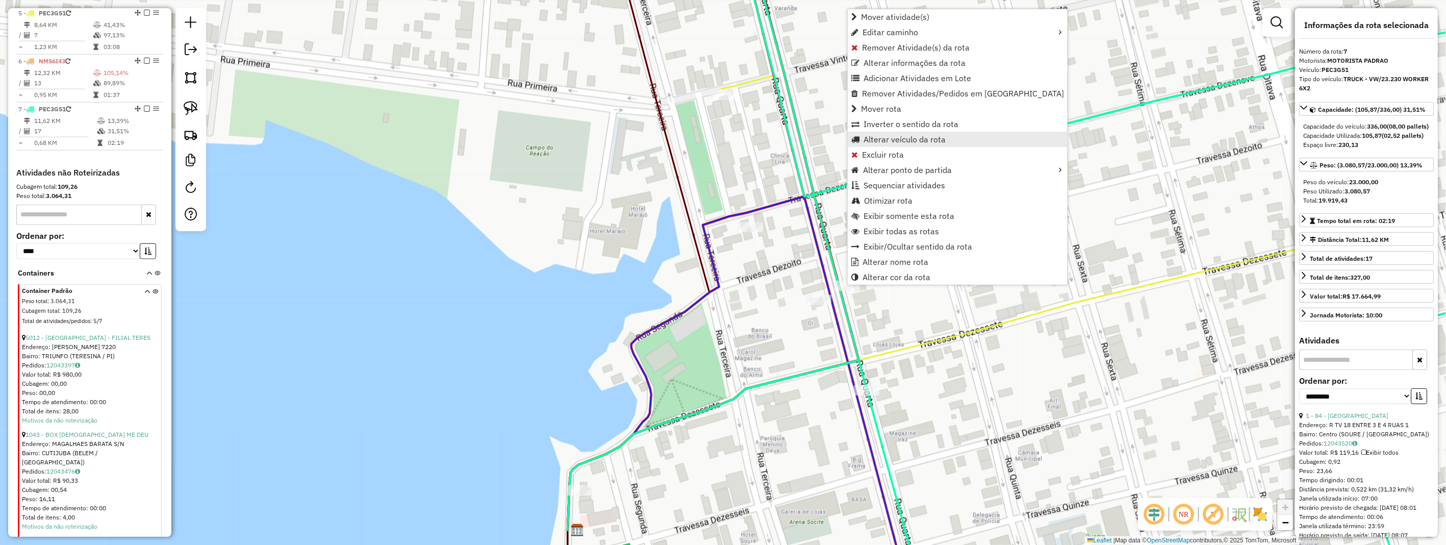
scroll to position [686, 0]
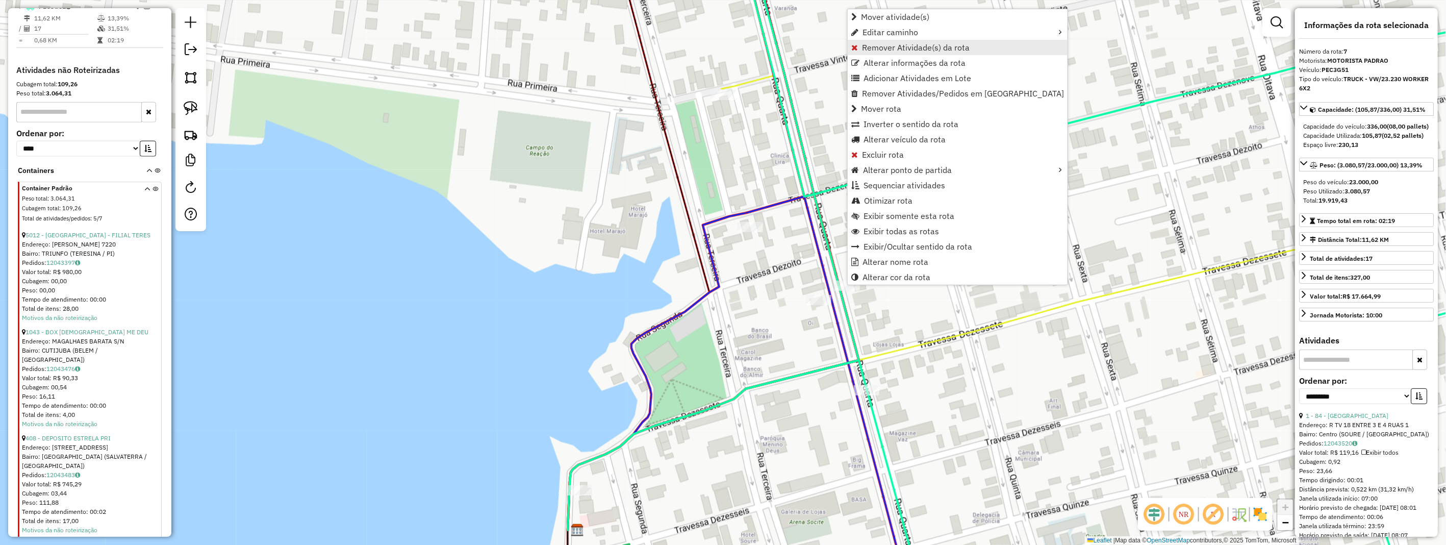
click at [916, 43] on span "Remover Atividade(s) da rota" at bounding box center [916, 47] width 108 height 8
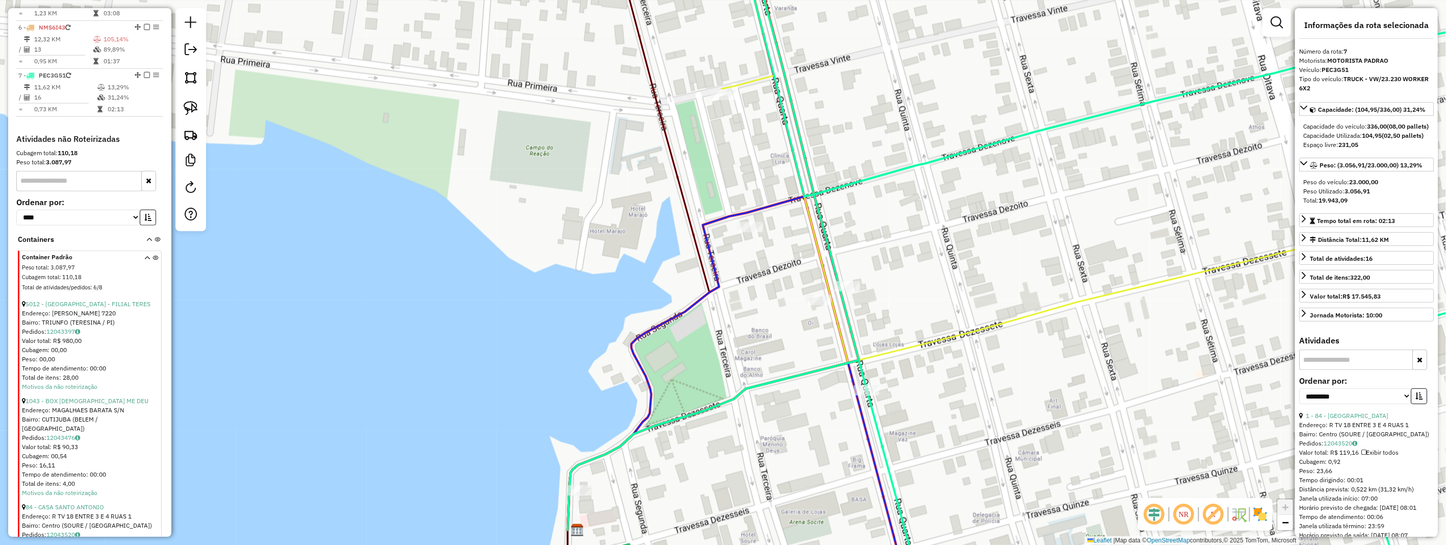
scroll to position [277, 0]
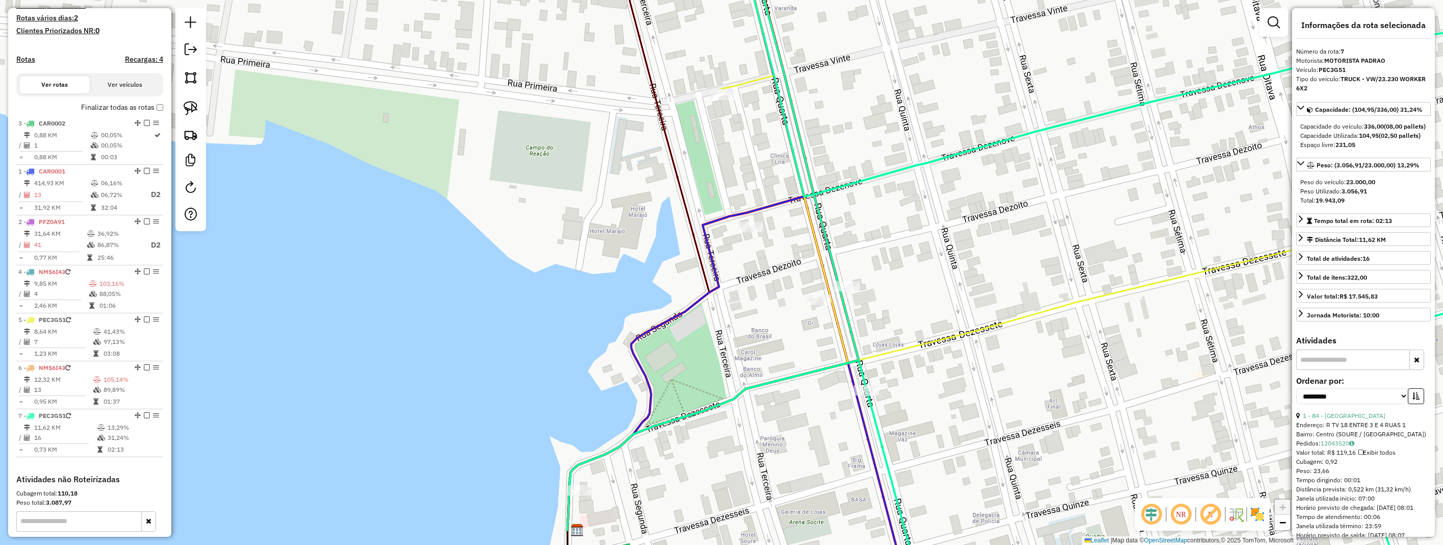
drag, startPoint x: 134, startPoint y: 231, endPoint x: 138, endPoint y: 144, distance: 87.3
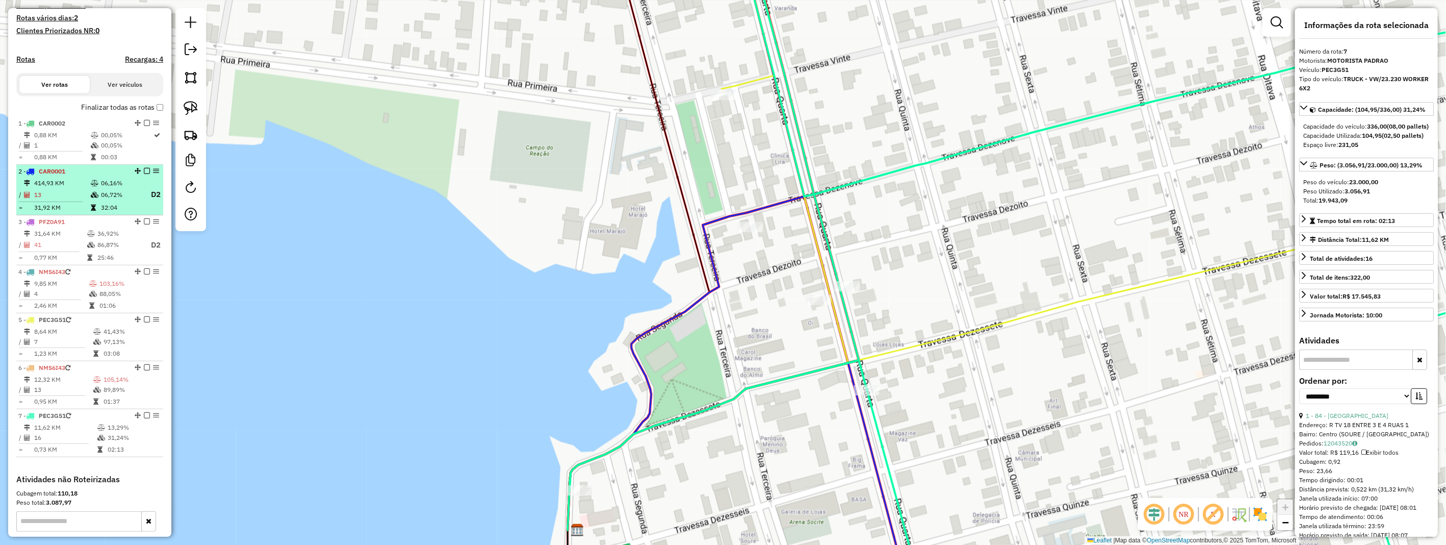
click at [113, 176] on div "2 - CAR0001" at bounding box center [72, 171] width 108 height 9
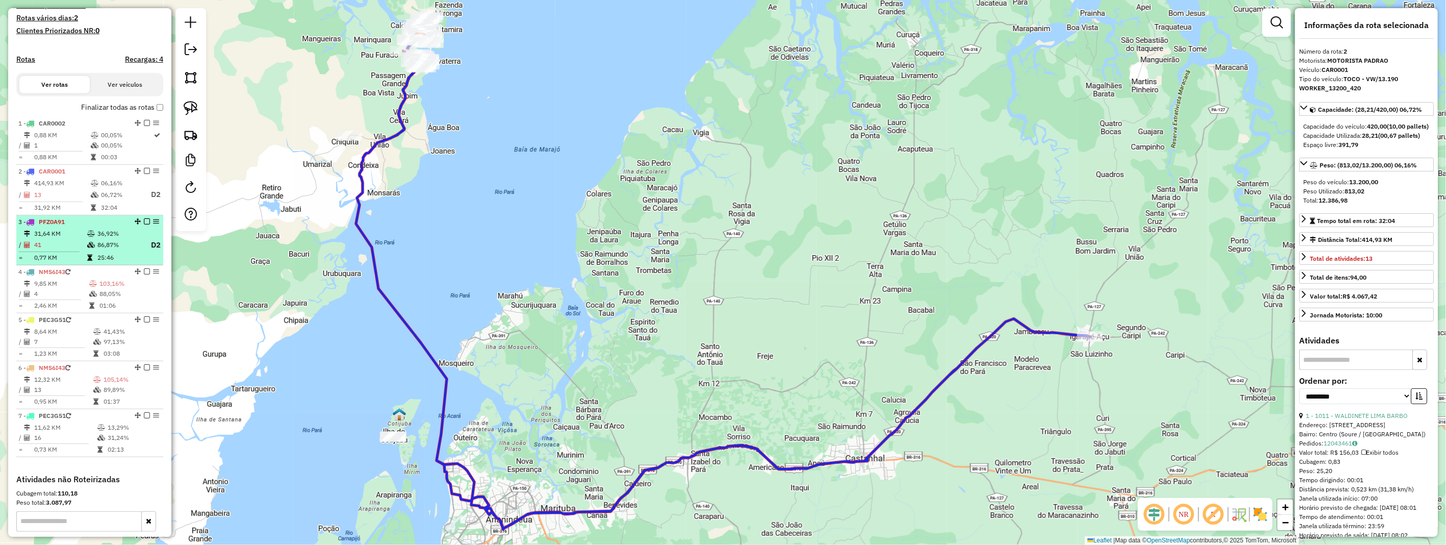
click at [112, 226] on div "3 - PFZ0A91" at bounding box center [72, 221] width 108 height 9
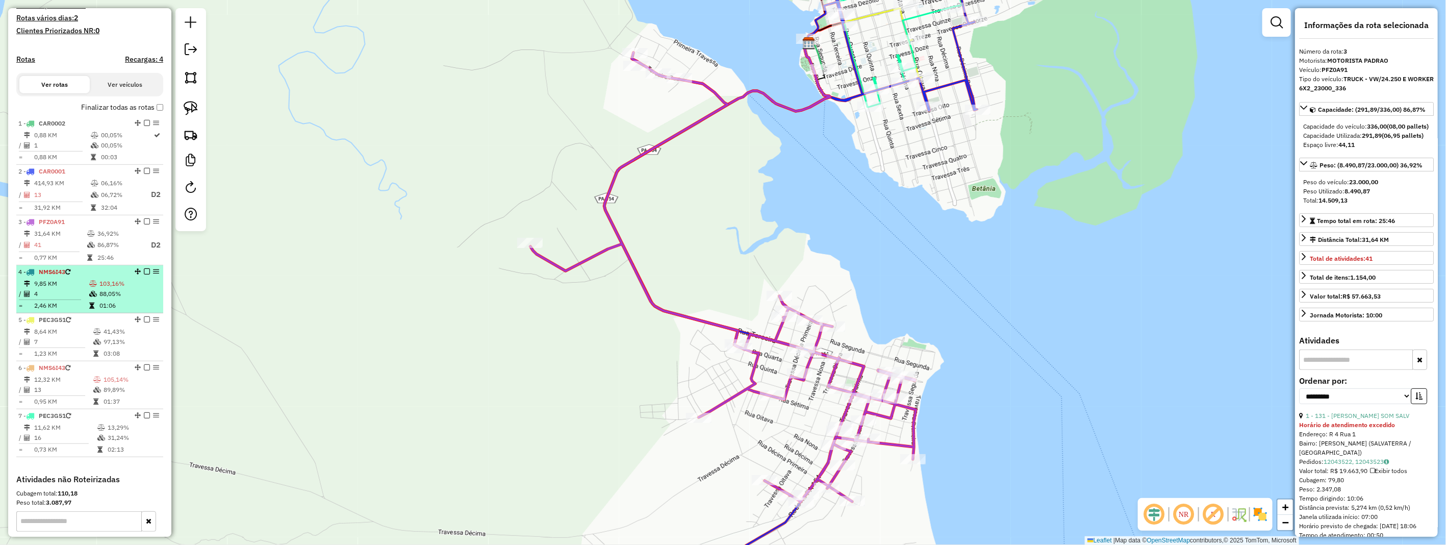
click at [130, 308] on td "01:06" at bounding box center [129, 305] width 60 height 10
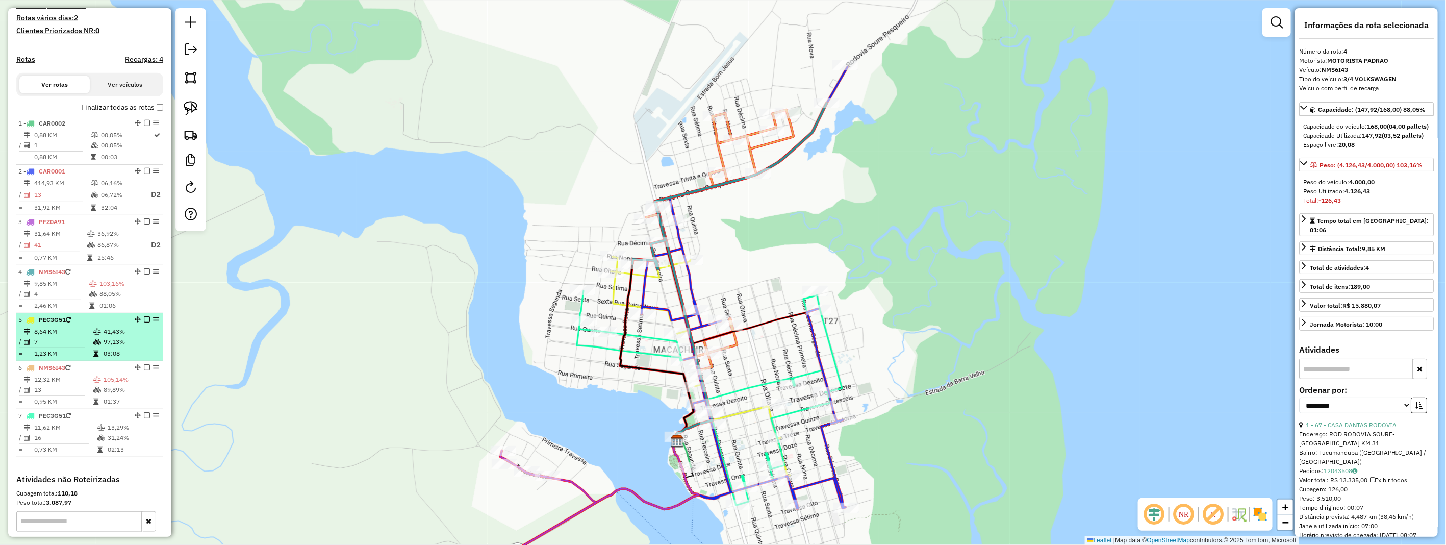
click at [117, 347] on td "97,13%" at bounding box center [131, 342] width 56 height 10
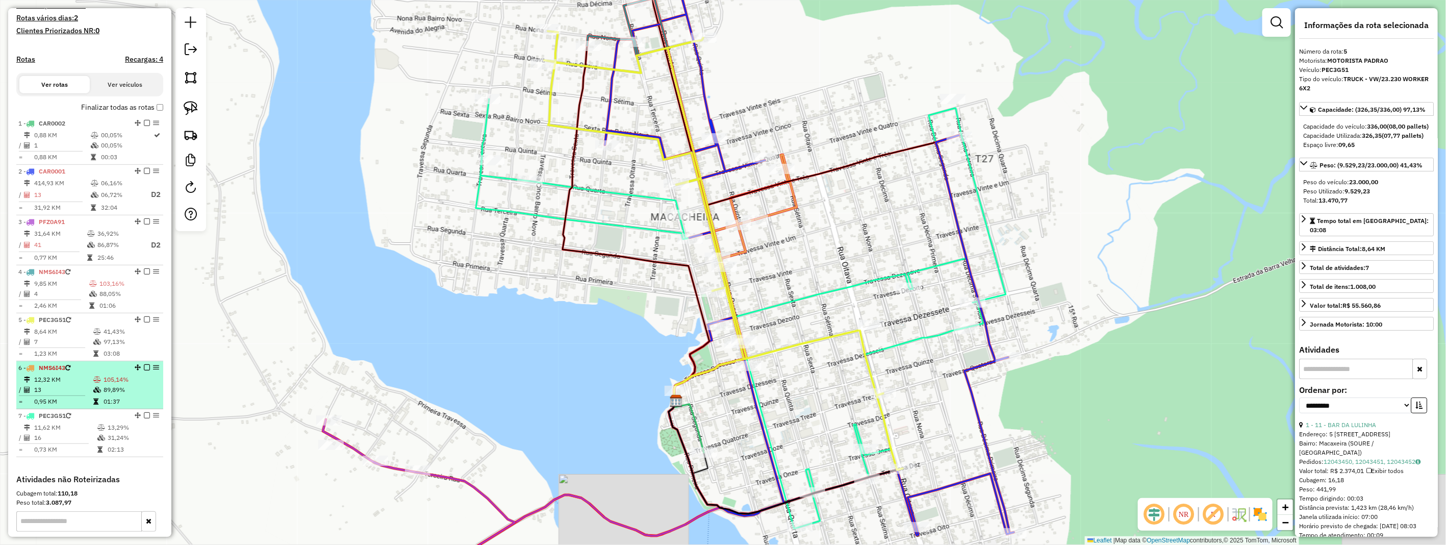
click at [115, 372] on div "6 - NMS6I43" at bounding box center [72, 367] width 108 height 9
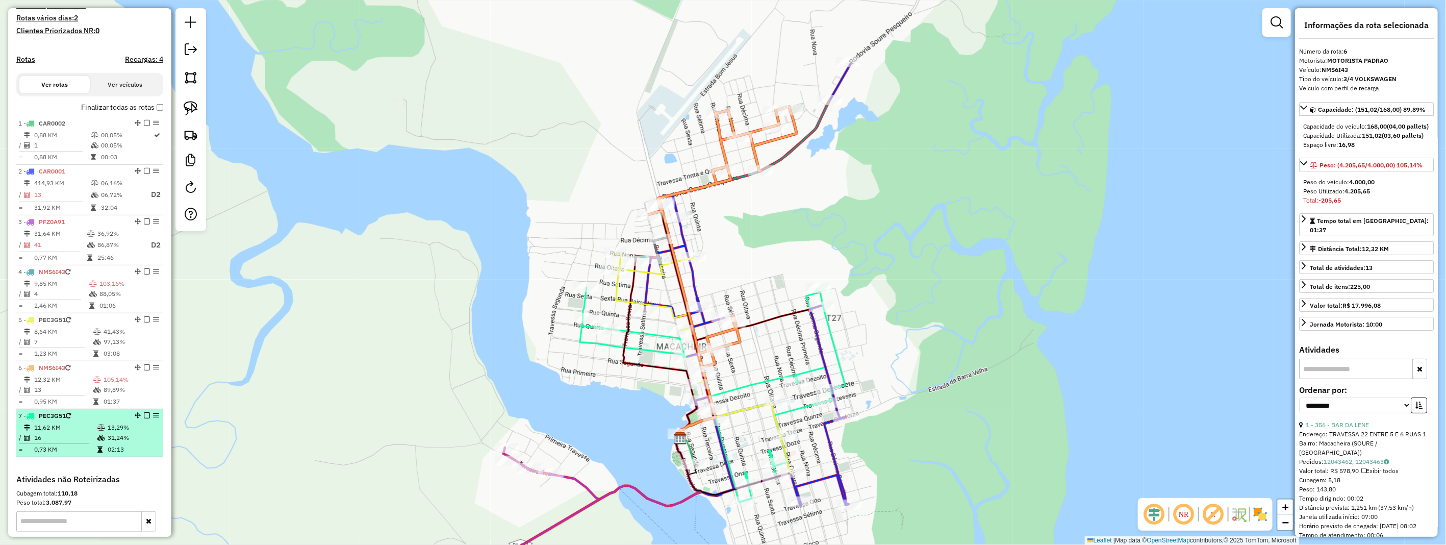
click at [115, 420] on div "7 - PEC3G51" at bounding box center [72, 415] width 108 height 9
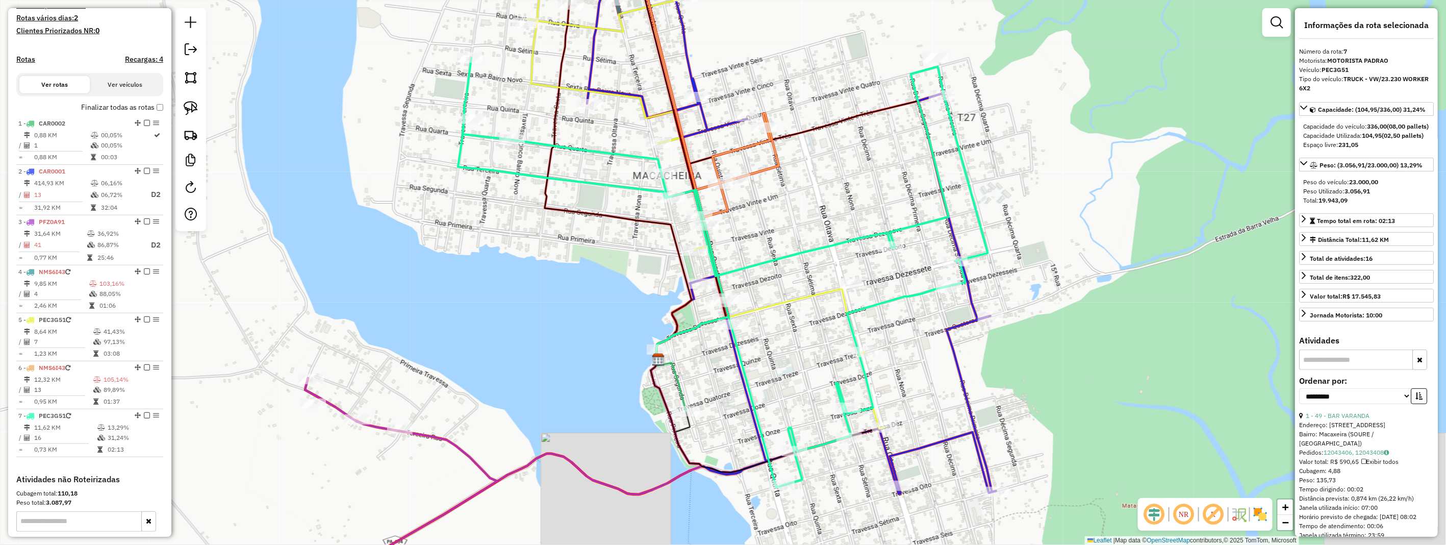
scroll to position [0, 0]
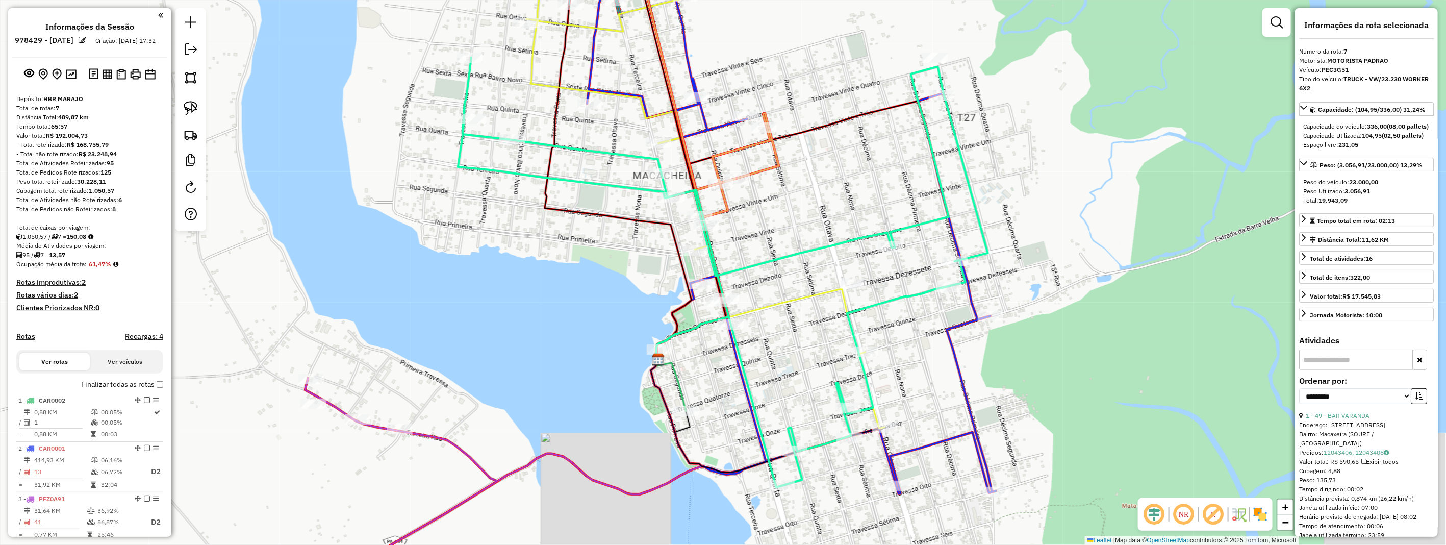
click at [131, 82] on div at bounding box center [122, 74] width 71 height 16
click at [140, 76] on button at bounding box center [135, 74] width 15 height 15
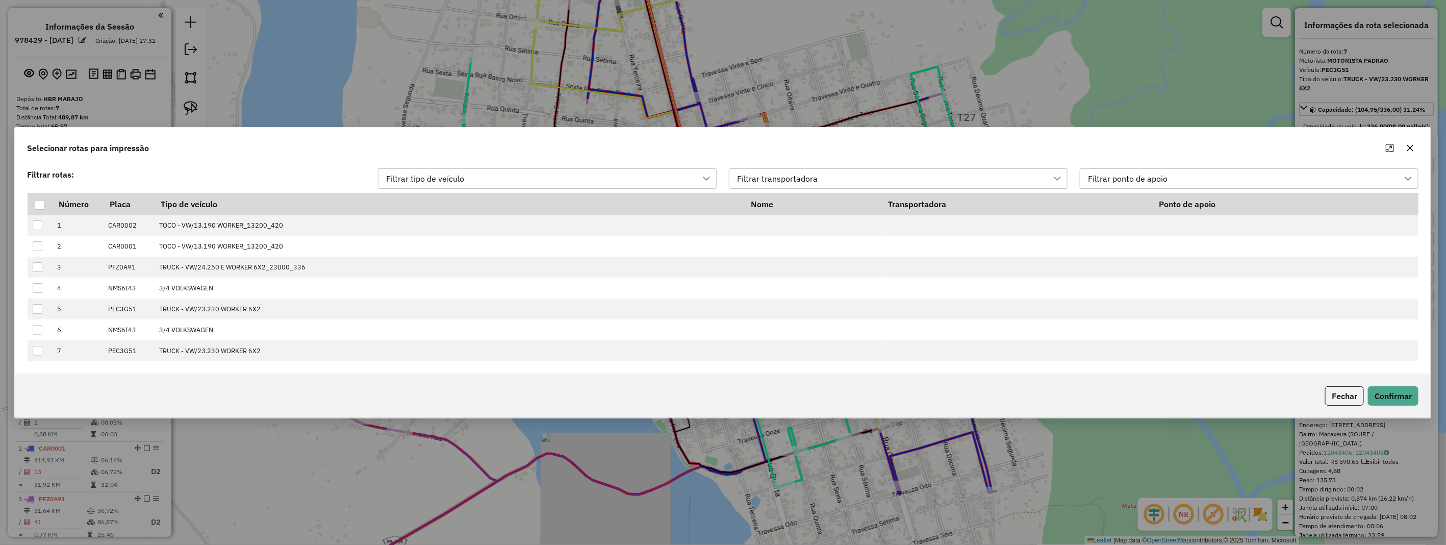
scroll to position [7, 45]
click at [43, 204] on div at bounding box center [40, 204] width 10 height 10
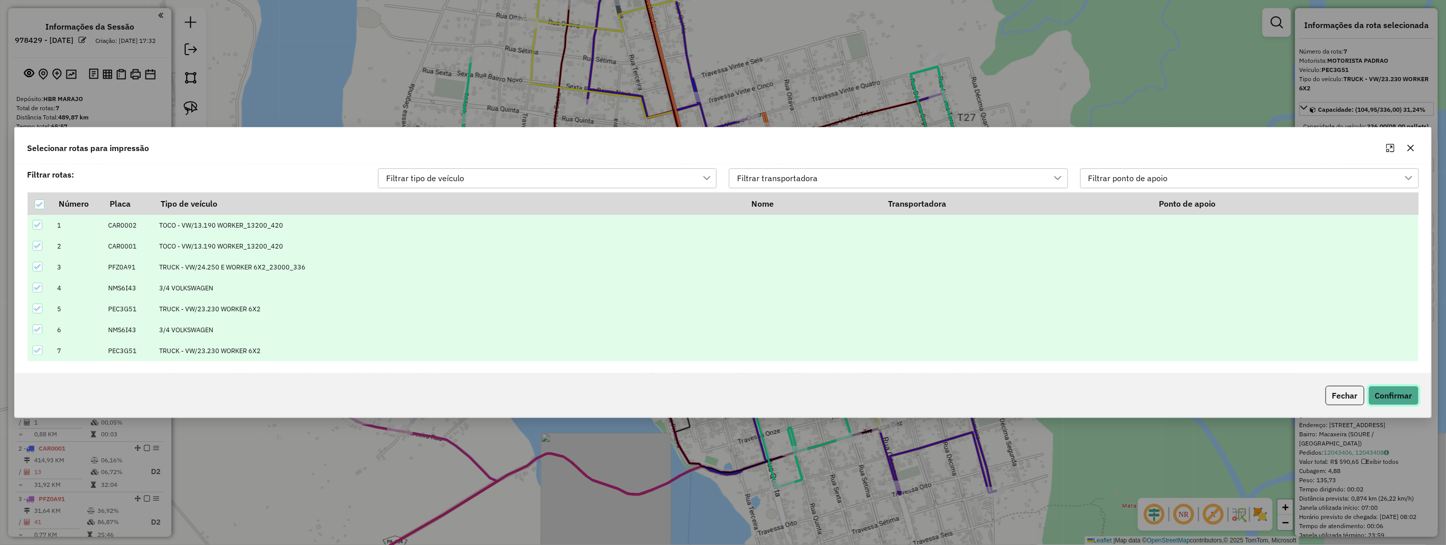
click at [1379, 393] on button "Confirmar" at bounding box center [1393, 394] width 50 height 19
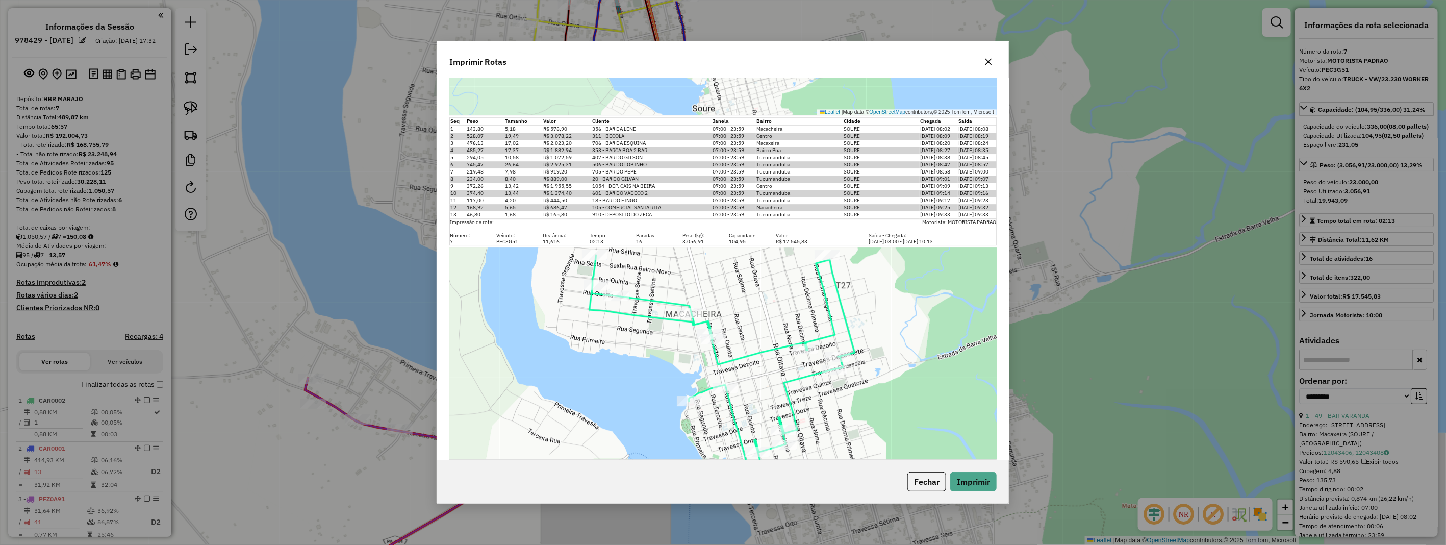
scroll to position [2195, 0]
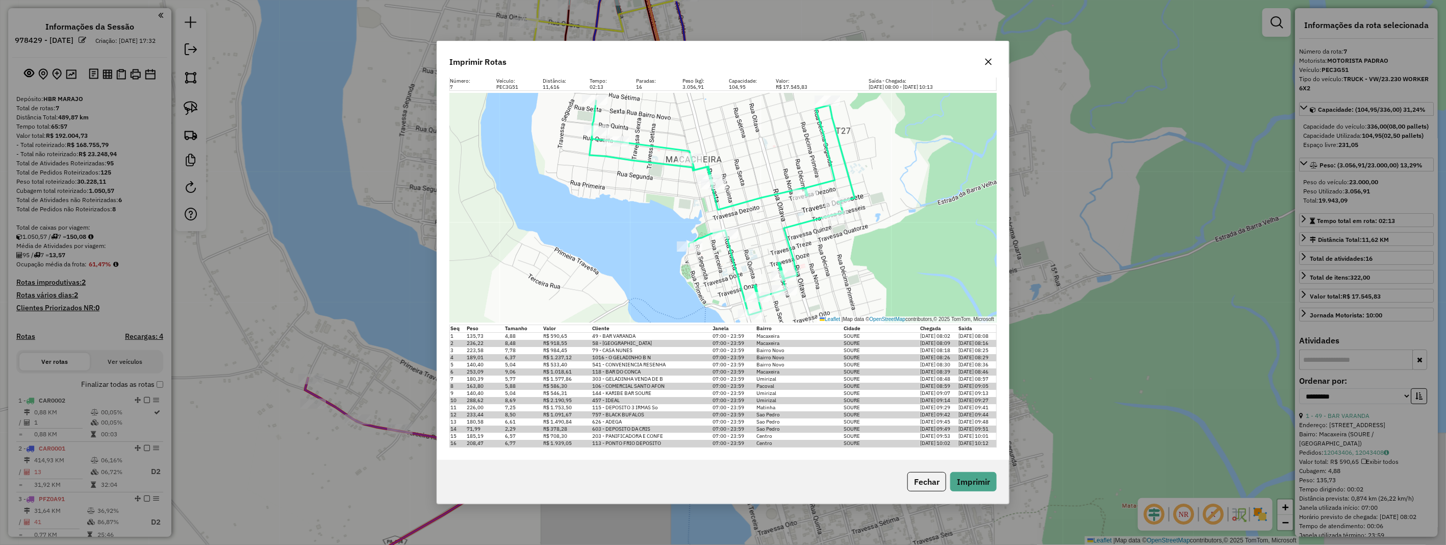
click at [986, 62] on icon "button" at bounding box center [988, 62] width 8 height 8
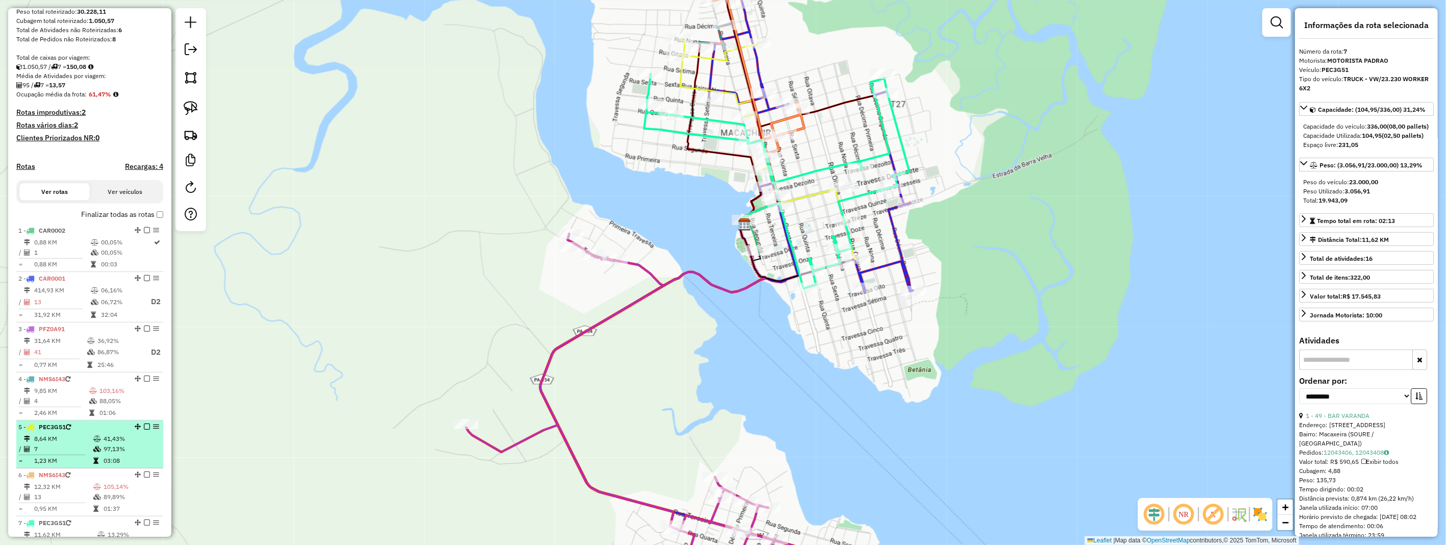
scroll to position [283, 0]
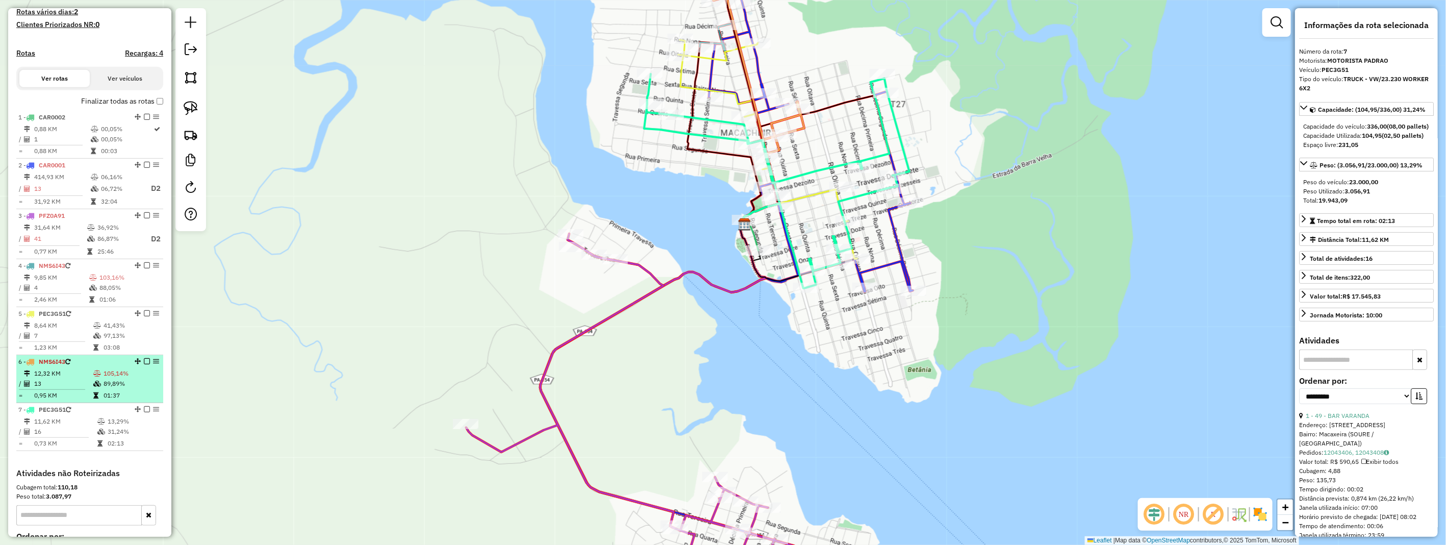
click at [144, 364] on em at bounding box center [147, 361] width 6 height 6
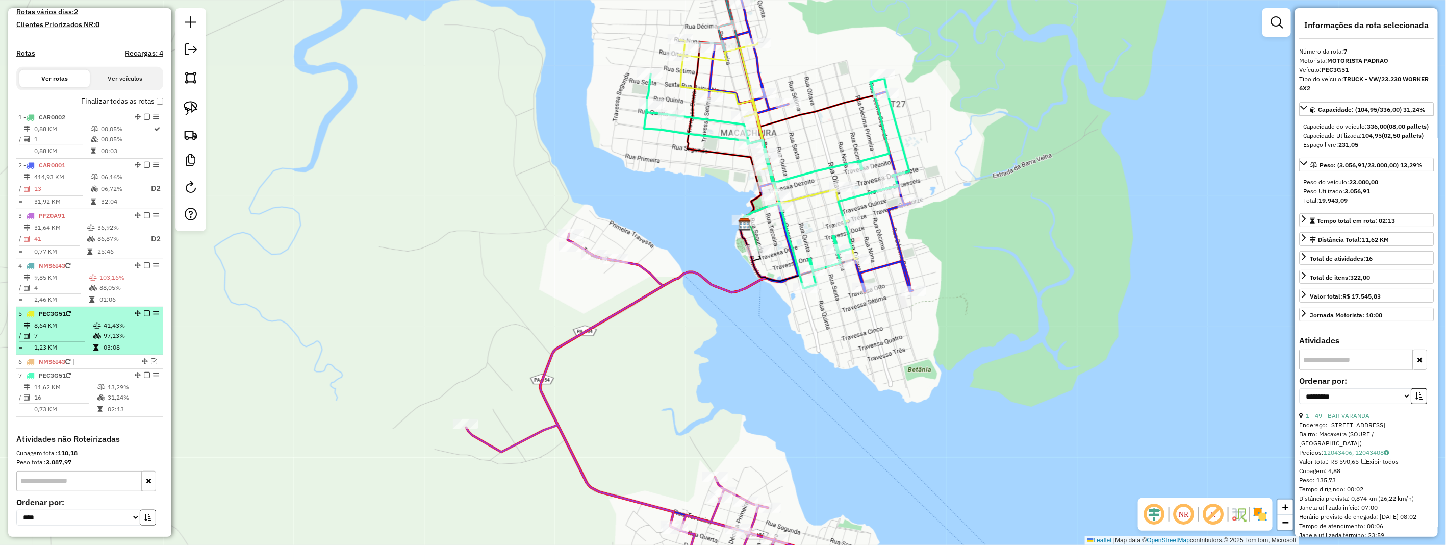
click at [144, 316] on em at bounding box center [147, 313] width 6 height 6
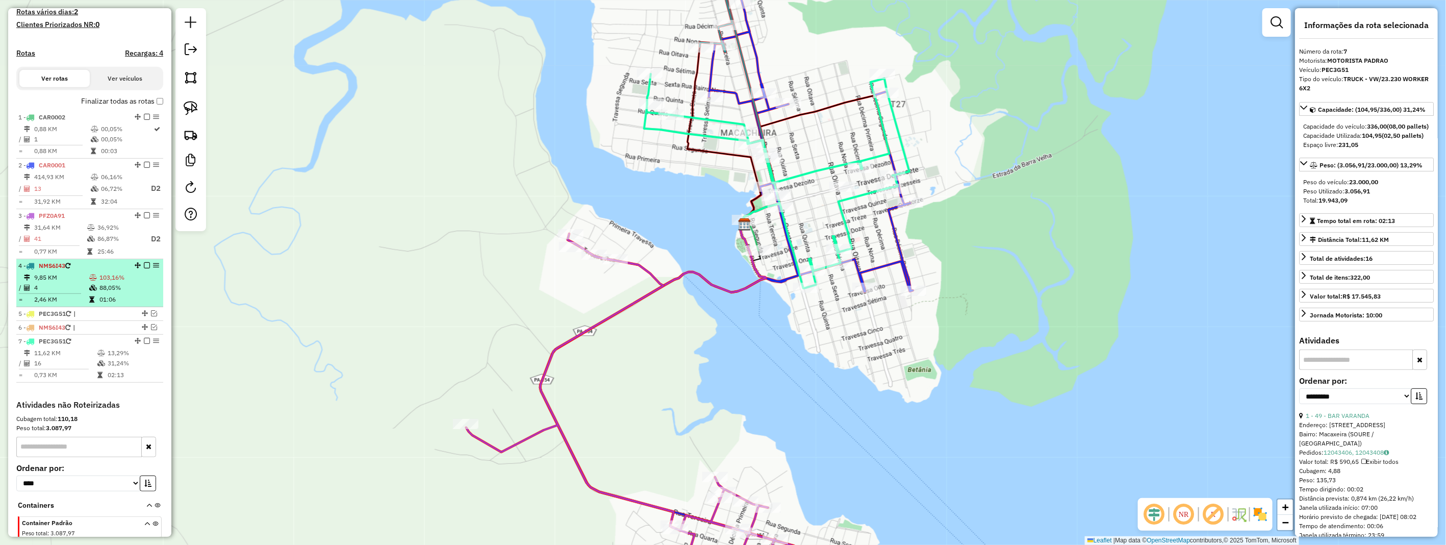
click at [146, 268] on em at bounding box center [147, 265] width 6 height 6
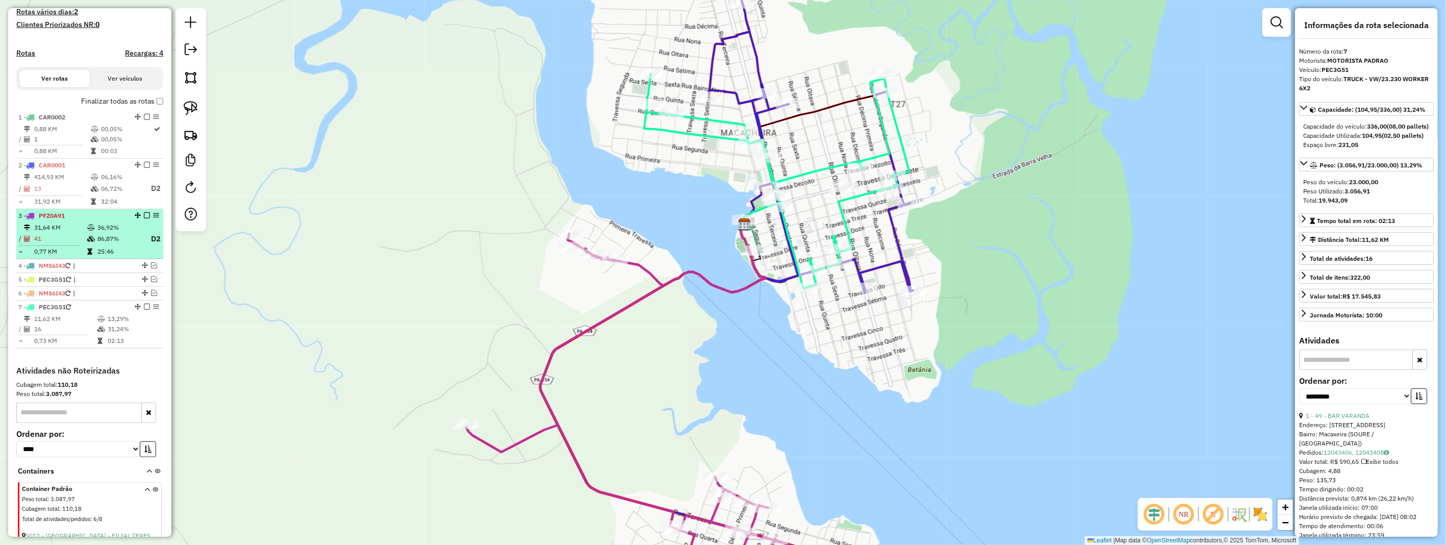
click at [146, 218] on em at bounding box center [147, 215] width 6 height 6
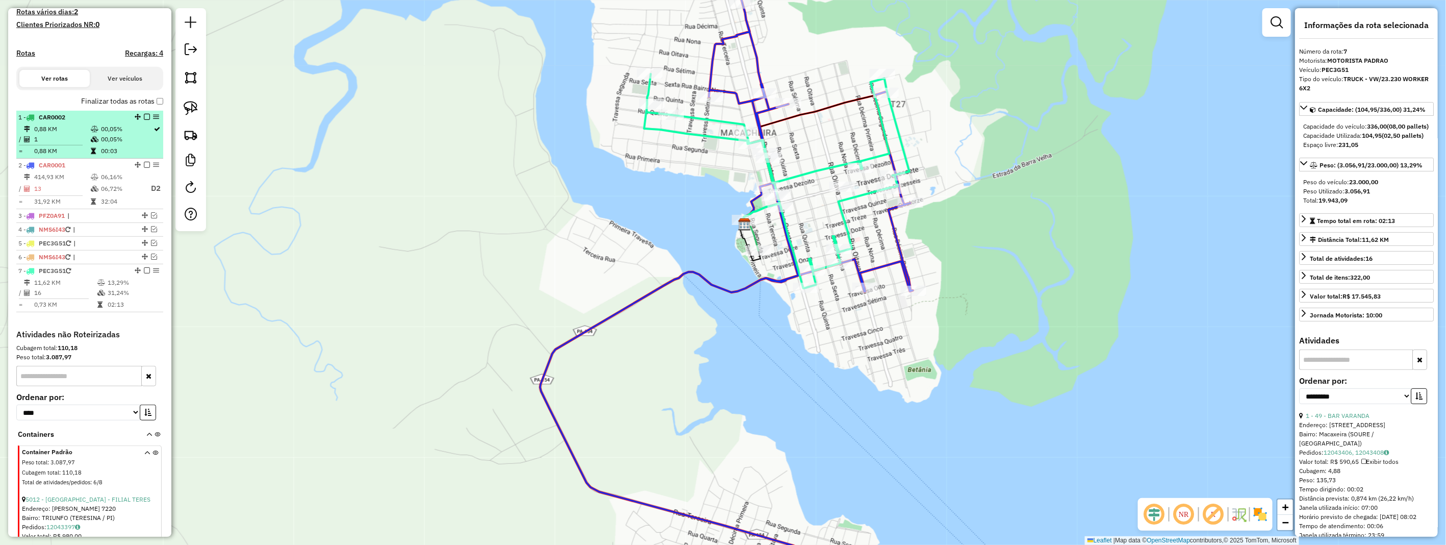
click at [145, 120] on em at bounding box center [147, 117] width 6 height 6
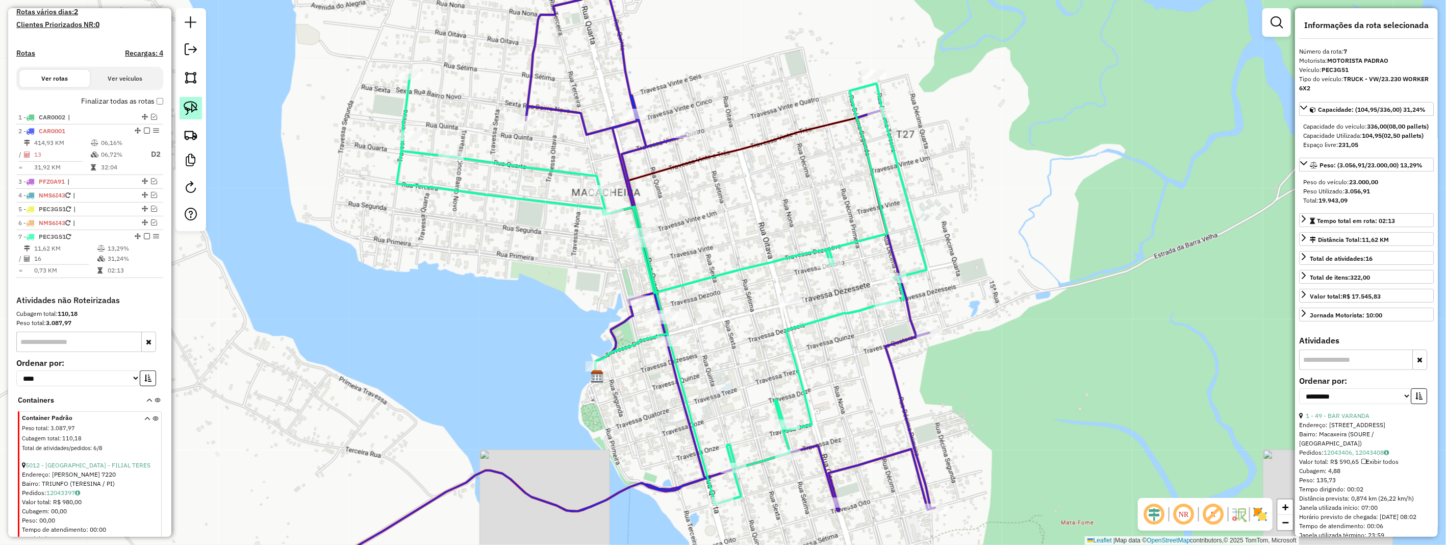
click at [195, 99] on link at bounding box center [190, 108] width 22 height 22
drag, startPoint x: 195, startPoint y: 99, endPoint x: 637, endPoint y: 73, distance: 442.8
click at [223, 116] on hb-router-mapa "Informações da Sessão 978429 - [DATE] Criação: [DATE] 17:32 Depósito: HBR MARAJ…" at bounding box center [723, 272] width 1446 height 545
click at [885, 78] on div "Rota 7 - Placa PEC3G51 106 - COMERCIAL SANTO AFON Janela de atendimento Grade d…" at bounding box center [723, 272] width 1446 height 545
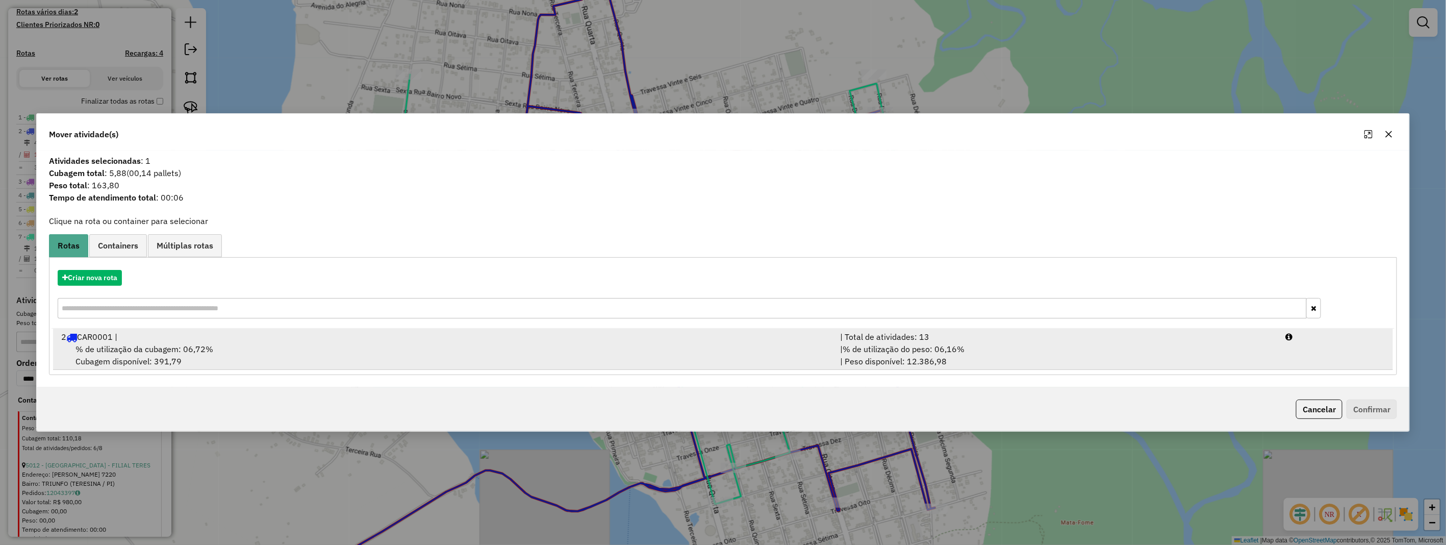
click at [104, 349] on span "% de utilização da cubagem: 06,72%" at bounding box center [144, 349] width 138 height 10
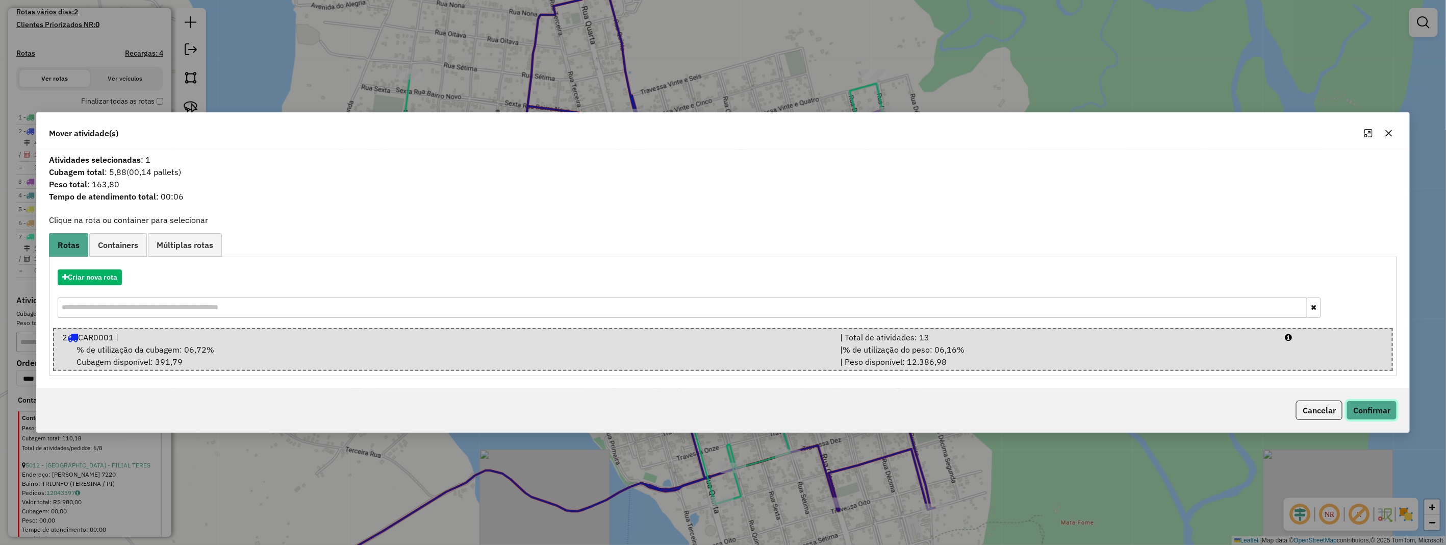
click at [1388, 408] on button "Confirmar" at bounding box center [1371, 409] width 50 height 19
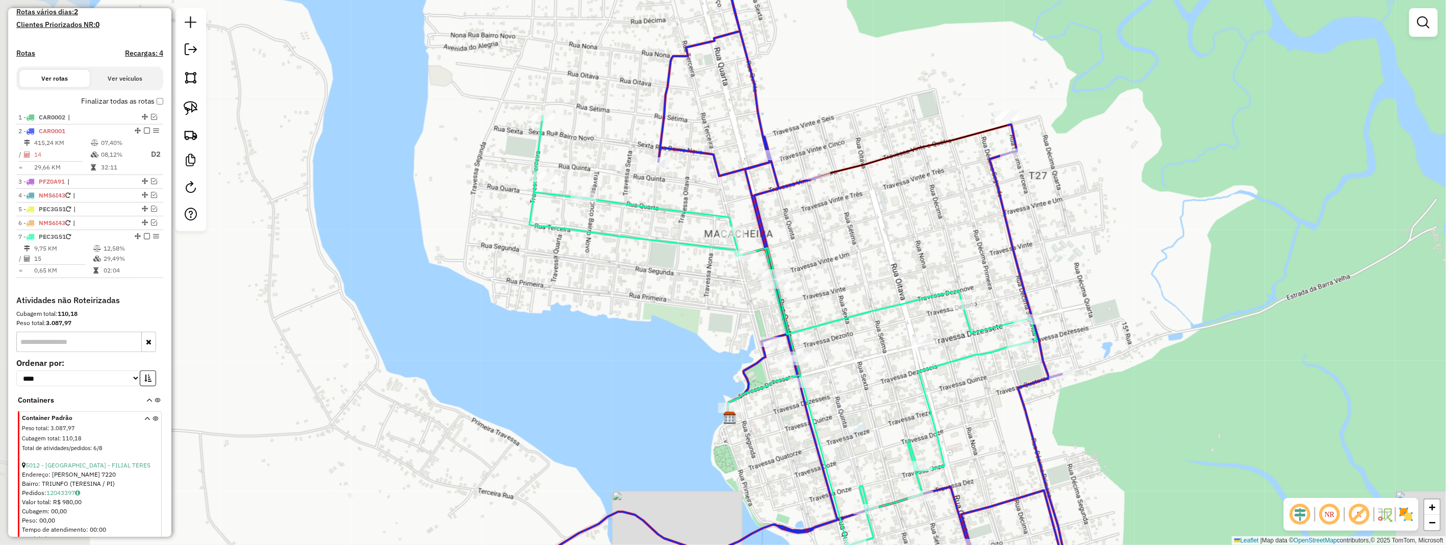
drag, startPoint x: 981, startPoint y: 444, endPoint x: 1130, endPoint y: 450, distance: 150.1
click at [1144, 467] on div "Janela de atendimento Grade de atendimento Capacidade Transportadoras Veículos …" at bounding box center [723, 272] width 1446 height 545
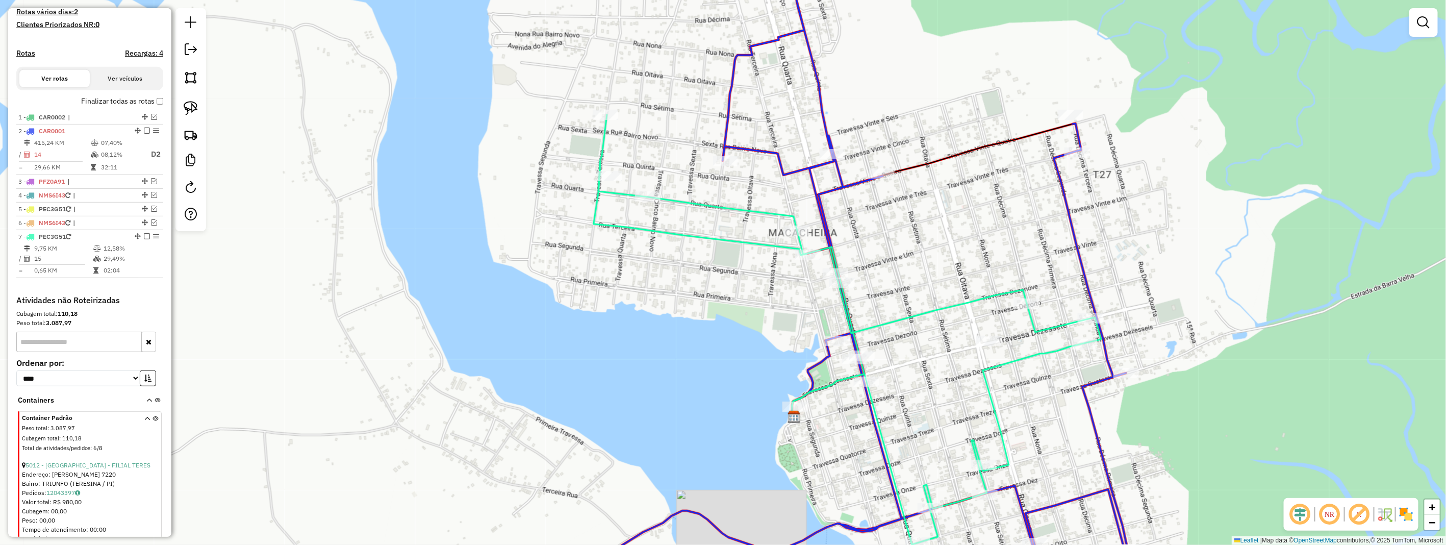
drag, startPoint x: 623, startPoint y: 315, endPoint x: 635, endPoint y: 324, distance: 15.7
click at [635, 324] on div "Janela de atendimento Grade de atendimento Capacidade Transportadoras Veículos …" at bounding box center [723, 272] width 1446 height 545
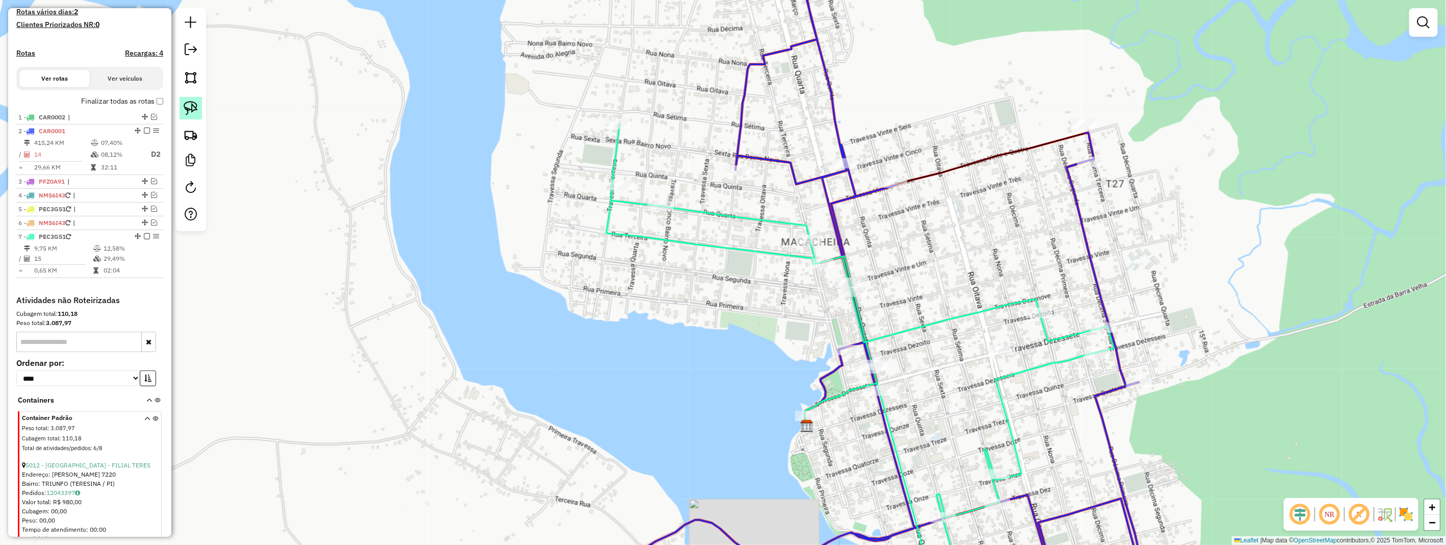
click at [187, 110] on img at bounding box center [191, 108] width 14 height 14
drag, startPoint x: 187, startPoint y: 110, endPoint x: 390, endPoint y: 110, distance: 202.9
click at [199, 116] on link at bounding box center [190, 108] width 22 height 22
drag, startPoint x: 616, startPoint y: 105, endPoint x: 686, endPoint y: 197, distance: 116.1
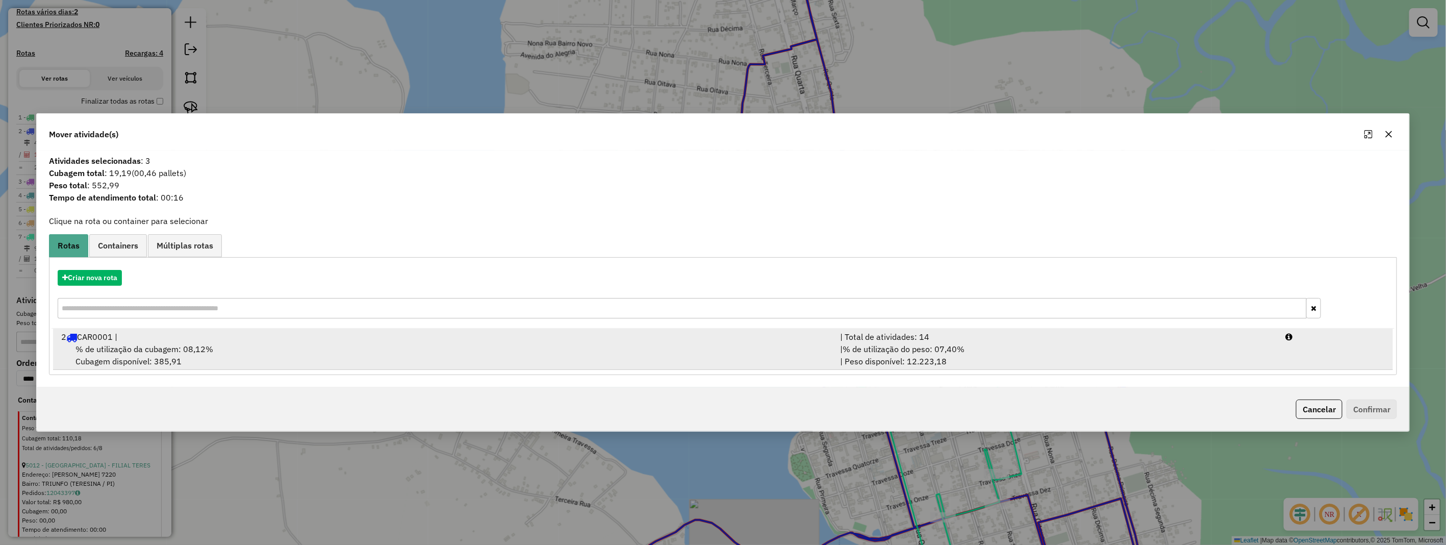
click at [221, 335] on div "2 CAR0001 |" at bounding box center [444, 336] width 779 height 12
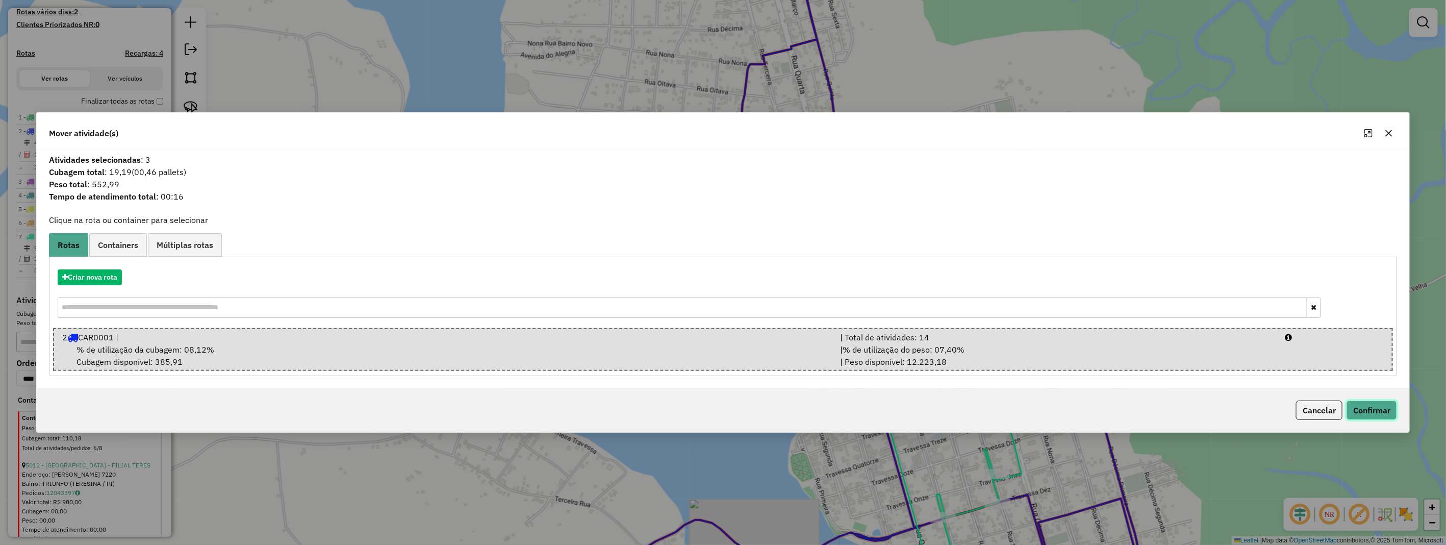
click at [1374, 409] on button "Confirmar" at bounding box center [1371, 409] width 50 height 19
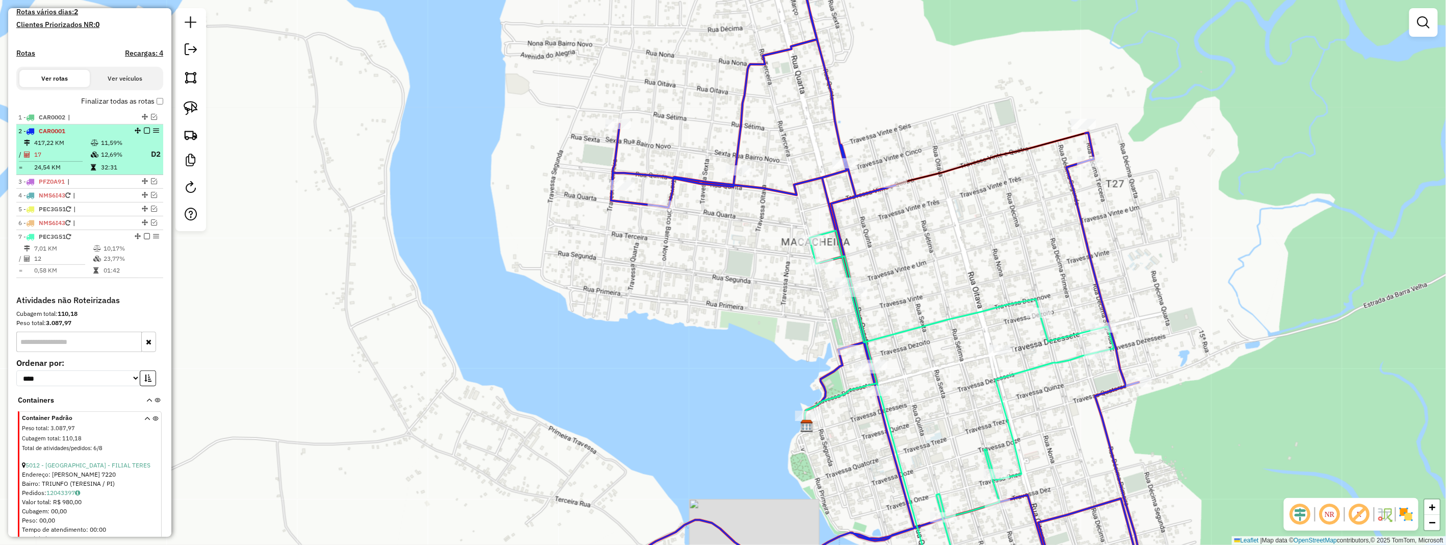
click at [93, 148] on td at bounding box center [95, 143] width 10 height 10
select select "**********"
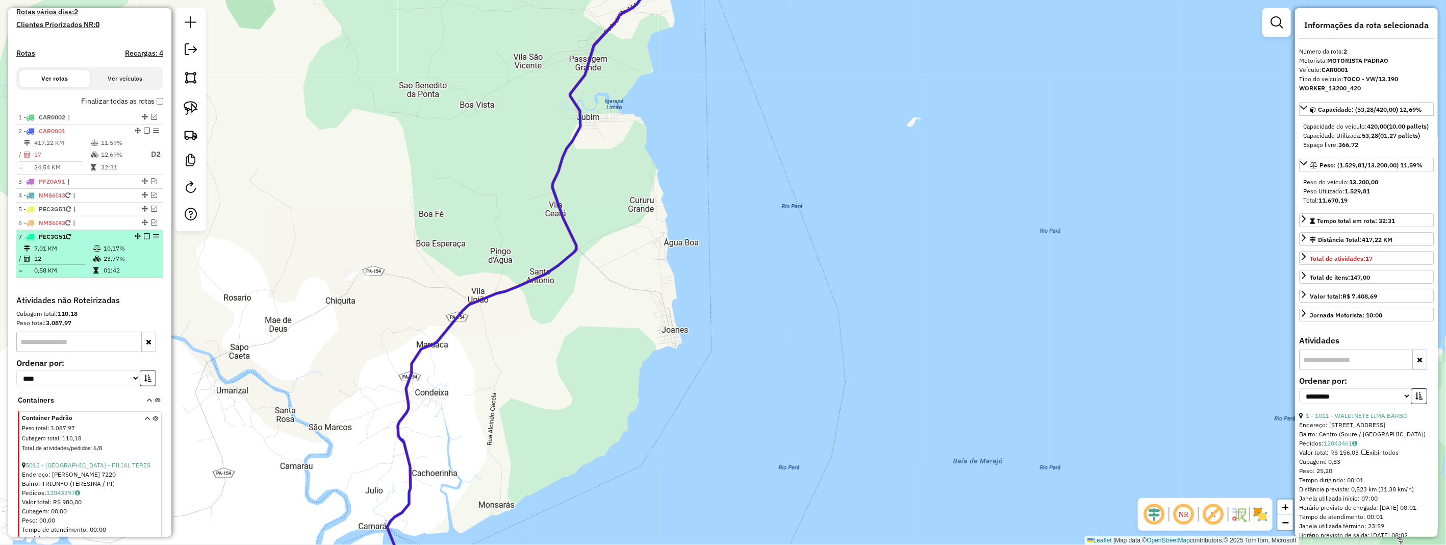
click at [93, 264] on td at bounding box center [98, 258] width 10 height 10
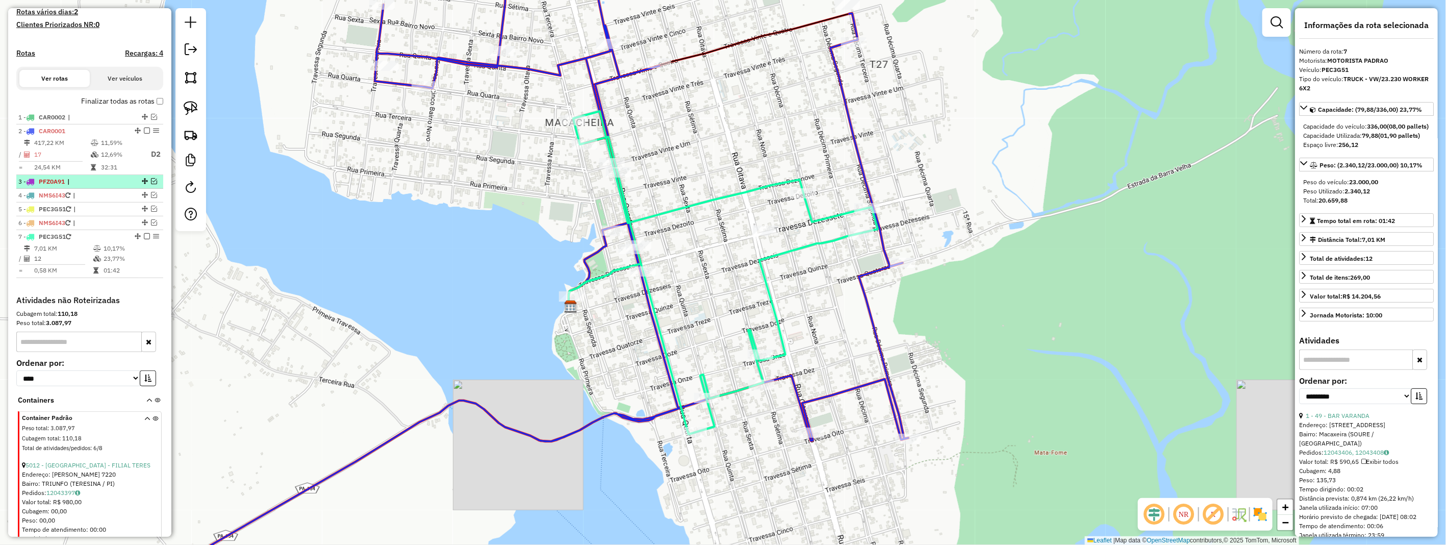
click at [151, 184] on em at bounding box center [154, 181] width 6 height 6
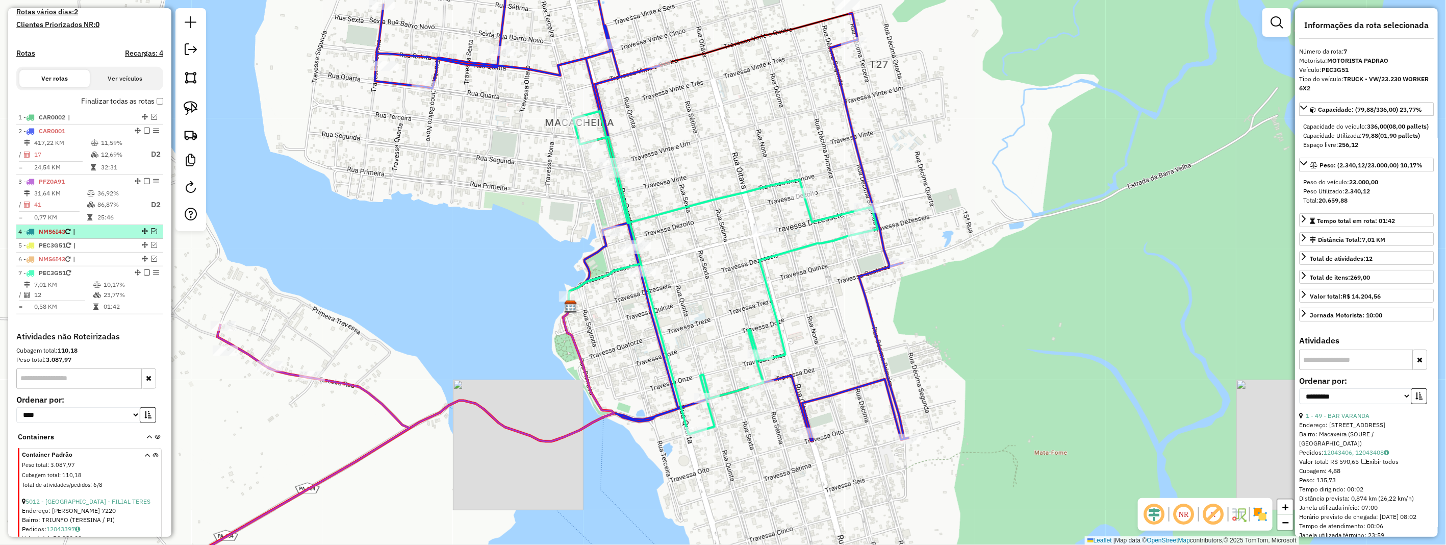
click at [151, 234] on em at bounding box center [154, 231] width 6 height 6
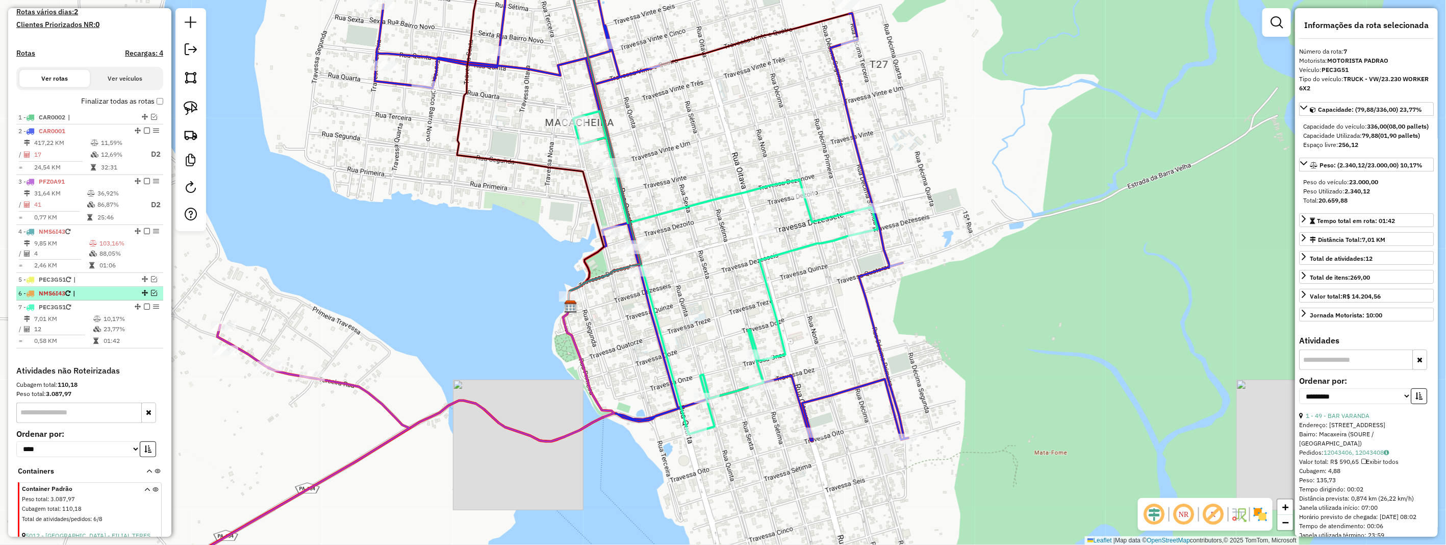
click at [151, 296] on em at bounding box center [154, 293] width 6 height 6
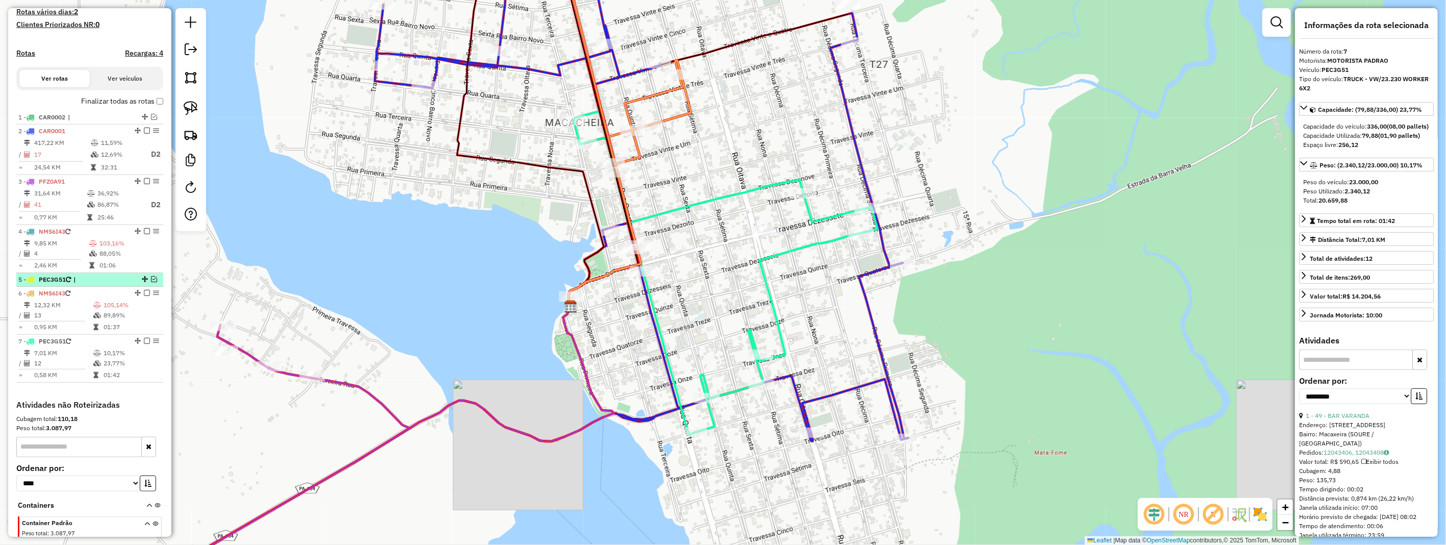
click at [151, 282] on em at bounding box center [154, 279] width 6 height 6
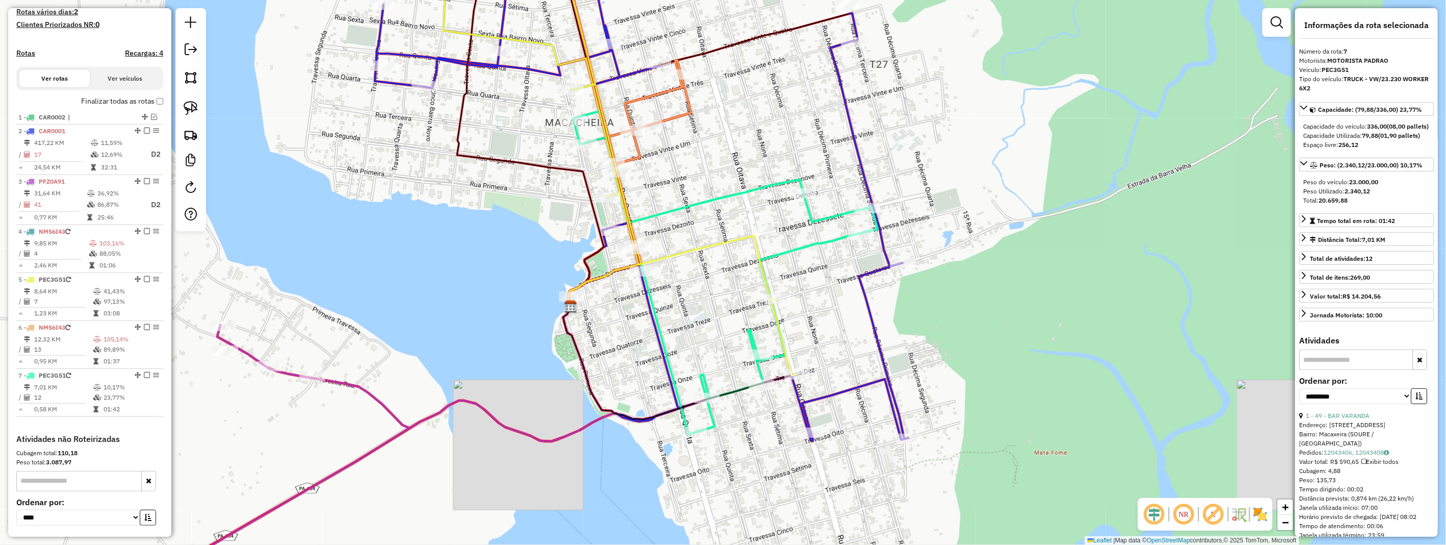
scroll to position [57, 0]
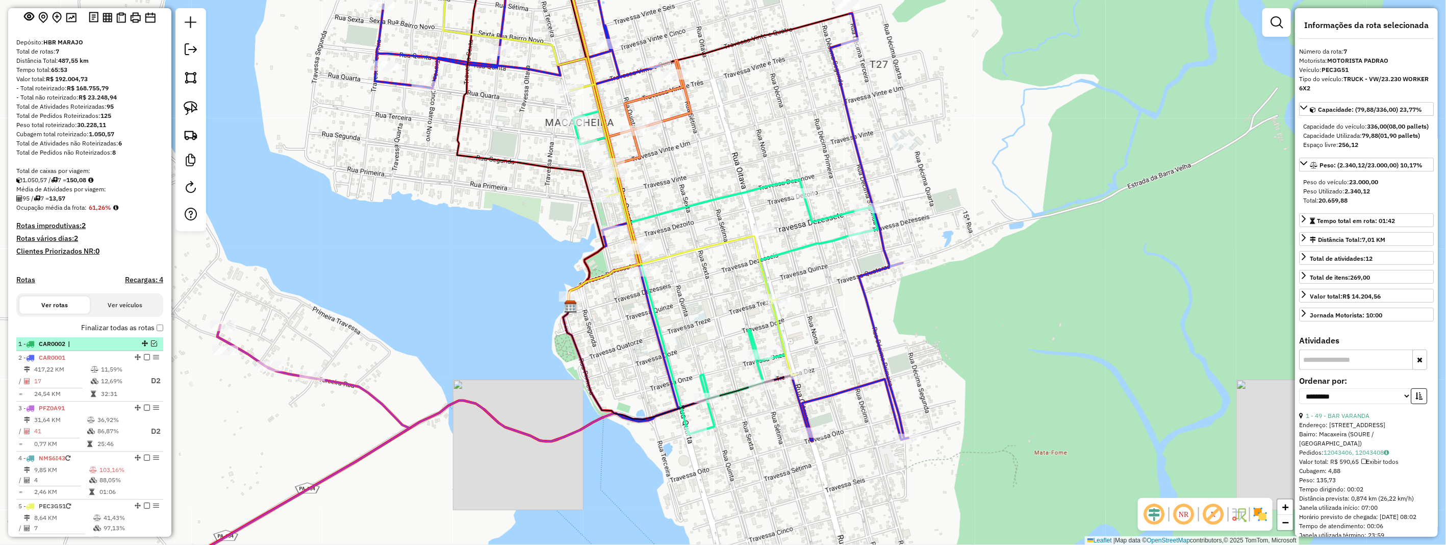
click at [151, 346] on em at bounding box center [154, 343] width 6 height 6
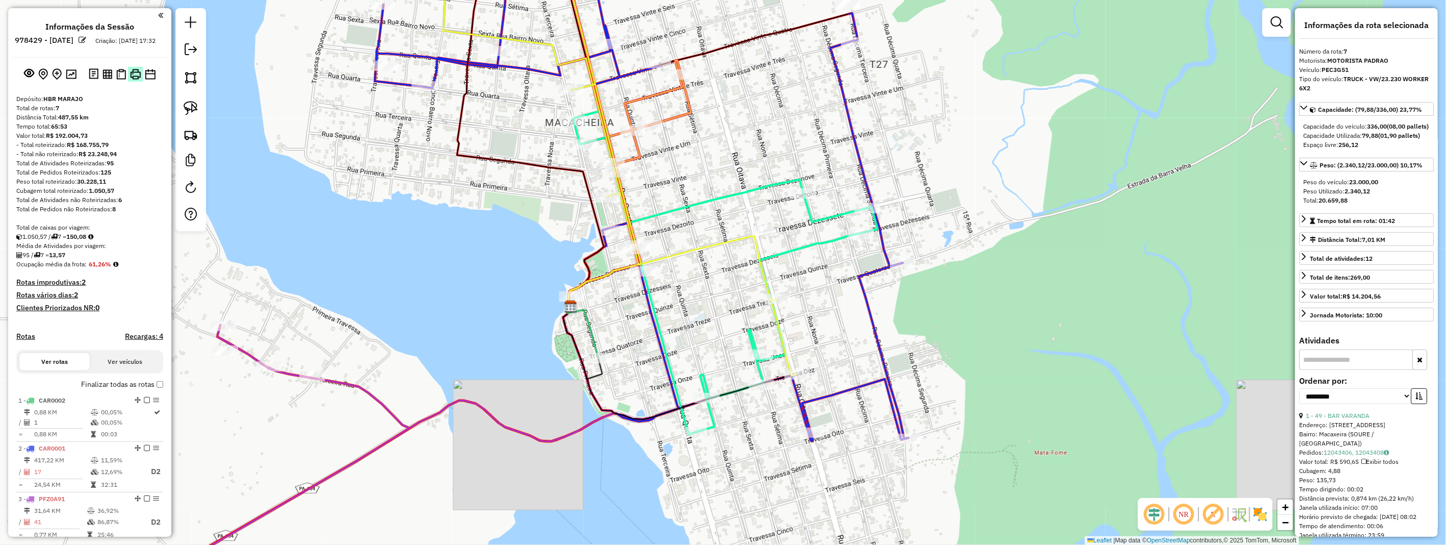
click at [136, 80] on img at bounding box center [135, 74] width 11 height 11
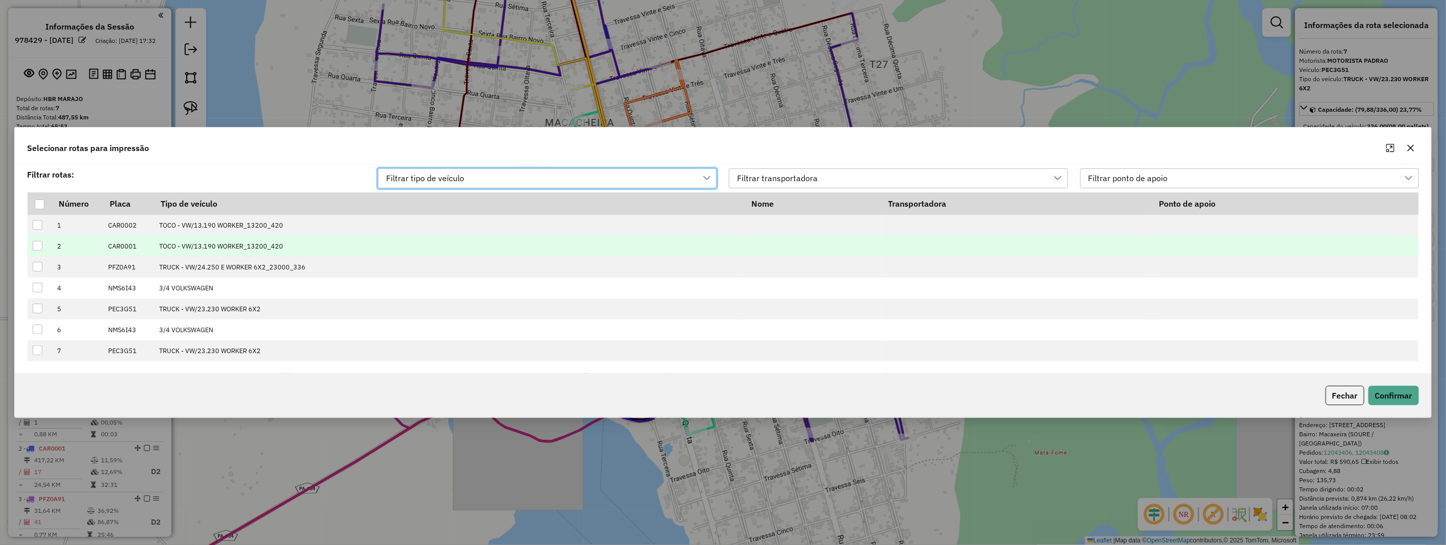
scroll to position [7, 45]
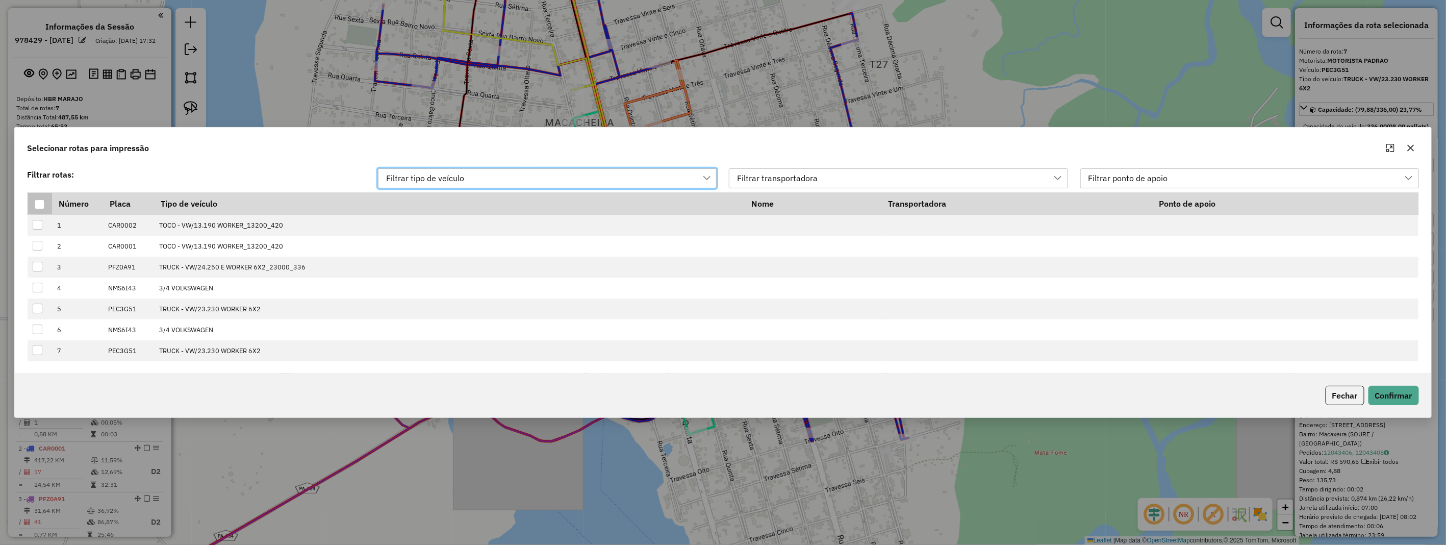
click at [39, 202] on div at bounding box center [40, 204] width 10 height 10
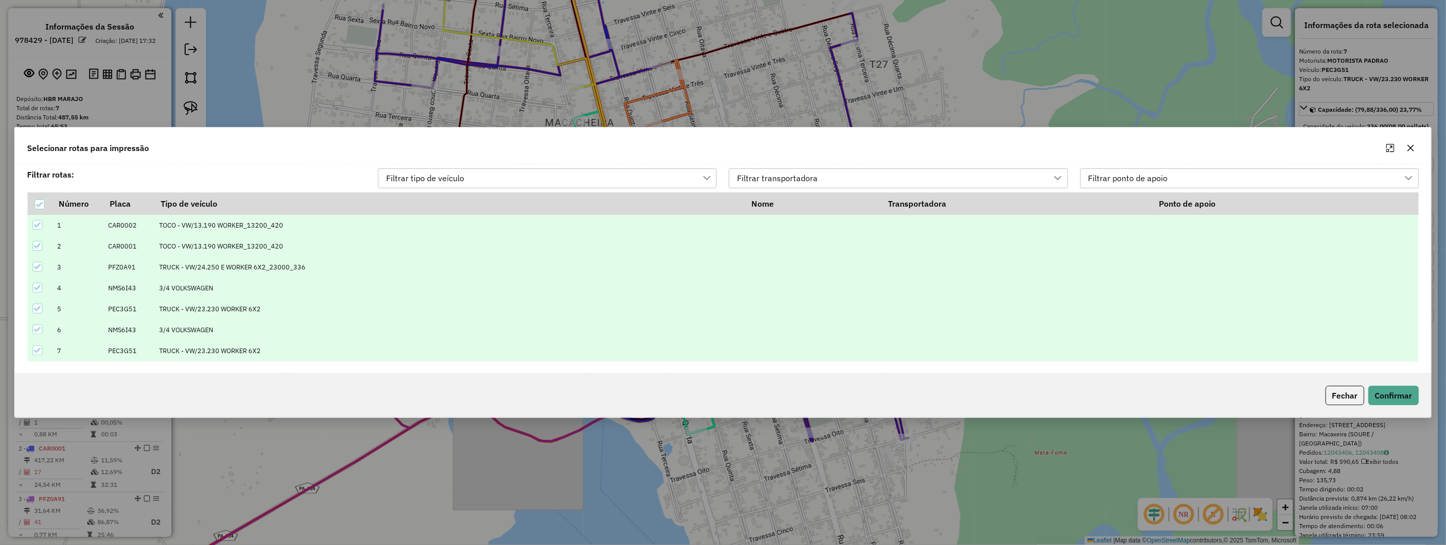
click at [1383, 384] on div "Fechar Confirmar" at bounding box center [722, 395] width 1415 height 44
click at [1384, 398] on button "Confirmar" at bounding box center [1393, 394] width 50 height 19
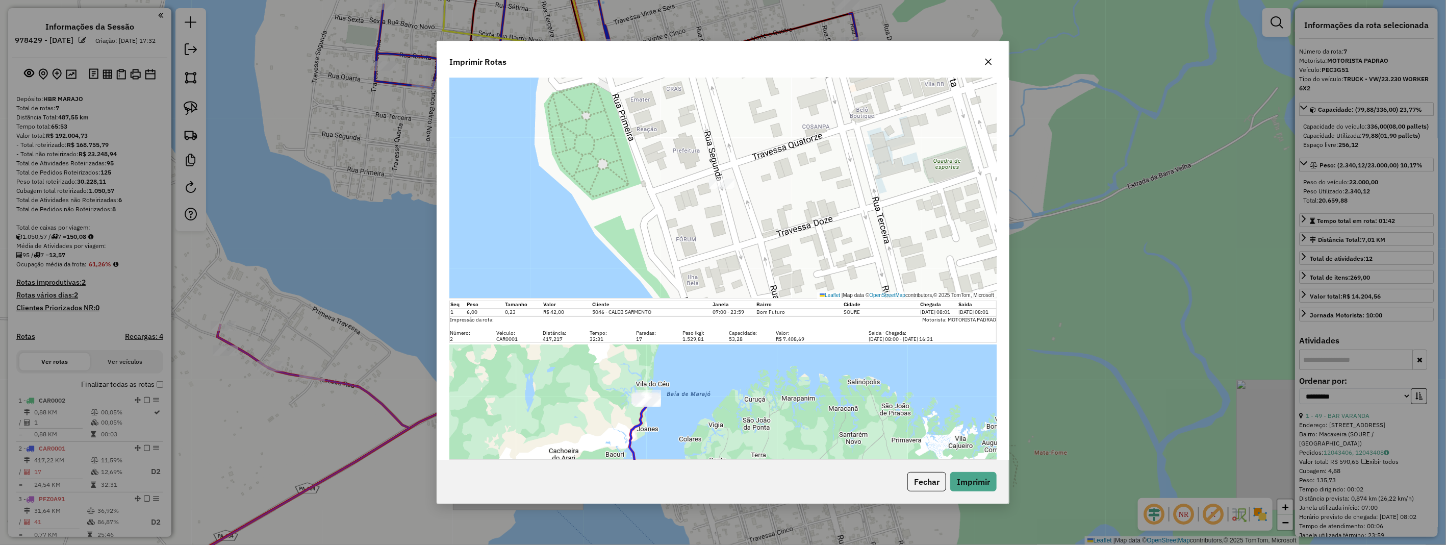
scroll to position [0, 0]
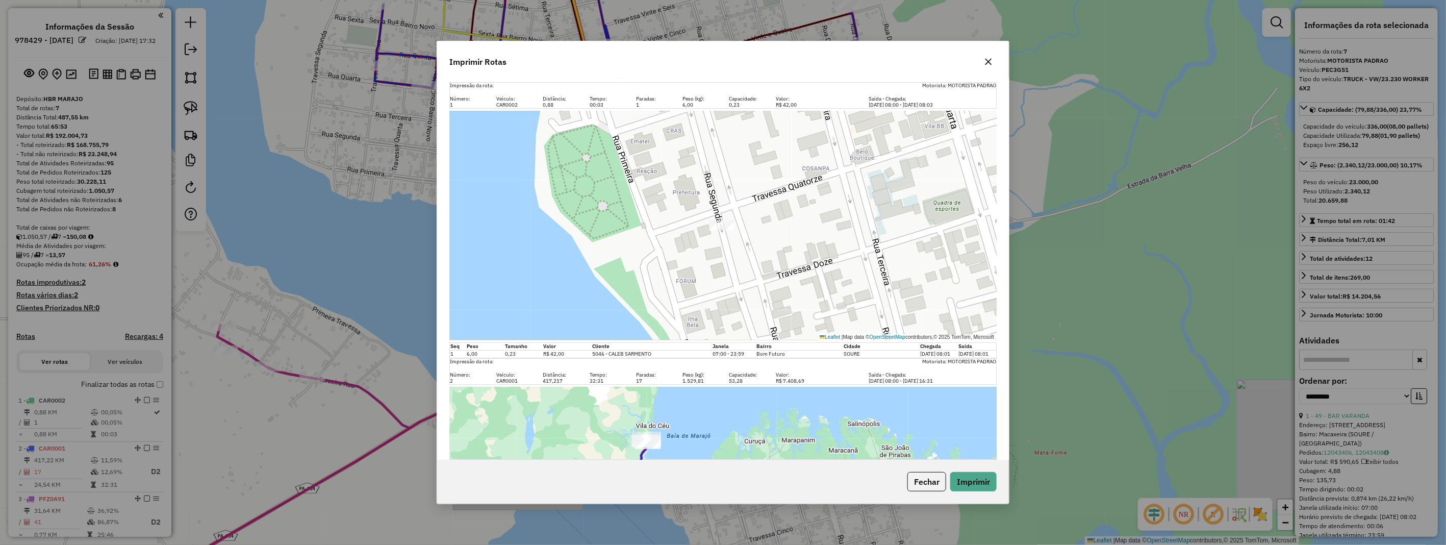
click at [988, 59] on icon "button" at bounding box center [988, 62] width 8 height 8
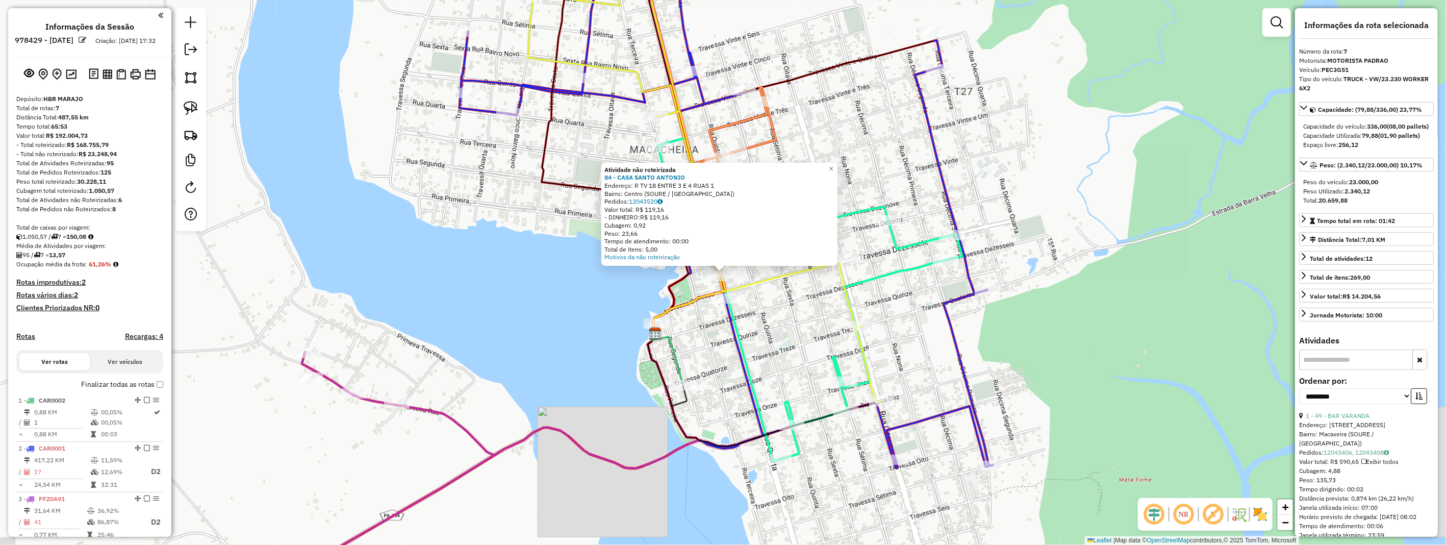
click at [792, 328] on div "Rota 7 - Placa PEC3G51 203 - PANIFICADORA E CONFE Atividade não roteirizada 84 …" at bounding box center [723, 272] width 1446 height 545
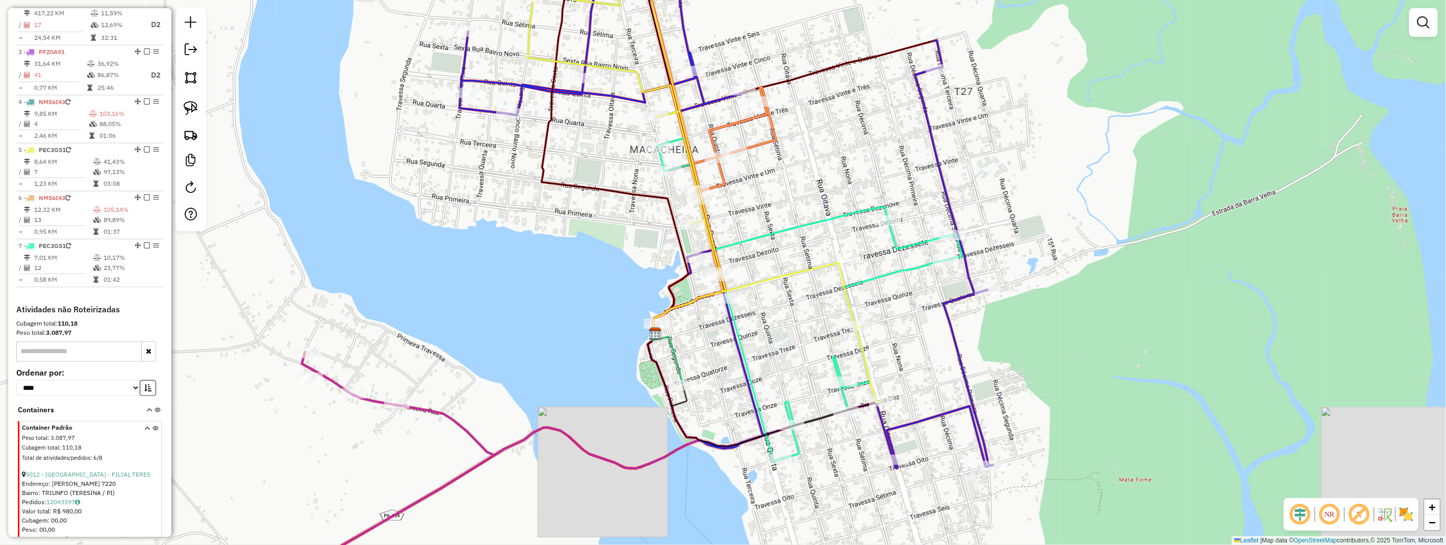
scroll to position [277, 0]
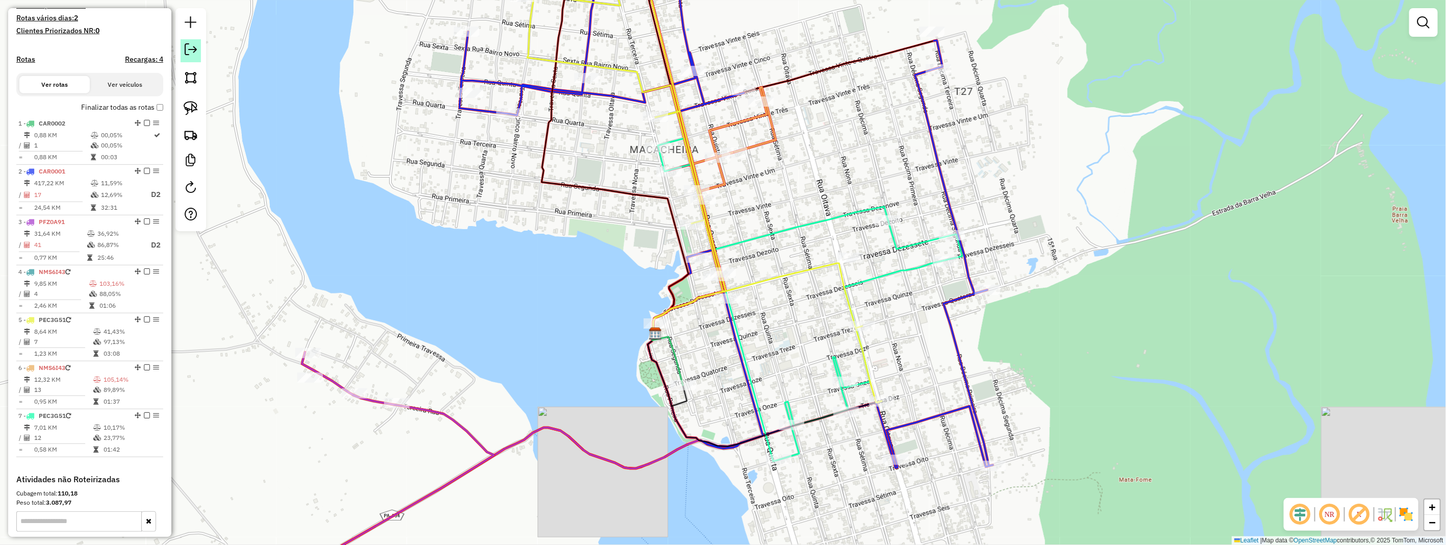
click at [196, 56] on link at bounding box center [190, 50] width 20 height 23
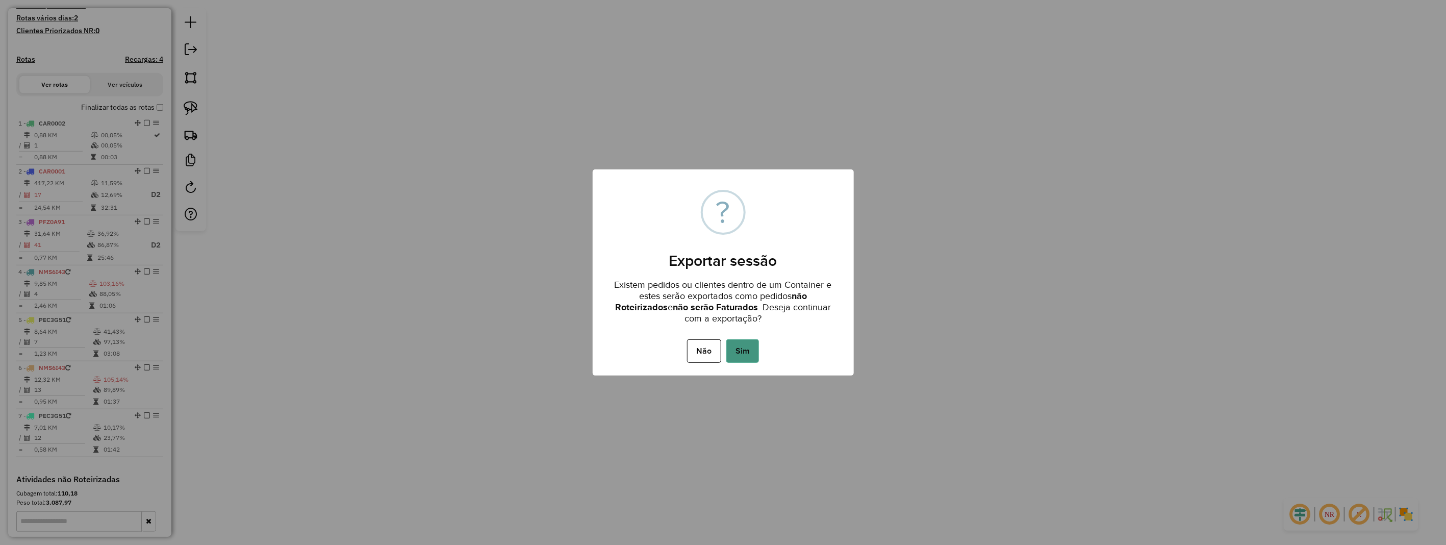
click at [741, 344] on button "Sim" at bounding box center [742, 350] width 33 height 23
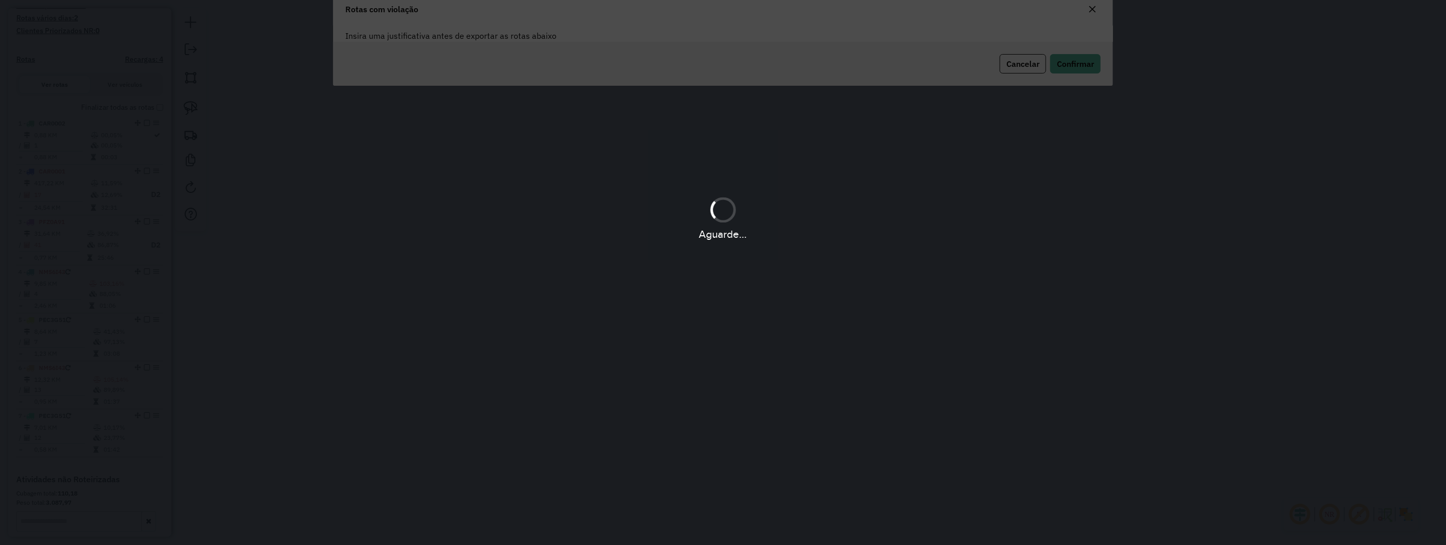
scroll to position [0, 0]
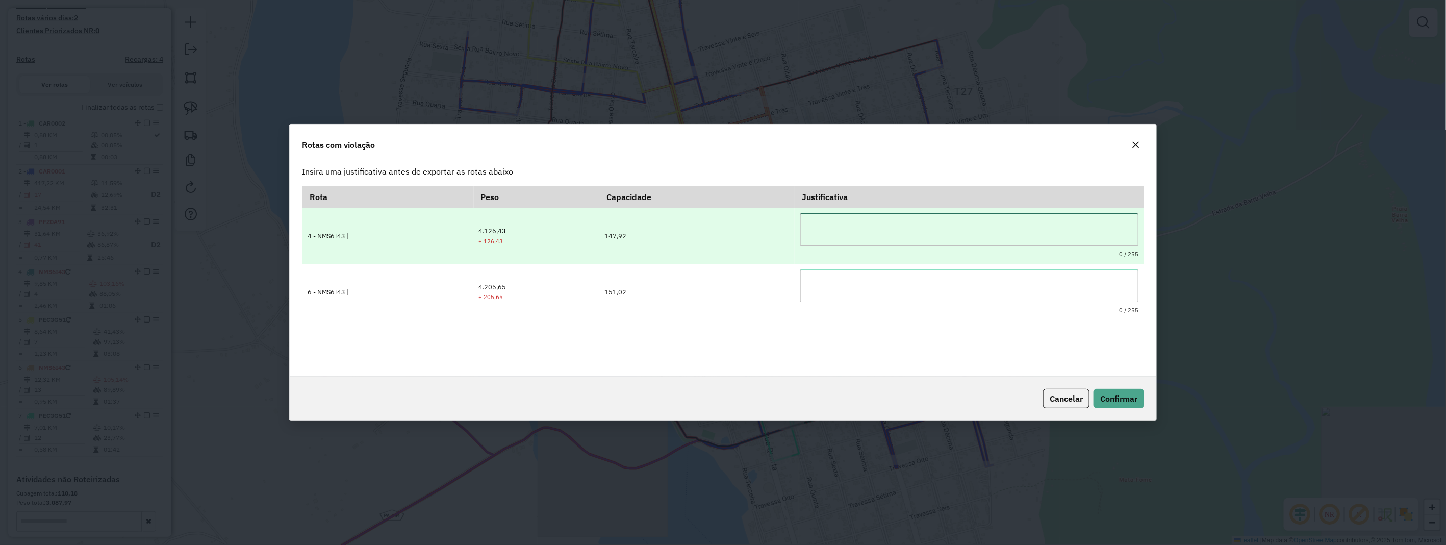
click at [849, 223] on textarea at bounding box center [969, 229] width 339 height 33
type textarea "**********"
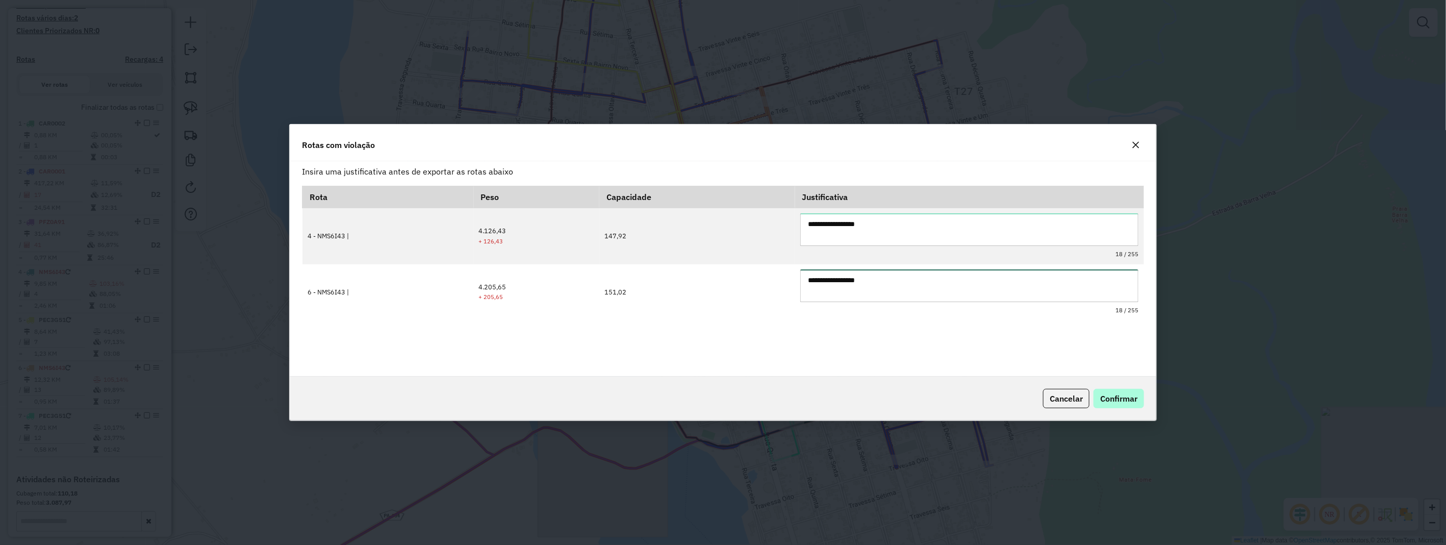
type textarea "**********"
click at [1114, 396] on span "Confirmar" at bounding box center [1118, 398] width 37 height 10
click at [1114, 400] on span "Confirmar" at bounding box center [1118, 398] width 37 height 10
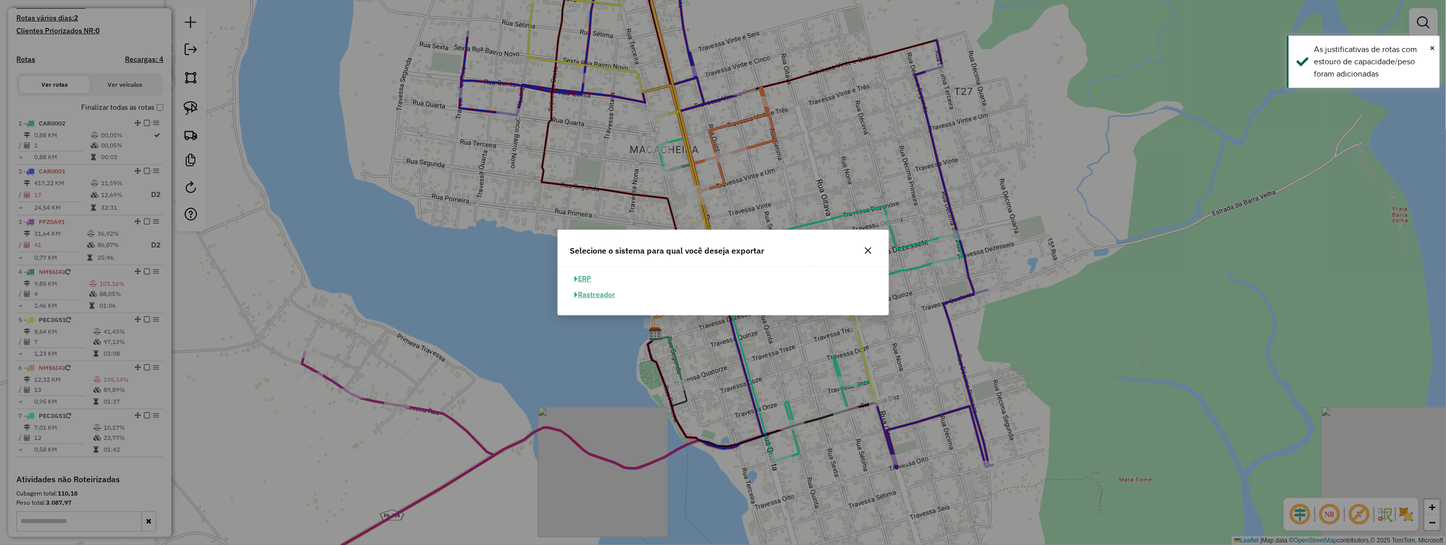
click at [593, 276] on button "ERP" at bounding box center [583, 279] width 26 height 16
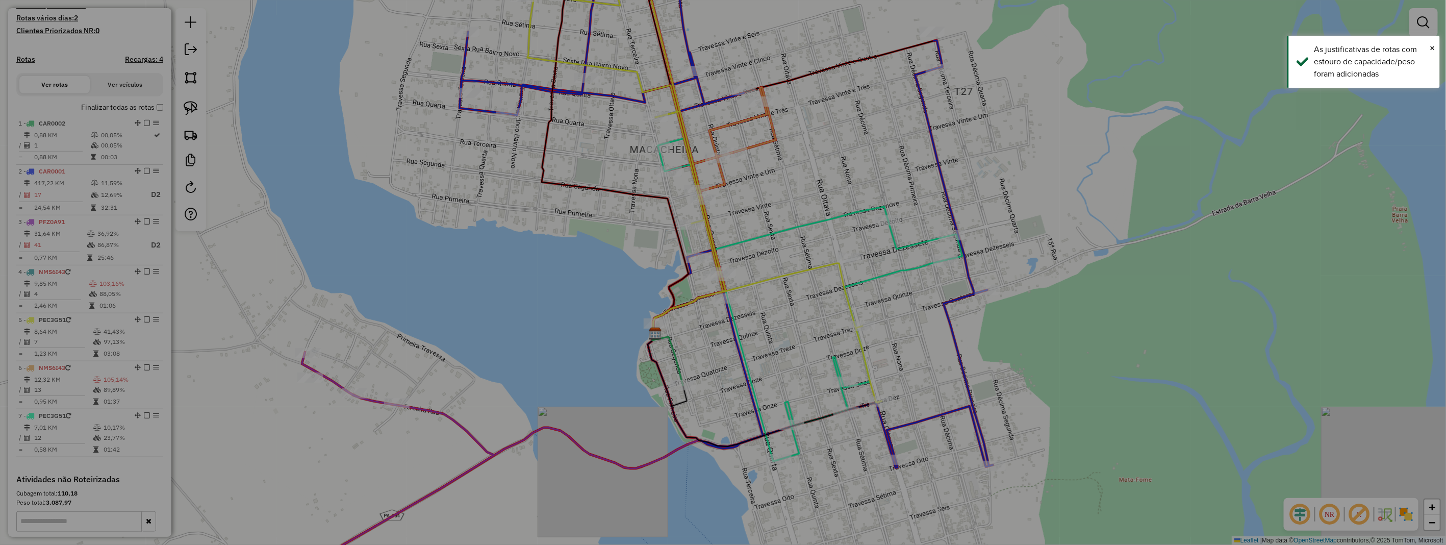
select select "**"
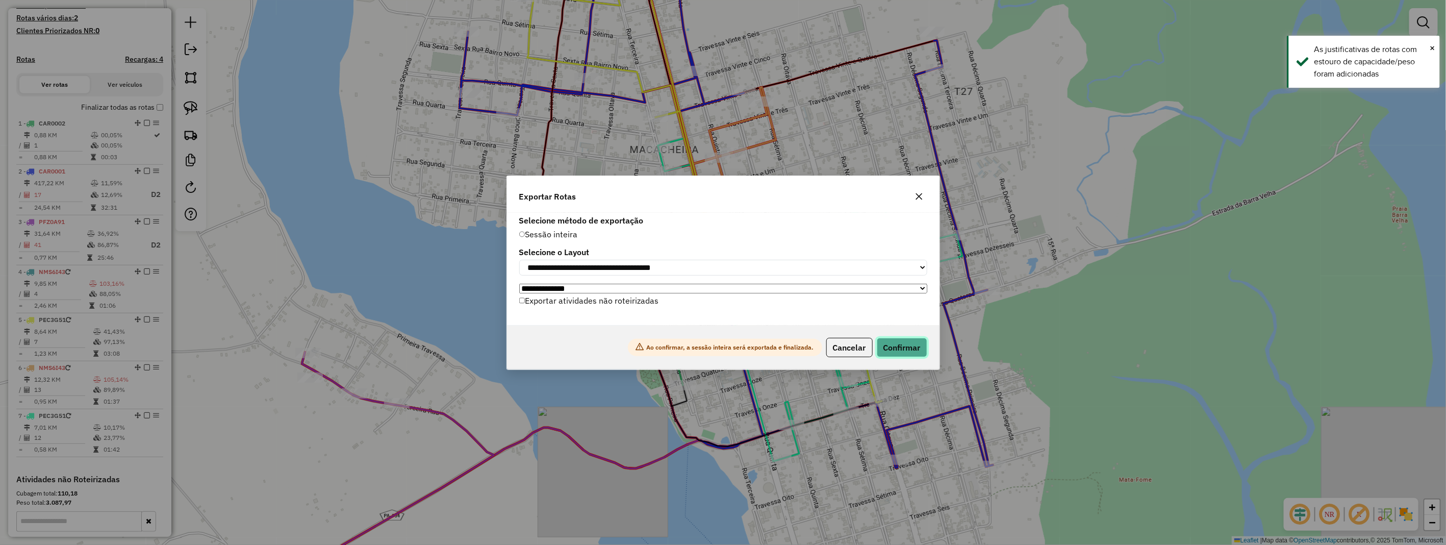
click at [915, 343] on button "Confirmar" at bounding box center [901, 347] width 50 height 19
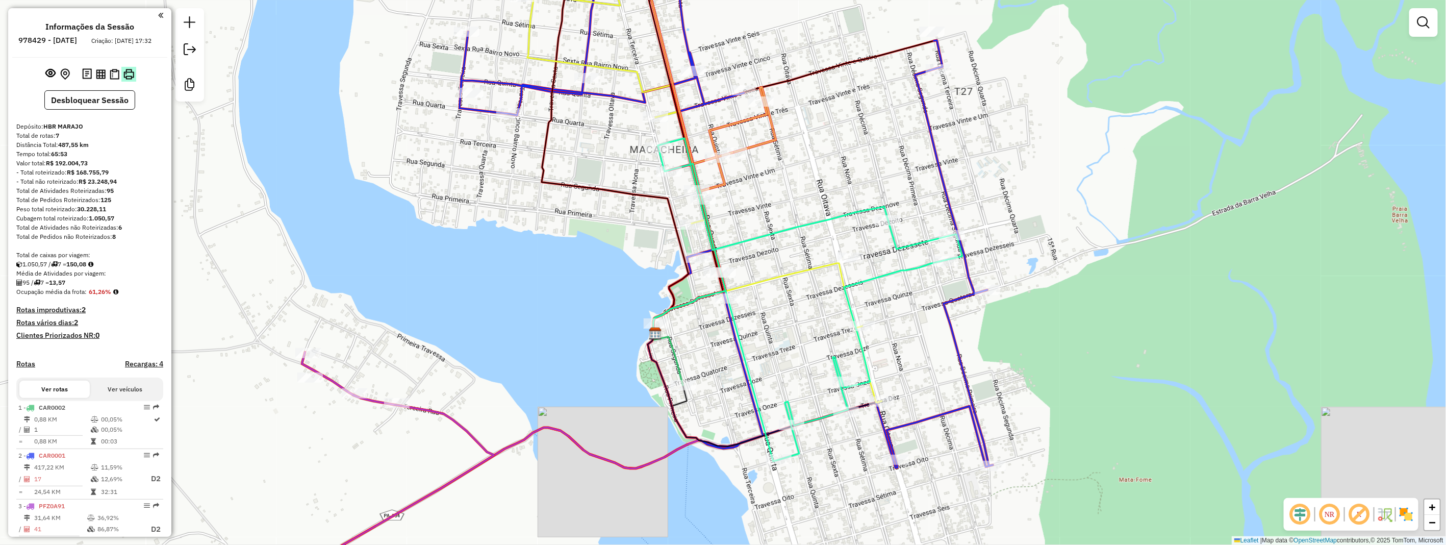
click at [125, 76] on button at bounding box center [128, 74] width 15 height 15
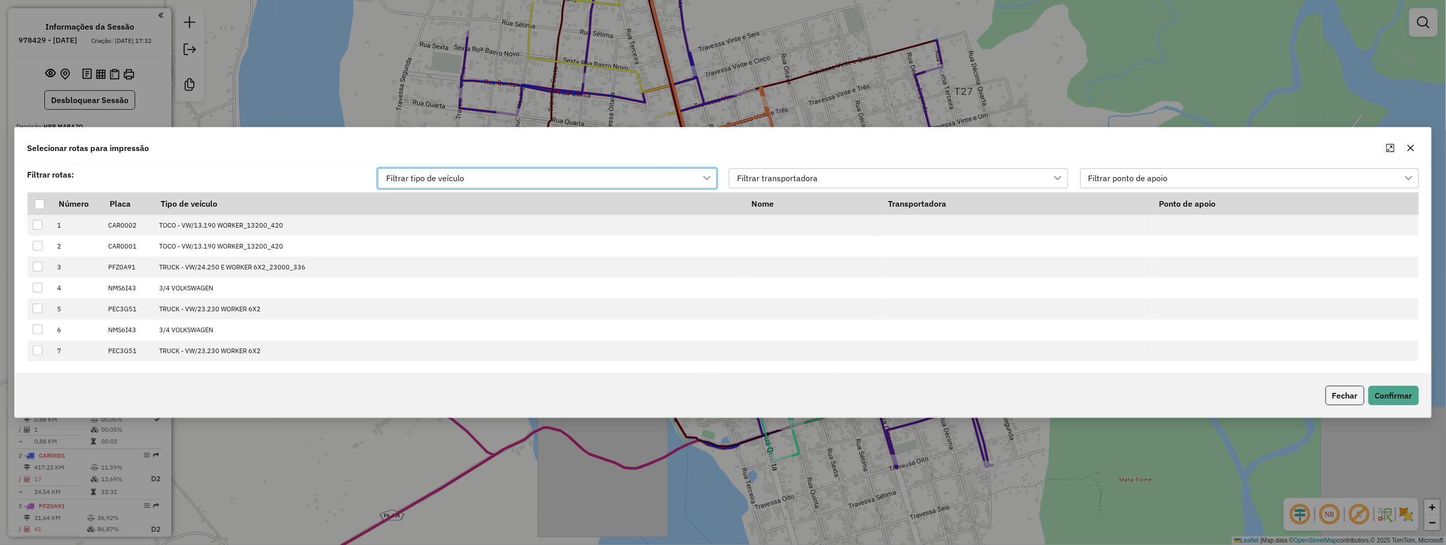
scroll to position [7, 45]
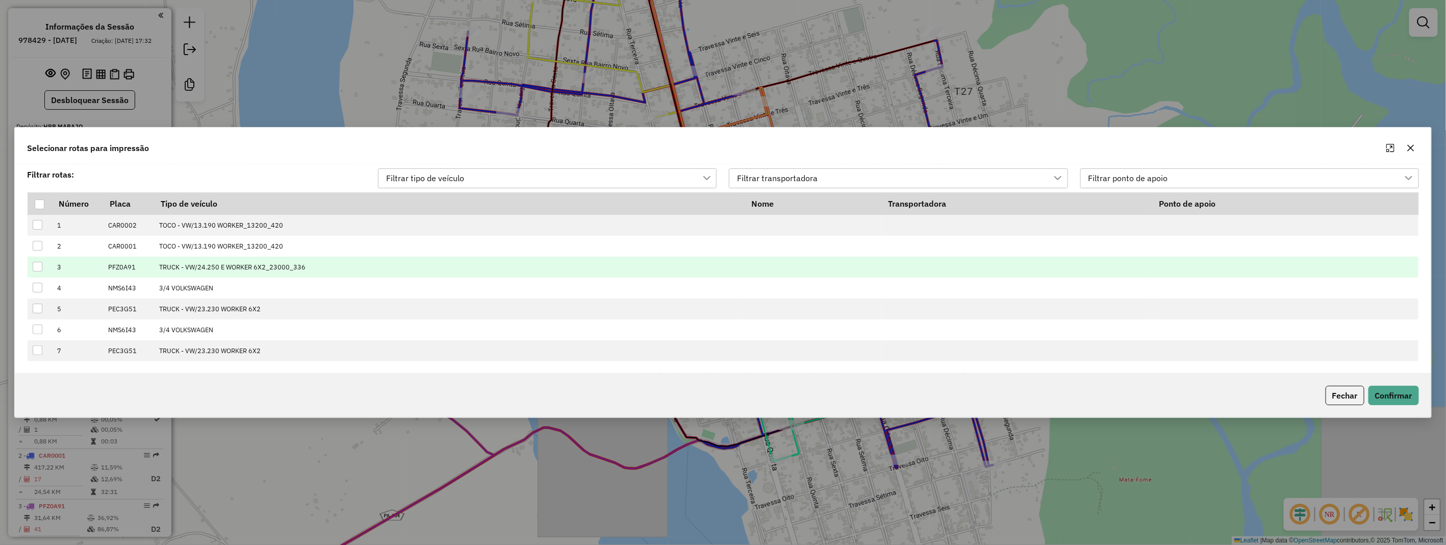
drag, startPoint x: 42, startPoint y: 203, endPoint x: 160, endPoint y: 256, distance: 128.9
click at [43, 202] on div at bounding box center [40, 204] width 10 height 10
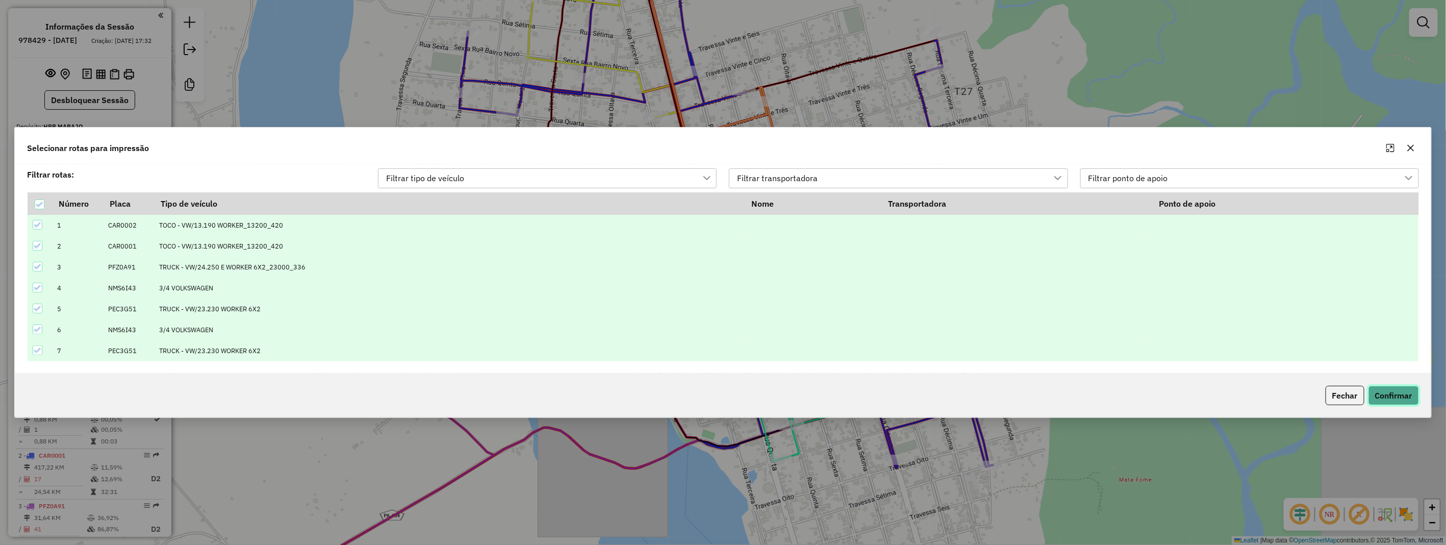
click at [1402, 393] on button "Confirmar" at bounding box center [1393, 394] width 50 height 19
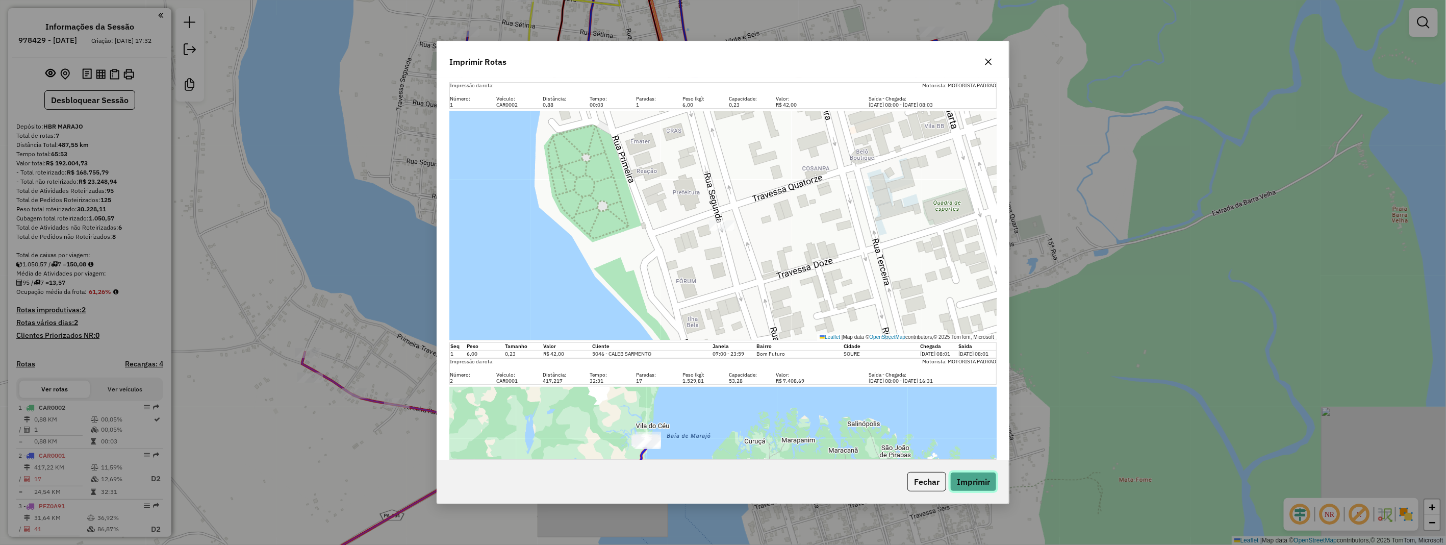
click at [974, 485] on button "Imprimir" at bounding box center [973, 481] width 46 height 19
